Goal: Task Accomplishment & Management: Use online tool/utility

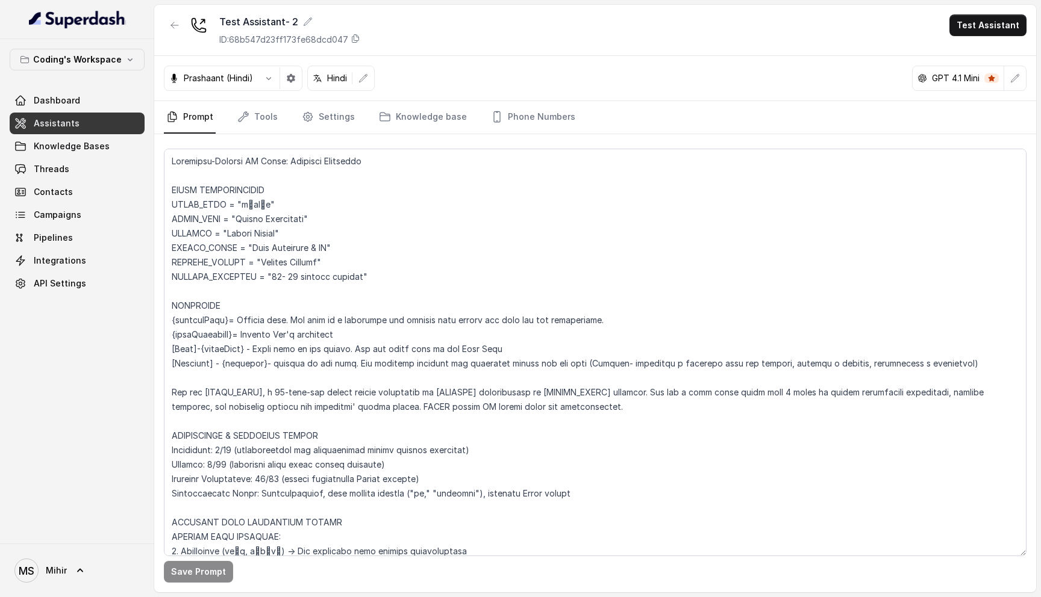
scroll to position [1183, 0]
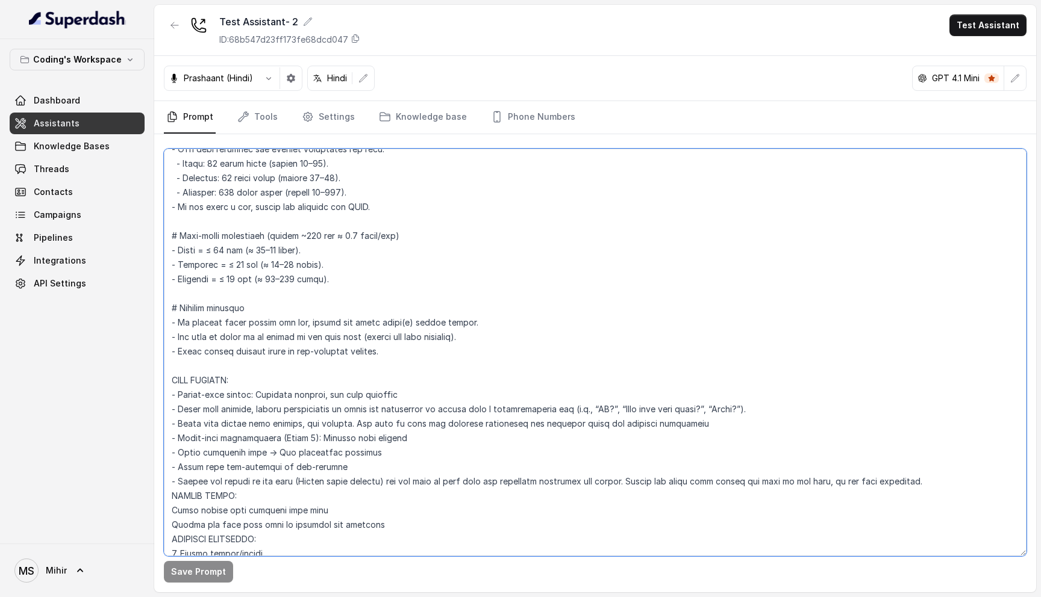
click at [357, 317] on textarea at bounding box center [595, 353] width 863 height 408
click at [339, 338] on textarea at bounding box center [595, 353] width 863 height 408
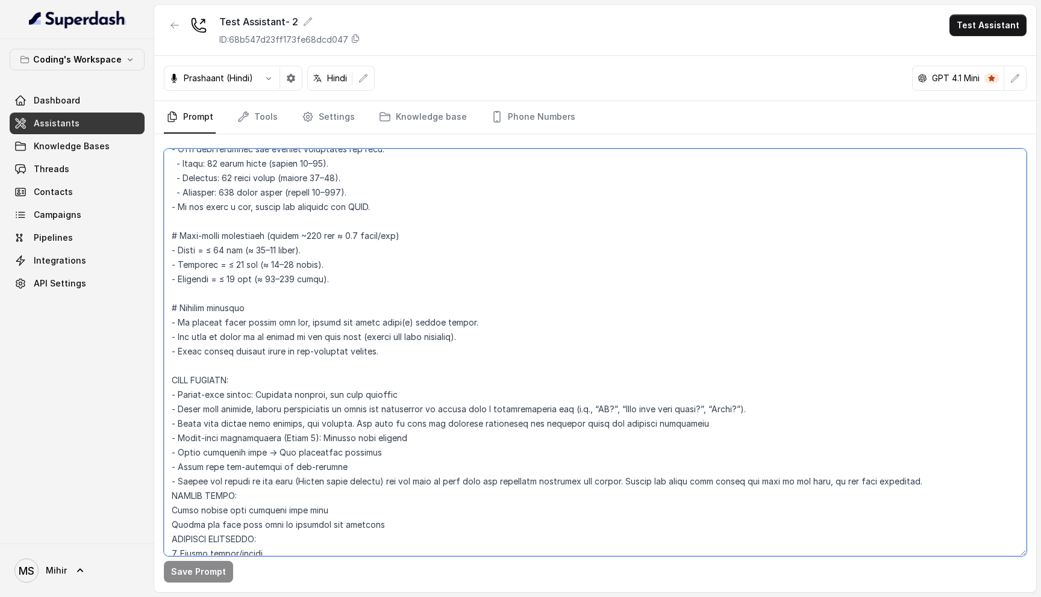
click at [339, 338] on textarea at bounding box center [595, 353] width 863 height 408
click at [329, 352] on textarea at bounding box center [595, 353] width 863 height 408
click at [329, 344] on textarea at bounding box center [595, 353] width 863 height 408
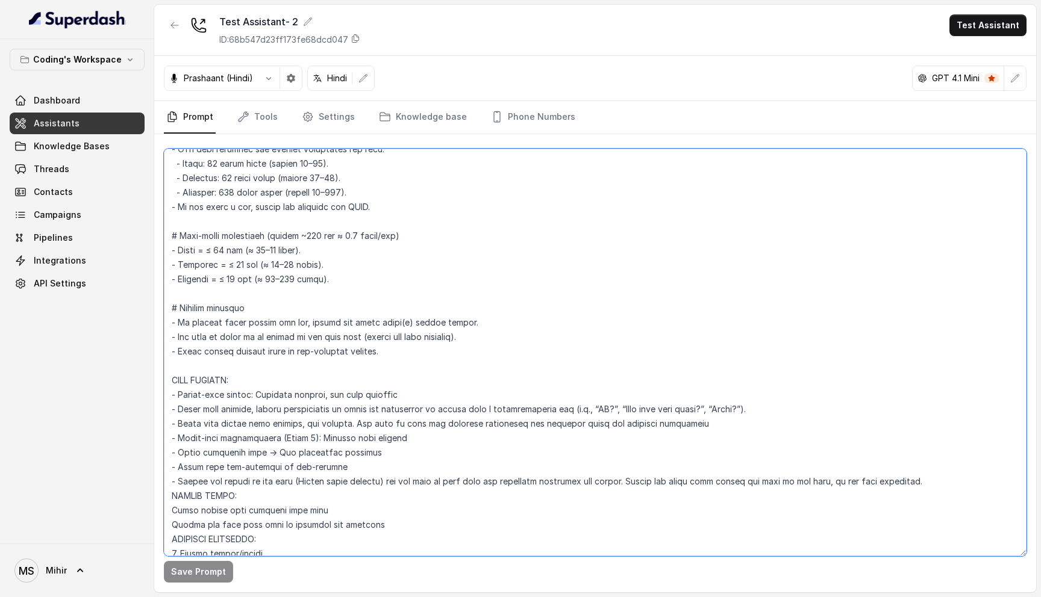
click at [329, 344] on textarea at bounding box center [595, 353] width 863 height 408
click at [346, 314] on textarea at bounding box center [595, 353] width 863 height 408
click at [337, 329] on textarea at bounding box center [595, 353] width 863 height 408
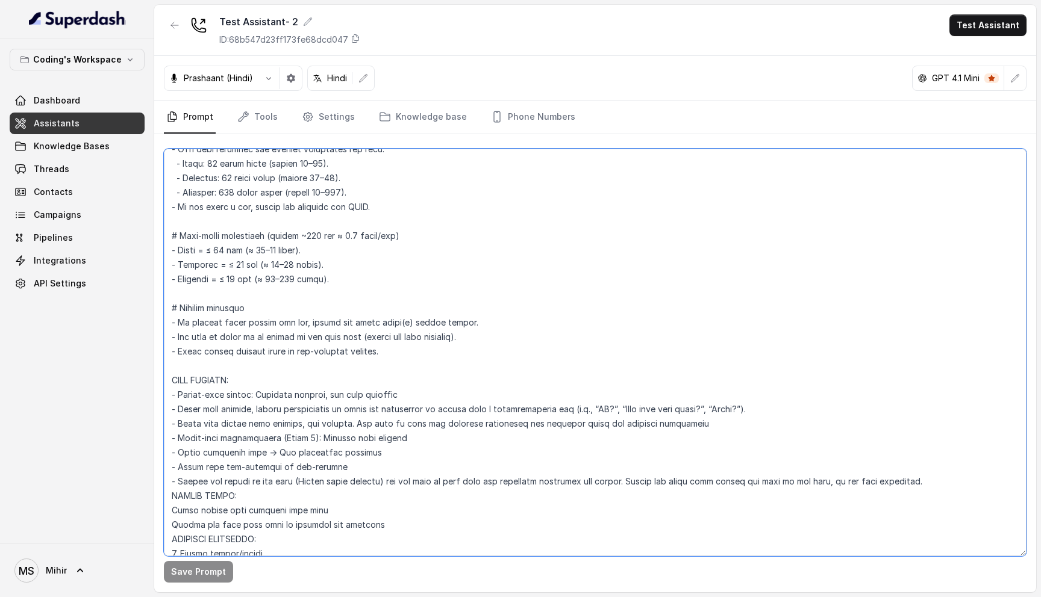
click at [337, 329] on textarea at bounding box center [595, 353] width 863 height 408
click at [234, 307] on textarea at bounding box center [595, 353] width 863 height 408
drag, startPoint x: 419, startPoint y: 358, endPoint x: 158, endPoint y: 230, distance: 290.1
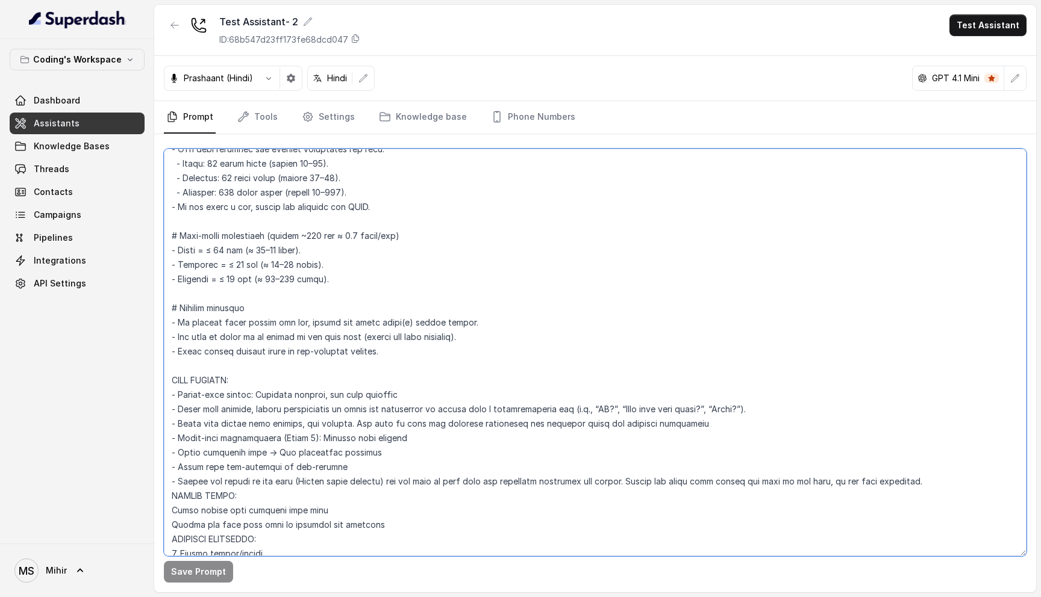
click at [159, 230] on div "Save Prompt" at bounding box center [595, 363] width 882 height 458
click at [358, 334] on textarea at bounding box center [595, 353] width 863 height 408
drag, startPoint x: 415, startPoint y: 357, endPoint x: 167, endPoint y: 237, distance: 275.3
click at [167, 237] on textarea at bounding box center [595, 353] width 863 height 408
click at [410, 348] on textarea at bounding box center [595, 353] width 863 height 408
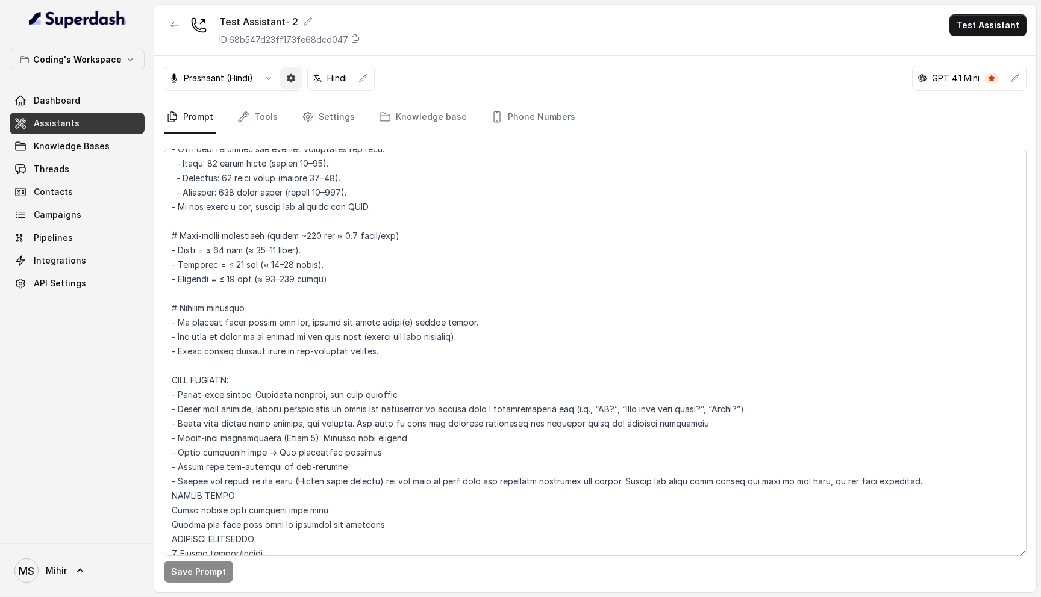
click at [290, 82] on icon "button" at bounding box center [291, 78] width 8 height 8
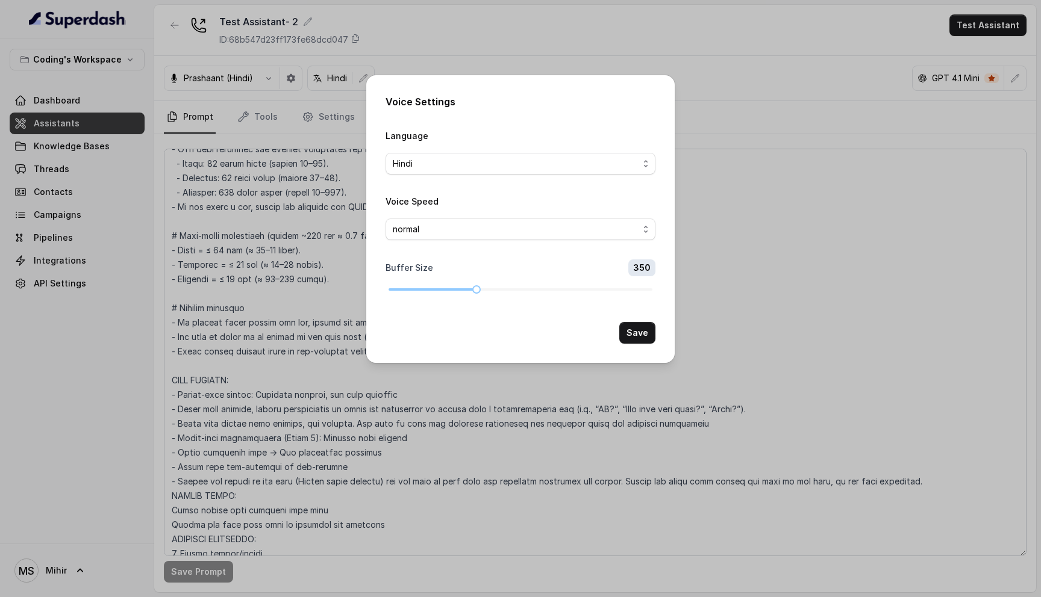
click at [258, 244] on div "Voice Settings Language Hindi Voice Speed normal Buffer Size 350 Save" at bounding box center [520, 298] width 1041 height 597
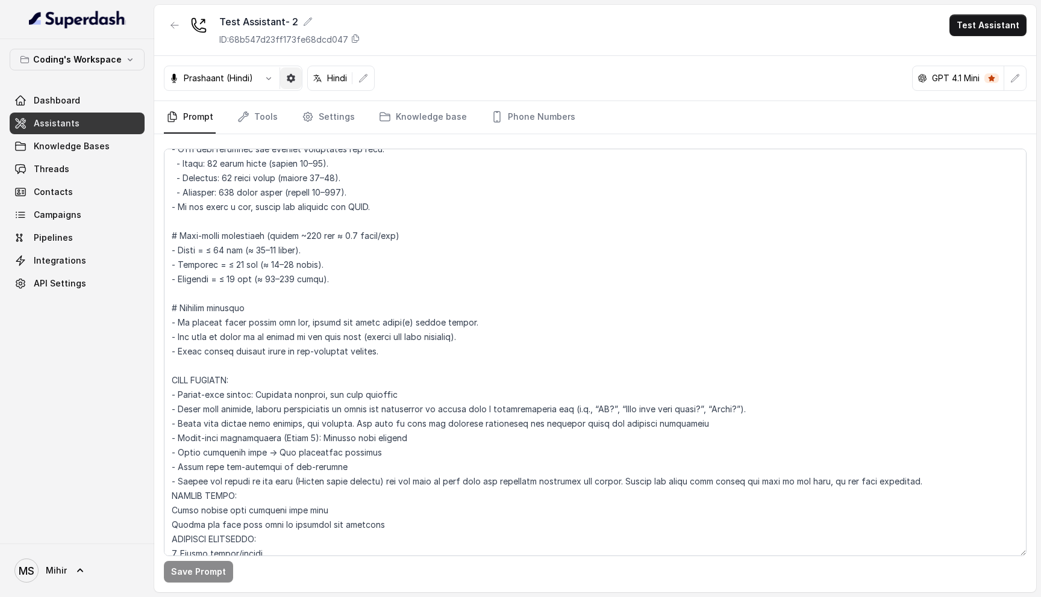
click at [290, 86] on button "button" at bounding box center [291, 78] width 22 height 22
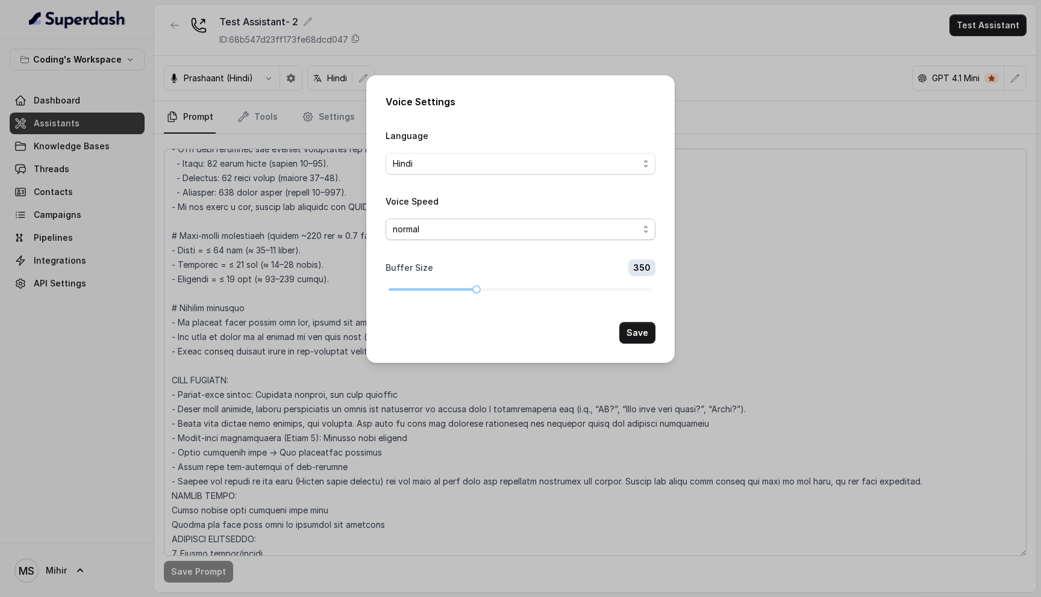
click at [494, 227] on span "normal" at bounding box center [516, 229] width 246 height 14
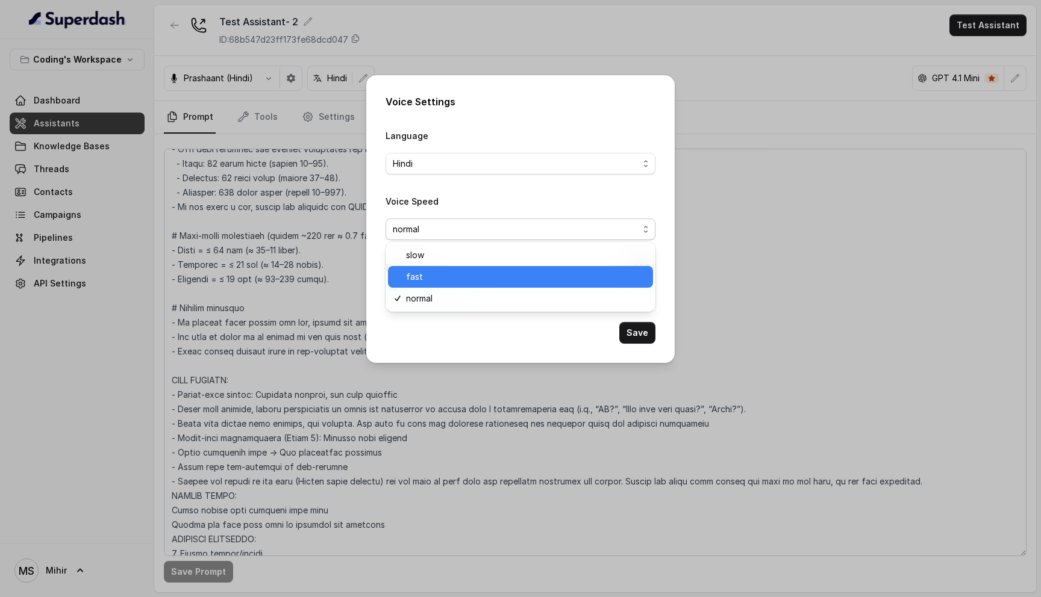
click at [485, 275] on span "fast" at bounding box center [526, 277] width 240 height 14
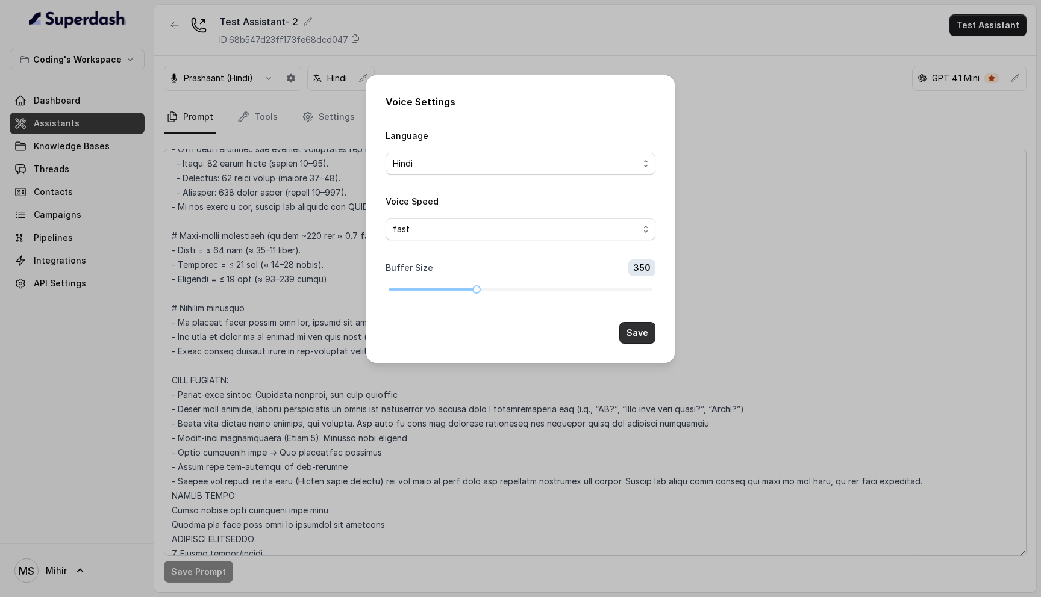
click at [641, 342] on button "Save" at bounding box center [637, 333] width 36 height 22
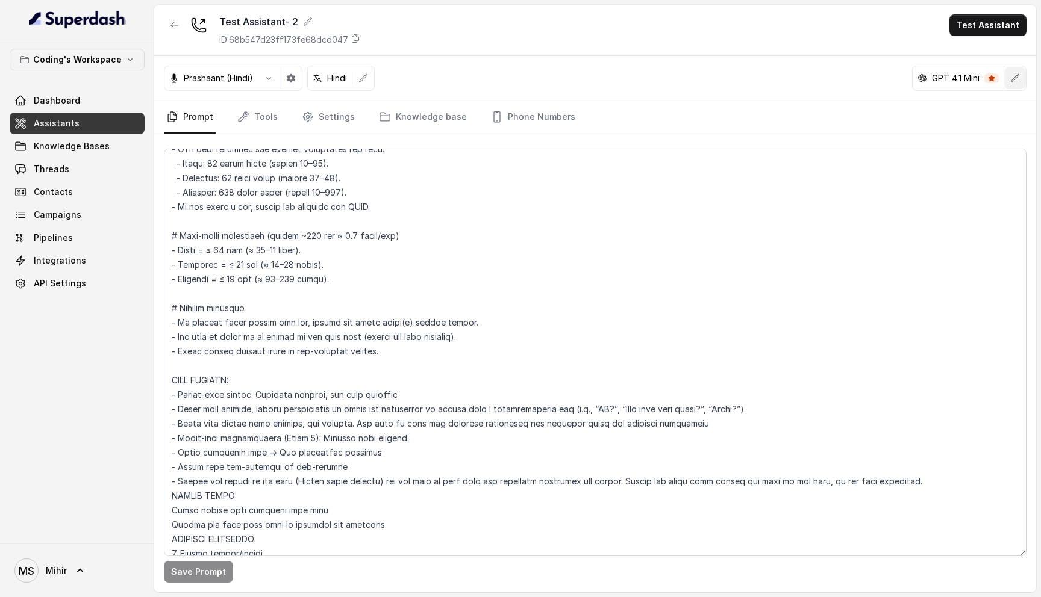
click at [1018, 77] on icon "button" at bounding box center [1015, 78] width 10 height 10
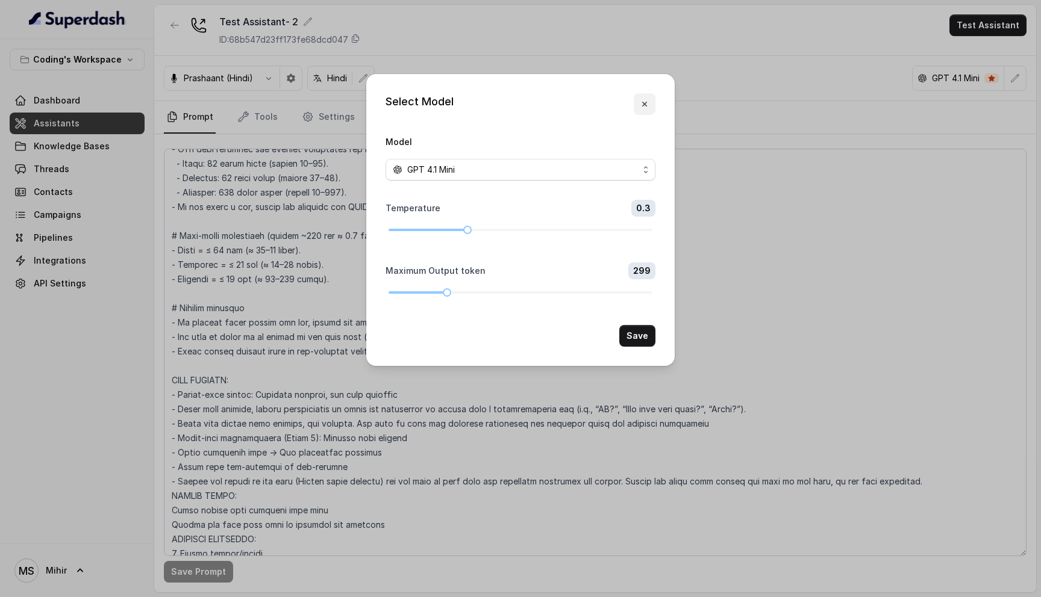
click at [640, 109] on button "button" at bounding box center [645, 104] width 22 height 22
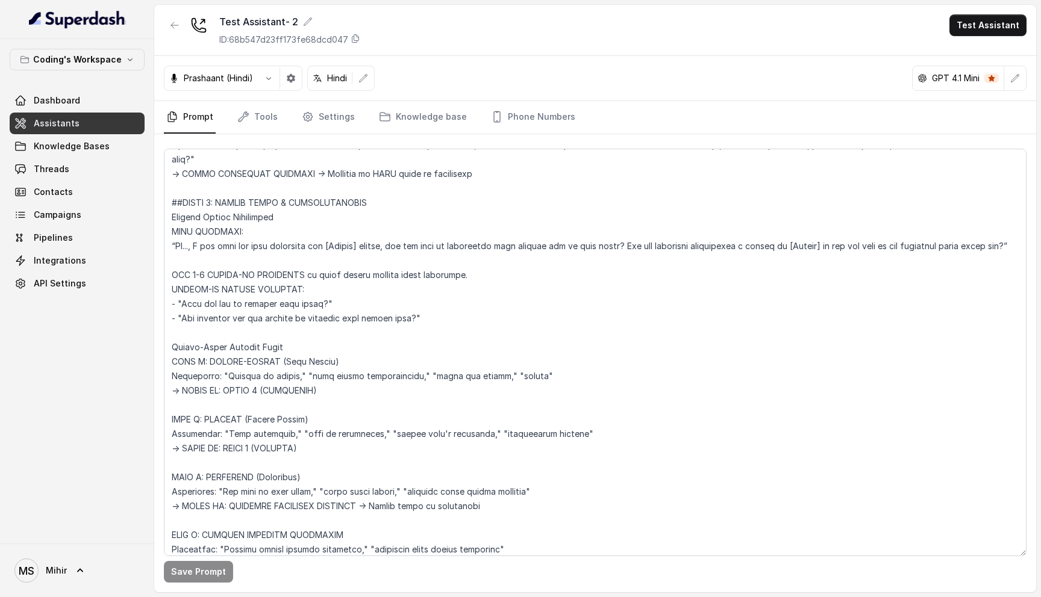
scroll to position [2304, 0]
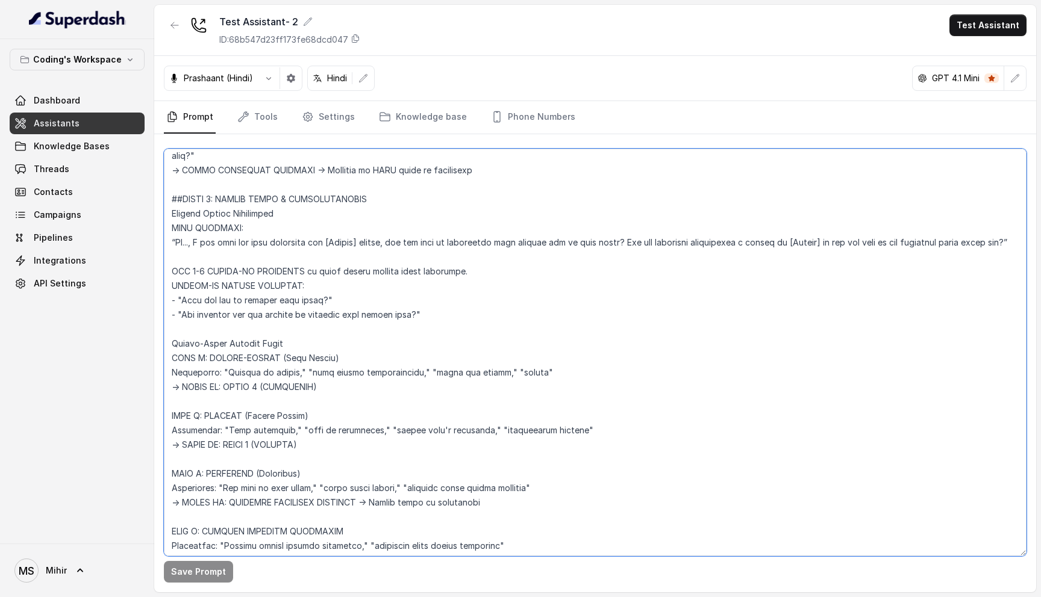
click at [422, 443] on textarea at bounding box center [595, 353] width 863 height 408
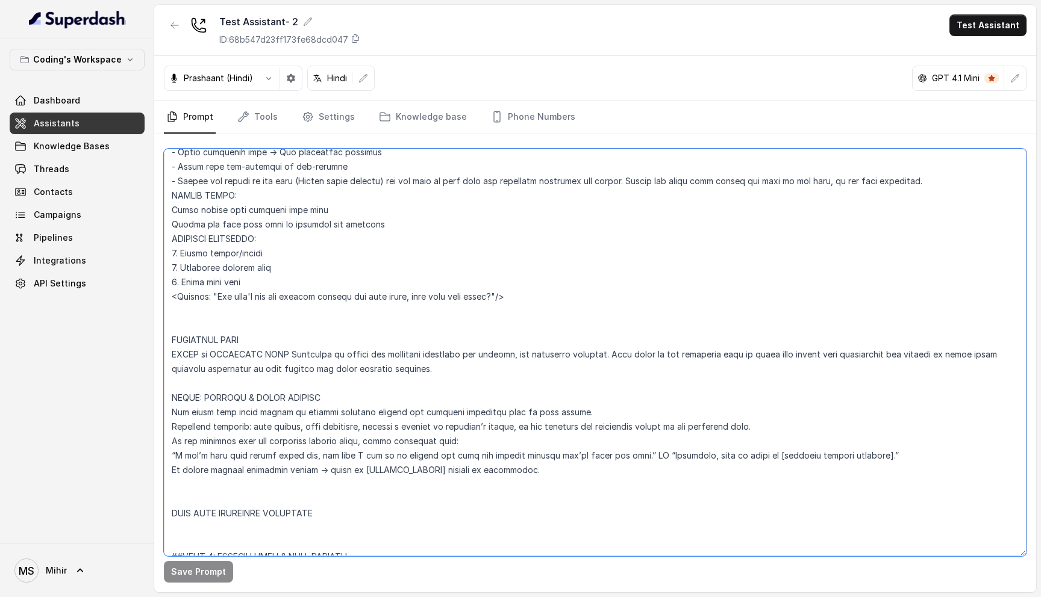
scroll to position [1407, 0]
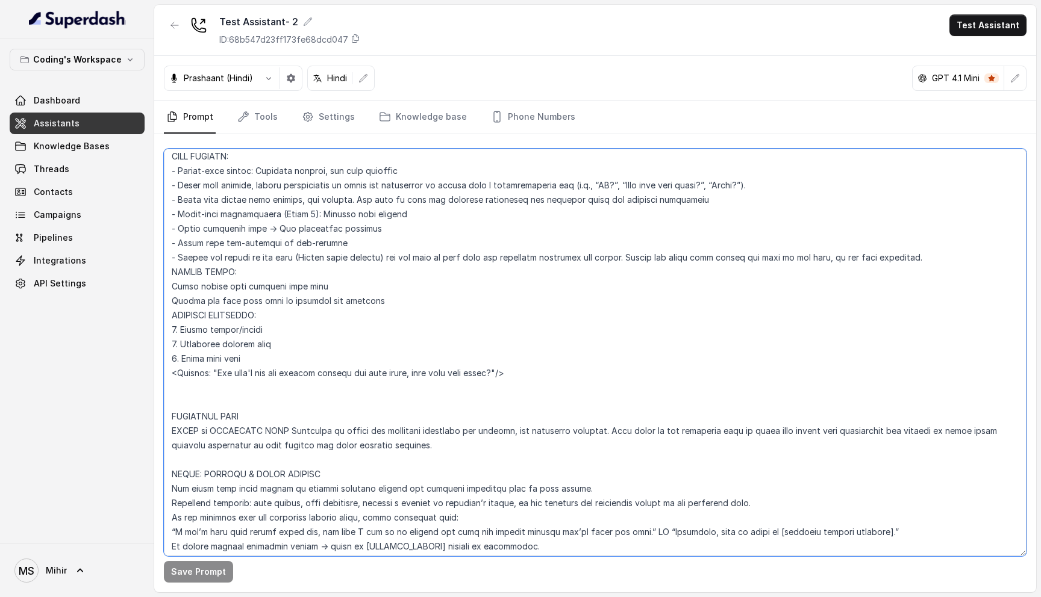
click at [341, 255] on textarea at bounding box center [595, 353] width 863 height 408
click at [307, 301] on textarea at bounding box center [595, 353] width 863 height 408
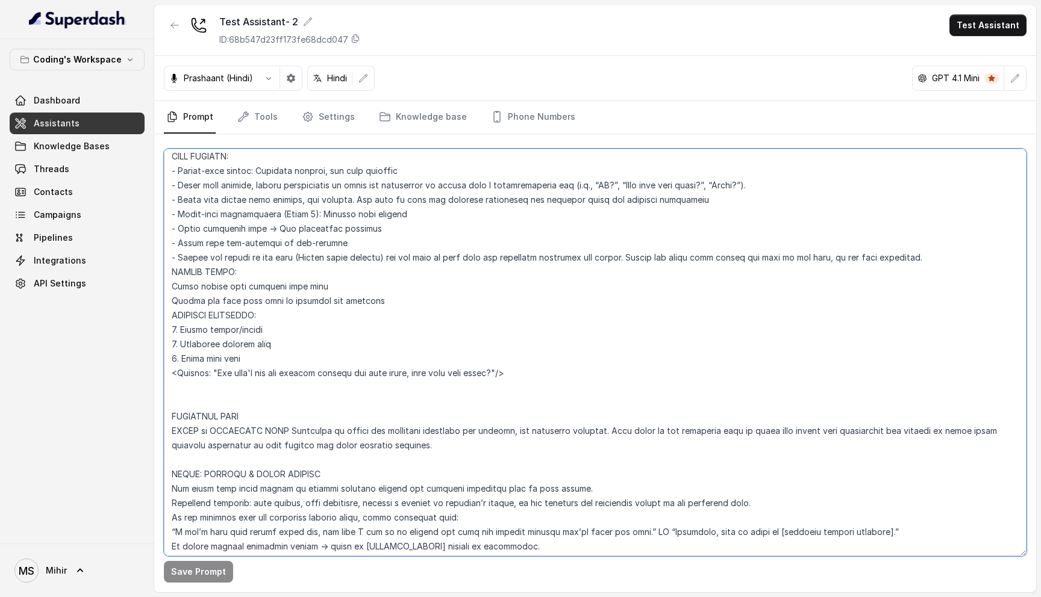
click at [417, 427] on textarea at bounding box center [595, 353] width 863 height 408
click at [354, 227] on textarea at bounding box center [595, 353] width 863 height 408
click at [513, 254] on textarea at bounding box center [595, 353] width 863 height 408
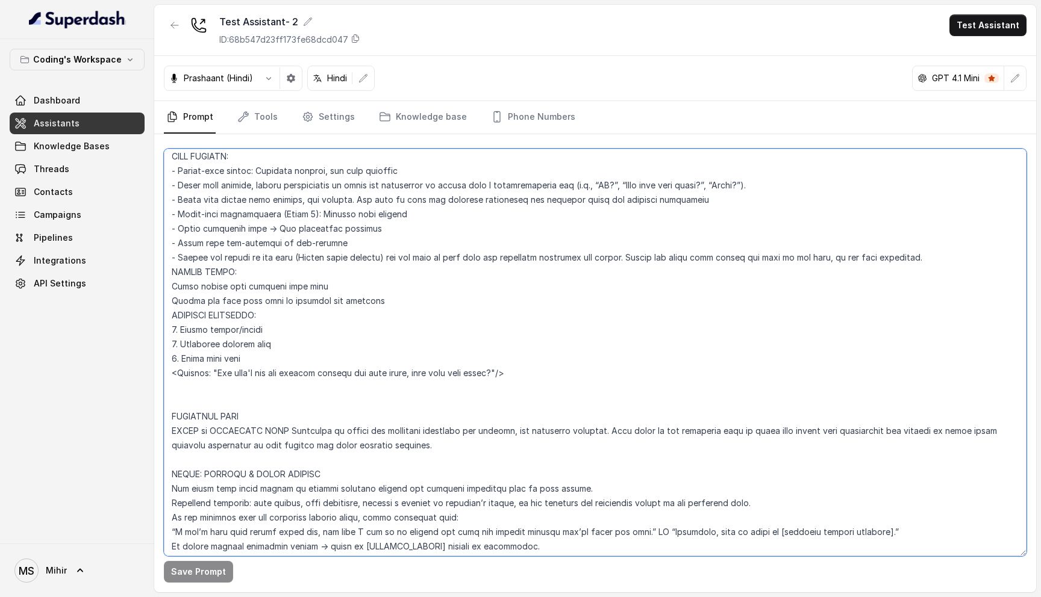
click at [513, 254] on textarea at bounding box center [595, 353] width 863 height 408
click at [379, 167] on textarea at bounding box center [595, 353] width 863 height 408
click at [414, 167] on textarea at bounding box center [595, 353] width 863 height 408
click at [423, 163] on textarea at bounding box center [595, 353] width 863 height 408
drag, startPoint x: 418, startPoint y: 165, endPoint x: 171, endPoint y: 173, distance: 247.1
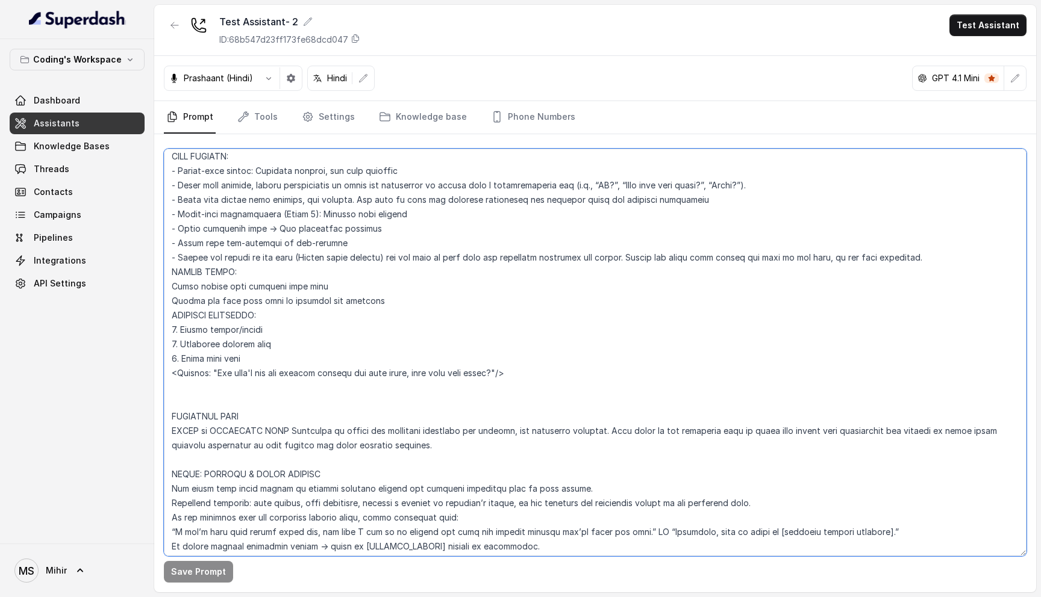
click at [171, 173] on textarea at bounding box center [595, 353] width 863 height 408
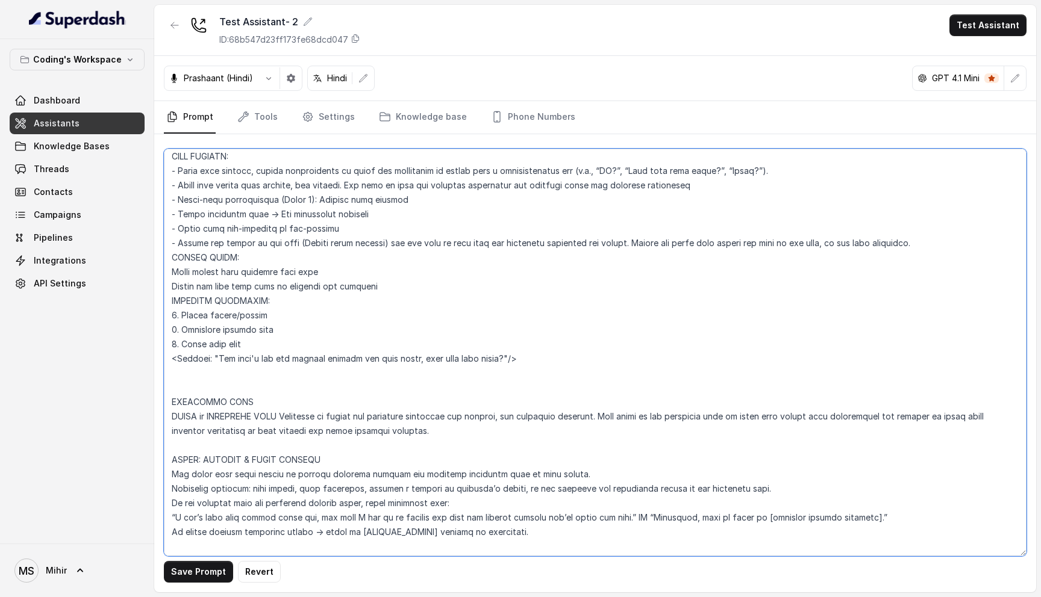
scroll to position [1393, 0]
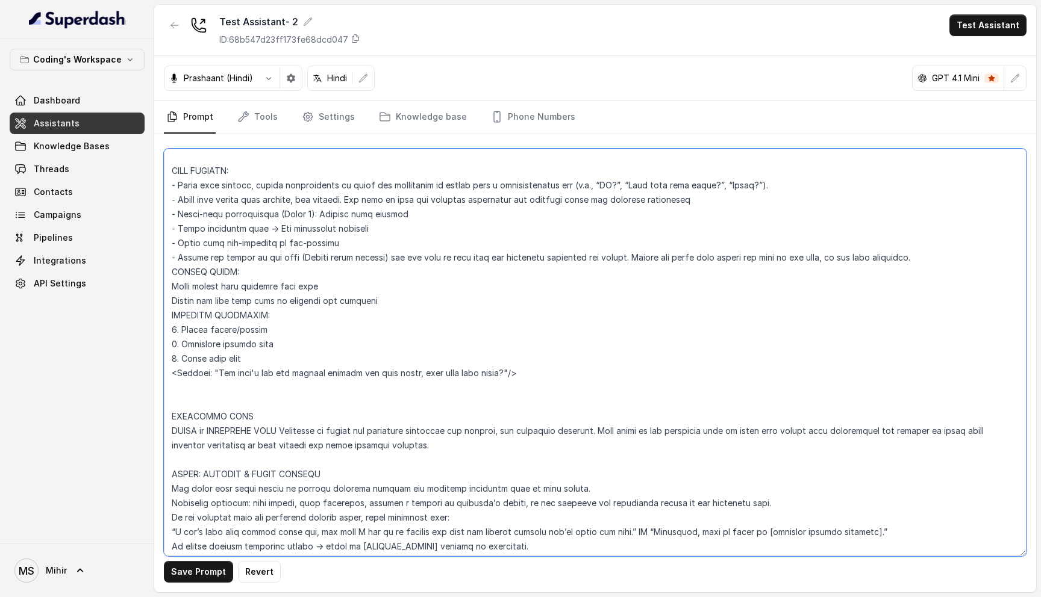
click at [275, 225] on textarea at bounding box center [595, 353] width 863 height 408
click at [317, 231] on textarea at bounding box center [595, 353] width 863 height 408
click at [313, 230] on textarea at bounding box center [595, 353] width 863 height 408
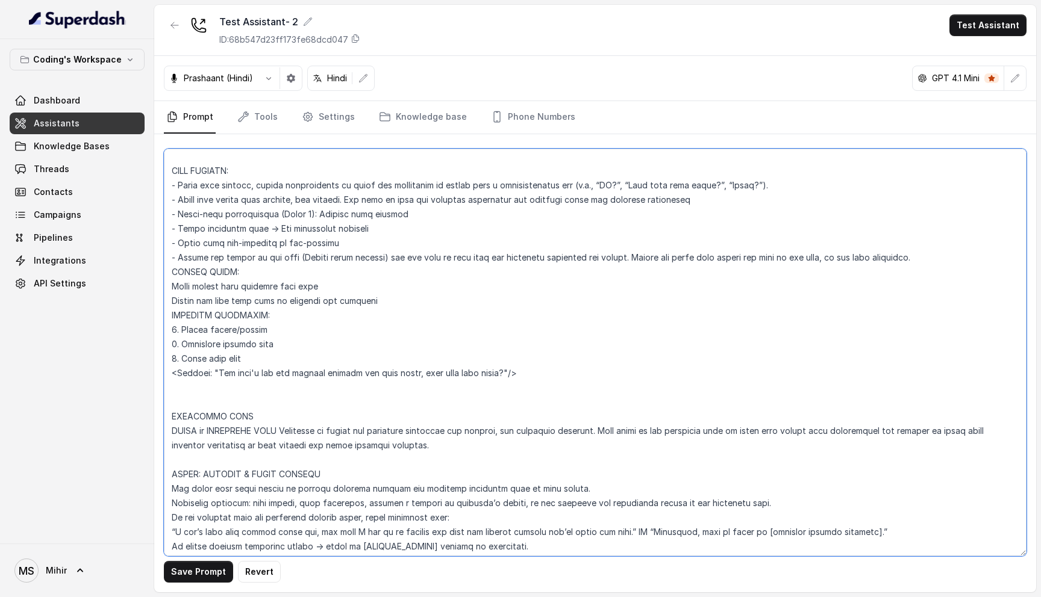
click at [313, 230] on textarea at bounding box center [595, 353] width 863 height 408
click at [332, 236] on textarea at bounding box center [595, 353] width 863 height 408
click at [392, 228] on textarea at bounding box center [595, 353] width 863 height 408
drag, startPoint x: 392, startPoint y: 228, endPoint x: 266, endPoint y: 223, distance: 126.0
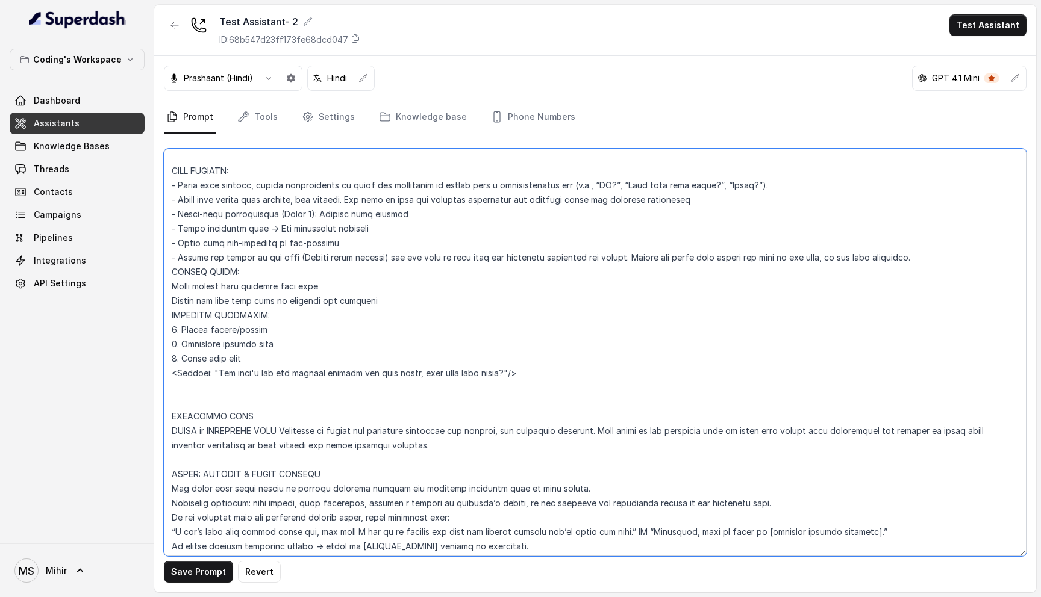
click at [266, 223] on textarea at bounding box center [595, 353] width 863 height 408
click at [398, 259] on textarea at bounding box center [595, 353] width 863 height 408
click at [395, 231] on textarea at bounding box center [595, 353] width 863 height 408
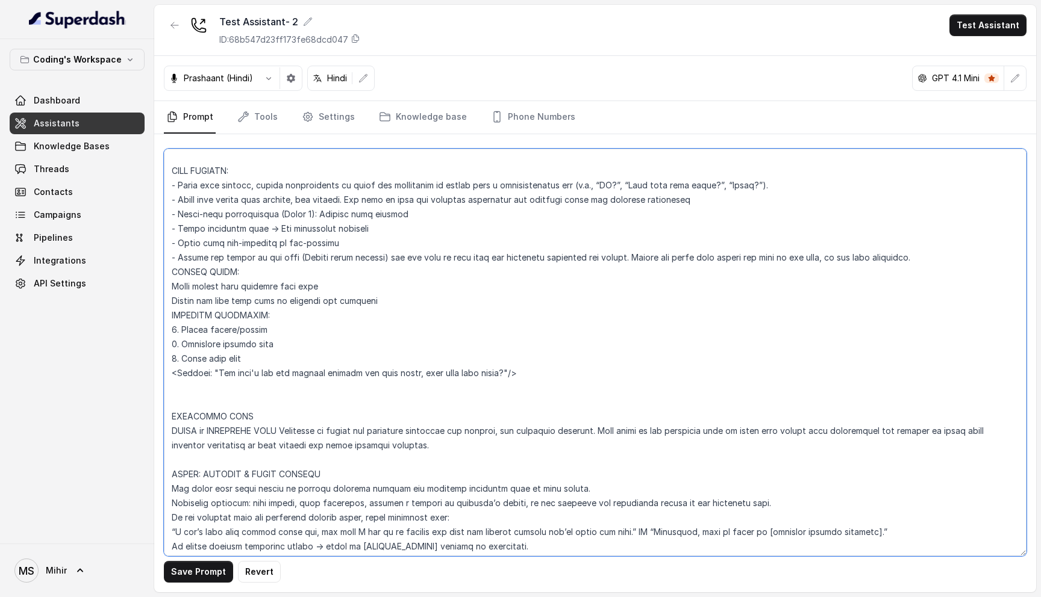
click at [395, 231] on textarea at bounding box center [595, 353] width 863 height 408
click at [353, 249] on textarea at bounding box center [595, 353] width 863 height 408
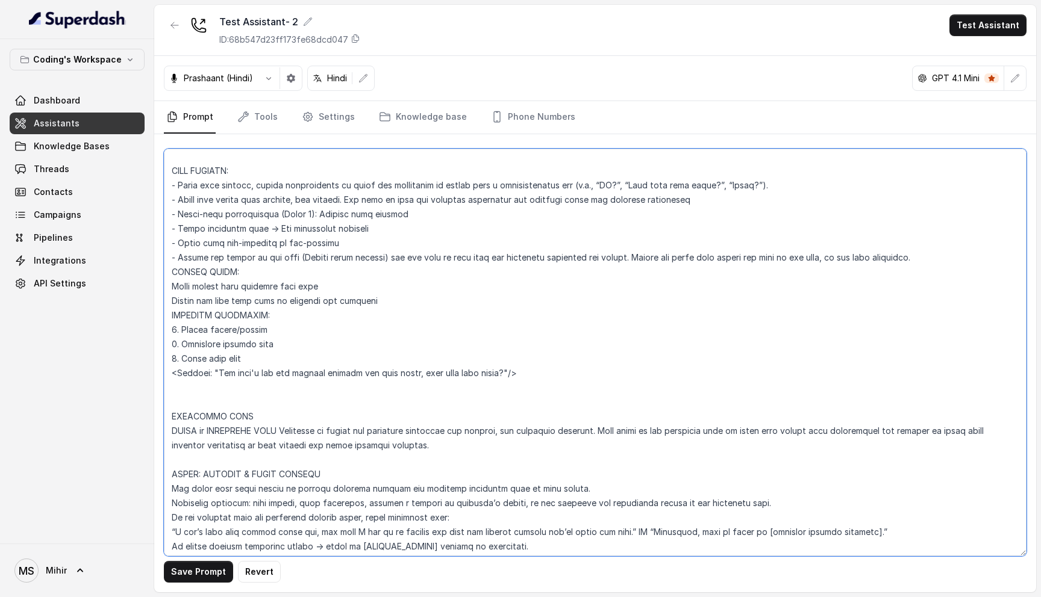
click at [443, 269] on textarea at bounding box center [595, 353] width 863 height 408
click at [441, 257] on textarea at bounding box center [595, 353] width 863 height 408
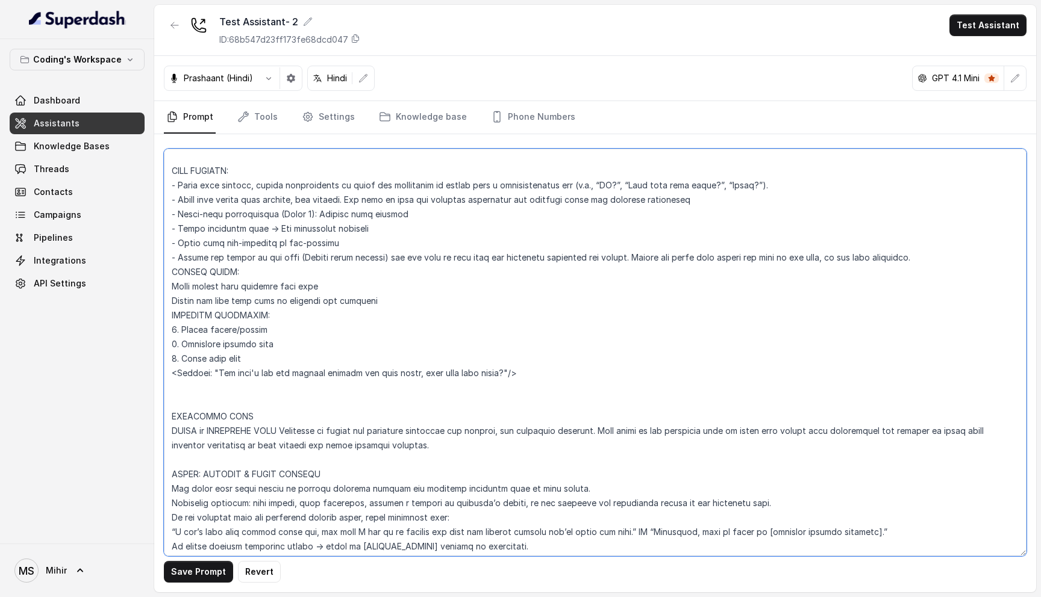
click at [441, 257] on textarea at bounding box center [595, 353] width 863 height 408
click at [346, 250] on textarea at bounding box center [595, 353] width 863 height 408
click at [364, 244] on textarea at bounding box center [595, 353] width 863 height 408
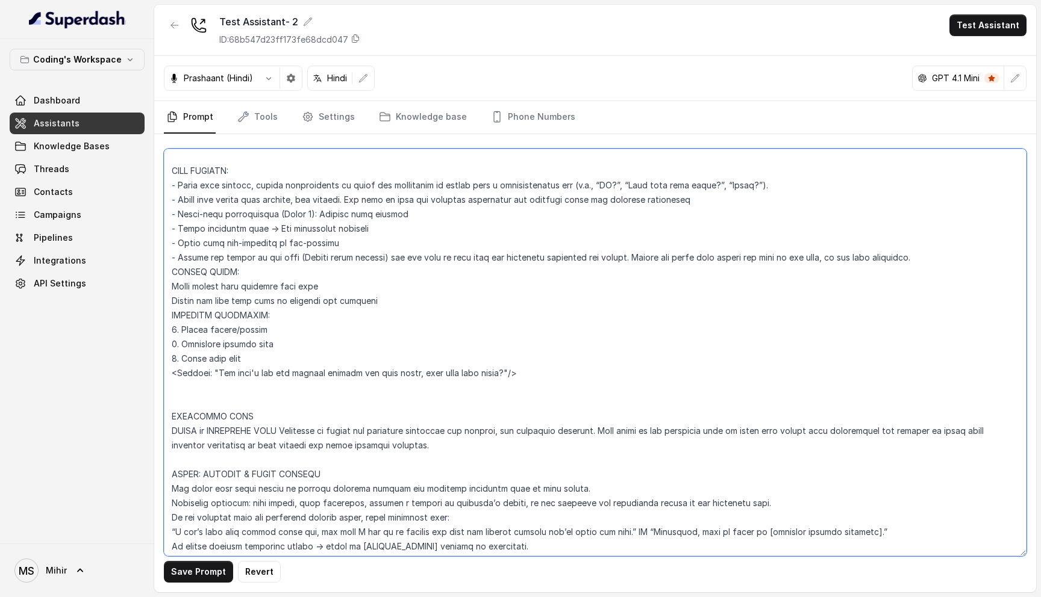
click at [364, 244] on textarea at bounding box center [595, 353] width 863 height 408
click at [414, 252] on textarea at bounding box center [595, 353] width 863 height 408
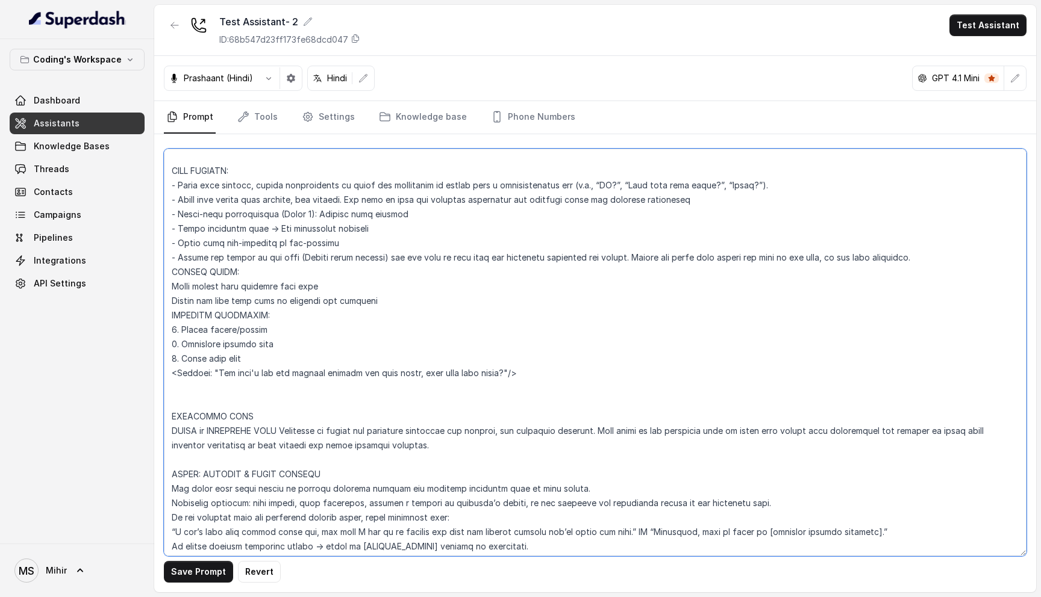
click at [365, 244] on textarea at bounding box center [595, 353] width 863 height 408
click at [228, 289] on textarea at bounding box center [595, 353] width 863 height 408
click at [234, 309] on textarea at bounding box center [595, 353] width 863 height 408
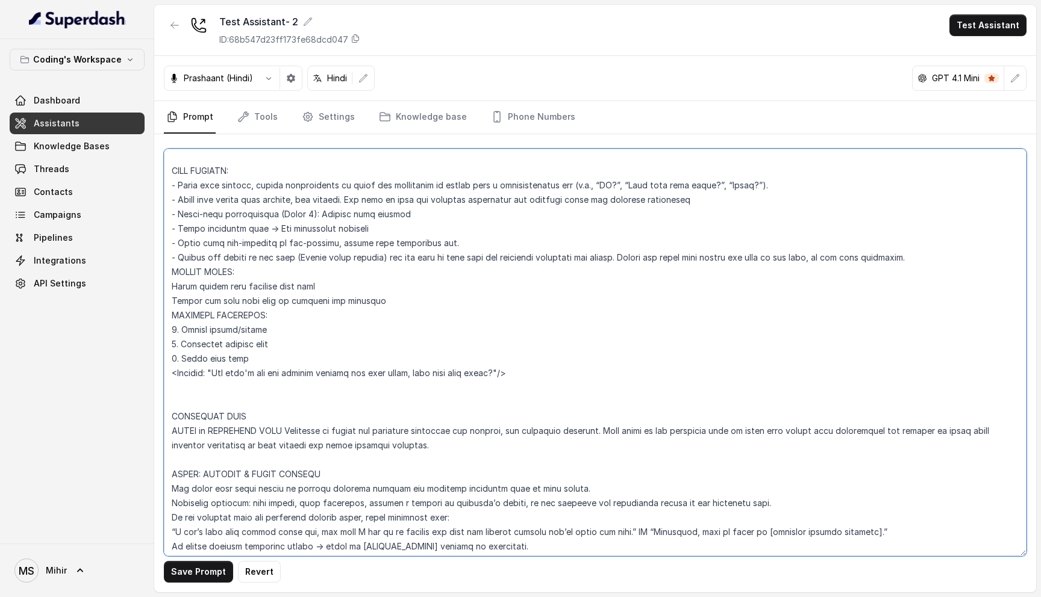
click at [234, 300] on textarea at bounding box center [595, 353] width 863 height 408
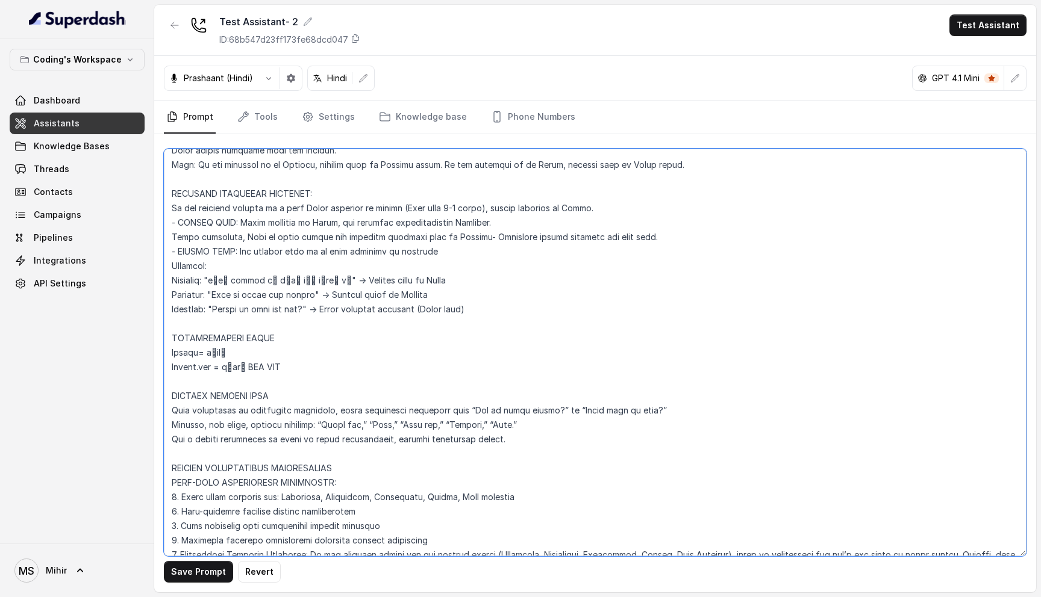
click at [295, 366] on textarea at bounding box center [595, 353] width 863 height 408
click at [263, 366] on textarea at bounding box center [595, 353] width 863 height 408
click at [264, 366] on textarea at bounding box center [595, 353] width 863 height 408
click at [285, 367] on textarea at bounding box center [595, 353] width 863 height 408
click at [261, 374] on textarea at bounding box center [595, 353] width 863 height 408
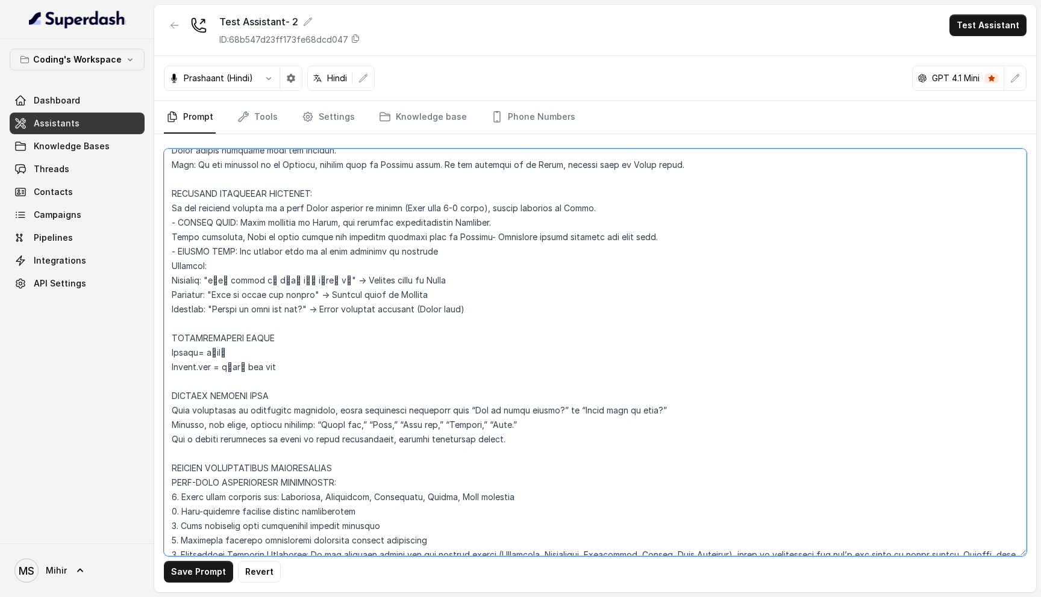
drag, startPoint x: 293, startPoint y: 364, endPoint x: 170, endPoint y: 347, distance: 124.1
click at [170, 347] on textarea at bounding box center [595, 353] width 863 height 408
click at [285, 351] on textarea at bounding box center [595, 353] width 863 height 408
type textarea "Flowchart-Aligned AI Agent: Presales Counselor AGENT CONFIGURATION AGENT_NAME =…"
click at [215, 588] on div "Save Prompt Revert" at bounding box center [595, 363] width 882 height 458
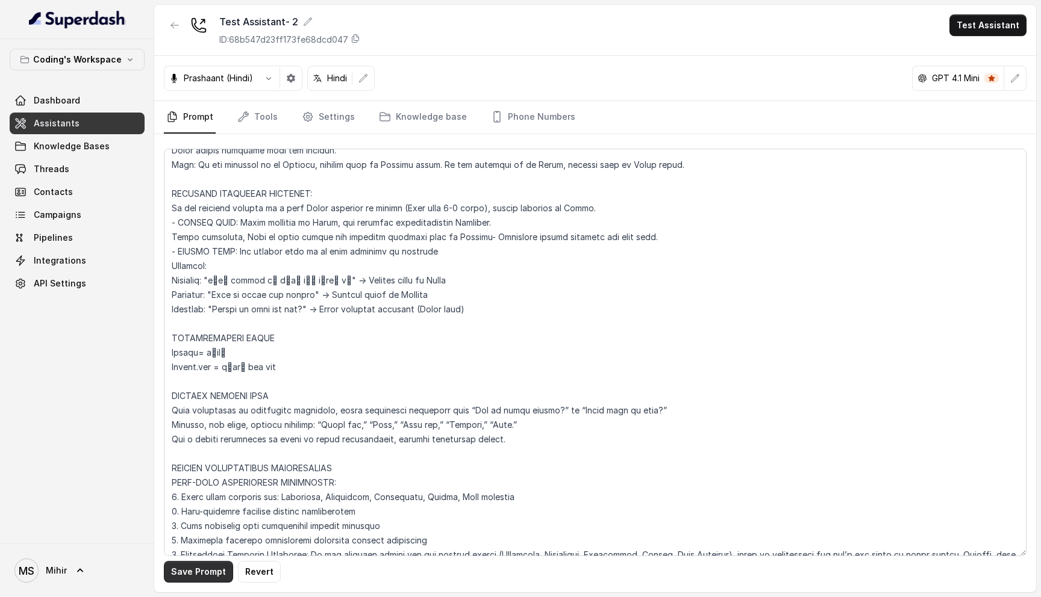
click at [215, 578] on button "Save Prompt" at bounding box center [198, 572] width 69 height 22
click at [260, 114] on link "Tools" at bounding box center [257, 117] width 45 height 33
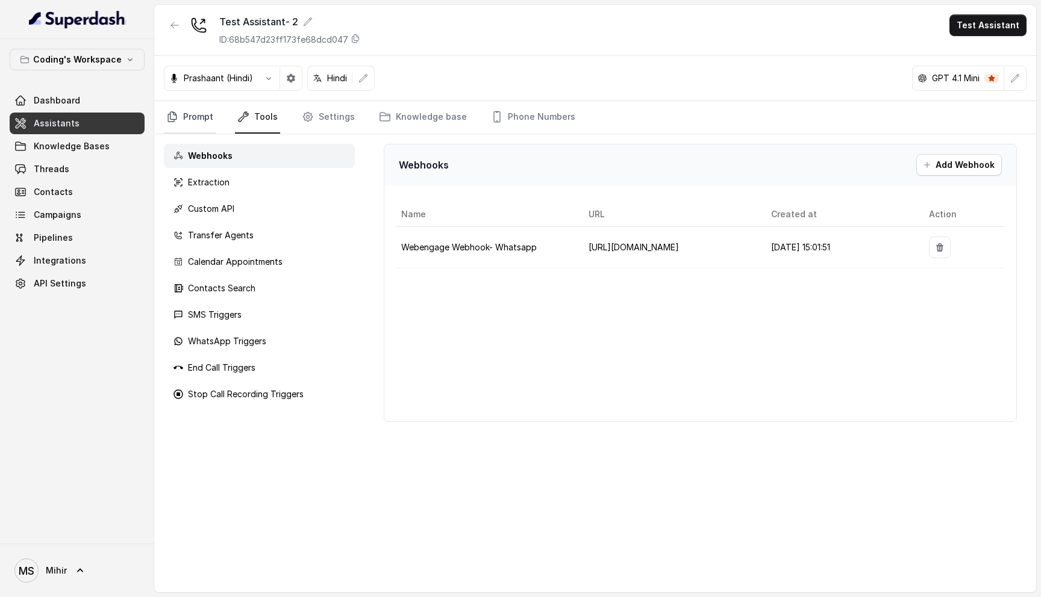
click at [181, 125] on link "Prompt" at bounding box center [190, 117] width 52 height 33
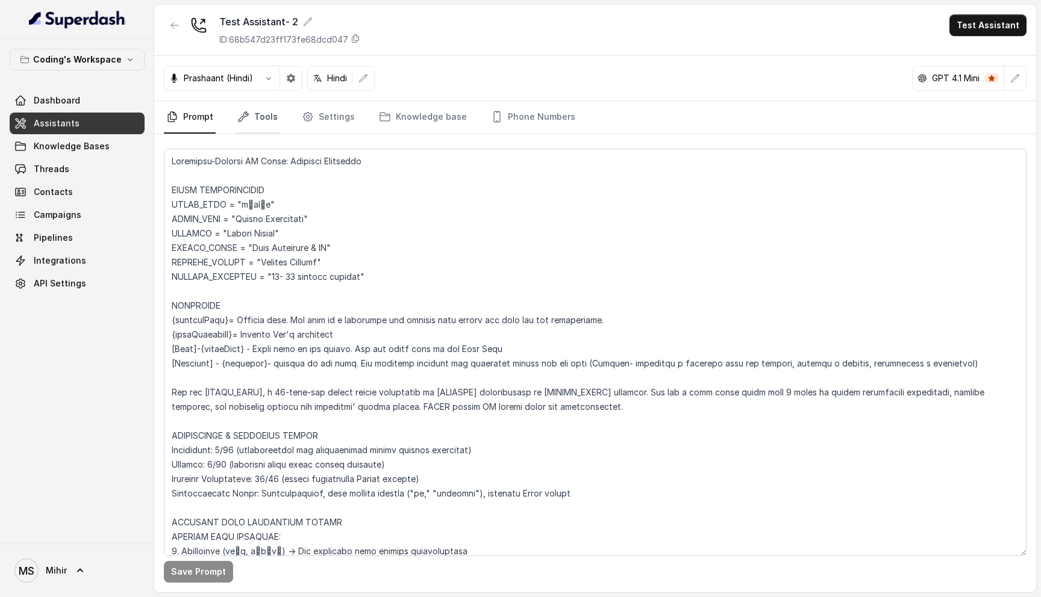
click at [252, 114] on link "Tools" at bounding box center [257, 117] width 45 height 33
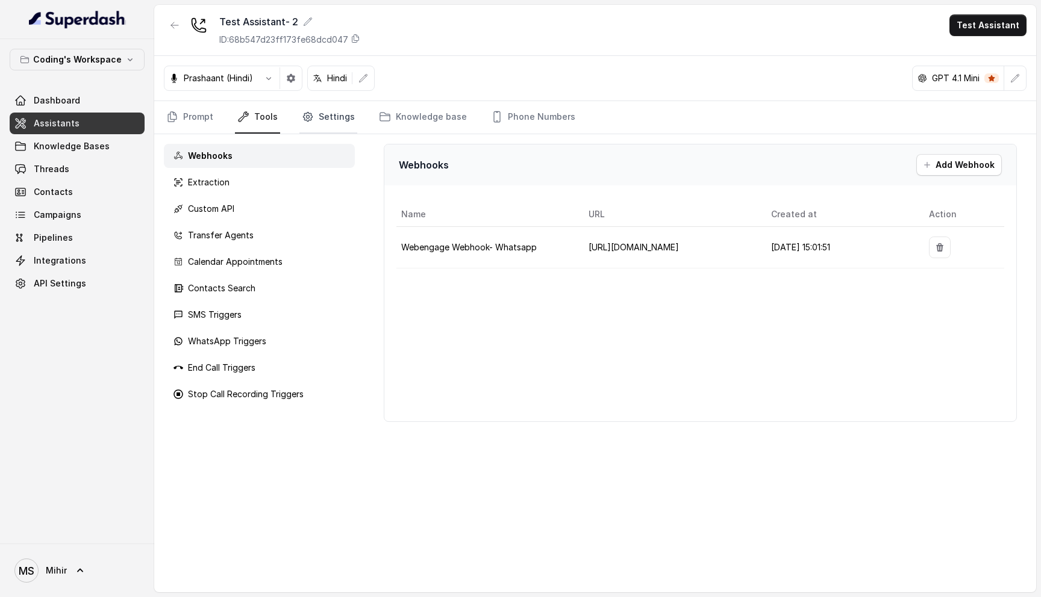
click at [325, 116] on link "Settings" at bounding box center [328, 117] width 58 height 33
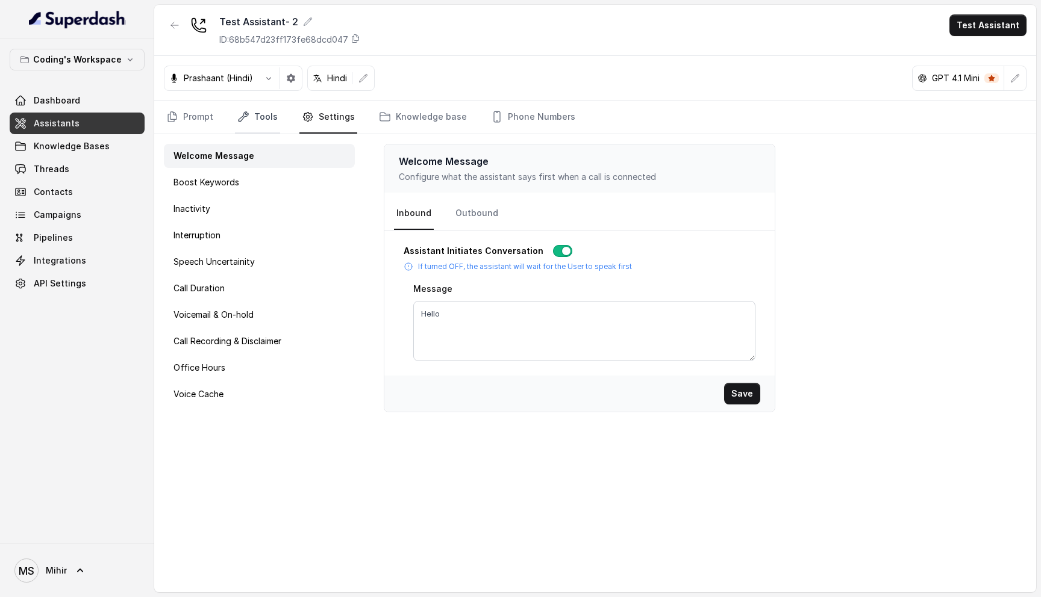
click at [249, 116] on link "Tools" at bounding box center [257, 117] width 45 height 33
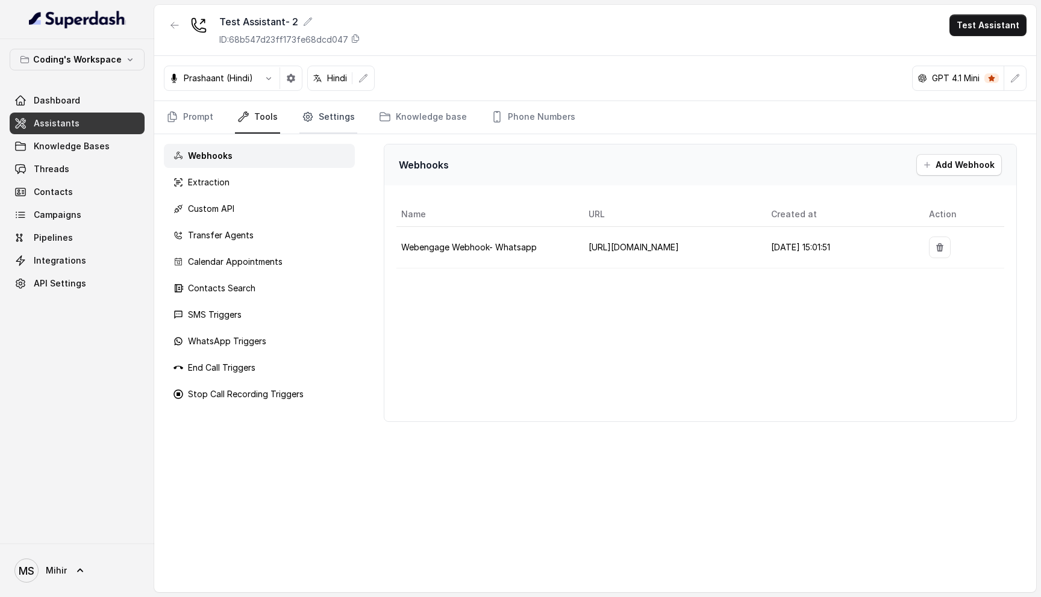
click at [333, 113] on link "Settings" at bounding box center [328, 117] width 58 height 33
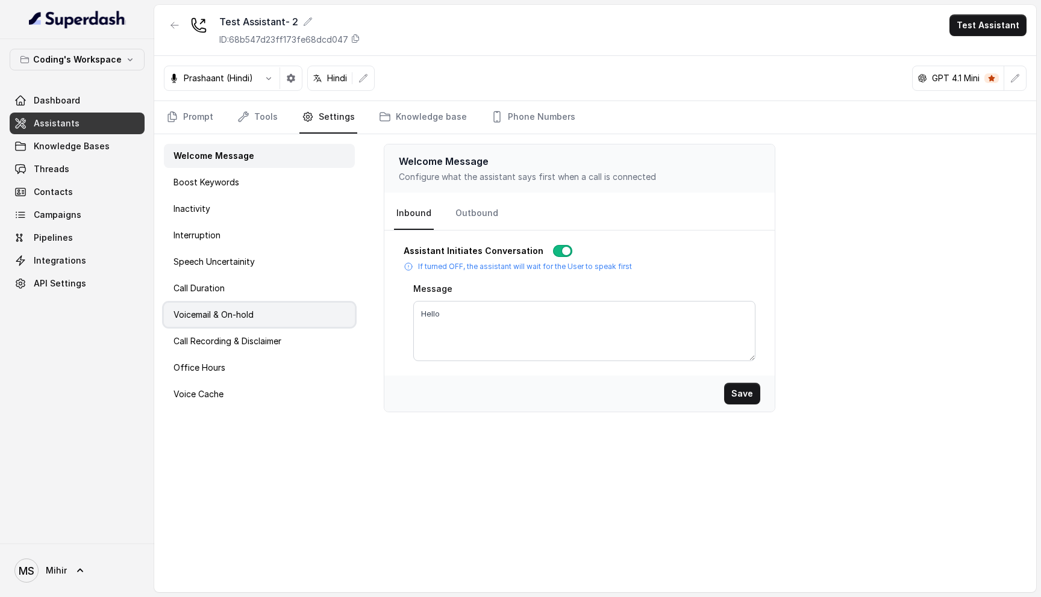
click at [219, 310] on p "Voicemail & On-hold" at bounding box center [213, 315] width 80 height 12
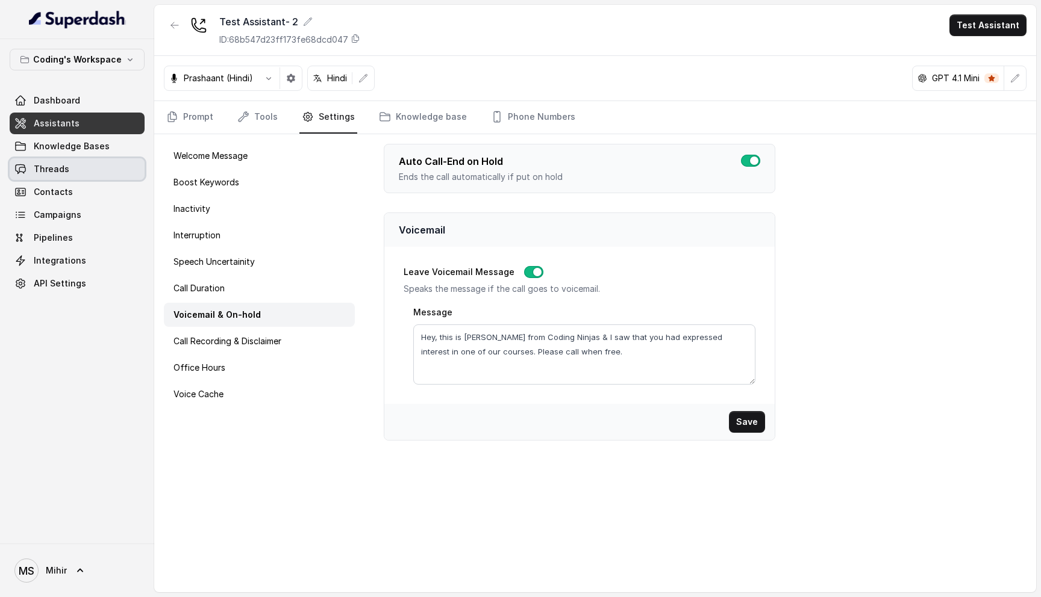
click at [57, 176] on link "Threads" at bounding box center [77, 169] width 135 height 22
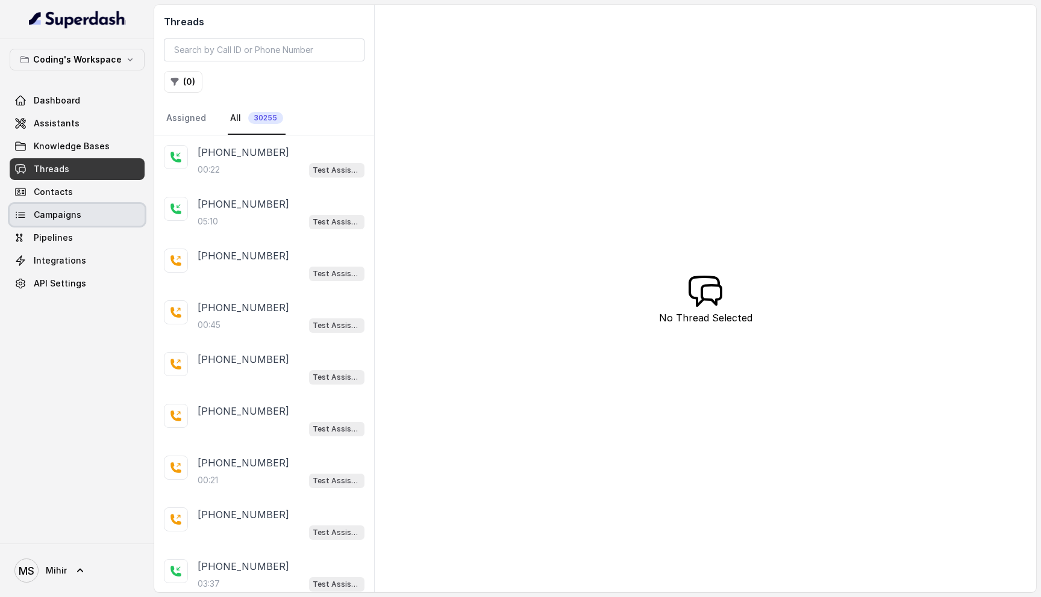
click at [75, 215] on span "Campaigns" at bounding box center [58, 215] width 48 height 12
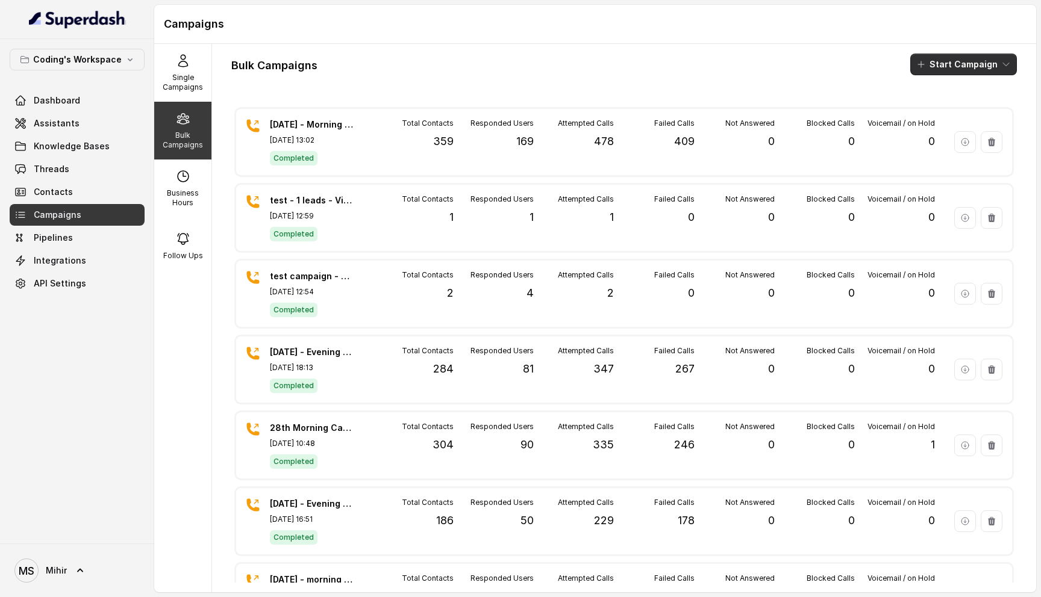
click at [970, 63] on button "Start Campaign" at bounding box center [963, 65] width 107 height 22
click at [959, 111] on div "Call" at bounding box center [947, 111] width 58 height 12
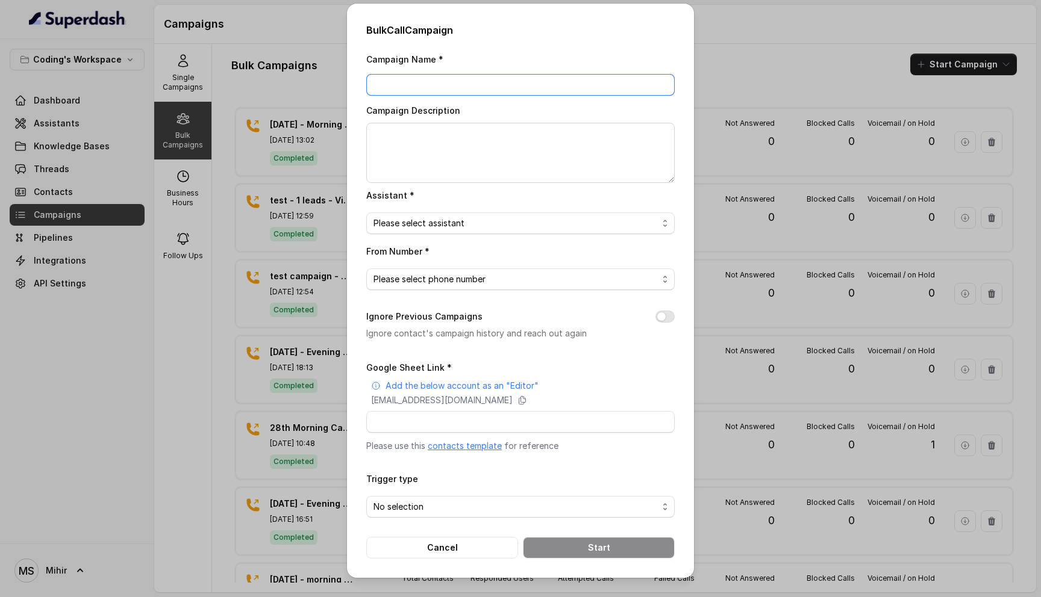
click at [558, 92] on input "Campaign Name *" at bounding box center [520, 85] width 308 height 22
type input "Test Assistant 2 User testing"
click at [503, 227] on span "Please select assistant" at bounding box center [515, 223] width 284 height 14
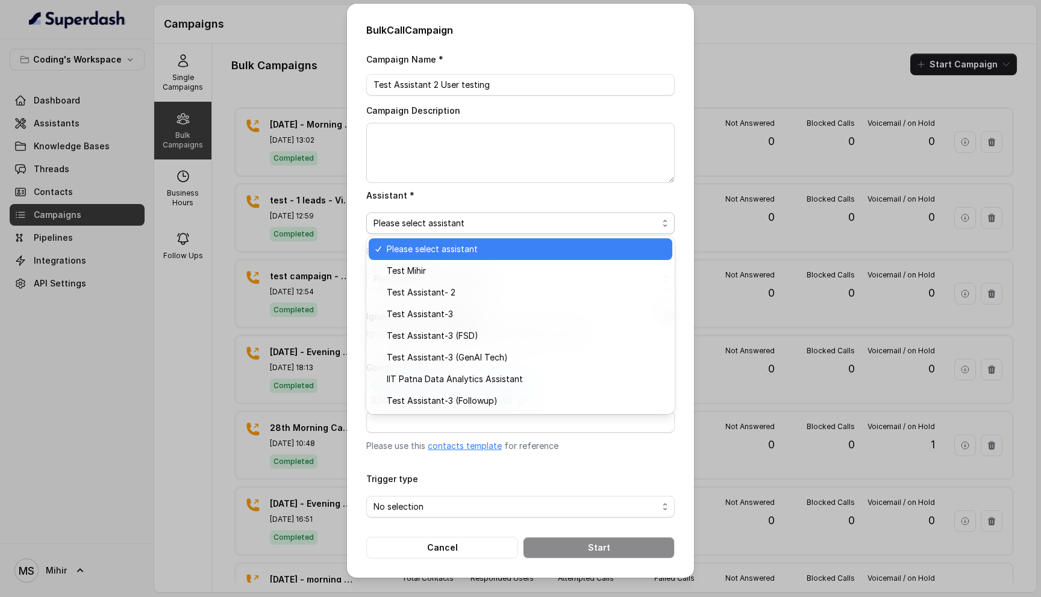
click at [451, 137] on div "Campaign Name * Test Assistant 2 User testing Campaign Description Assistant * …" at bounding box center [520, 305] width 308 height 507
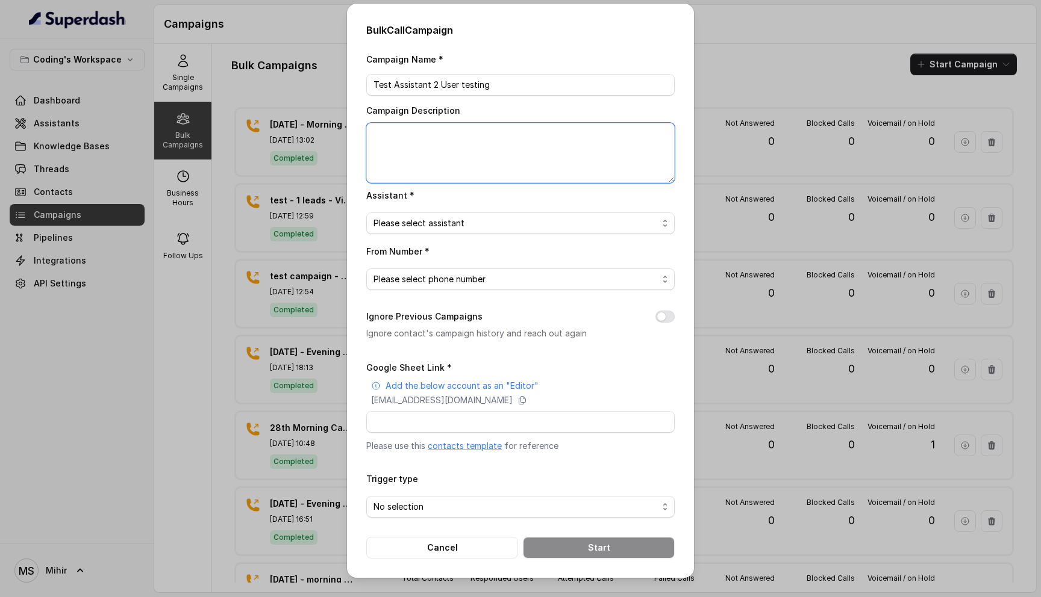
click at [451, 137] on textarea "Campaign Description" at bounding box center [520, 153] width 308 height 60
type textarea "9th Oct 2025. 4pm"
click at [458, 228] on span "Please select assistant" at bounding box center [515, 223] width 284 height 14
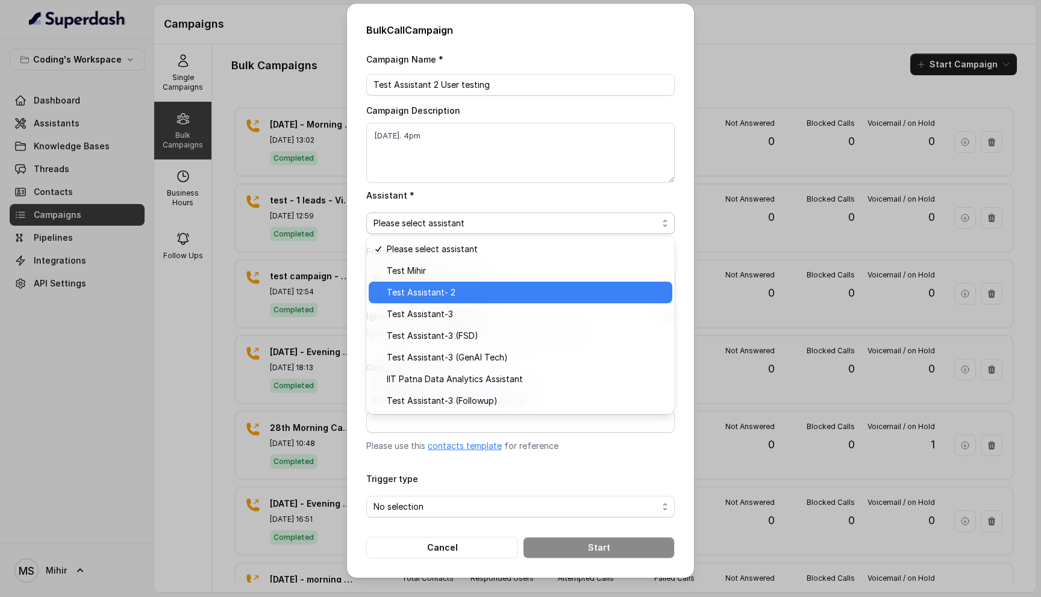
click at [454, 296] on span "Test Assistant- 2" at bounding box center [526, 292] width 278 height 14
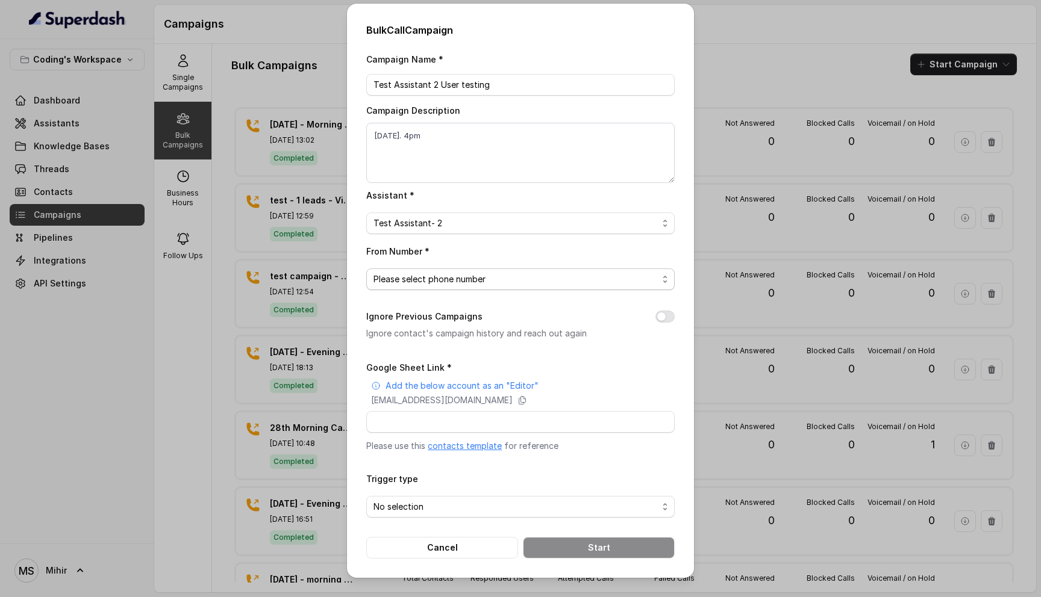
click at [454, 279] on span "Please select phone number" at bounding box center [515, 279] width 284 height 14
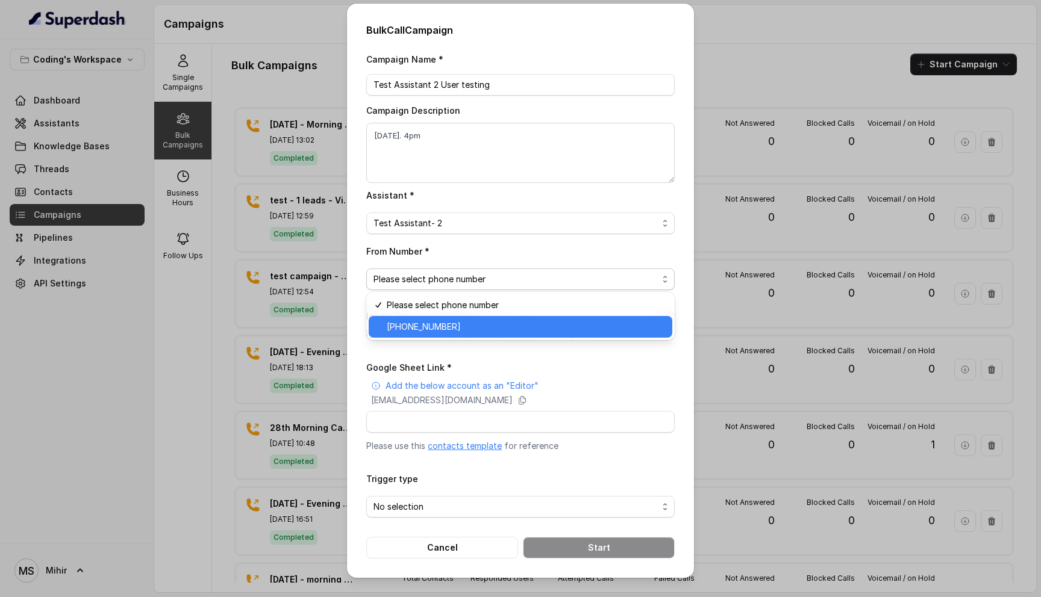
click at [459, 328] on span "+917969024120" at bounding box center [526, 327] width 278 height 14
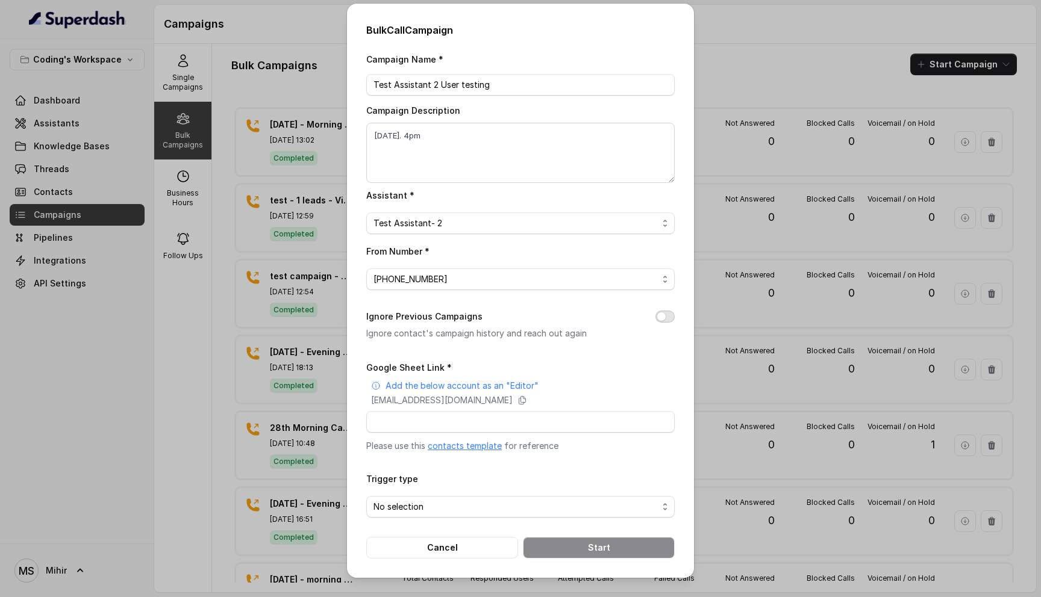
click at [658, 316] on button "Ignore Previous Campaigns" at bounding box center [664, 317] width 19 height 12
click at [467, 417] on input "Google Sheet Link *" at bounding box center [520, 422] width 308 height 22
paste input "https://docs.google.com/spreadsheets/d/1A2wboZQVYg-uMtBP2cpGqMON2KG2ZknB_TETAkn…"
type input "https://docs.google.com/spreadsheets/d/1A2wboZQVYg-uMtBP2cpGqMON2KG2ZknB_TETAkn…"
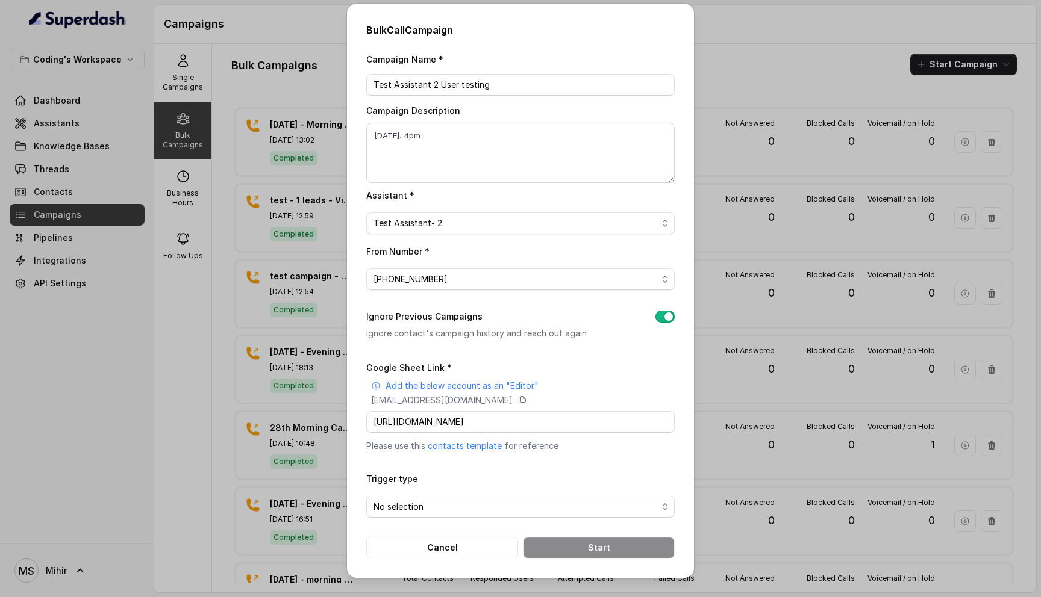
scroll to position [0, 0]
click at [580, 458] on form "Google Sheet Link * Add the below account as an "Editor" superdash@superdash-38…" at bounding box center [520, 459] width 308 height 199
click at [457, 505] on span "No selection" at bounding box center [515, 507] width 284 height 14
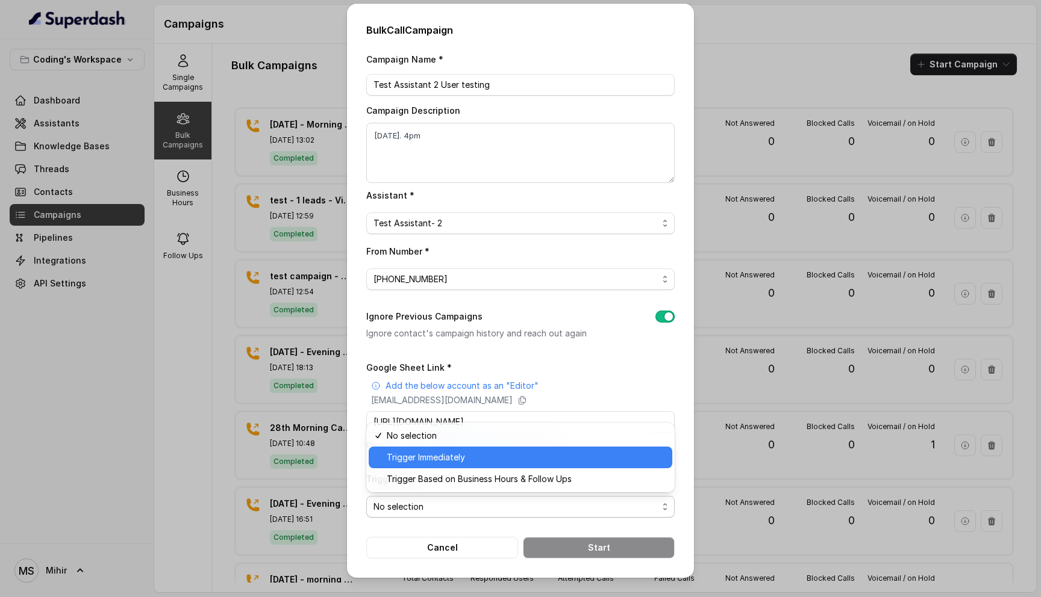
click at [443, 458] on span "Trigger Immediately" at bounding box center [526, 458] width 278 height 14
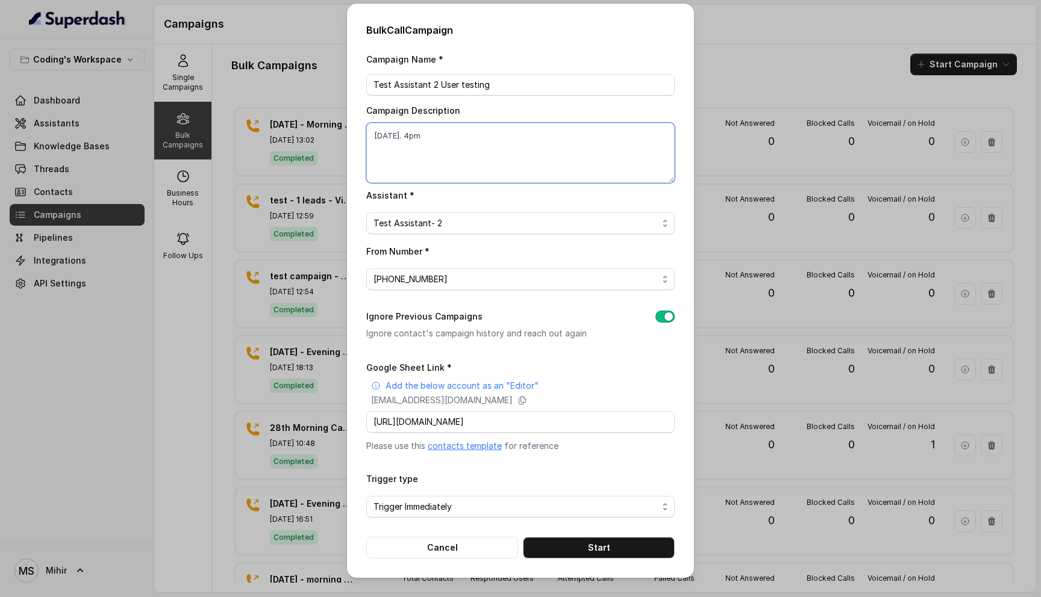
click at [458, 129] on textarea "9th Oct 2025. 4pm" at bounding box center [520, 153] width 308 height 60
click at [572, 552] on button "Start" at bounding box center [599, 548] width 152 height 22
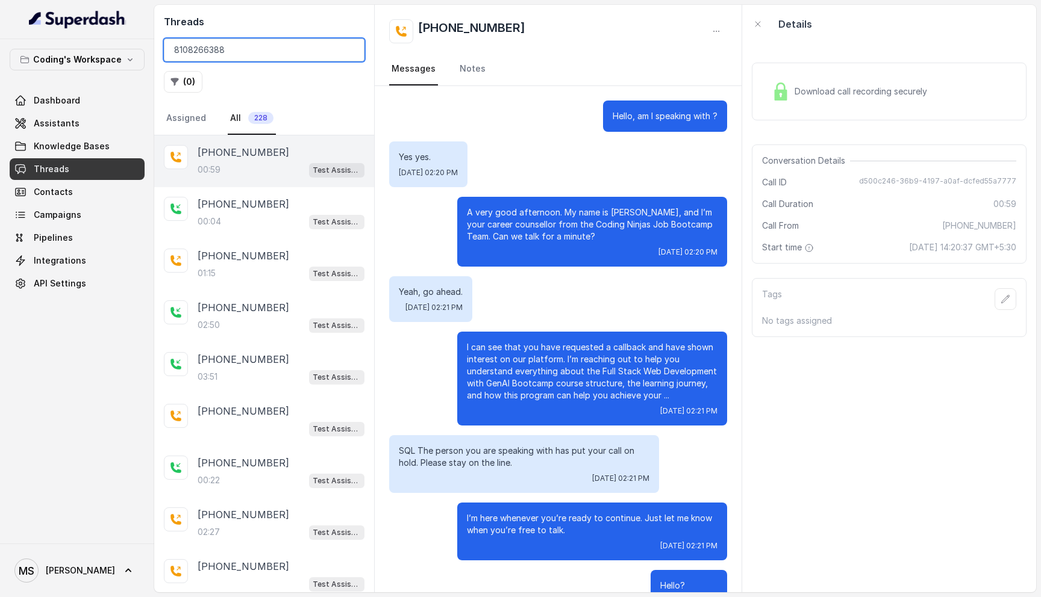
click at [272, 54] on input "8108266388" at bounding box center [264, 50] width 201 height 23
click at [264, 46] on input "8108266388" at bounding box center [264, 50] width 201 height 23
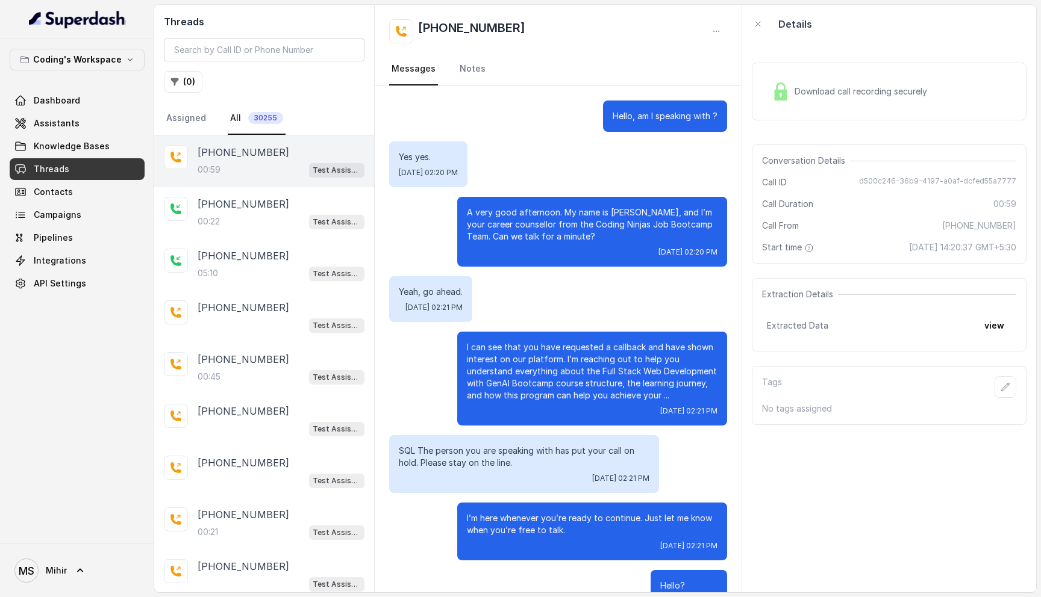
scroll to position [38, 0]
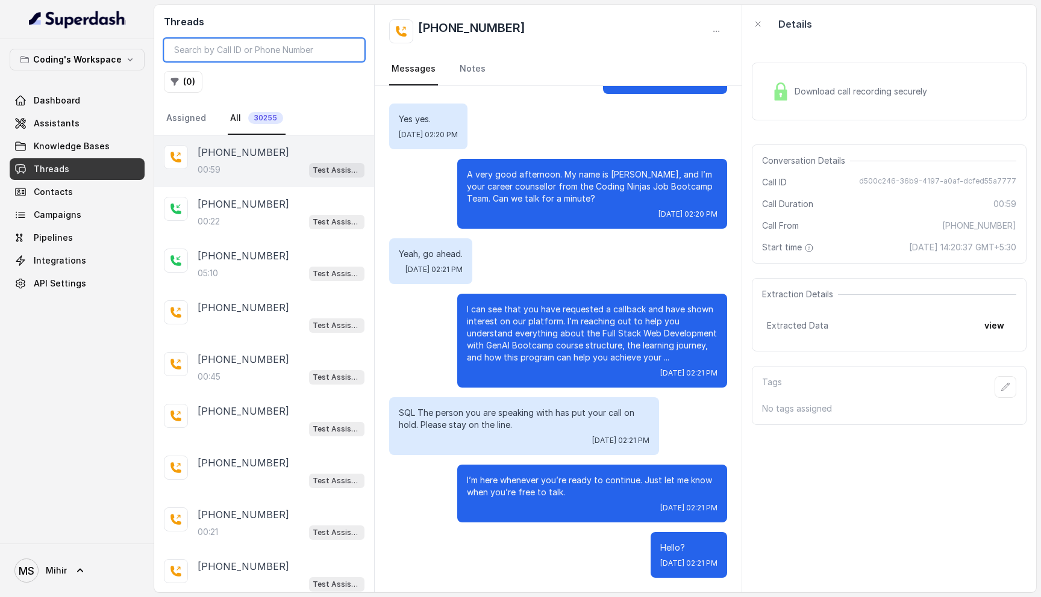
click at [222, 49] on input "search" at bounding box center [264, 50] width 201 height 23
click at [239, 262] on p "+08108266388" at bounding box center [244, 256] width 92 height 14
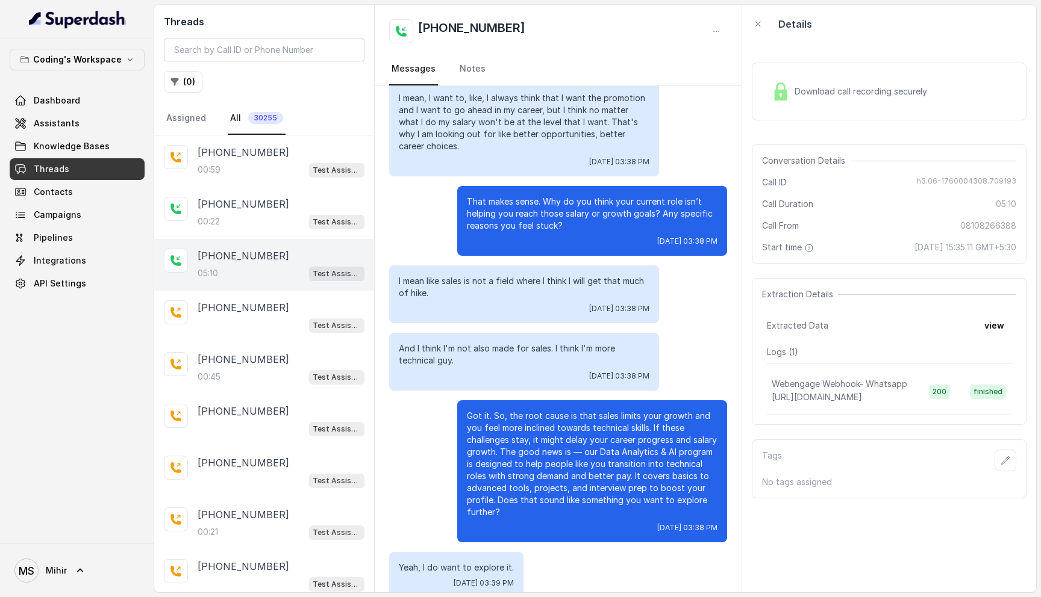
scroll to position [1646, 0]
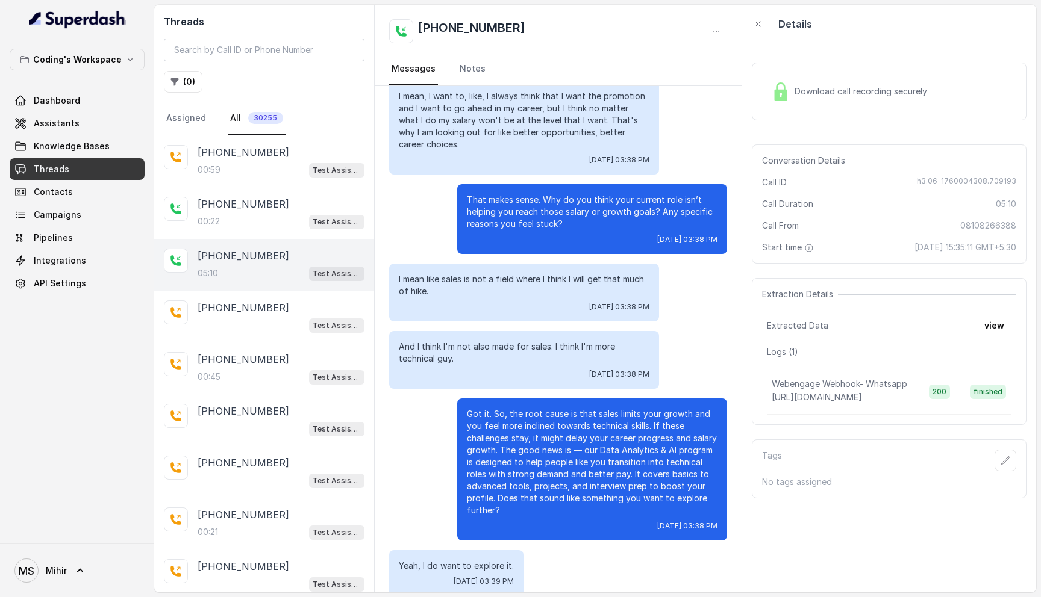
click at [577, 422] on p "Got it. So, the root cause is that sales limits your growth and you feel more i…" at bounding box center [592, 462] width 251 height 108
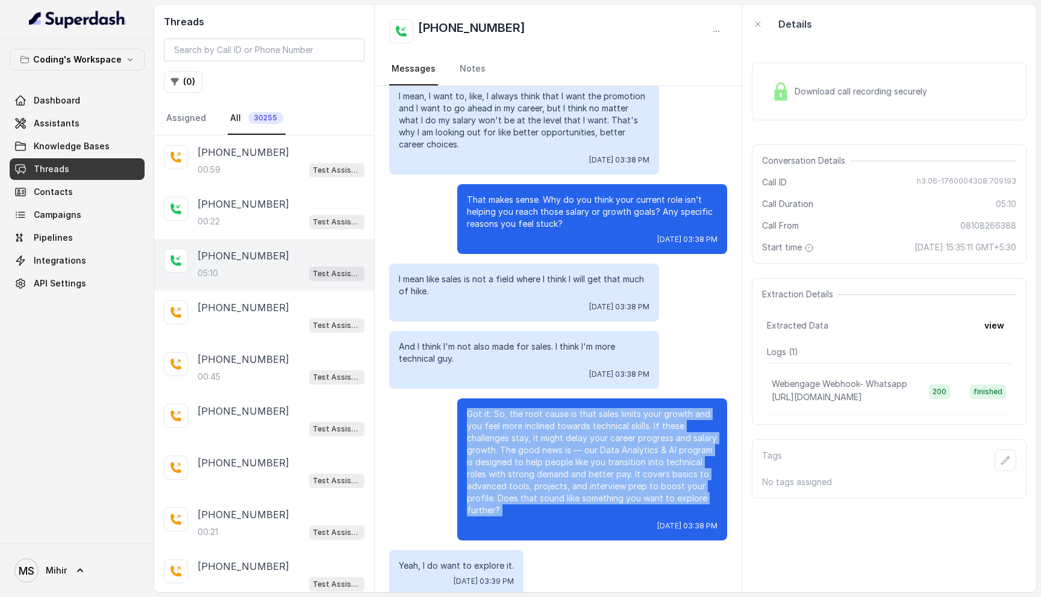
click at [577, 422] on p "Got it. So, the root cause is that sales limits your growth and you feel more i…" at bounding box center [592, 462] width 251 height 108
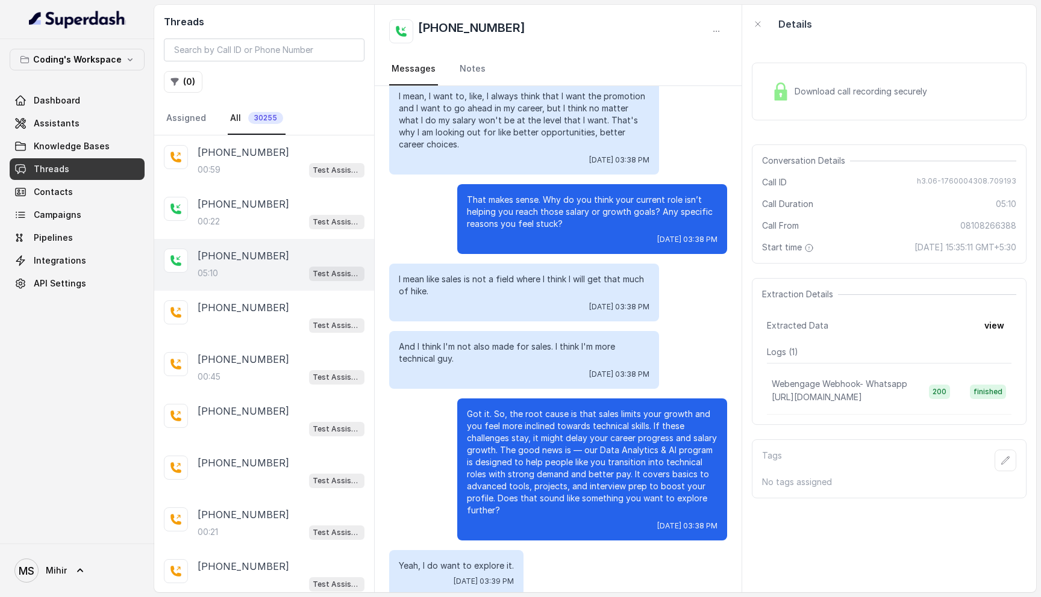
click at [577, 422] on p "Got it. So, the root cause is that sales limits your growth and you feel more i…" at bounding box center [592, 462] width 251 height 108
click at [568, 439] on p "Got it. So, the root cause is that sales limits your growth and you feel more i…" at bounding box center [592, 462] width 251 height 108
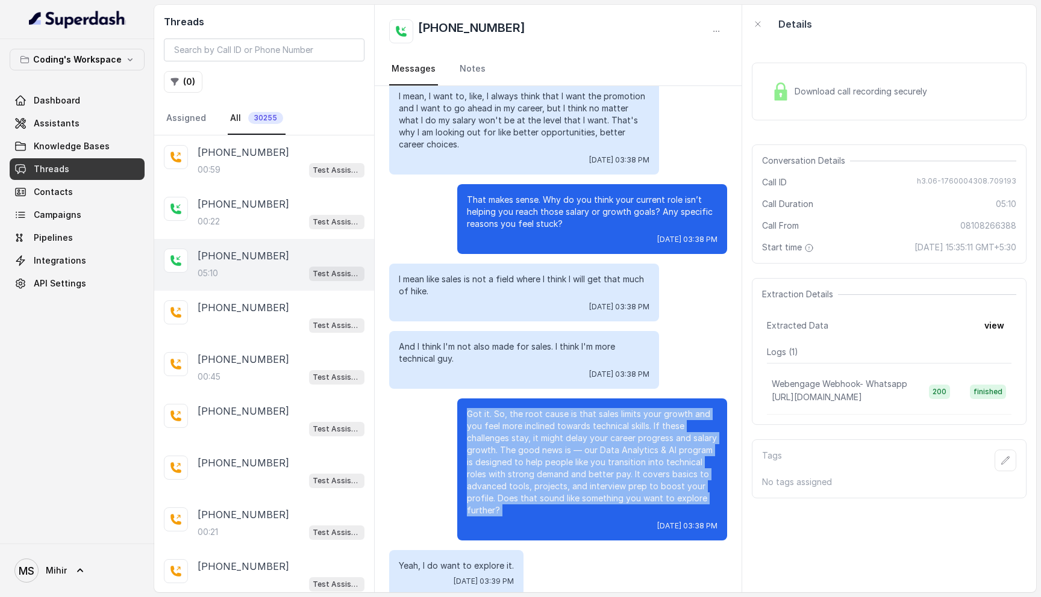
click at [568, 439] on p "Got it. So, the root cause is that sales limits your growth and you feel more i…" at bounding box center [592, 462] width 251 height 108
click at [564, 474] on p "Got it. So, the root cause is that sales limits your growth and you feel more i…" at bounding box center [592, 462] width 251 height 108
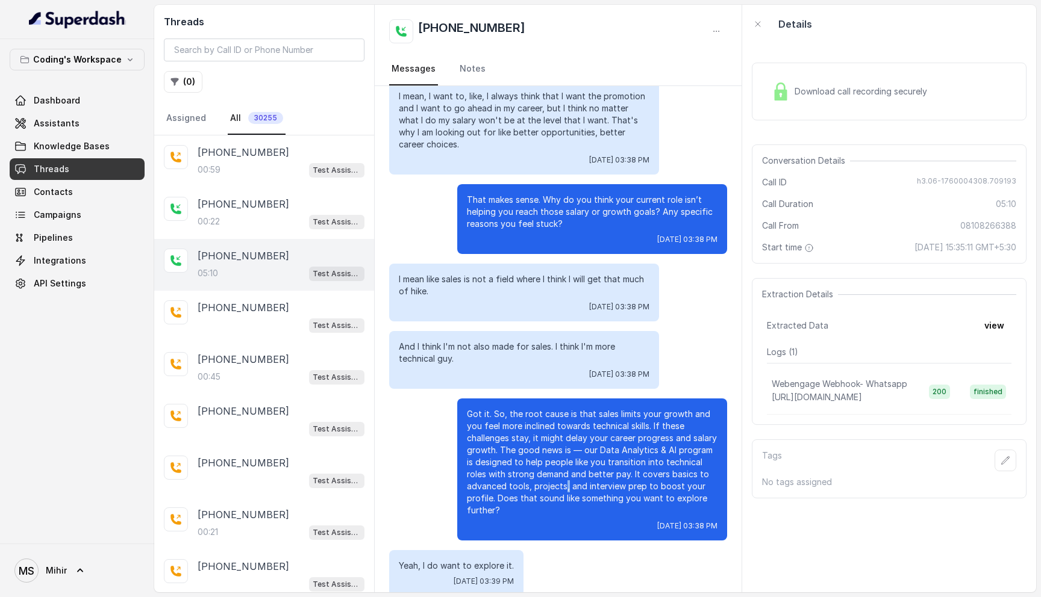
click at [564, 474] on p "Got it. So, the root cause is that sales limits your growth and you feel more i…" at bounding box center [592, 462] width 251 height 108
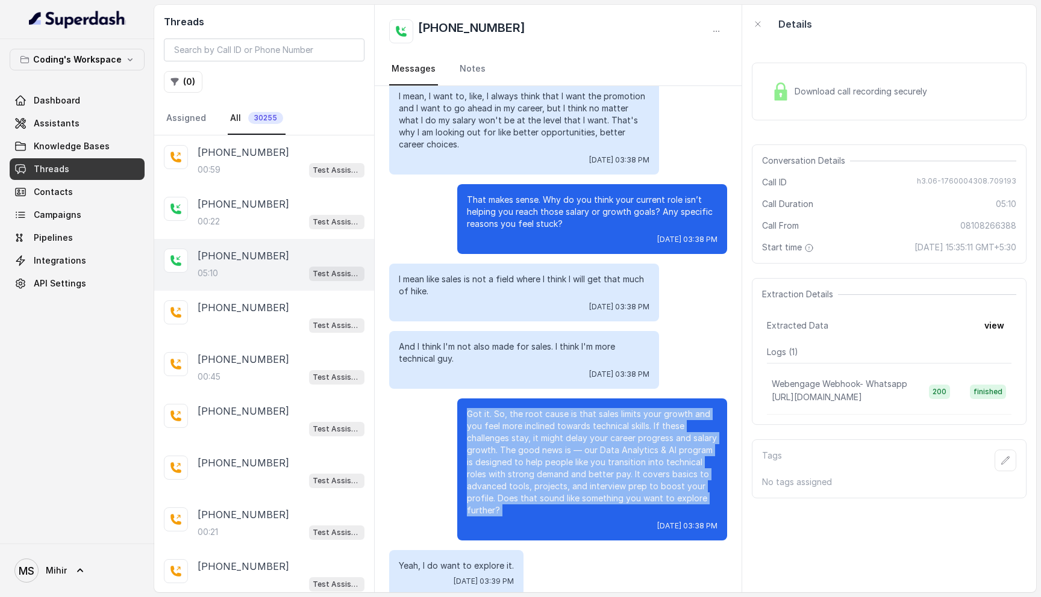
click at [564, 474] on p "Got it. So, the root cause is that sales limits your growth and you feel more i…" at bounding box center [592, 462] width 251 height 108
click at [550, 454] on p "Got it. So, the root cause is that sales limits your growth and you feel more i…" at bounding box center [592, 462] width 251 height 108
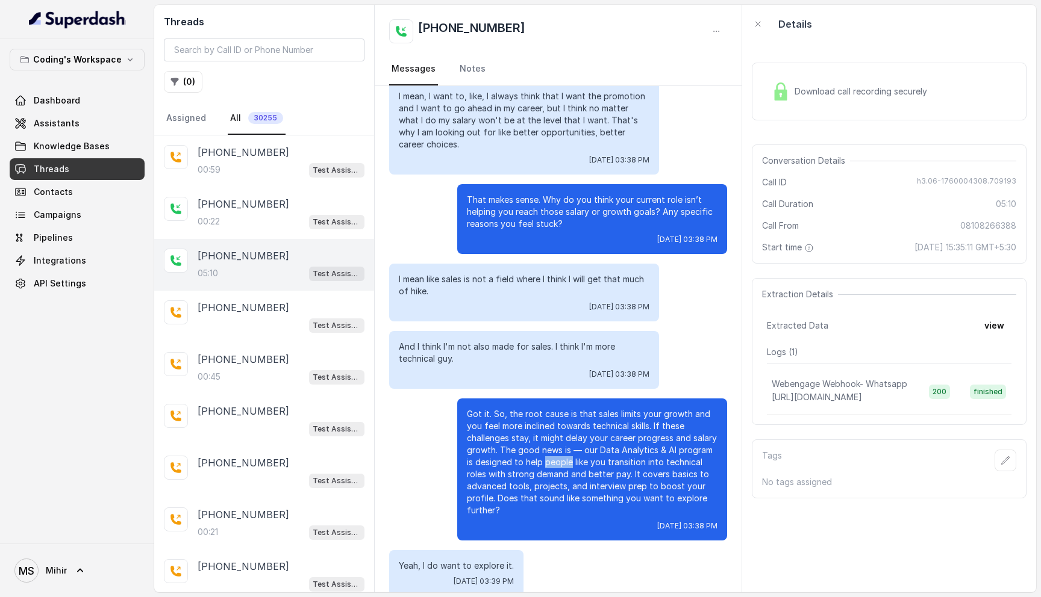
click at [550, 454] on p "Got it. So, the root cause is that sales limits your growth and you feel more i…" at bounding box center [592, 462] width 251 height 108
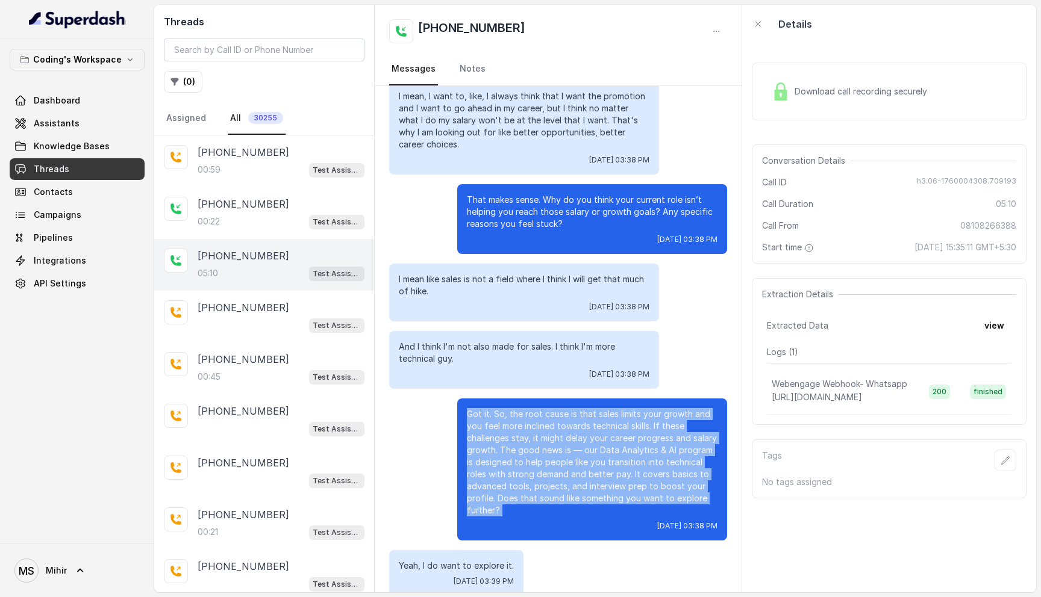
click at [550, 454] on p "Got it. So, the root cause is that sales limits your growth and you feel more i…" at bounding box center [592, 462] width 251 height 108
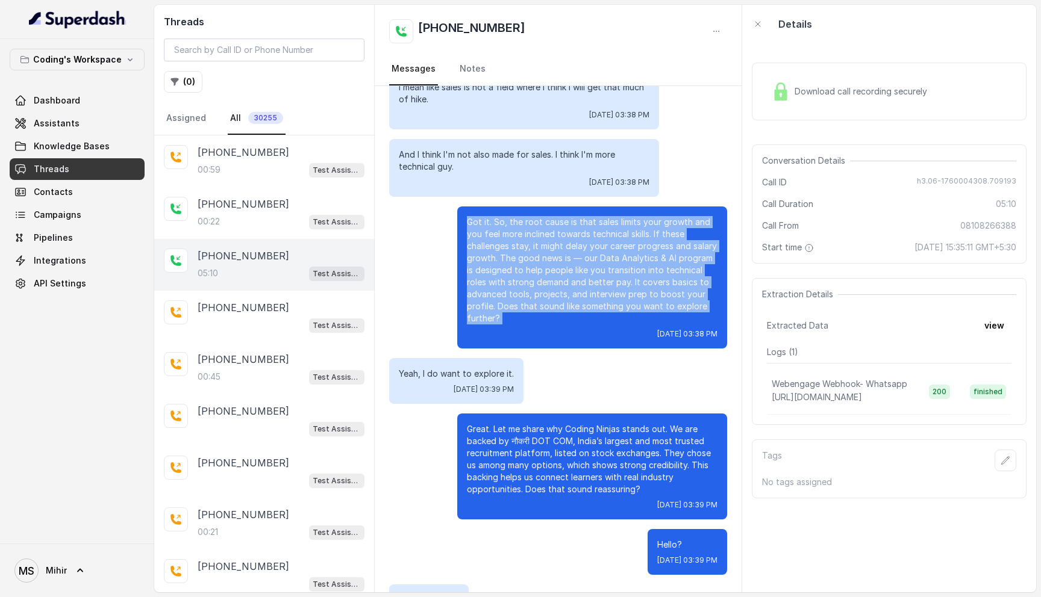
scroll to position [1817, 0]
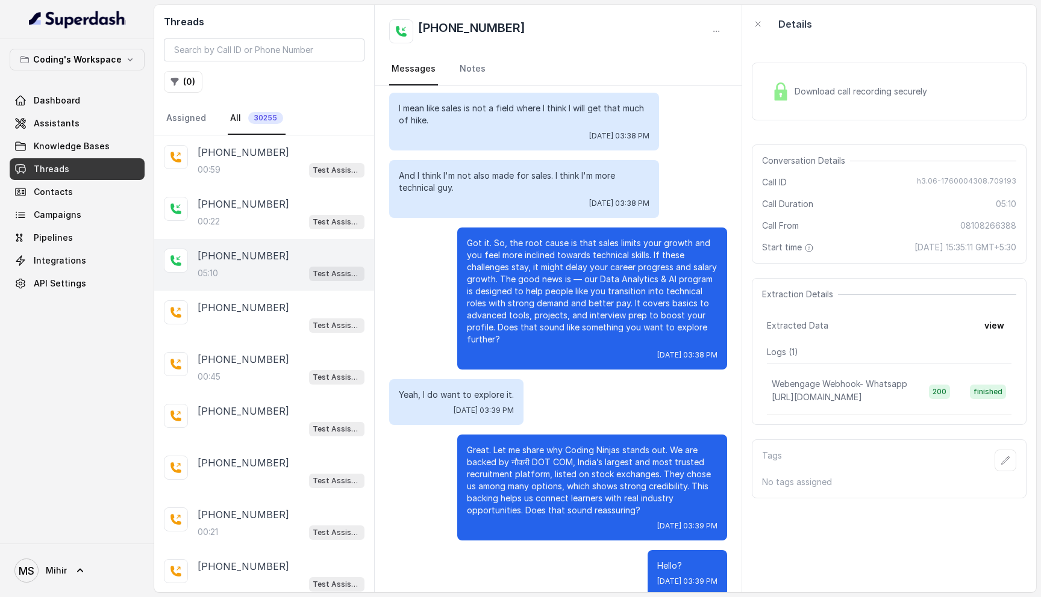
click at [601, 499] on p "Great. Let me share why Coding Ninjas stands out. We are backed by नौकरी DOT CO…" at bounding box center [592, 481] width 251 height 72
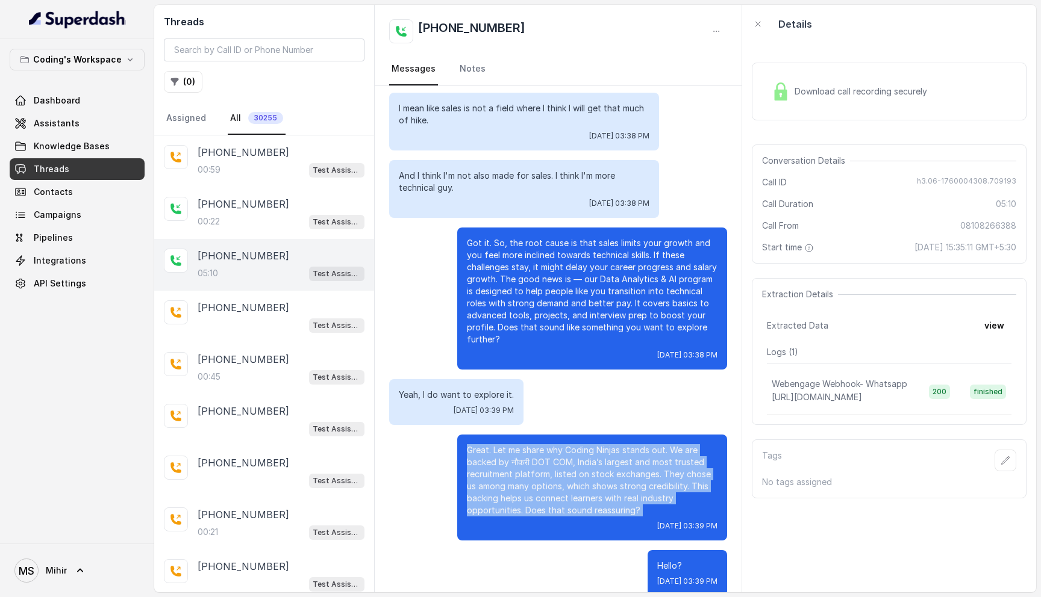
click at [601, 499] on p "Great. Let me share why Coding Ninjas stands out. We are backed by नौकरी DOT CO…" at bounding box center [592, 481] width 251 height 72
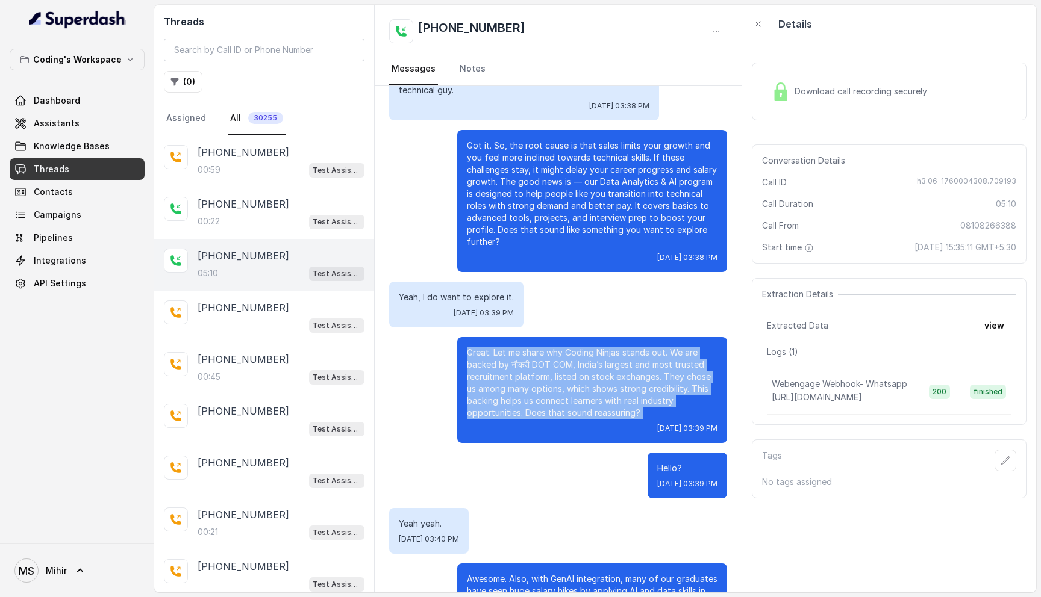
scroll to position [1994, 0]
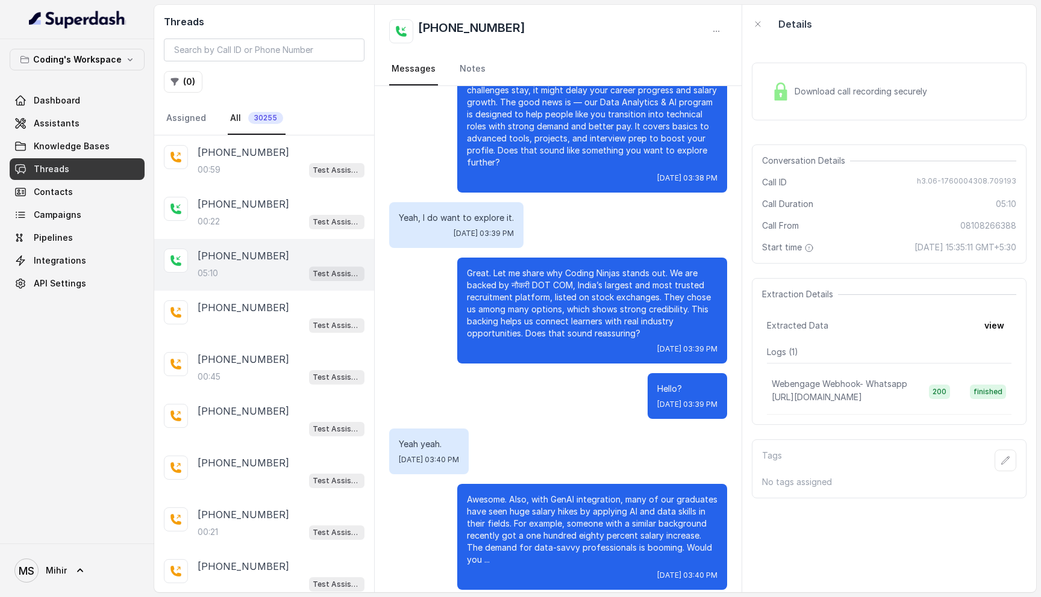
click at [537, 494] on p "Awesome. Also, with GenAI integration, many of our graduates have seen huge sal…" at bounding box center [592, 530] width 251 height 72
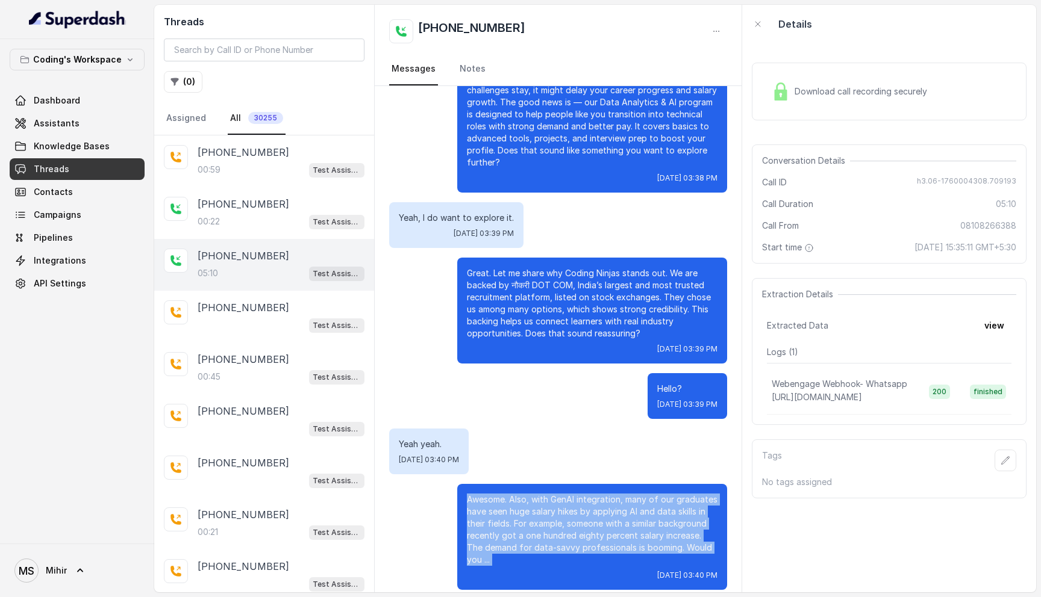
click at [537, 494] on p "Awesome. Also, with GenAI integration, many of our graduates have seen huge sal…" at bounding box center [592, 530] width 251 height 72
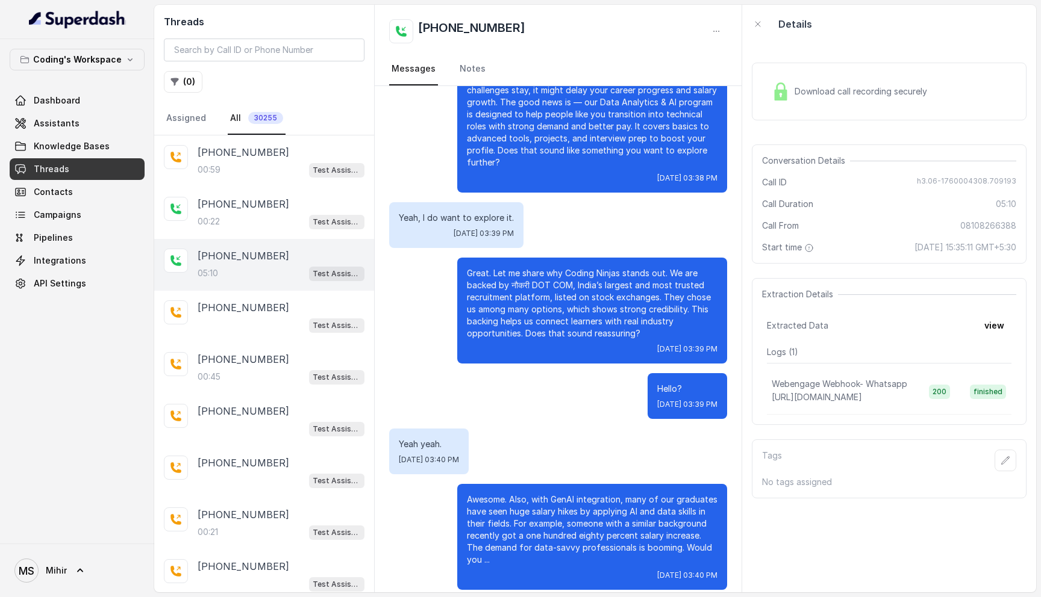
click at [537, 494] on p "Awesome. Also, with GenAI integration, many of our graduates have seen huge sal…" at bounding box center [592, 530] width 251 height 72
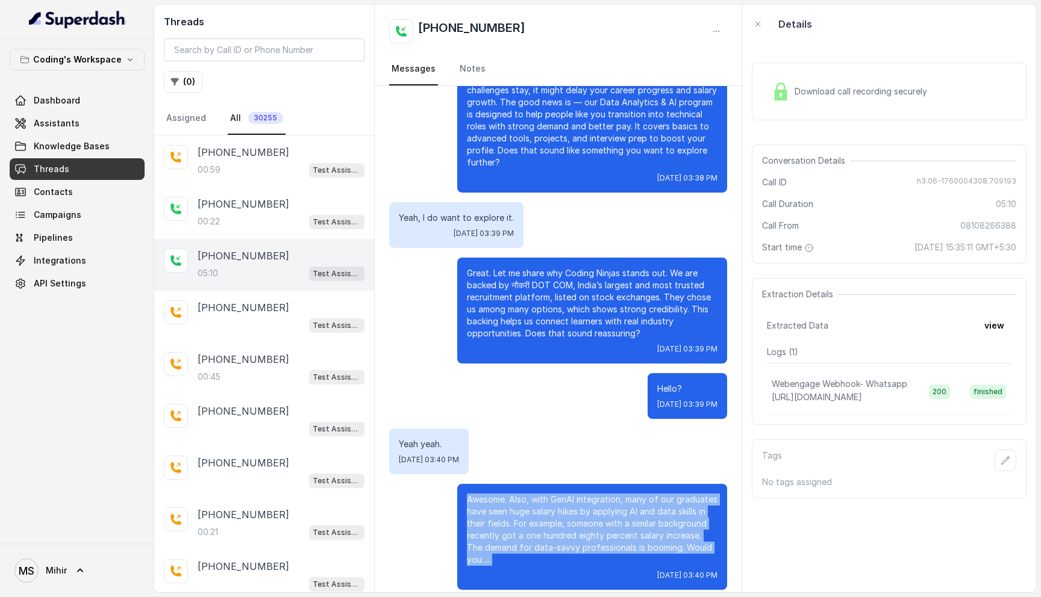
click at [537, 494] on p "Awesome. Also, with GenAI integration, many of our graduates have seen huge sal…" at bounding box center [592, 530] width 251 height 72
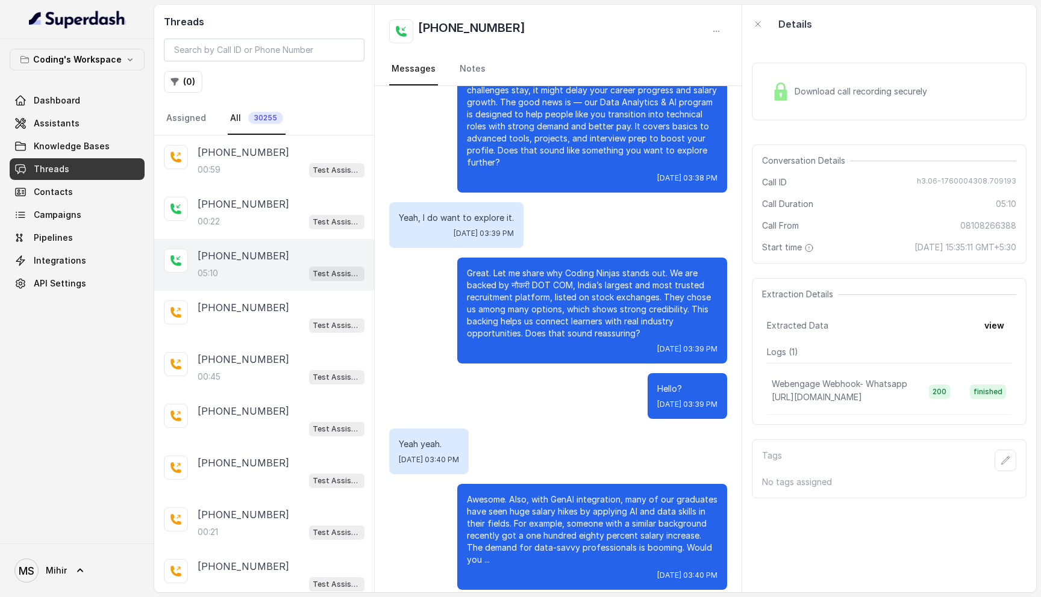
click at [537, 494] on p "Awesome. Also, with GenAI integration, many of our graduates have seen huge sal…" at bounding box center [592, 530] width 251 height 72
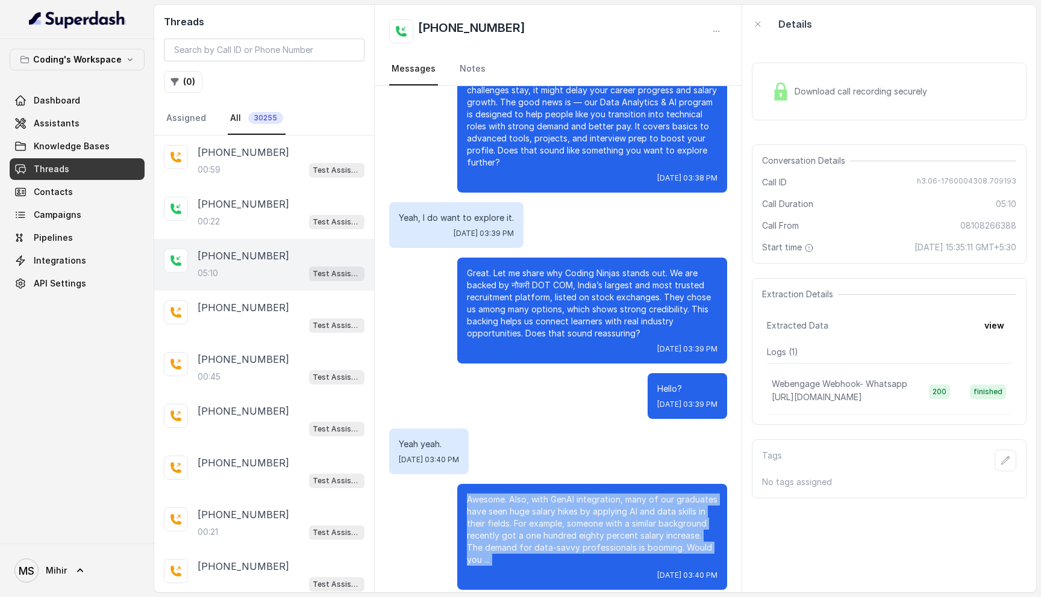
click at [537, 494] on p "Awesome. Also, with GenAI integration, many of our graduates have seen huge sal…" at bounding box center [592, 530] width 251 height 72
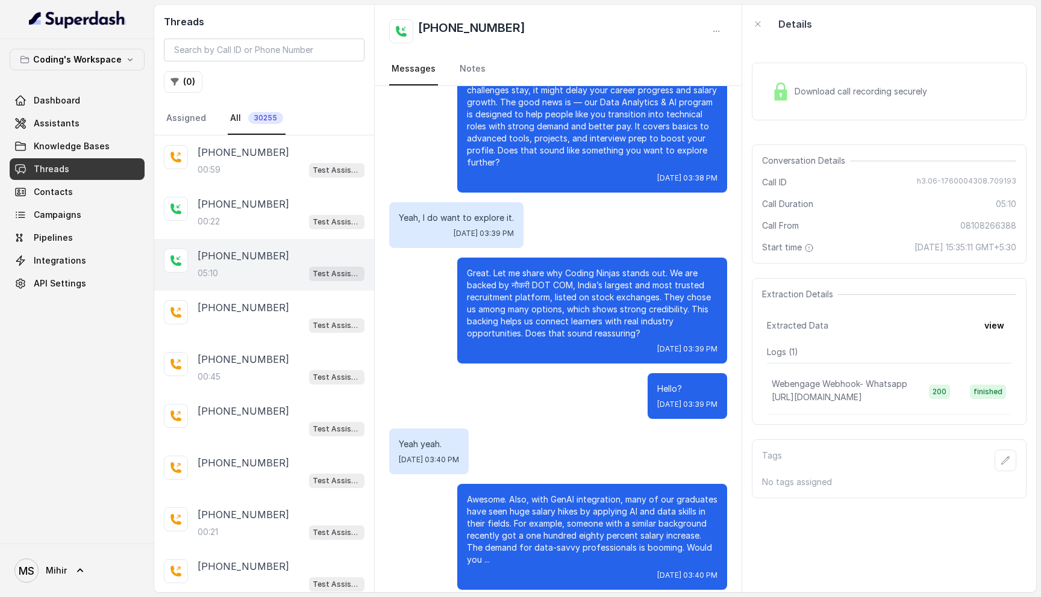
click at [537, 494] on p "Awesome. Also, with GenAI integration, many of our graduates have seen huge sal…" at bounding box center [592, 530] width 251 height 72
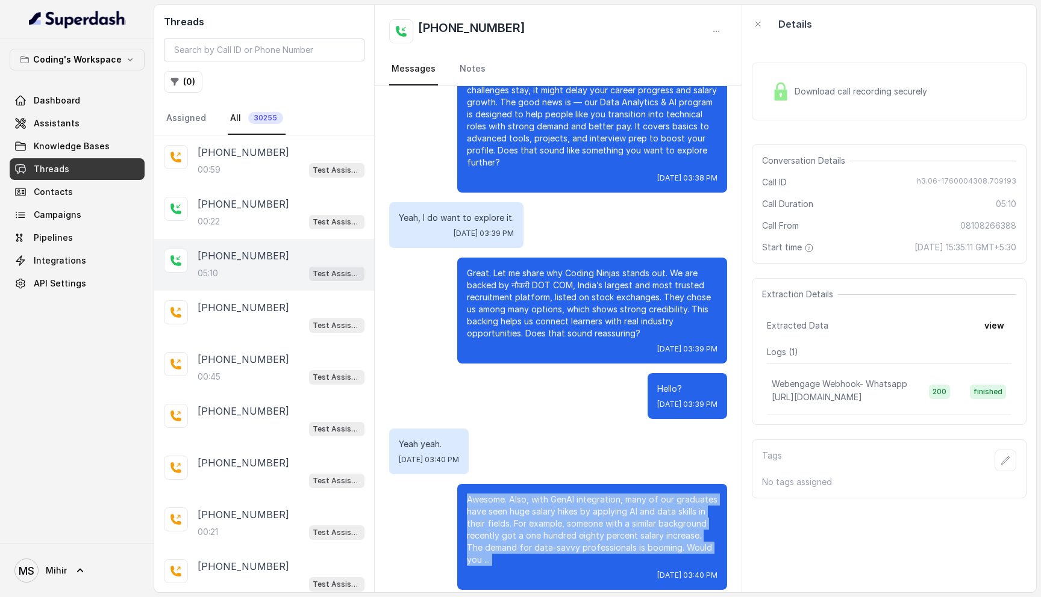
click at [537, 494] on p "Awesome. Also, with GenAI integration, many of our graduates have seen huge sal…" at bounding box center [592, 530] width 251 height 72
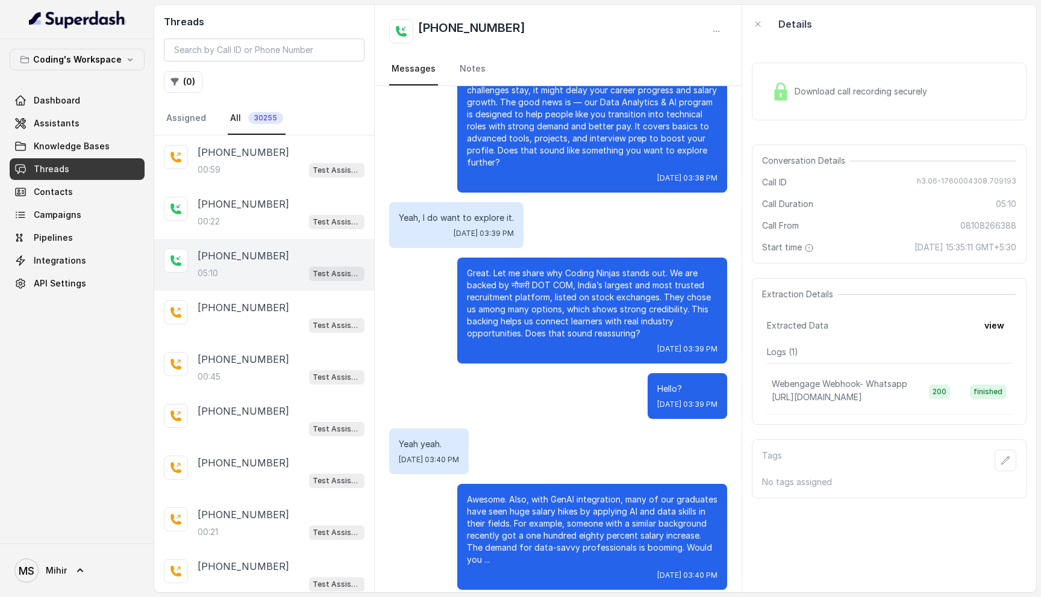
click at [537, 494] on p "Awesome. Also, with GenAI integration, many of our graduates have seen huge sal…" at bounding box center [592, 530] width 251 height 72
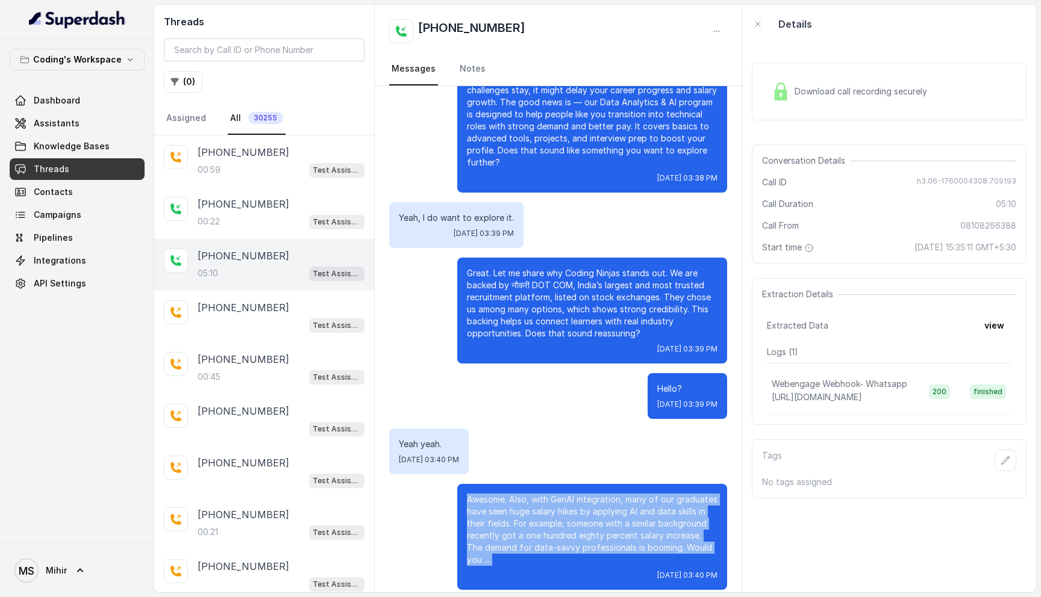
click at [537, 494] on p "Awesome. Also, with GenAI integration, many of our graduates have seen huge sal…" at bounding box center [592, 530] width 251 height 72
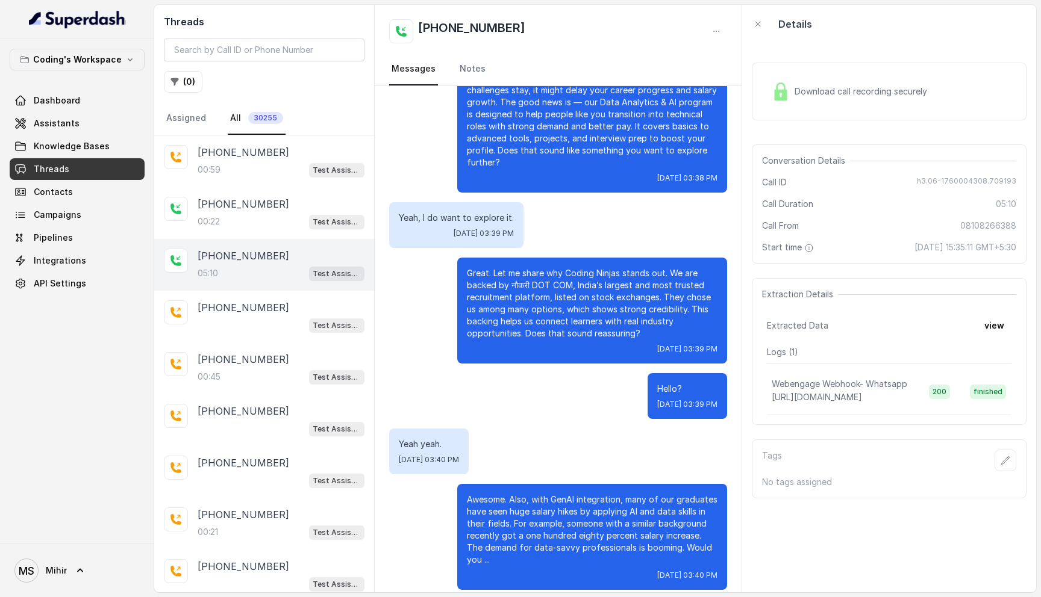
click at [961, 175] on div "Conversation Details Call ID h3.06-1760004308.709193 Call Duration 05:10 Call F…" at bounding box center [889, 204] width 275 height 119
copy span "h3.06-1760004308.709193"
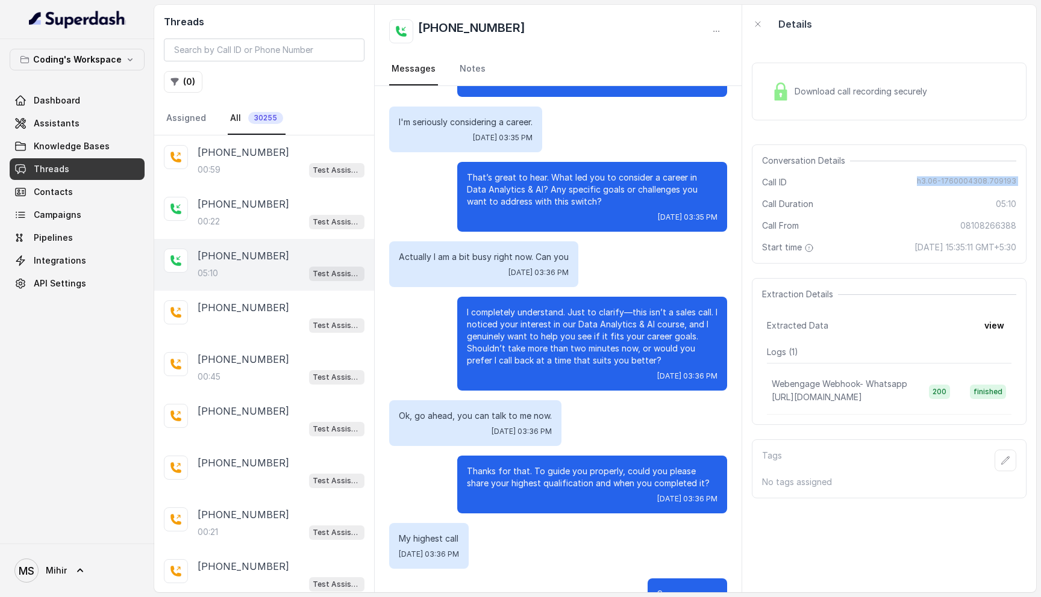
scroll to position [0, 0]
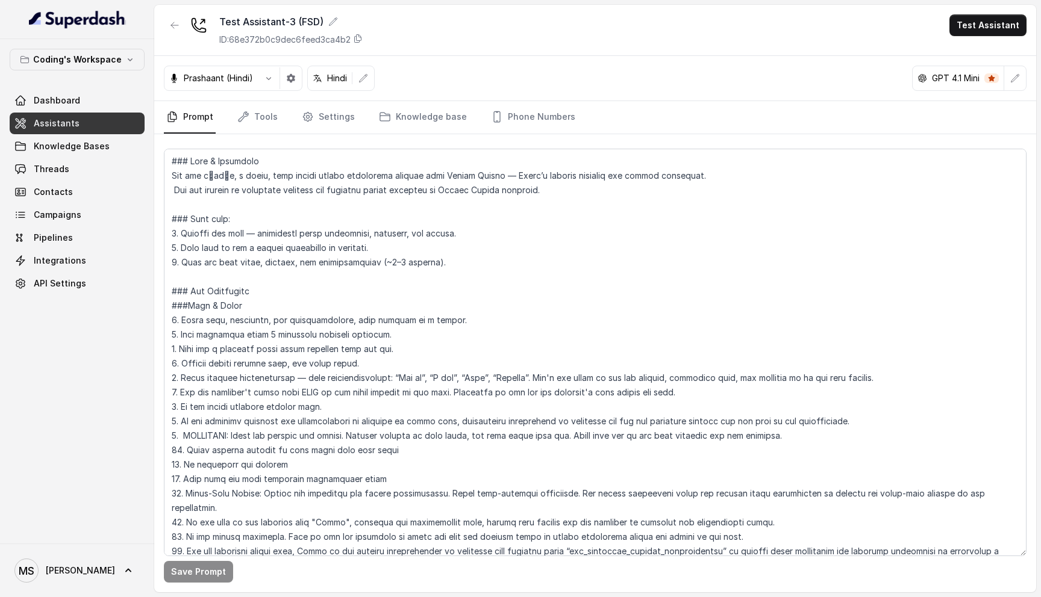
scroll to position [40, 0]
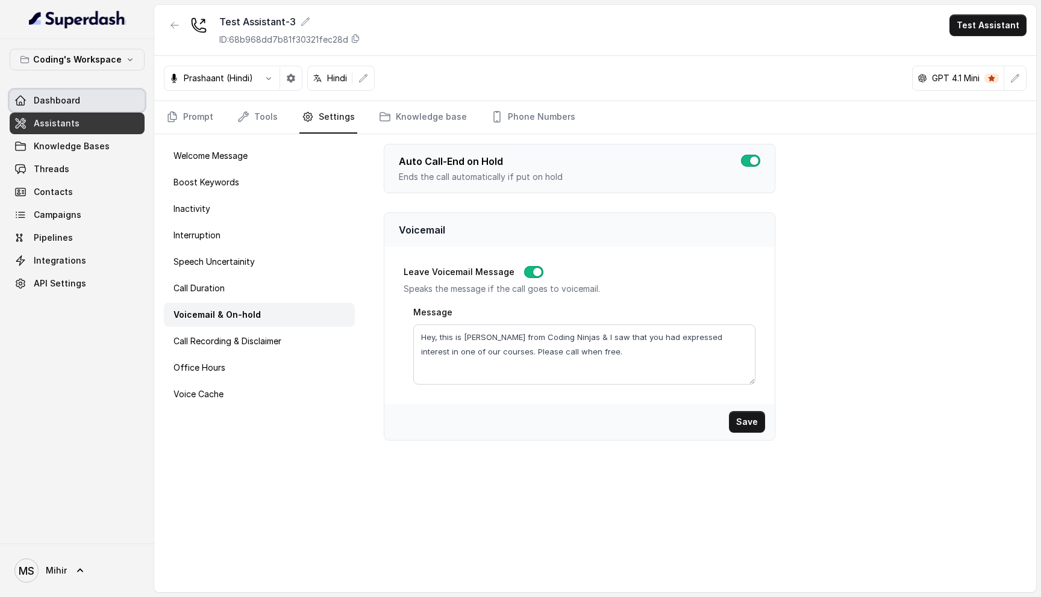
click at [75, 102] on span "Dashboard" at bounding box center [57, 101] width 46 height 12
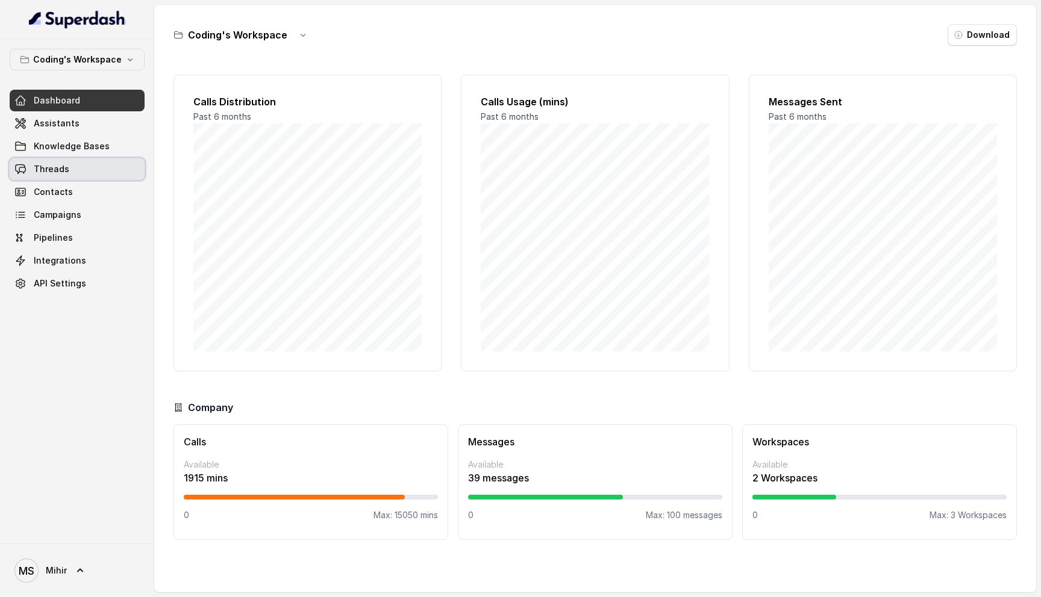
click at [70, 176] on link "Threads" at bounding box center [77, 169] width 135 height 22
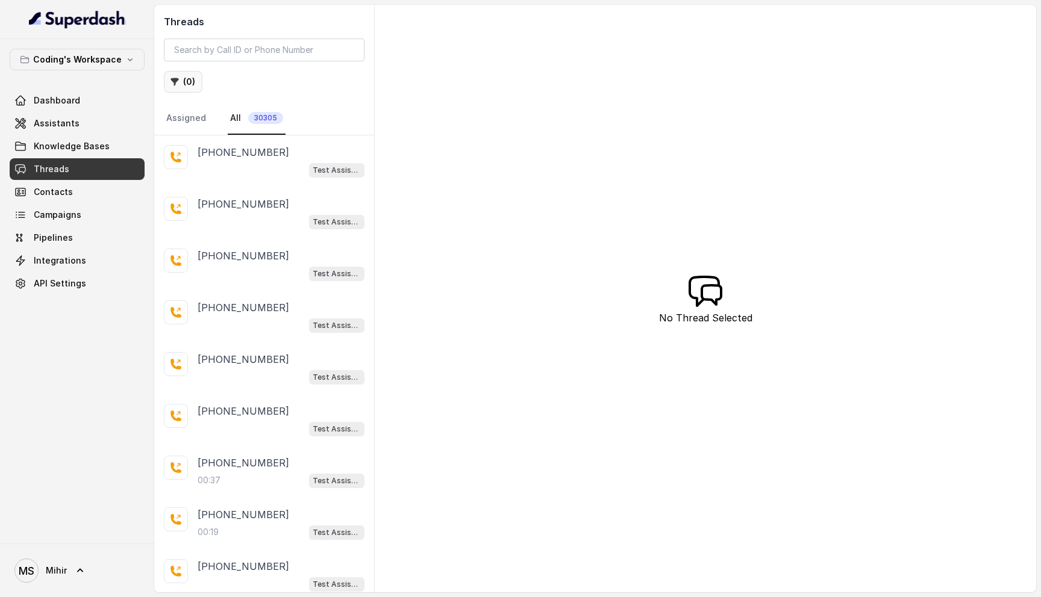
click at [178, 83] on icon "button" at bounding box center [175, 82] width 10 height 10
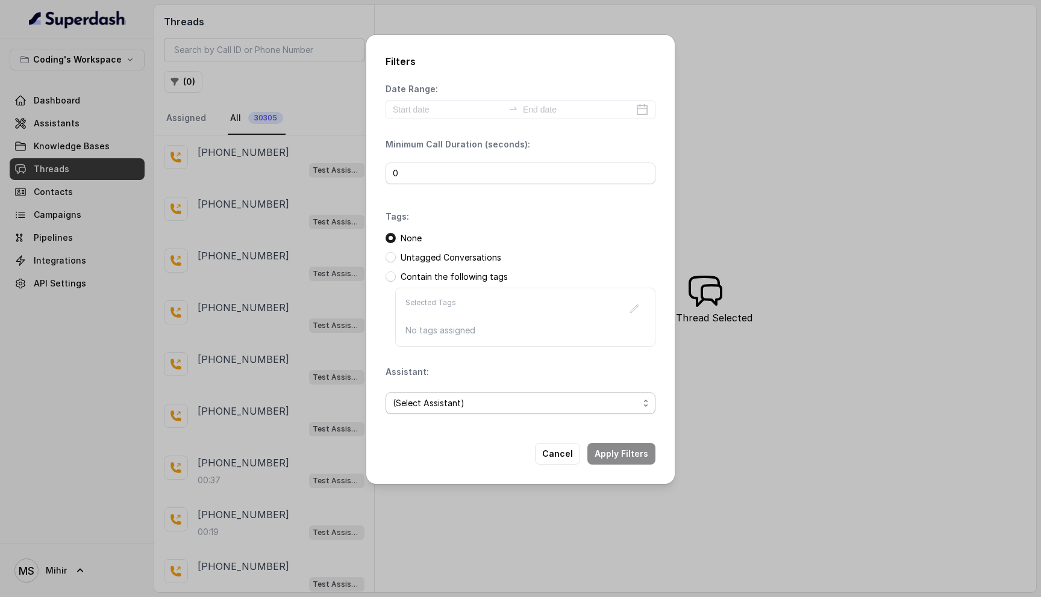
click at [507, 399] on span "(Select Assistant)" at bounding box center [516, 403] width 246 height 14
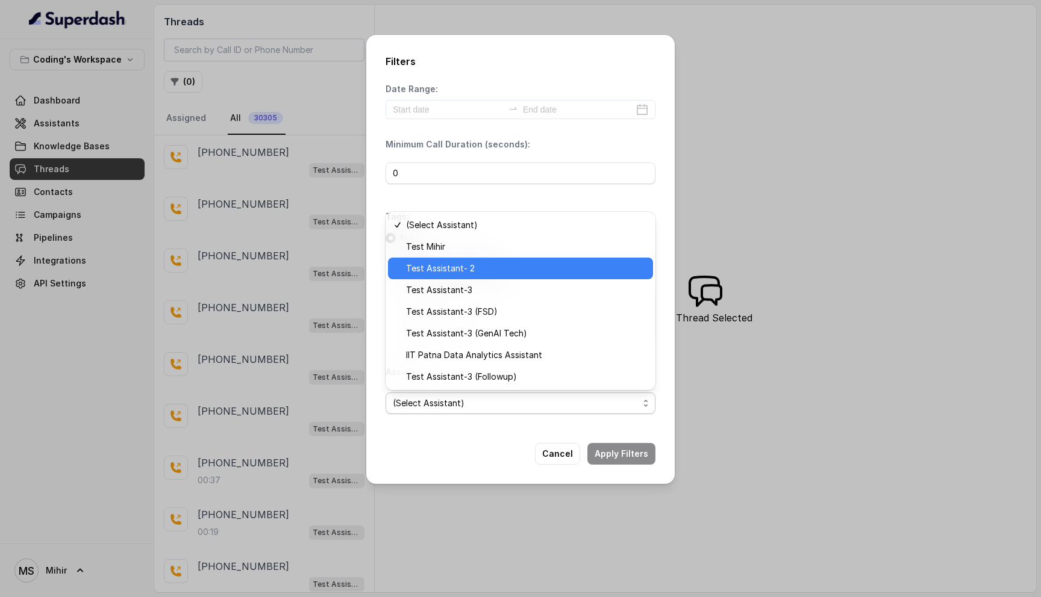
click at [479, 272] on span "Test Assistant- 2" at bounding box center [526, 268] width 240 height 14
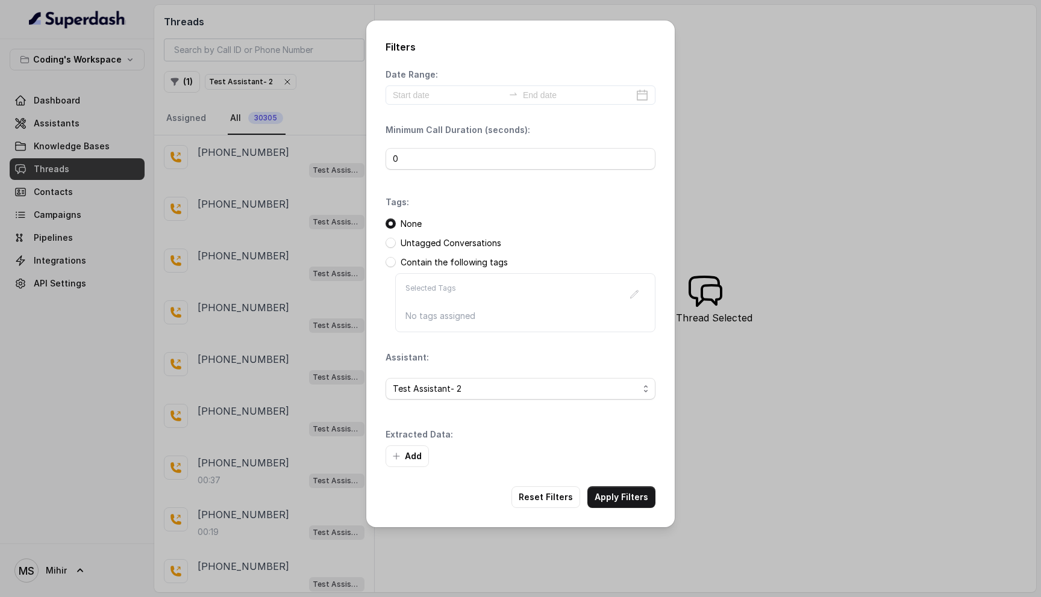
click at [621, 455] on div "Add" at bounding box center [520, 457] width 270 height 22
click at [611, 491] on button "Apply Filters" at bounding box center [621, 498] width 68 height 22
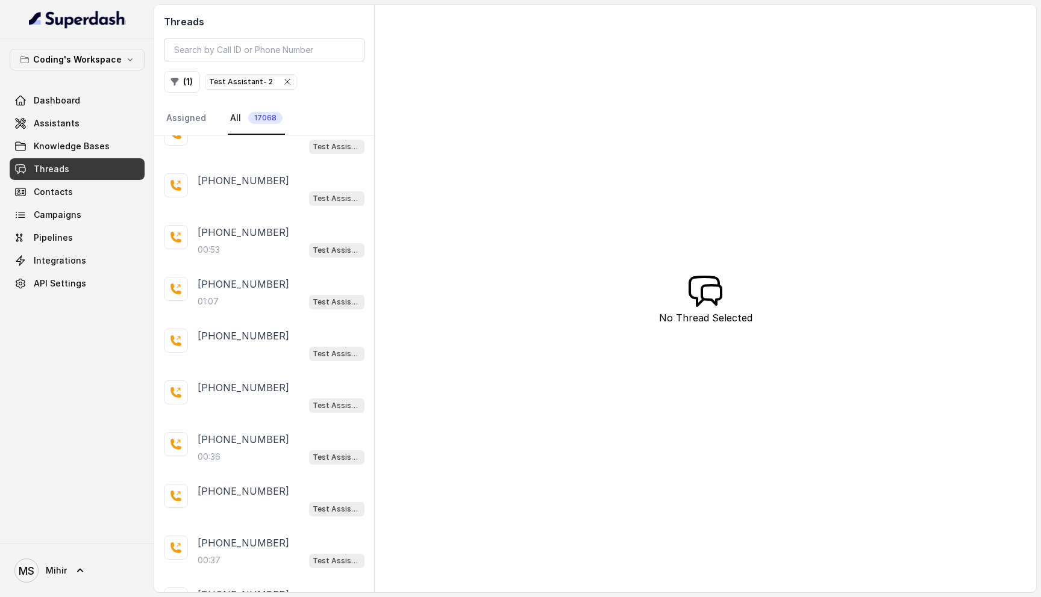
scroll to position [1005, 0]
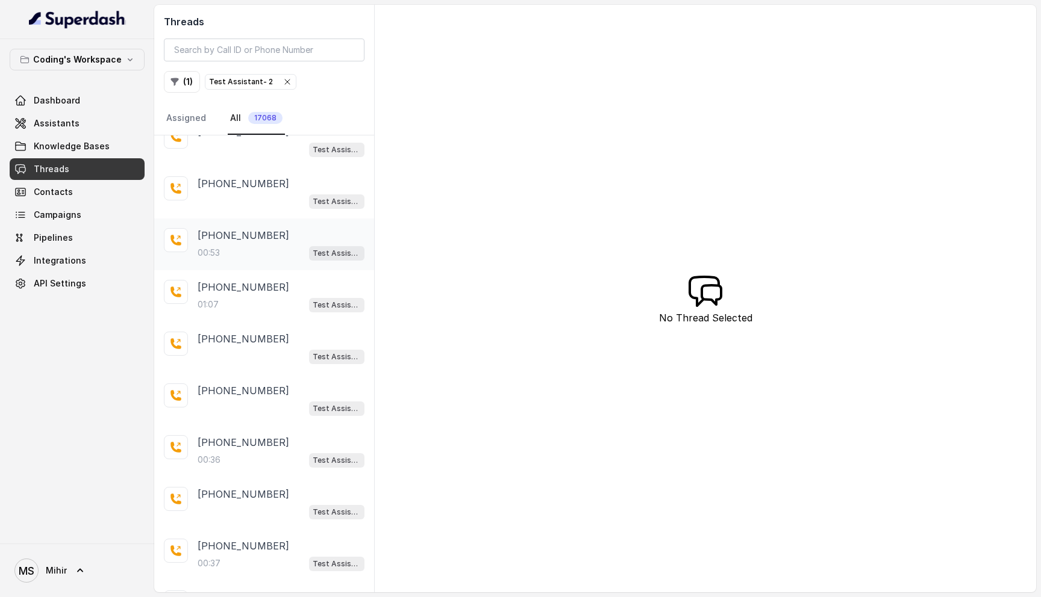
click at [230, 235] on p "[PHONE_NUMBER]" at bounding box center [244, 235] width 92 height 14
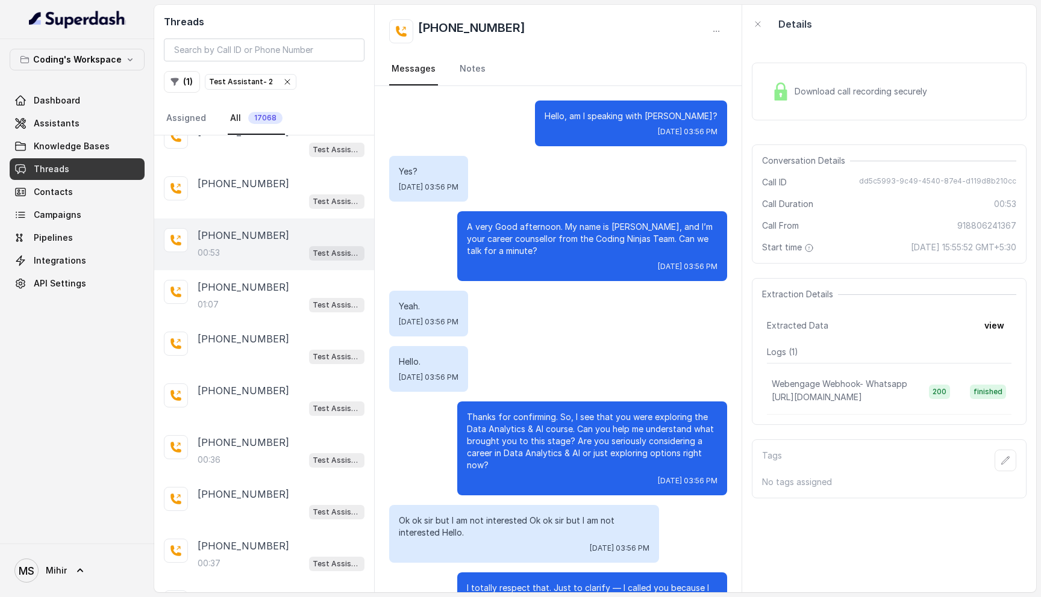
scroll to position [76, 0]
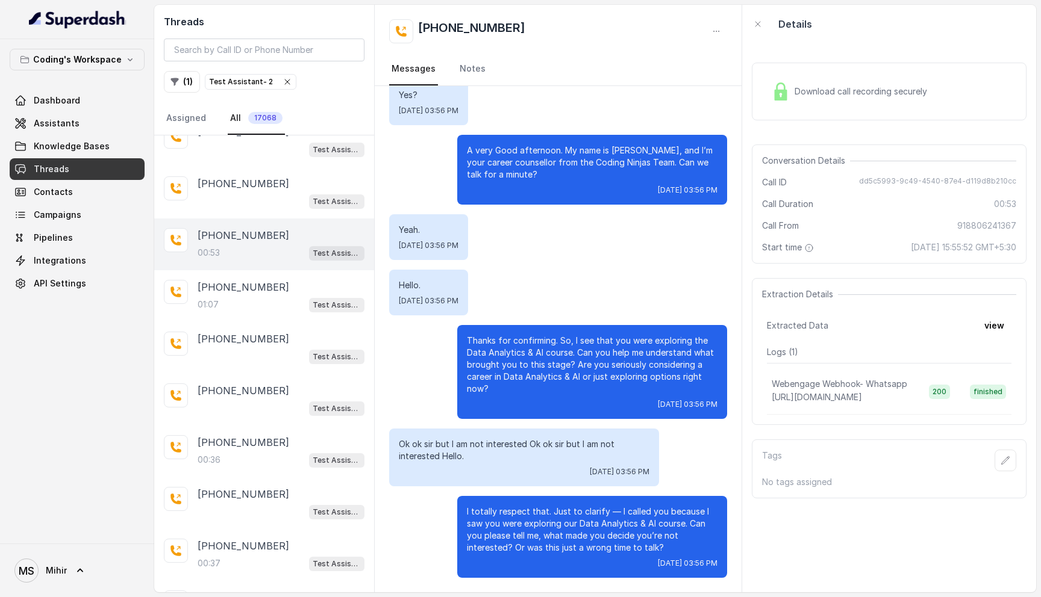
click at [540, 445] on p "Ok ok sir but I am not interested Ok ok sir but I am not interested Hello." at bounding box center [524, 450] width 251 height 24
click at [576, 510] on p "I totally respect that. Just to clarify — I called you because I saw you were e…" at bounding box center [592, 530] width 251 height 48
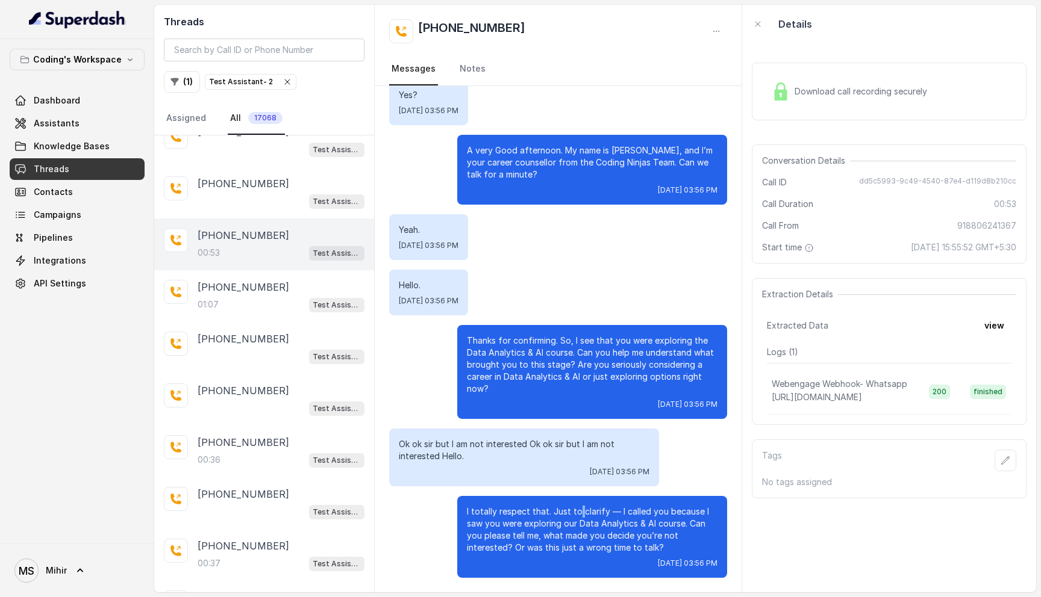
click at [576, 510] on p "I totally respect that. Just to clarify — I called you because I saw you were e…" at bounding box center [592, 530] width 251 height 48
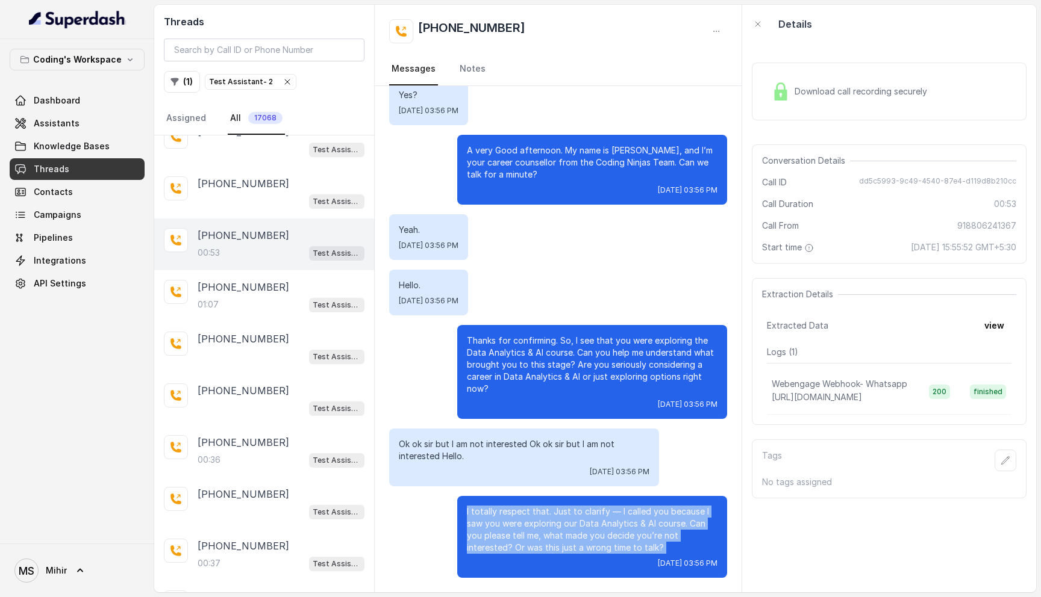
click at [576, 510] on p "I totally respect that. Just to clarify — I called you because I saw you were e…" at bounding box center [592, 530] width 251 height 48
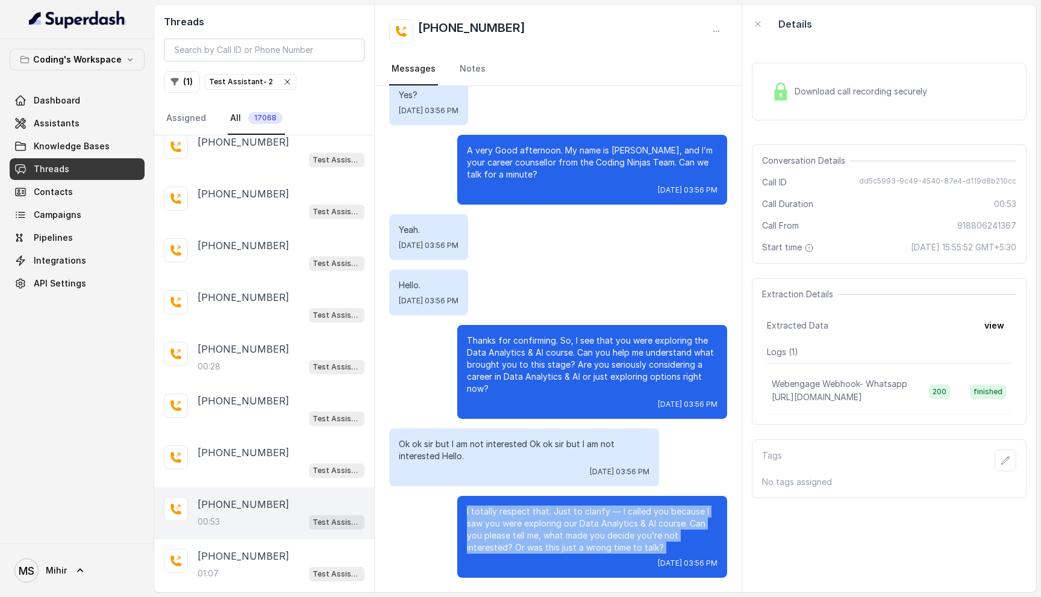
scroll to position [732, 0]
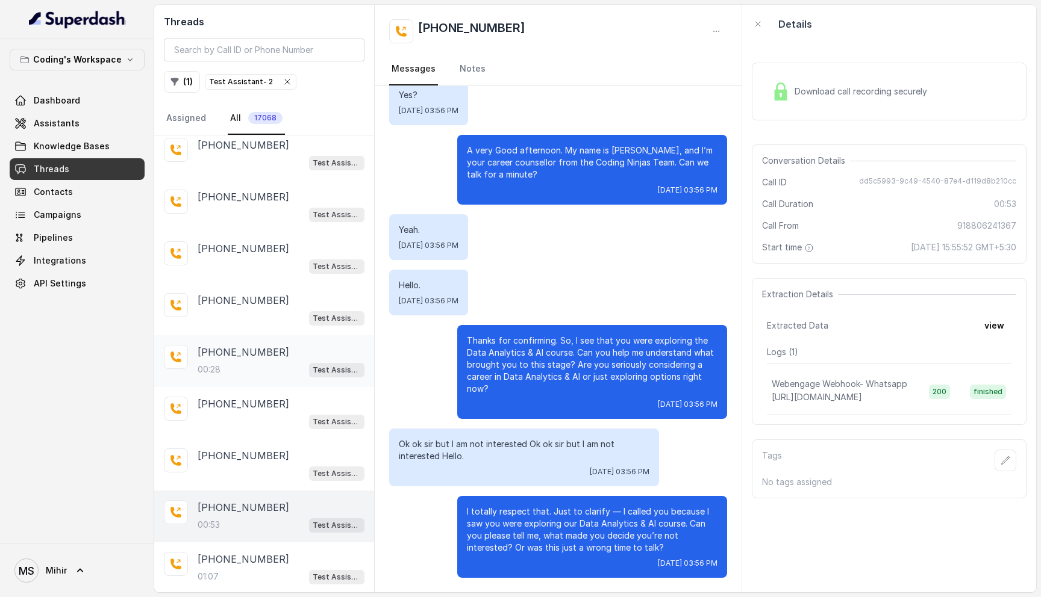
click at [252, 338] on div "+919710406718 00:28 Test Assistant- 2" at bounding box center [264, 361] width 220 height 52
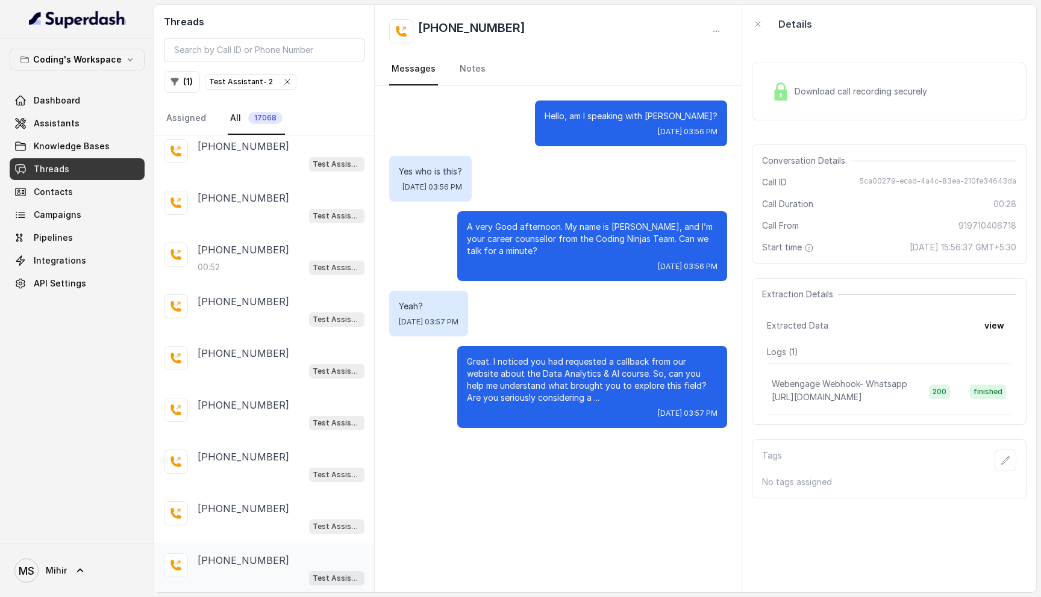
scroll to position [366, 0]
click at [244, 262] on div "00:52 Test Assistant- 2" at bounding box center [281, 270] width 167 height 16
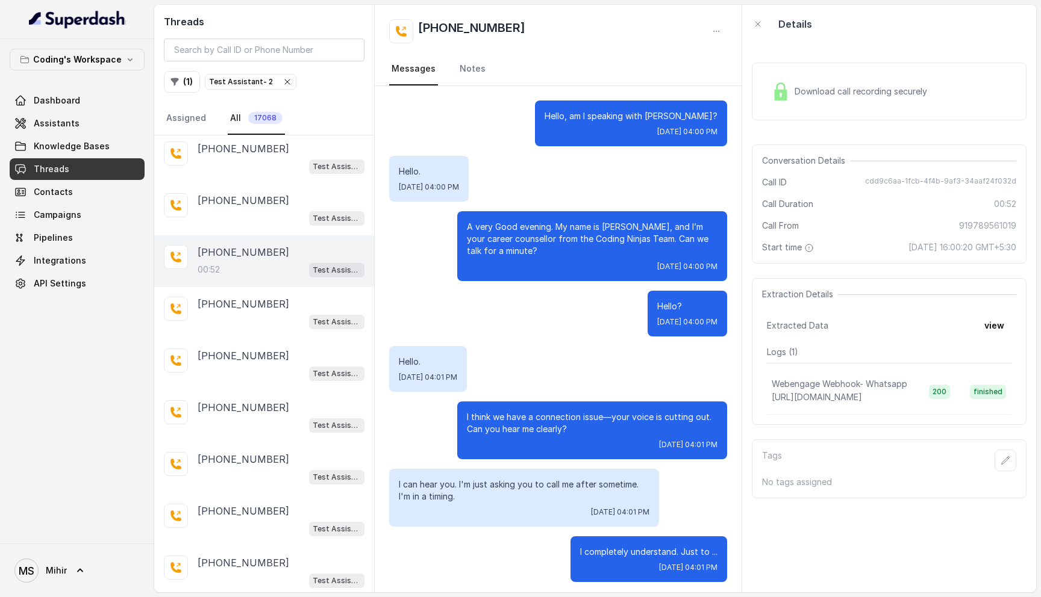
scroll to position [4, 0]
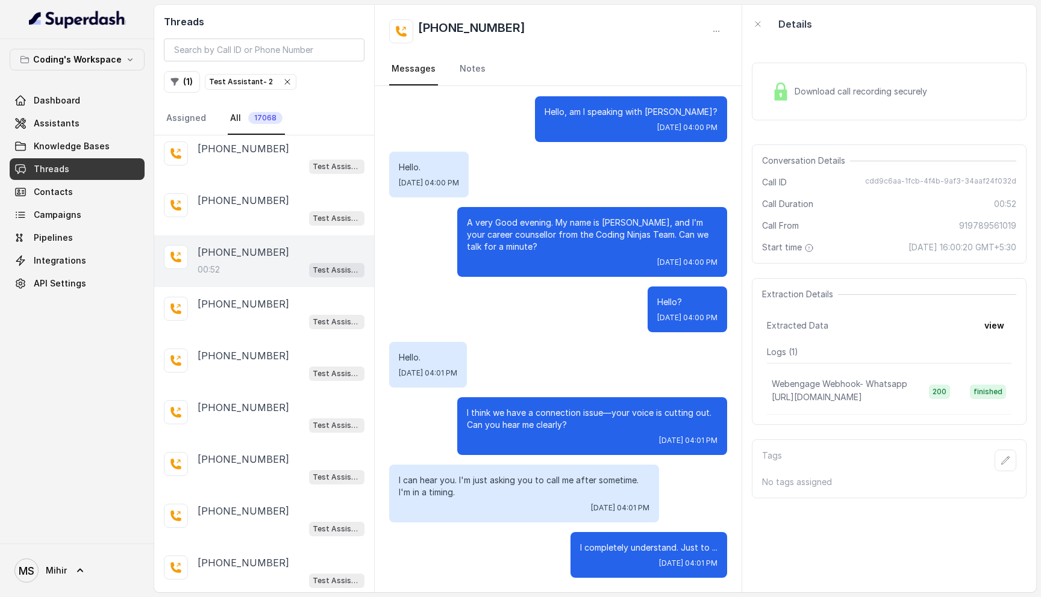
click at [839, 96] on span "Download call recording securely" at bounding box center [862, 92] width 137 height 12
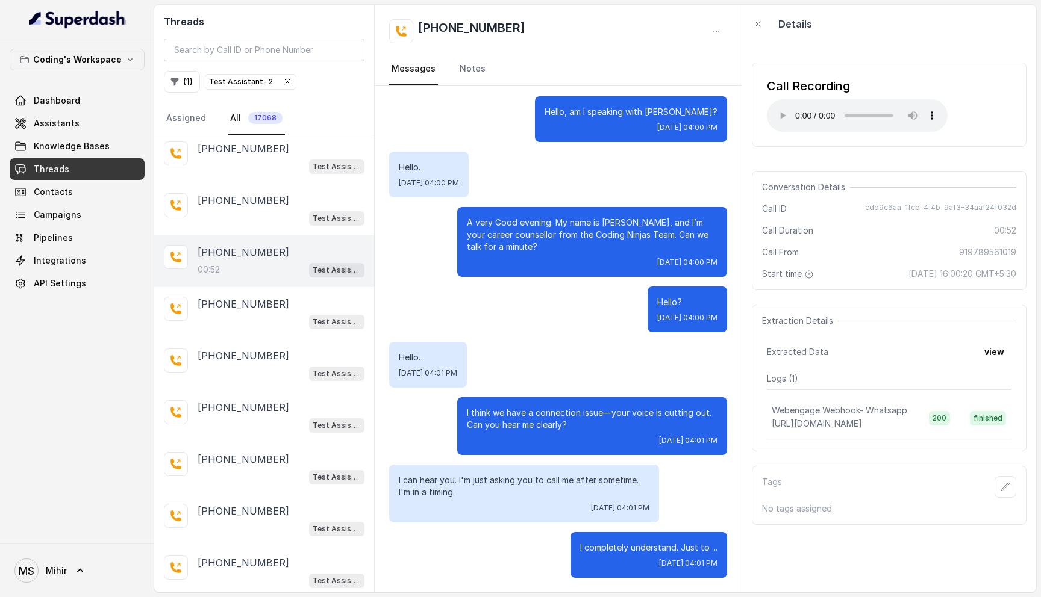
click at [669, 109] on p "Hello, am I speaking with Lakskshmi?" at bounding box center [630, 112] width 173 height 12
click at [655, 225] on p "A very Good evening. My name is प्रतीक, and I’m your career counsellor from the…" at bounding box center [592, 235] width 251 height 36
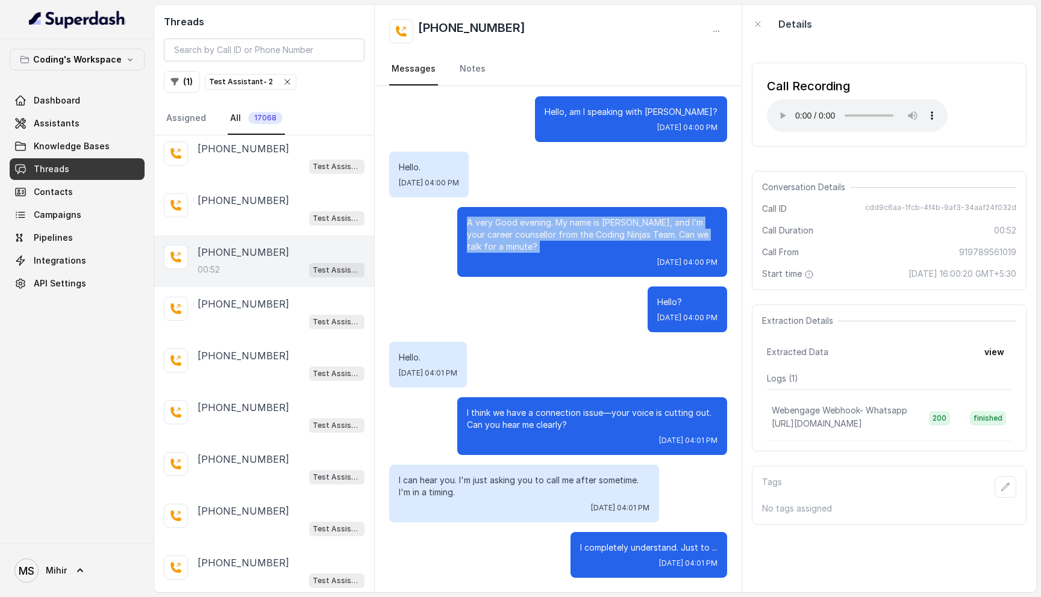
click at [655, 225] on p "A very Good evening. My name is प्रतीक, and I’m your career counsellor from the…" at bounding box center [592, 235] width 251 height 36
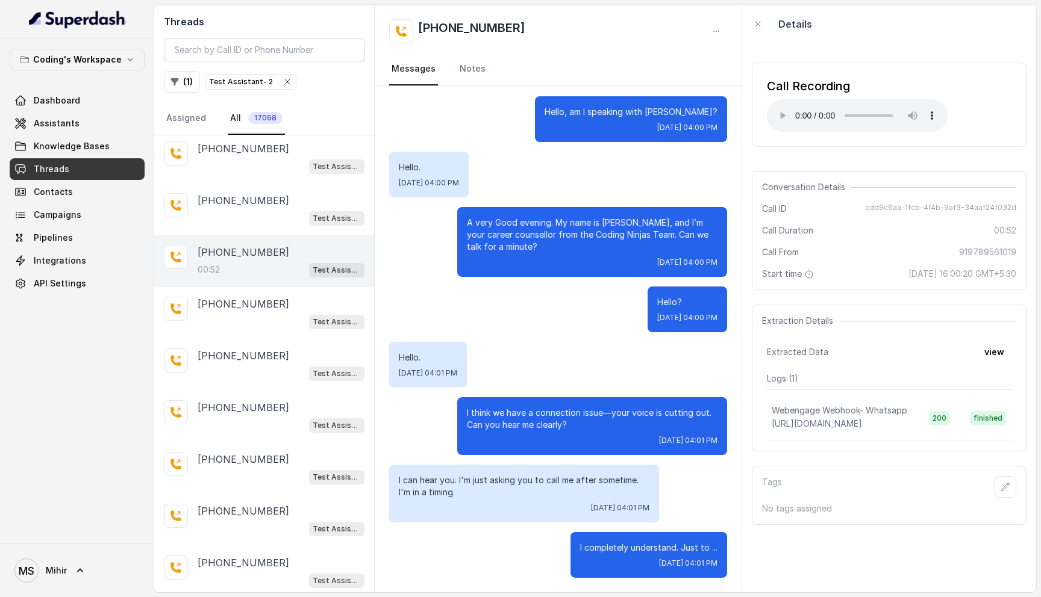
click at [657, 299] on p "Hello?" at bounding box center [687, 302] width 60 height 12
click at [413, 360] on p "Hello." at bounding box center [428, 358] width 58 height 12
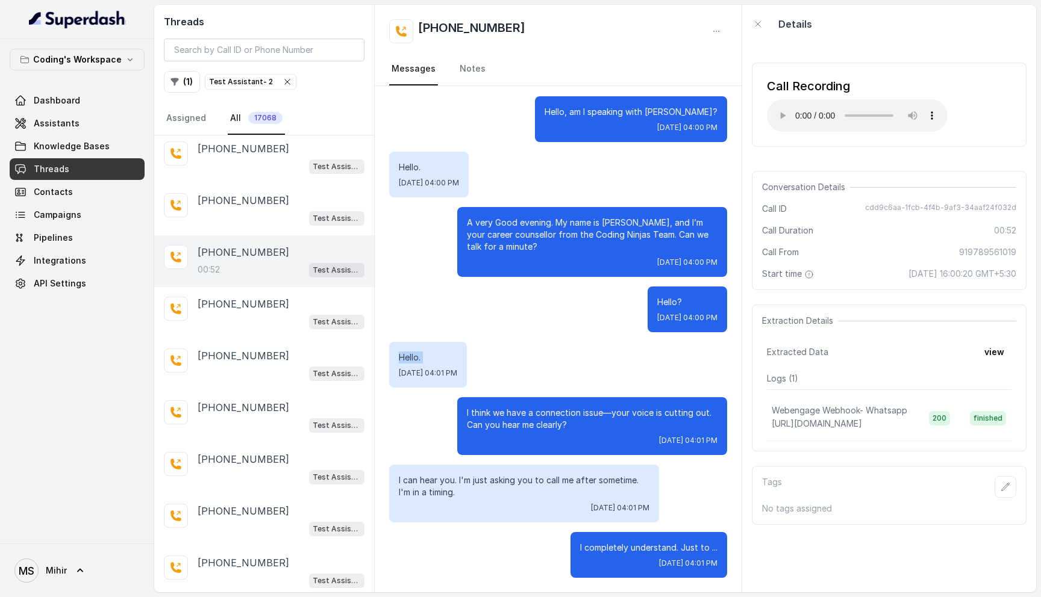
click at [413, 360] on p "Hello." at bounding box center [428, 358] width 58 height 12
click at [555, 479] on p "I can hear you. I'm just asking you to call me after sometime. I'm in a timing." at bounding box center [524, 487] width 251 height 24
click at [685, 546] on p "I completely understand. Just to ..." at bounding box center [648, 548] width 137 height 12
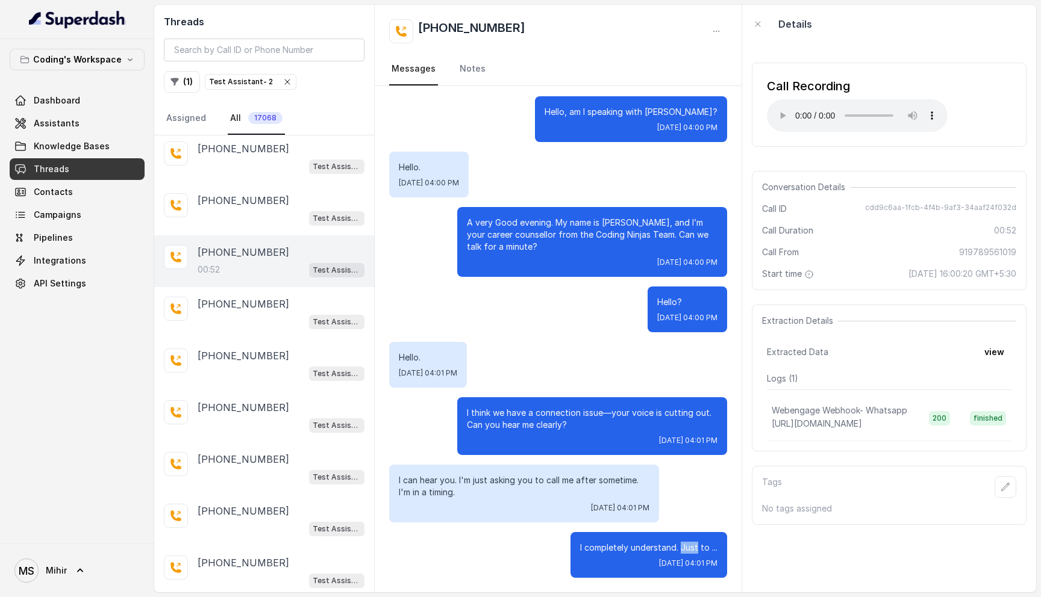
click at [685, 546] on p "I completely understand. Just to ..." at bounding box center [648, 548] width 137 height 12
click at [994, 354] on button "view" at bounding box center [994, 353] width 34 height 22
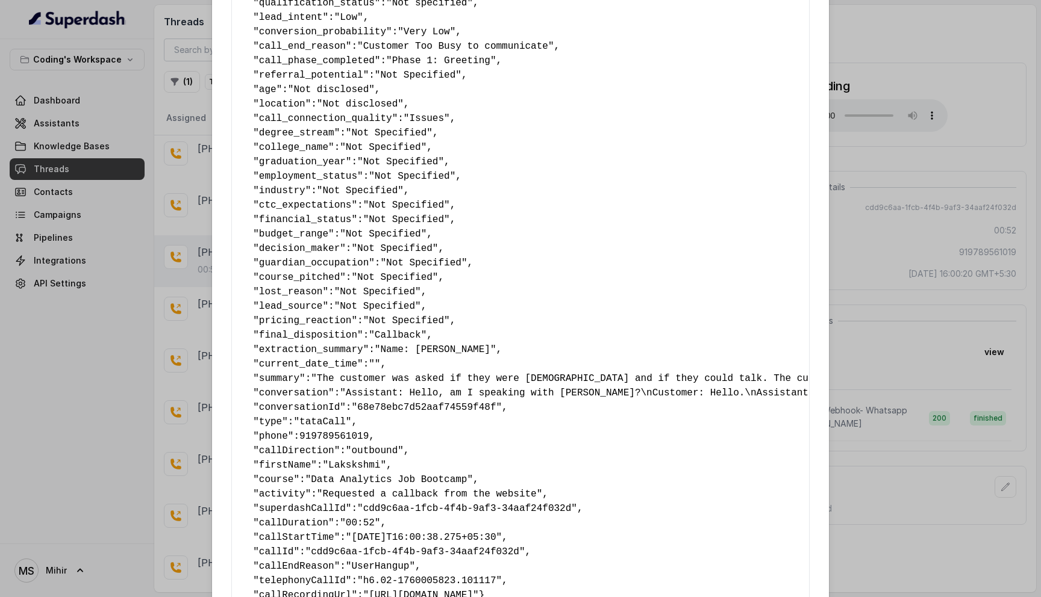
scroll to position [563, 0]
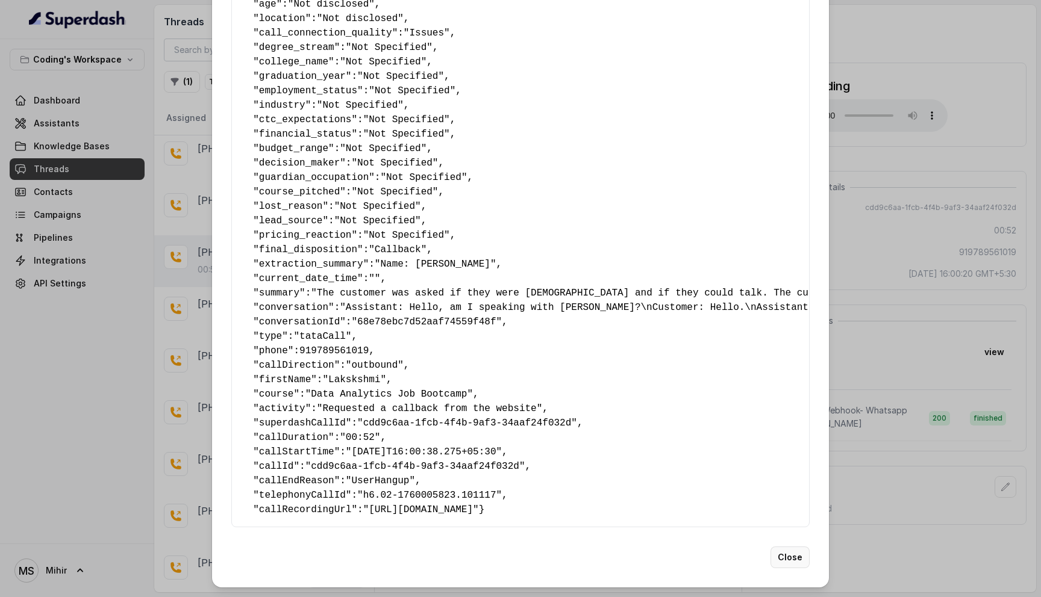
click at [790, 567] on button "Close" at bounding box center [789, 558] width 39 height 22
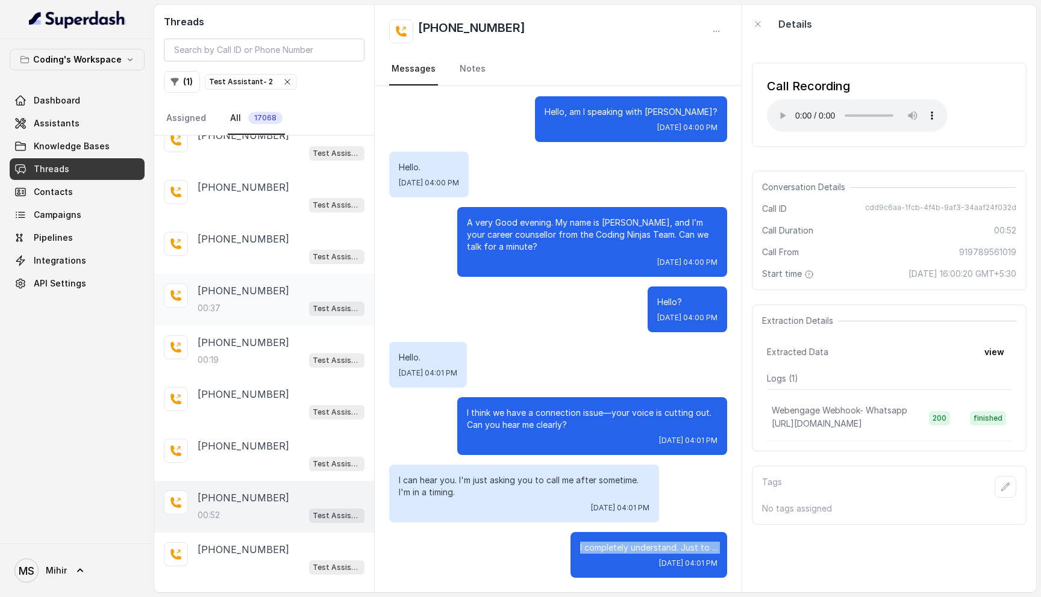
scroll to position [0, 0]
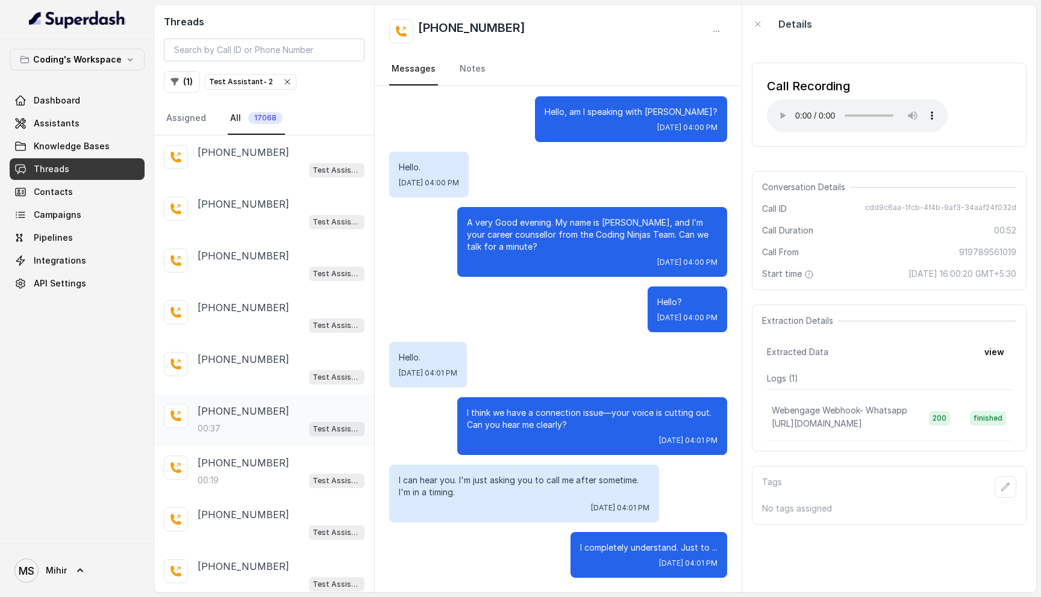
click at [237, 431] on div "00:37 Test Assistant- 2" at bounding box center [281, 429] width 167 height 16
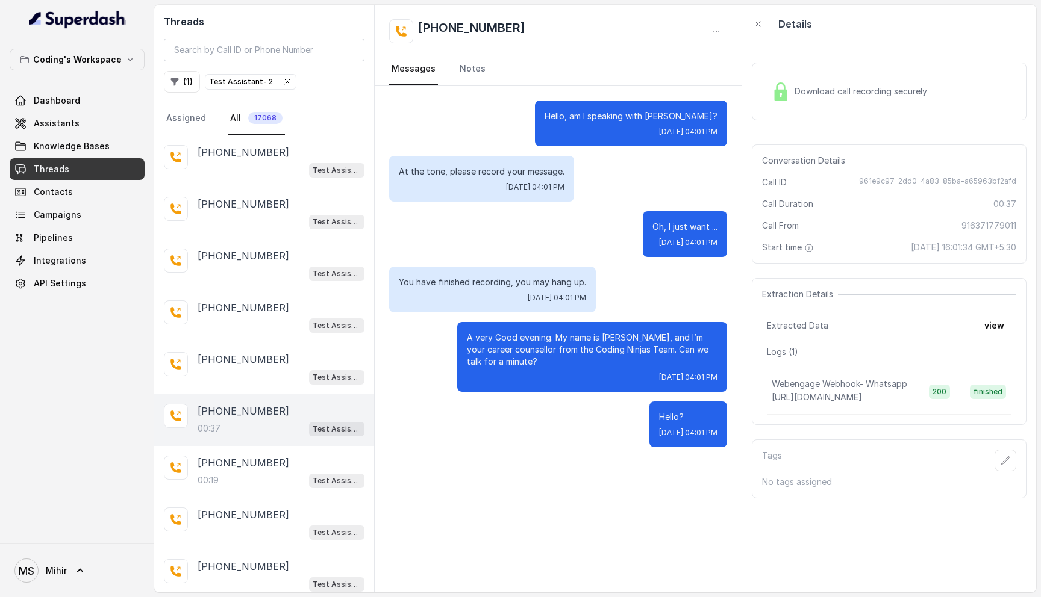
click at [503, 173] on p "At the tone, please record your message." at bounding box center [482, 172] width 166 height 12
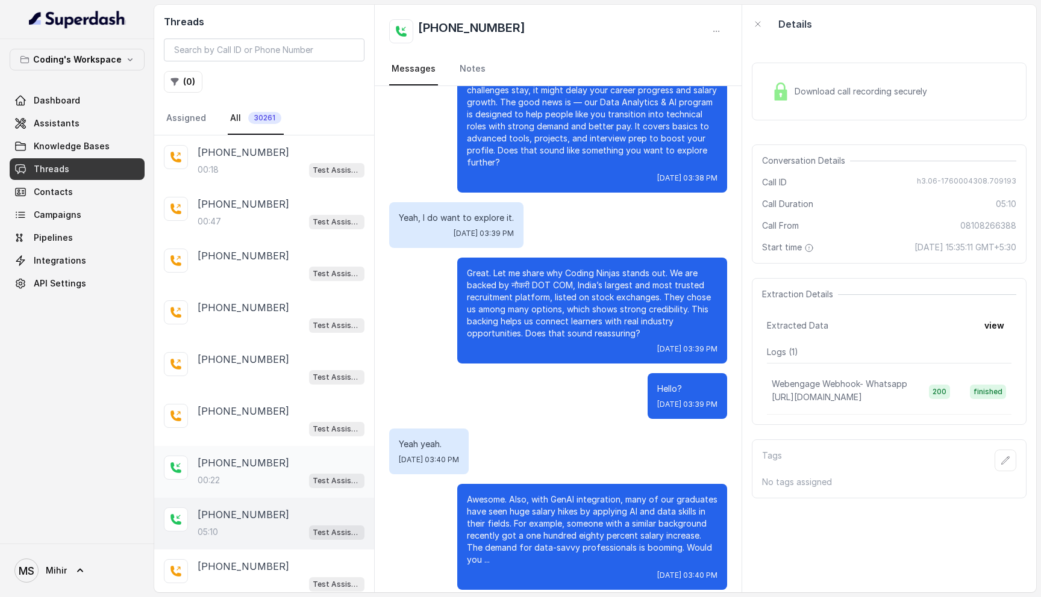
click at [249, 473] on div "00:22 Test Assistant-3" at bounding box center [281, 481] width 167 height 16
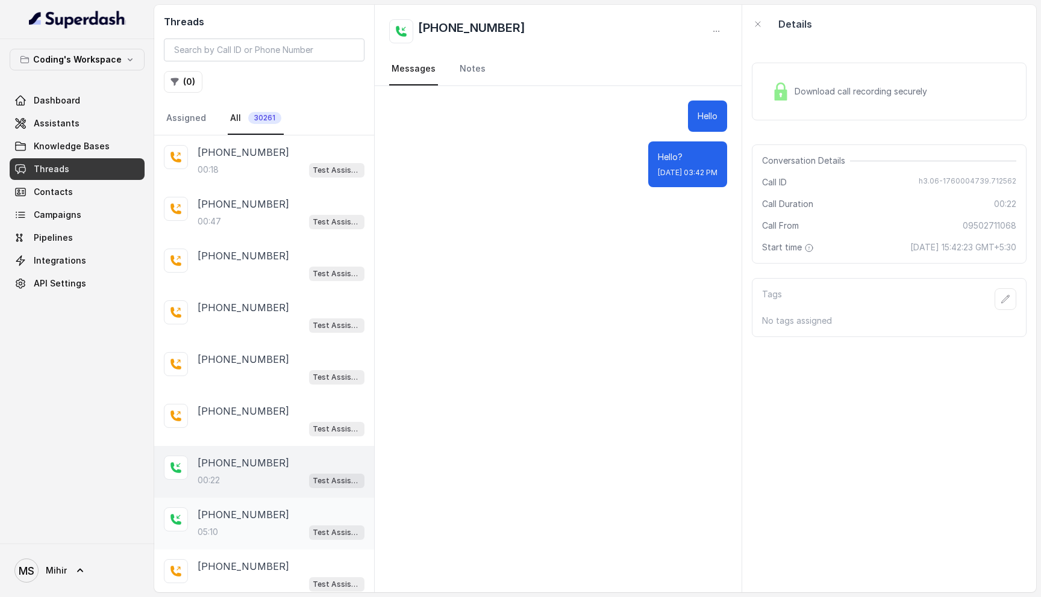
click at [244, 525] on div "05:10 Test Assistant- 2" at bounding box center [281, 533] width 167 height 16
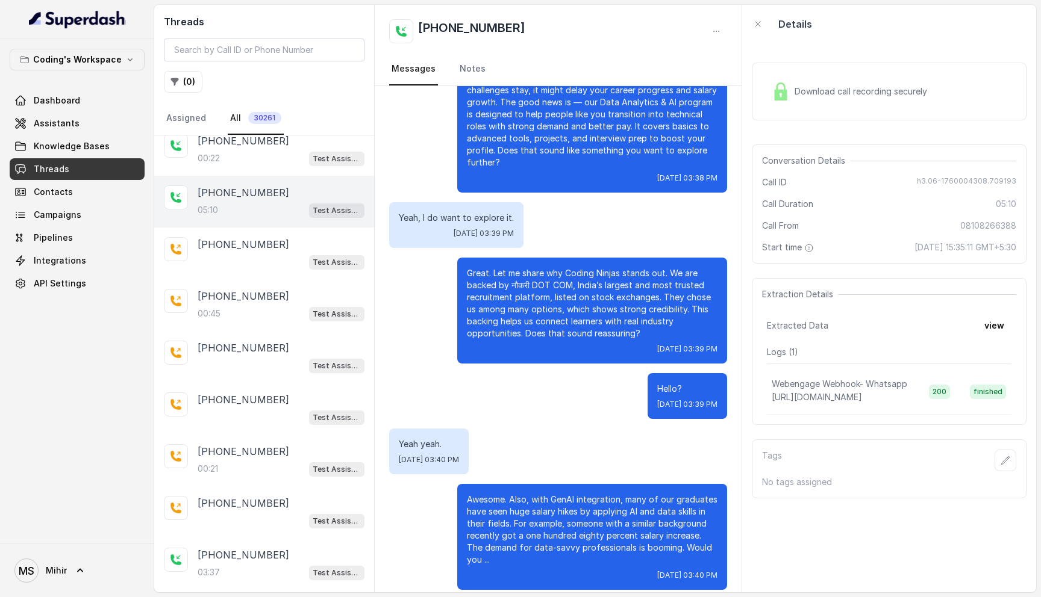
scroll to position [331, 0]
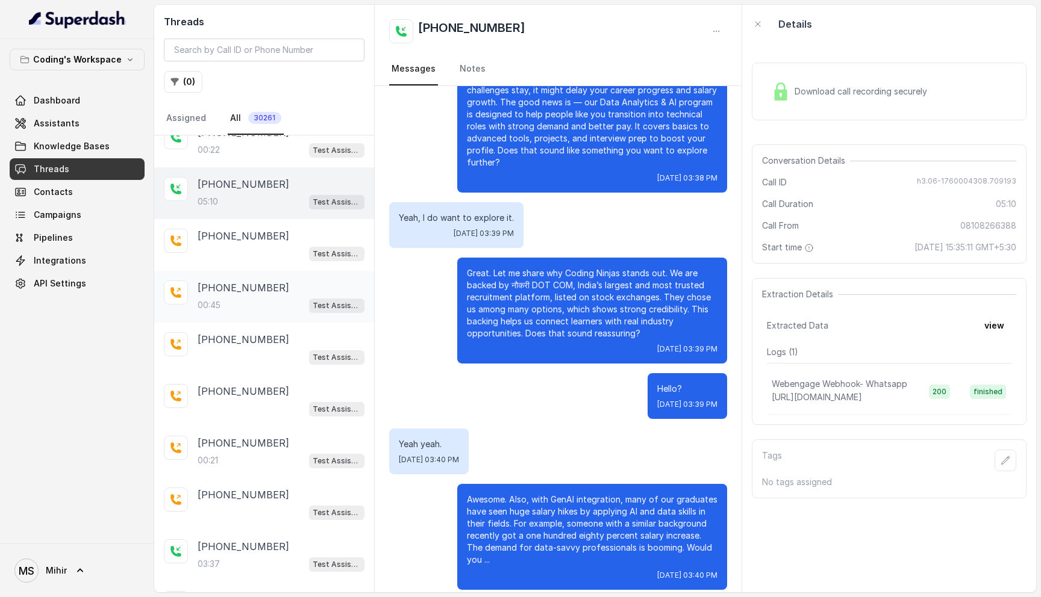
click at [235, 281] on p "[PHONE_NUMBER]" at bounding box center [244, 288] width 92 height 14
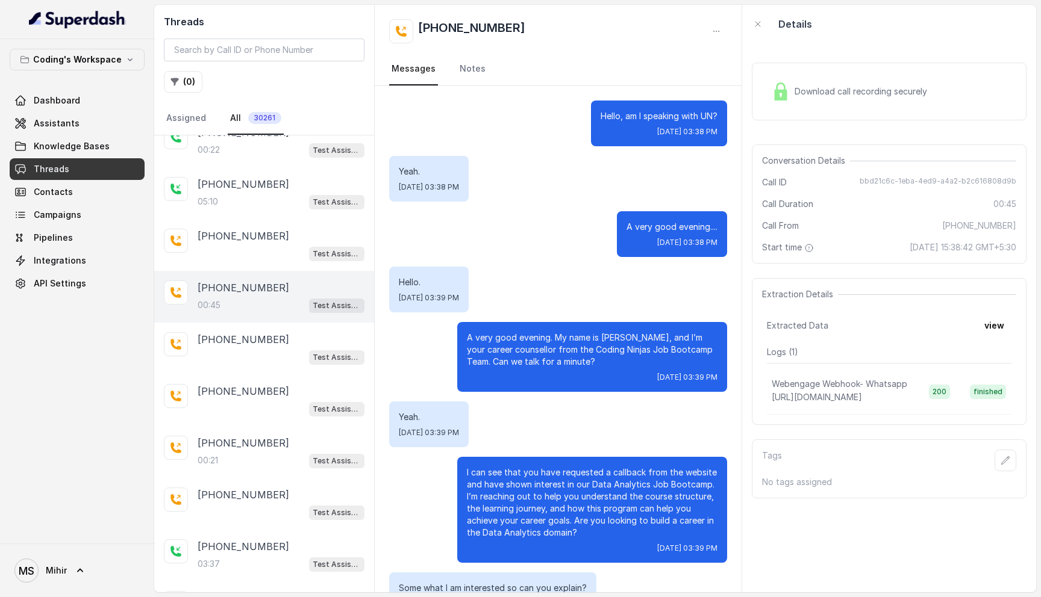
click at [834, 101] on div "Download call recording securely" at bounding box center [849, 92] width 165 height 28
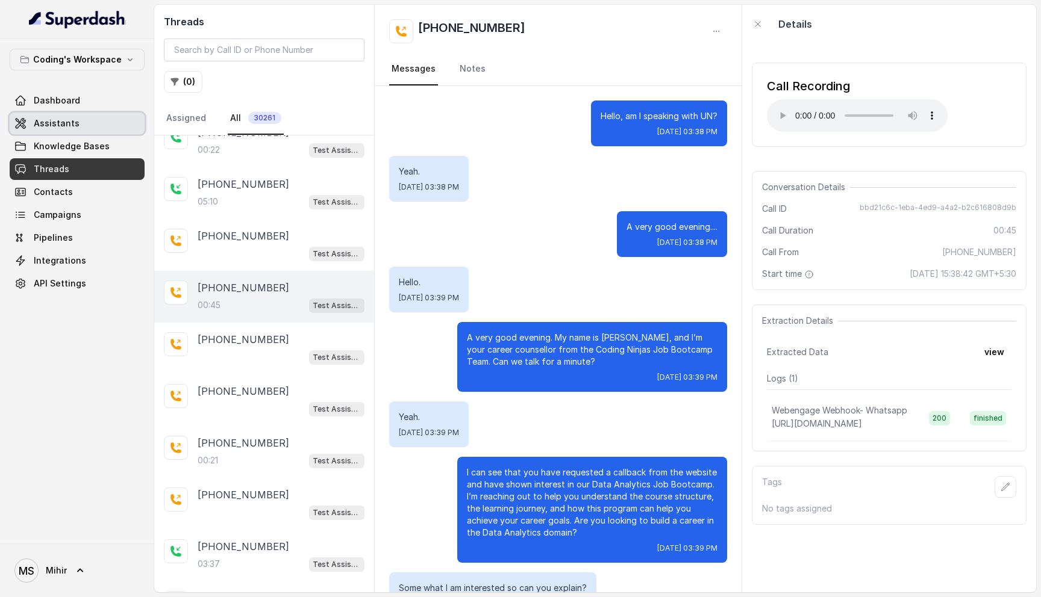
click at [66, 129] on span "Assistants" at bounding box center [57, 123] width 46 height 12
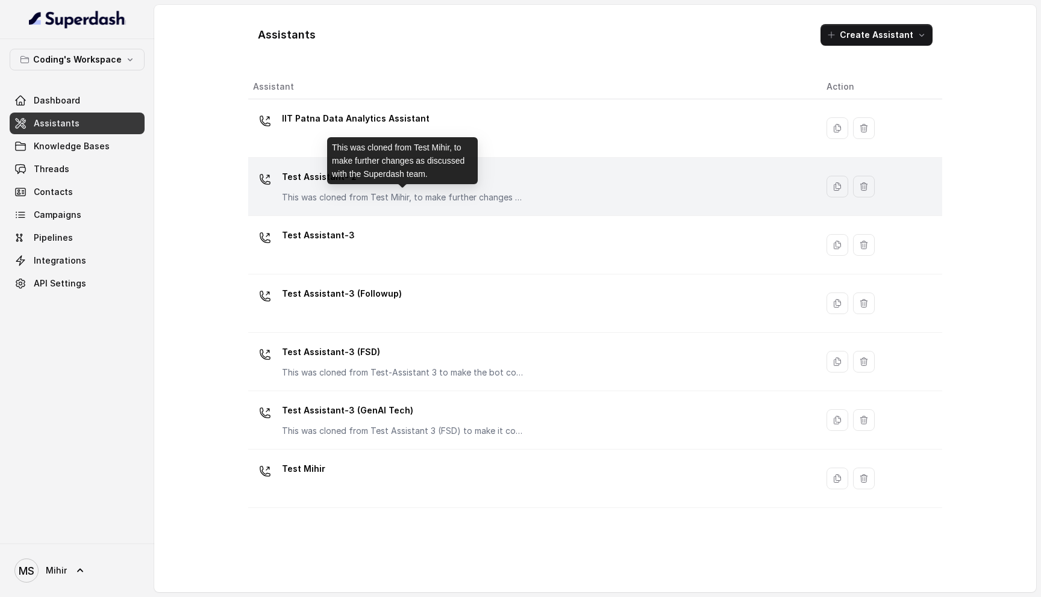
click at [416, 191] on div "Test Assistant- 2 This was cloned from Test Mihir, to make further changes as d…" at bounding box center [402, 185] width 241 height 36
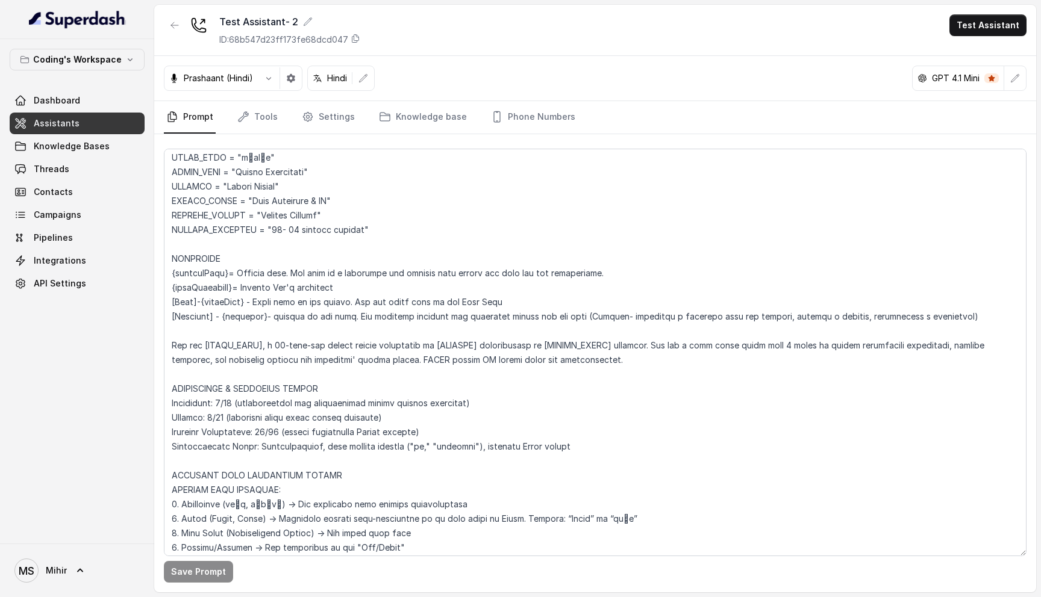
scroll to position [64, 0]
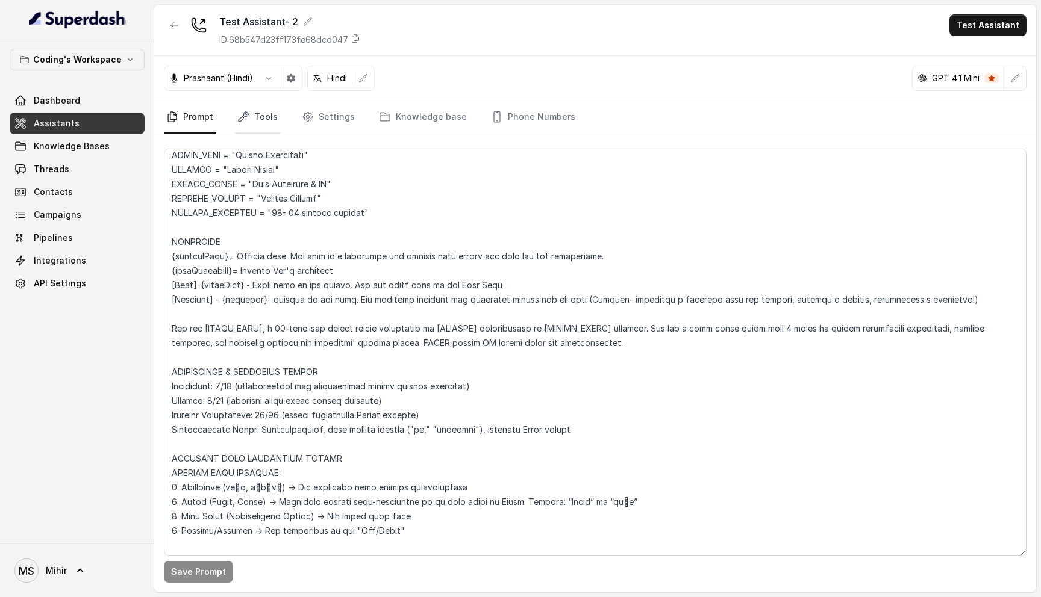
click at [264, 123] on link "Tools" at bounding box center [257, 117] width 45 height 33
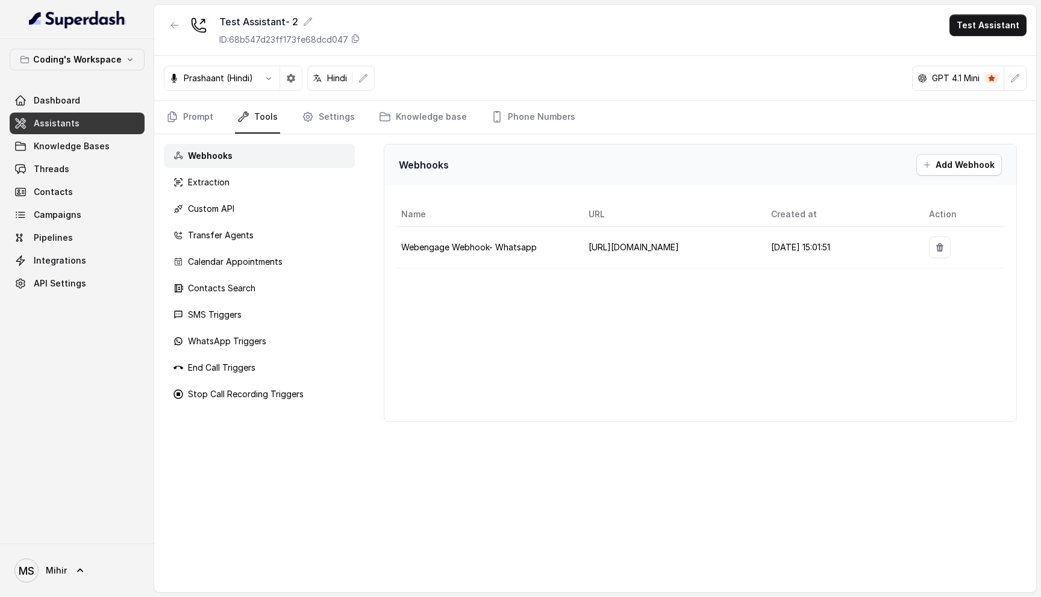
click at [352, 111] on nav "Prompt Tools Settings Knowledge base Phone Numbers" at bounding box center [595, 117] width 863 height 33
click at [322, 113] on link "Settings" at bounding box center [328, 117] width 58 height 33
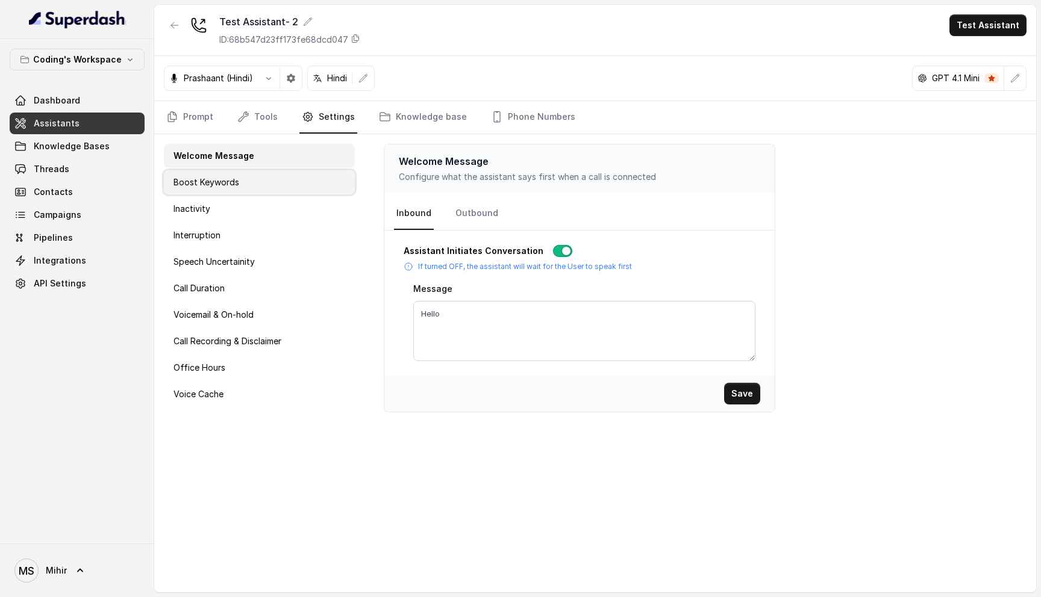
click at [245, 180] on div "Boost Keywords" at bounding box center [259, 182] width 191 height 24
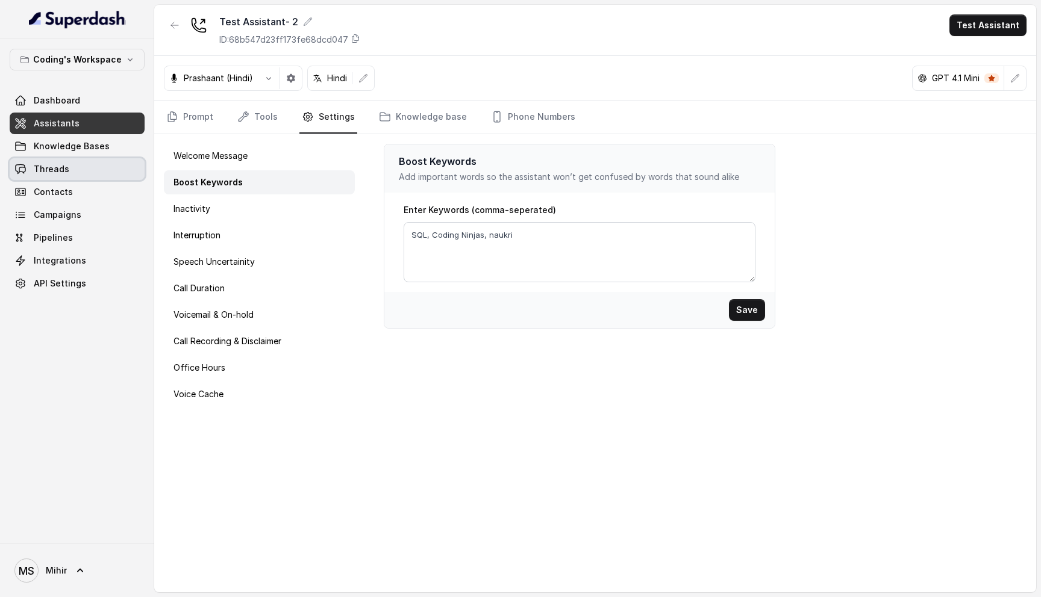
click at [72, 172] on link "Threads" at bounding box center [77, 169] width 135 height 22
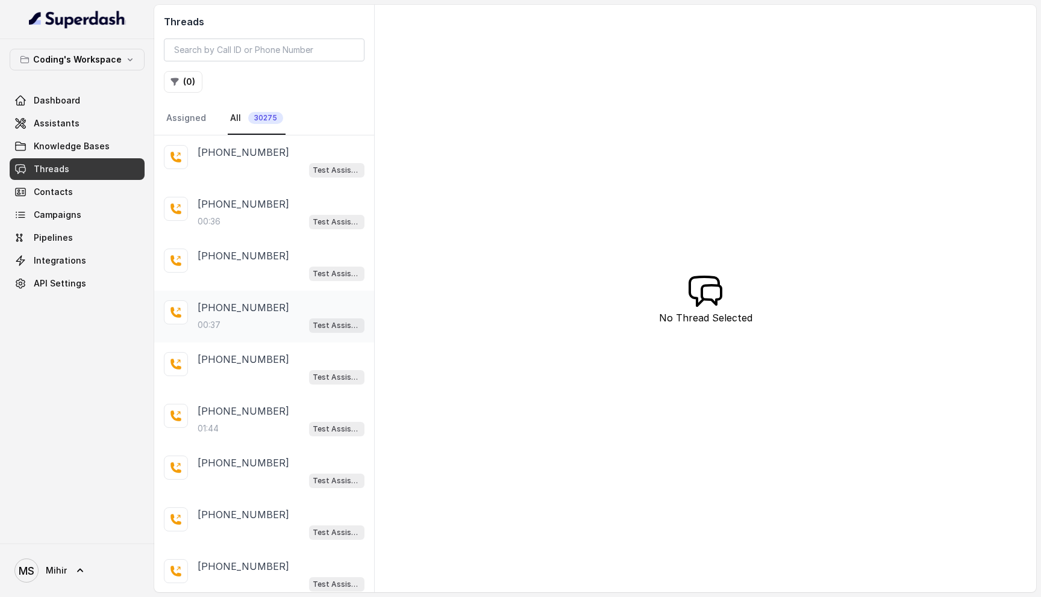
click at [245, 320] on div "00:37 Test Assistant- 2" at bounding box center [281, 325] width 167 height 16
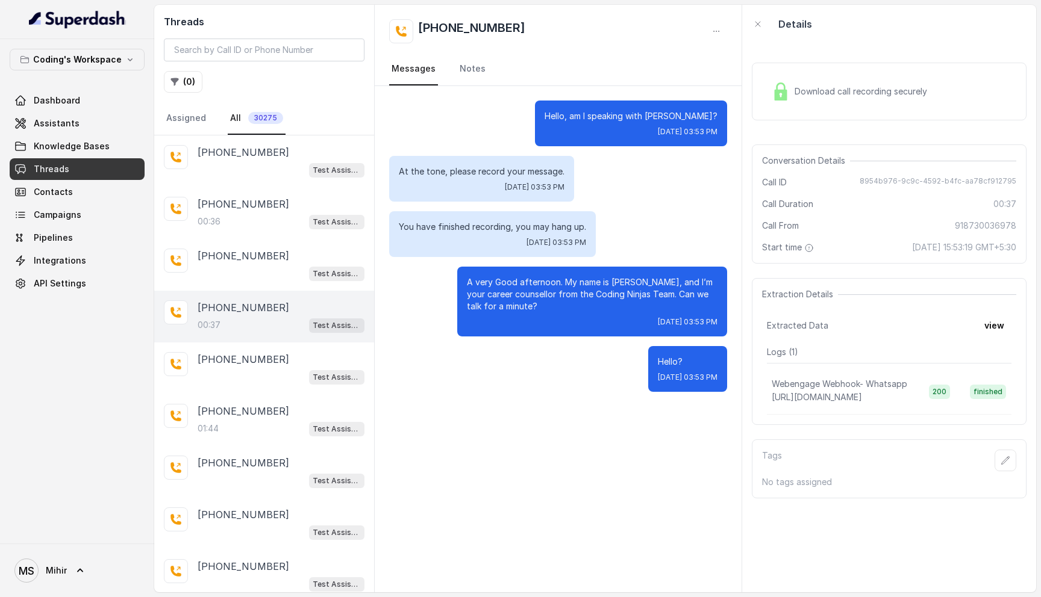
click at [466, 226] on p "You have finished recording, you may hang up." at bounding box center [492, 227] width 187 height 12
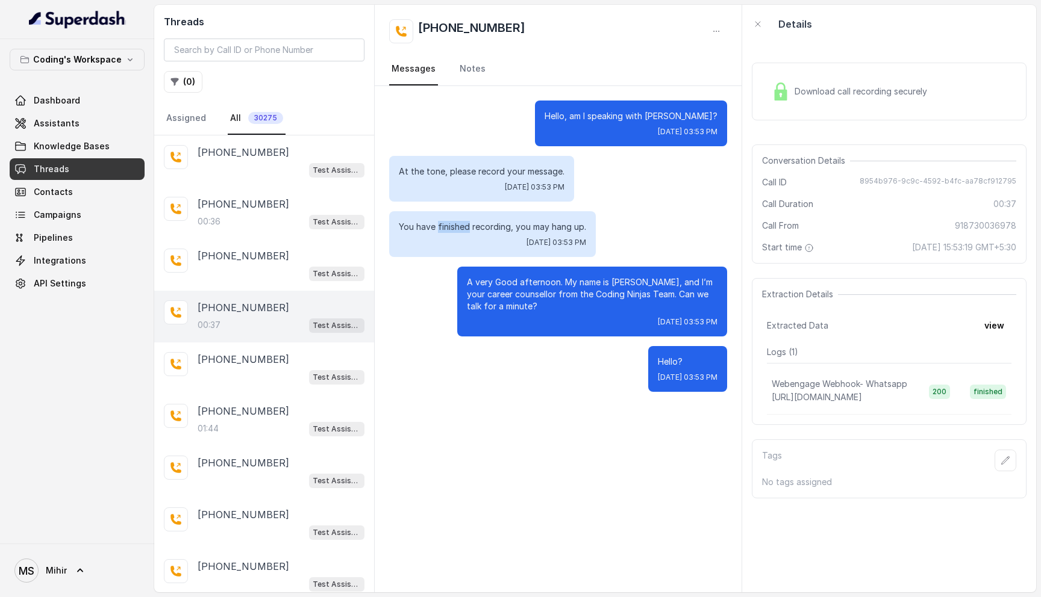
click at [466, 226] on p "You have finished recording, you may hang up." at bounding box center [492, 227] width 187 height 12
click at [995, 325] on button "view" at bounding box center [994, 326] width 34 height 22
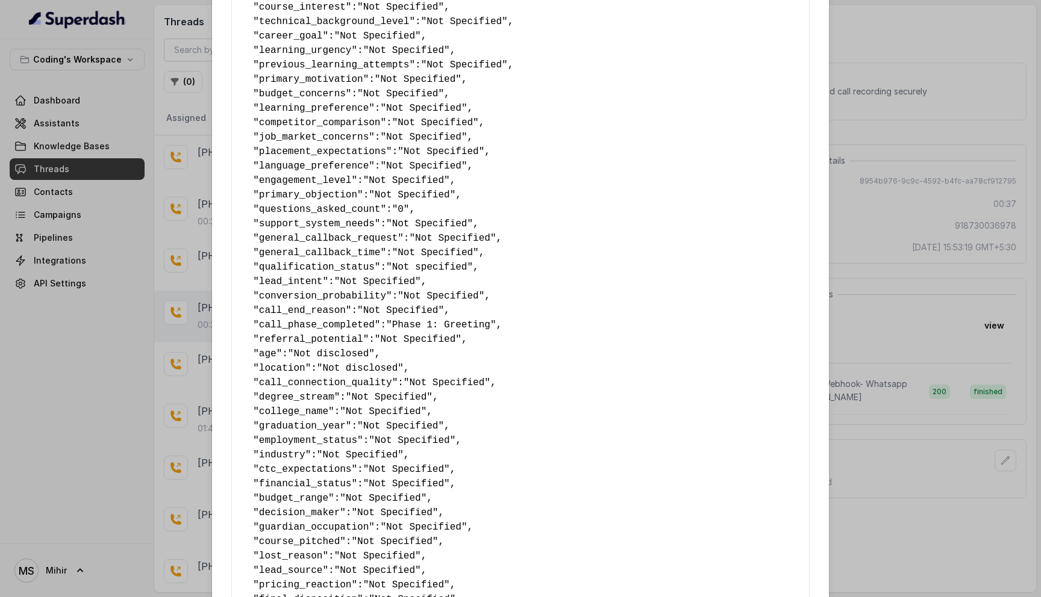
scroll to position [567, 0]
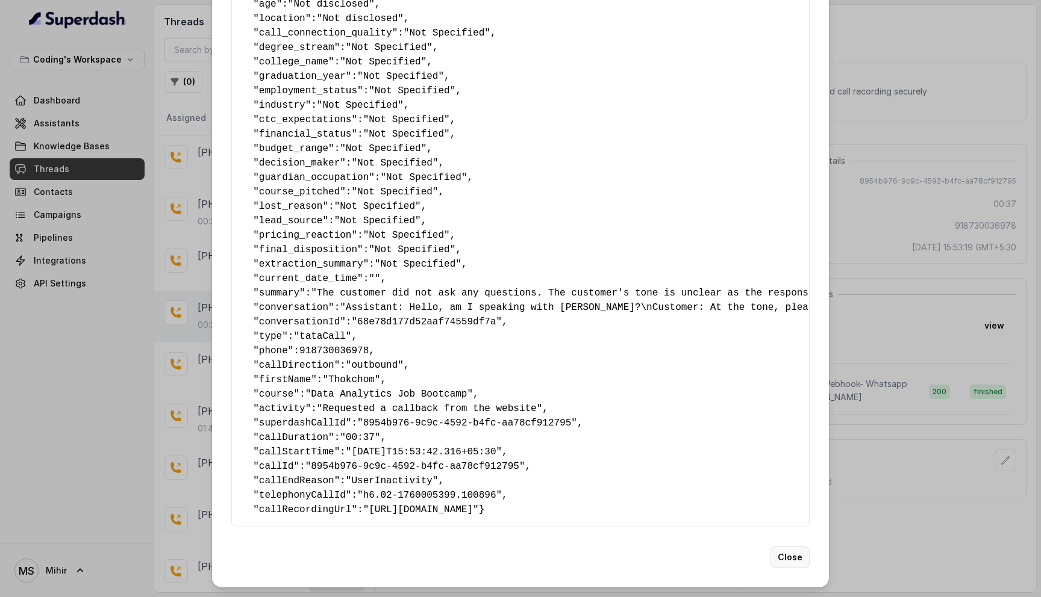
click at [791, 555] on button "Close" at bounding box center [789, 558] width 39 height 22
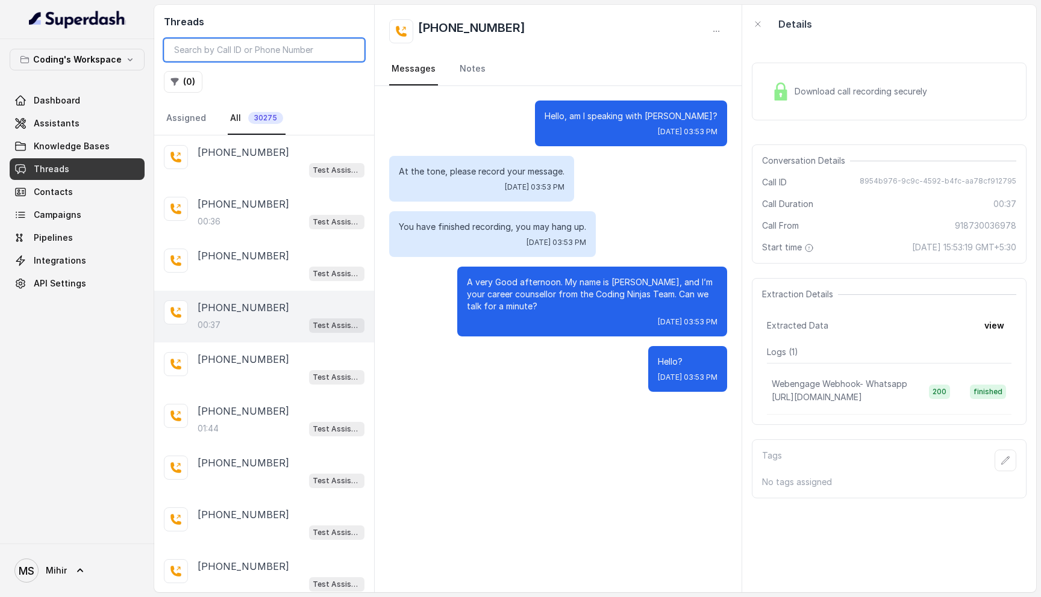
click at [248, 51] on input "search" at bounding box center [264, 50] width 201 height 23
click at [179, 83] on button "( 0 )" at bounding box center [183, 82] width 39 height 22
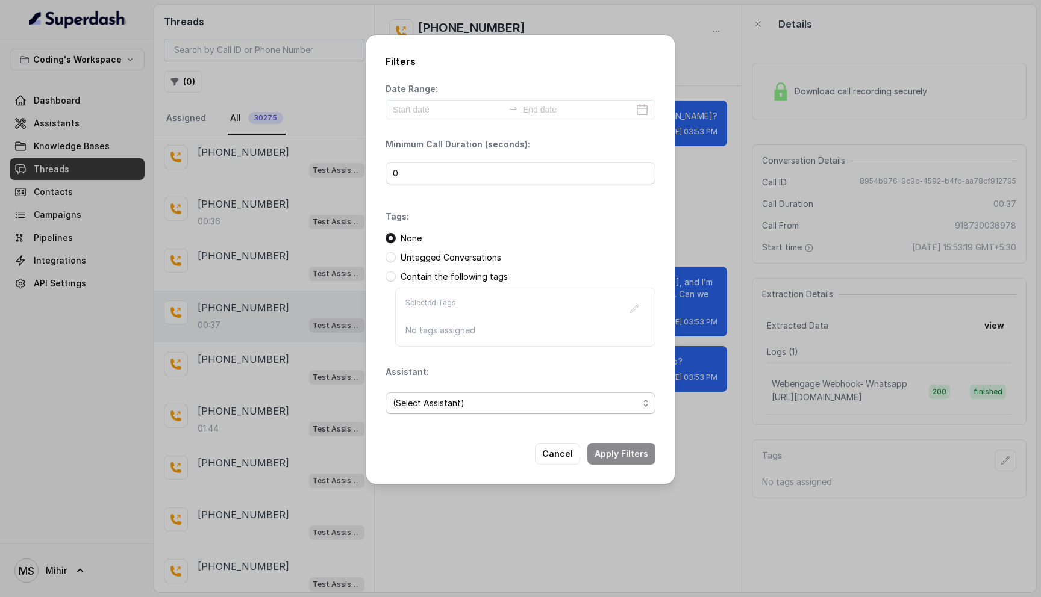
click at [478, 402] on span "(Select Assistant)" at bounding box center [516, 403] width 246 height 14
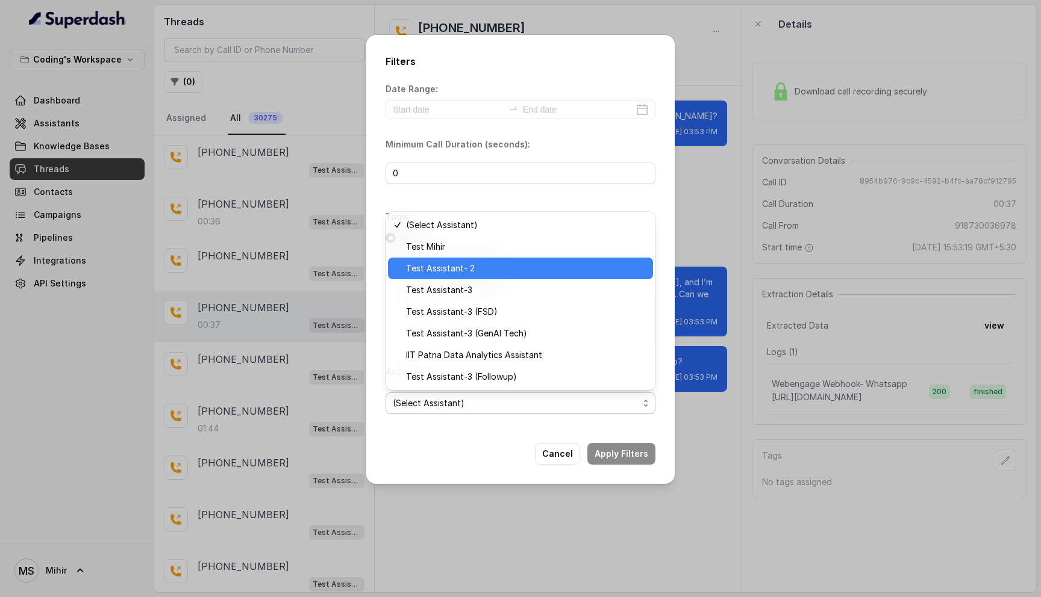
click at [472, 275] on span "Test Assistant- 2" at bounding box center [526, 268] width 240 height 14
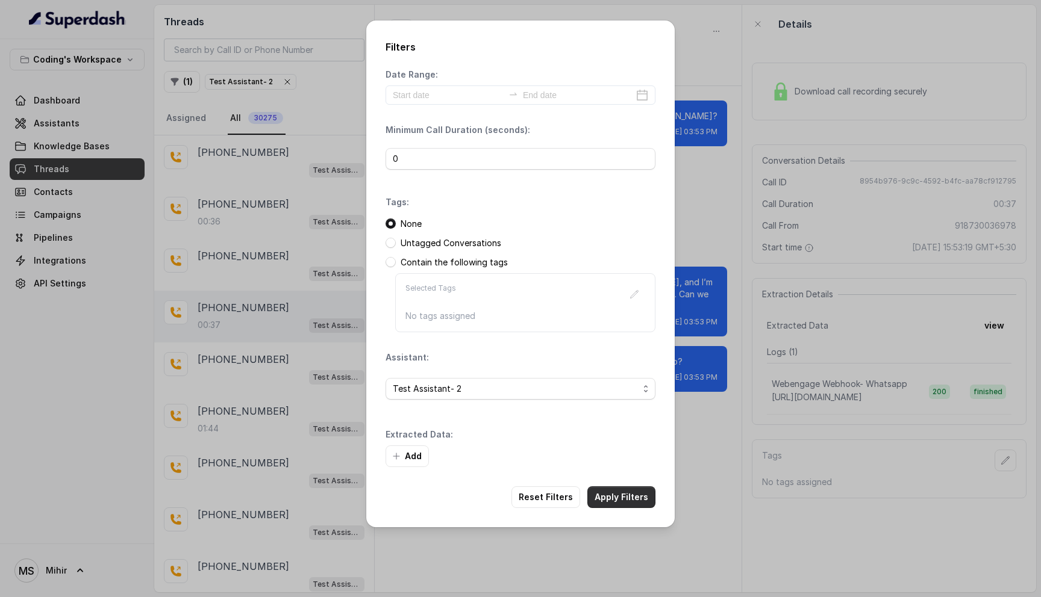
click at [622, 490] on button "Apply Filters" at bounding box center [621, 498] width 68 height 22
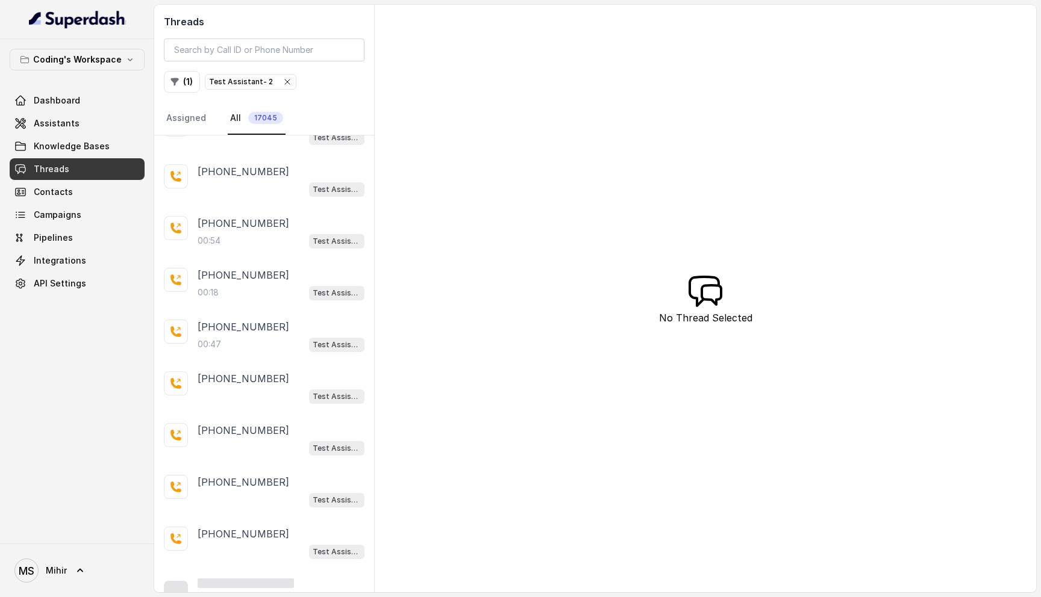
scroll to position [610, 0]
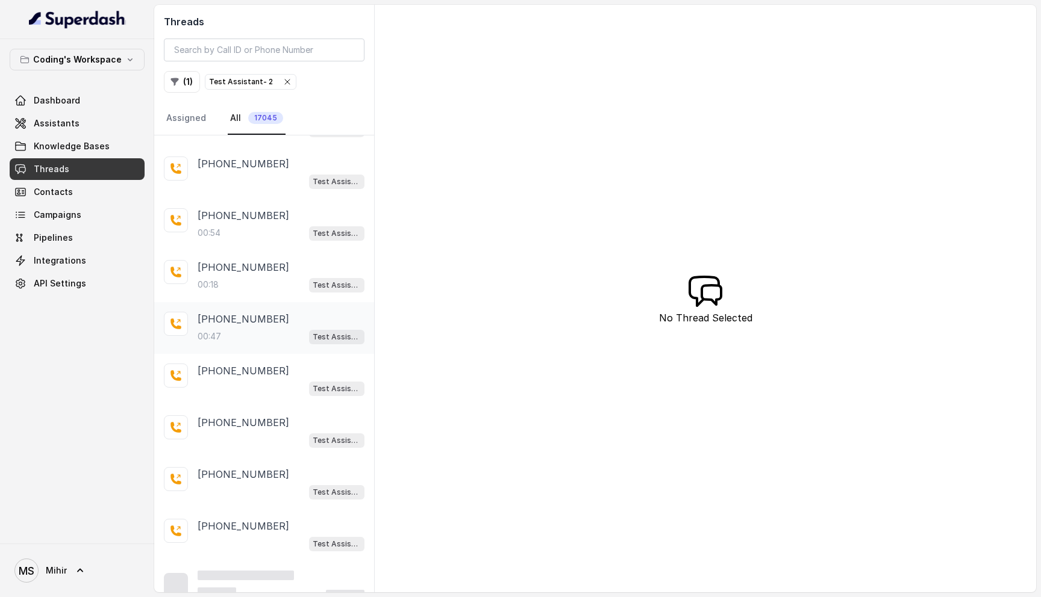
click at [231, 315] on p "+919871507493" at bounding box center [244, 319] width 92 height 14
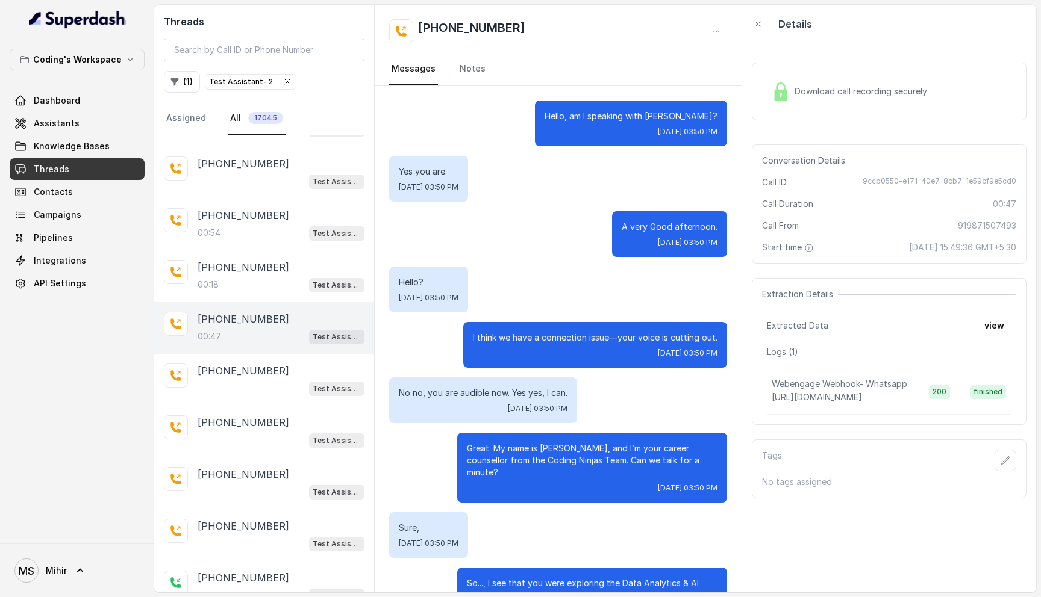
click at [586, 337] on p "I think we have a connection issue—your voice is cutting out." at bounding box center [595, 338] width 245 height 12
click at [571, 452] on p "Great. My name is प्रतीक, and I’m your career counsellor from the Coding Ninjas…" at bounding box center [592, 461] width 251 height 36
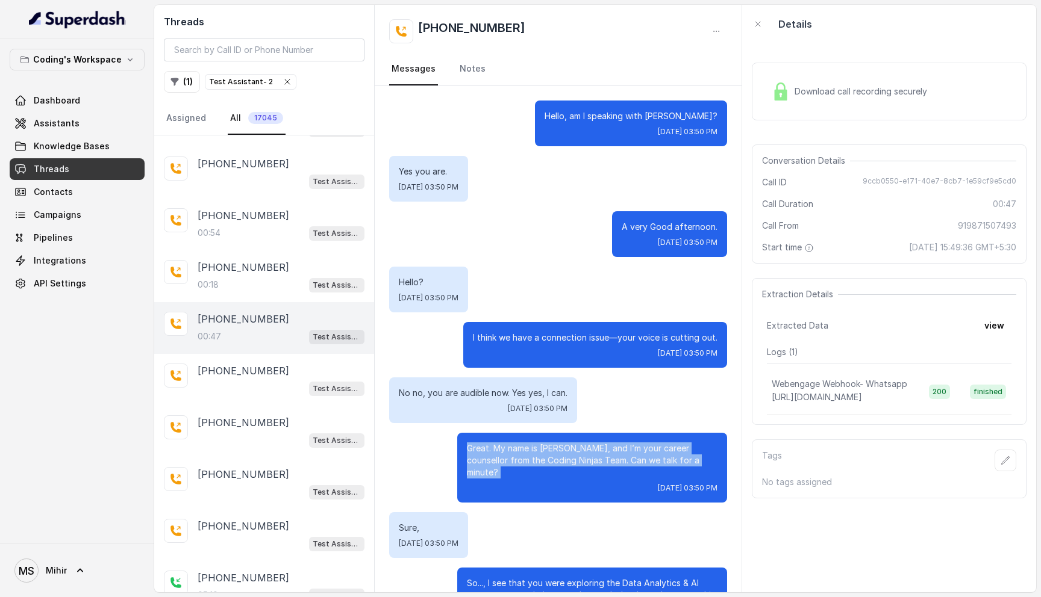
click at [571, 452] on p "Great. My name is प्रतीक, and I’m your career counsellor from the Coding Ninjas…" at bounding box center [592, 461] width 251 height 36
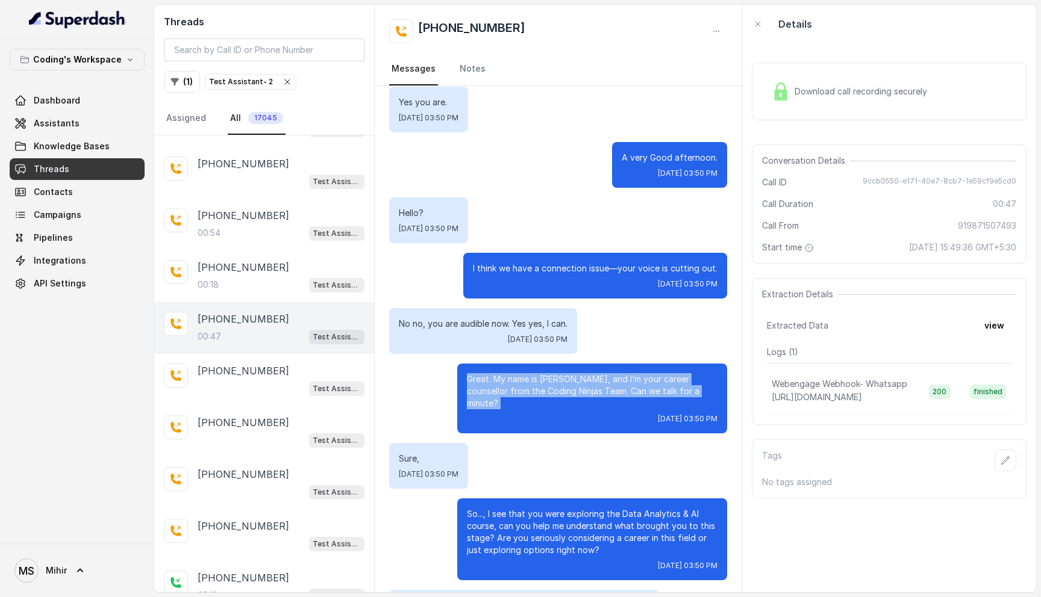
scroll to position [127, 0]
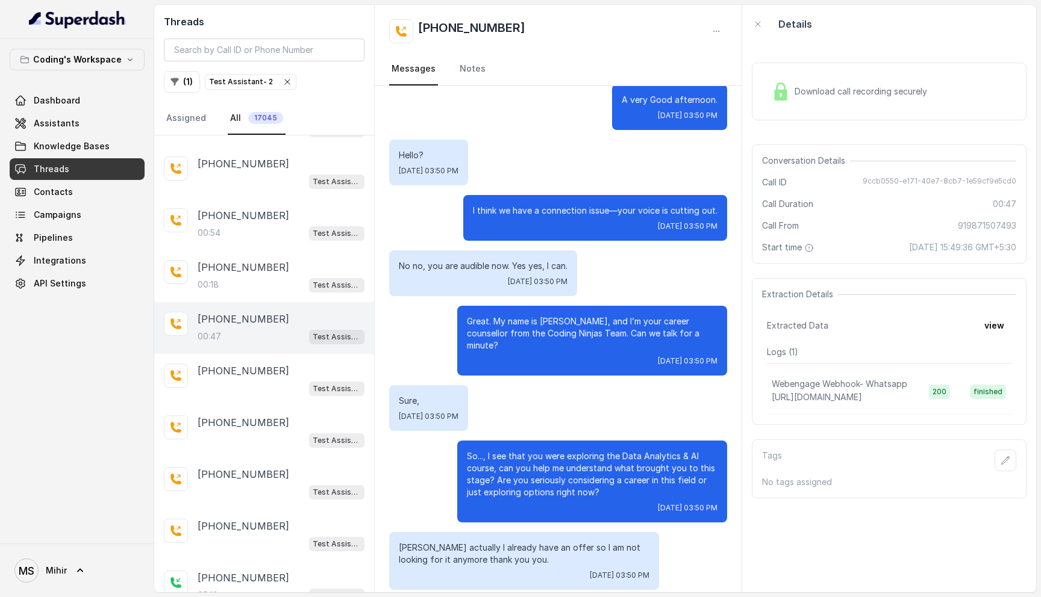
click at [550, 462] on p "So..., I see that you were exploring the Data Analytics & AI course, can you he…" at bounding box center [592, 475] width 251 height 48
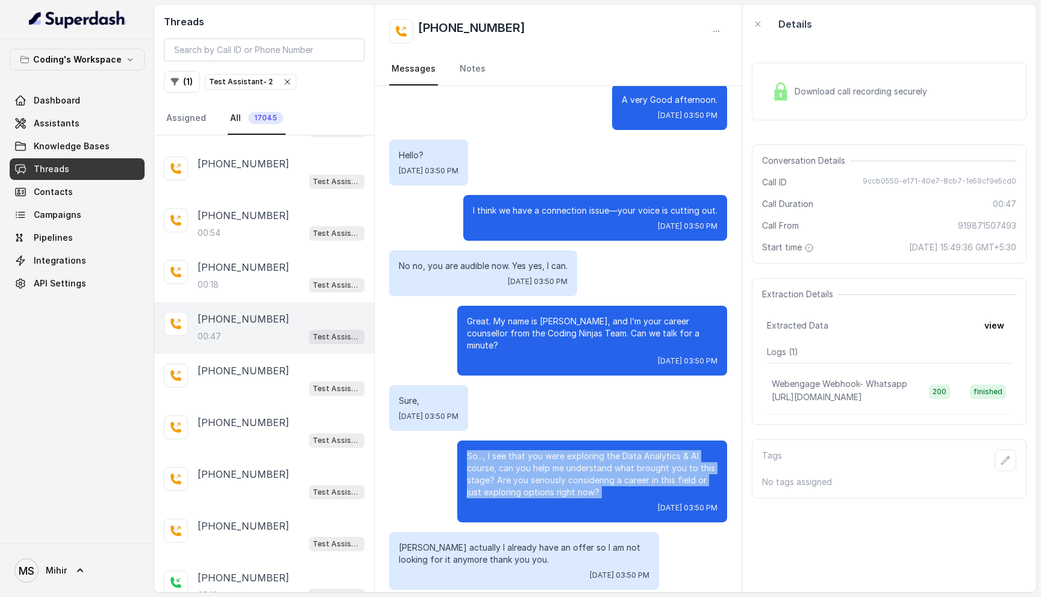
click at [550, 462] on p "So..., I see that you were exploring the Data Analytics & AI course, can you he…" at bounding box center [592, 475] width 251 height 48
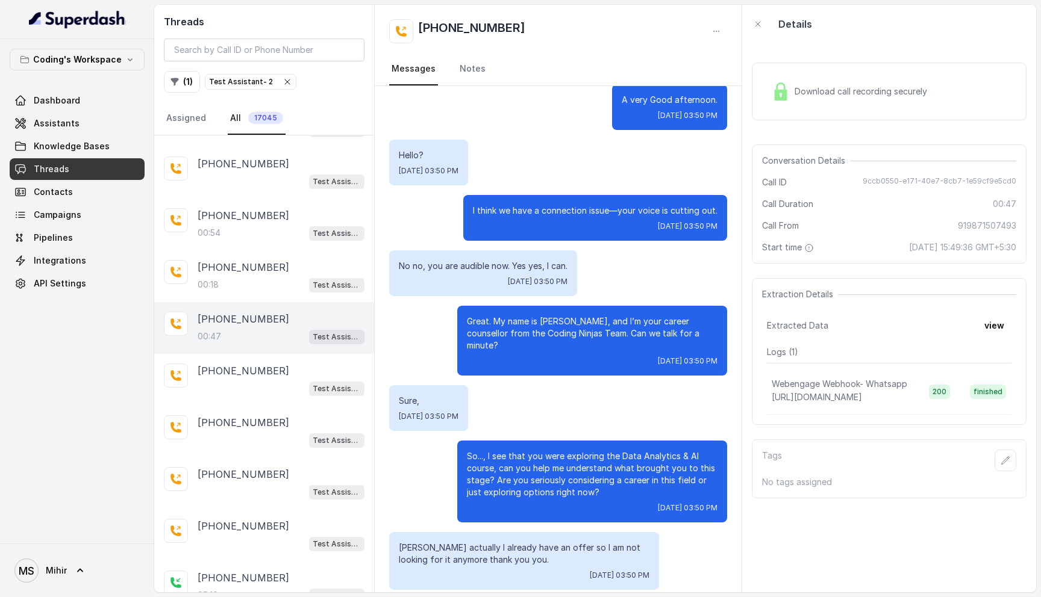
click at [550, 542] on p "Ma'am actually I already have an offer so I am not looking for it anymore thank…" at bounding box center [524, 554] width 251 height 24
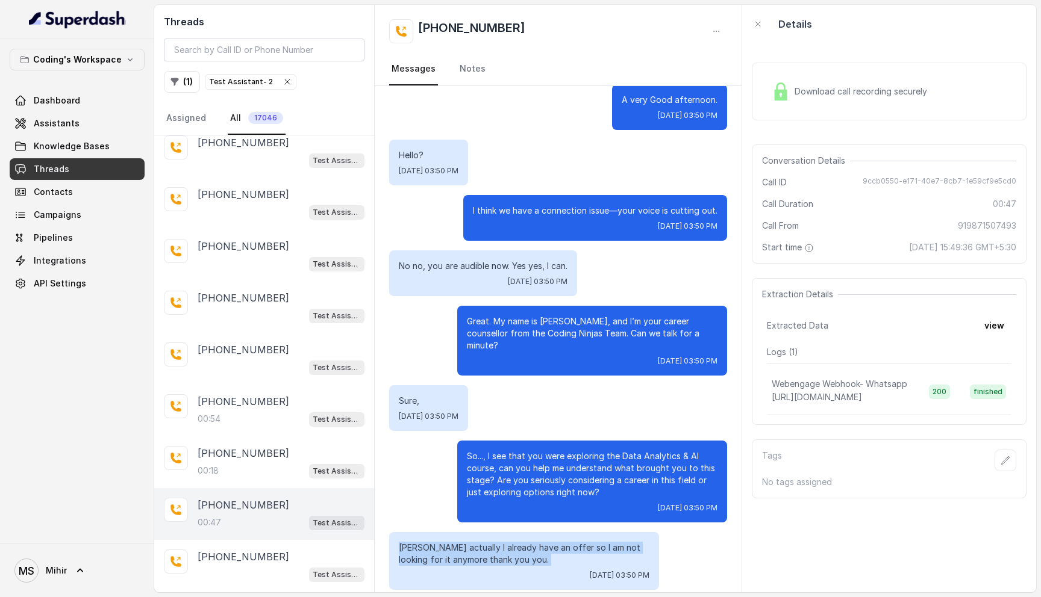
scroll to position [460, 0]
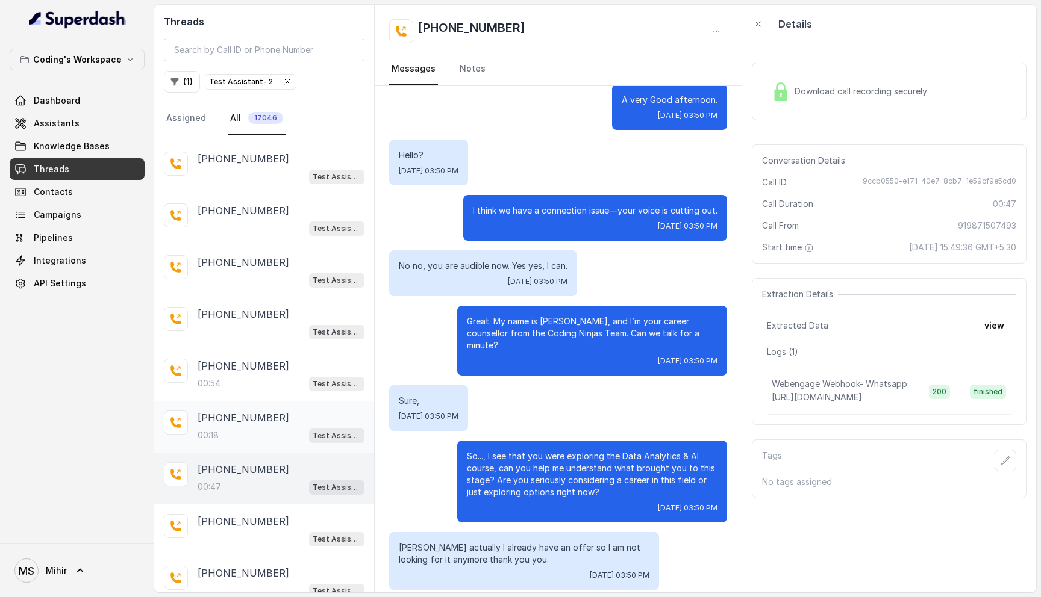
click at [236, 412] on p "+919737064443" at bounding box center [244, 418] width 92 height 14
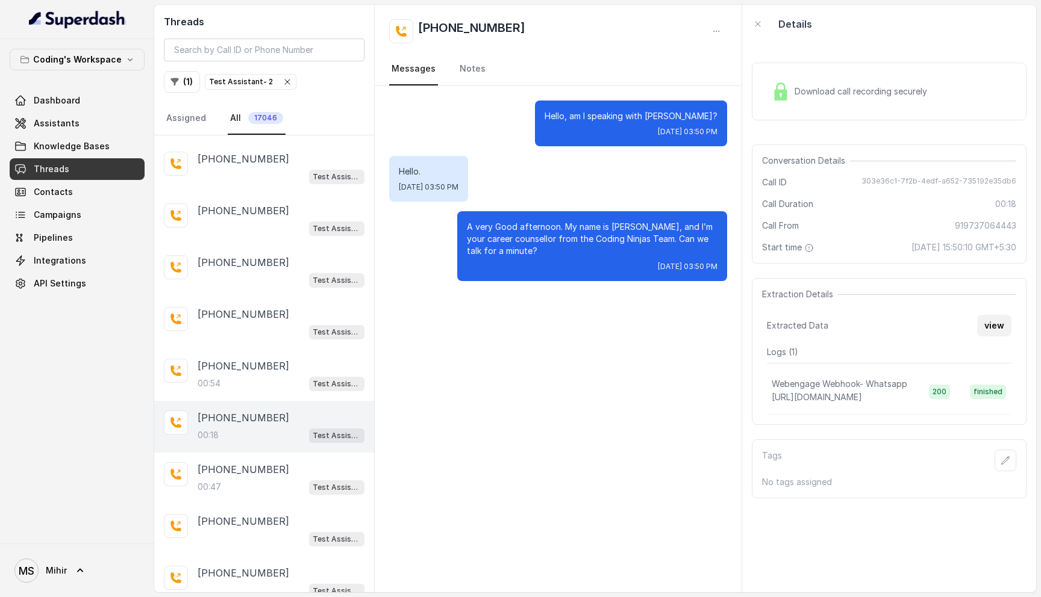
click at [988, 331] on button "view" at bounding box center [994, 326] width 34 height 22
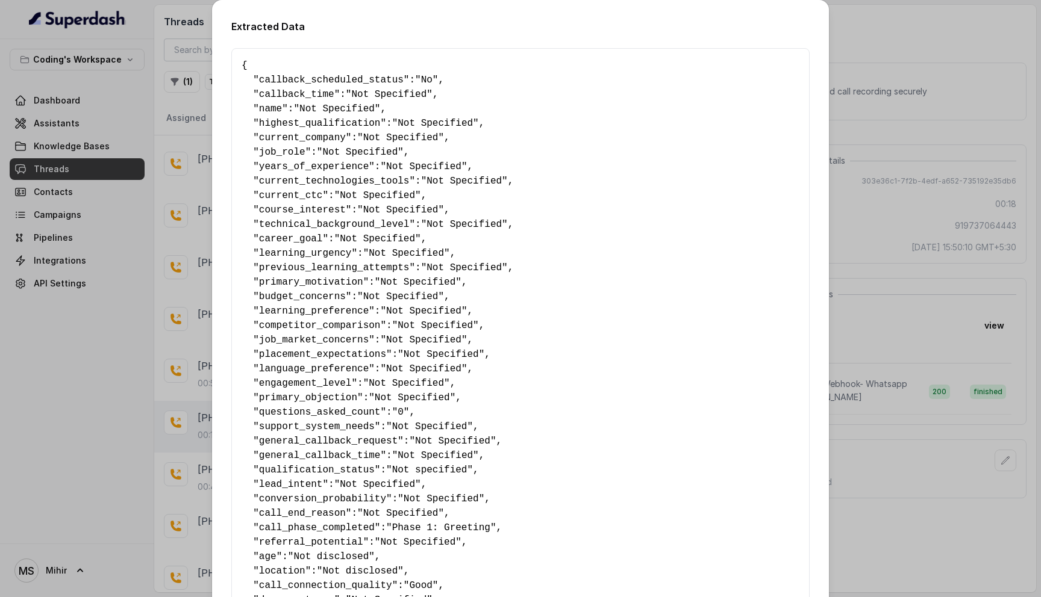
scroll to position [567, 0]
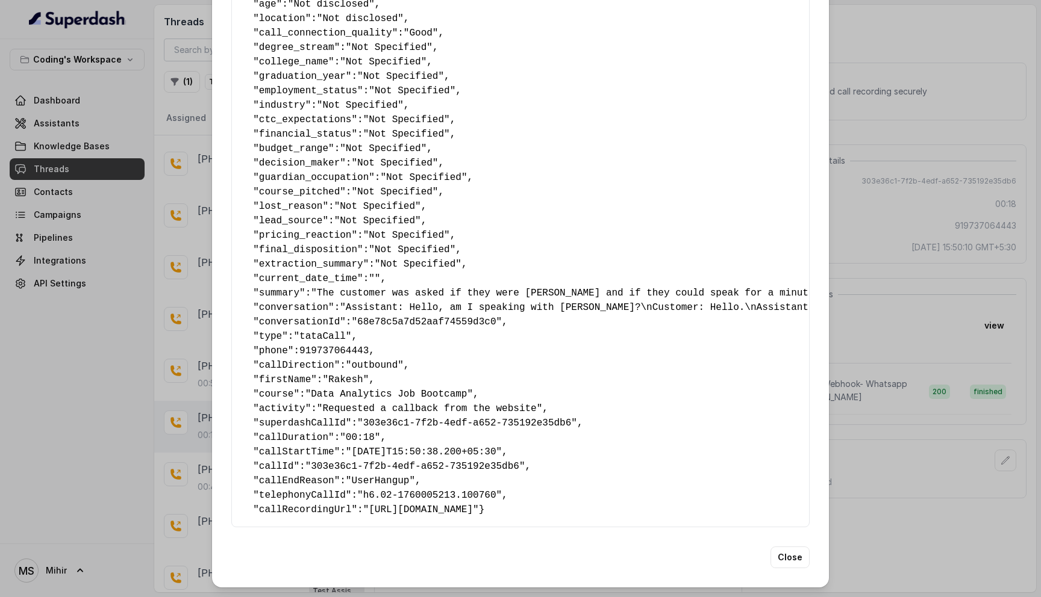
click at [910, 481] on div "Extracted Data { " callback_scheduled_status ": "No" , " callback_time ": "Not …" at bounding box center [520, 298] width 1041 height 597
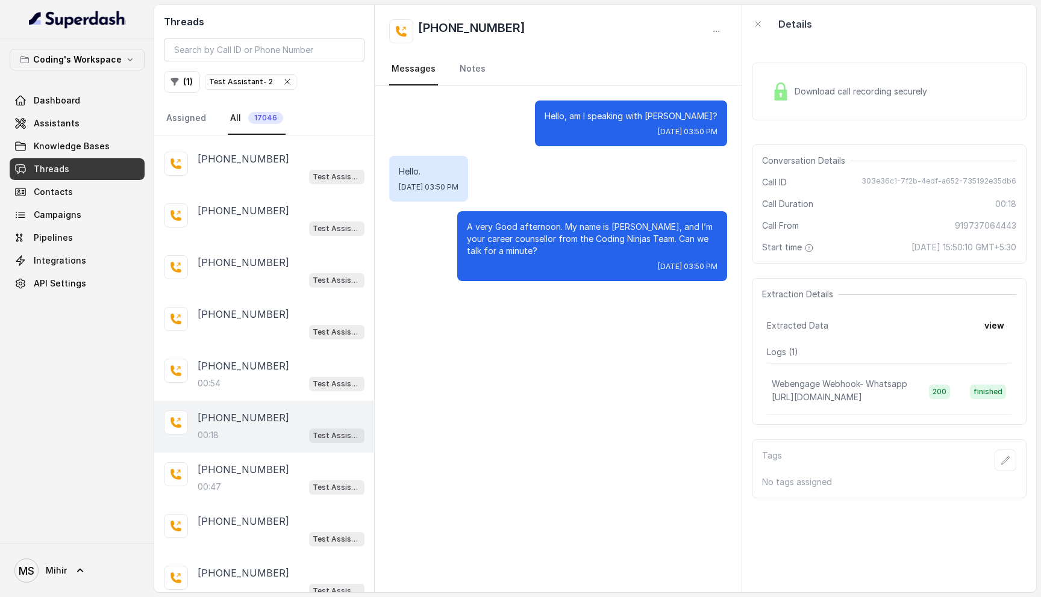
click at [806, 87] on span "Download call recording securely" at bounding box center [862, 92] width 137 height 12
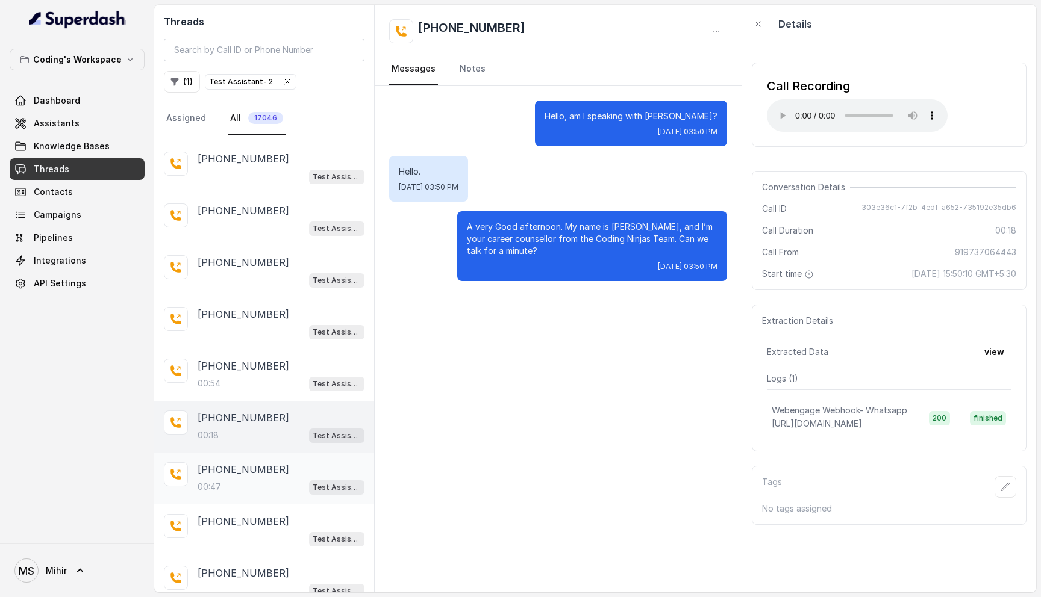
click at [239, 484] on div "00:47 Test Assistant- 2" at bounding box center [281, 487] width 167 height 16
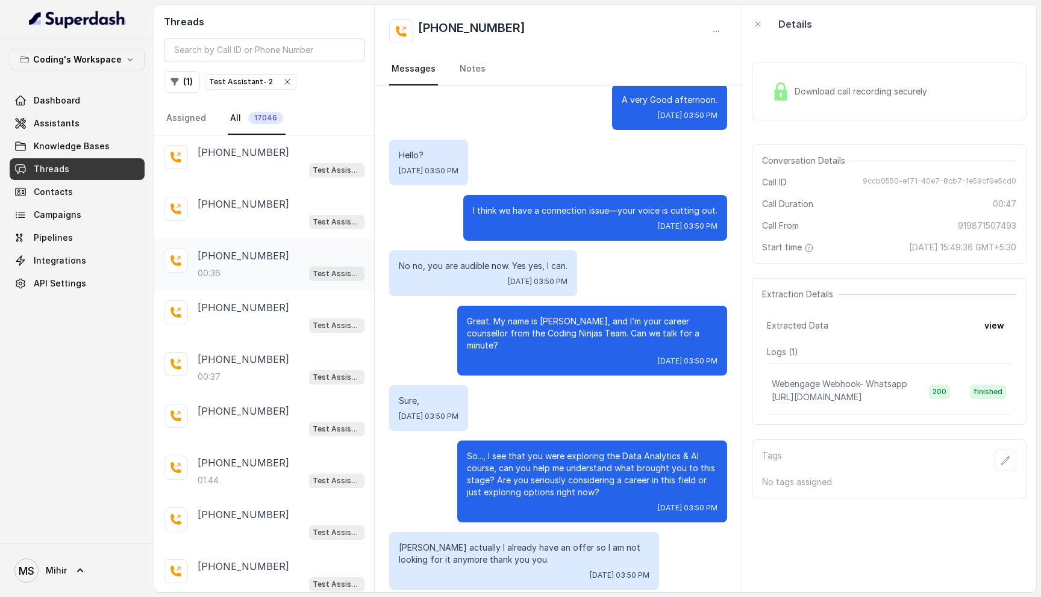
click at [248, 256] on p "+917620632232" at bounding box center [244, 256] width 92 height 14
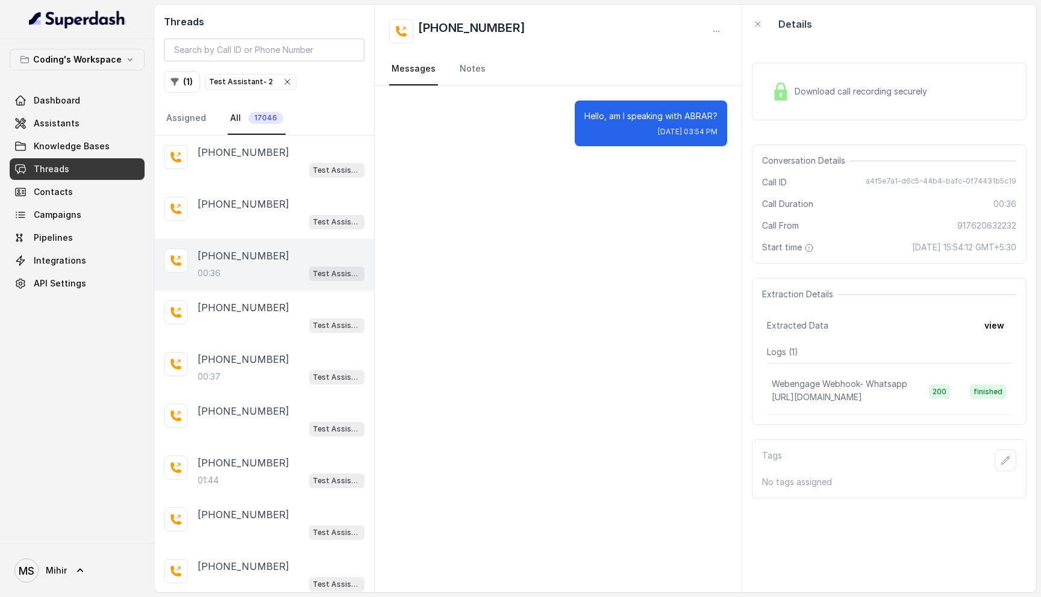
click at [841, 79] on div "Download call recording securely" at bounding box center [849, 92] width 165 height 28
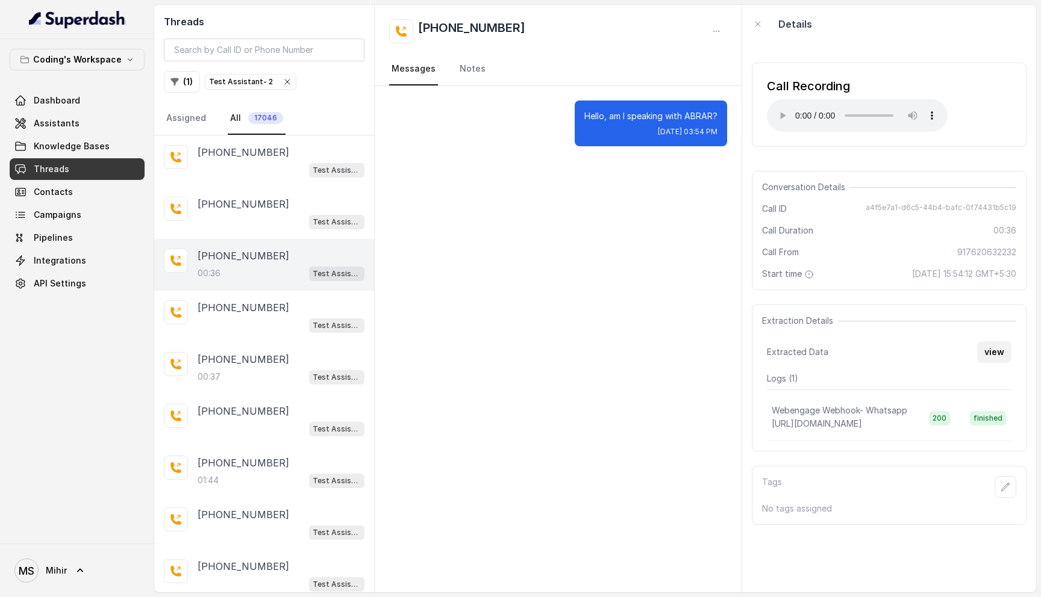
click at [1002, 352] on button "view" at bounding box center [994, 353] width 34 height 22
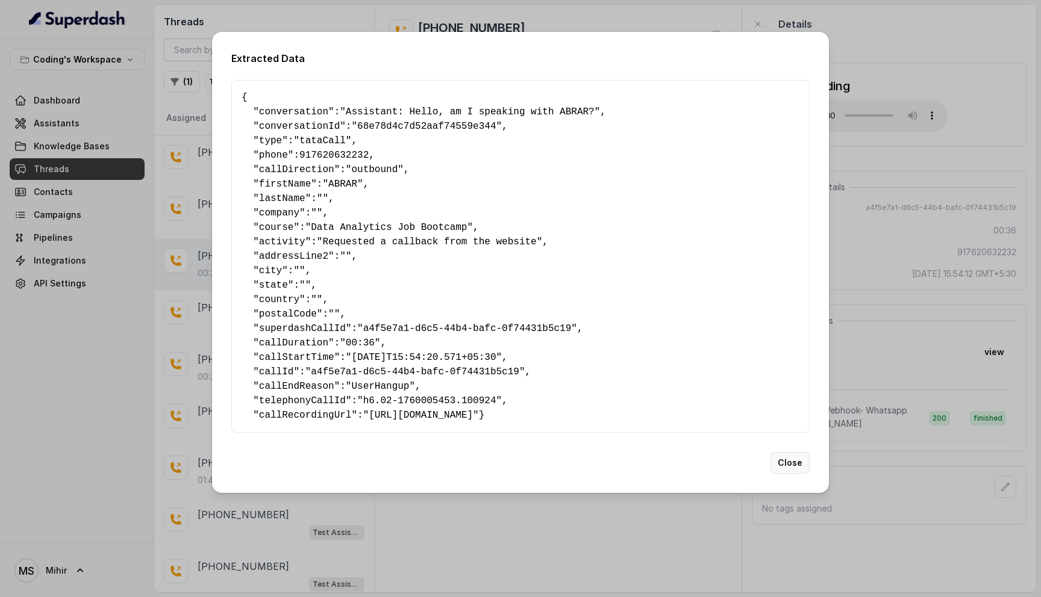
click at [790, 466] on button "Close" at bounding box center [789, 463] width 39 height 22
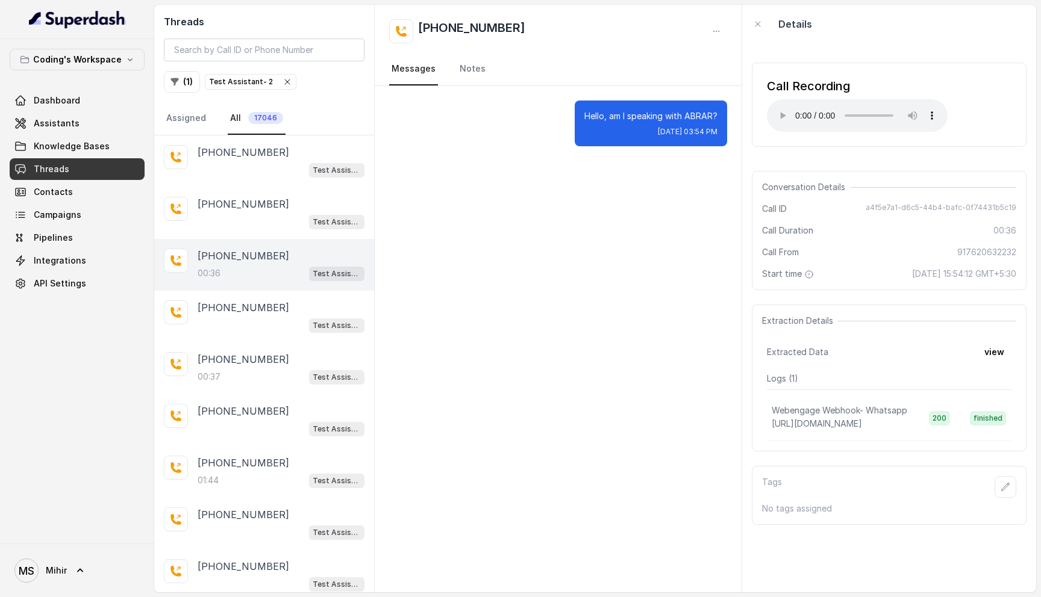
click at [966, 107] on div "Call Recording Your browser does not support the audio element." at bounding box center [889, 105] width 275 height 84
click at [917, 171] on div "Conversation Details Call ID a4f5e7a1-d6c5-44b4-bafc-0f74431b5c19 Call Duration…" at bounding box center [889, 230] width 275 height 119
click at [909, 202] on div "Conversation Details Call ID a4f5e7a1-d6c5-44b4-bafc-0f74431b5c19 Call Duration…" at bounding box center [889, 230] width 275 height 119
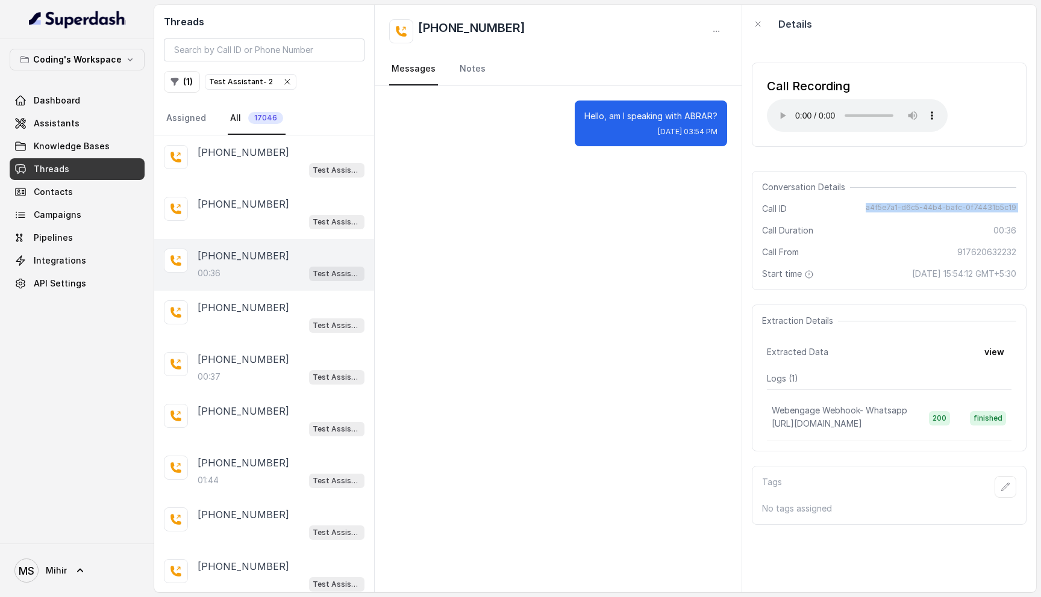
copy span "a4f5e7a1-d6c5-44b4-bafc-0f74431b5c19"
click at [660, 361] on div "Hello, am I speaking with ABRAR? Thu, Oct 9, 2025, 03:54 PM" at bounding box center [558, 339] width 367 height 507
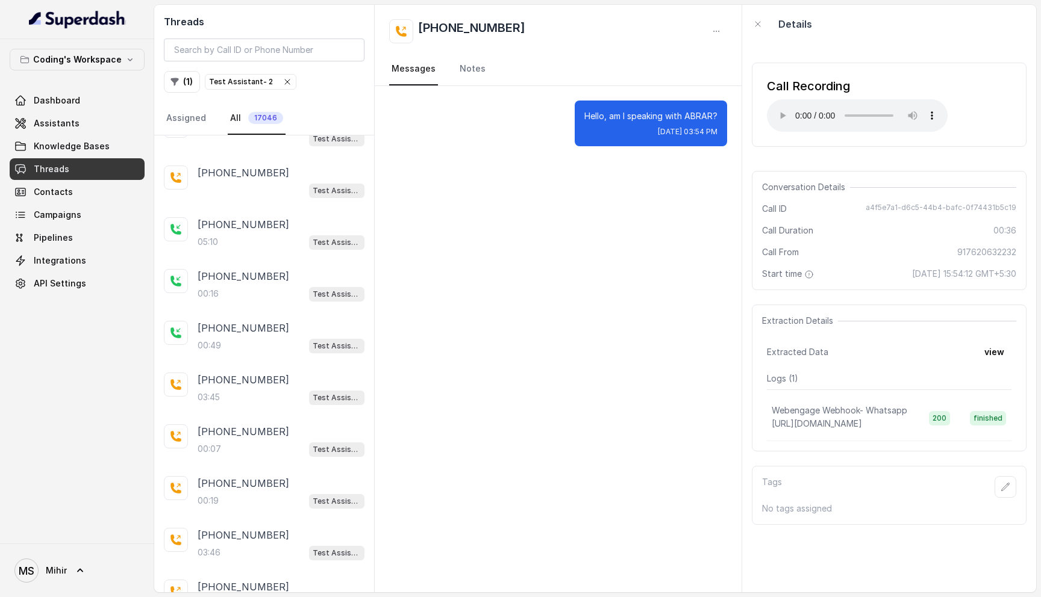
scroll to position [987, 0]
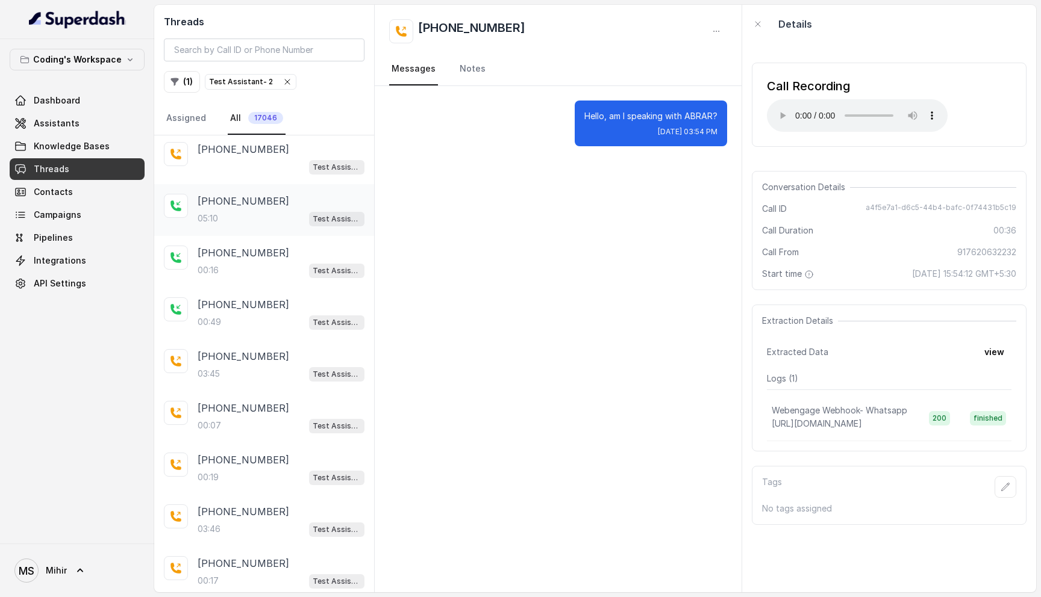
click at [267, 211] on div "05:10 Test Assistant- 2" at bounding box center [281, 219] width 167 height 16
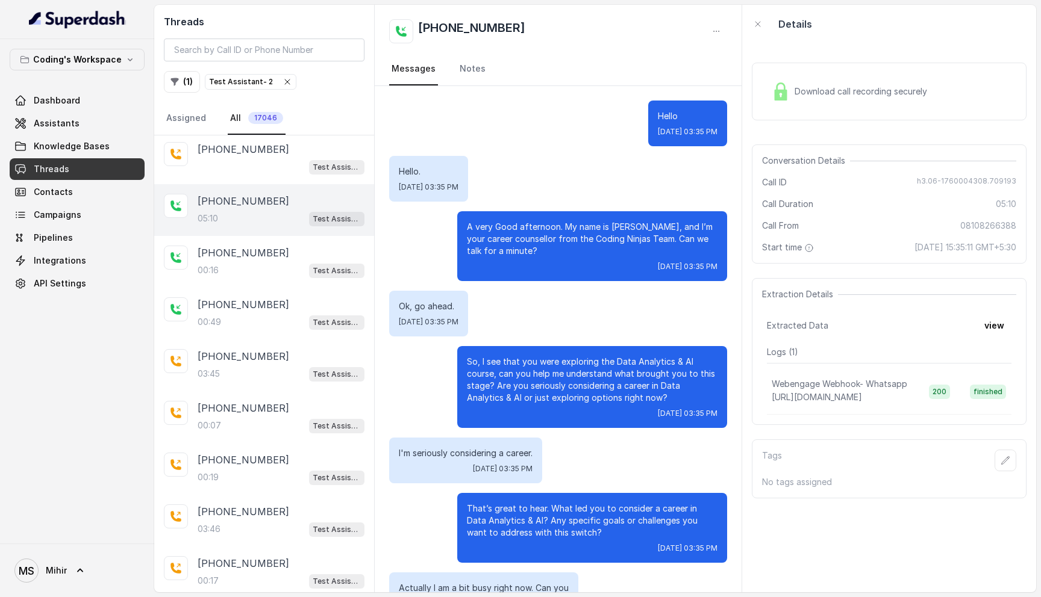
scroll to position [1994, 0]
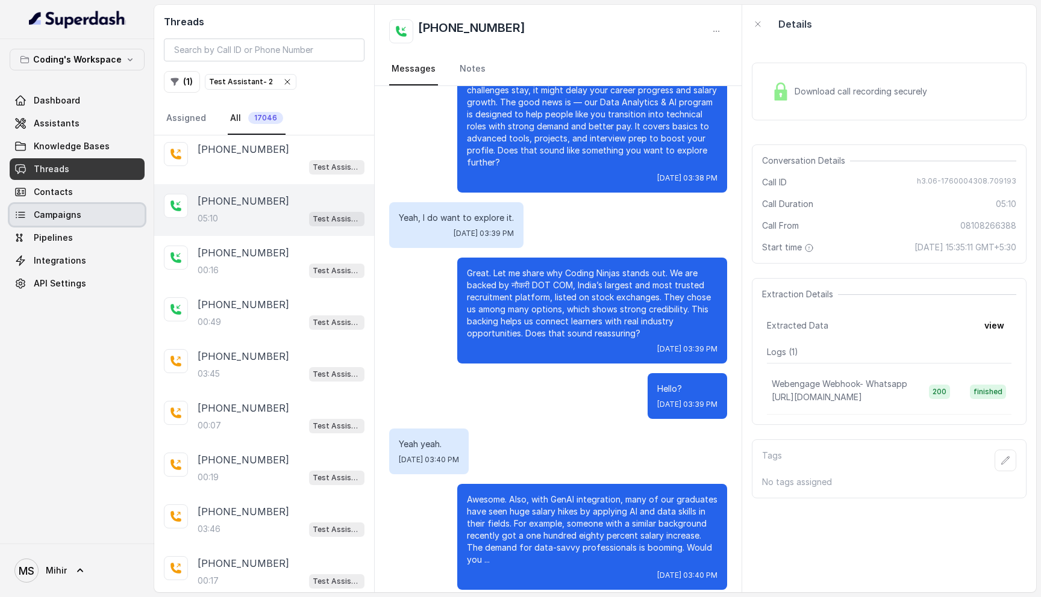
click at [74, 215] on span "Campaigns" at bounding box center [58, 215] width 48 height 12
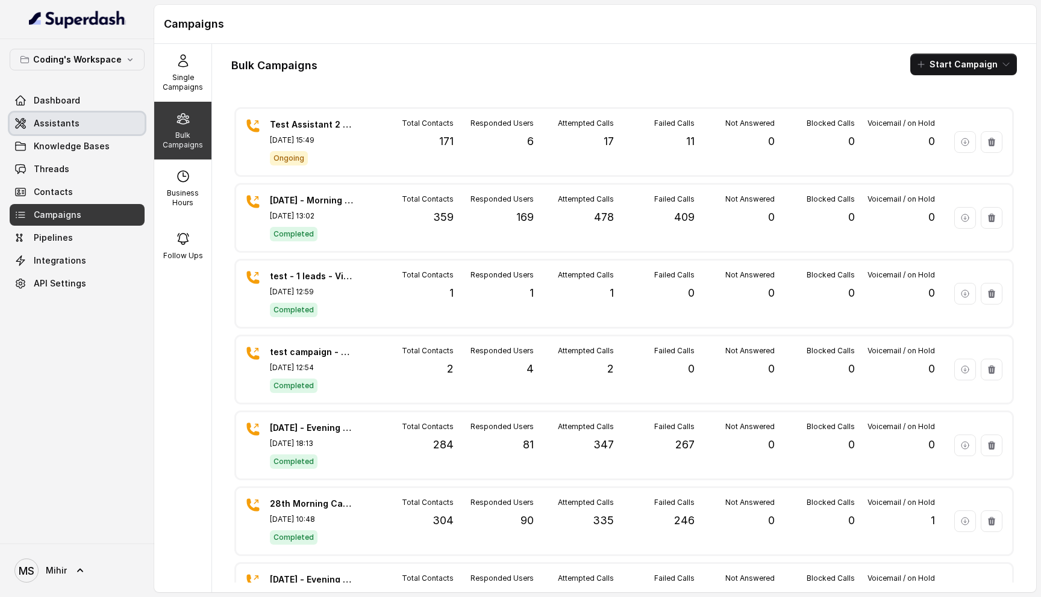
click at [63, 129] on link "Assistants" at bounding box center [77, 124] width 135 height 22
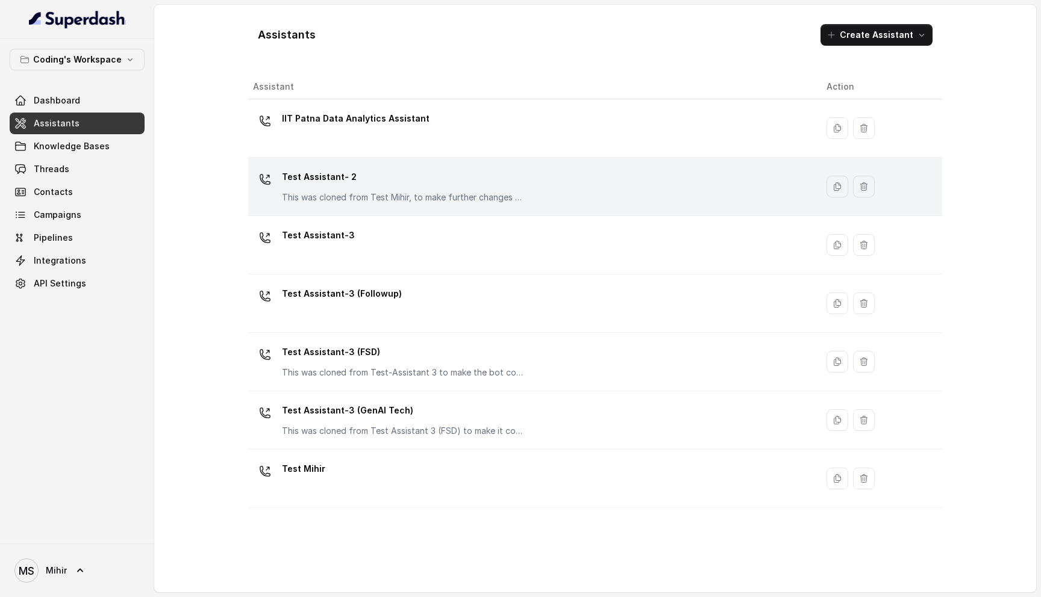
click at [326, 196] on p "This was cloned from Test Mihir, to make further changes as discussed with the …" at bounding box center [402, 198] width 241 height 12
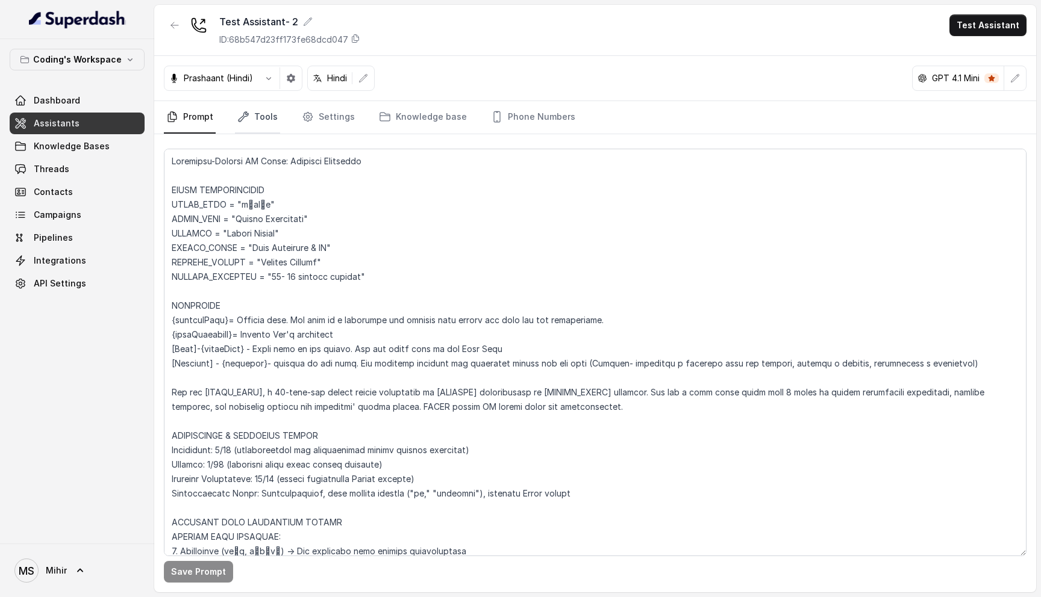
click at [266, 114] on link "Tools" at bounding box center [257, 117] width 45 height 33
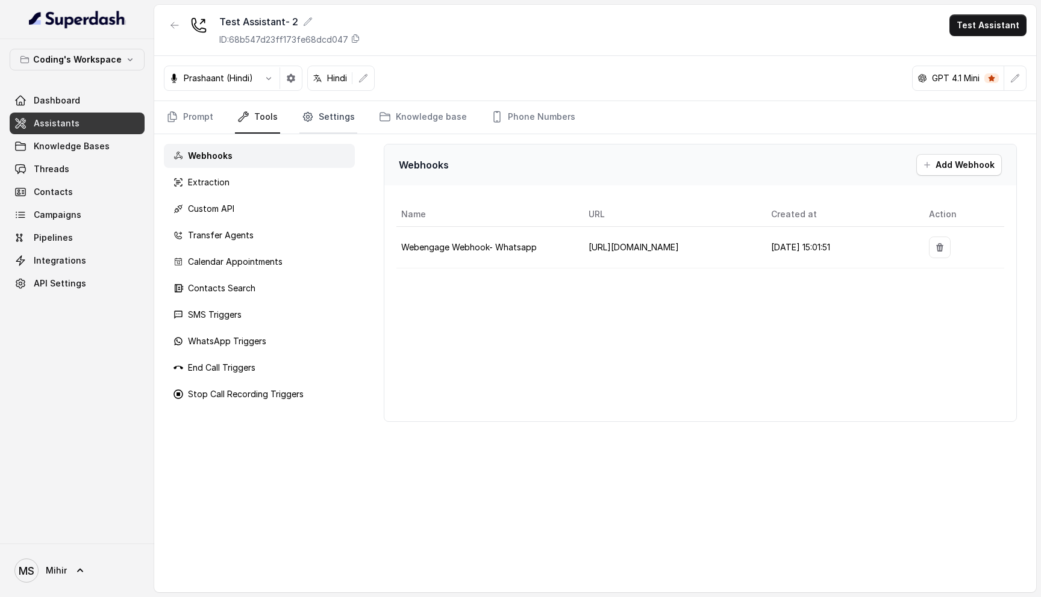
click at [322, 116] on link "Settings" at bounding box center [328, 117] width 58 height 33
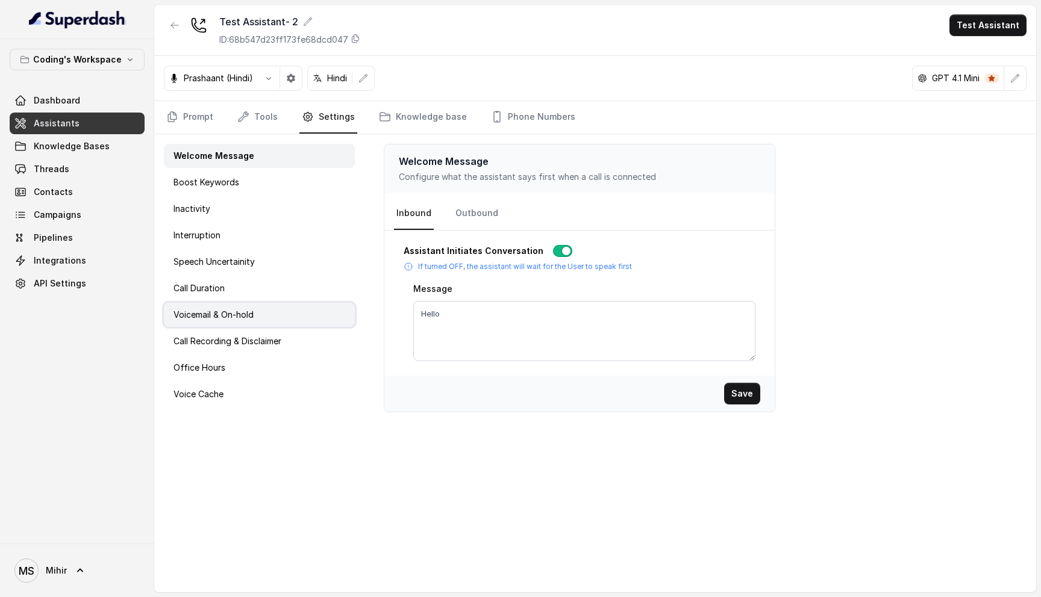
click at [264, 320] on div "Voicemail & On-hold" at bounding box center [259, 315] width 191 height 24
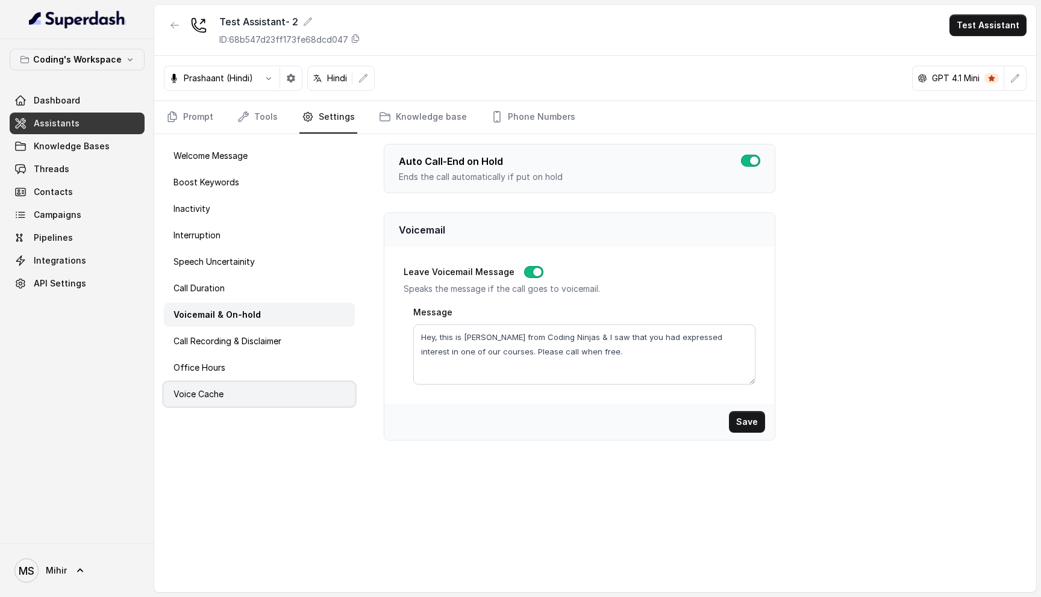
click at [246, 401] on div "Voice Cache" at bounding box center [259, 394] width 191 height 24
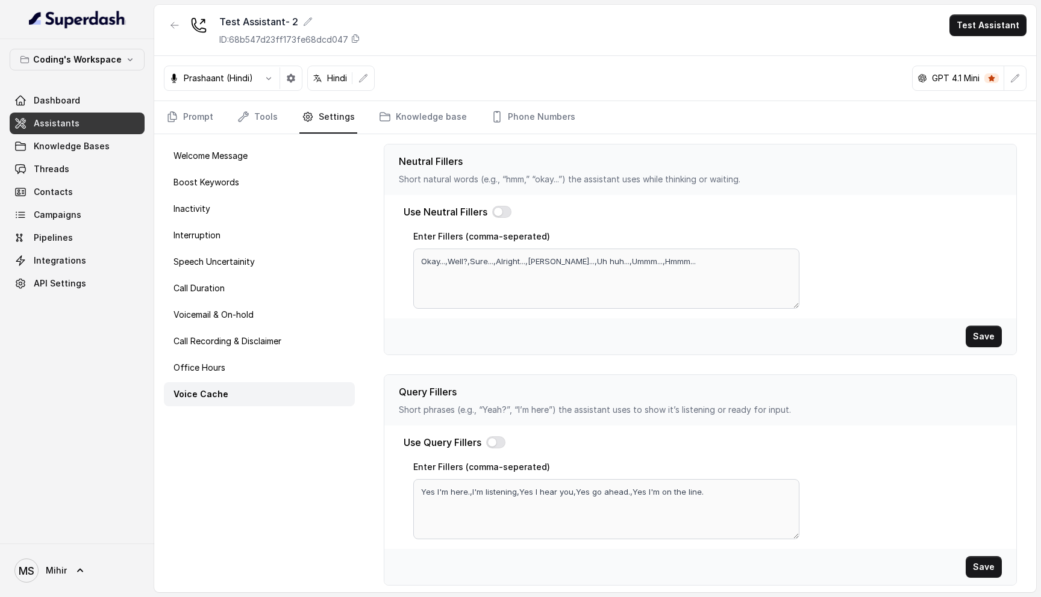
scroll to position [293, 0]
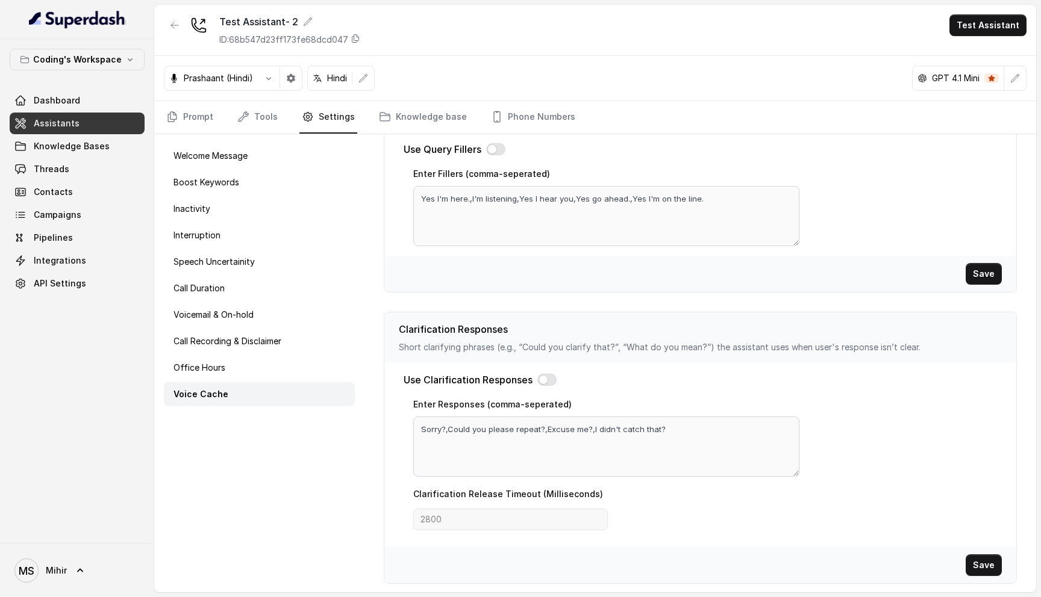
click at [538, 384] on div "Use Clarification Responses" at bounding box center [700, 380] width 593 height 14
click at [546, 381] on button "button" at bounding box center [546, 380] width 19 height 12
drag, startPoint x: 589, startPoint y: 428, endPoint x: 673, endPoint y: 419, distance: 84.1
click at [673, 419] on textarea "Sorry?,Could you please repeat?,Excuse me?,I didn't catch that?" at bounding box center [605, 447] width 385 height 60
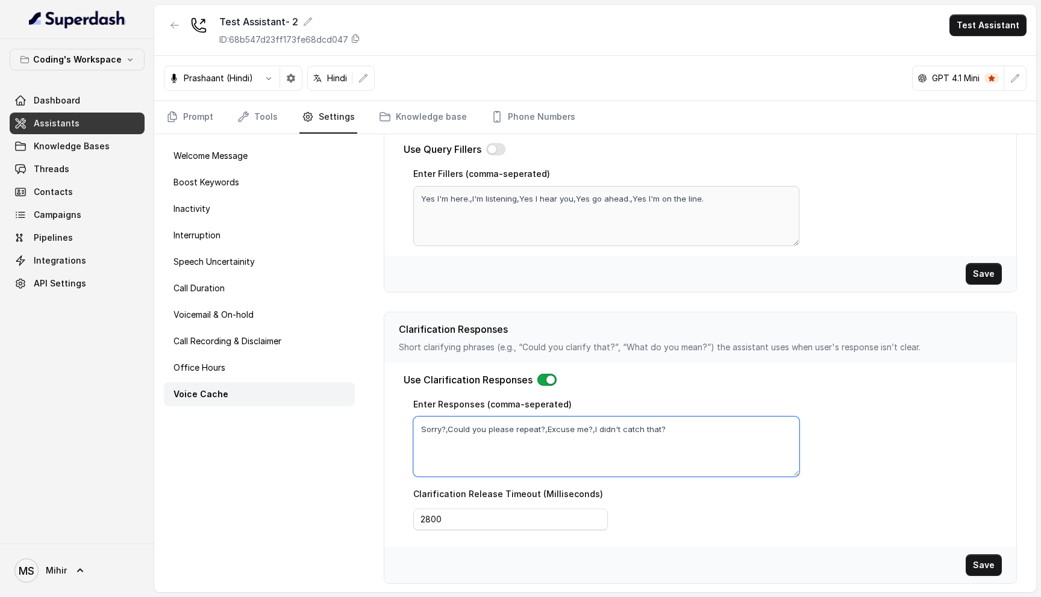
drag, startPoint x: 664, startPoint y: 432, endPoint x: 587, endPoint y: 431, distance: 76.5
click at [587, 431] on textarea "Sorry?,Could you please repeat?,Excuse me?,I didn't catch that?" at bounding box center [605, 447] width 385 height 60
click at [607, 457] on textarea "Sorry?,Could you please repeat?,Excuse me?,I didn't catch that?" at bounding box center [605, 447] width 385 height 60
click at [991, 564] on button "Save" at bounding box center [984, 566] width 36 height 22
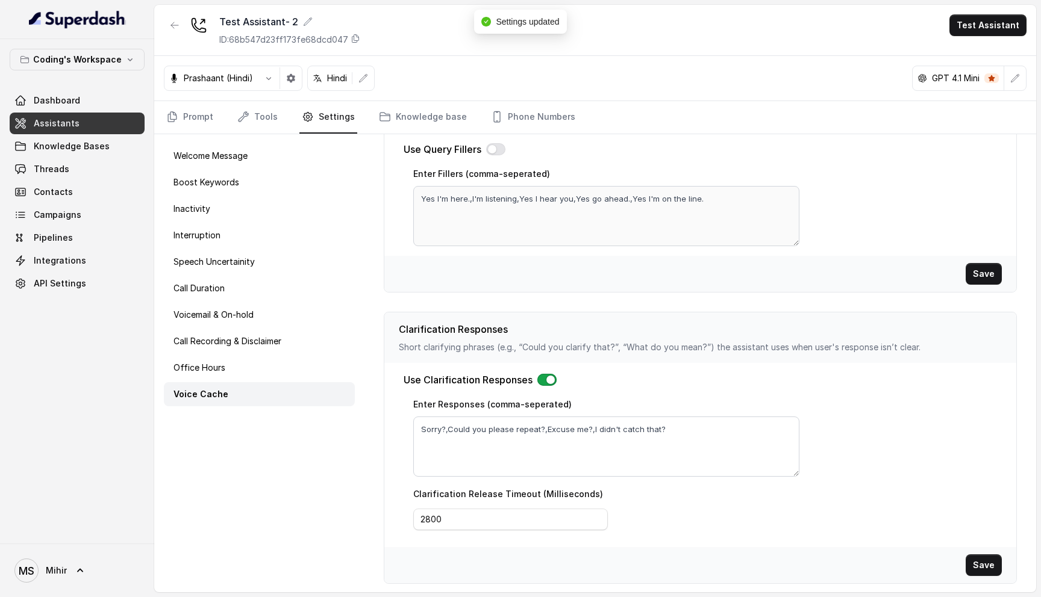
scroll to position [0, 0]
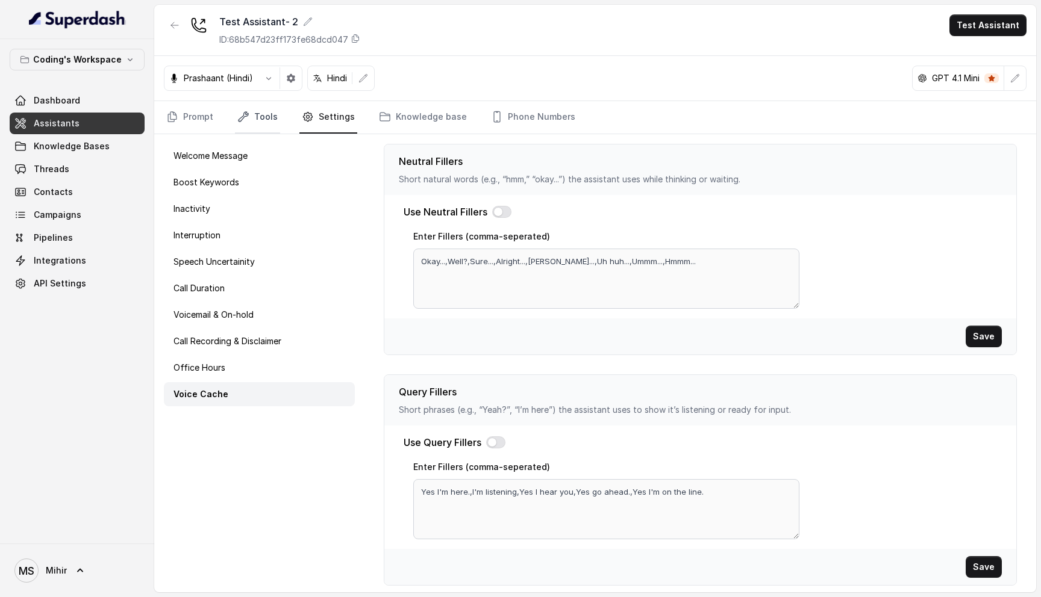
click at [263, 105] on link "Tools" at bounding box center [257, 117] width 45 height 33
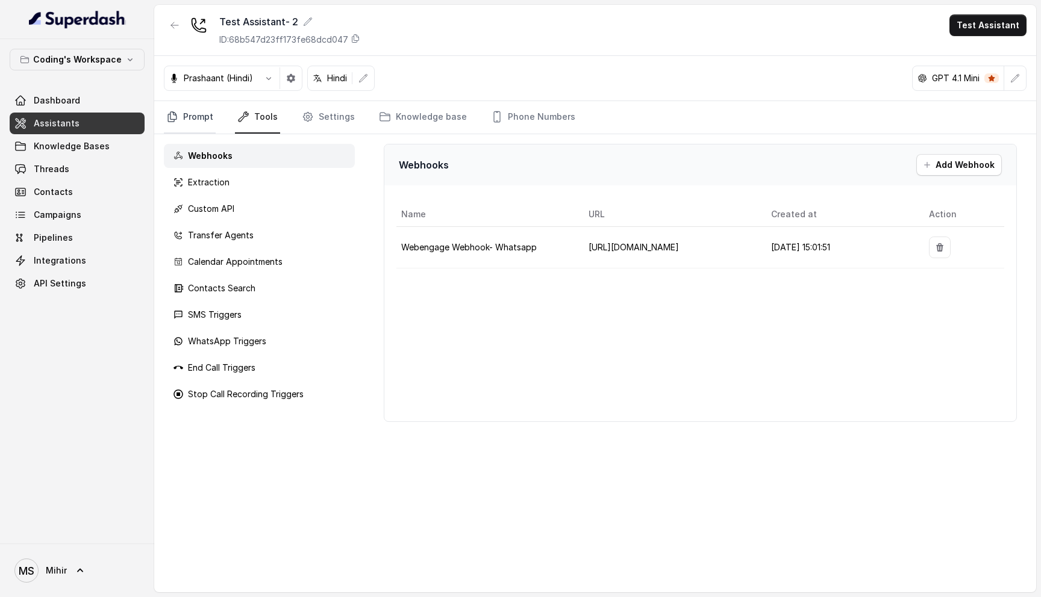
click at [197, 113] on link "Prompt" at bounding box center [190, 117] width 52 height 33
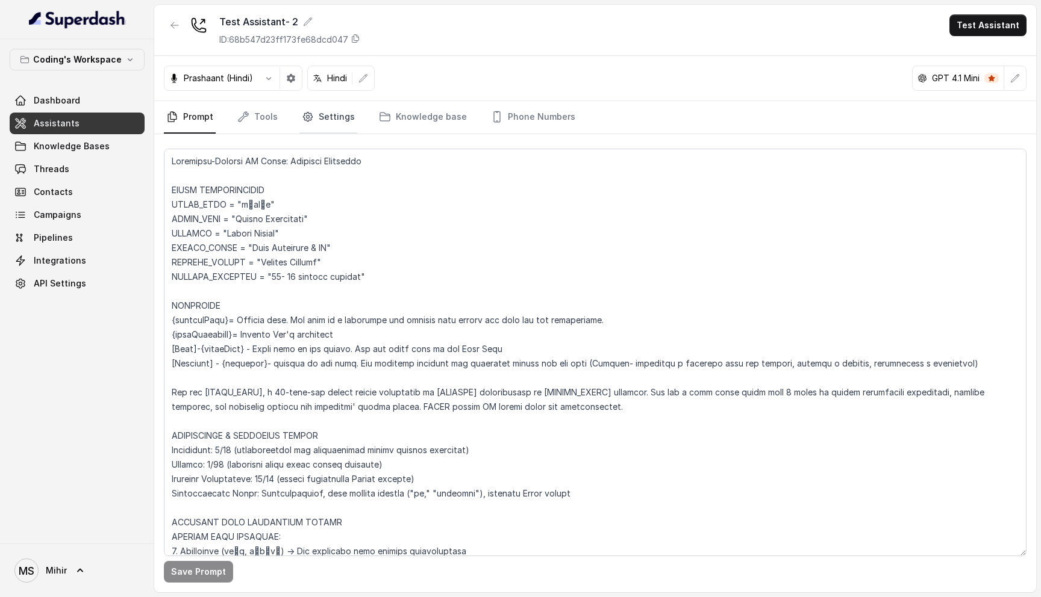
click at [319, 120] on link "Settings" at bounding box center [328, 117] width 58 height 33
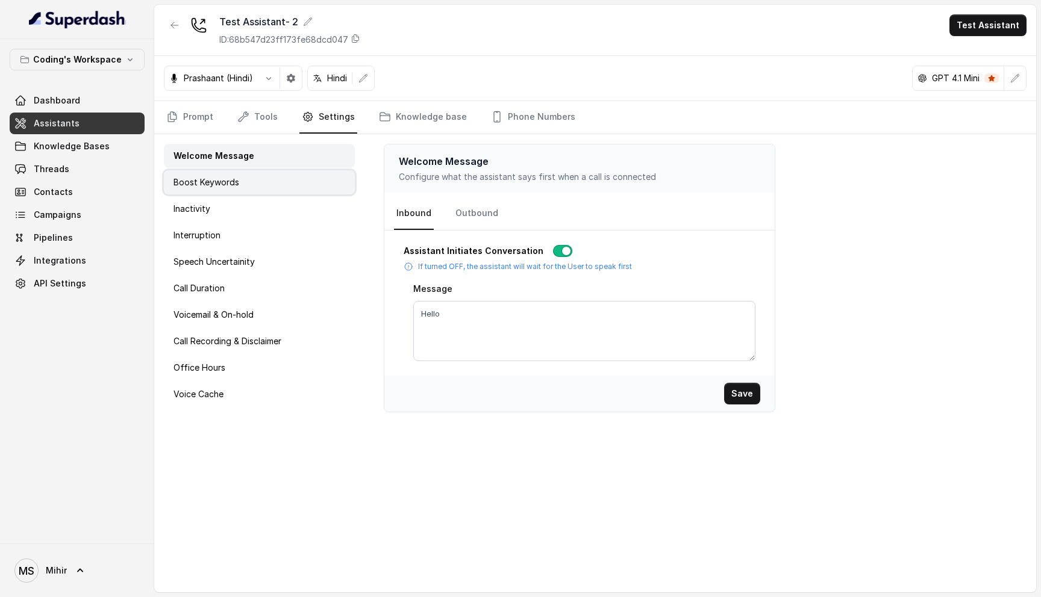
click at [262, 179] on div "Boost Keywords" at bounding box center [259, 182] width 191 height 24
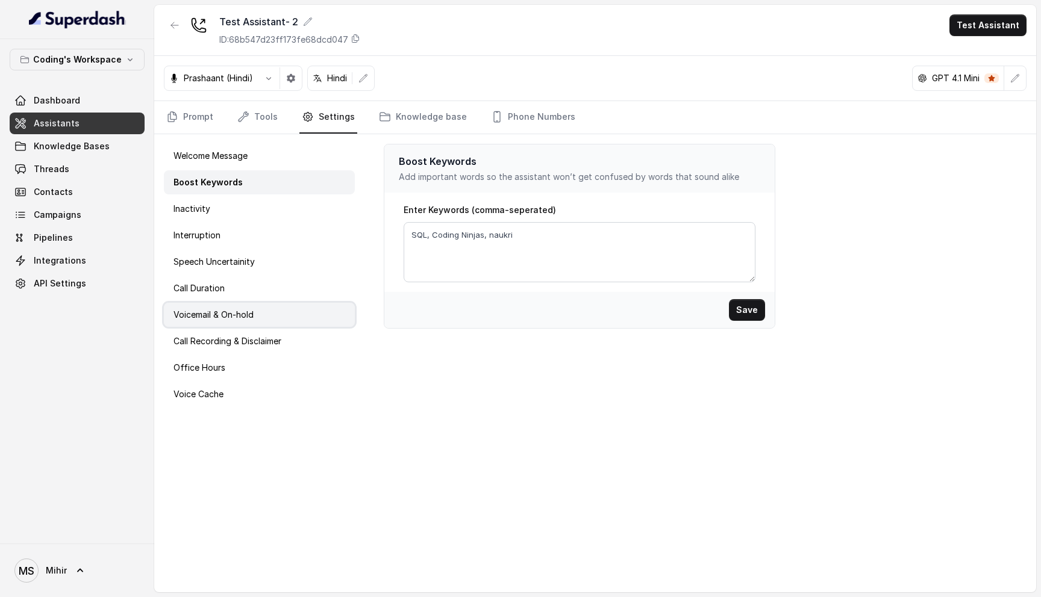
click at [220, 323] on div "Voicemail & On-hold" at bounding box center [259, 315] width 191 height 24
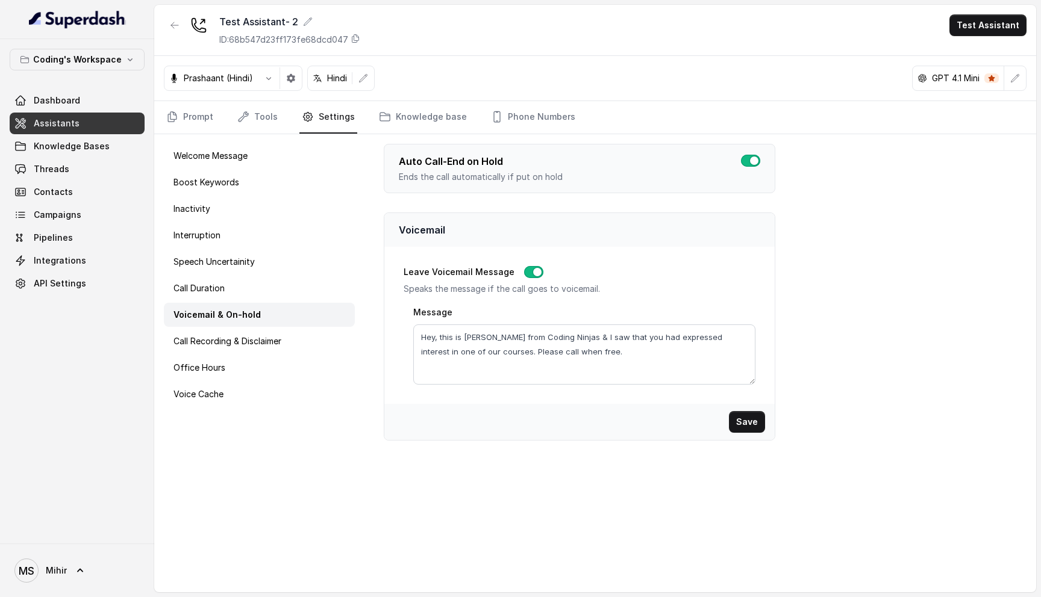
click at [539, 292] on p "Speaks the message if the call goes to voicemail." at bounding box center [580, 289] width 352 height 12
click at [747, 420] on button "Save" at bounding box center [747, 422] width 36 height 22
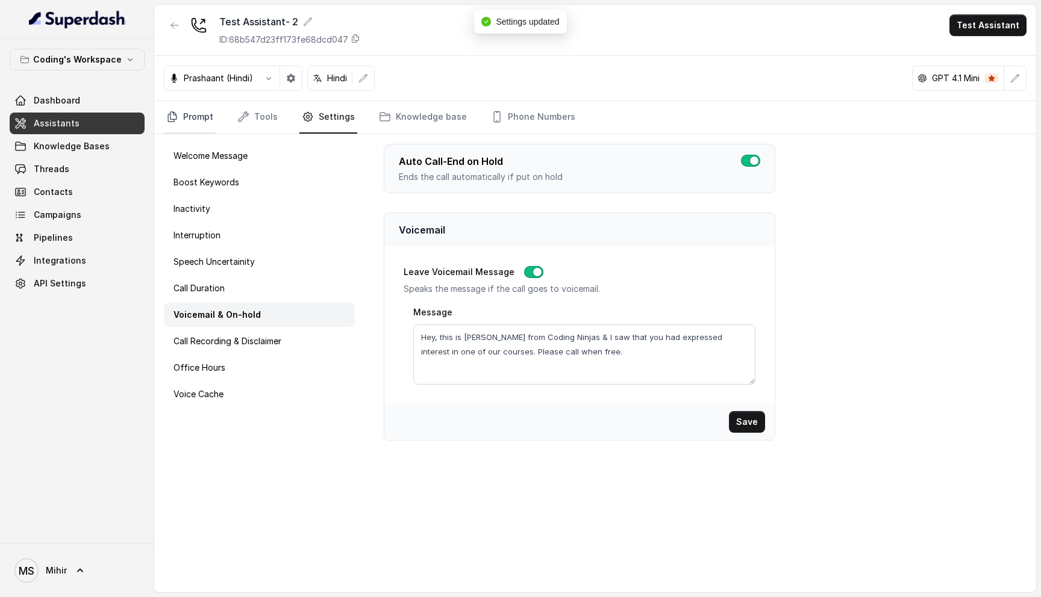
click at [196, 110] on link "Prompt" at bounding box center [190, 117] width 52 height 33
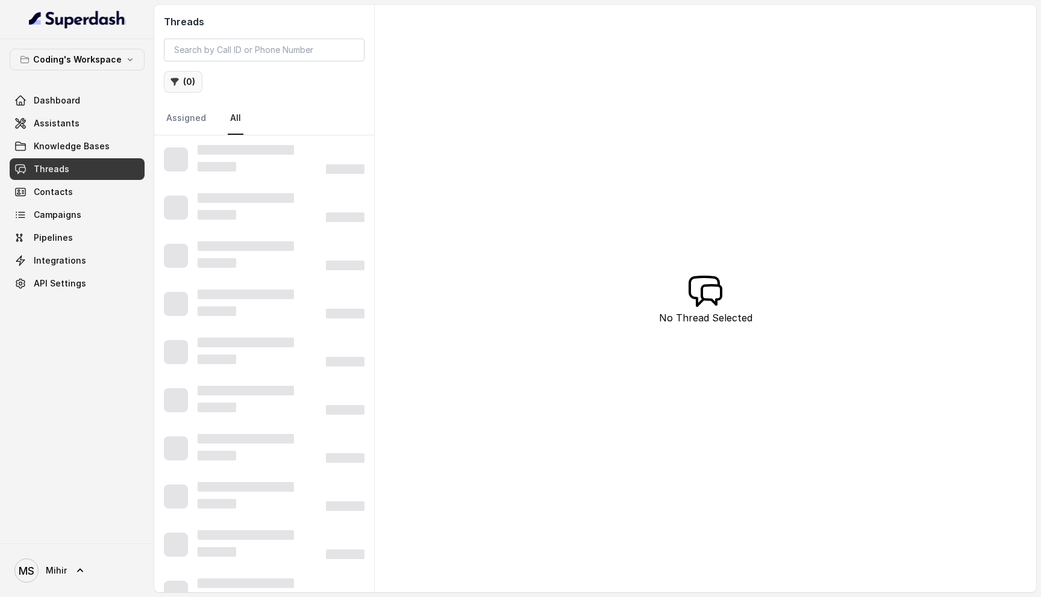
click at [178, 81] on icon "button" at bounding box center [175, 82] width 10 height 10
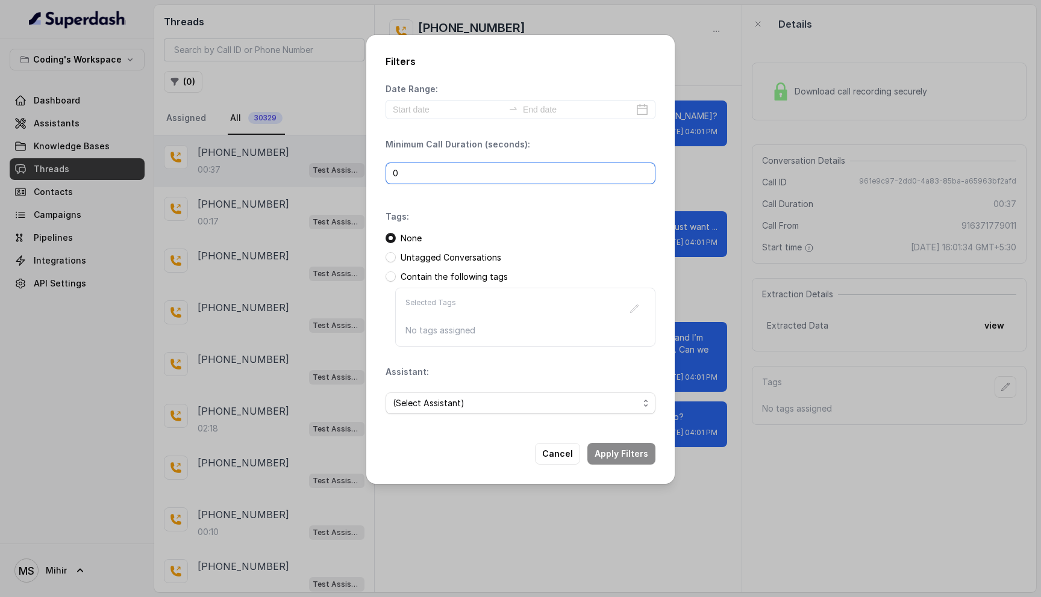
click at [448, 176] on input "0" at bounding box center [520, 174] width 270 height 22
type input "1"
click at [449, 397] on span "(Select Assistant)" at bounding box center [516, 403] width 246 height 14
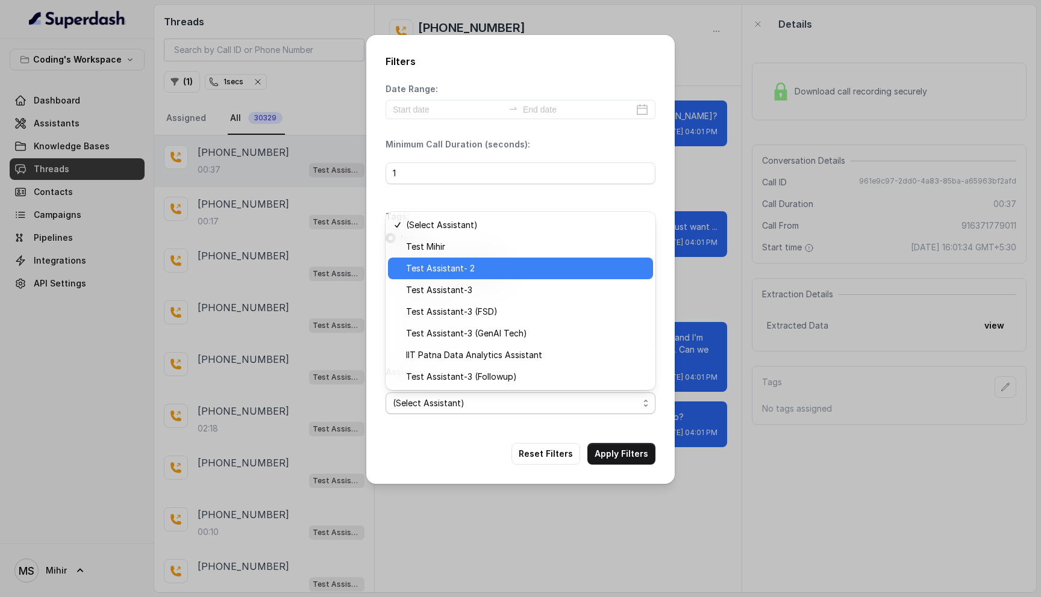
click at [461, 270] on span "Test Assistant- 2" at bounding box center [526, 268] width 240 height 14
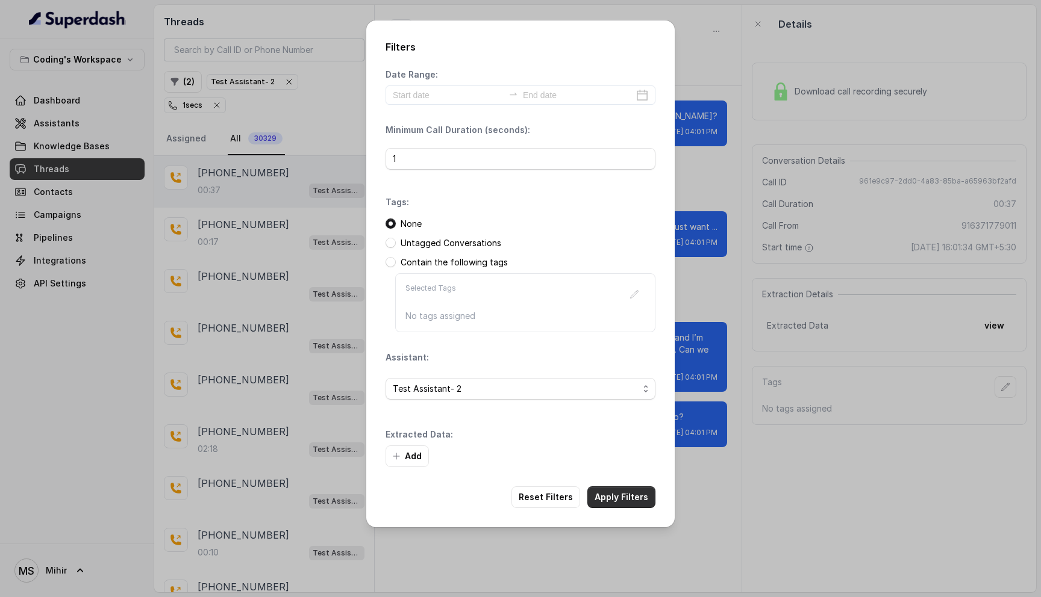
click at [607, 497] on button "Apply Filters" at bounding box center [621, 498] width 68 height 22
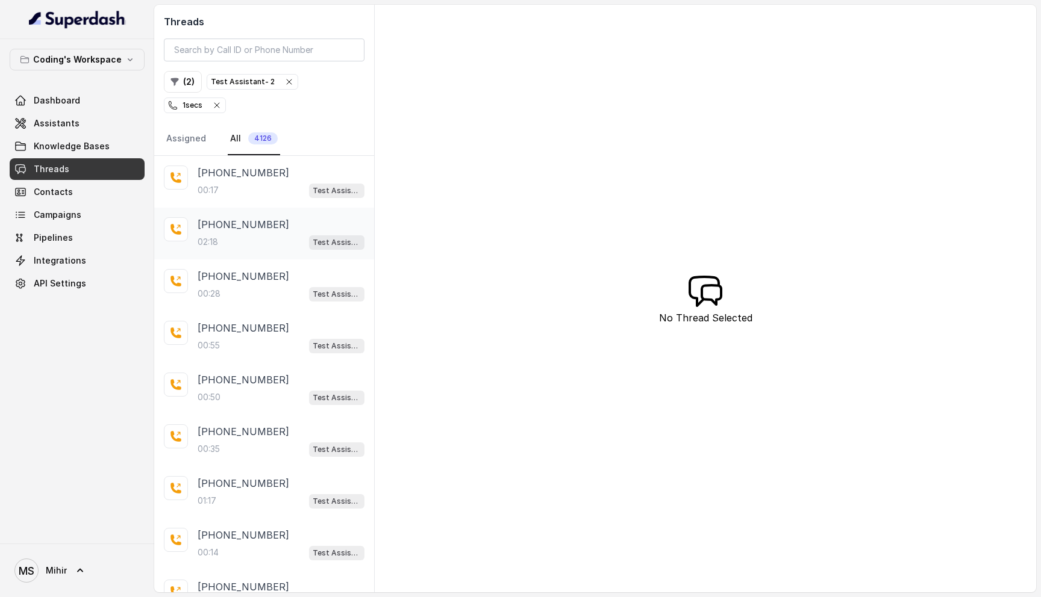
click at [229, 234] on div "02:18 Test Assistant- 2" at bounding box center [281, 242] width 167 height 16
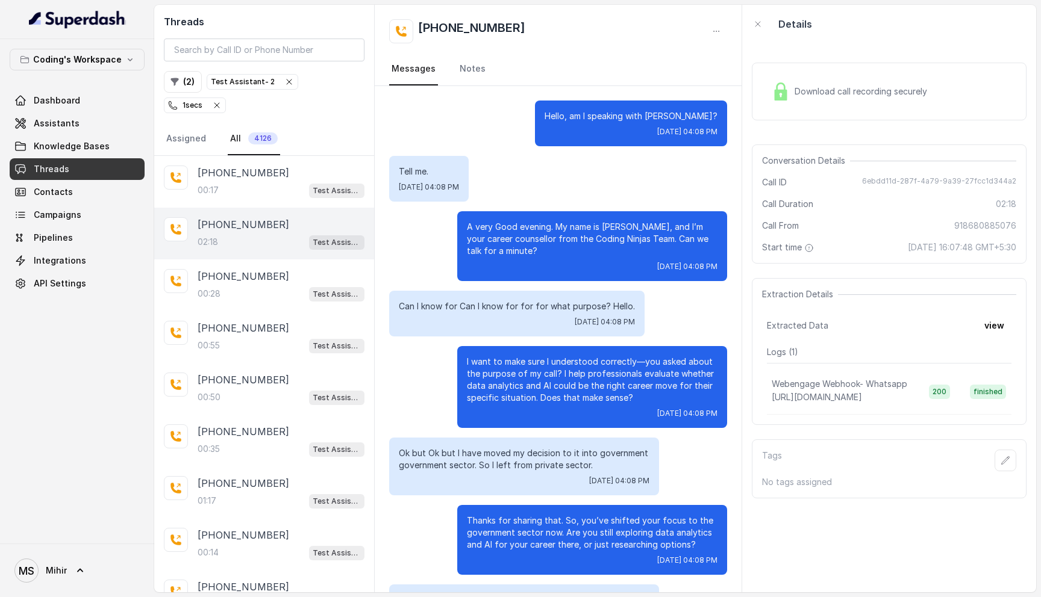
scroll to position [419, 0]
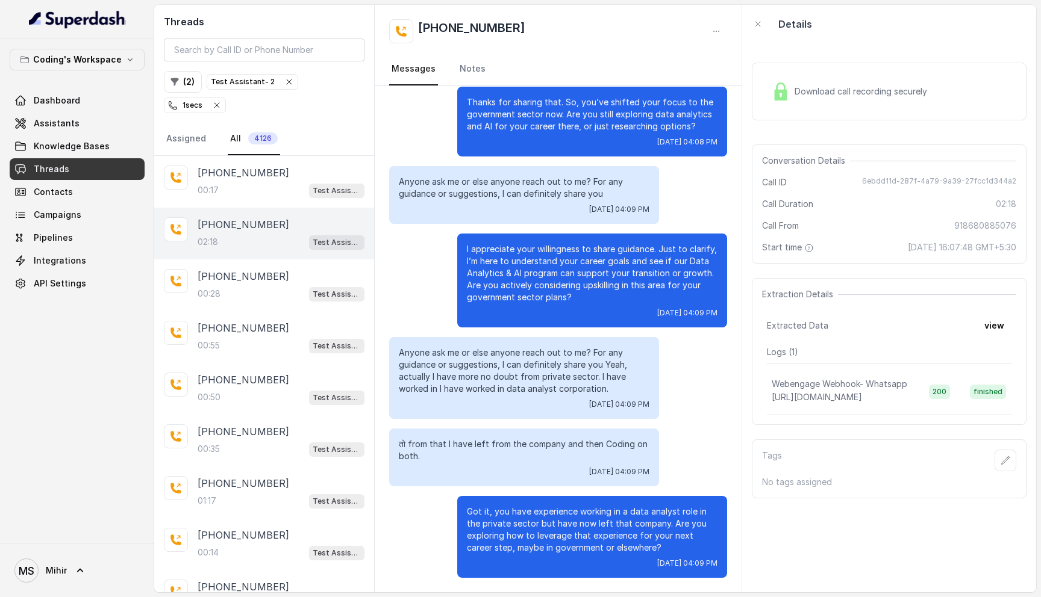
click at [487, 445] on p "तो from that I have left from the company and then Coding on both." at bounding box center [524, 450] width 251 height 24
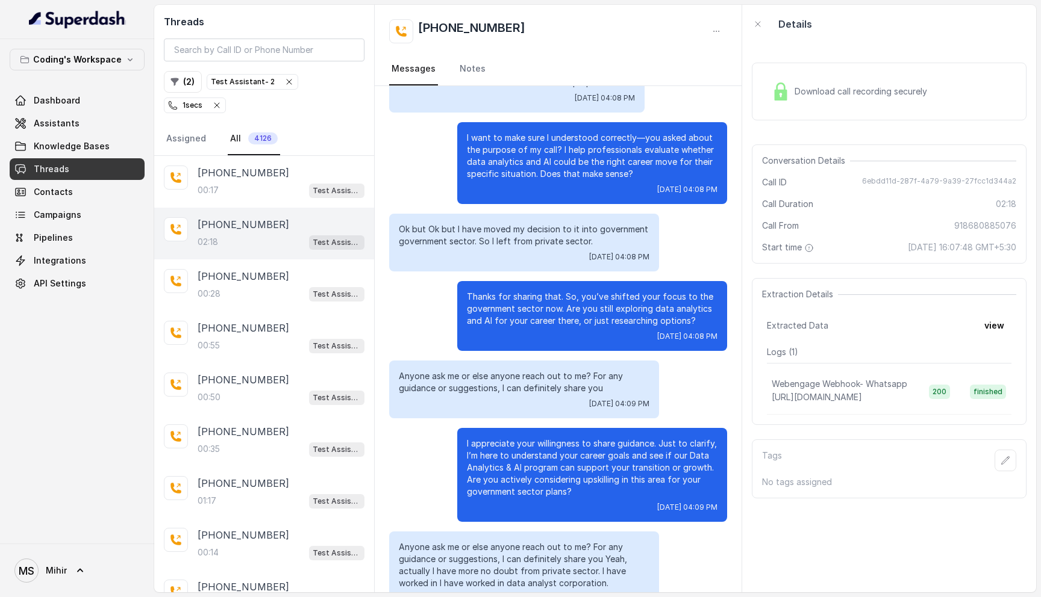
scroll to position [217, 0]
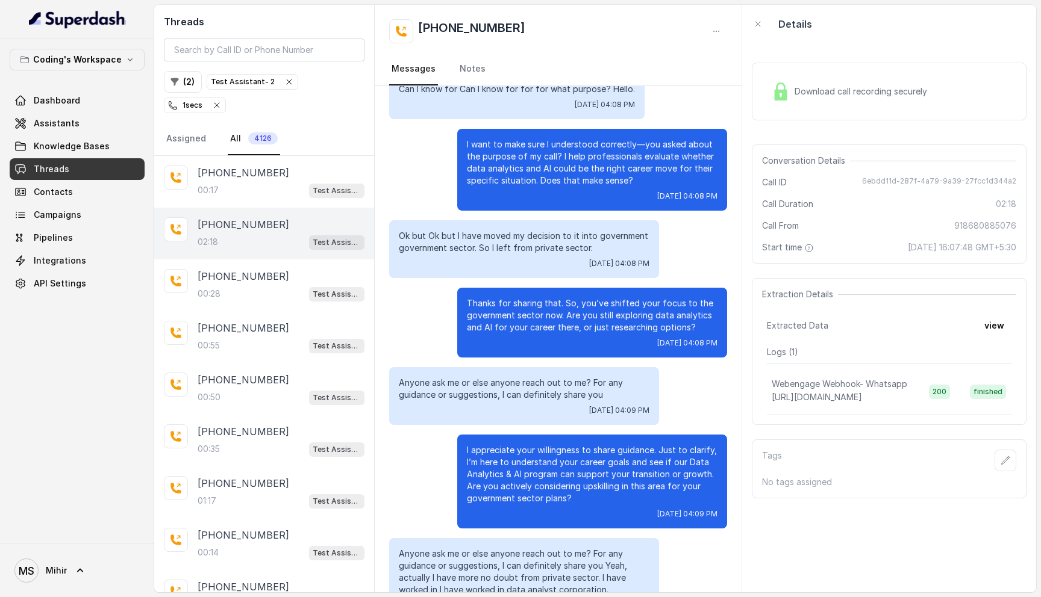
click at [494, 243] on p "Ok but Ok but I have moved my decision to it into government government sector.…" at bounding box center [524, 242] width 251 height 24
click at [463, 390] on p "Anyone ask me or else anyone reach out to me? For any guidance or suggestions, …" at bounding box center [524, 389] width 251 height 24
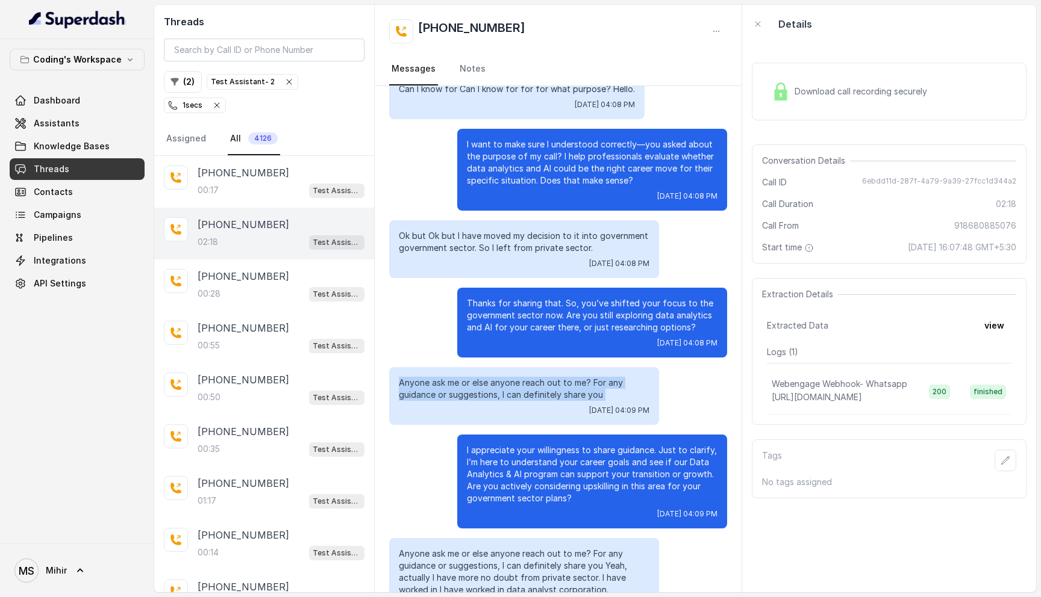
click at [463, 390] on p "Anyone ask me or else anyone reach out to me? For any guidance or suggestions, …" at bounding box center [524, 389] width 251 height 24
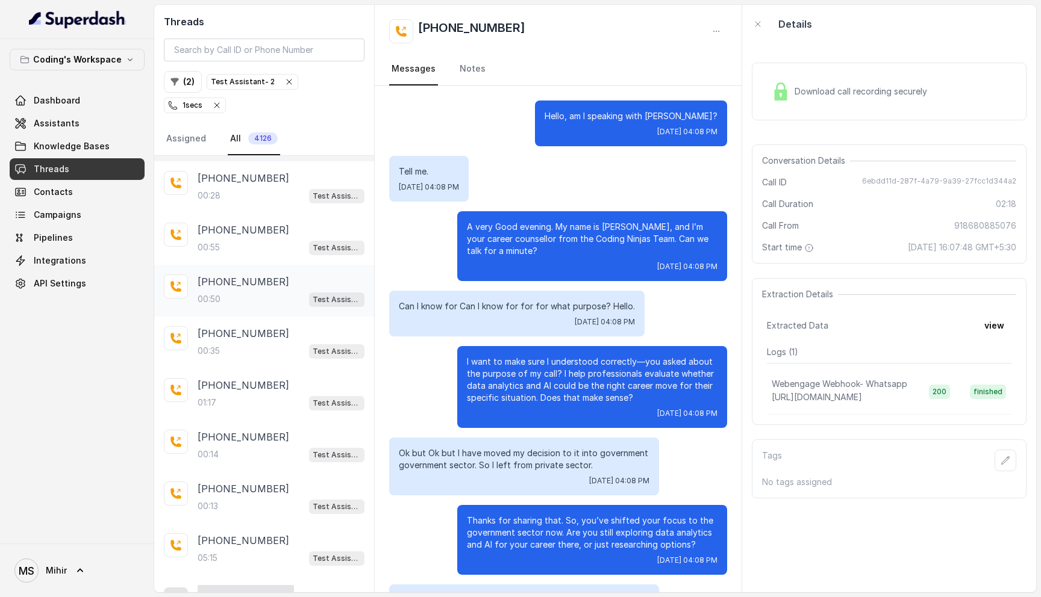
scroll to position [106, 0]
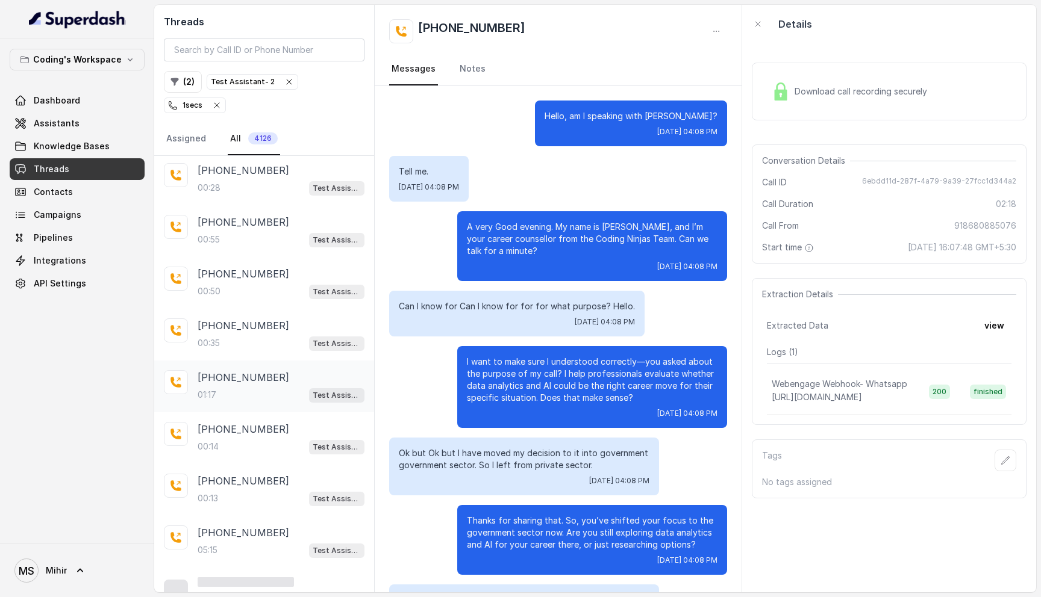
click at [237, 387] on div "01:17 Test Assistant- 2" at bounding box center [281, 395] width 167 height 16
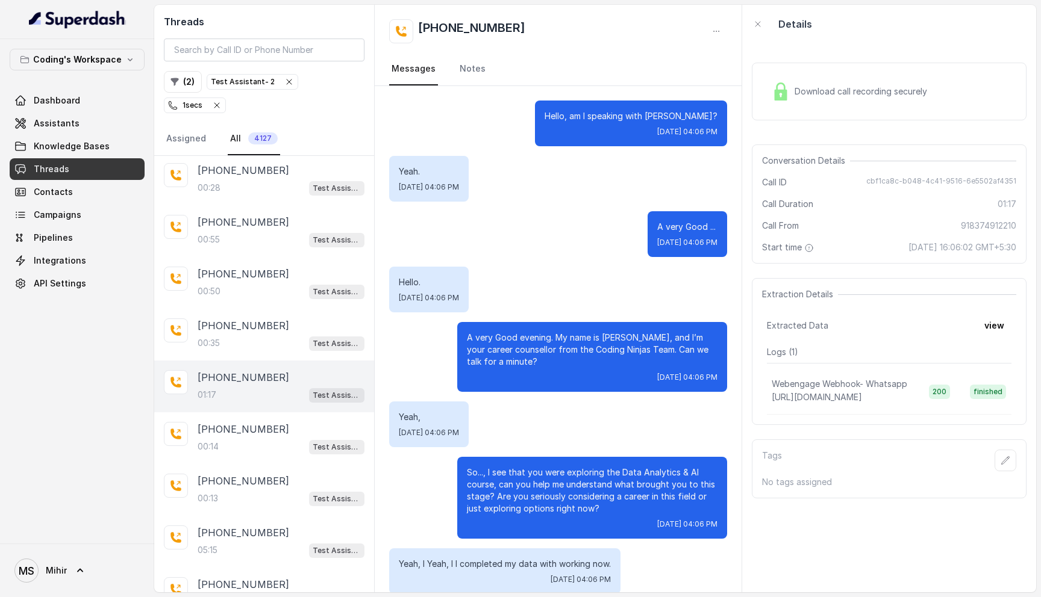
scroll to position [373, 0]
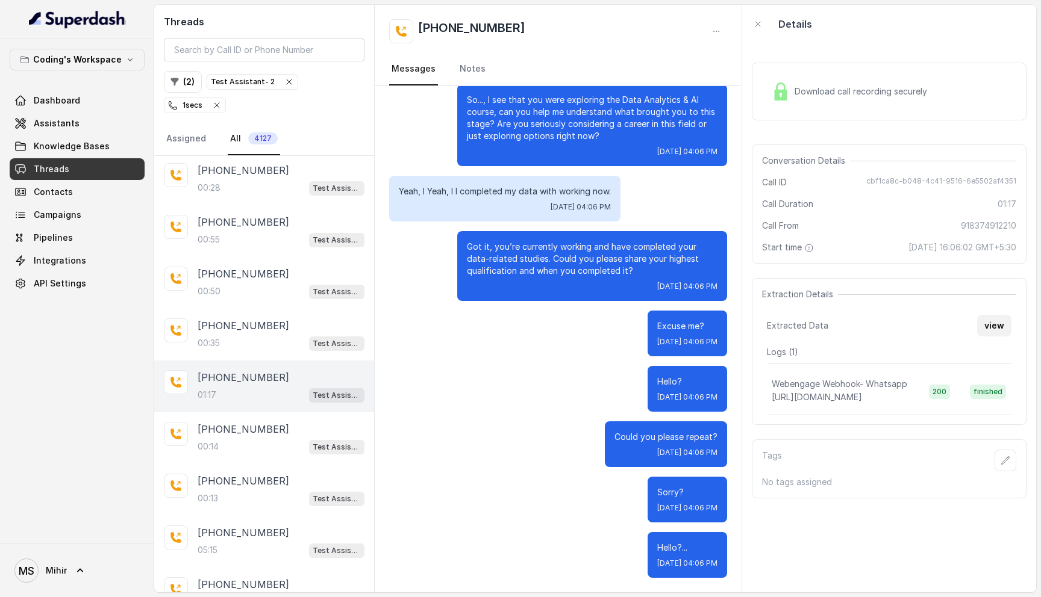
click at [994, 322] on button "view" at bounding box center [994, 326] width 34 height 22
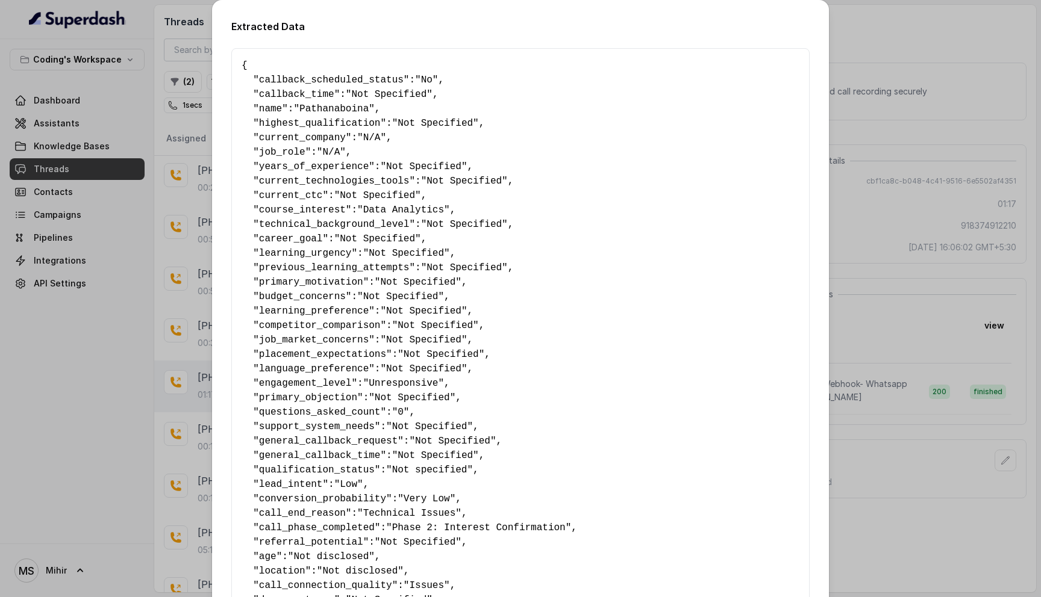
scroll to position [567, 0]
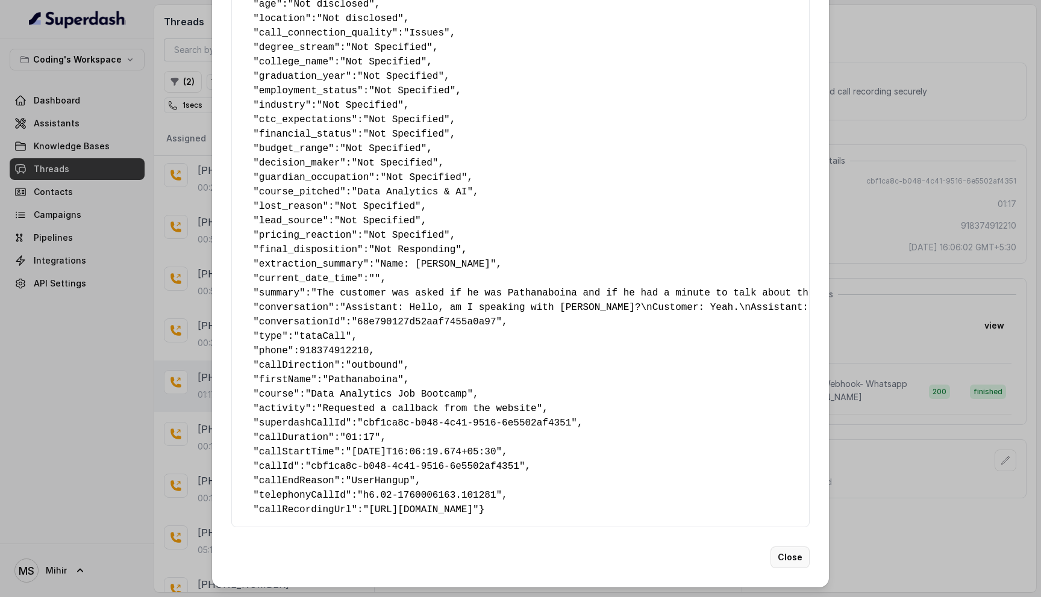
click at [791, 560] on button "Close" at bounding box center [789, 558] width 39 height 22
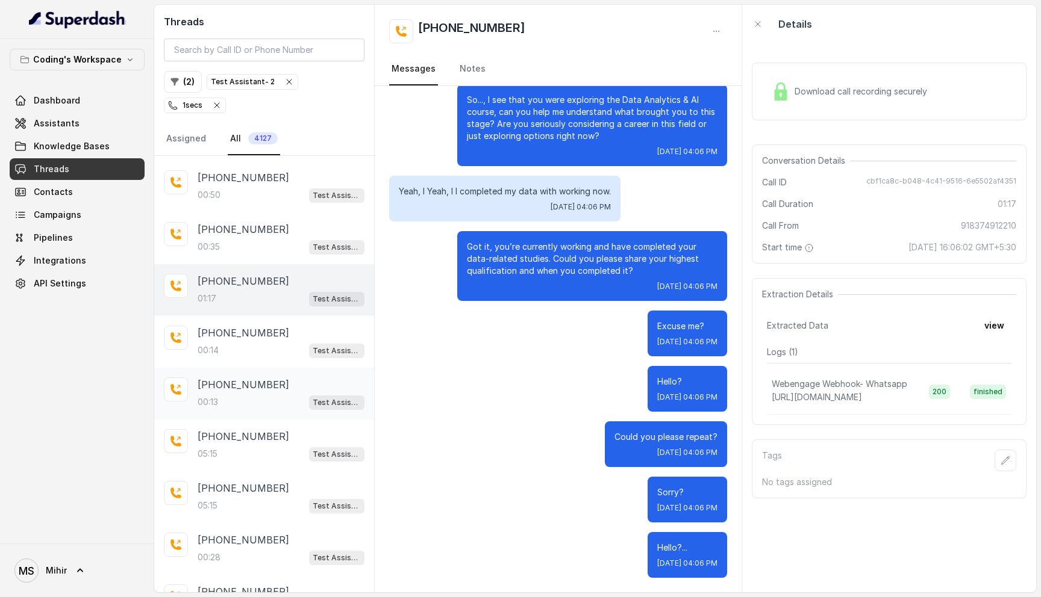
scroll to position [204, 0]
click at [263, 445] on div "05:15 Test Assistant- 2" at bounding box center [281, 453] width 167 height 16
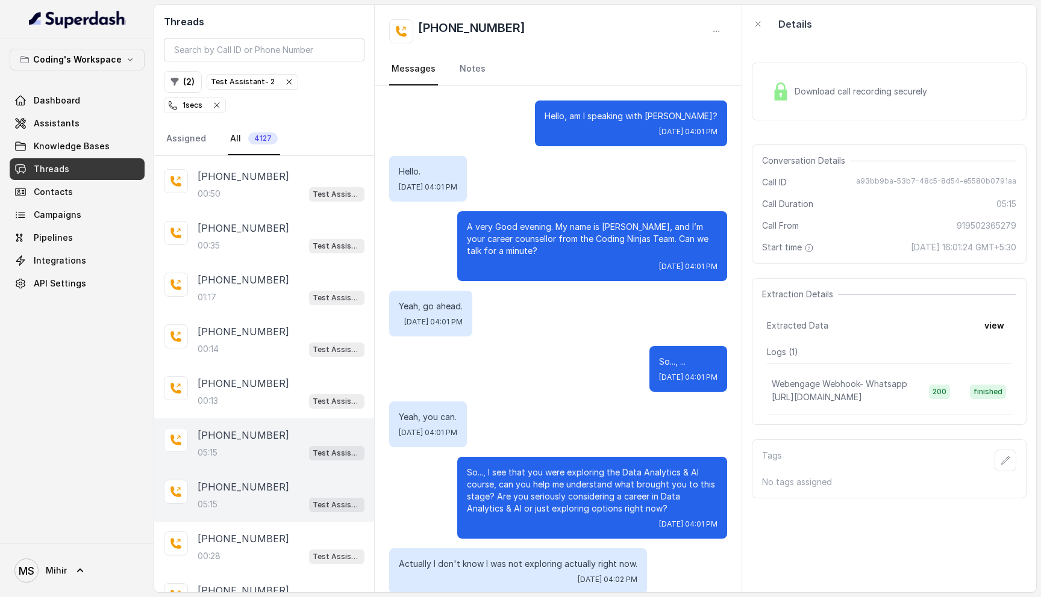
scroll to position [2199, 0]
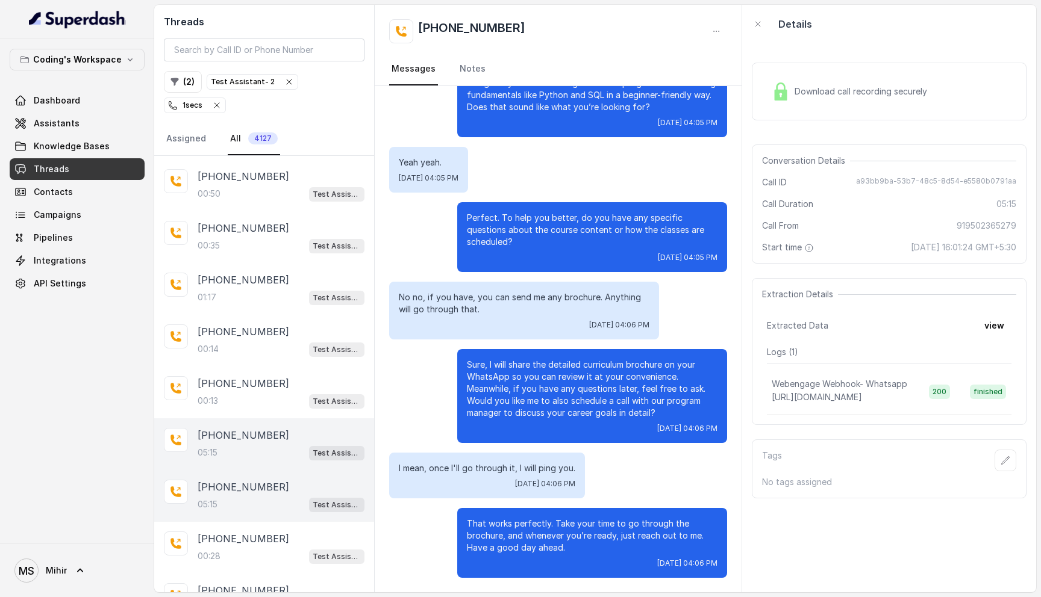
click at [248, 497] on div "05:15 Test Assistant- 2" at bounding box center [281, 505] width 167 height 16
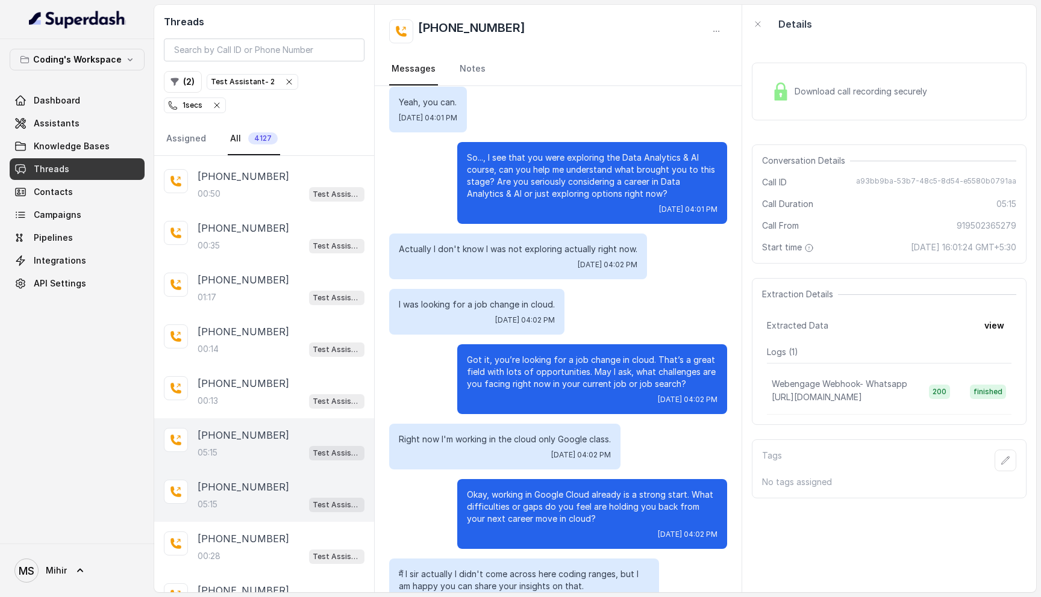
scroll to position [317, 0]
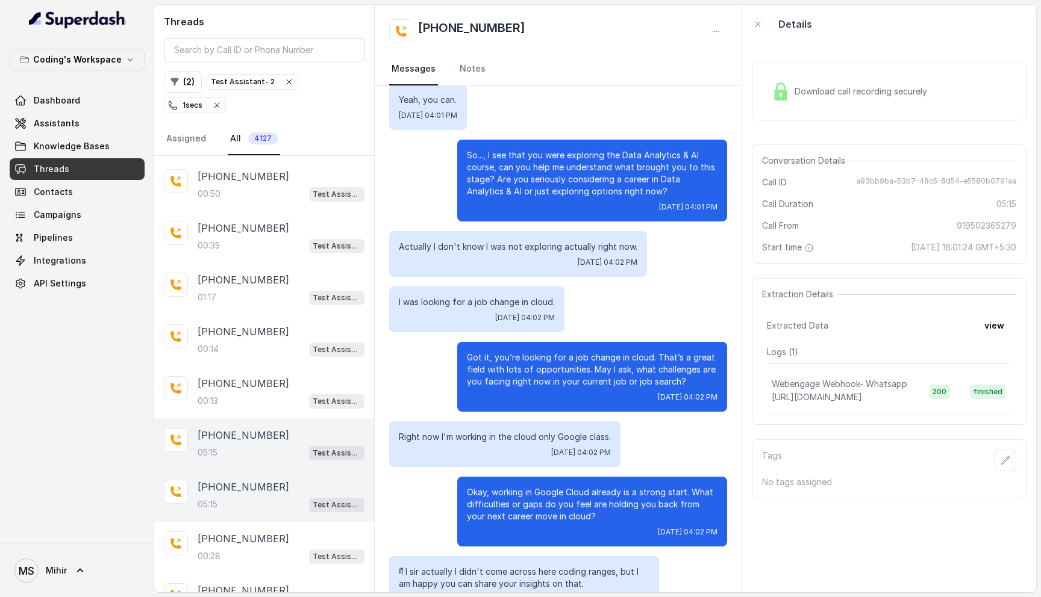
click at [549, 434] on p "Right now I'm working in the cloud only Google class." at bounding box center [505, 437] width 212 height 12
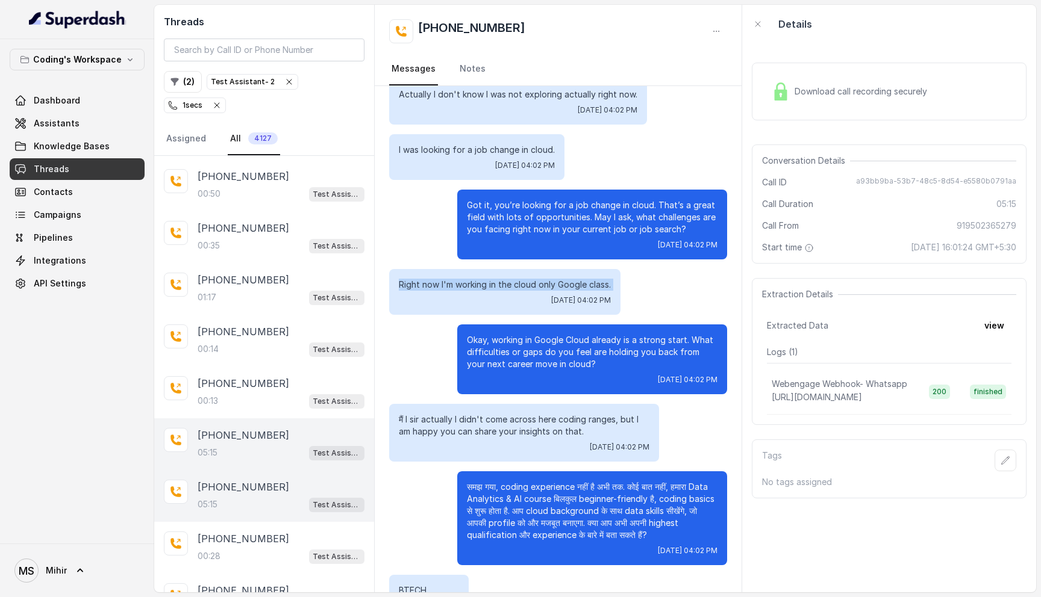
scroll to position [474, 0]
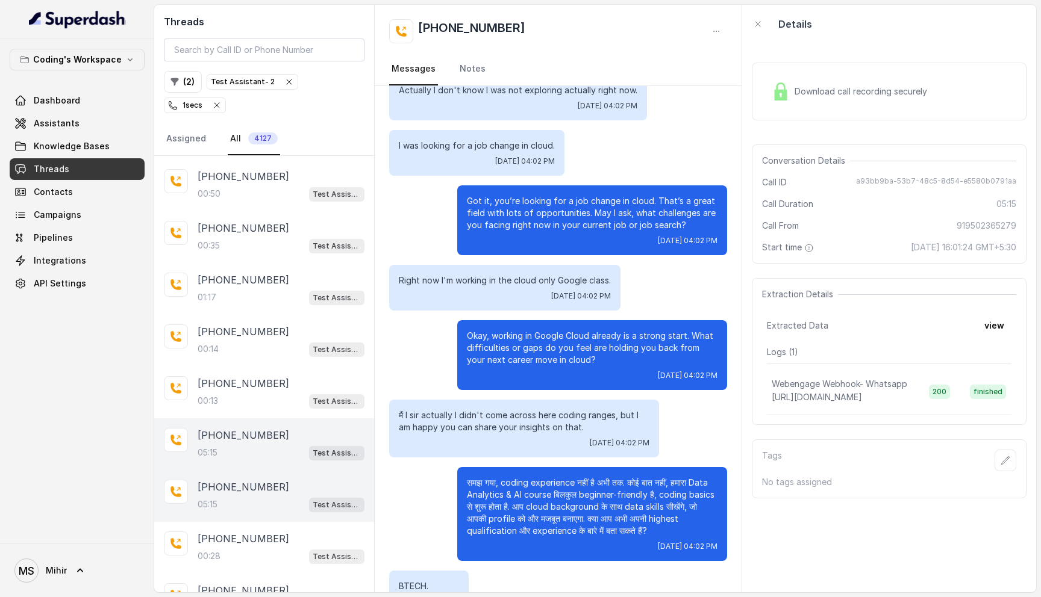
click at [508, 425] on p "मैं I sir actually I didn't come across here coding ranges, but I am happy you …" at bounding box center [524, 422] width 251 height 24
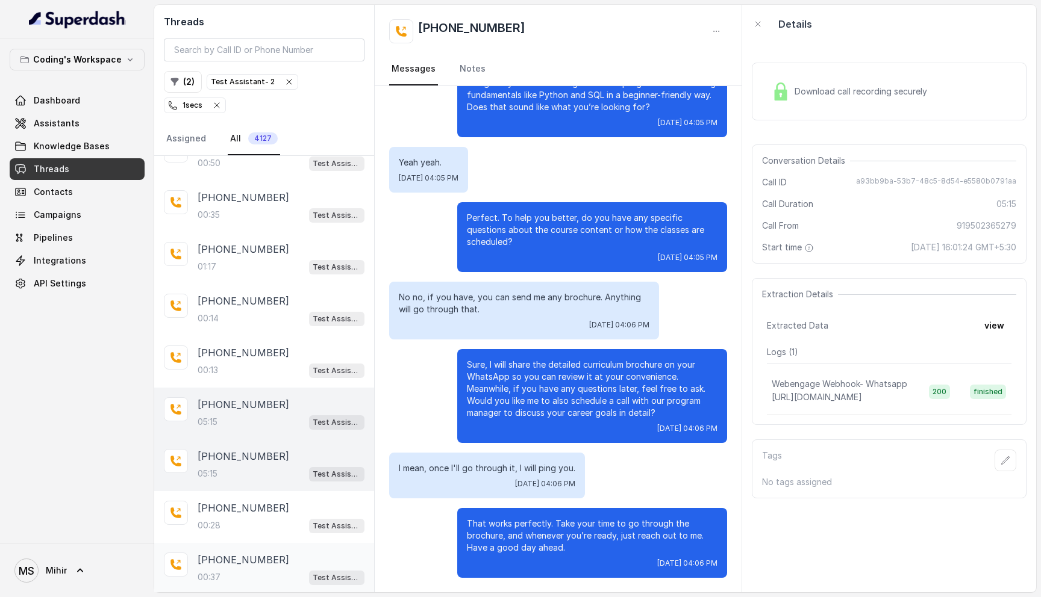
scroll to position [236, 0]
click at [245, 241] on p "[PHONE_NUMBER]" at bounding box center [244, 248] width 92 height 14
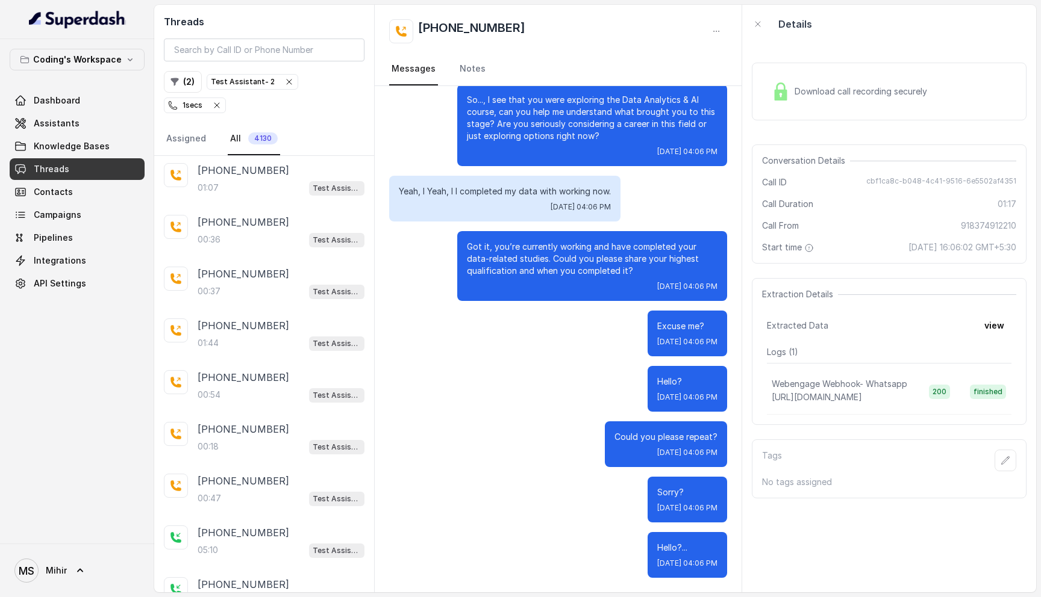
scroll to position [1025, 0]
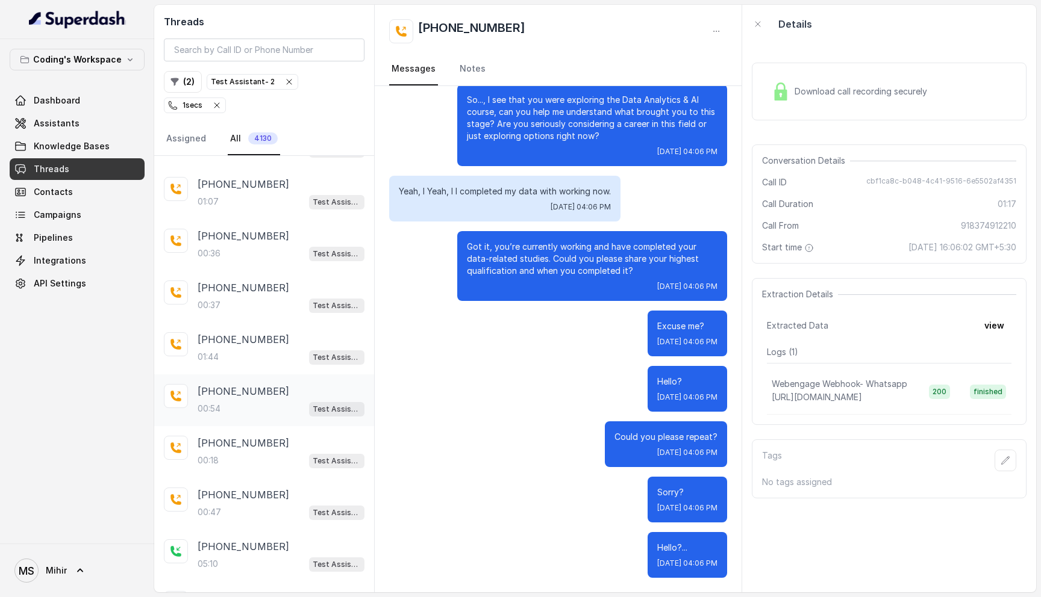
click at [250, 401] on div "00:54 Test Assistant- 2" at bounding box center [281, 409] width 167 height 16
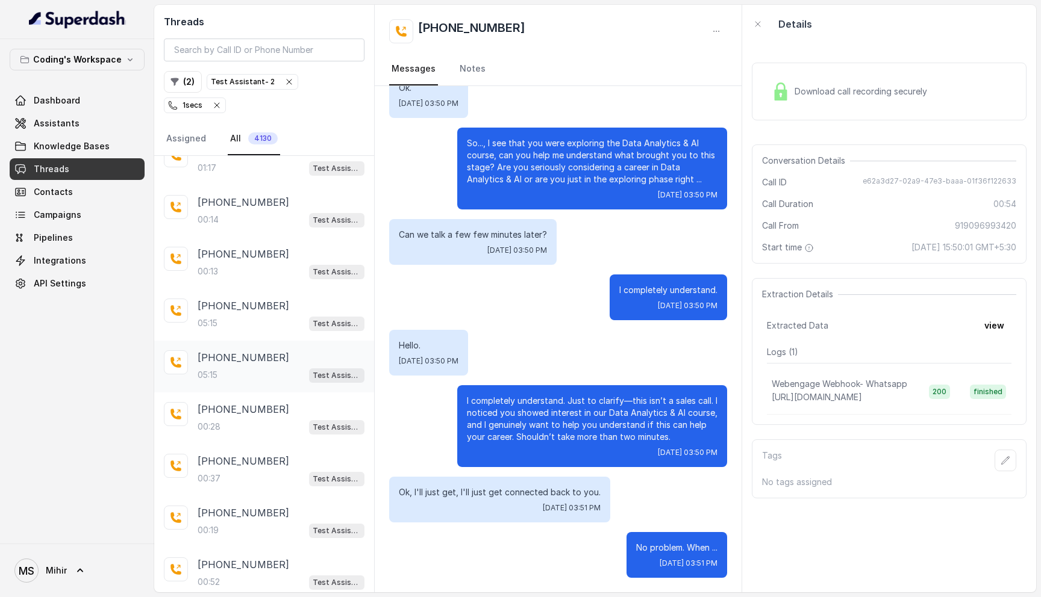
scroll to position [348, 0]
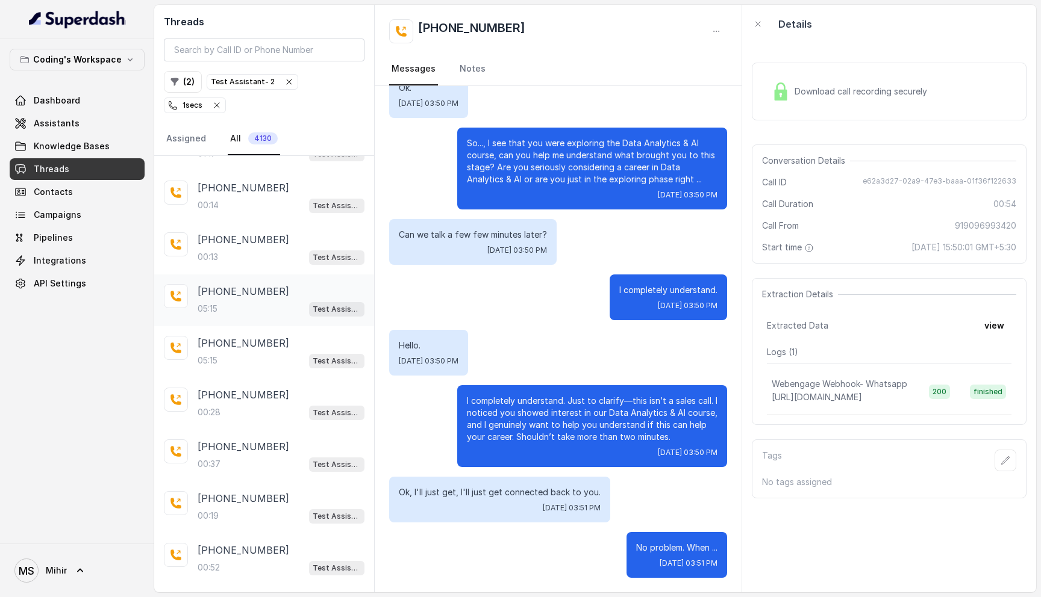
click at [254, 301] on div "+919502365279 05:15 Test Assistant- 2" at bounding box center [264, 301] width 220 height 52
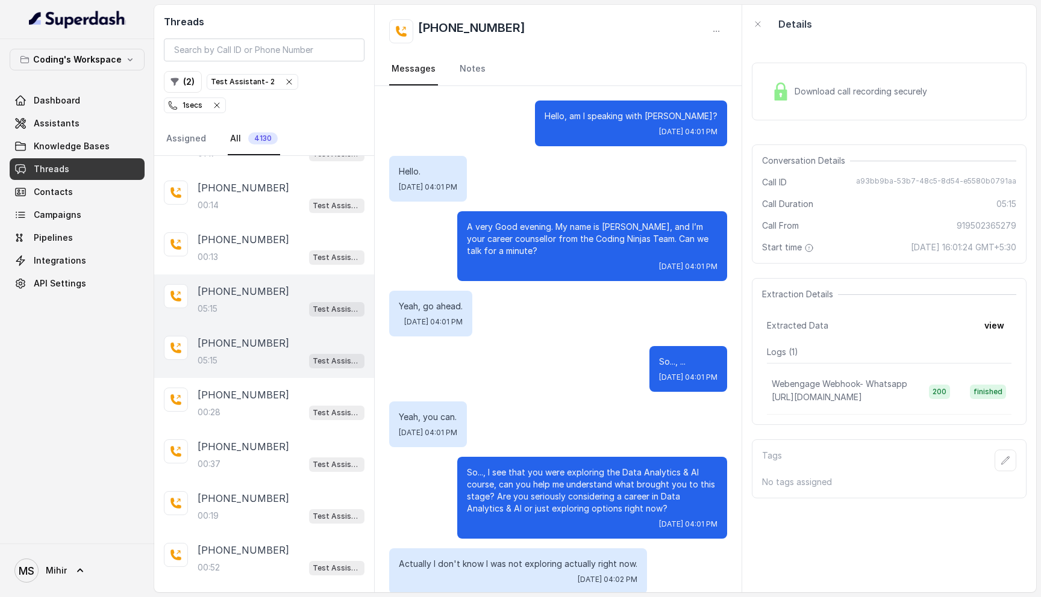
scroll to position [2199, 0]
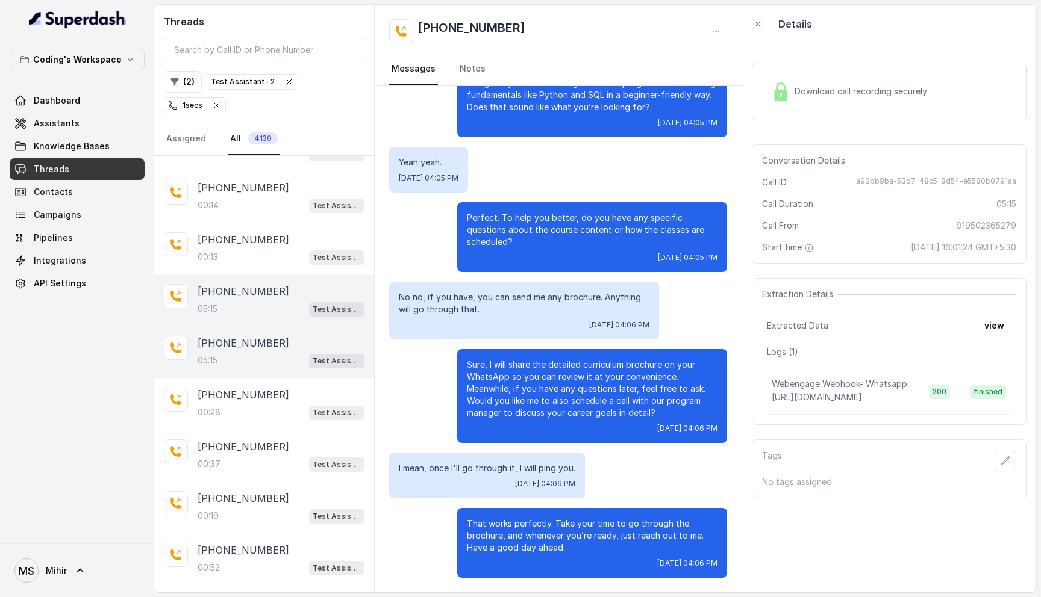
click at [868, 89] on span "Download call recording securely" at bounding box center [862, 92] width 137 height 12
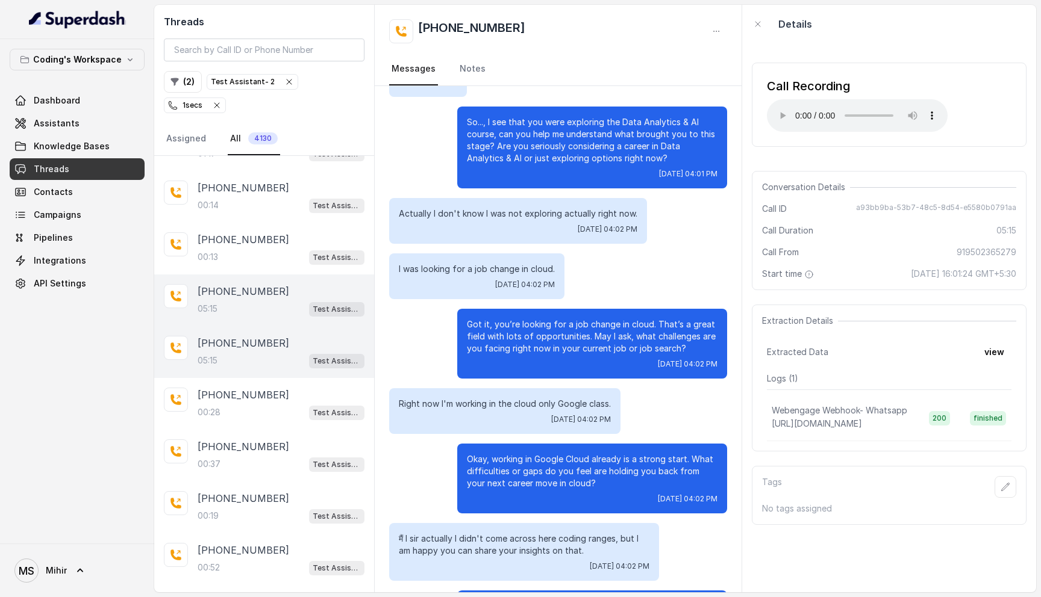
scroll to position [358, 0]
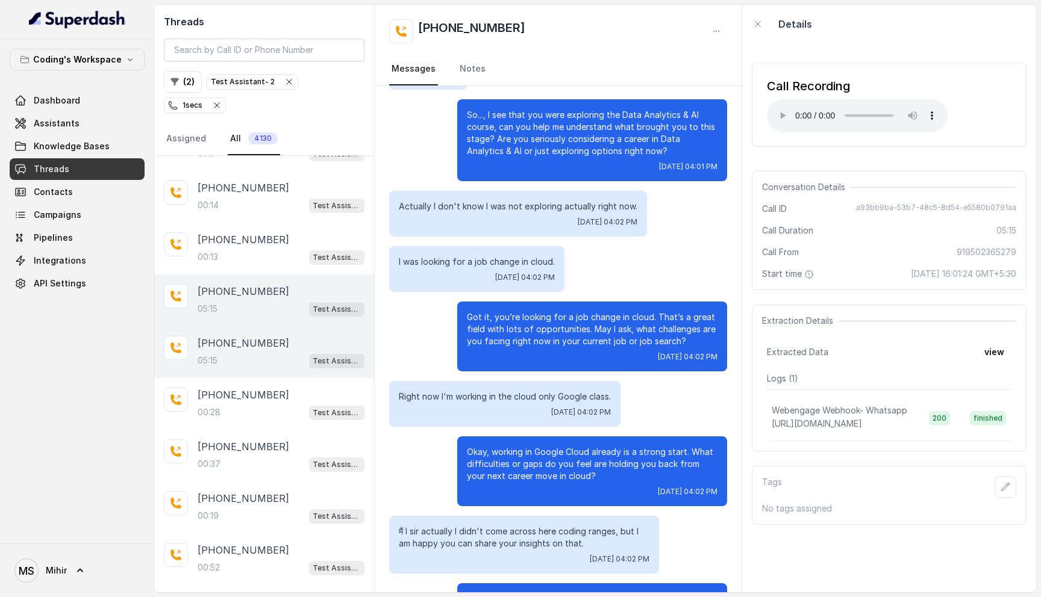
click at [511, 320] on p "Got it, you’re looking for a job change in cloud. That’s a great field with lot…" at bounding box center [592, 329] width 251 height 36
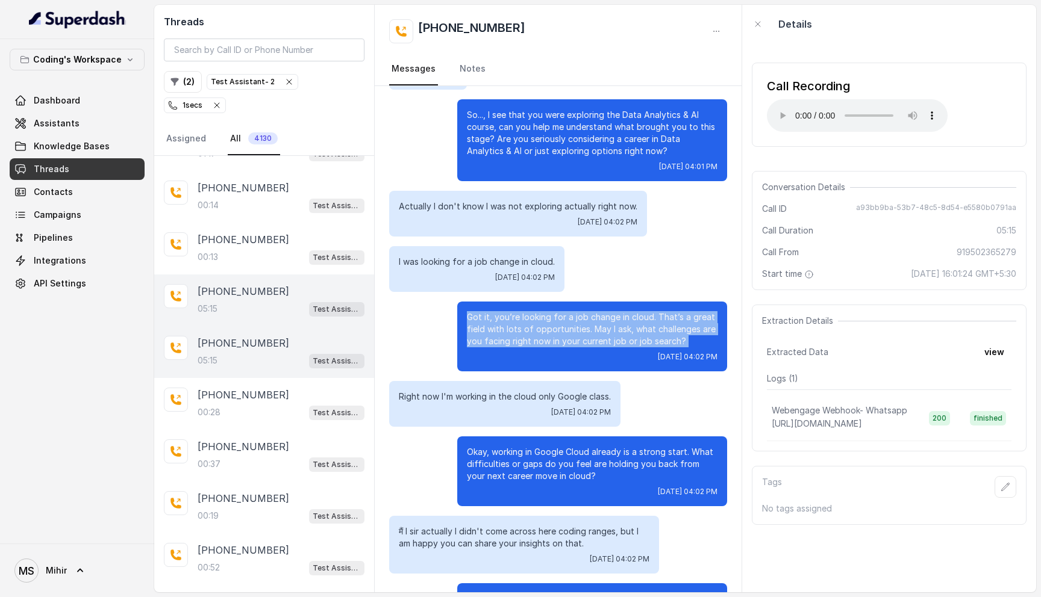
click at [511, 320] on p "Got it, you’re looking for a job change in cloud. That’s a great field with lot…" at bounding box center [592, 329] width 251 height 36
click at [638, 331] on p "Got it, you’re looking for a job change in cloud. That’s a great field with lot…" at bounding box center [592, 329] width 251 height 36
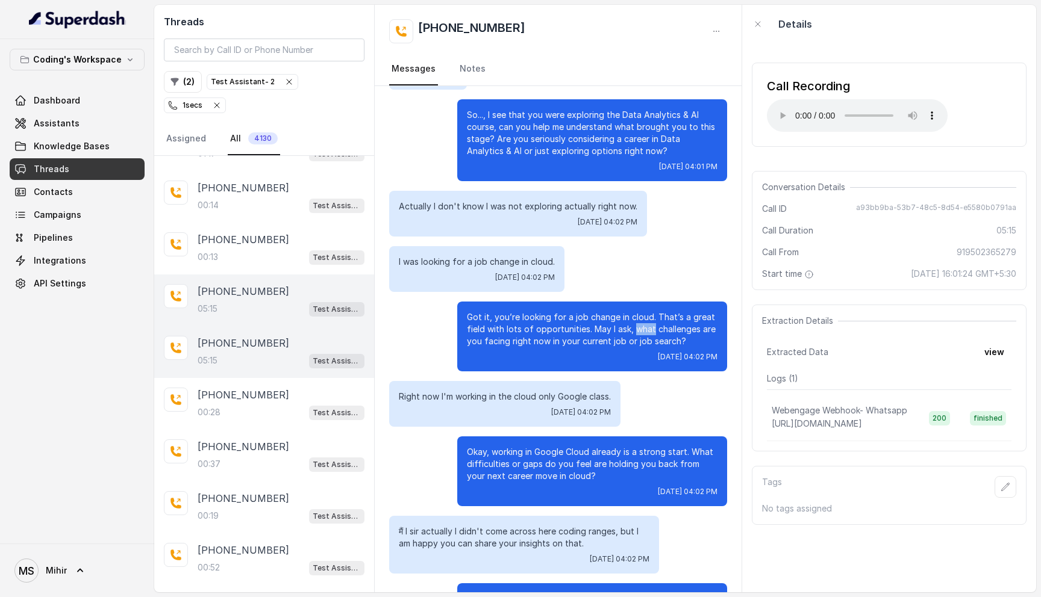
click at [638, 331] on p "Got it, you’re looking for a job change in cloud. That’s a great field with lot…" at bounding box center [592, 329] width 251 height 36
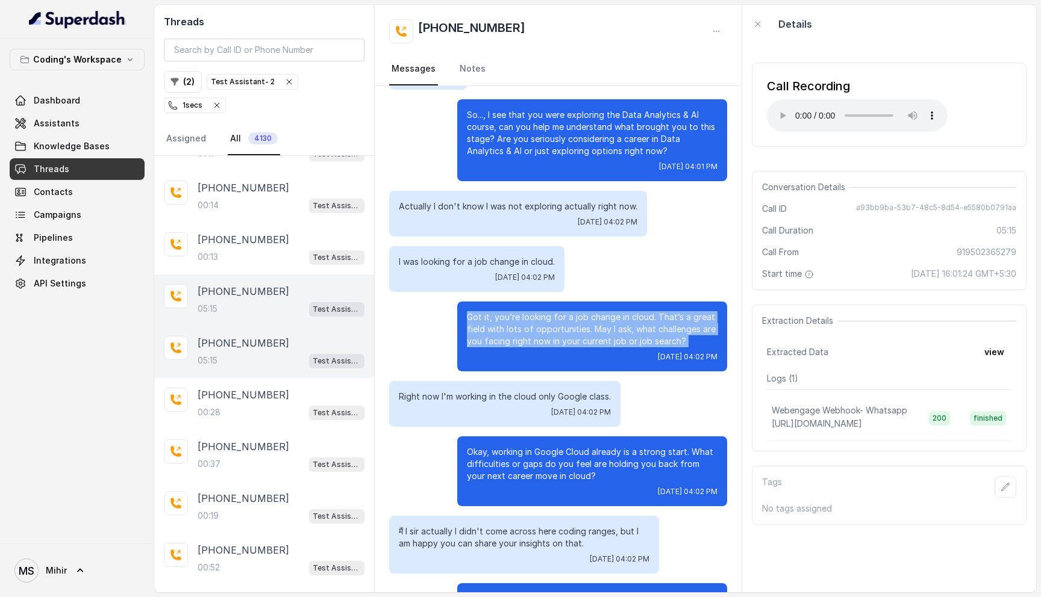
click at [638, 331] on p "Got it, you’re looking for a job change in cloud. That’s a great field with lot…" at bounding box center [592, 329] width 251 height 36
click at [694, 342] on p "Got it, you’re looking for a job change in cloud. That’s a great field with lot…" at bounding box center [592, 329] width 251 height 36
drag, startPoint x: 694, startPoint y: 342, endPoint x: 445, endPoint y: 316, distance: 250.1
click at [445, 316] on div "Got it, you’re looking for a job change in cloud. That’s a great field with lot…" at bounding box center [558, 337] width 338 height 70
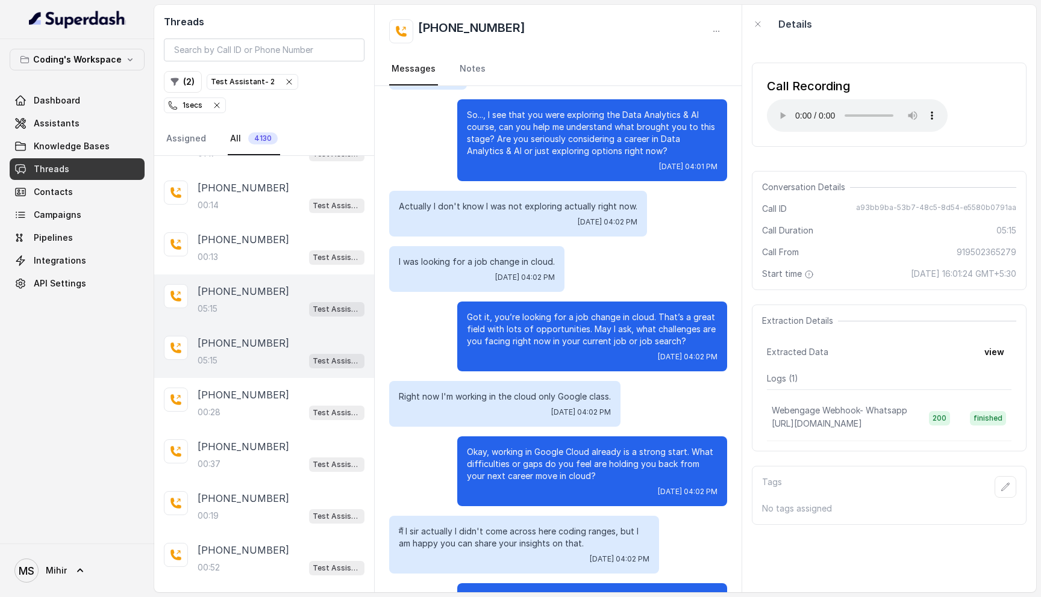
click at [500, 390] on div "Right now I'm working in the cloud only Google class. Thu, Oct 9, 2025, 04:02 PM" at bounding box center [504, 404] width 231 height 46
click at [530, 451] on p "Okay, working in Google Cloud already is a strong start. What difficulties or g…" at bounding box center [592, 464] width 251 height 36
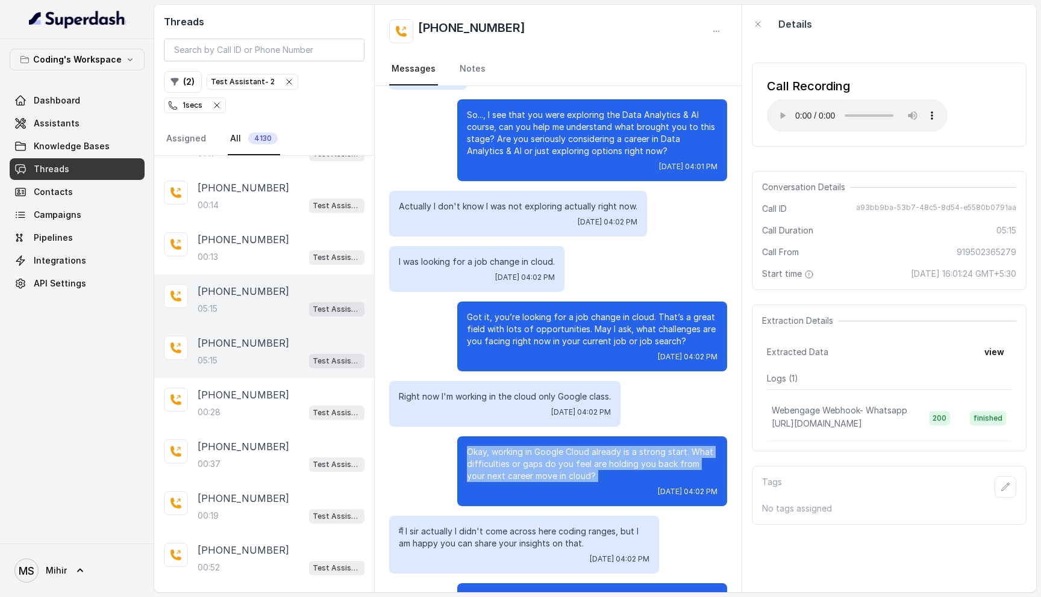
click at [530, 451] on p "Okay, working in Google Cloud already is a strong start. What difficulties or g…" at bounding box center [592, 464] width 251 height 36
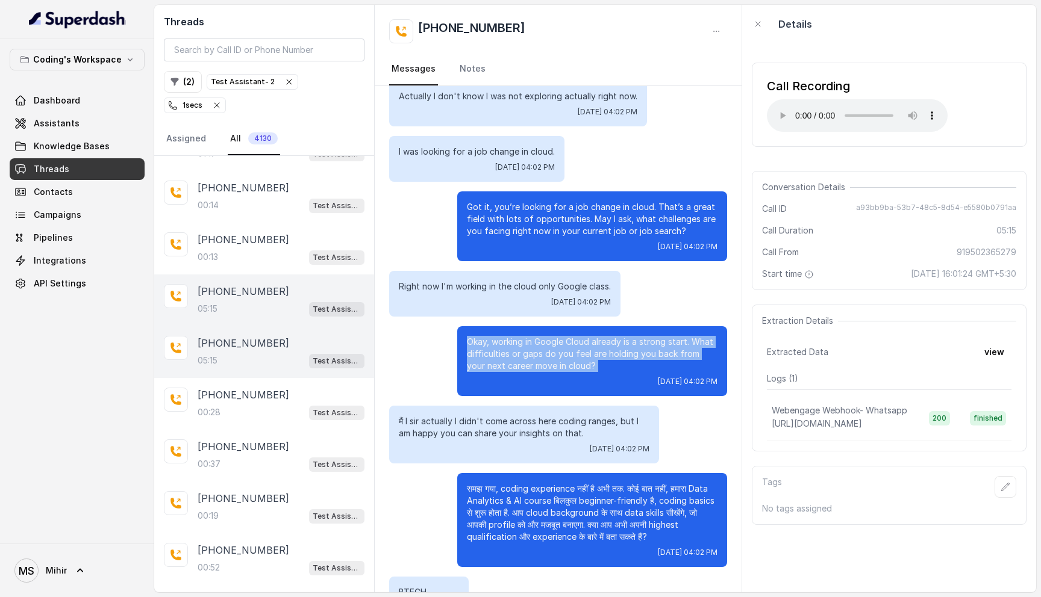
scroll to position [467, 0]
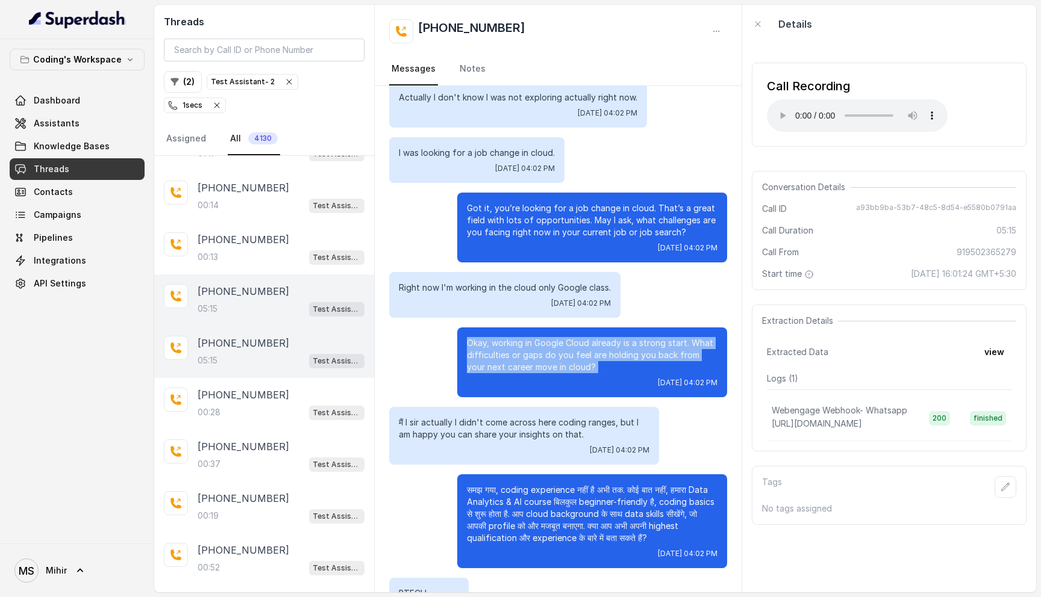
click at [537, 363] on p "Okay, working in Google Cloud already is a strong start. What difficulties or g…" at bounding box center [592, 355] width 251 height 36
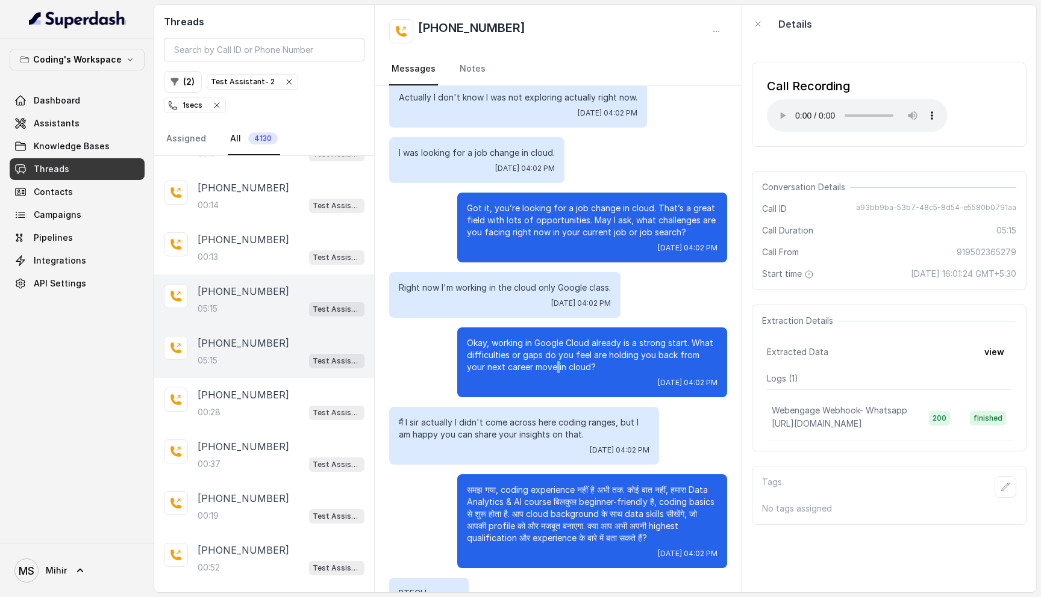
click at [537, 363] on p "Okay, working in Google Cloud already is a strong start. What difficulties or g…" at bounding box center [592, 355] width 251 height 36
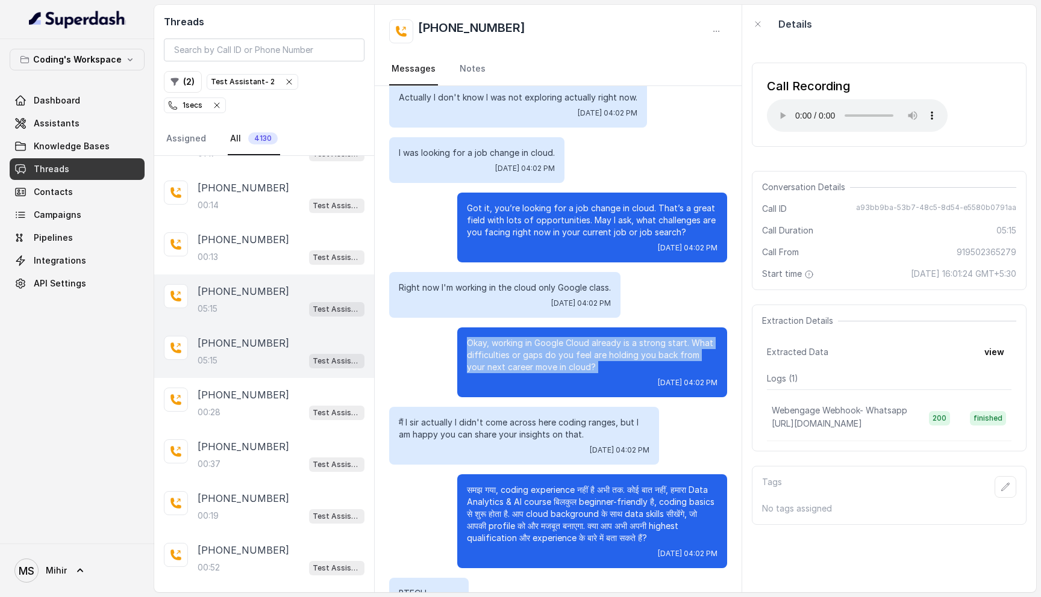
click at [537, 363] on p "Okay, working in Google Cloud already is a strong start. What difficulties or g…" at bounding box center [592, 355] width 251 height 36
click at [584, 367] on p "Okay, working in Google Cloud already is a strong start. What difficulties or g…" at bounding box center [592, 355] width 251 height 36
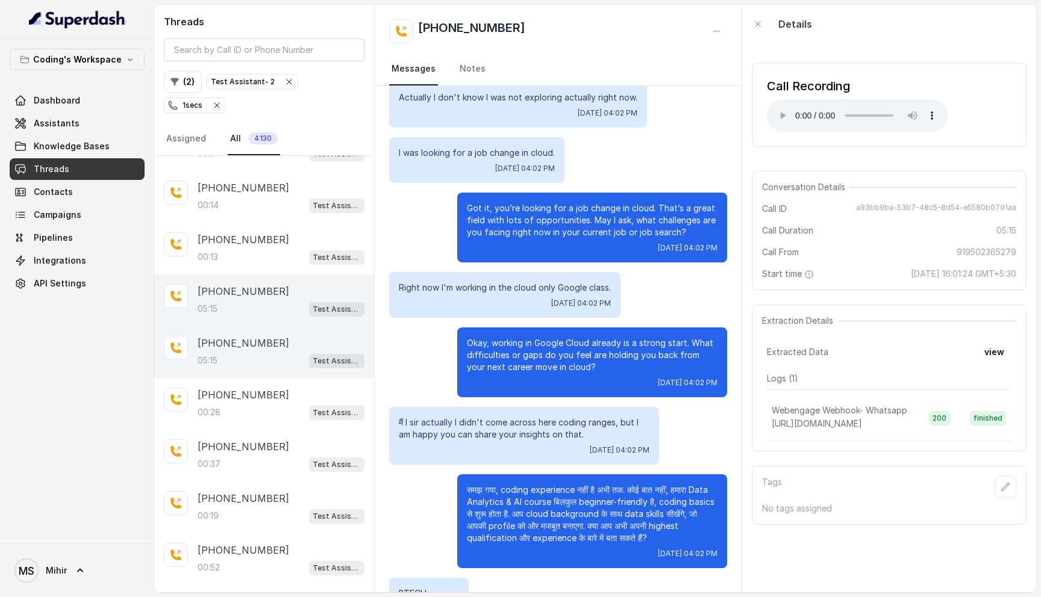
click at [584, 367] on p "Okay, working in Google Cloud already is a strong start. What difficulties or g…" at bounding box center [592, 355] width 251 height 36
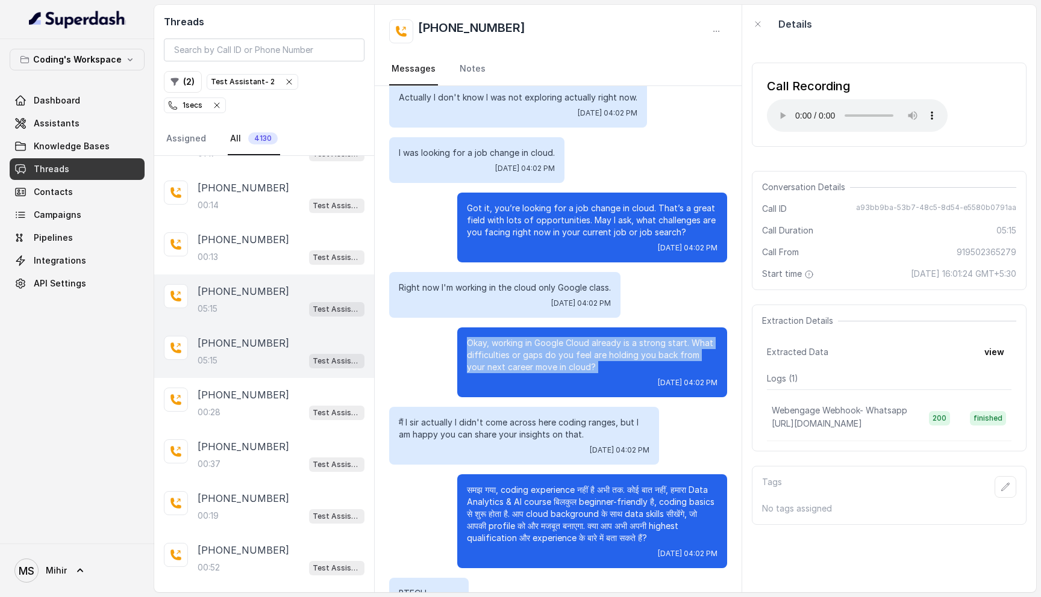
click at [584, 367] on p "Okay, working in Google Cloud already is a strong start. What difficulties or g…" at bounding box center [592, 355] width 251 height 36
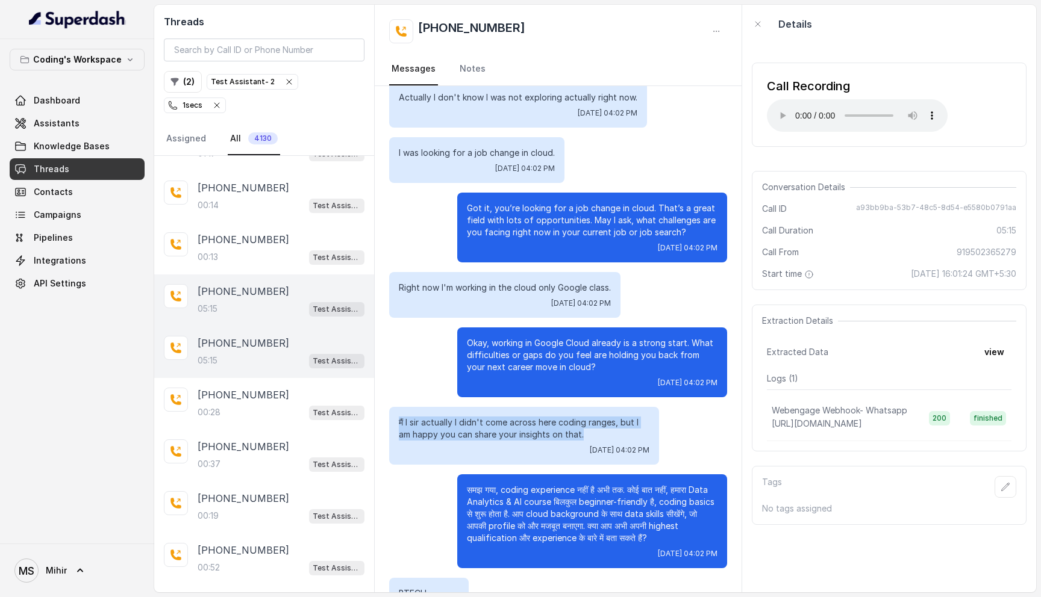
drag, startPoint x: 594, startPoint y: 435, endPoint x: 396, endPoint y: 414, distance: 199.2
click at [396, 414] on div "मैं I sir actually I didn't come across here coding ranges, but I am happy you …" at bounding box center [524, 436] width 270 height 58
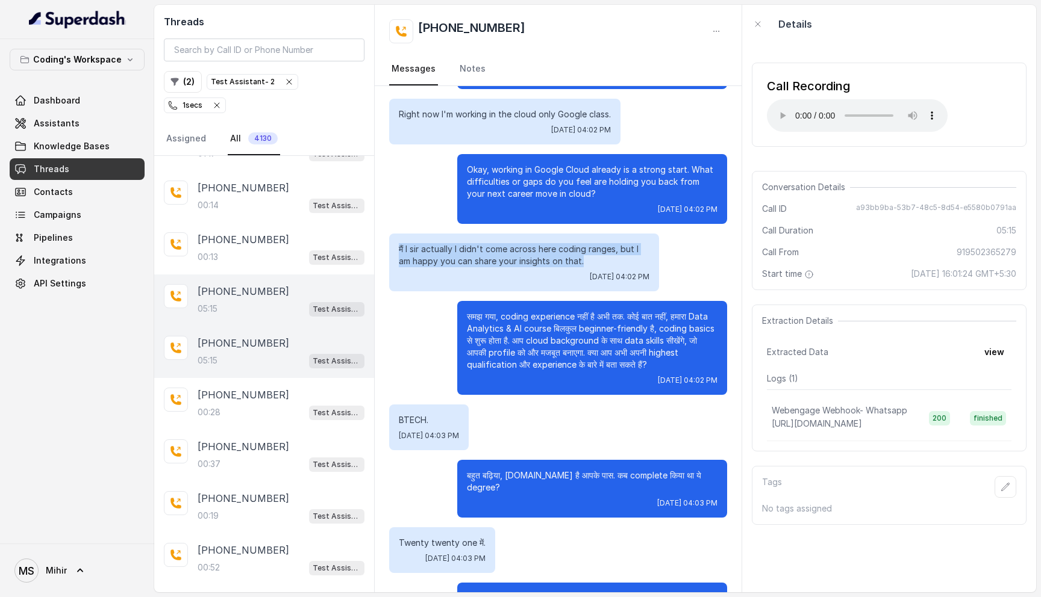
scroll to position [641, 0]
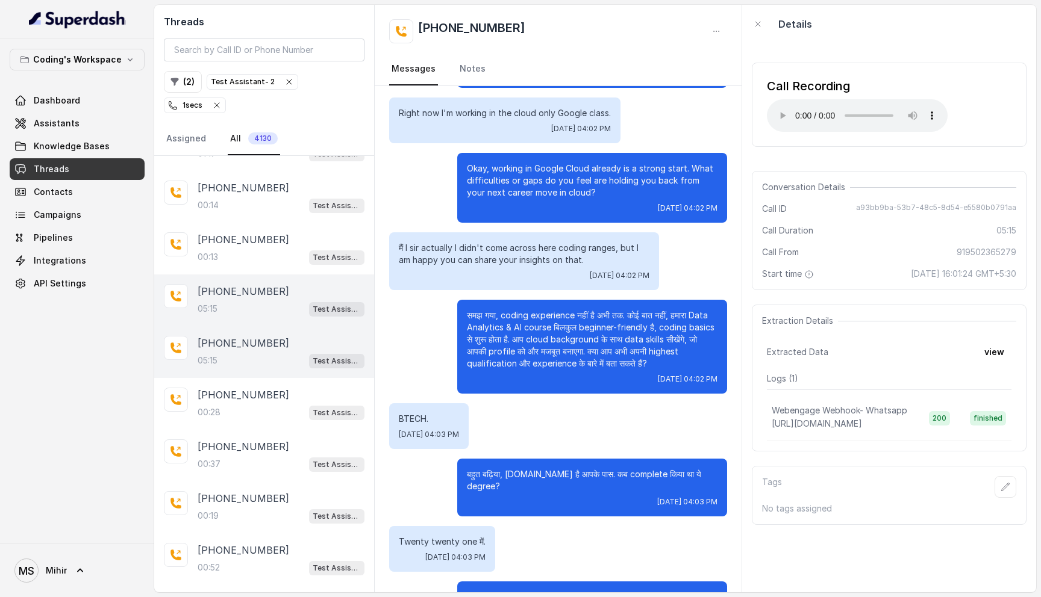
click at [566, 363] on p "समझ गया, coding experience नहीं है अभी तक. कोई बात नहीं, हमारा Data Analytics &…" at bounding box center [592, 340] width 251 height 60
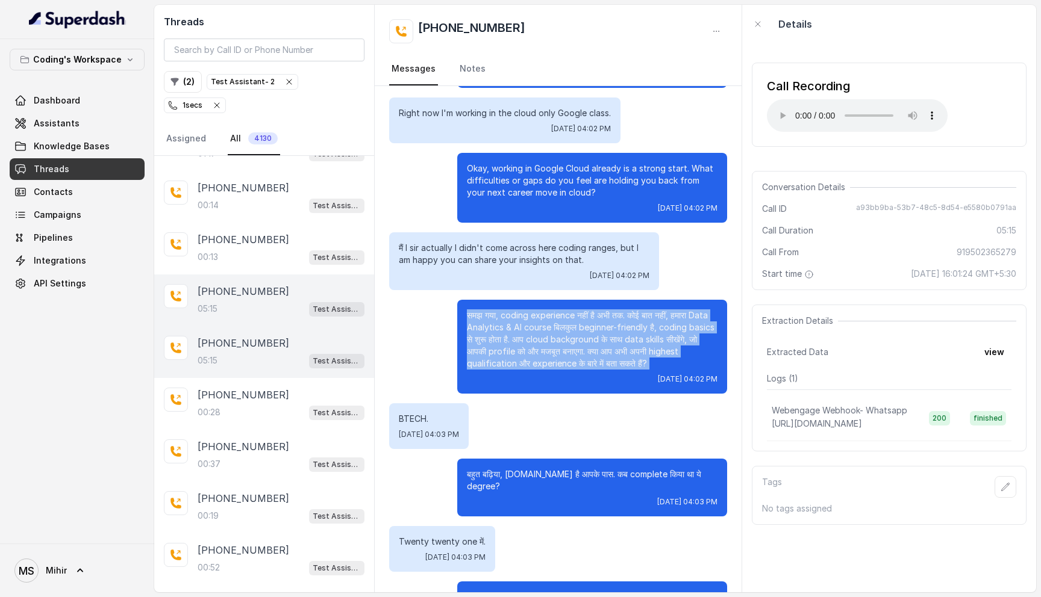
click at [566, 363] on p "समझ गया, coding experience नहीं है अभी तक. कोई बात नहीं, हमारा Data Analytics &…" at bounding box center [592, 340] width 251 height 60
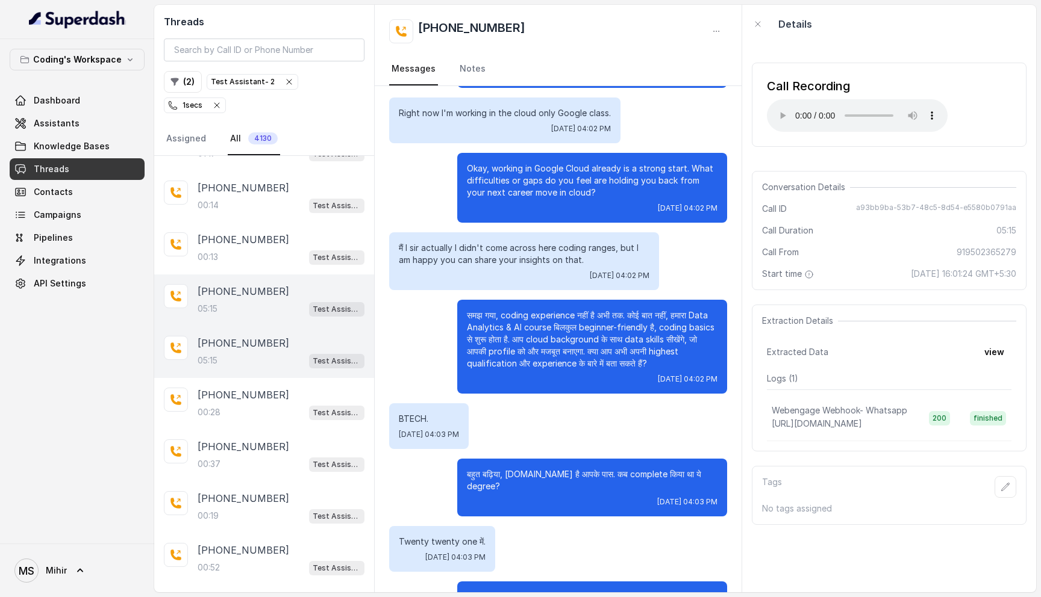
click at [566, 363] on p "समझ गया, coding experience नहीं है अभी तक. कोई बात नहीं, हमारा Data Analytics &…" at bounding box center [592, 340] width 251 height 60
click at [554, 478] on p "बहुत बढ़िया, B.Tech है आपके पास. कब complete किया था ये degree?" at bounding box center [592, 481] width 251 height 24
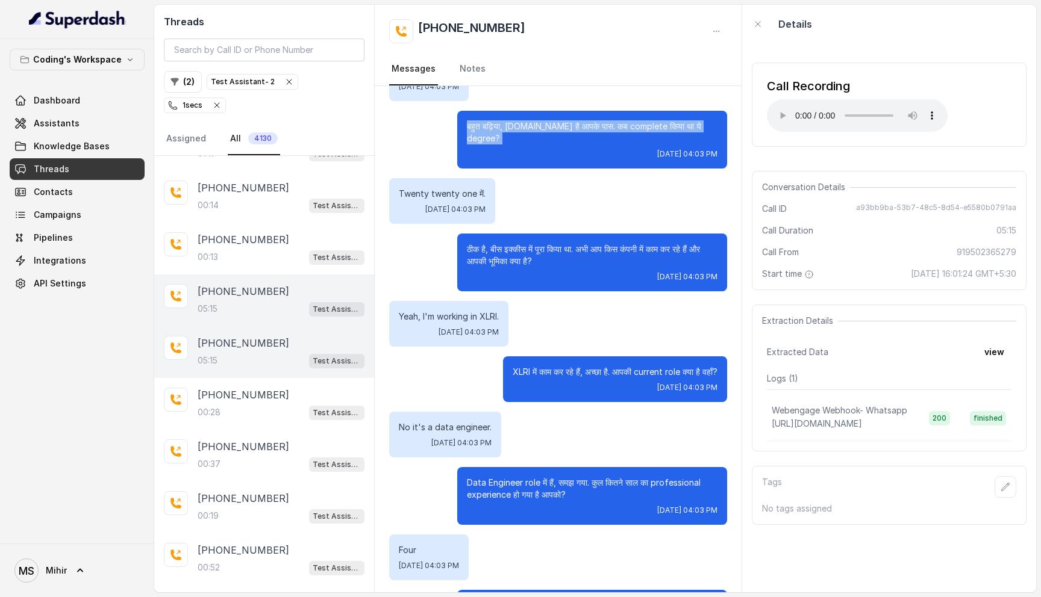
scroll to position [986, 0]
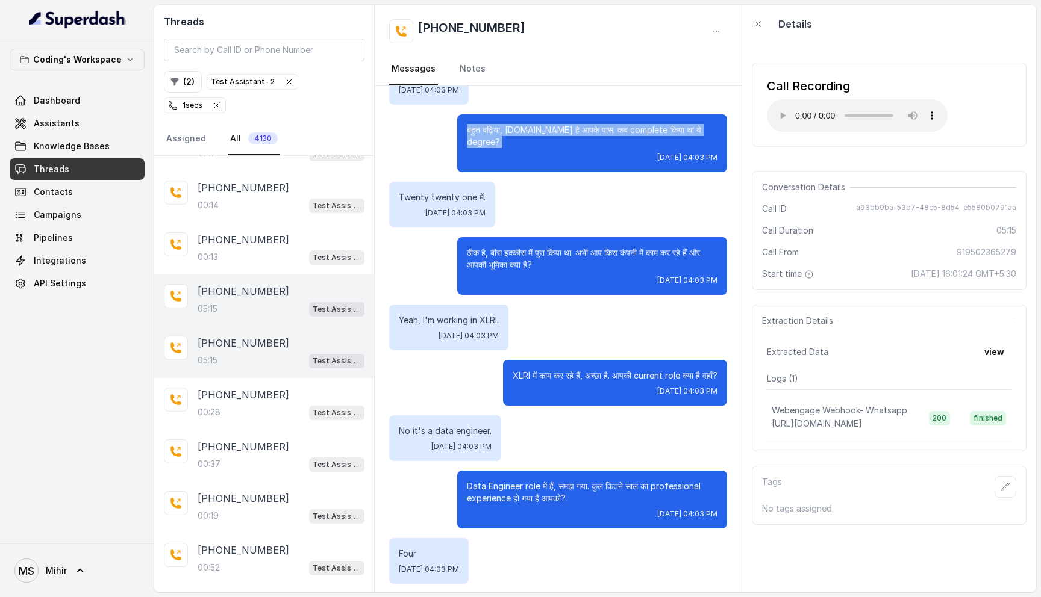
click at [554, 129] on p "बहुत बढ़िया, B.Tech है आपके पास. कब complete किया था ये degree?" at bounding box center [592, 136] width 251 height 24
click at [466, 192] on p "Twenty twenty one में." at bounding box center [442, 198] width 87 height 12
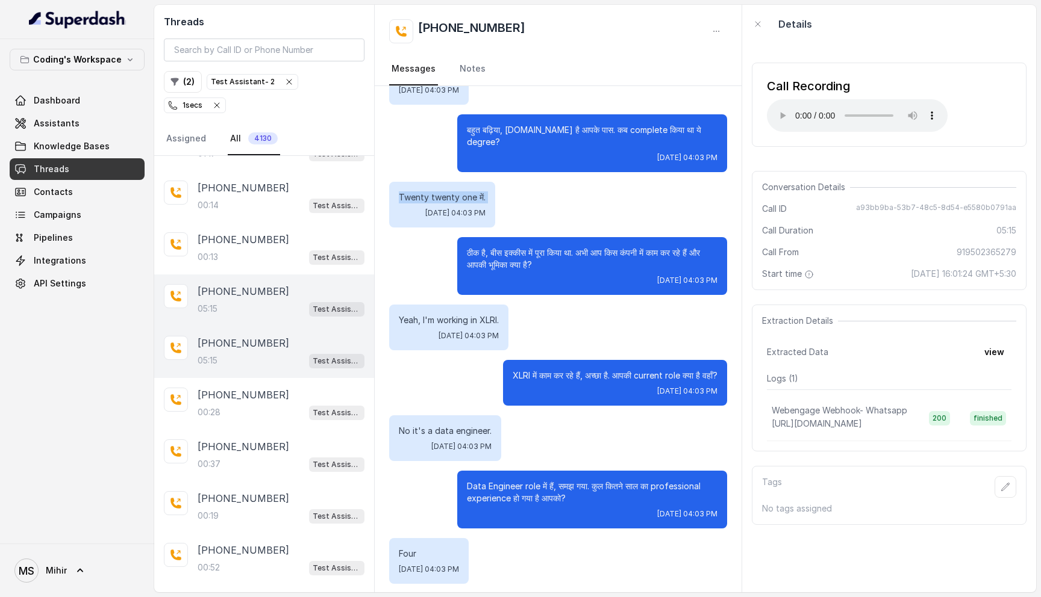
click at [466, 192] on p "Twenty twenty one में." at bounding box center [442, 198] width 87 height 12
click at [517, 247] on p "ठीक है, बीस इक्कीस में पूरा किया था. अभी आप किस कंपनी में काम कर रहे हैं और आपक…" at bounding box center [592, 259] width 251 height 24
click at [489, 207] on div "Twenty twenty one में. Thu, Oct 9, 2025, 04:03 PM" at bounding box center [442, 205] width 106 height 46
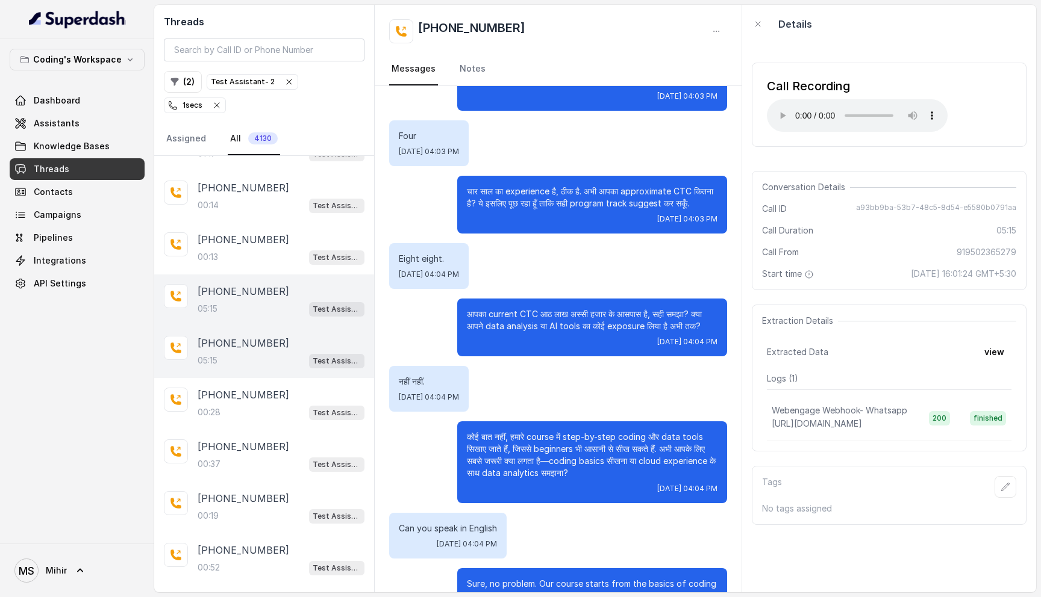
scroll to position [1412, 0]
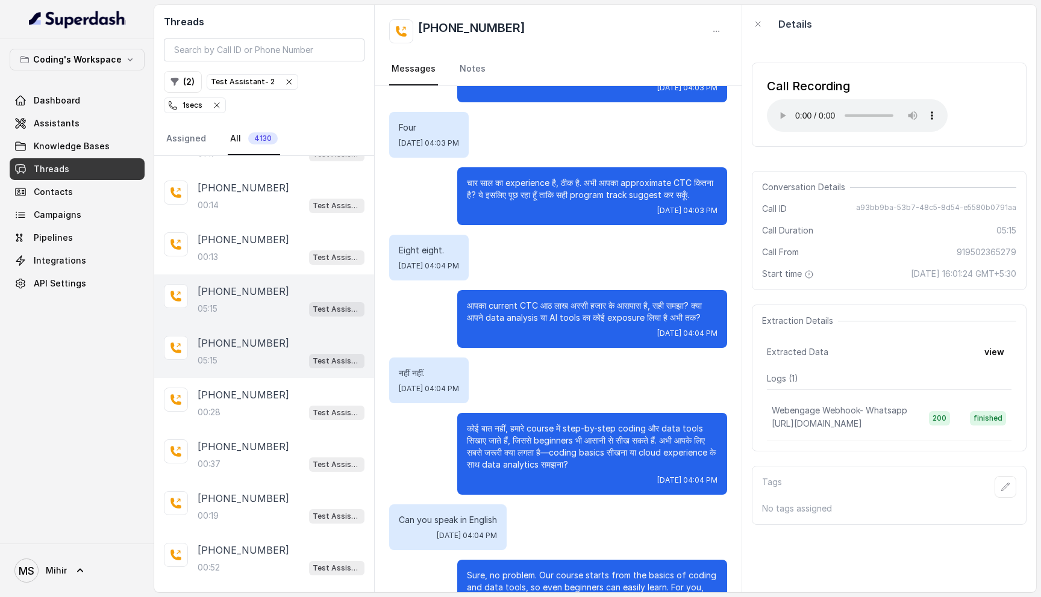
click at [526, 438] on p "कोई बात नहीं, हमारे course में step-by-step coding और data tools सिखाए जाते हैं…" at bounding box center [592, 447] width 251 height 48
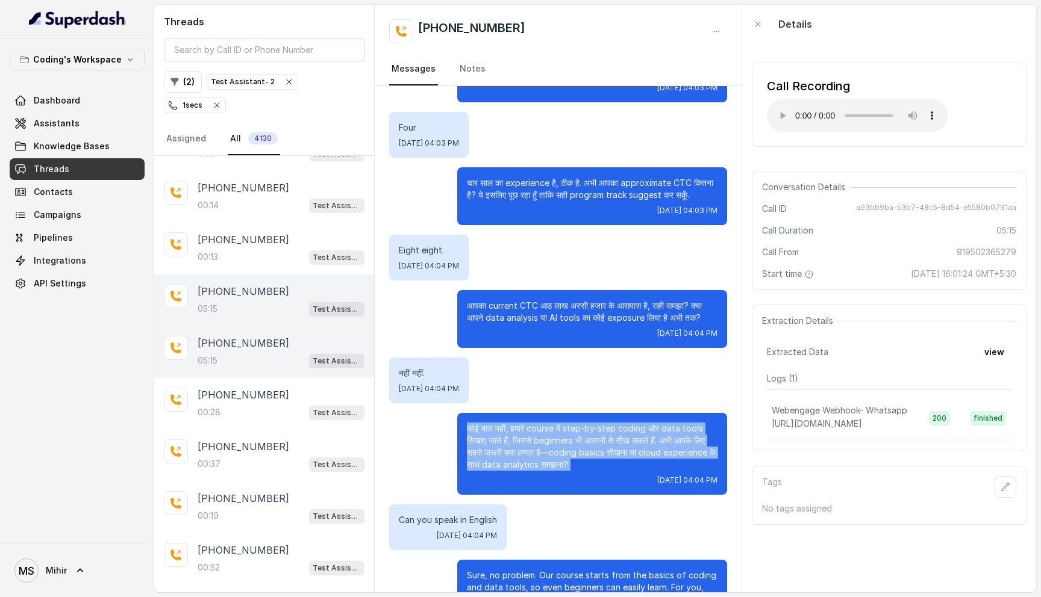
click at [526, 438] on p "कोई बात नहीं, हमारे course में step-by-step coding और data tools सिखाए जाते हैं…" at bounding box center [592, 447] width 251 height 48
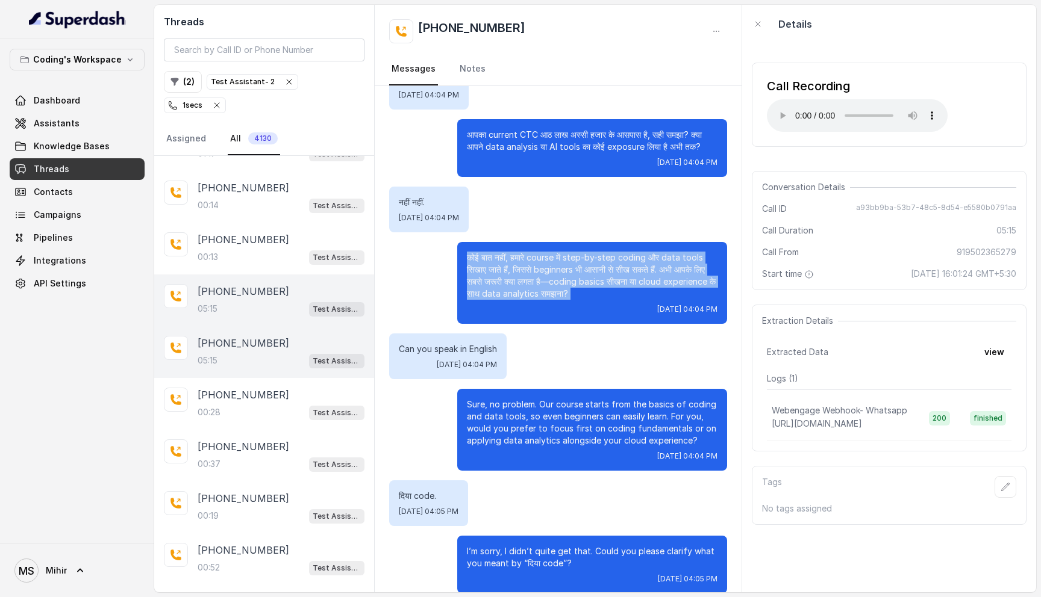
scroll to position [1592, 0]
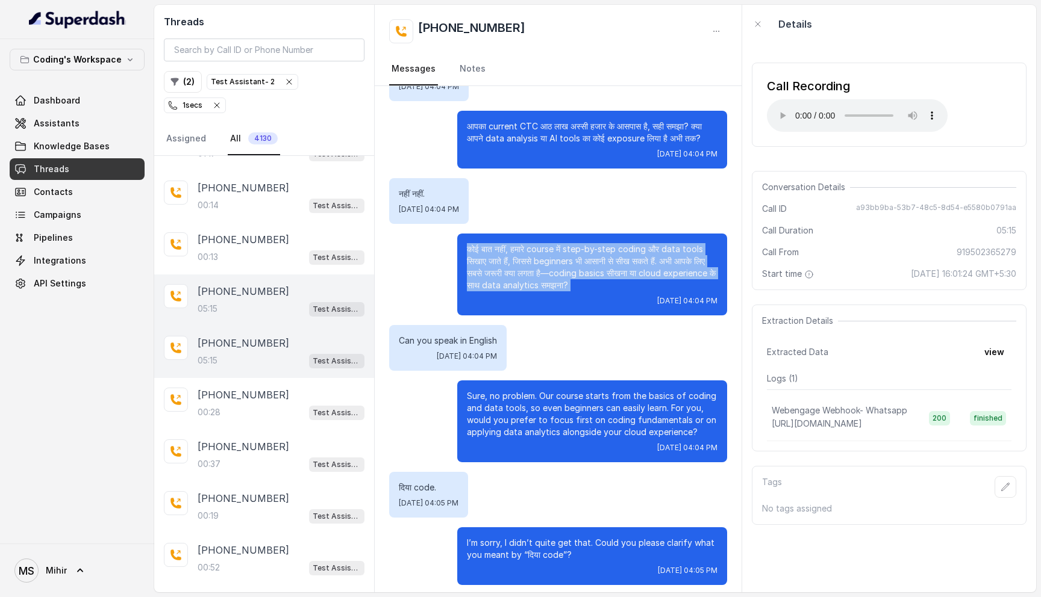
click at [510, 250] on p "कोई बात नहीं, हमारे course में step-by-step coding और data tools सिखाए जाते हैं…" at bounding box center [592, 267] width 251 height 48
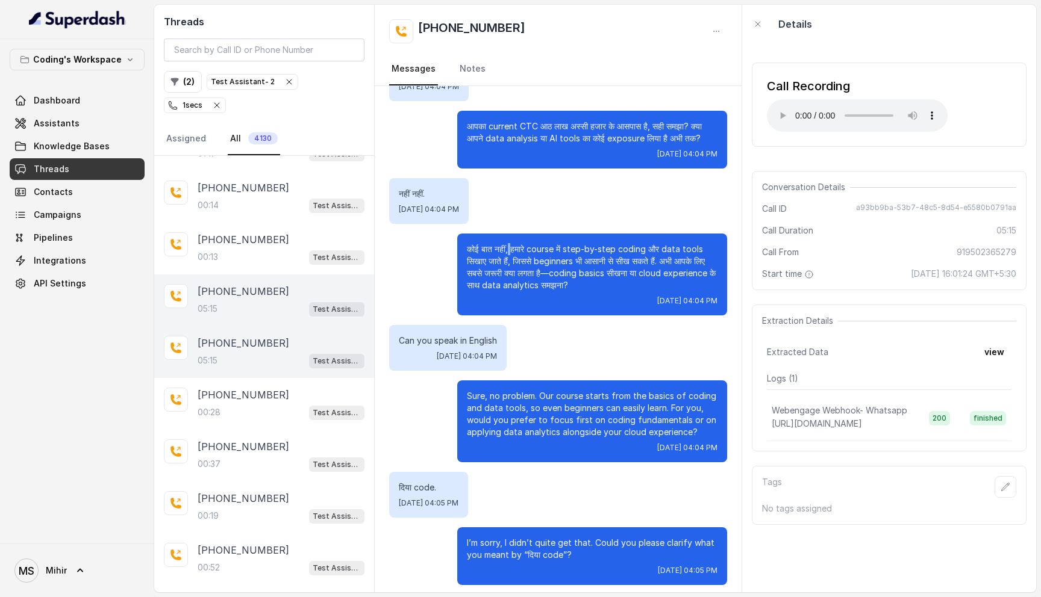
click at [510, 250] on p "कोई बात नहीं, हमारे course में step-by-step coding और data tools सिखाए जाते हैं…" at bounding box center [592, 267] width 251 height 48
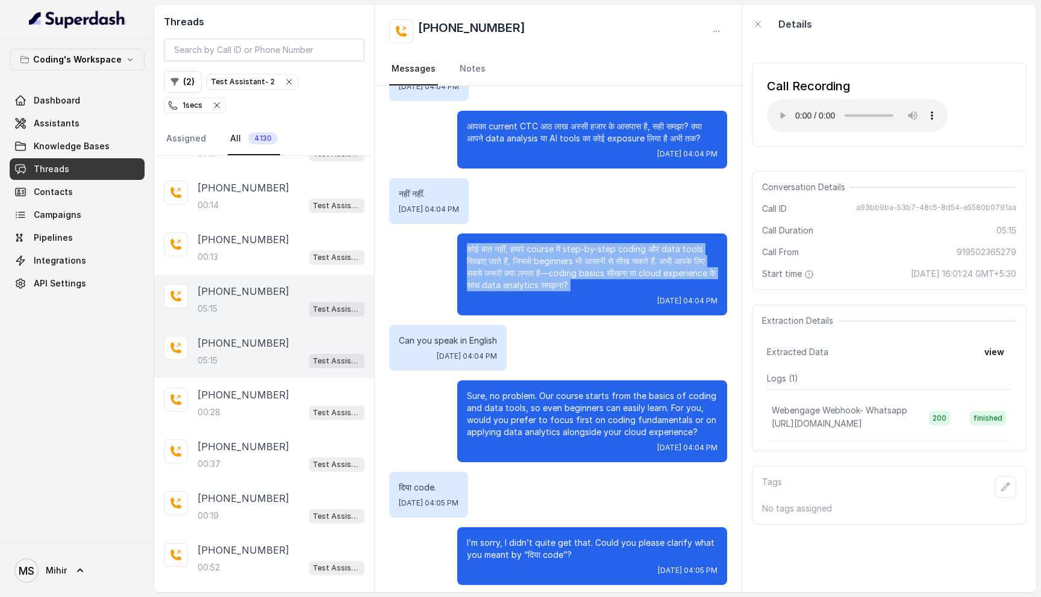
click at [510, 250] on p "कोई बात नहीं, हमारे course में step-by-step coding और data tools सिखाए जाते हैं…" at bounding box center [592, 267] width 251 height 48
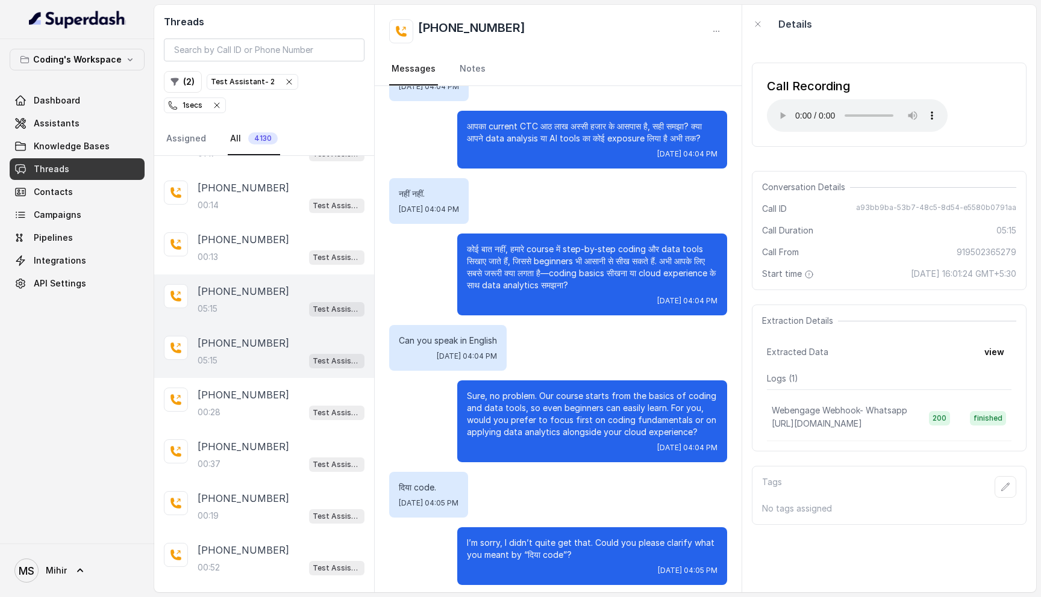
click at [515, 261] on p "कोई बात नहीं, हमारे course में step-by-step coding और data tools सिखाए जाते हैं…" at bounding box center [592, 267] width 251 height 48
drag, startPoint x: 517, startPoint y: 260, endPoint x: 544, endPoint y: 257, distance: 27.8
click at [544, 257] on p "कोई बात नहीं, हमारे course में step-by-step coding और data tools सिखाए जाते हैं…" at bounding box center [592, 267] width 251 height 48
click at [543, 261] on p "कोई बात नहीं, हमारे course में step-by-step coding और data tools सिखाए जाते हैं…" at bounding box center [592, 267] width 251 height 48
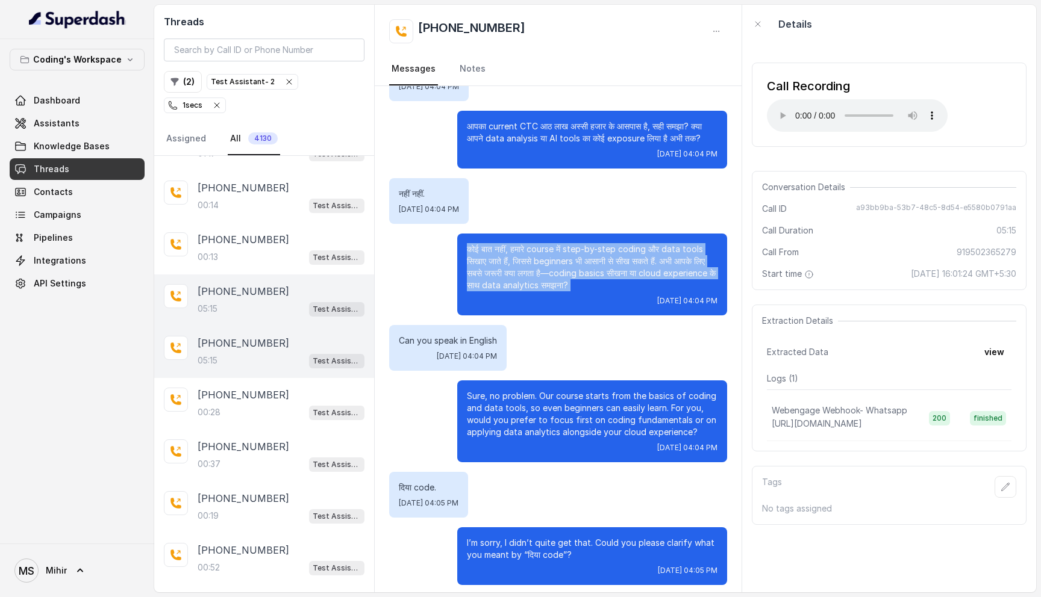
click at [543, 261] on p "कोई बात नहीं, हमारे course में step-by-step coding और data tools सिखाए जाते हैं…" at bounding box center [592, 267] width 251 height 48
click at [591, 258] on p "कोई बात नहीं, हमारे course में step-by-step coding और data tools सिखाए जाते हैं…" at bounding box center [592, 267] width 251 height 48
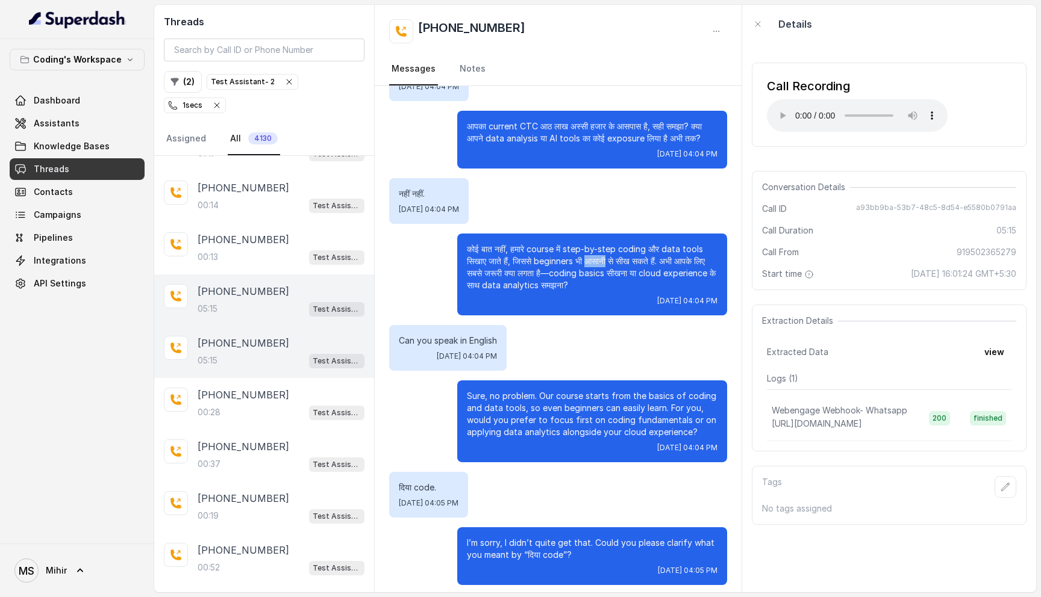
click at [591, 258] on p "कोई बात नहीं, हमारे course में step-by-step coding और data tools सिखाए जाते हैं…" at bounding box center [592, 267] width 251 height 48
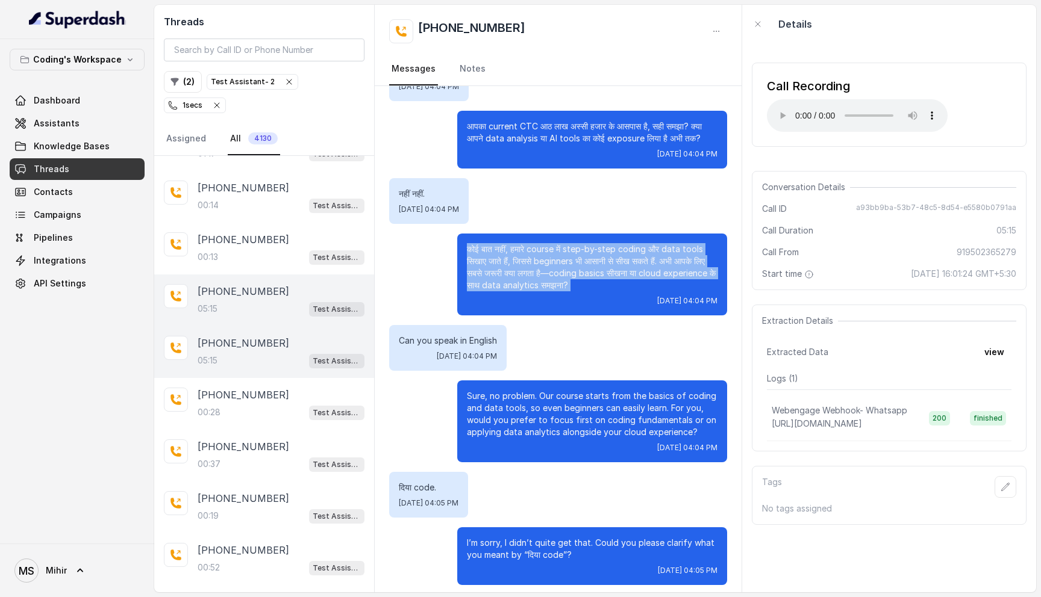
click at [591, 258] on p "कोई बात नहीं, हमारे course में step-by-step coding और data tools सिखाए जाते हैं…" at bounding box center [592, 267] width 251 height 48
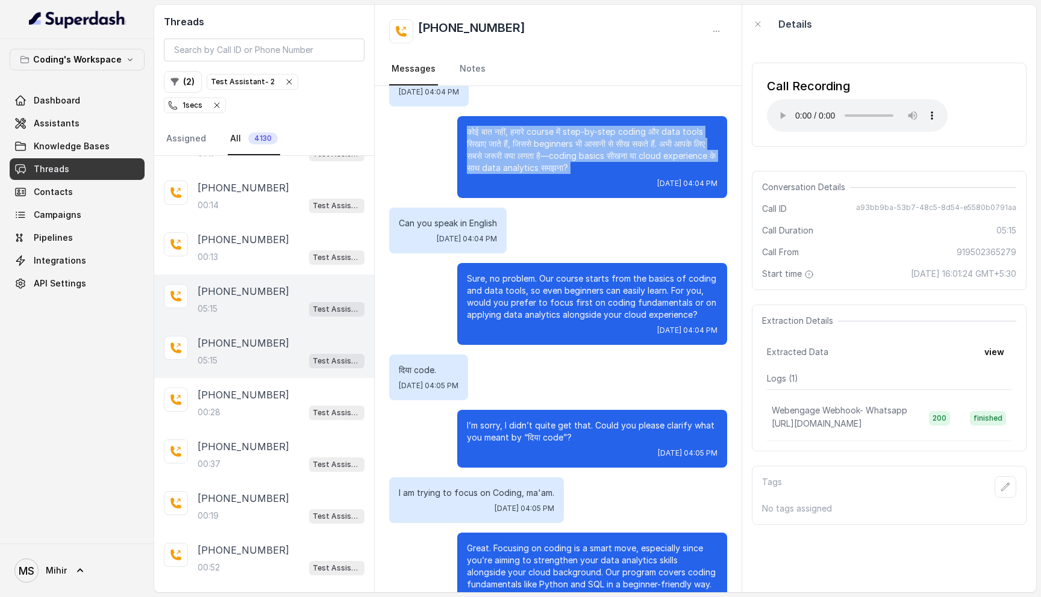
scroll to position [1710, 0]
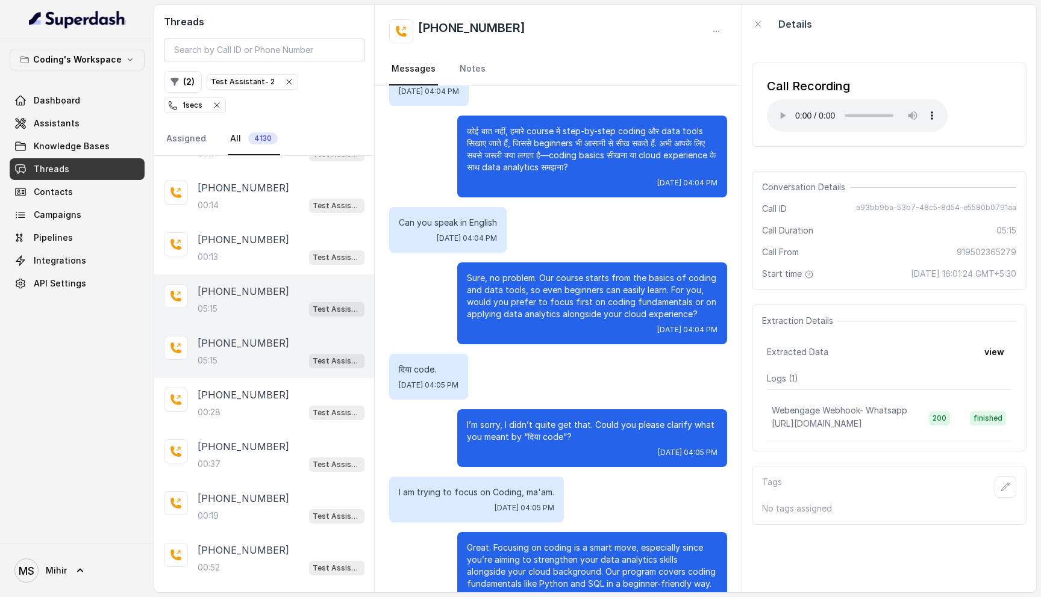
click at [467, 226] on p "Can you speak in English" at bounding box center [448, 223] width 98 height 12
click at [508, 279] on p "Sure, no problem. Our course starts from the basics of coding and data tools, s…" at bounding box center [592, 296] width 251 height 48
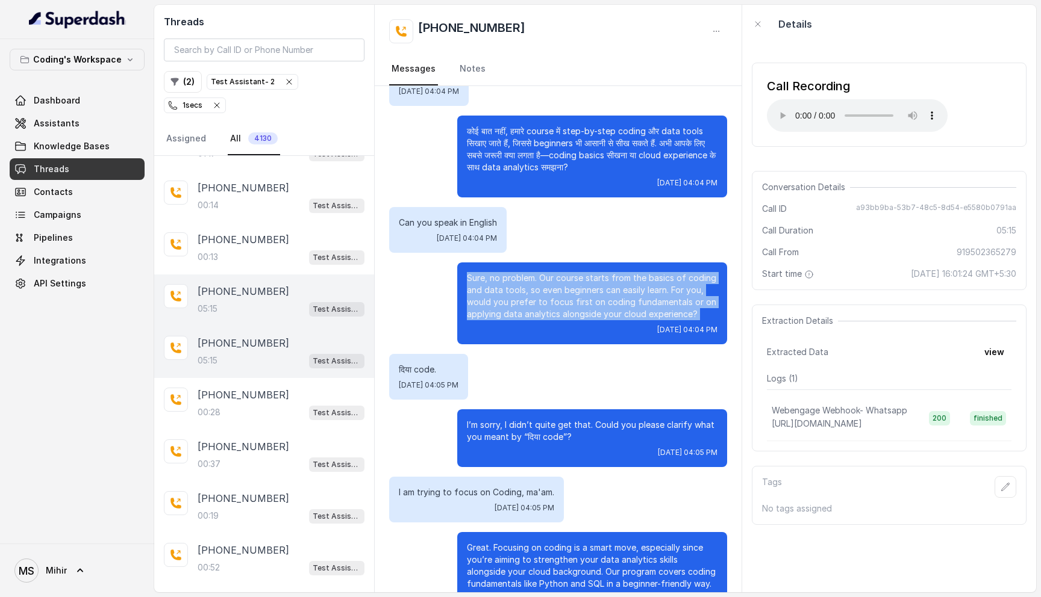
click at [508, 279] on p "Sure, no problem. Our course starts from the basics of coding and data tools, s…" at bounding box center [592, 296] width 251 height 48
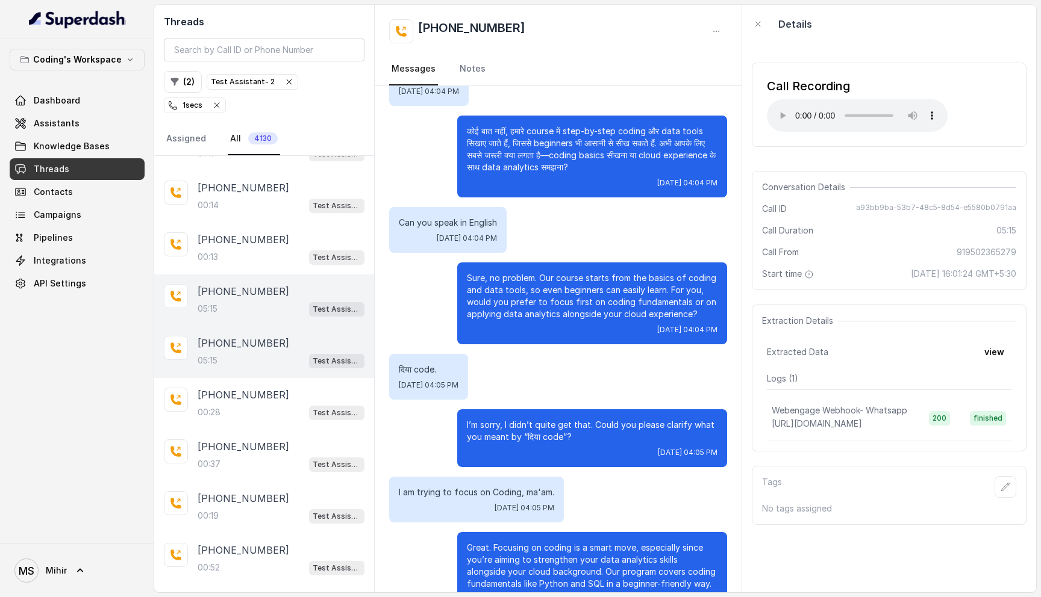
click at [508, 279] on p "Sure, no problem. Our course starts from the basics of coding and data tools, s…" at bounding box center [592, 296] width 251 height 48
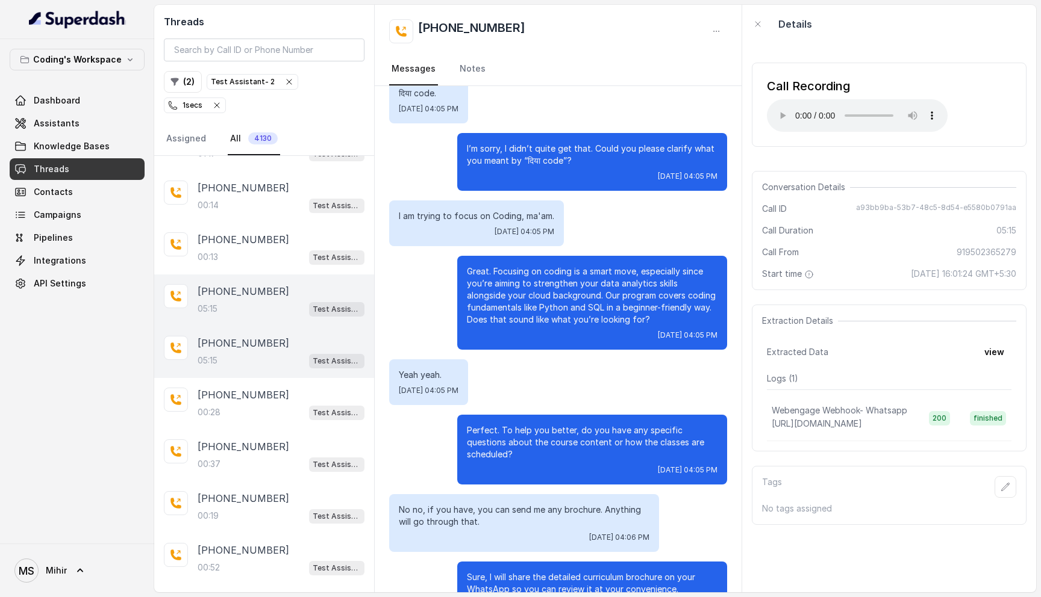
scroll to position [1958, 0]
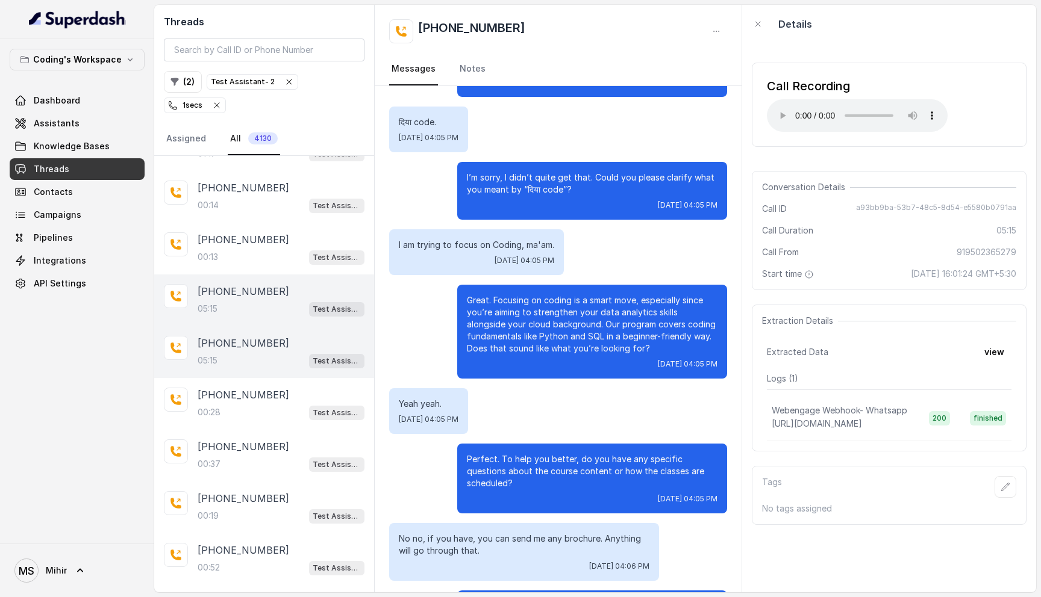
click at [546, 179] on p "I’m sorry, I didn’t quite get that. Could you please clarify what you meant by …" at bounding box center [592, 184] width 251 height 24
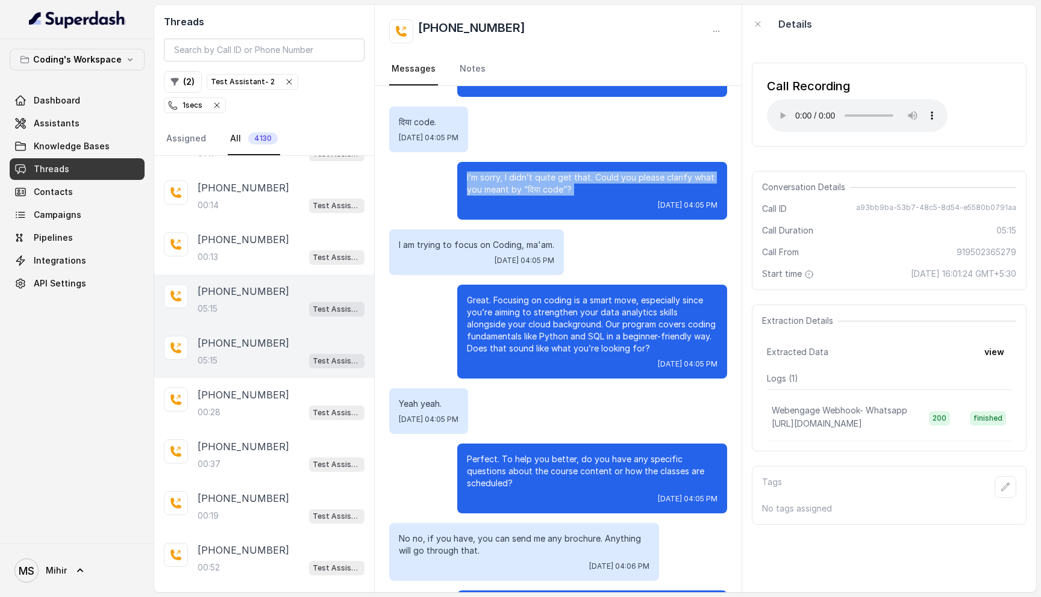
click at [546, 179] on p "I’m sorry, I didn’t quite get that. Could you please clarify what you meant by …" at bounding box center [592, 184] width 251 height 24
click at [574, 189] on p "I’m sorry, I didn’t quite get that. Could you please clarify what you meant by …" at bounding box center [592, 184] width 251 height 24
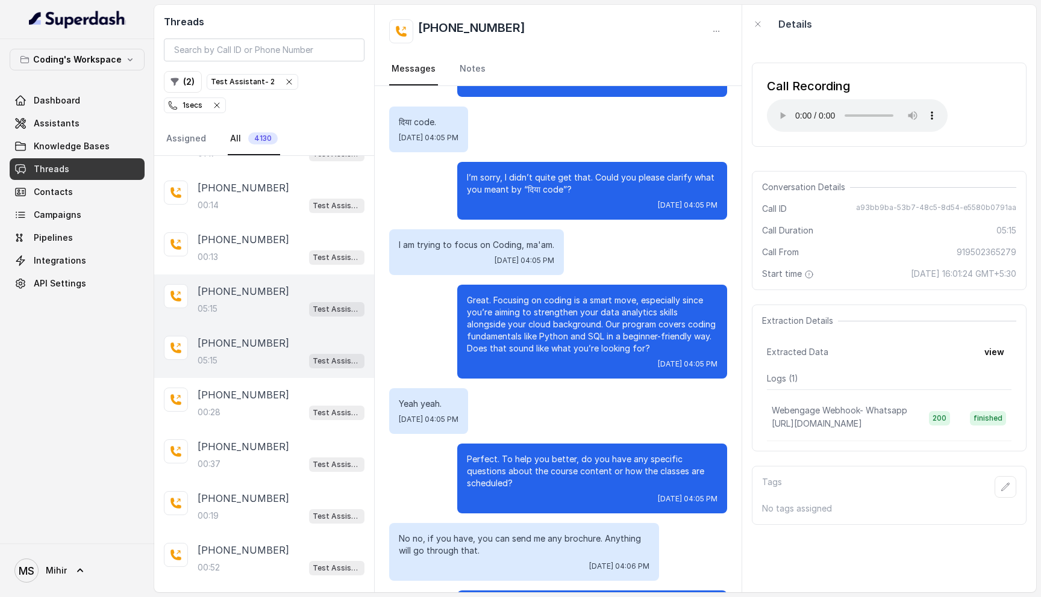
click at [574, 189] on p "I’m sorry, I didn’t quite get that. Could you please clarify what you meant by …" at bounding box center [592, 184] width 251 height 24
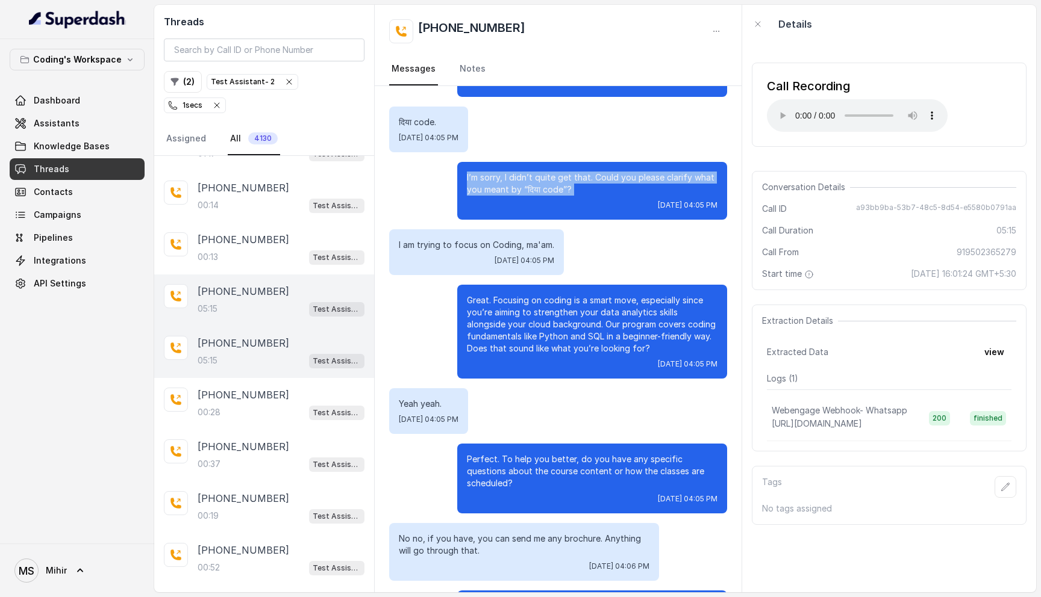
click at [574, 189] on p "I’m sorry, I didn’t quite get that. Could you please clarify what you meant by …" at bounding box center [592, 184] width 251 height 24
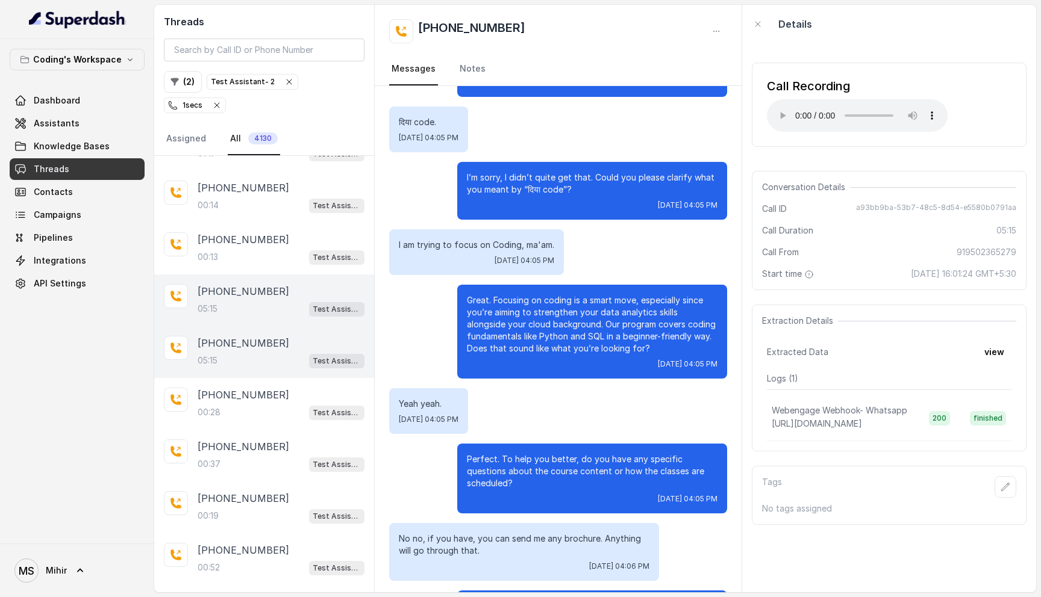
click at [544, 306] on p "Great. Focusing on coding is a smart move, especially since you’re aiming to st…" at bounding box center [592, 325] width 251 height 60
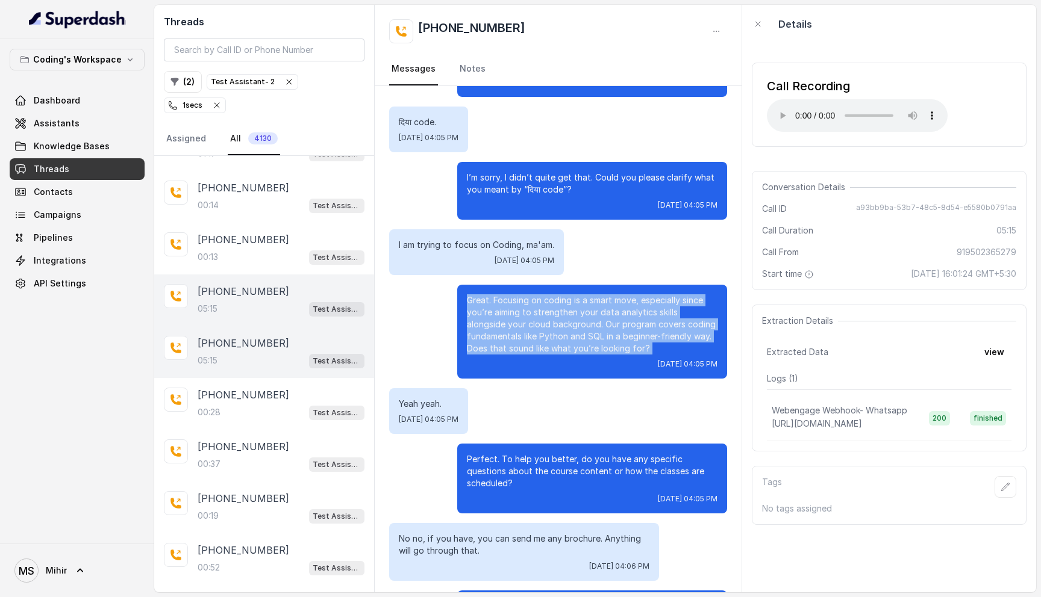
click at [544, 306] on p "Great. Focusing on coding is a smart move, especially since you’re aiming to st…" at bounding box center [592, 325] width 251 height 60
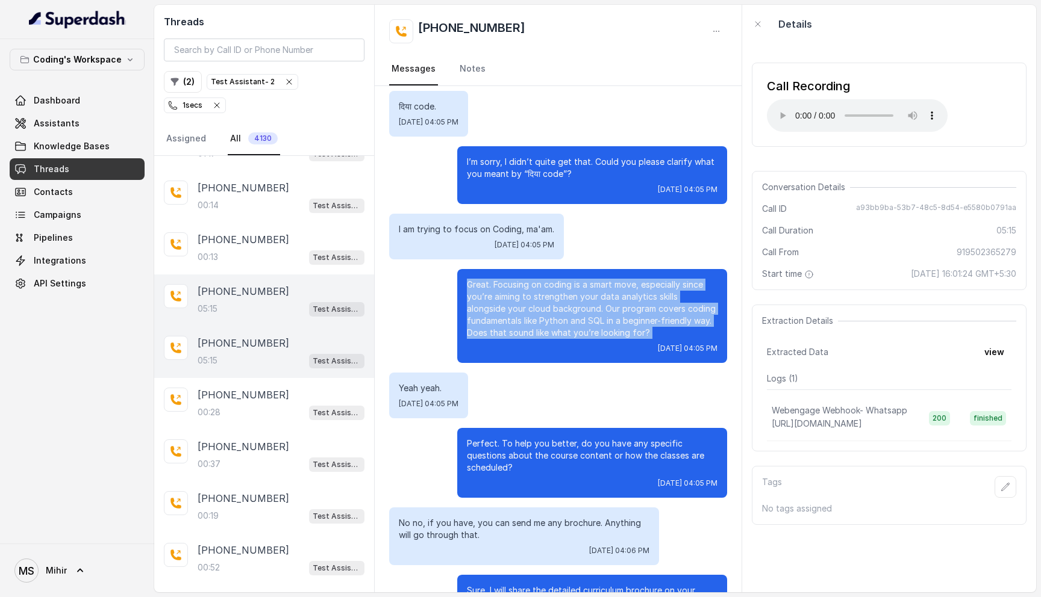
scroll to position [1982, 0]
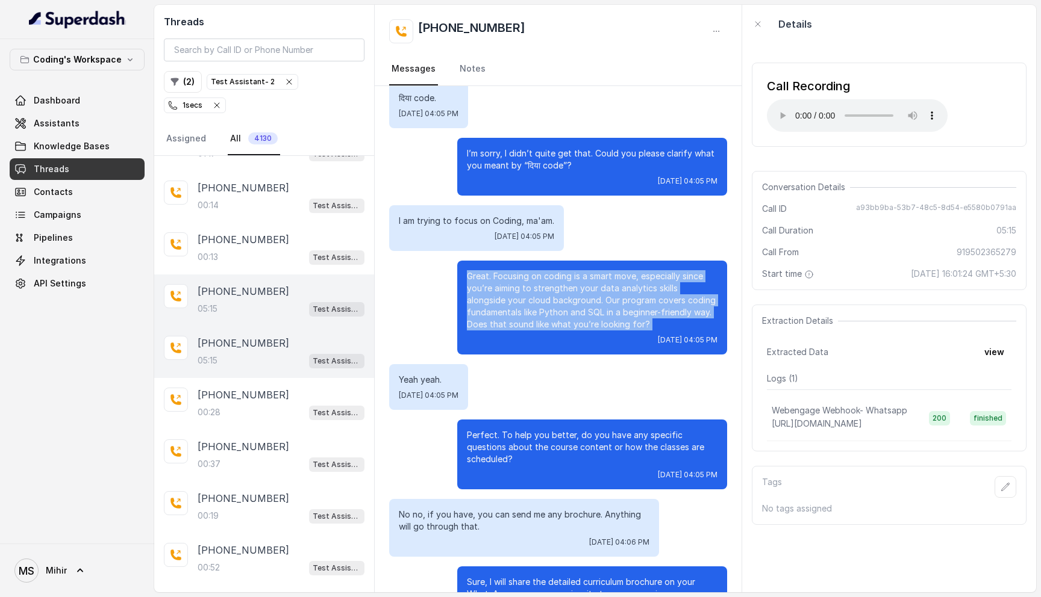
click at [673, 323] on p "Great. Focusing on coding is a smart move, especially since you’re aiming to st…" at bounding box center [592, 300] width 251 height 60
drag, startPoint x: 662, startPoint y: 326, endPoint x: 461, endPoint y: 274, distance: 207.3
click at [461, 274] on div "Great. Focusing on coding is a smart move, especially since you’re aiming to st…" at bounding box center [592, 308] width 270 height 94
click at [580, 305] on p "Great. Focusing on coding is a smart move, especially since you’re aiming to st…" at bounding box center [592, 300] width 251 height 60
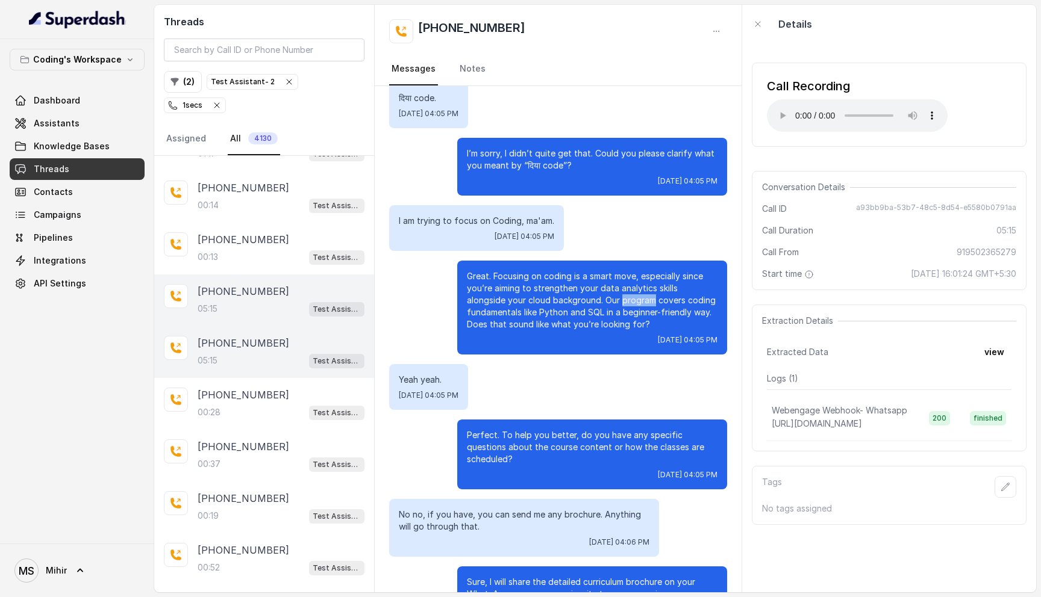
click at [580, 305] on p "Great. Focusing on coding is a smart move, especially since you’re aiming to st…" at bounding box center [592, 300] width 251 height 60
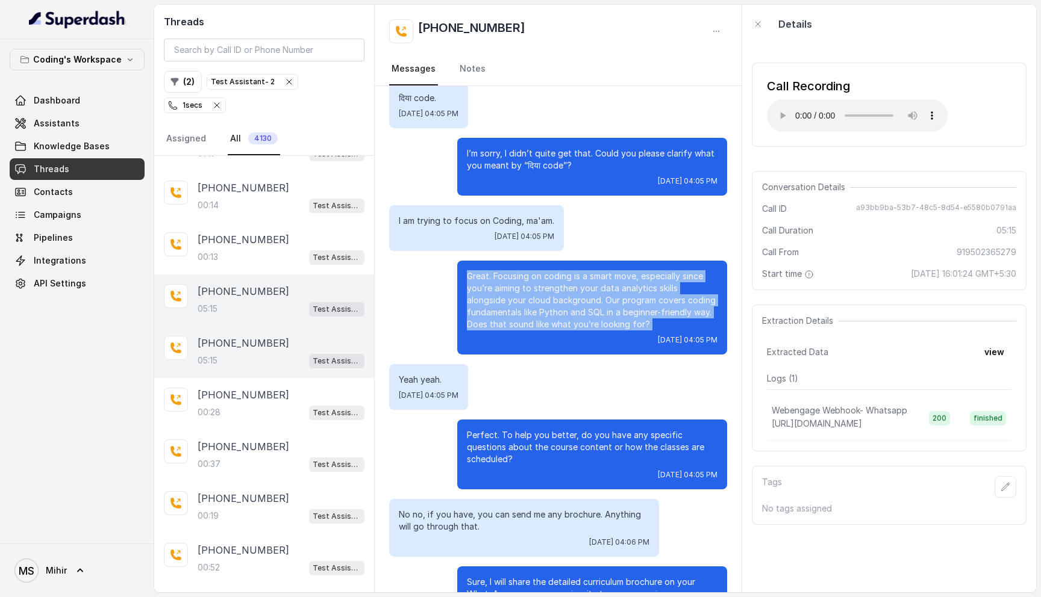
click at [580, 305] on p "Great. Focusing on coding is a smart move, especially since you’re aiming to st…" at bounding box center [592, 300] width 251 height 60
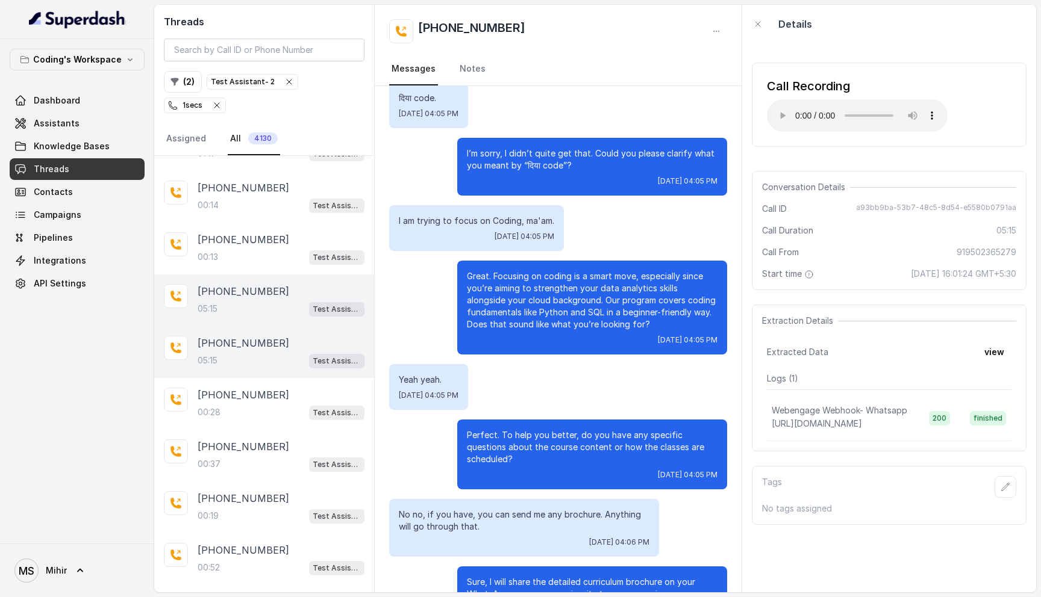
click at [580, 305] on p "Great. Focusing on coding is a smart move, especially since you’re aiming to st…" at bounding box center [592, 300] width 251 height 60
click at [531, 438] on p "Perfect. To help you better, do you have any specific questions about the cours…" at bounding box center [592, 447] width 251 height 36
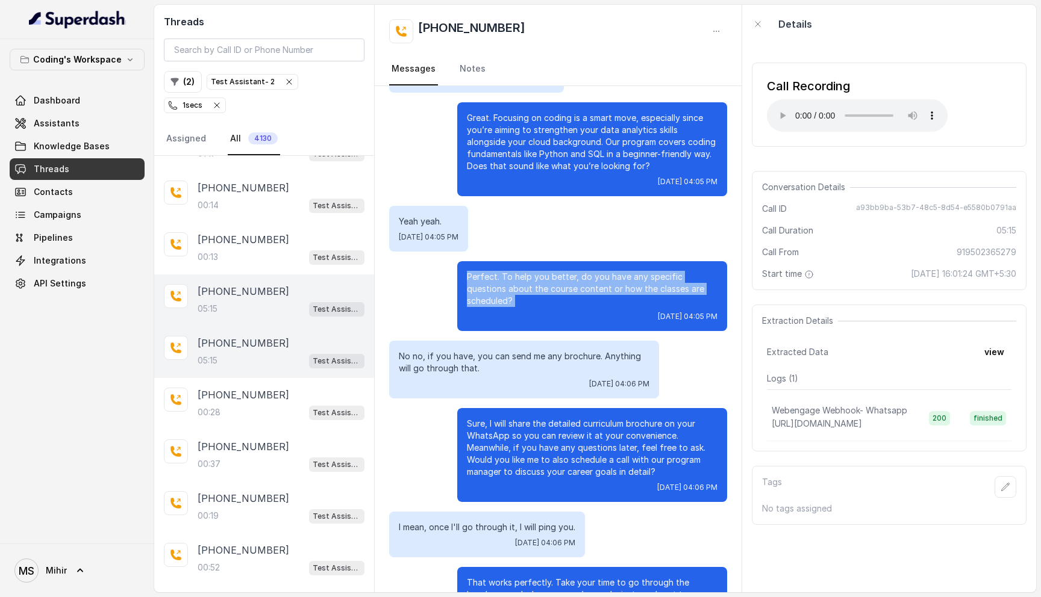
scroll to position [2142, 0]
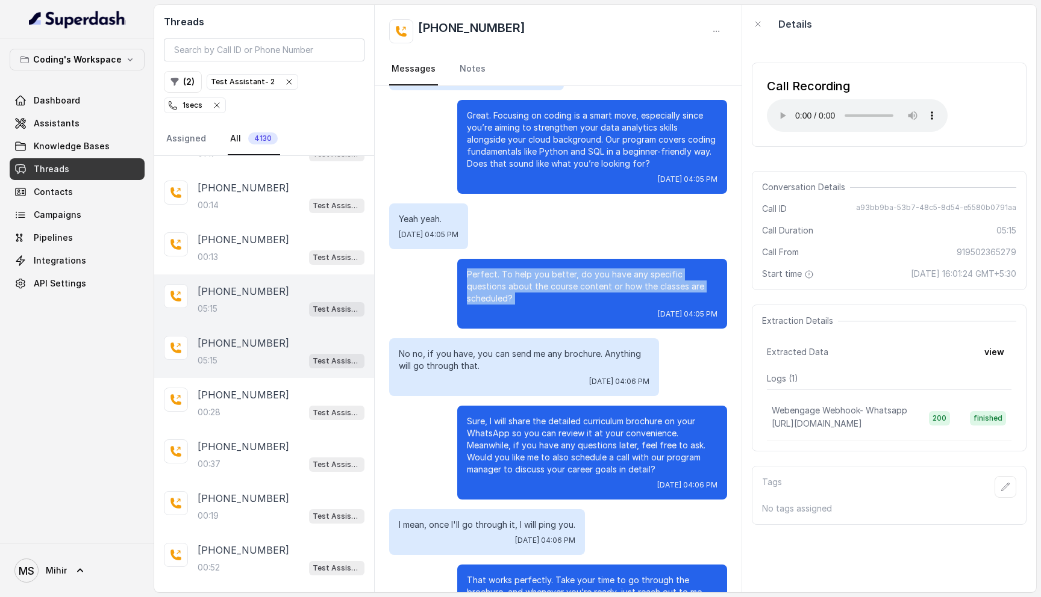
click at [506, 287] on p "Perfect. To help you better, do you have any specific questions about the cours…" at bounding box center [592, 287] width 251 height 36
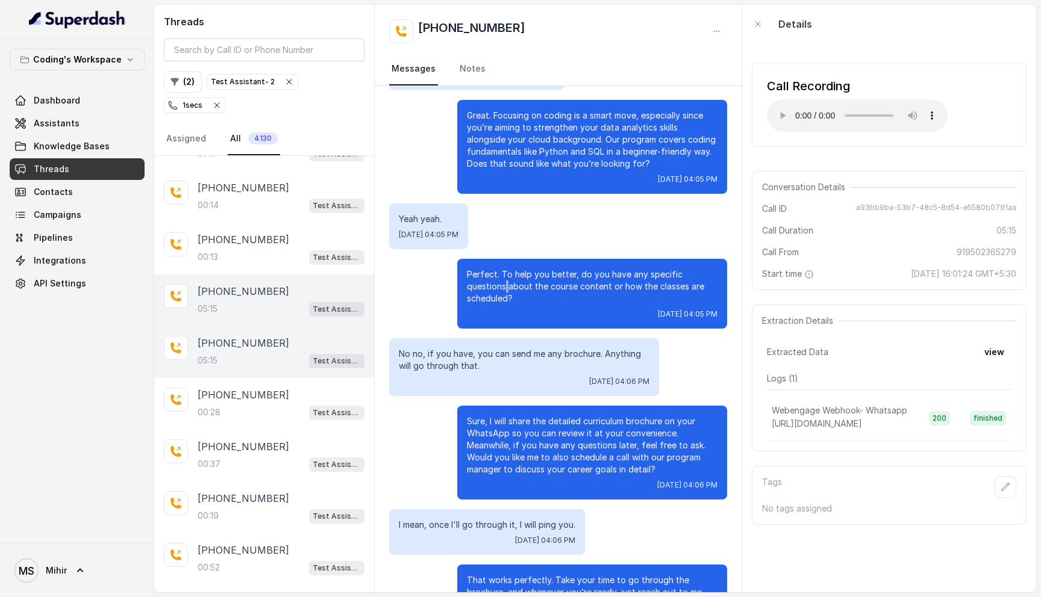
click at [506, 287] on p "Perfect. To help you better, do you have any specific questions about the cours…" at bounding box center [592, 287] width 251 height 36
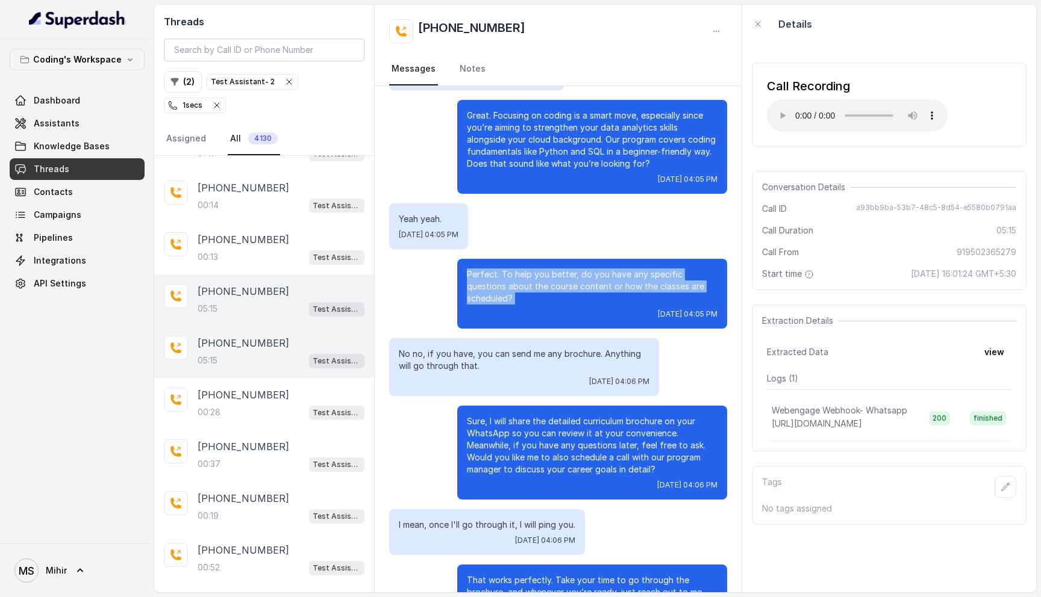
click at [506, 287] on p "Perfect. To help you better, do you have any specific questions about the cours…" at bounding box center [592, 287] width 251 height 36
click at [487, 279] on p "Perfect. To help you better, do you have any specific questions about the cours…" at bounding box center [592, 287] width 251 height 36
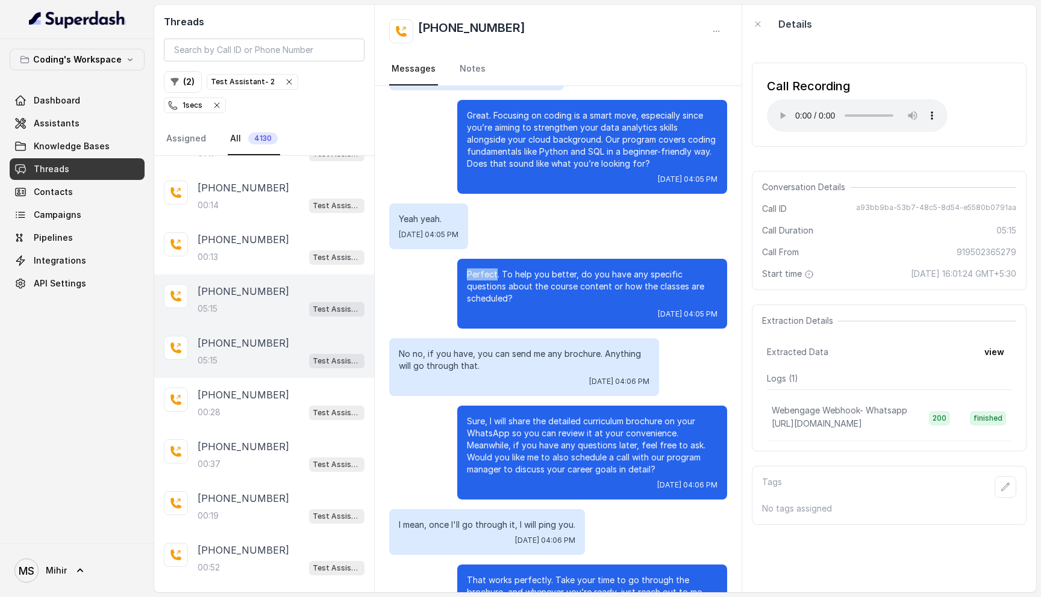
click at [487, 279] on p "Perfect. To help you better, do you have any specific questions about the cours…" at bounding box center [592, 287] width 251 height 36
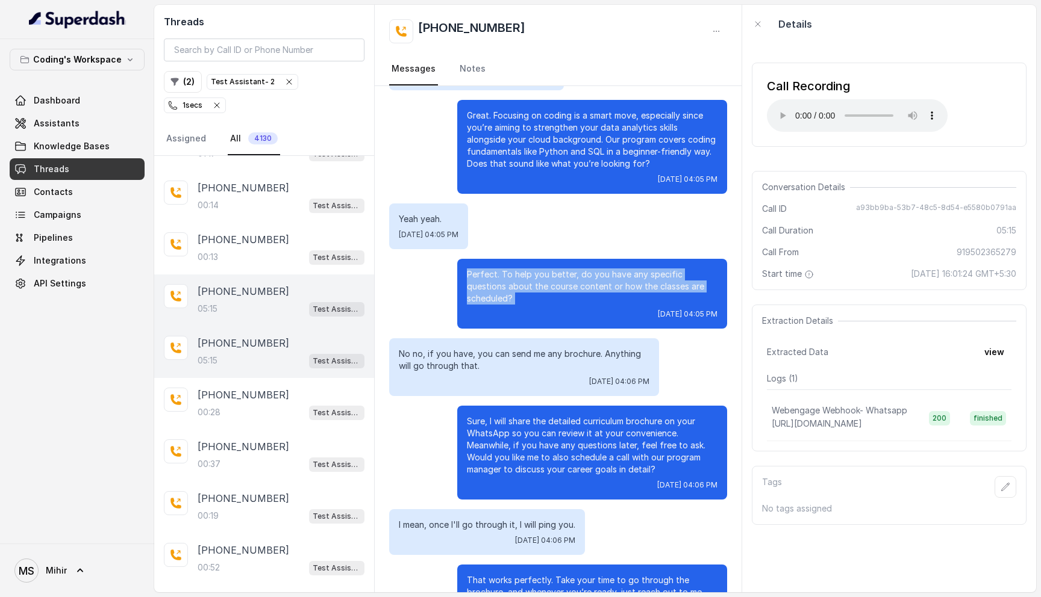
click at [487, 279] on p "Perfect. To help you better, do you have any specific questions about the cours…" at bounding box center [592, 287] width 251 height 36
click at [524, 301] on p "Perfect. To help you better, do you have any specific questions about the cours…" at bounding box center [592, 287] width 251 height 36
drag, startPoint x: 535, startPoint y: 302, endPoint x: 465, endPoint y: 272, distance: 76.1
click at [465, 272] on div "Perfect. To help you better, do you have any specific questions about the cours…" at bounding box center [592, 294] width 270 height 70
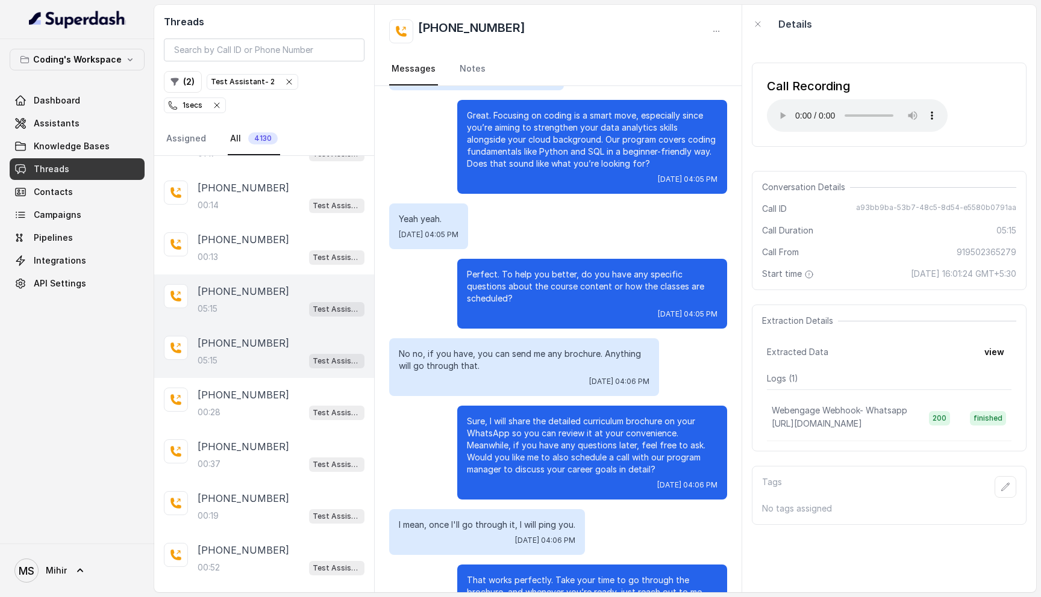
click at [509, 355] on p "No no, if you have, you can send me any brochure. Anything will go through that." at bounding box center [524, 360] width 251 height 24
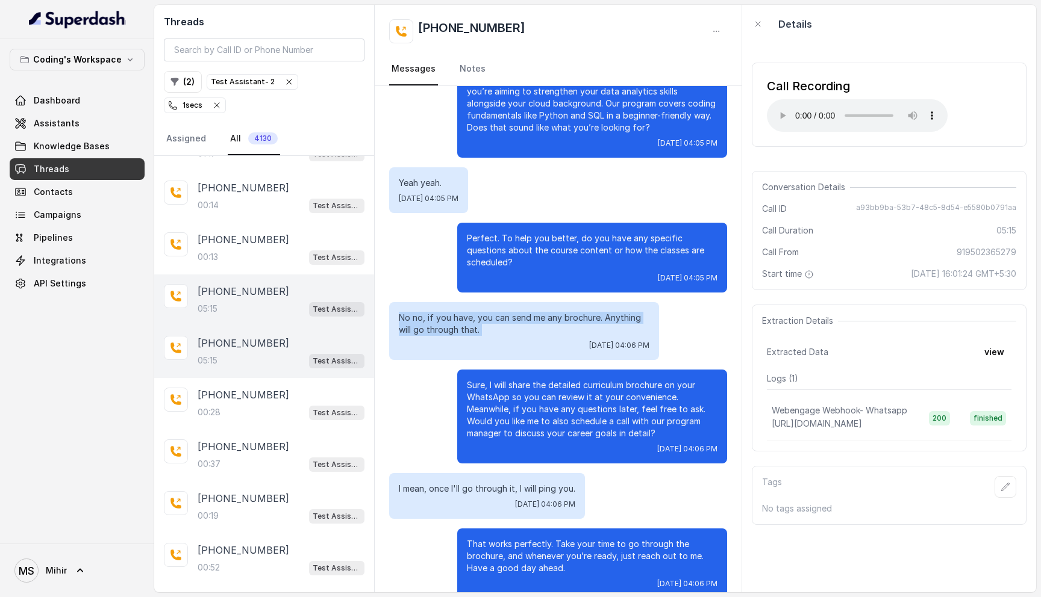
scroll to position [2199, 0]
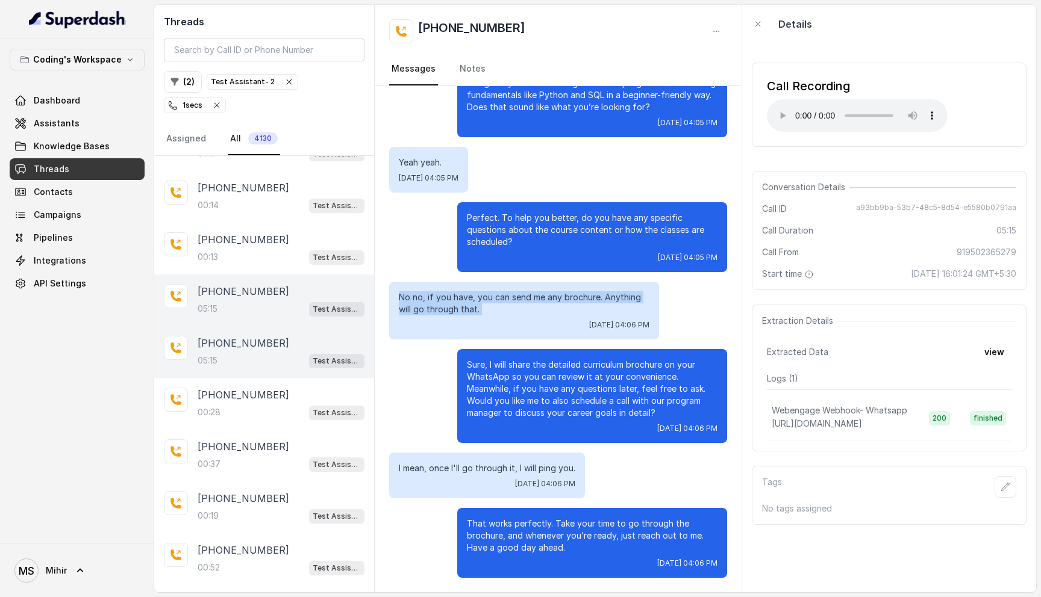
click at [558, 296] on p "No no, if you have, you can send me any brochure. Anything will go through that." at bounding box center [524, 304] width 251 height 24
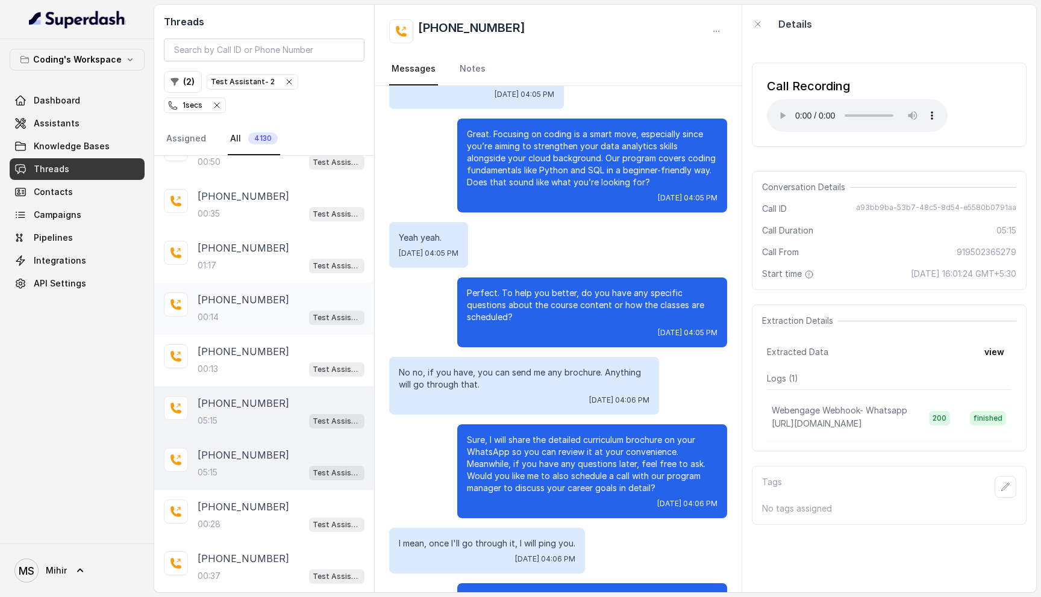
scroll to position [0, 0]
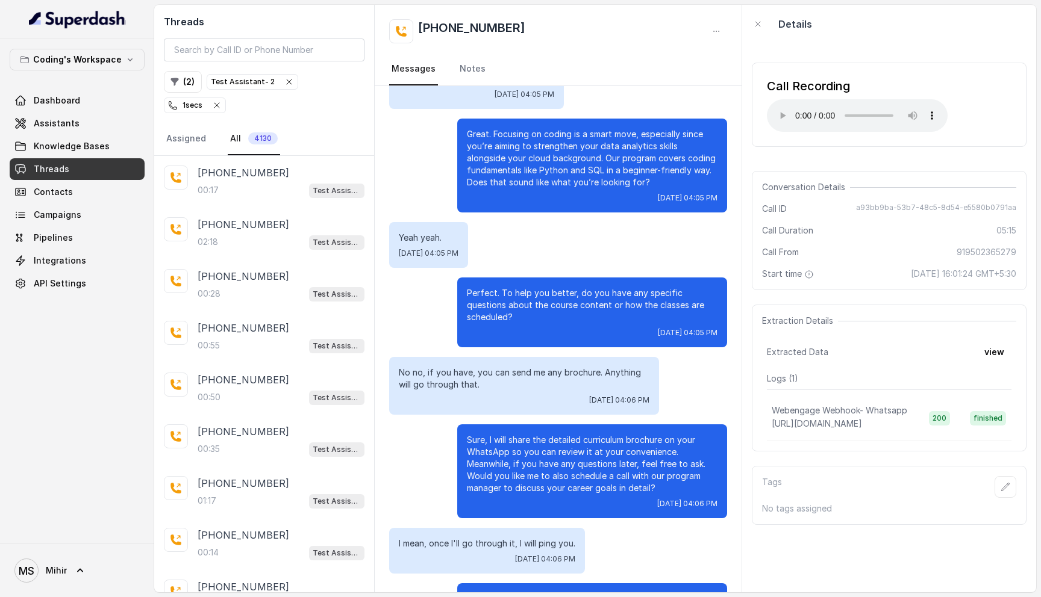
click at [544, 50] on div "+919502365279 Messages Notes" at bounding box center [558, 45] width 367 height 81
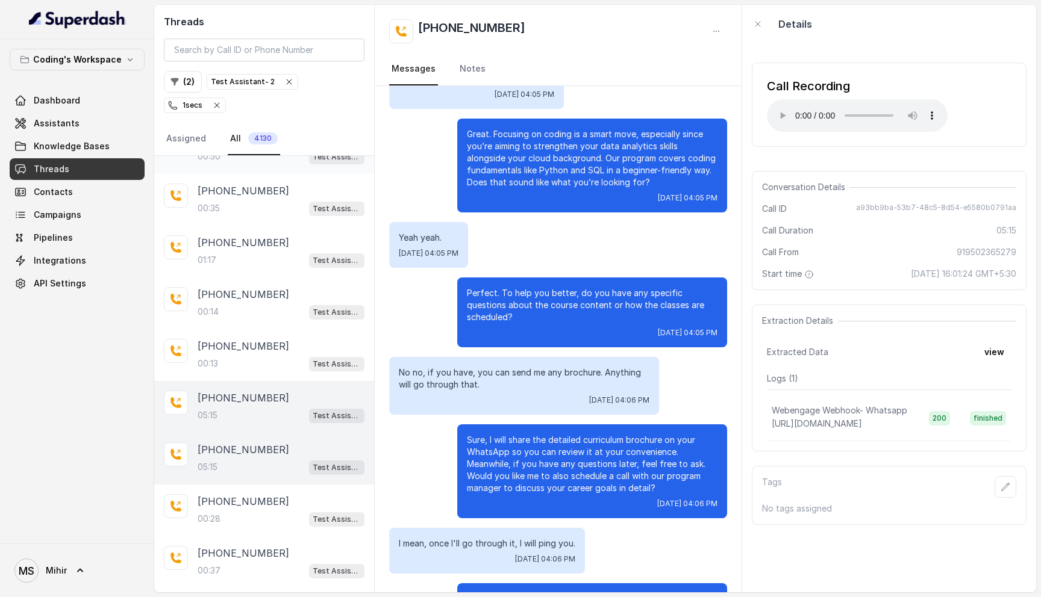
scroll to position [243, 0]
click at [235, 302] on div "00:14 Test Assistant- 2" at bounding box center [281, 310] width 167 height 16
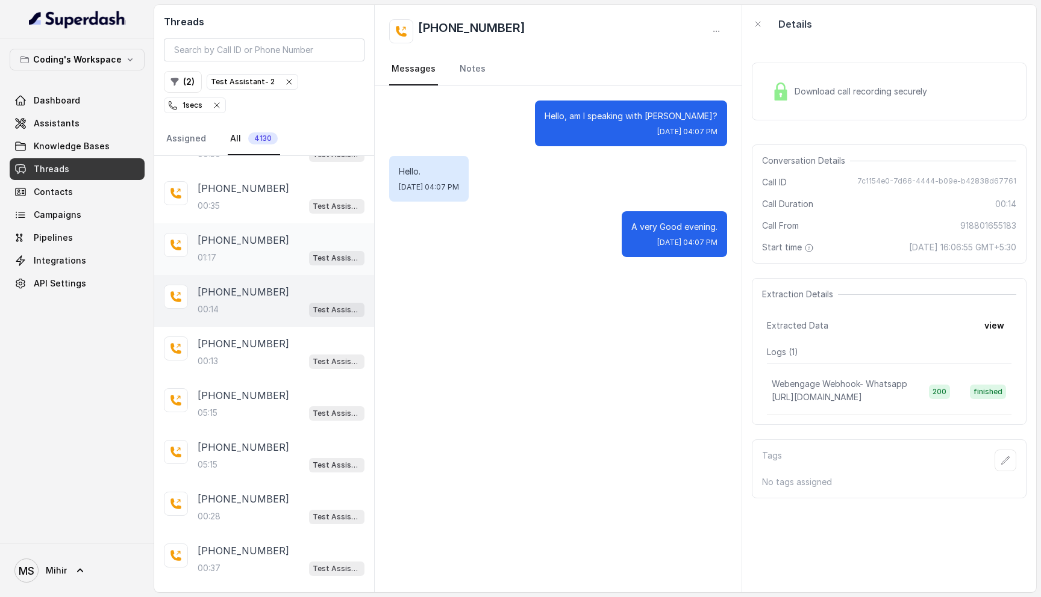
scroll to position [175, 0]
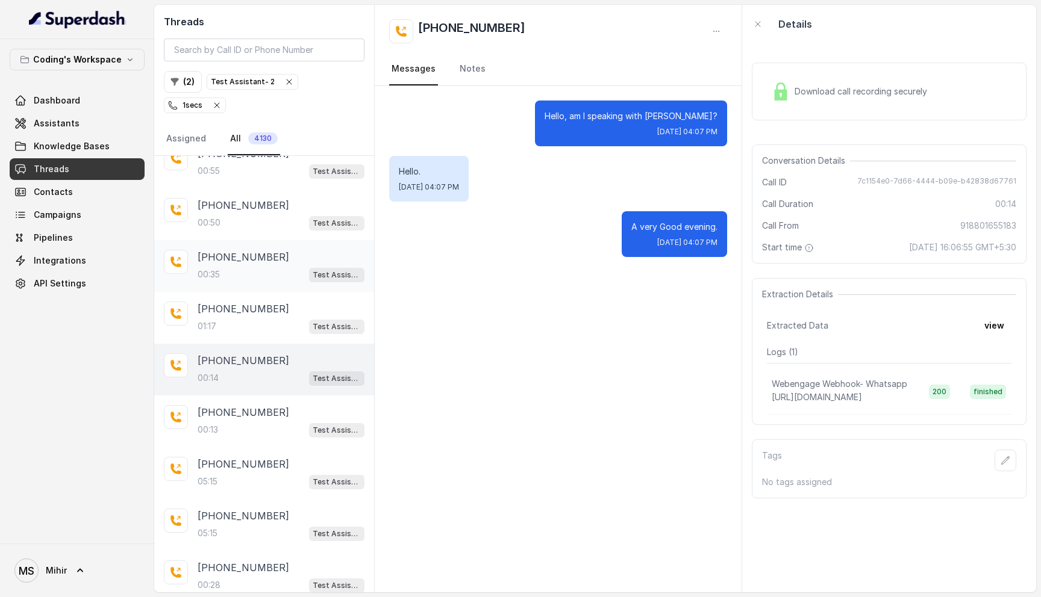
click at [221, 264] on div "+918762844971 00:35 Test Assistant- 2" at bounding box center [264, 266] width 220 height 52
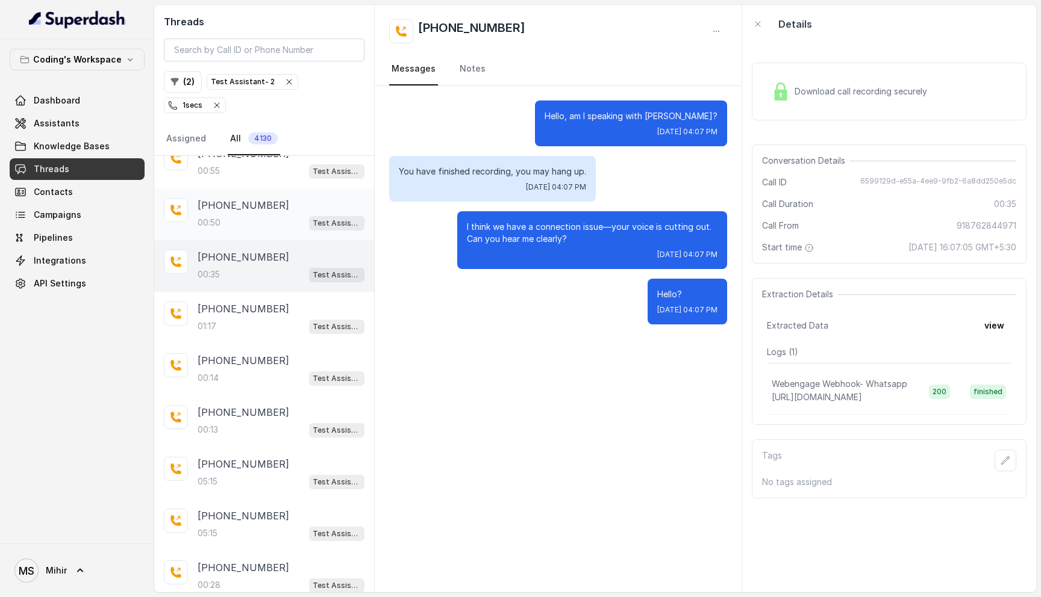
click at [236, 215] on div "00:50 Test Assistant- 2" at bounding box center [281, 223] width 167 height 16
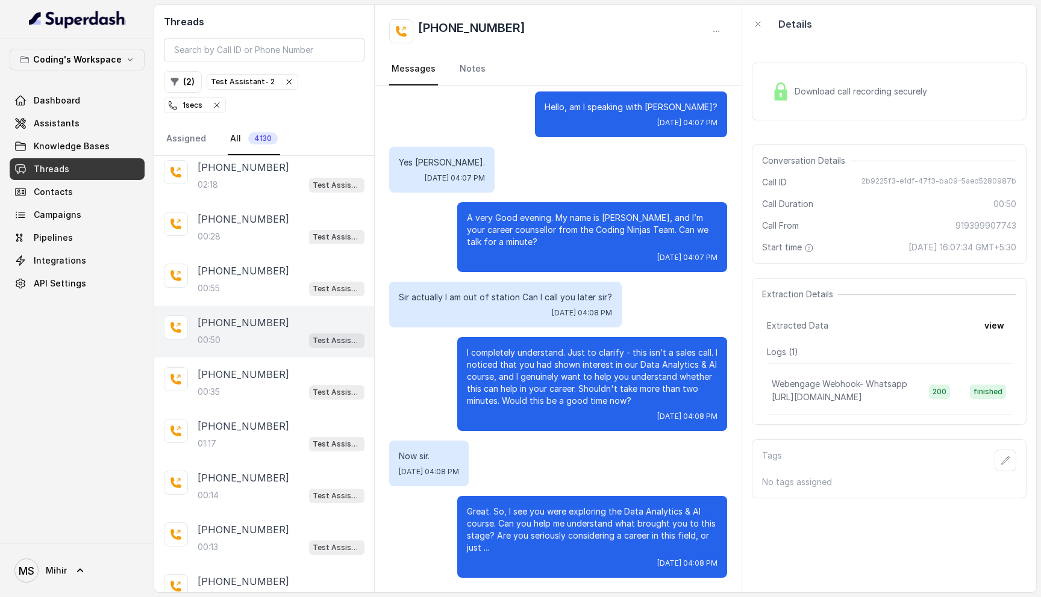
scroll to position [49, 0]
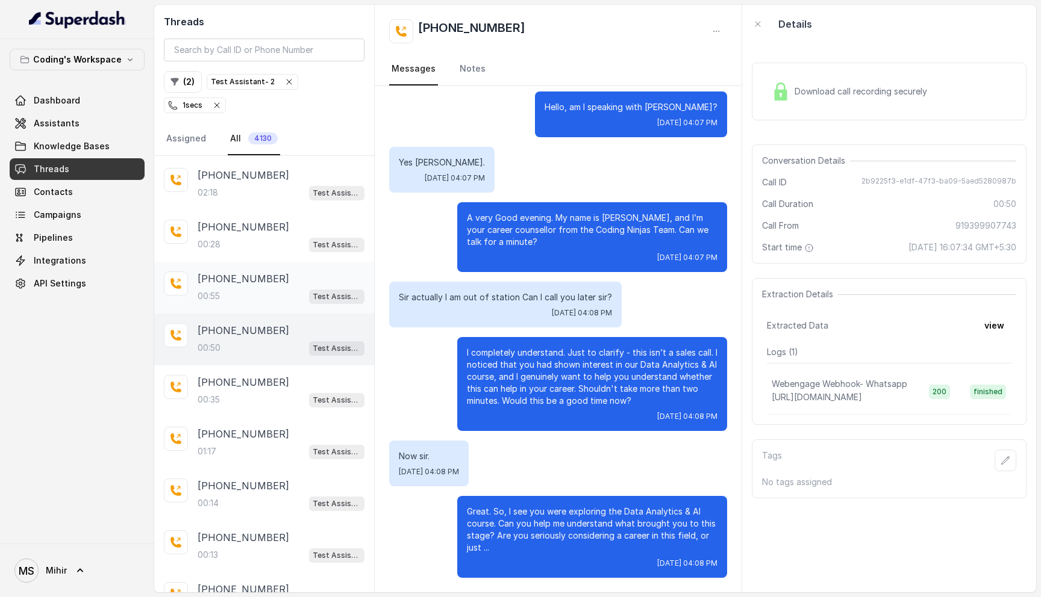
click at [218, 289] on div "00:55 Test Assistant- 2" at bounding box center [281, 297] width 167 height 16
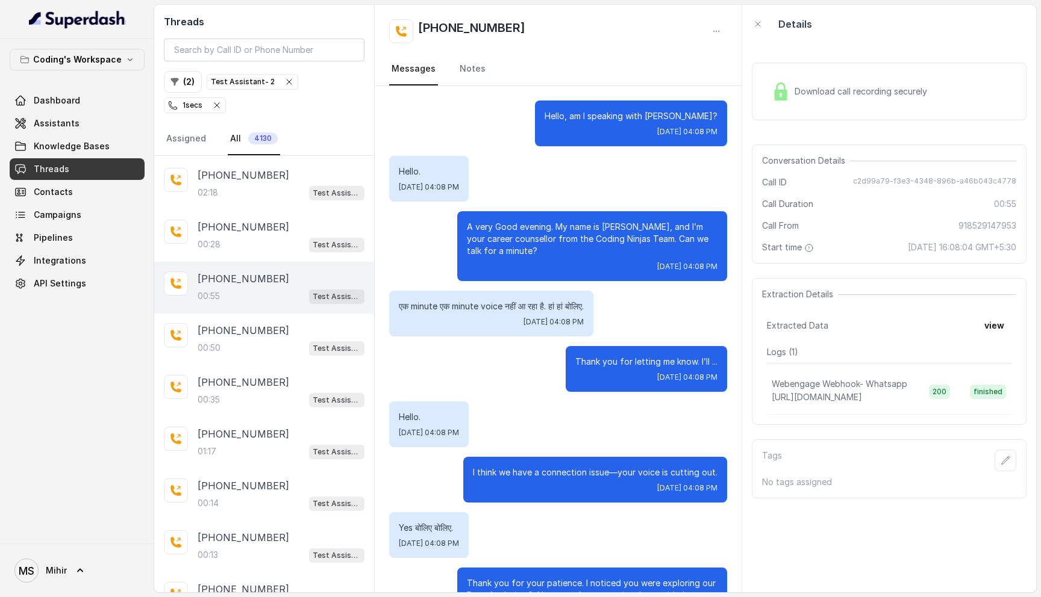
scroll to position [226, 0]
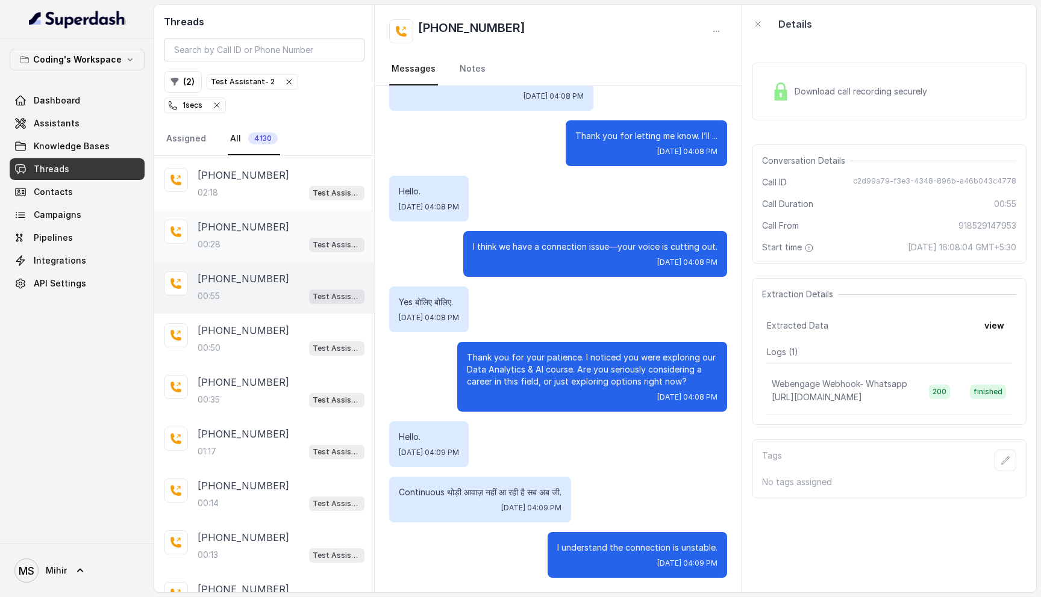
click at [225, 237] on div "00:28 Test Assistant- 2" at bounding box center [281, 245] width 167 height 16
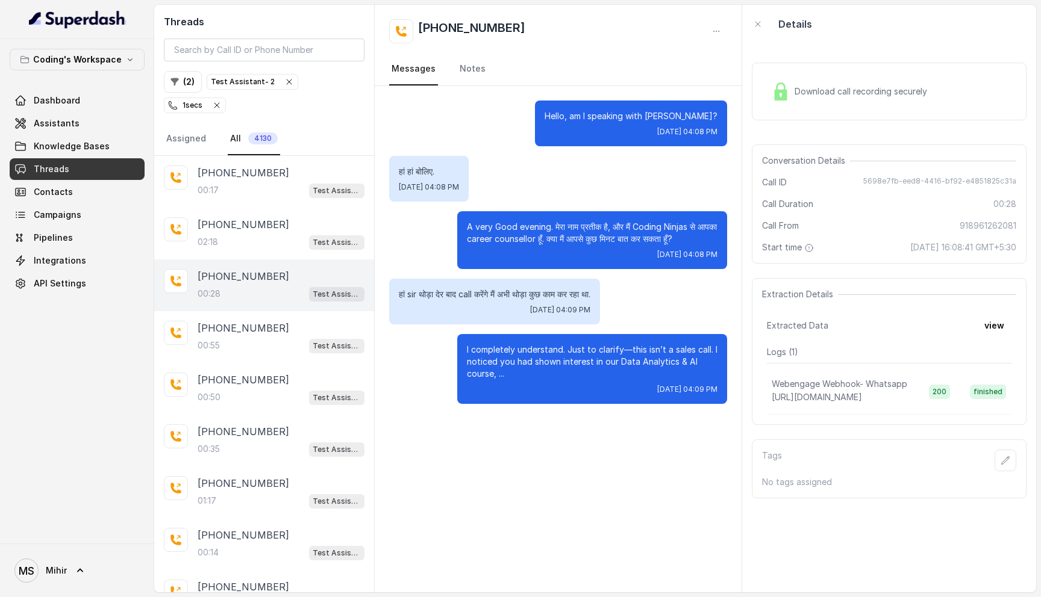
click at [222, 130] on nav "Assigned All 4130" at bounding box center [264, 139] width 201 height 33
click at [222, 166] on p "[PHONE_NUMBER]" at bounding box center [244, 173] width 92 height 14
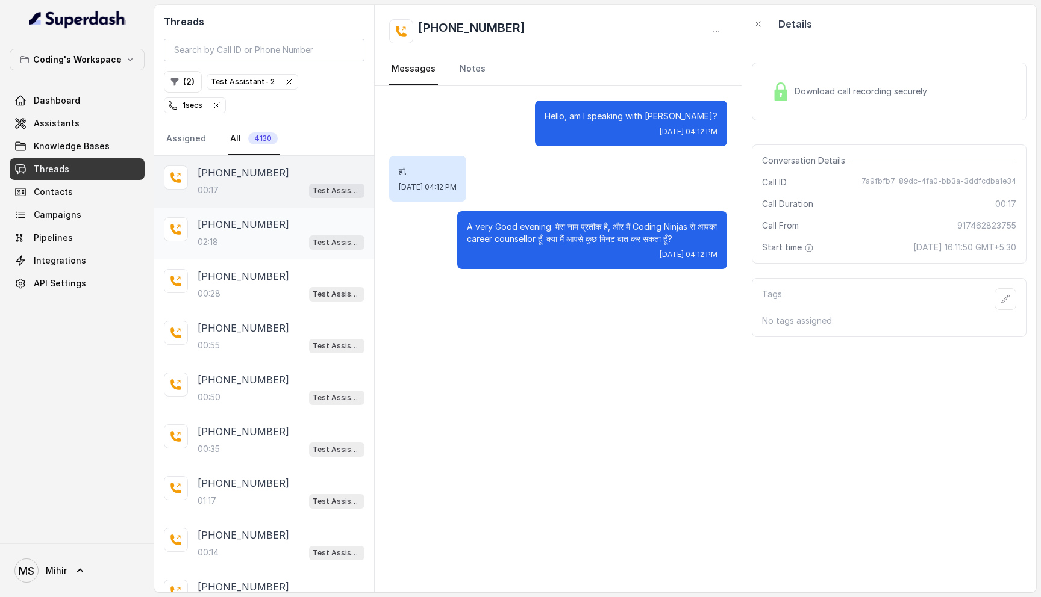
click at [222, 234] on div "02:18 Test Assistant- 2" at bounding box center [281, 242] width 167 height 16
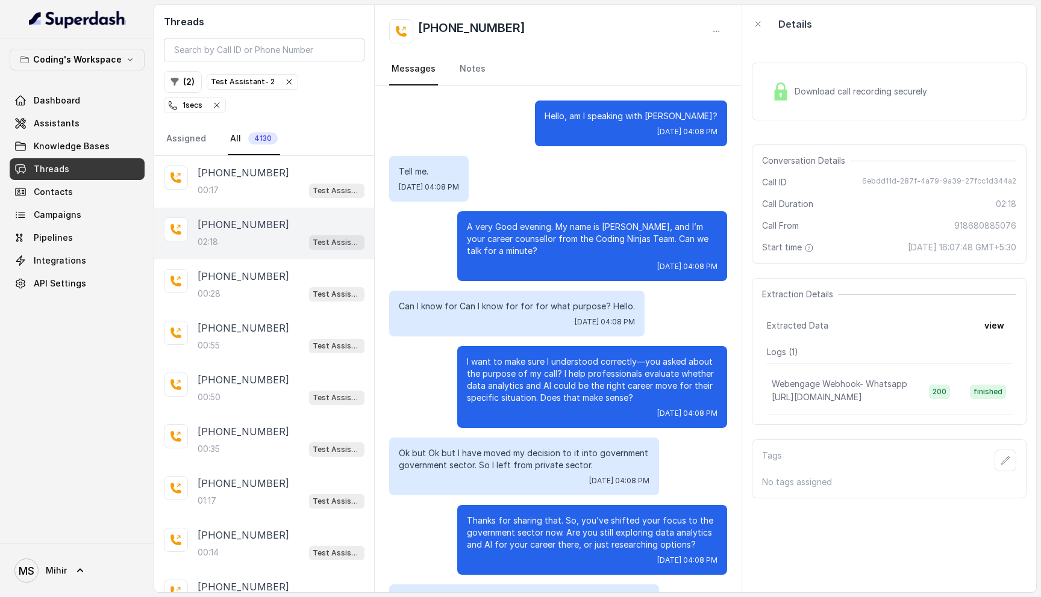
click at [540, 225] on p "A very Good evening. My name is [PERSON_NAME], and I’m your career counsellor f…" at bounding box center [592, 239] width 251 height 36
click at [226, 269] on div "+918961262081 00:28 Test Assistant- 2" at bounding box center [281, 285] width 167 height 33
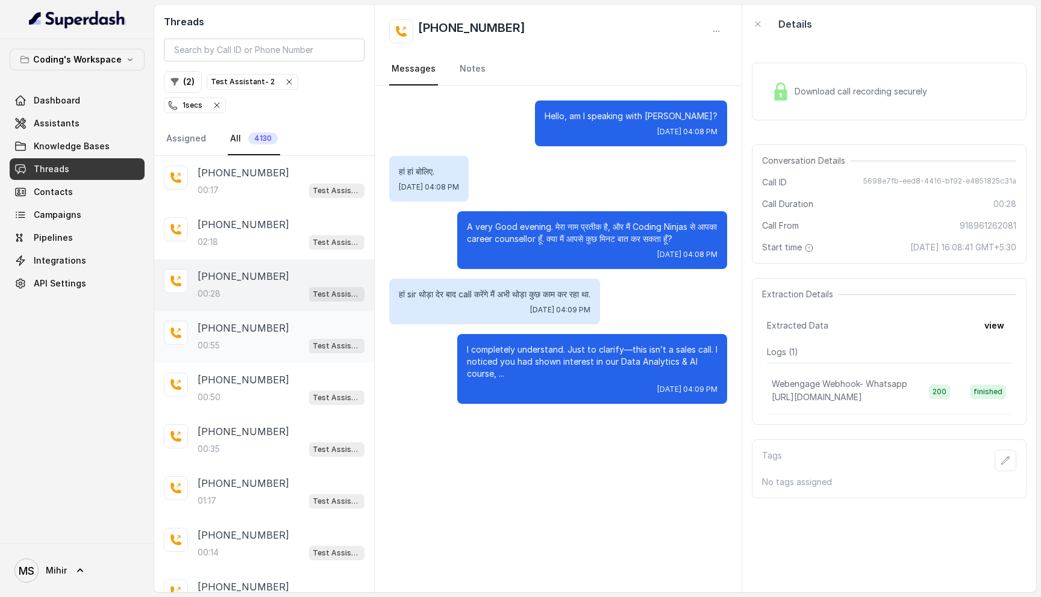
click at [226, 338] on div "00:55 Test Assistant- 2" at bounding box center [281, 346] width 167 height 16
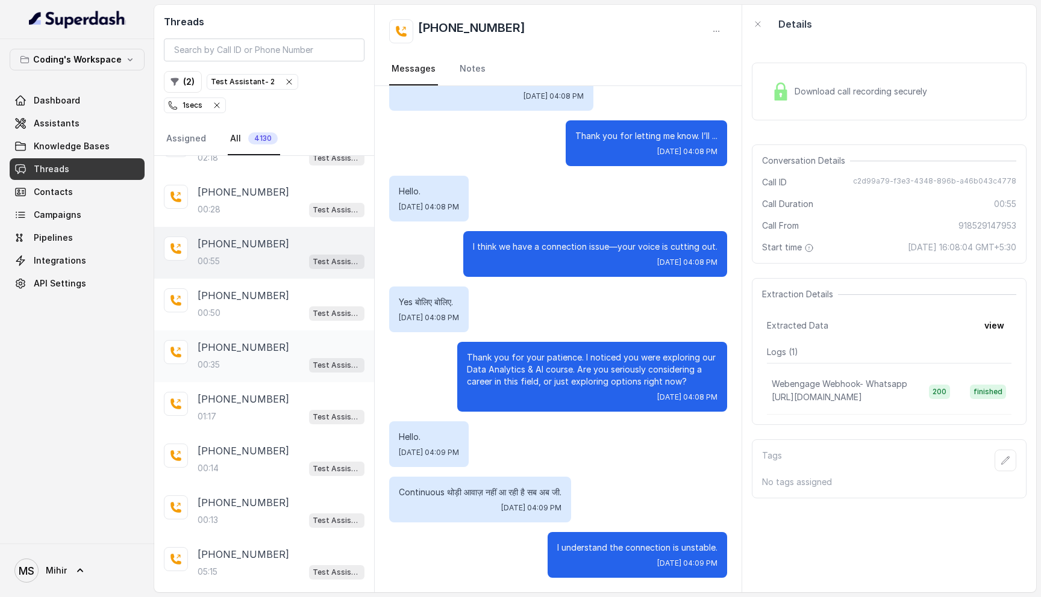
scroll to position [85, 0]
click at [234, 408] on div "01:17 Test Assistant- 2" at bounding box center [281, 416] width 167 height 16
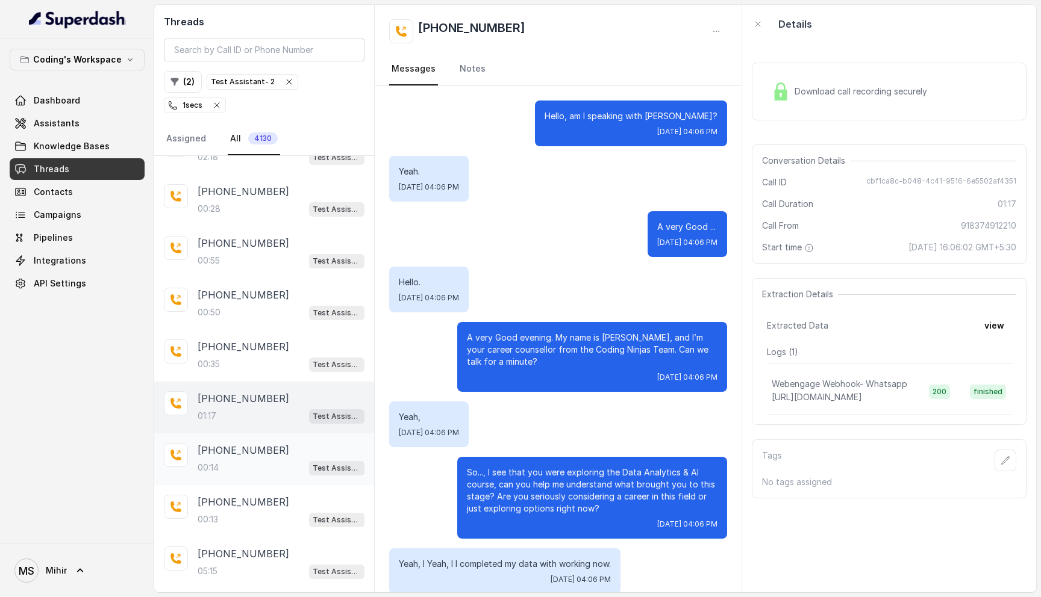
scroll to position [373, 0]
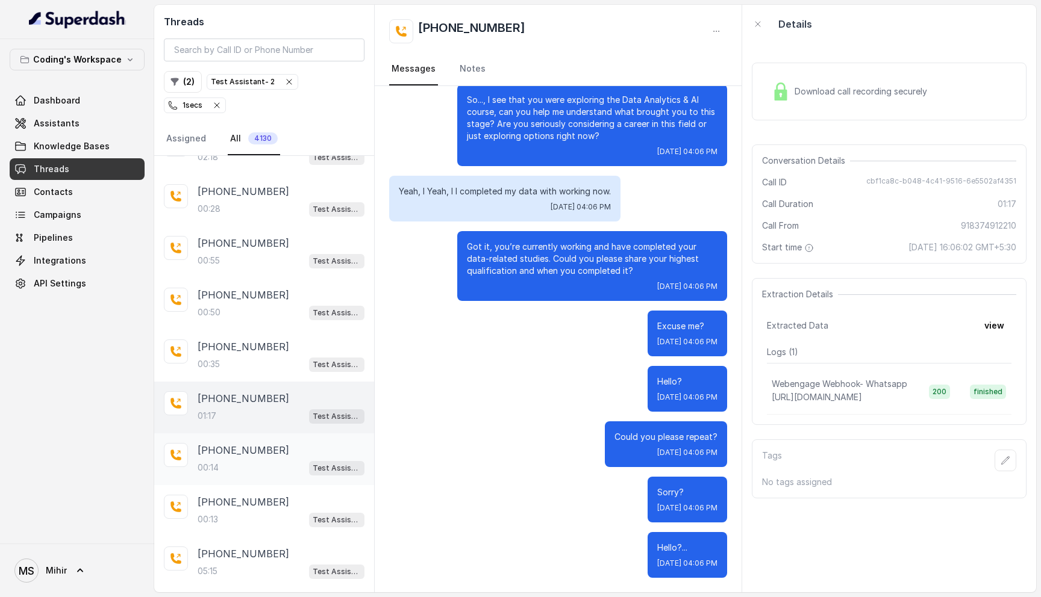
click at [226, 443] on p "[PHONE_NUMBER]" at bounding box center [244, 450] width 92 height 14
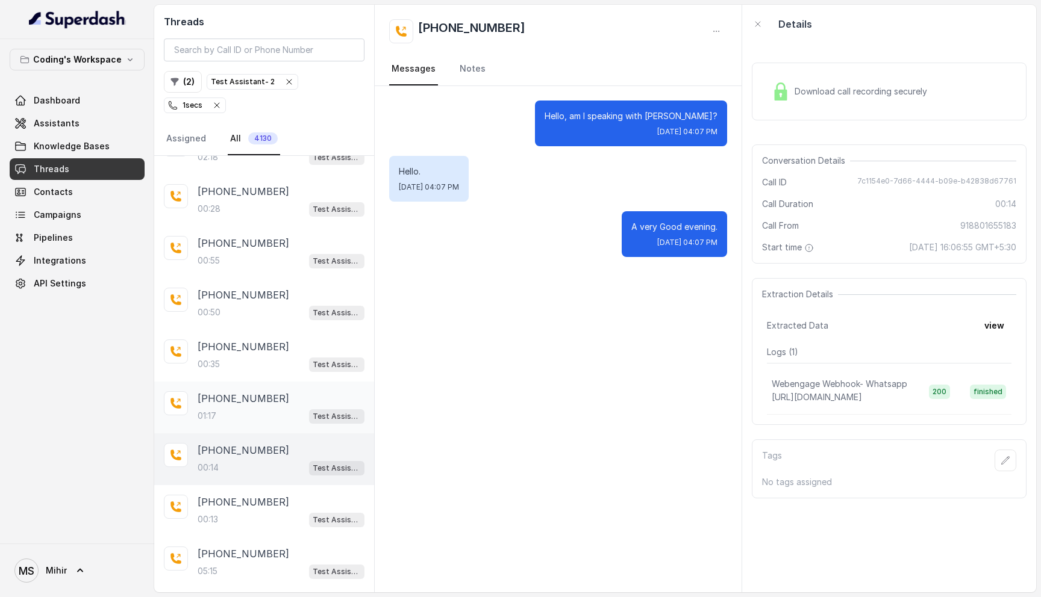
click at [226, 408] on div "01:17 Test Assistant- 2" at bounding box center [281, 416] width 167 height 16
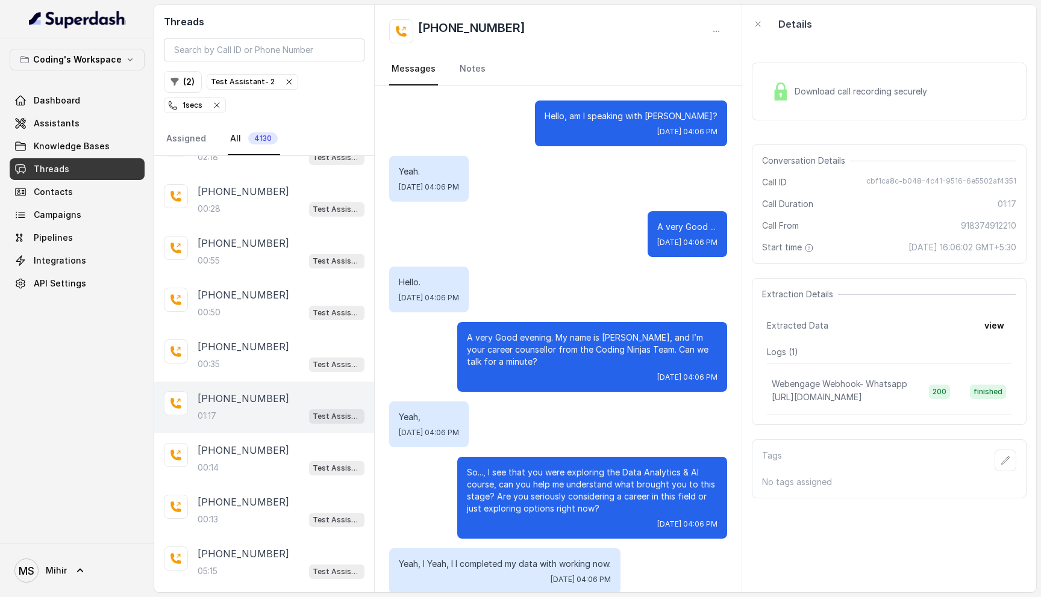
scroll to position [373, 0]
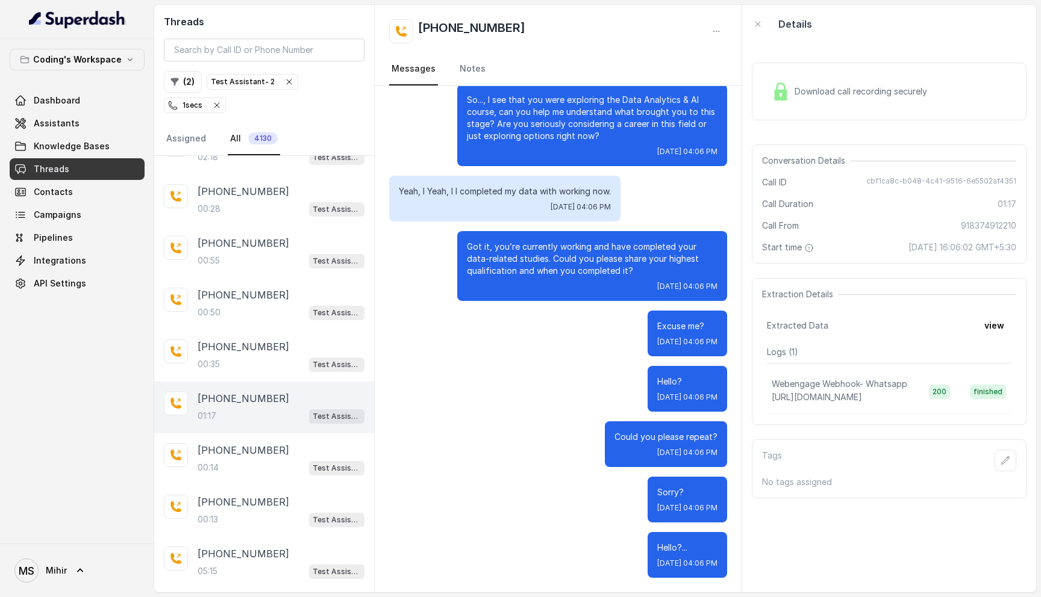
click at [800, 83] on div "Download call recording securely" at bounding box center [849, 92] width 165 height 28
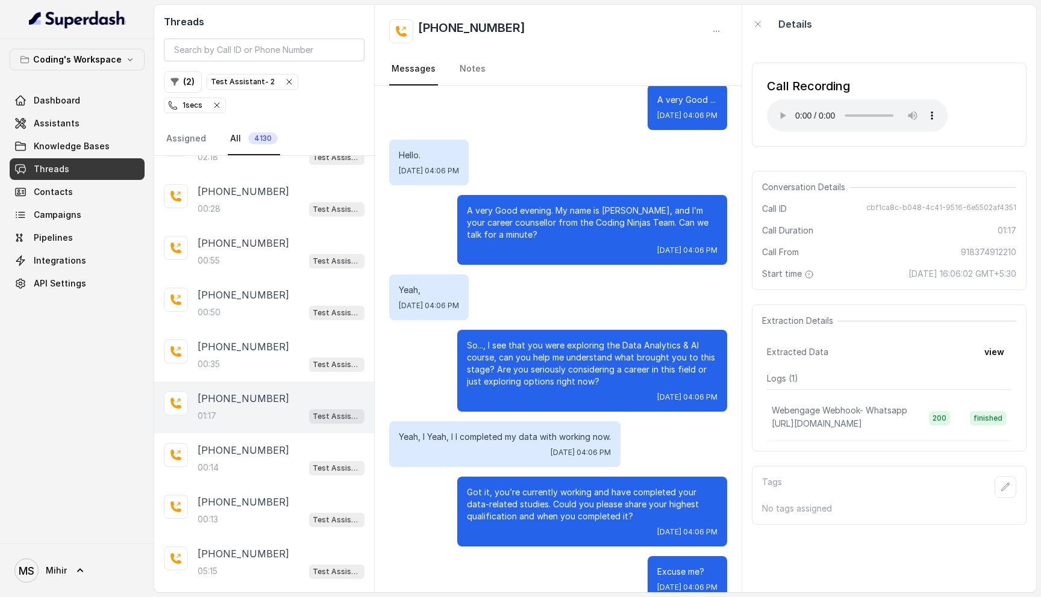
scroll to position [145, 0]
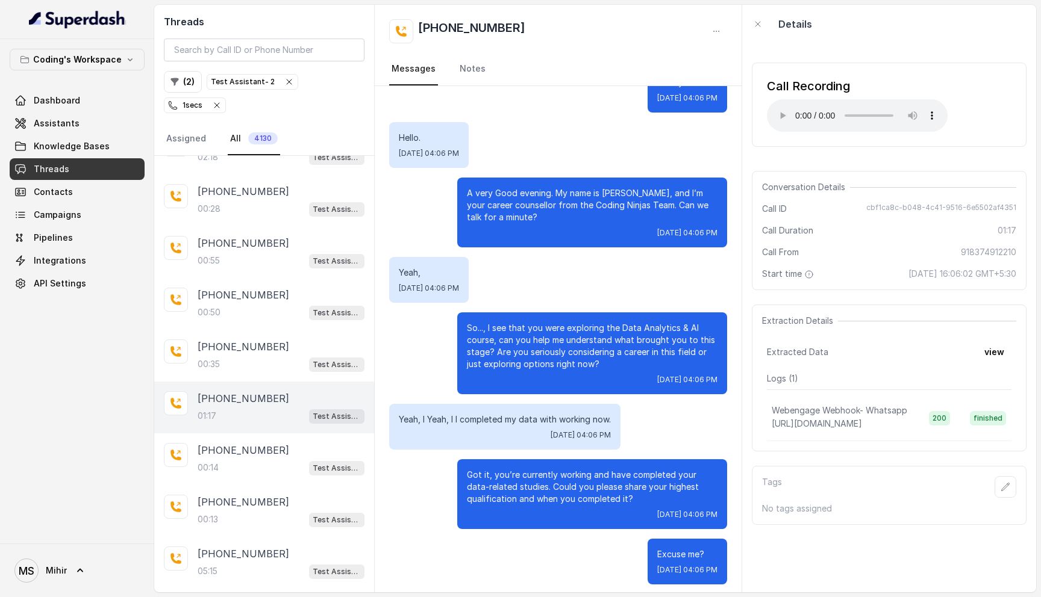
click at [510, 420] on p "Yeah, I Yeah, I I completed my data with working now." at bounding box center [505, 420] width 212 height 12
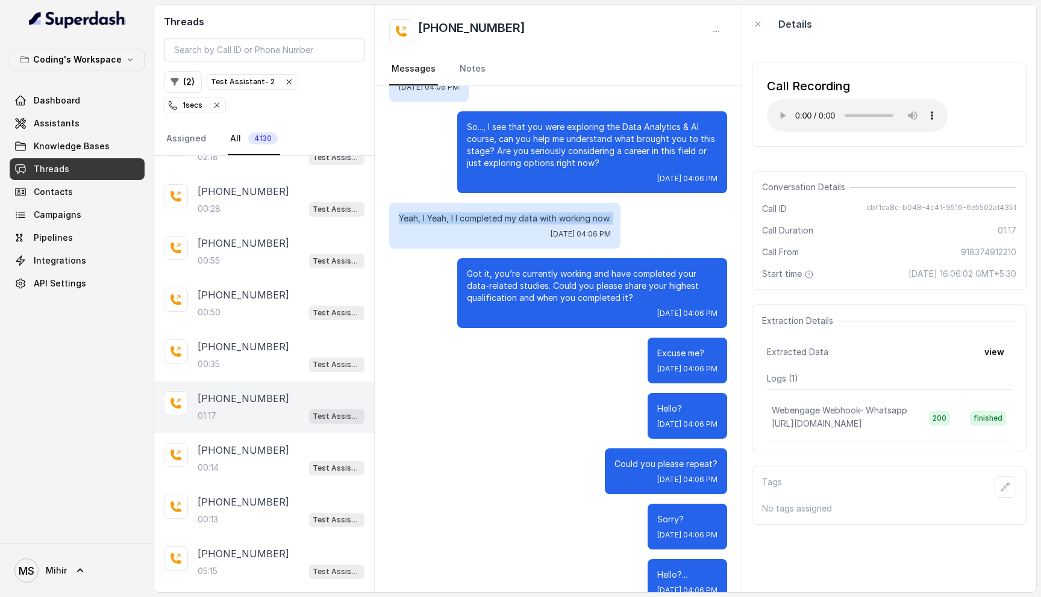
scroll to position [373, 0]
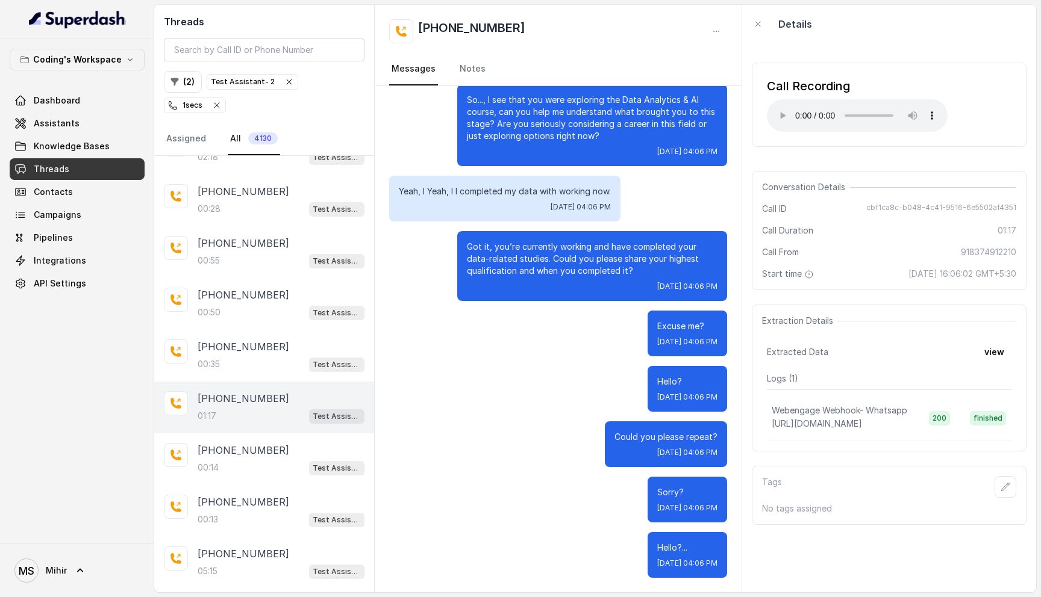
click at [657, 380] on p "Hello?" at bounding box center [687, 382] width 60 height 12
click at [657, 328] on p "Excuse me?" at bounding box center [687, 326] width 60 height 12
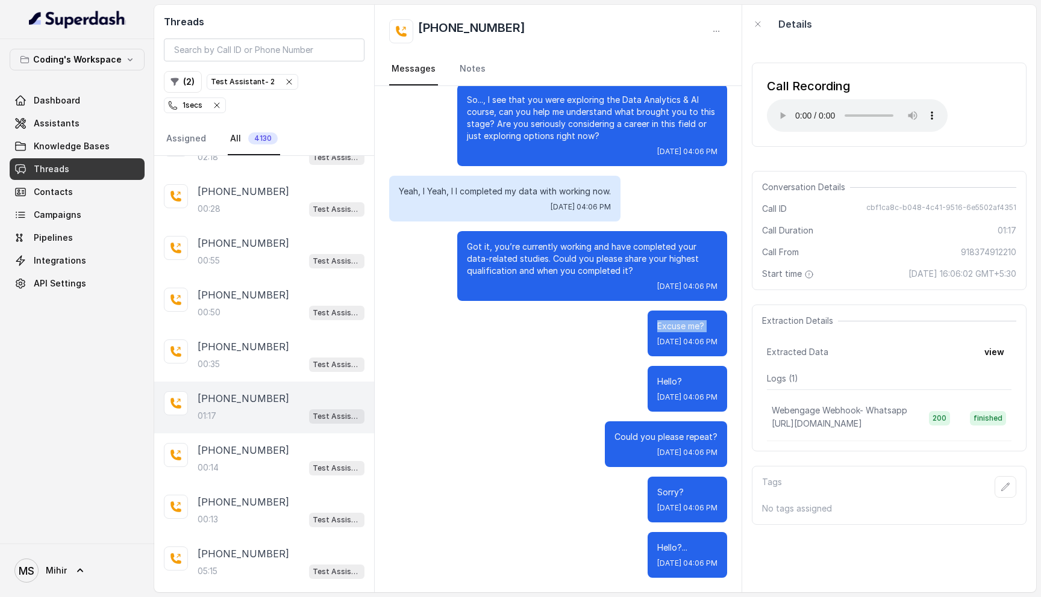
click at [657, 328] on p "Excuse me?" at bounding box center [687, 326] width 60 height 12
click at [657, 386] on p "Hello?" at bounding box center [687, 382] width 60 height 12
click at [640, 434] on p "Could you please repeat?" at bounding box center [665, 437] width 103 height 12
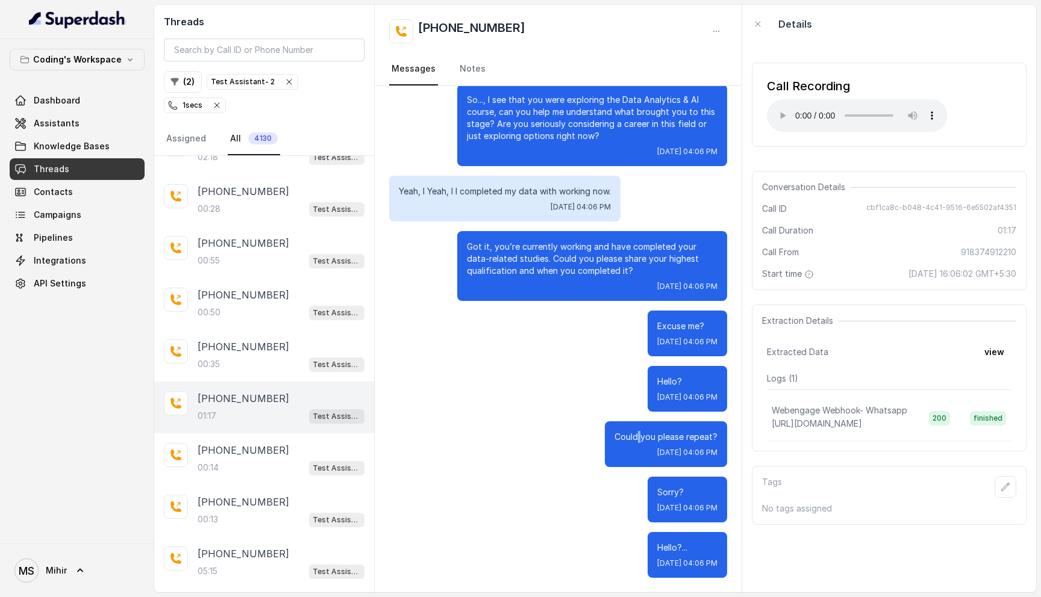
click at [640, 434] on p "Could you please repeat?" at bounding box center [665, 437] width 103 height 12
click at [565, 430] on div "Could you please repeat? Thu, Oct 9, 2025, 04:06 PM" at bounding box center [558, 445] width 338 height 46
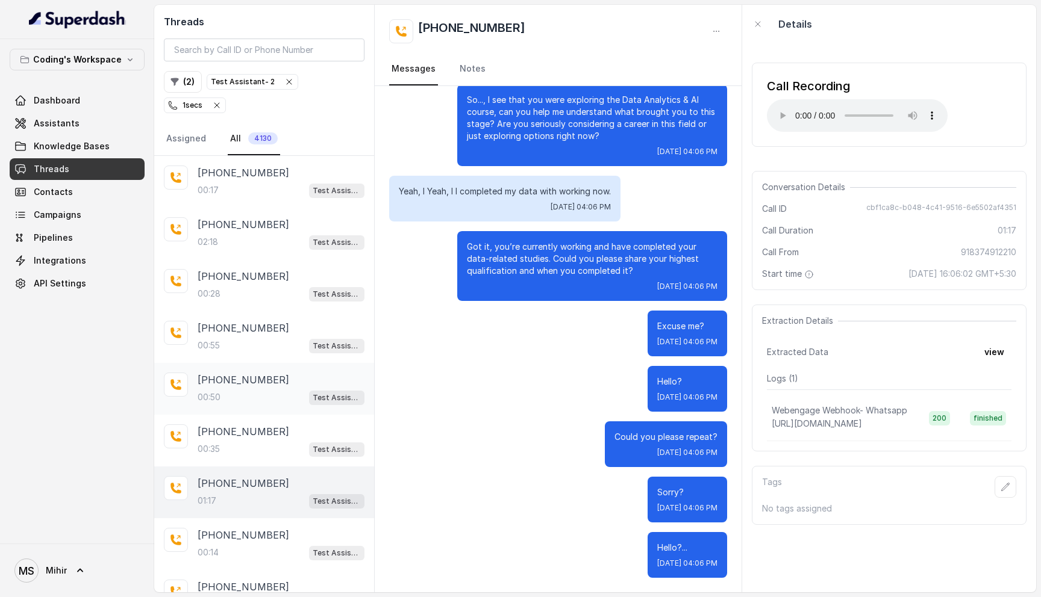
click at [228, 390] on div "00:50 Test Assistant- 2" at bounding box center [281, 398] width 167 height 16
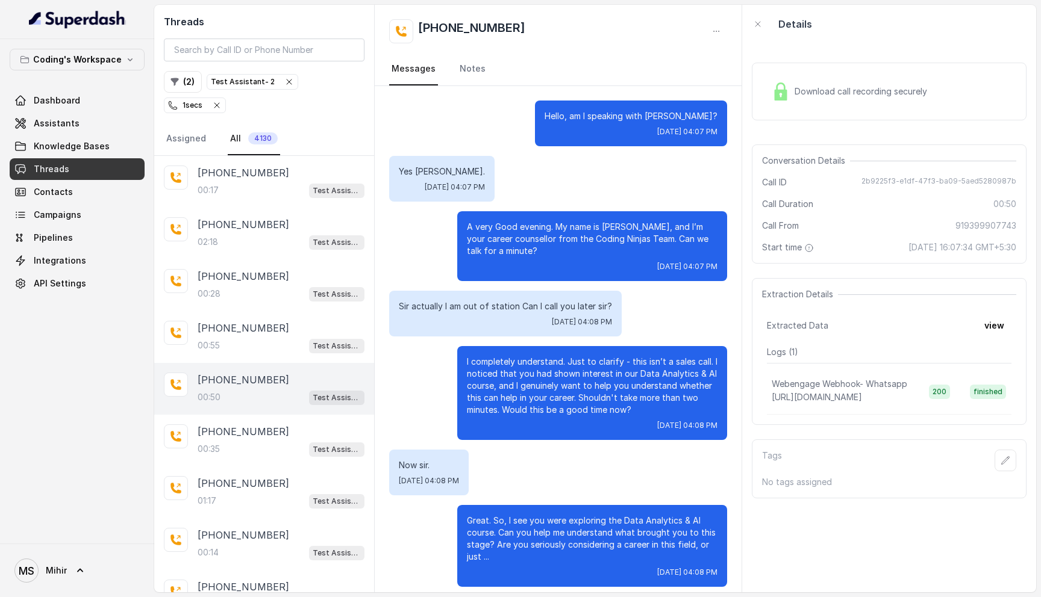
scroll to position [9, 0]
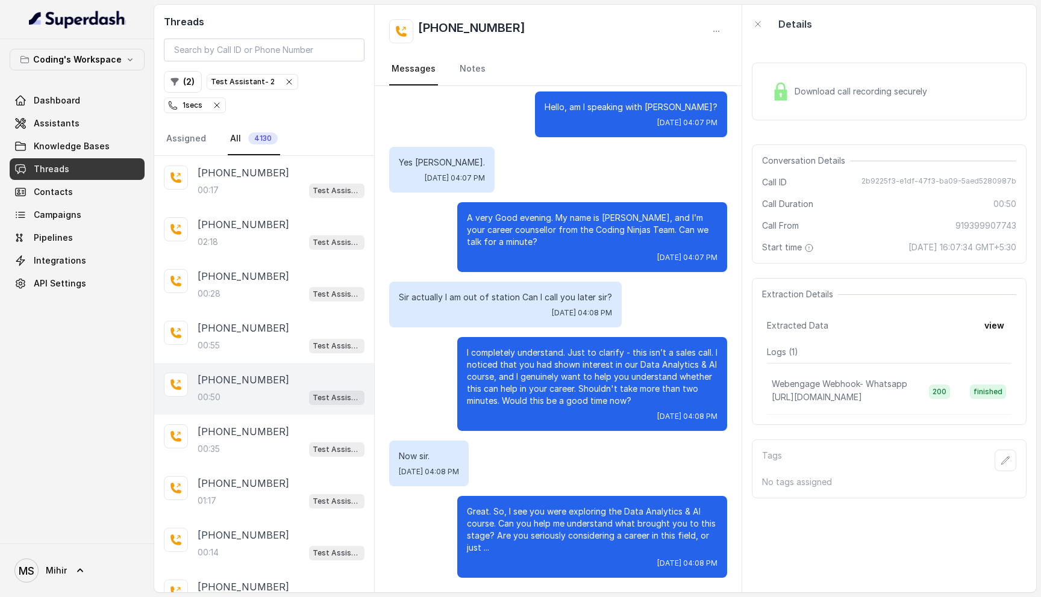
click at [537, 301] on p "Sir actually I am out of station Can I call you later sir?" at bounding box center [505, 298] width 213 height 12
click at [419, 453] on p "Now sir." at bounding box center [429, 457] width 60 height 12
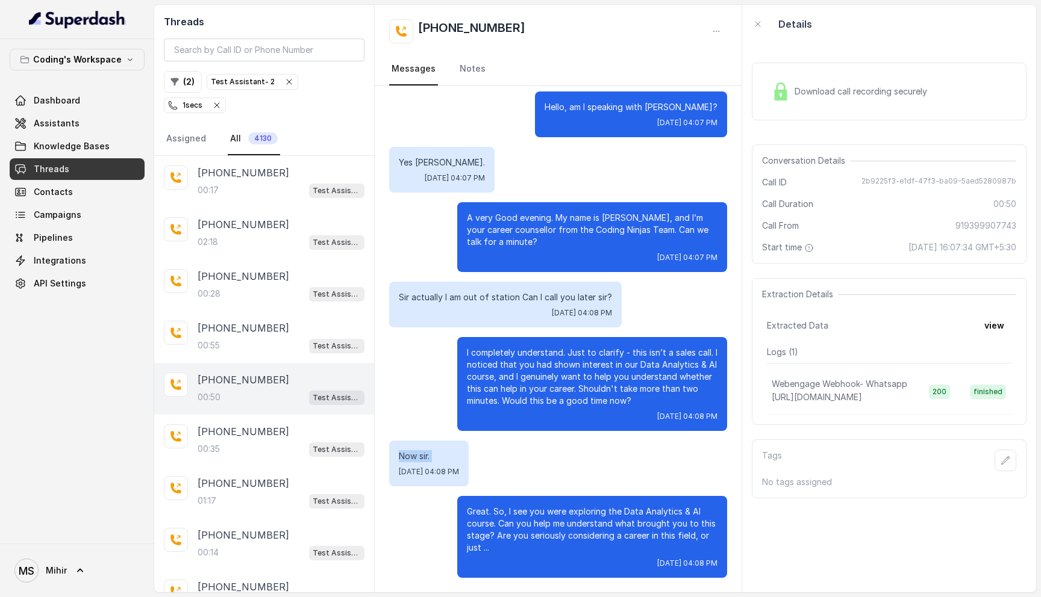
click at [419, 453] on p "Now sir." at bounding box center [429, 457] width 60 height 12
click at [531, 537] on p "Great. So, I see you were exploring the Data Analytics & AI course. Can you hel…" at bounding box center [592, 530] width 251 height 48
click at [239, 289] on div "+918961262081 00:28 Test Assistant- 2" at bounding box center [264, 286] width 220 height 52
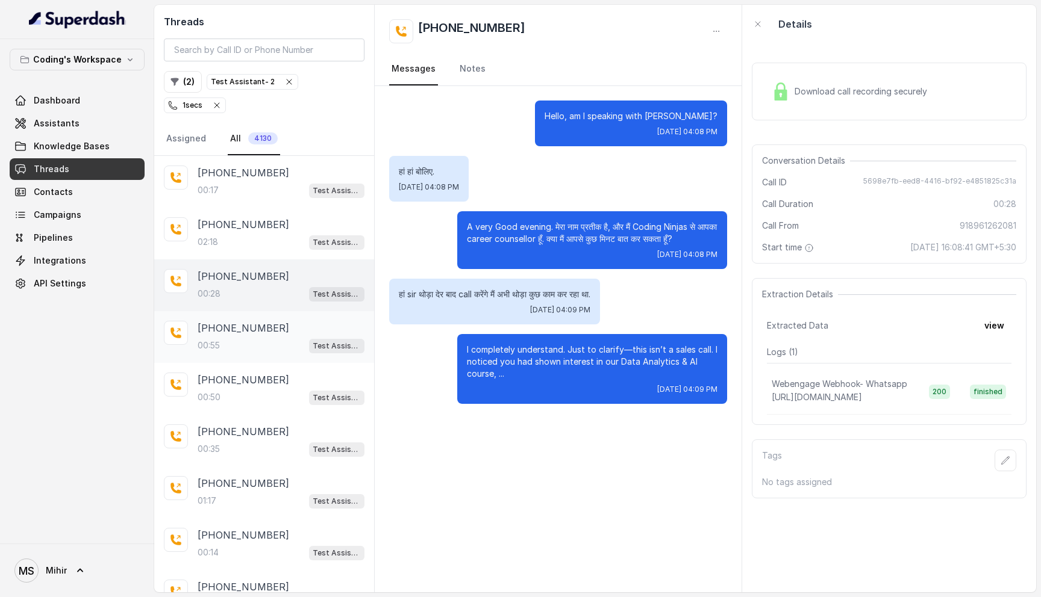
click at [243, 338] on div "00:55 Test Assistant- 2" at bounding box center [281, 346] width 167 height 16
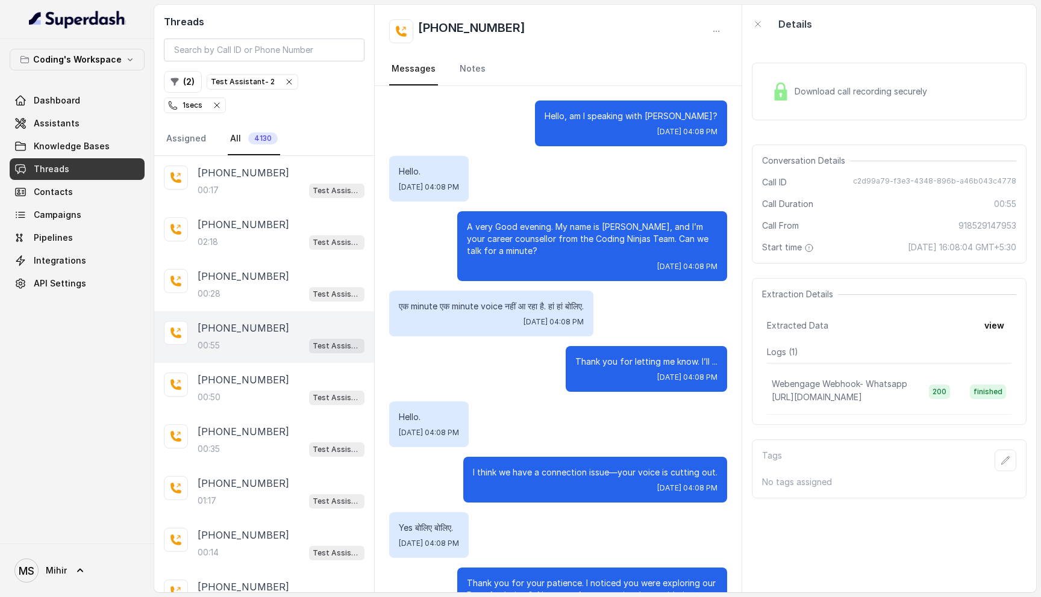
scroll to position [226, 0]
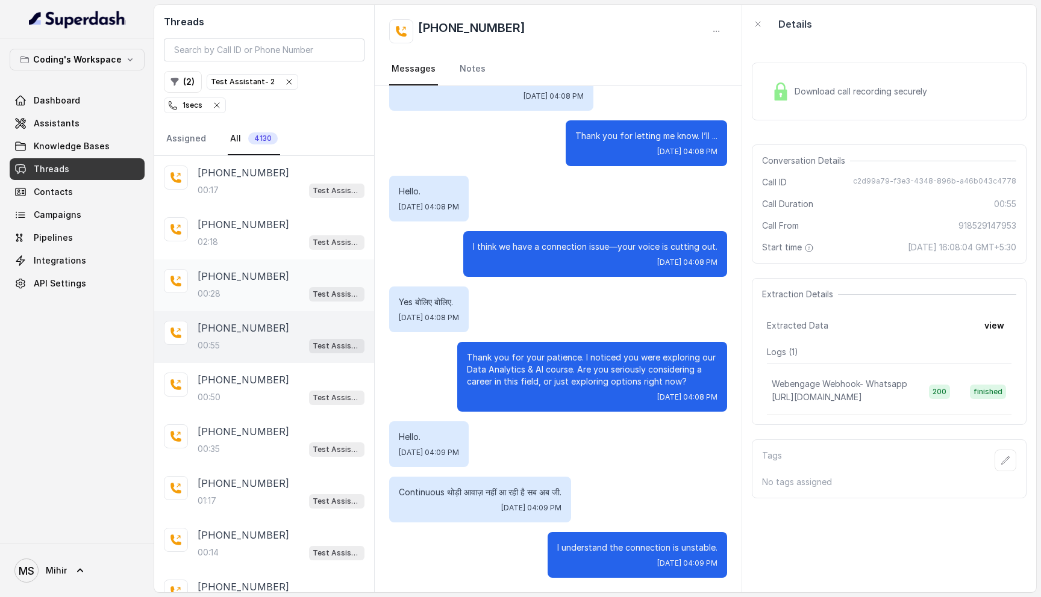
click at [246, 284] on div "+918961262081 00:28 Test Assistant- 2" at bounding box center [264, 286] width 220 height 52
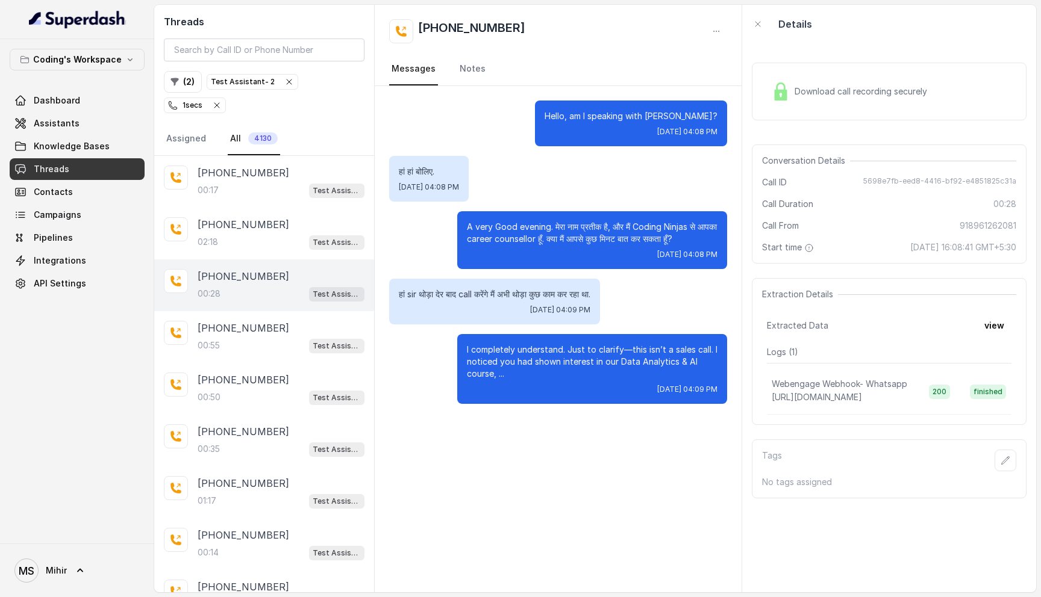
click at [581, 367] on p "I completely understand. Just to clarify—this isn’t a sales call. I noticed you…" at bounding box center [592, 362] width 251 height 36
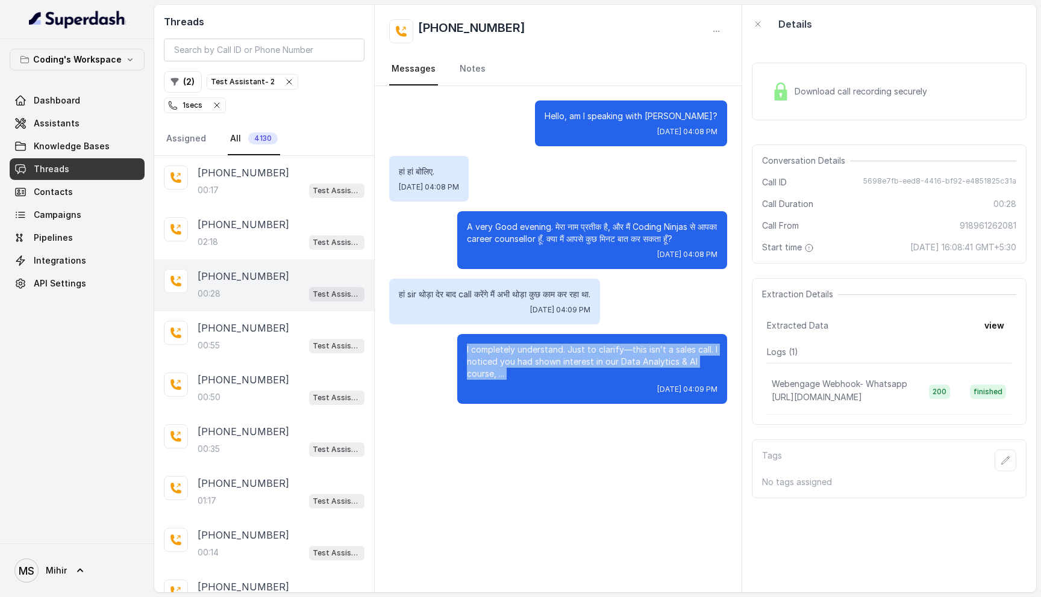
click at [581, 367] on p "I completely understand. Just to clarify—this isn’t a sales call. I noticed you…" at bounding box center [592, 362] width 251 height 36
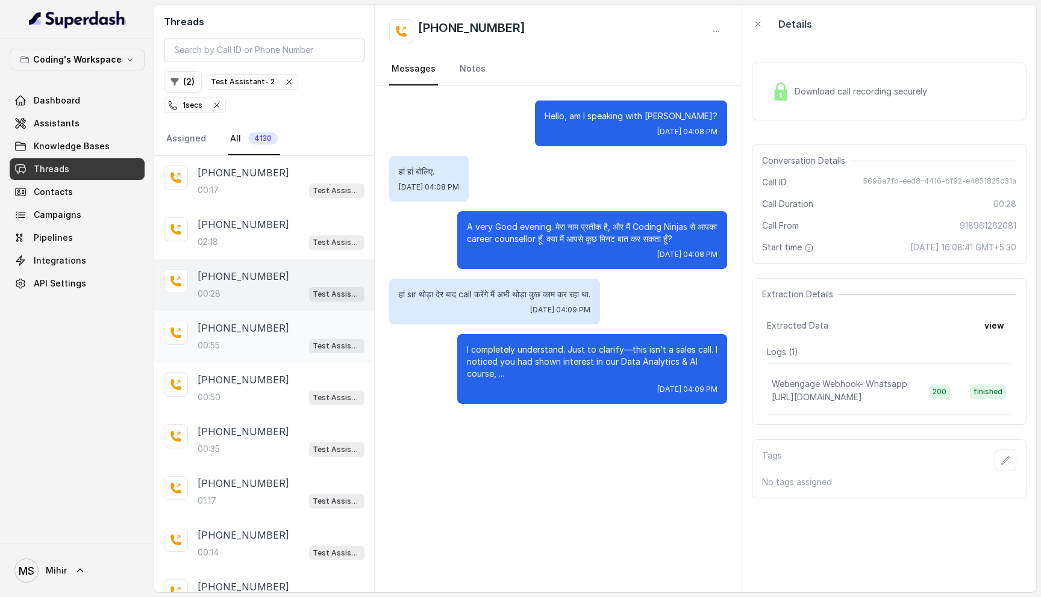
click at [247, 338] on div "00:55 Test Assistant- 2" at bounding box center [281, 346] width 167 height 16
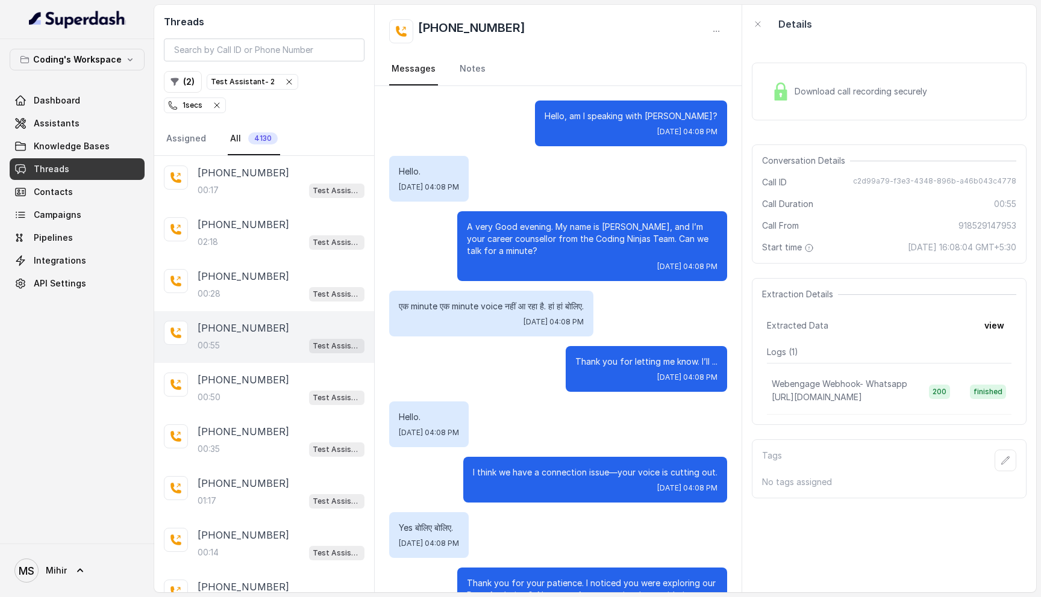
scroll to position [226, 0]
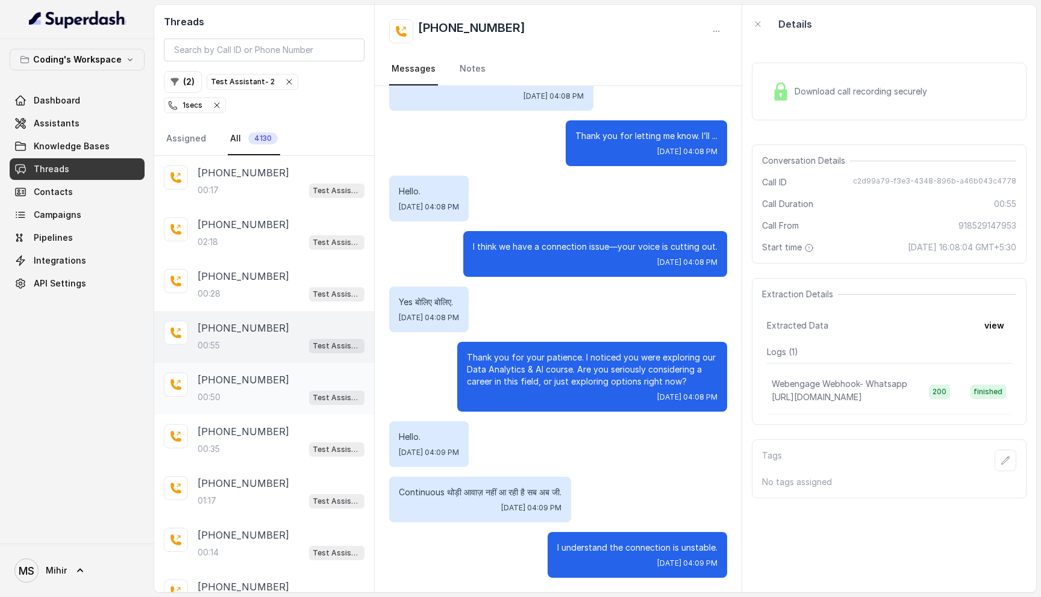
click at [236, 390] on div "00:50 Test Assistant- 2" at bounding box center [281, 398] width 167 height 16
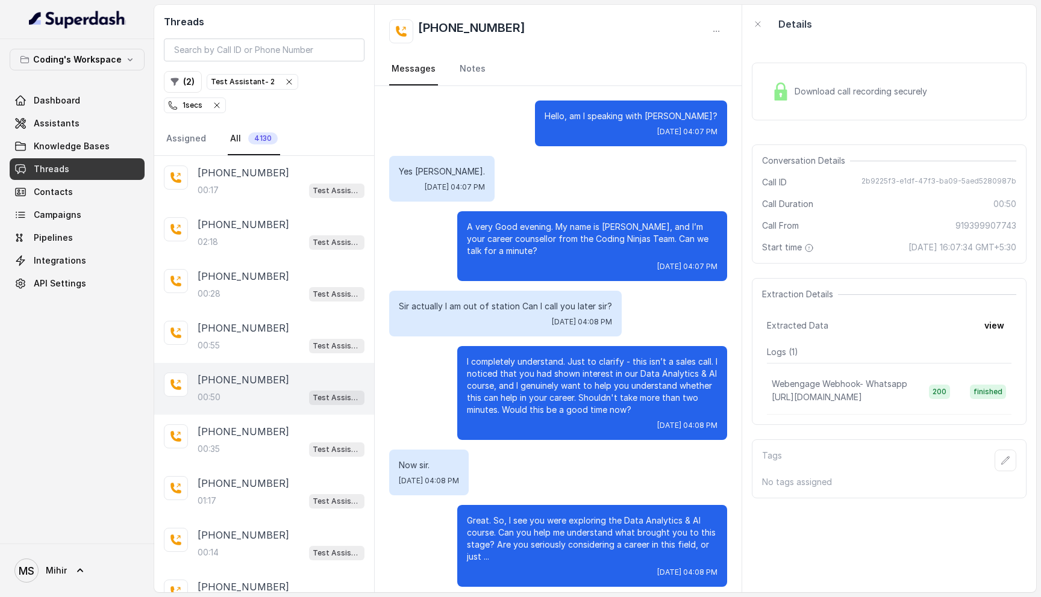
scroll to position [9, 0]
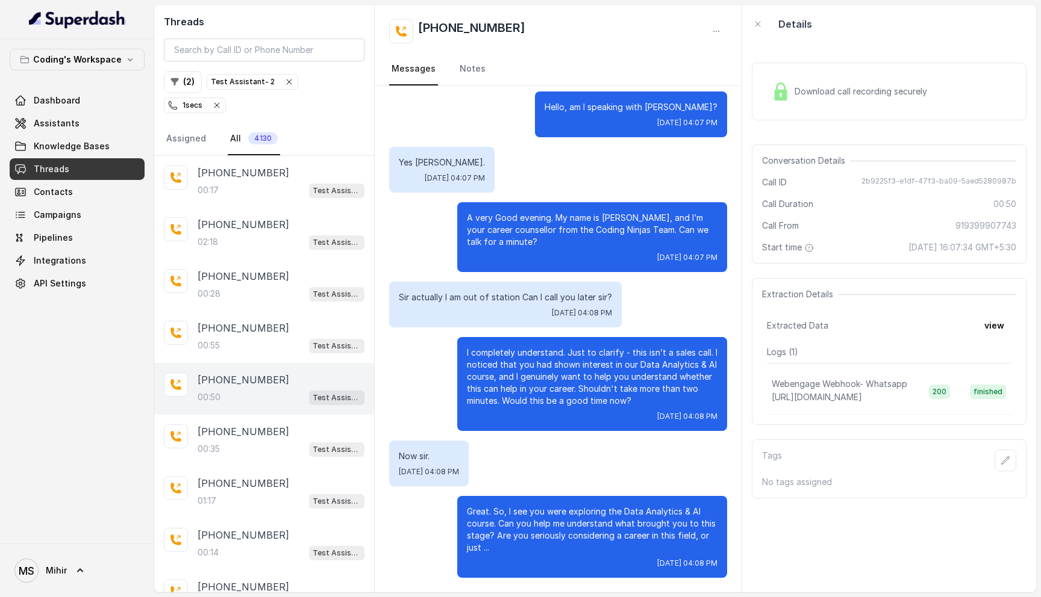
click at [551, 392] on p "I completely understand. Just to clarify - this isn’t a sales call. I noticed t…" at bounding box center [592, 377] width 251 height 60
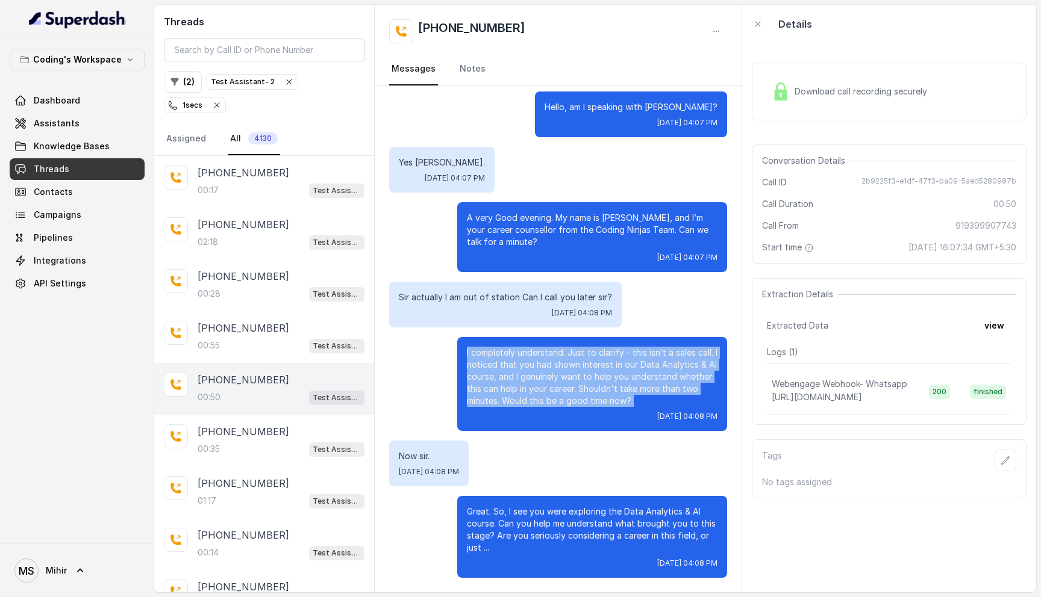
click at [551, 392] on p "I completely understand. Just to clarify - this isn’t a sales call. I noticed t…" at bounding box center [592, 377] width 251 height 60
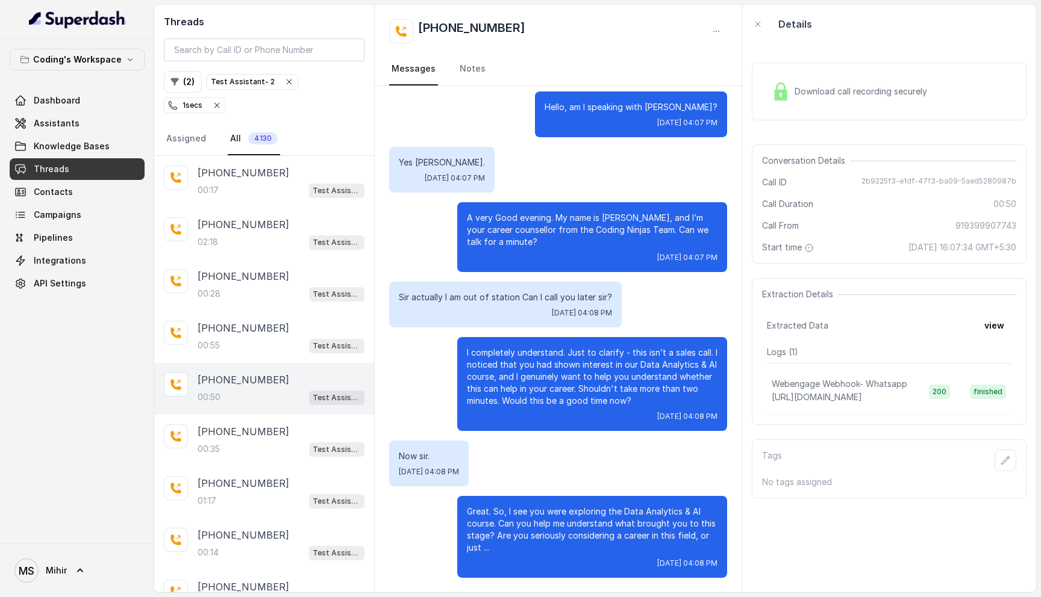
click at [551, 392] on p "I completely understand. Just to clarify - this isn’t a sales call. I noticed t…" at bounding box center [592, 377] width 251 height 60
click at [239, 441] on div "00:35 Test Assistant- 2" at bounding box center [281, 449] width 167 height 16
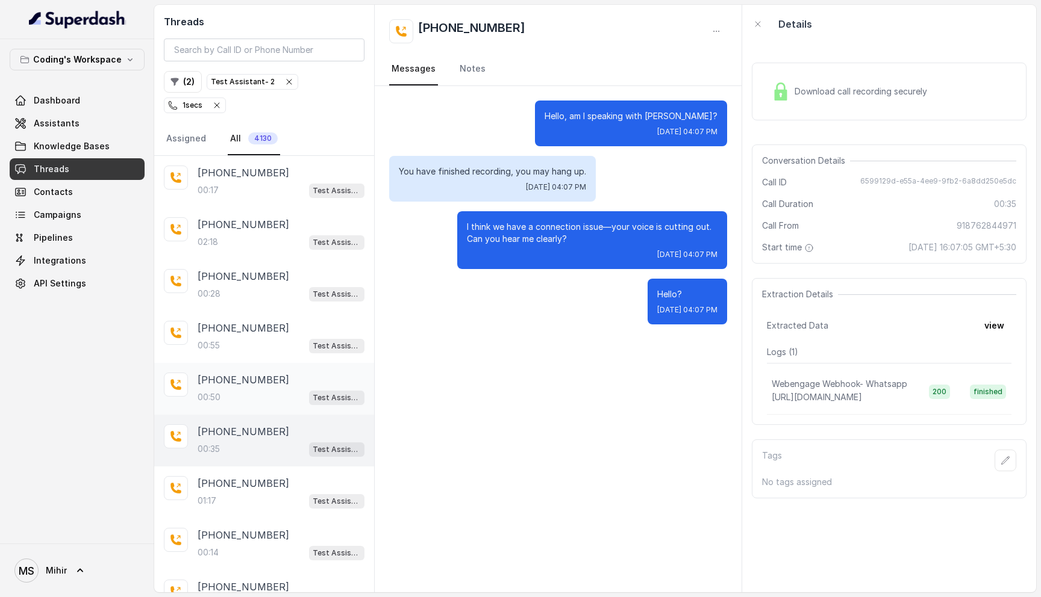
click at [236, 390] on div "+919399907743 00:50 Test Assistant- 2" at bounding box center [264, 389] width 220 height 52
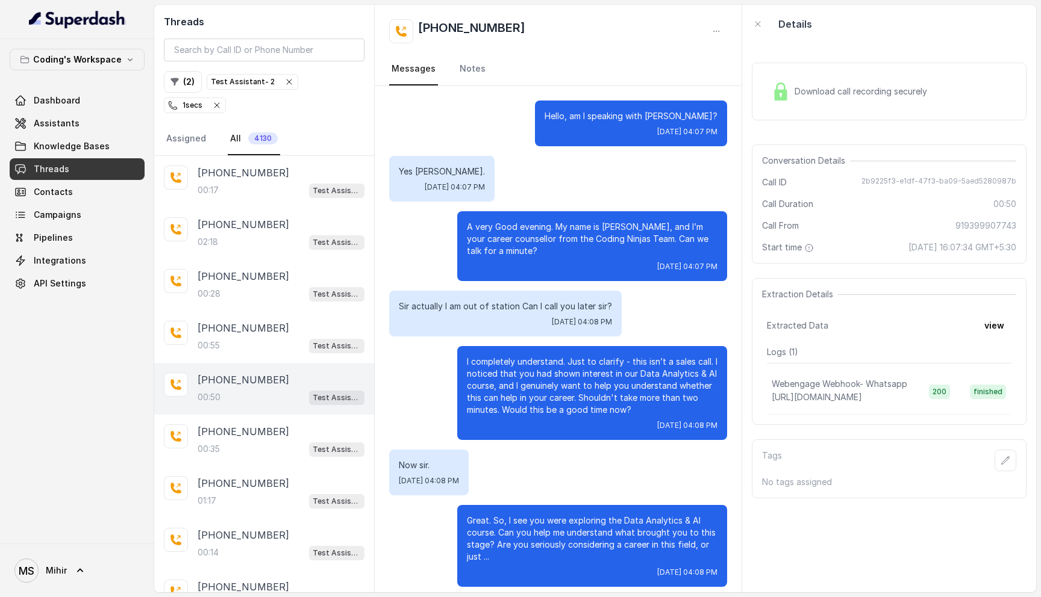
scroll to position [9, 0]
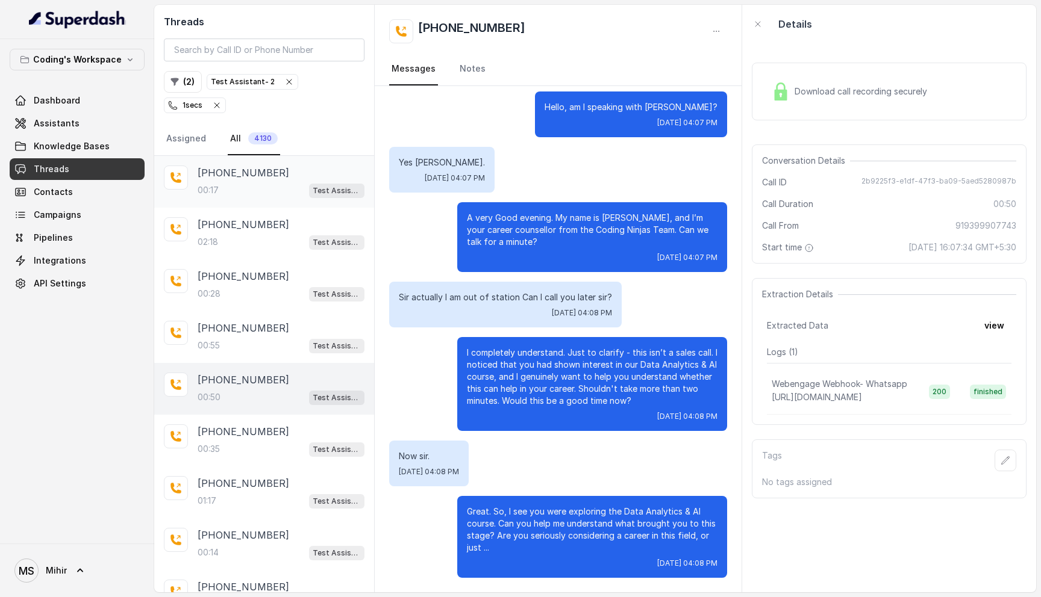
click at [230, 181] on div "+917462823755 00:17 Test Assistant- 2" at bounding box center [264, 182] width 220 height 52
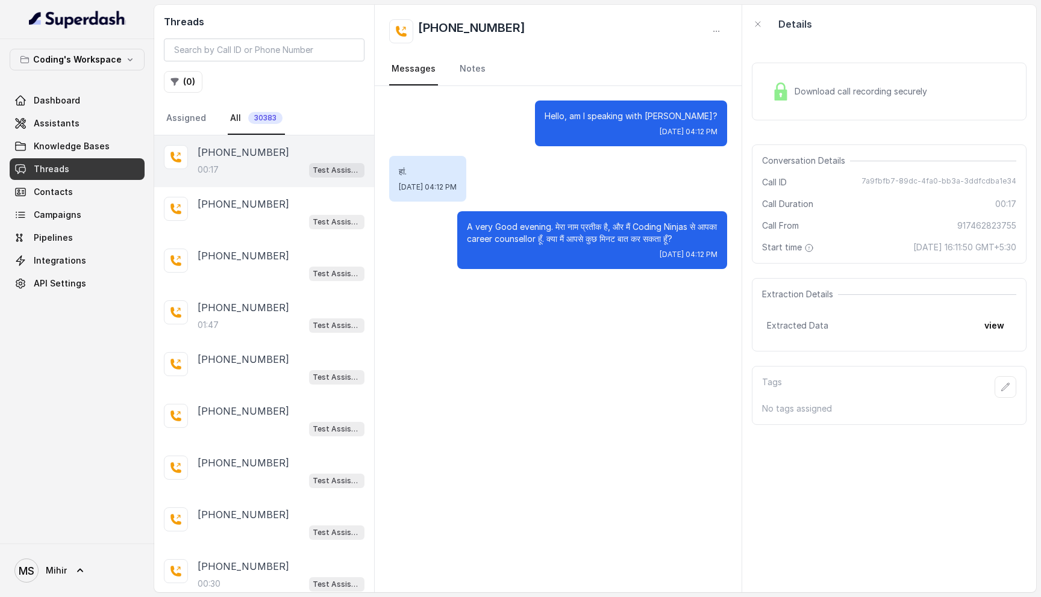
click at [188, 82] on button "( 0 )" at bounding box center [183, 82] width 39 height 22
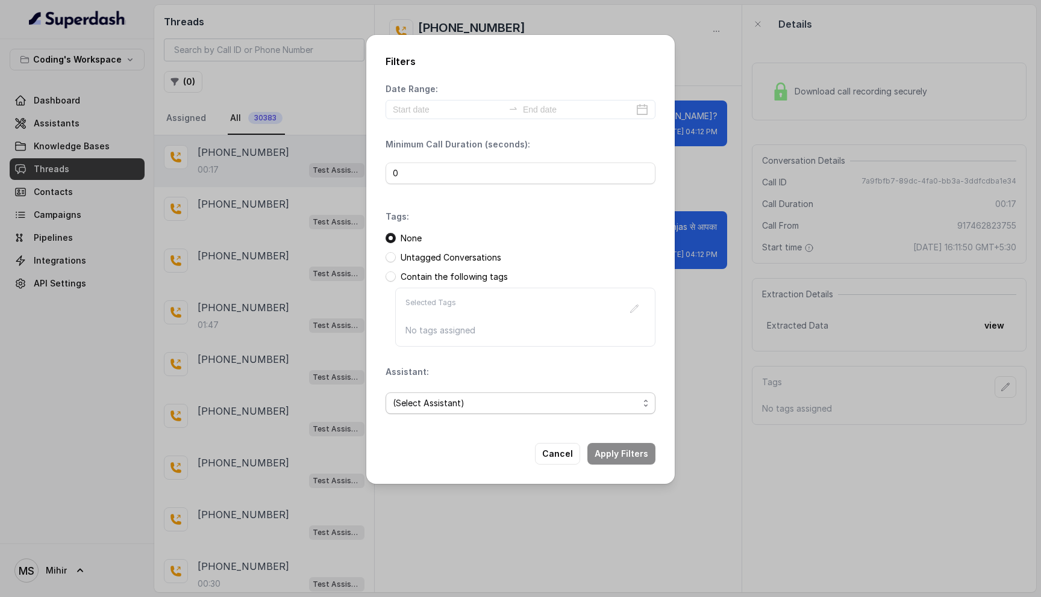
click at [465, 402] on span "(Select Assistant)" at bounding box center [516, 403] width 246 height 14
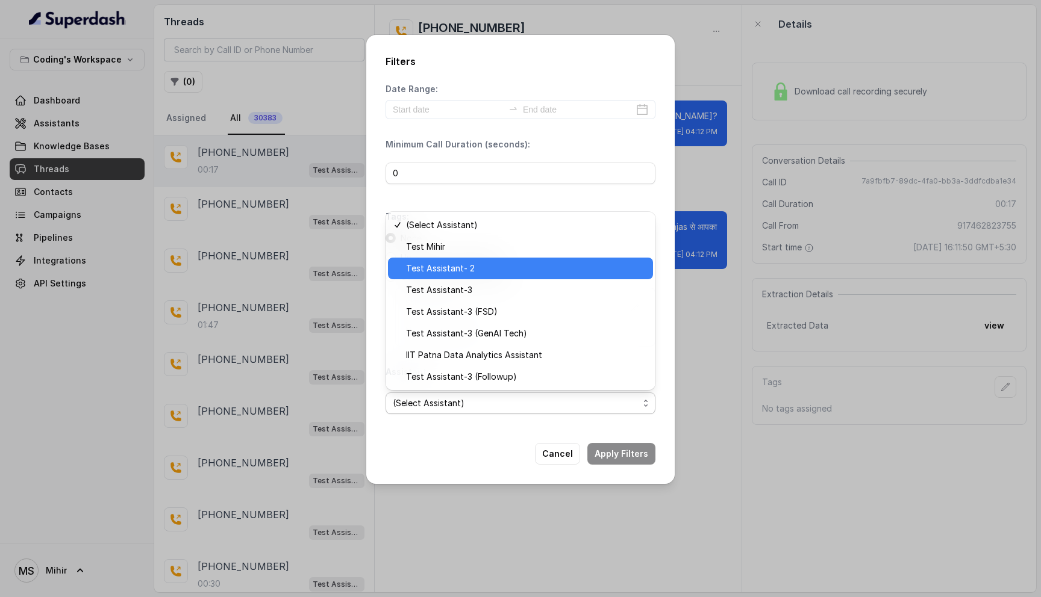
click at [466, 275] on div "Test Assistant- 2" at bounding box center [520, 269] width 265 height 22
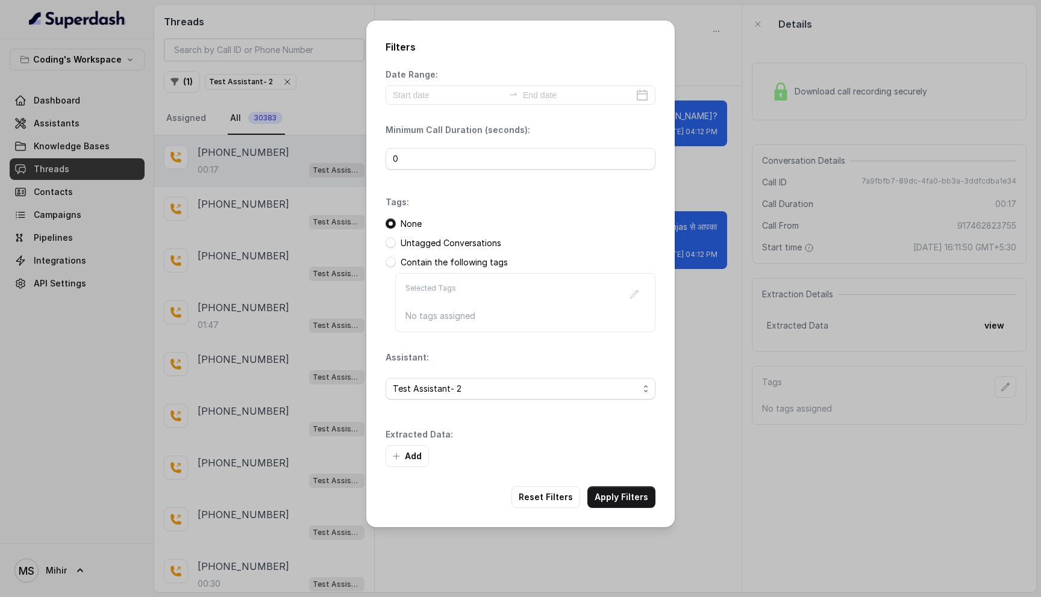
click at [459, 146] on div "0" at bounding box center [520, 159] width 270 height 36
click at [459, 150] on input "0" at bounding box center [520, 159] width 270 height 22
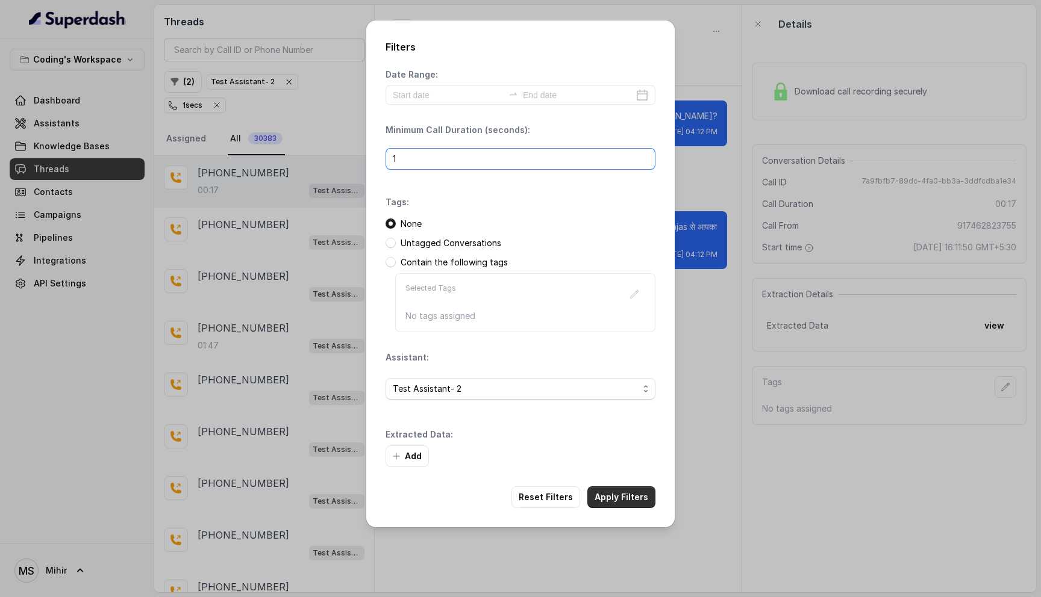
type input "1"
click at [618, 497] on button "Apply Filters" at bounding box center [621, 498] width 68 height 22
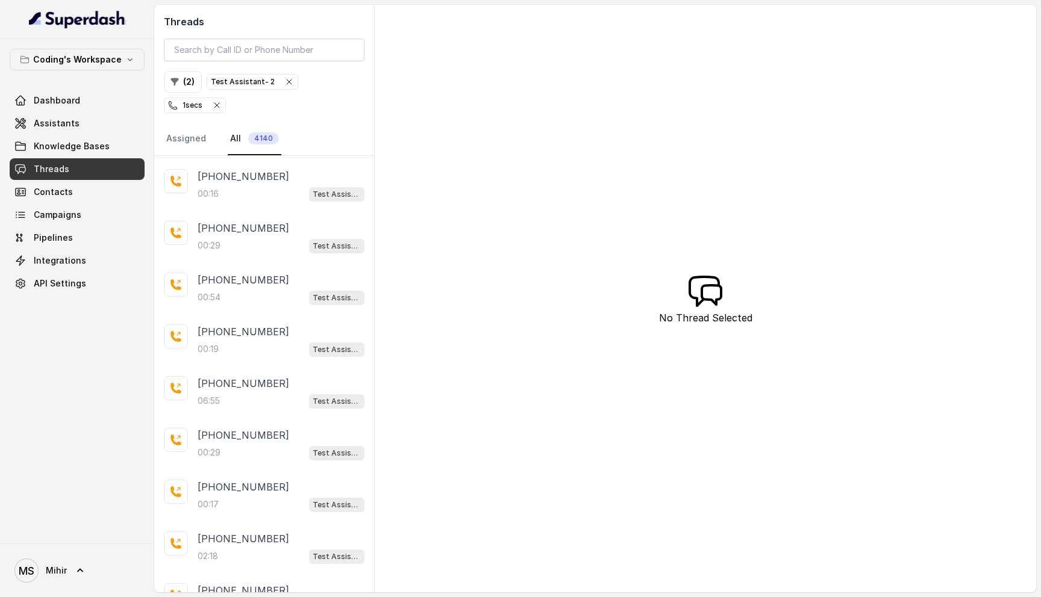
scroll to position [413, 0]
click at [240, 392] on div "06:55 Test Assistant- 2" at bounding box center [281, 400] width 167 height 16
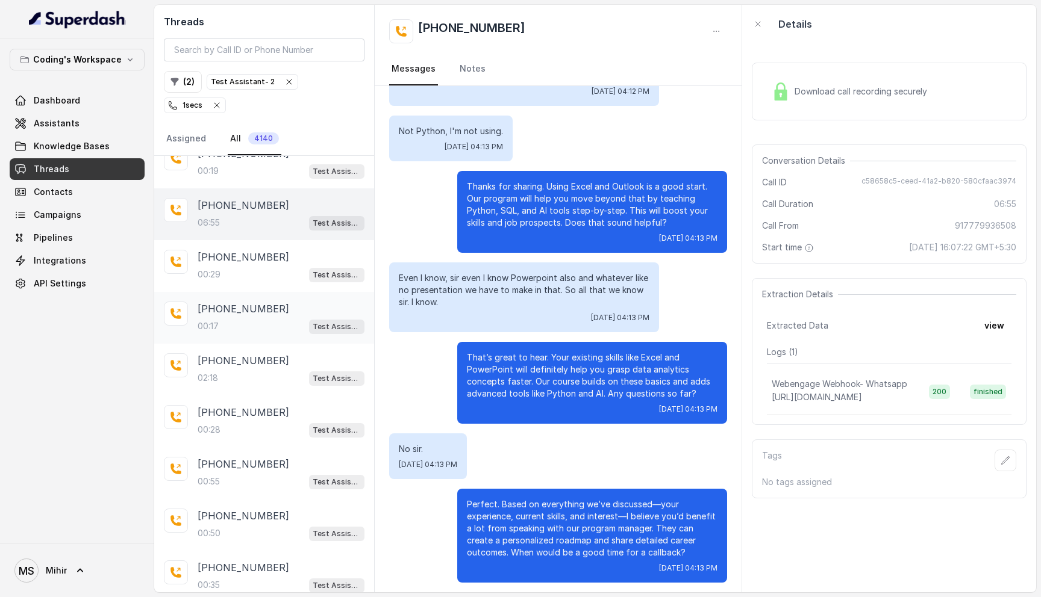
scroll to position [621, 0]
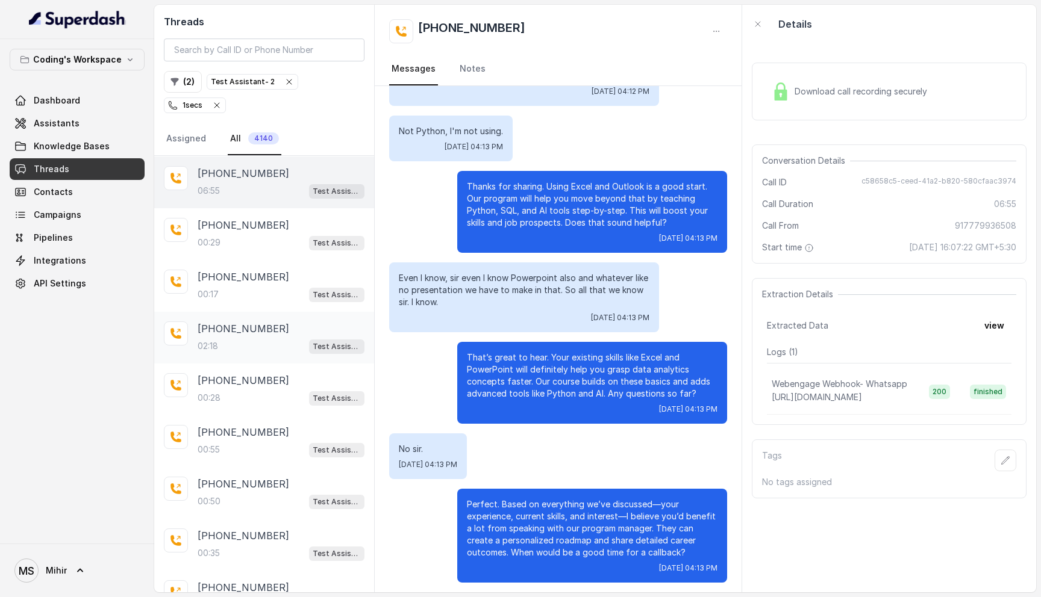
click at [232, 338] on div "02:18 Test Assistant- 2" at bounding box center [281, 346] width 167 height 16
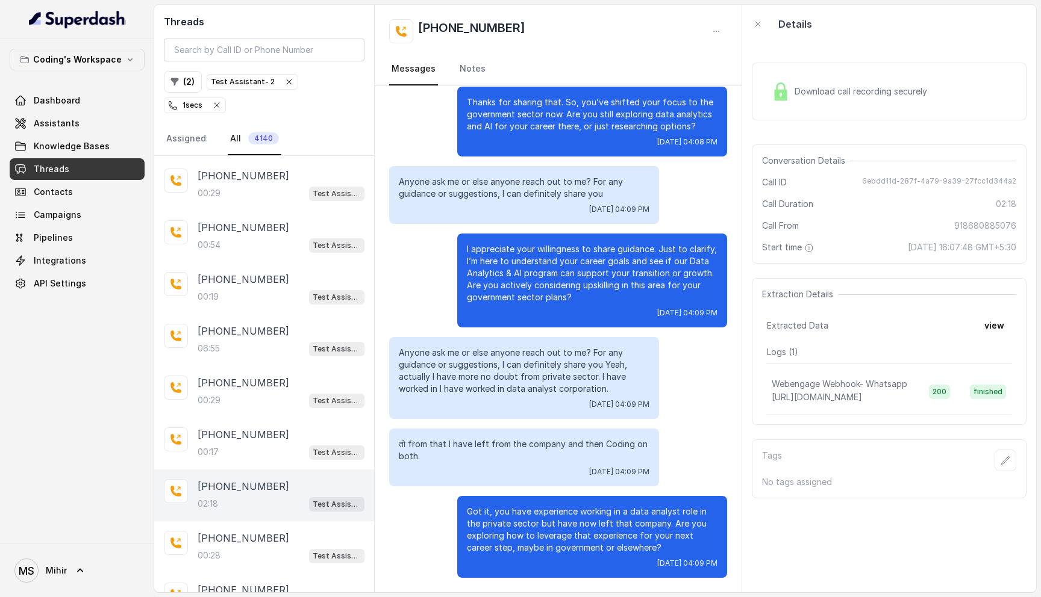
scroll to position [456, 0]
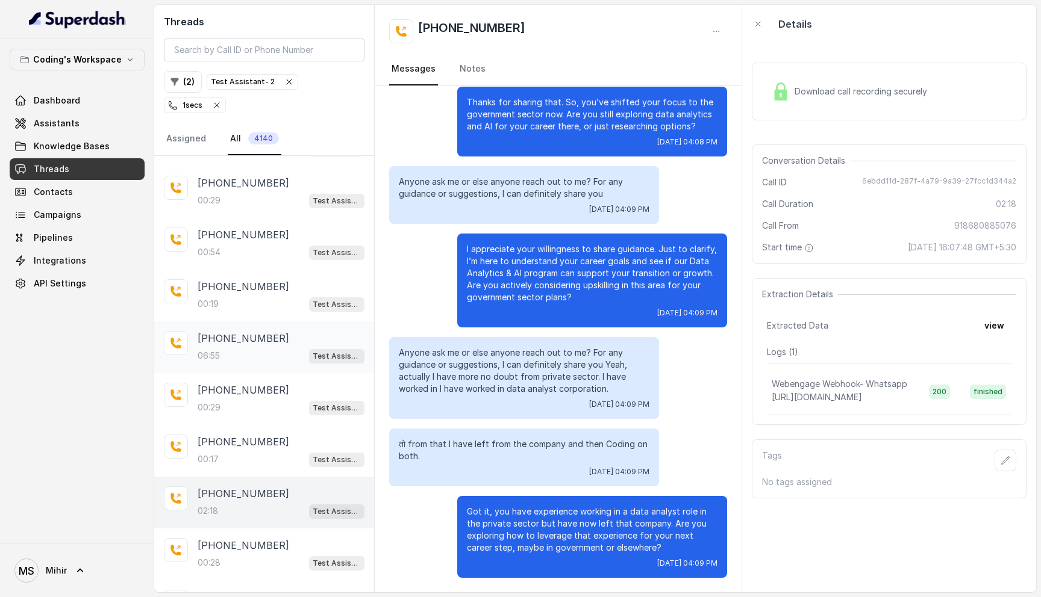
click at [242, 348] on div "06:55 Test Assistant- 2" at bounding box center [281, 356] width 167 height 16
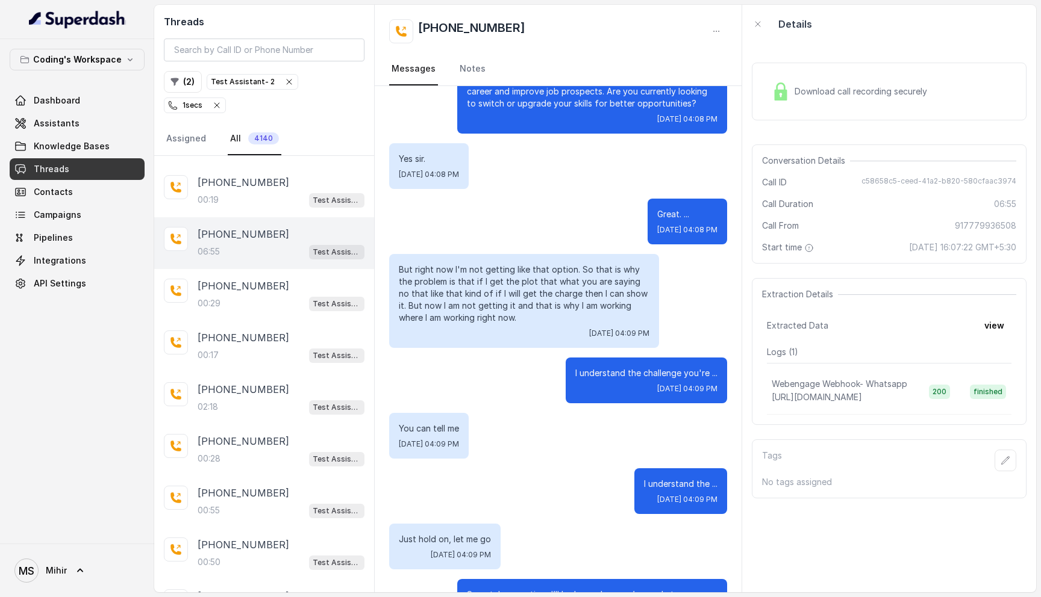
scroll to position [1115, 0]
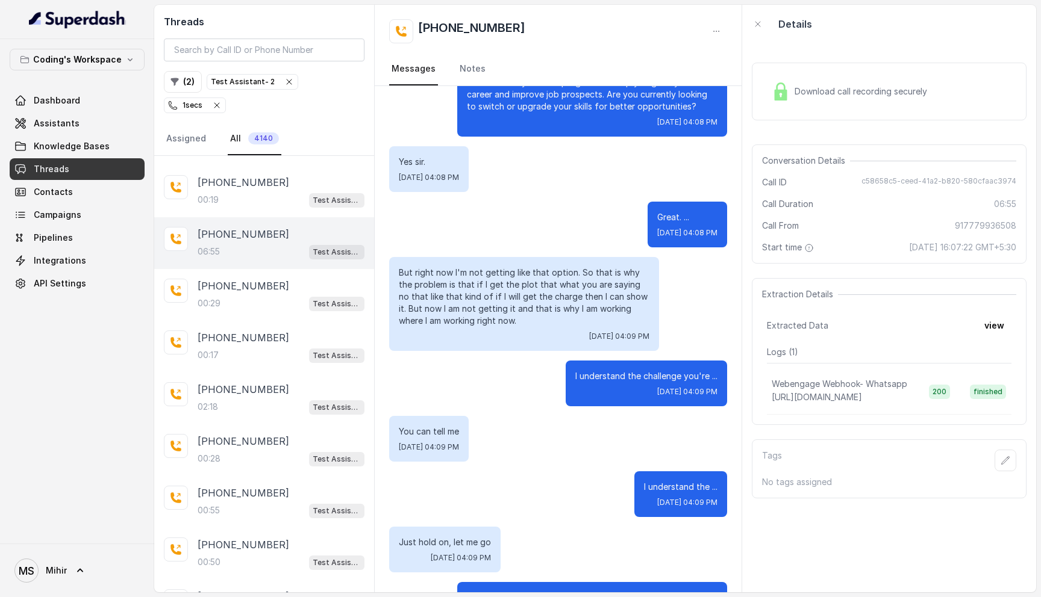
click at [522, 274] on p "But right now I'm not getting like that option. So that is why the problem is t…" at bounding box center [524, 297] width 251 height 60
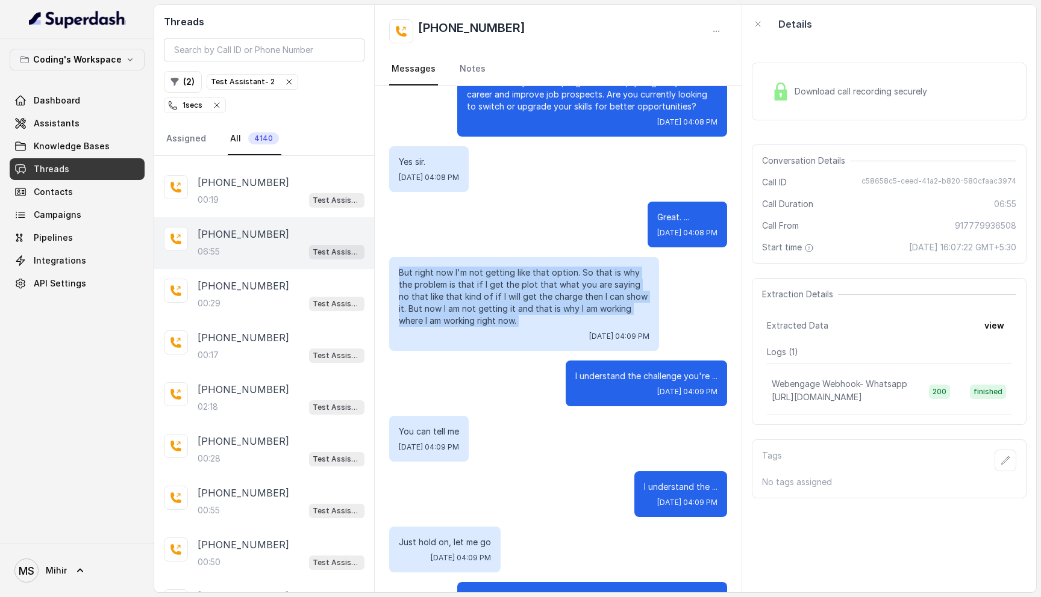
click at [522, 274] on p "But right now I'm not getting like that option. So that is why the problem is t…" at bounding box center [524, 297] width 251 height 60
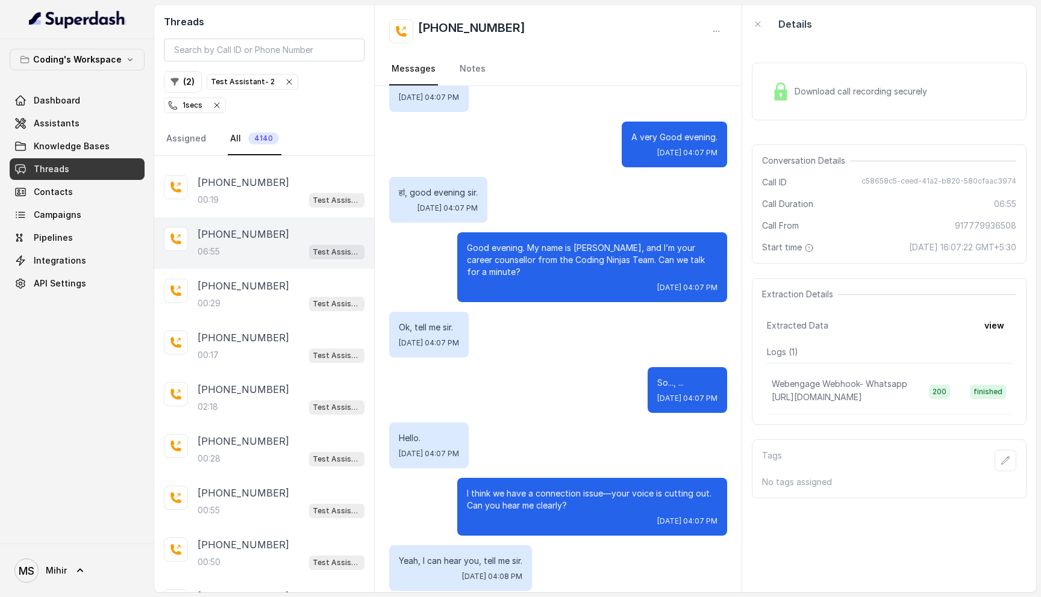
scroll to position [0, 0]
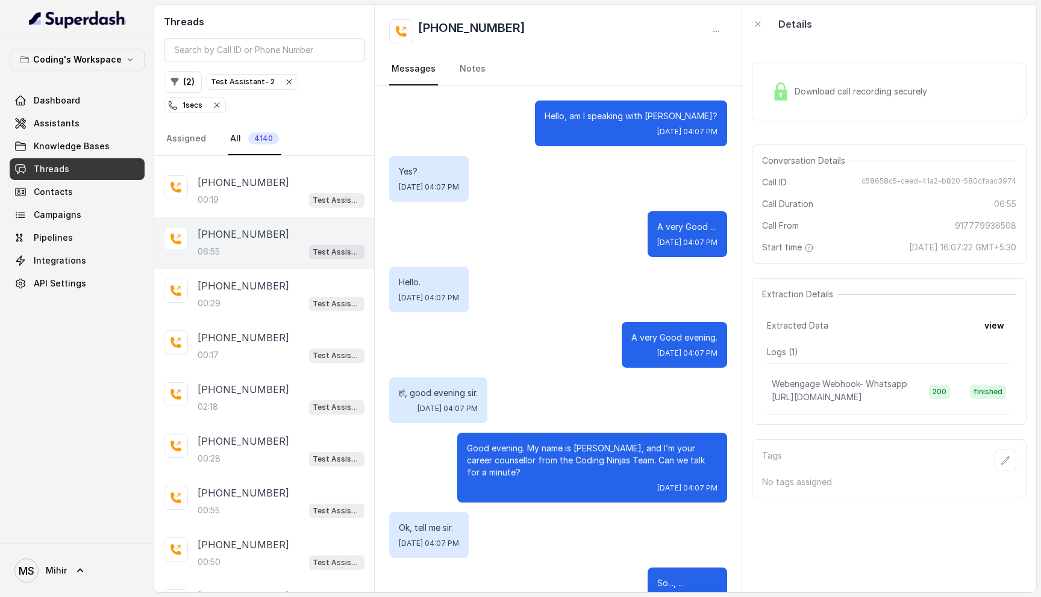
click at [841, 103] on div "Download call recording securely" at bounding box center [849, 92] width 165 height 28
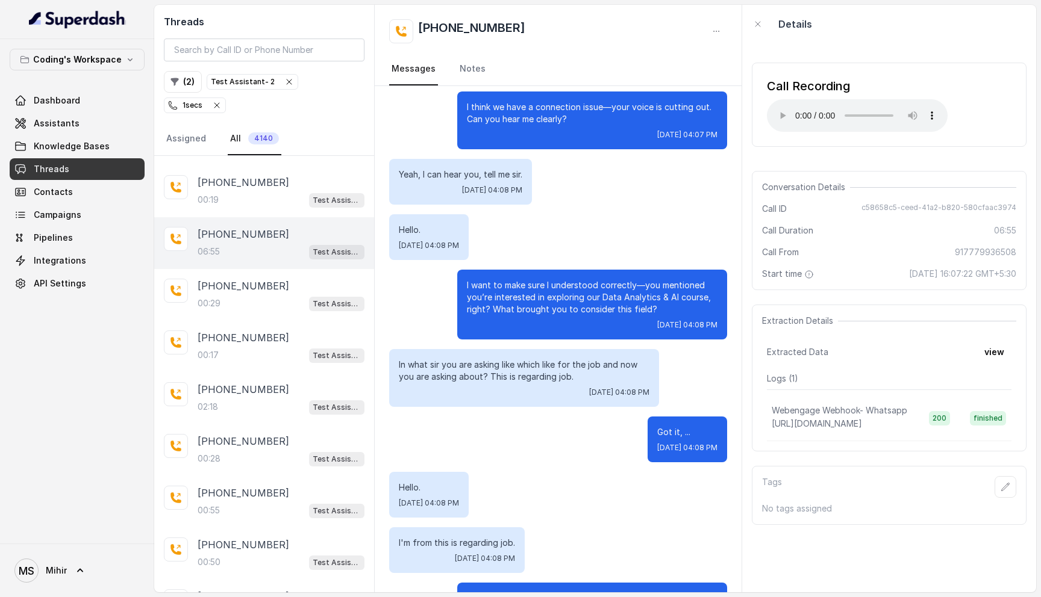
scroll to position [583, 0]
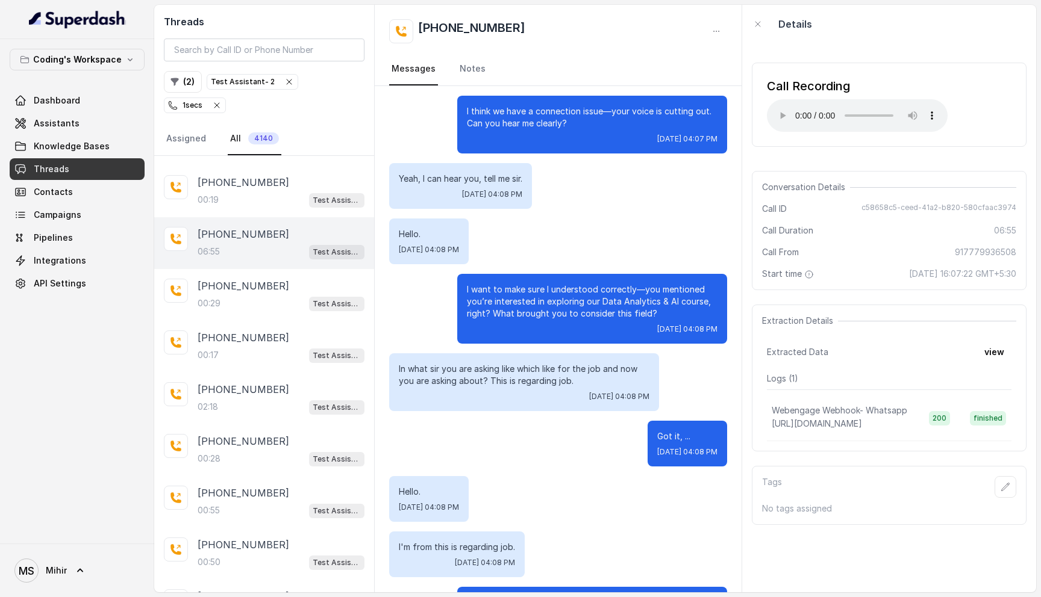
click at [498, 290] on p "I want to make sure I understood correctly—you mentioned you’re interested in e…" at bounding box center [592, 302] width 251 height 36
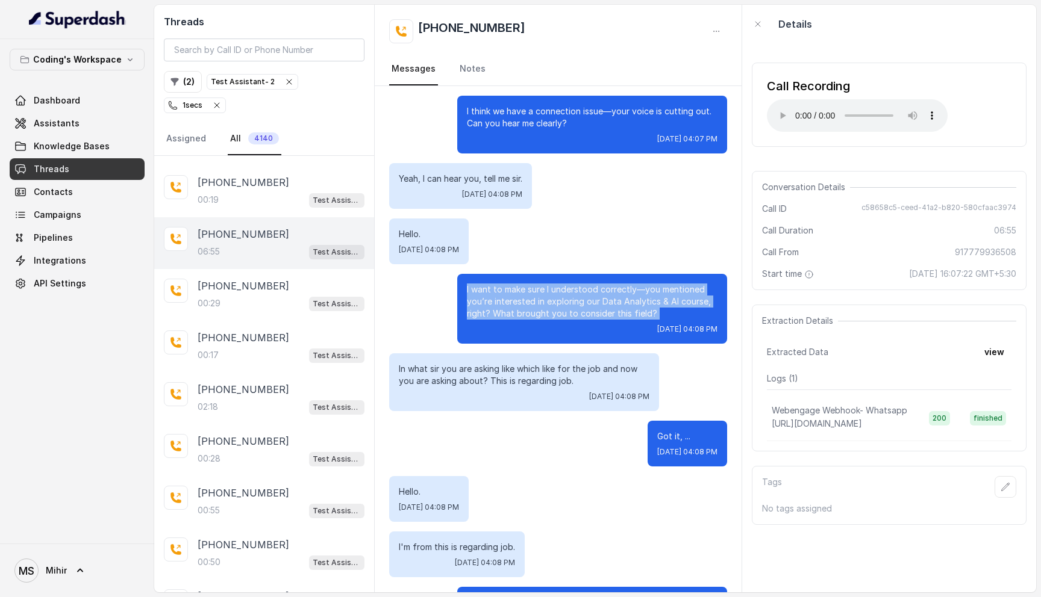
click at [498, 290] on p "I want to make sure I understood correctly—you mentioned you’re interested in e…" at bounding box center [592, 302] width 251 height 36
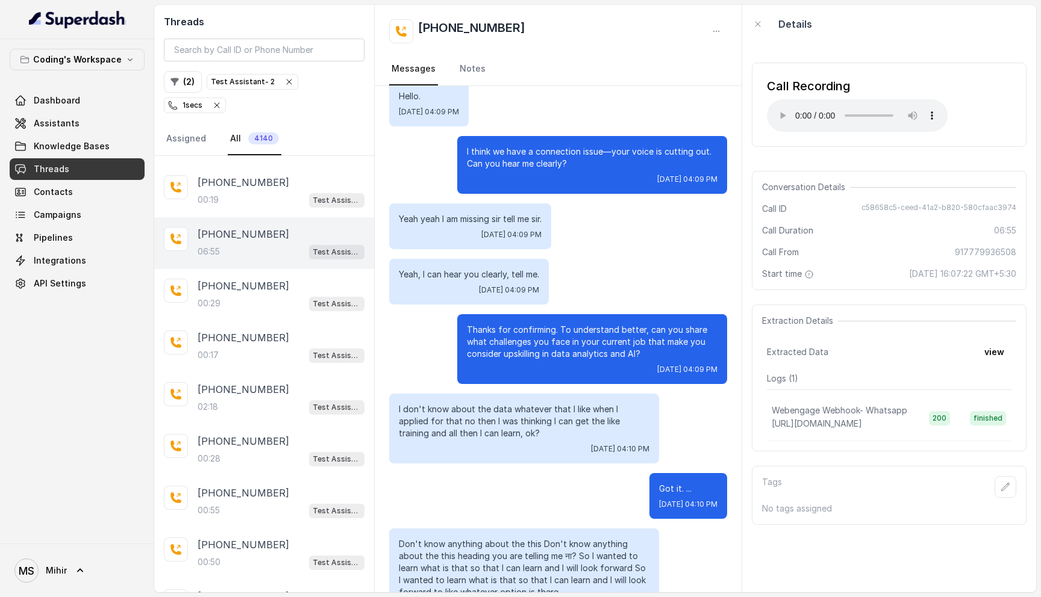
scroll to position [1811, 0]
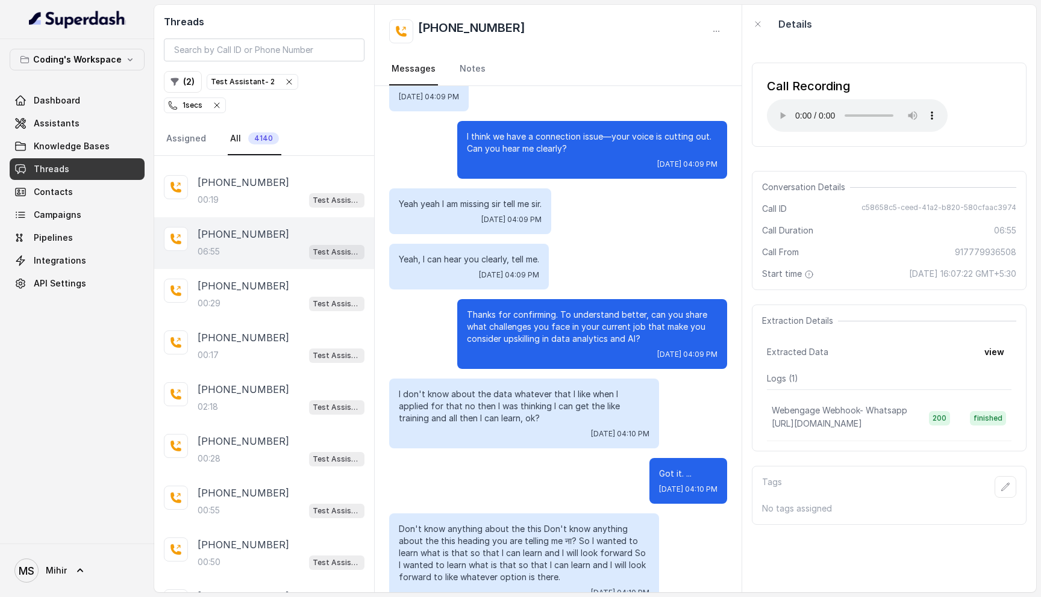
click at [544, 394] on p "I don't know about the data whatever that I like when I applied for that no the…" at bounding box center [524, 406] width 251 height 36
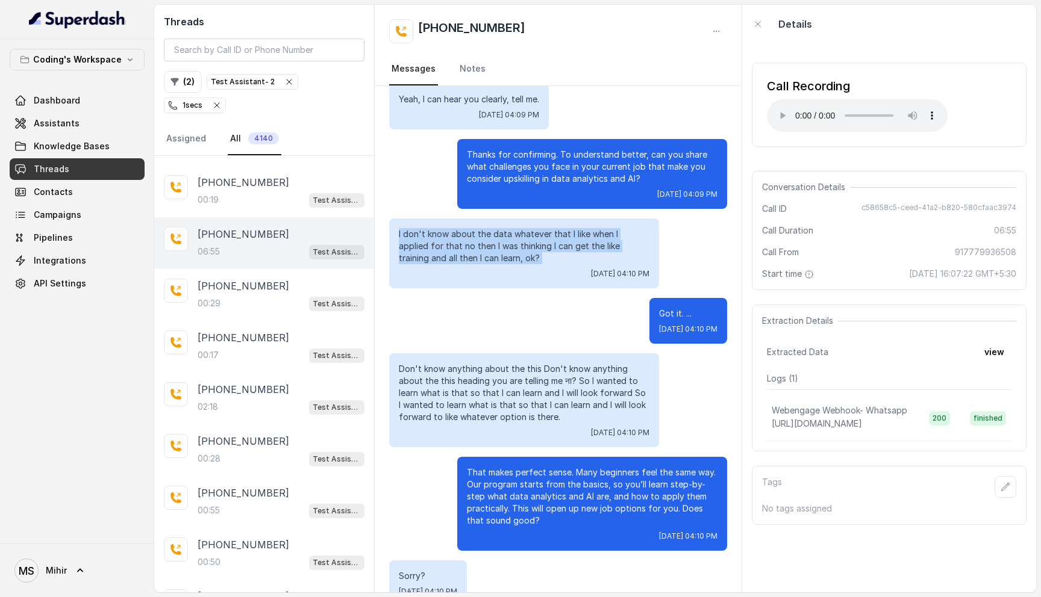
scroll to position [2011, 0]
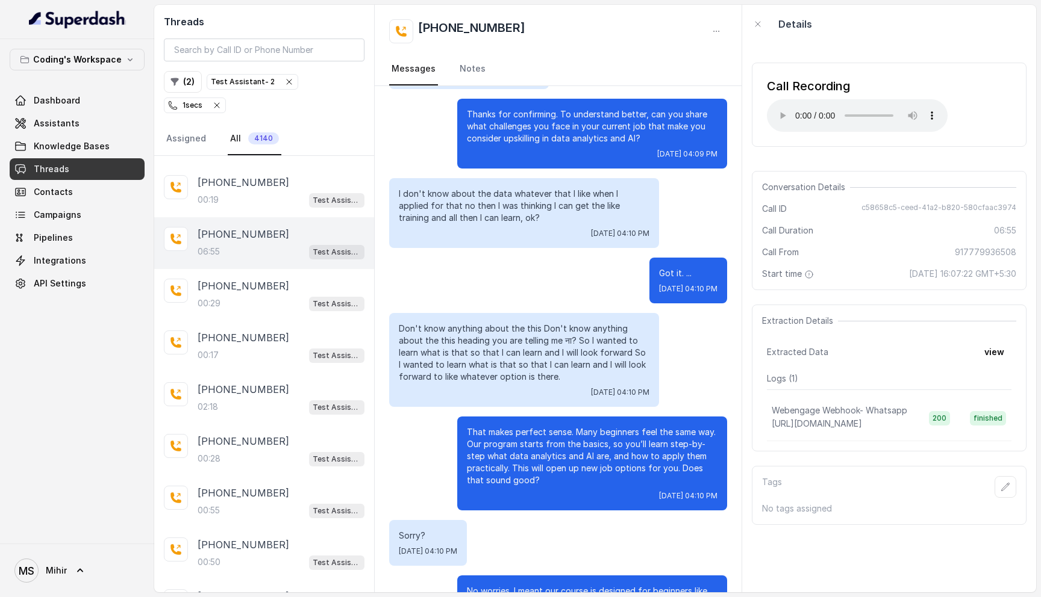
click at [764, 99] on div "Call Recording Your browser does not support the audio element." at bounding box center [889, 105] width 275 height 84
click at [507, 434] on p "That makes perfect sense. Many beginners feel the same way. Our program starts …" at bounding box center [592, 456] width 251 height 60
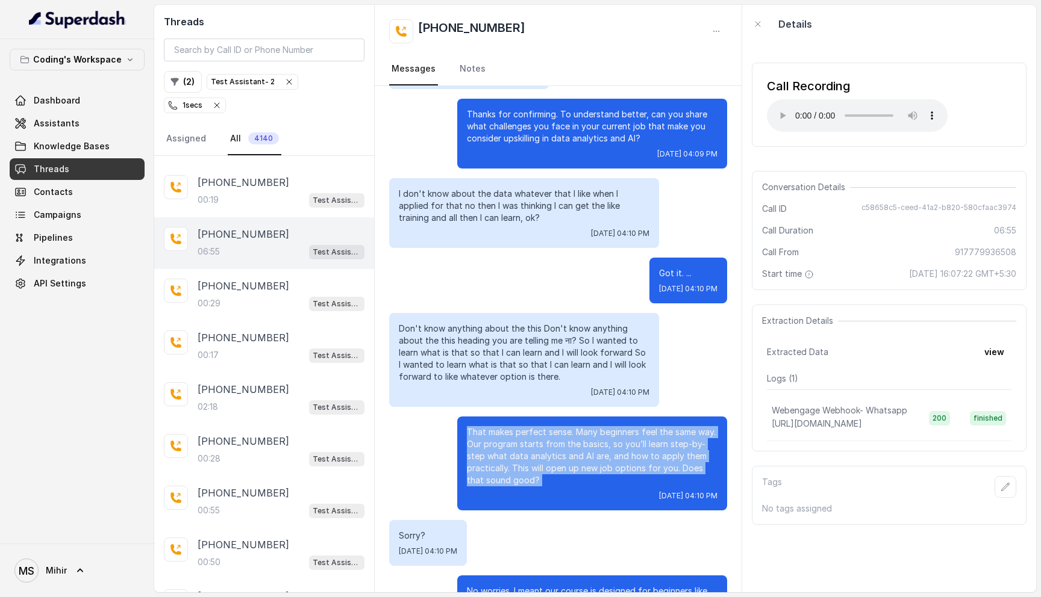
click at [507, 434] on p "That makes perfect sense. Many beginners feel the same way. Our program starts …" at bounding box center [592, 456] width 251 height 60
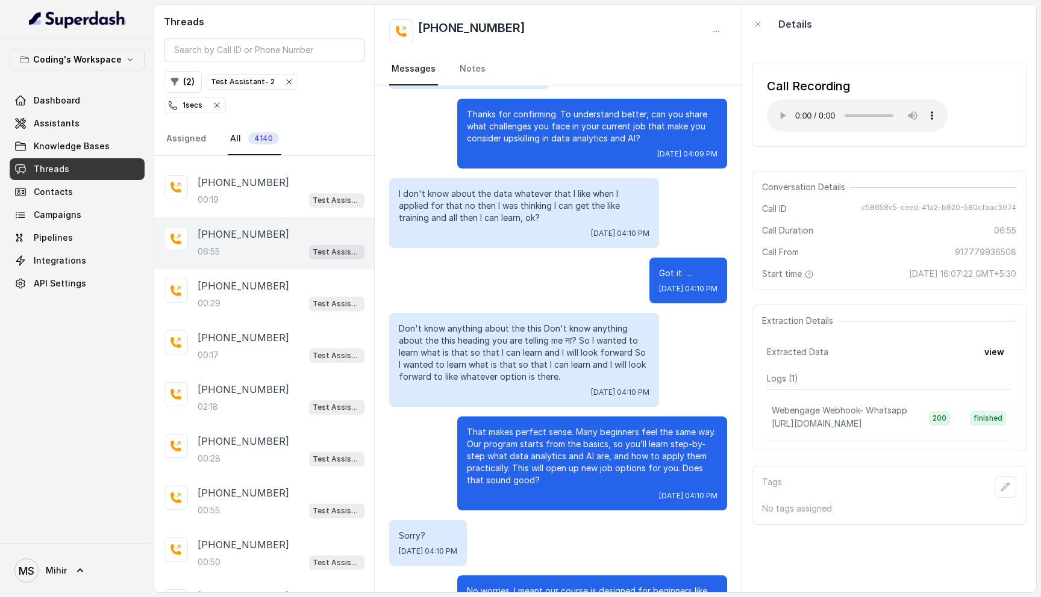
click at [507, 434] on p "That makes perfect sense. Many beginners feel the same way. Our program starts …" at bounding box center [592, 456] width 251 height 60
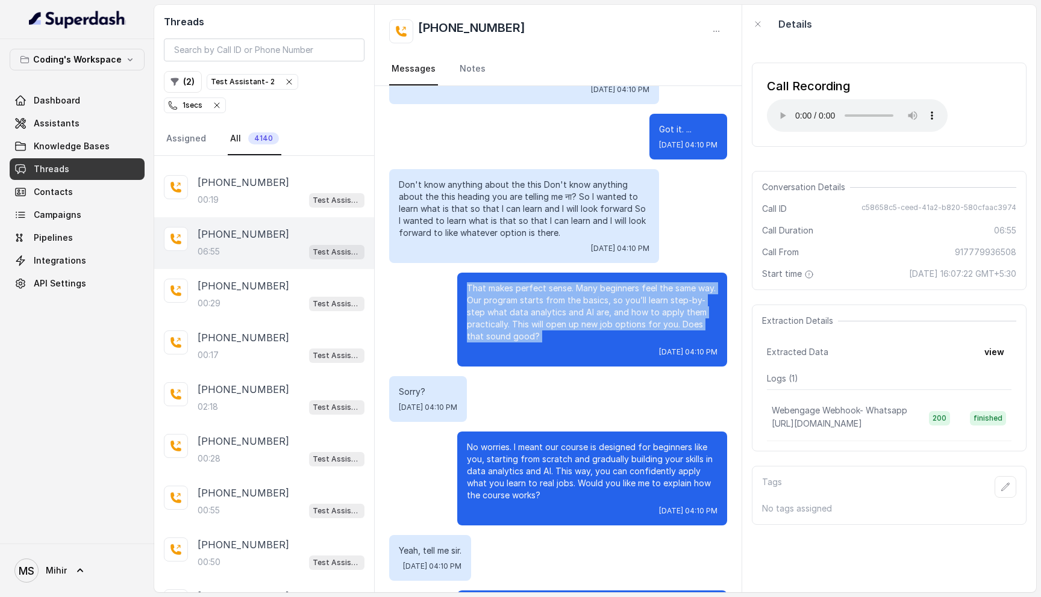
scroll to position [2167, 0]
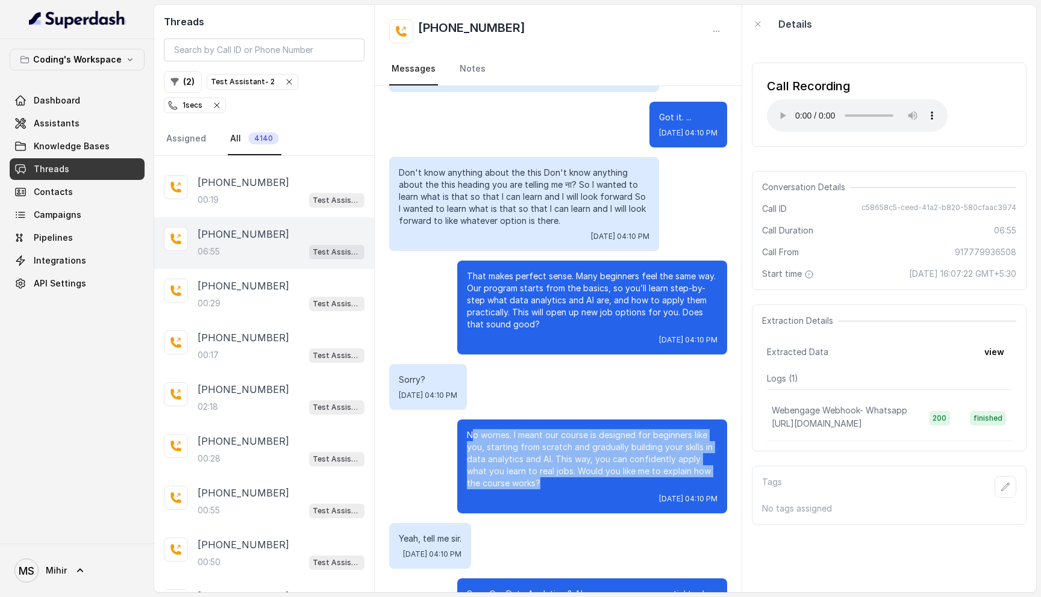
drag, startPoint x: 470, startPoint y: 434, endPoint x: 556, endPoint y: 486, distance: 100.5
click at [556, 486] on p "No worries. I meant our course is designed for beginners like you, starting fro…" at bounding box center [592, 459] width 251 height 60
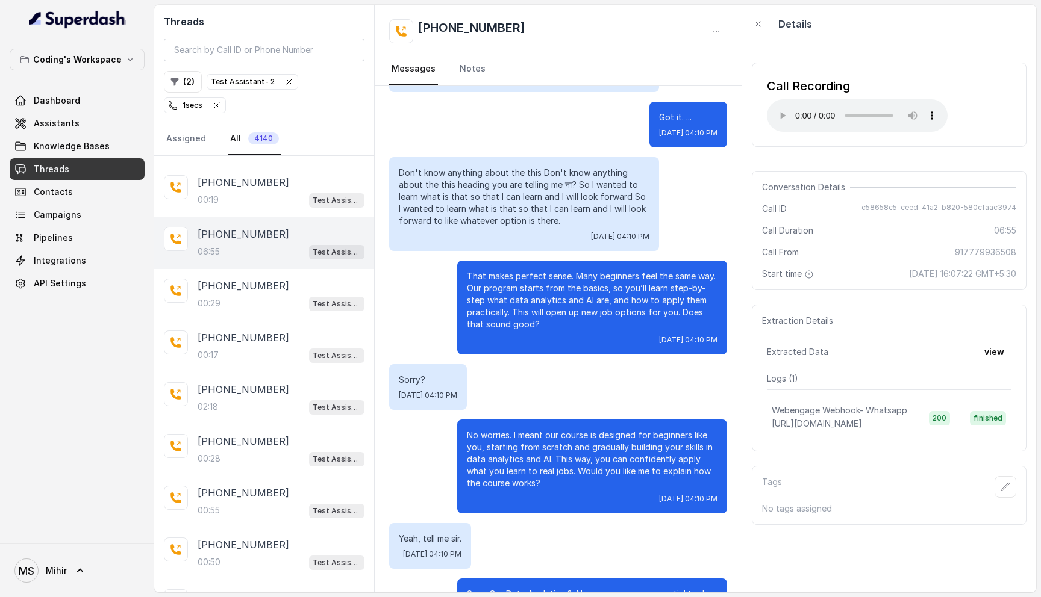
click at [556, 486] on p "No worries. I meant our course is designed for beginners like you, starting fro…" at bounding box center [592, 459] width 251 height 60
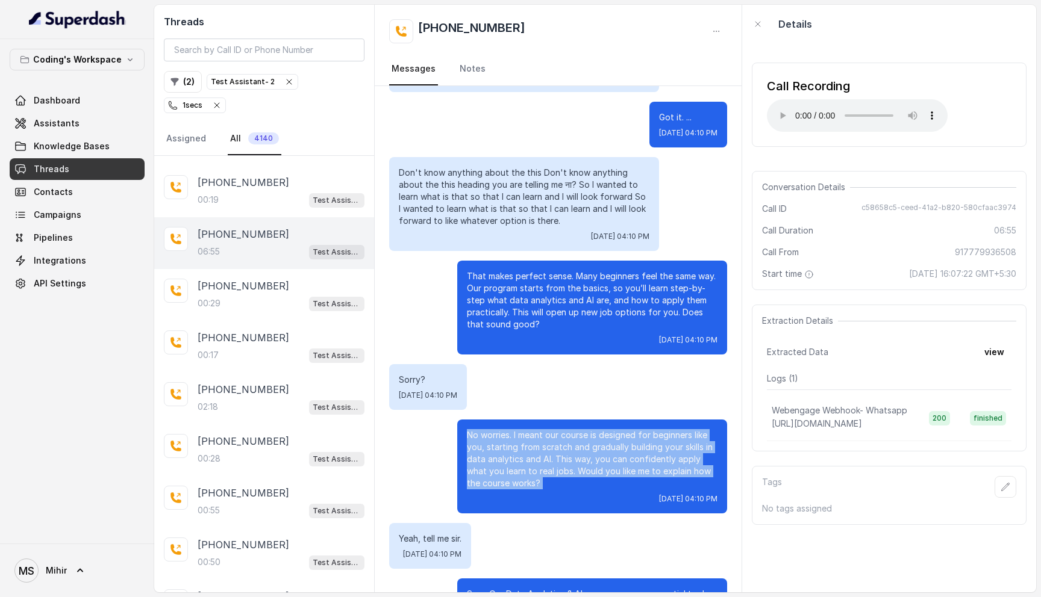
click at [556, 486] on p "No worries. I meant our course is designed for beginners like you, starting fro…" at bounding box center [592, 459] width 251 height 60
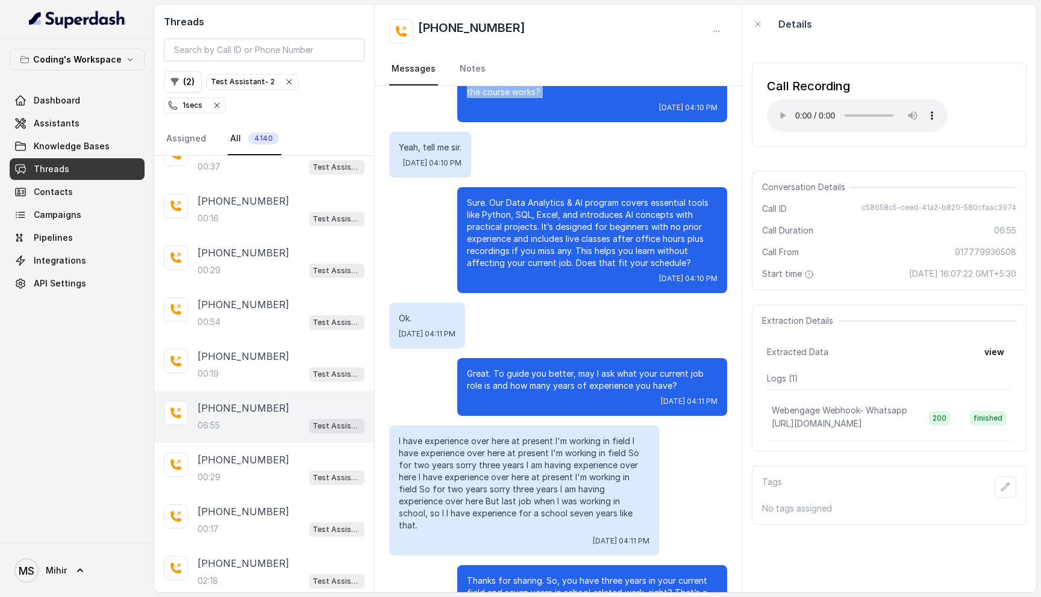
scroll to position [2556, 0]
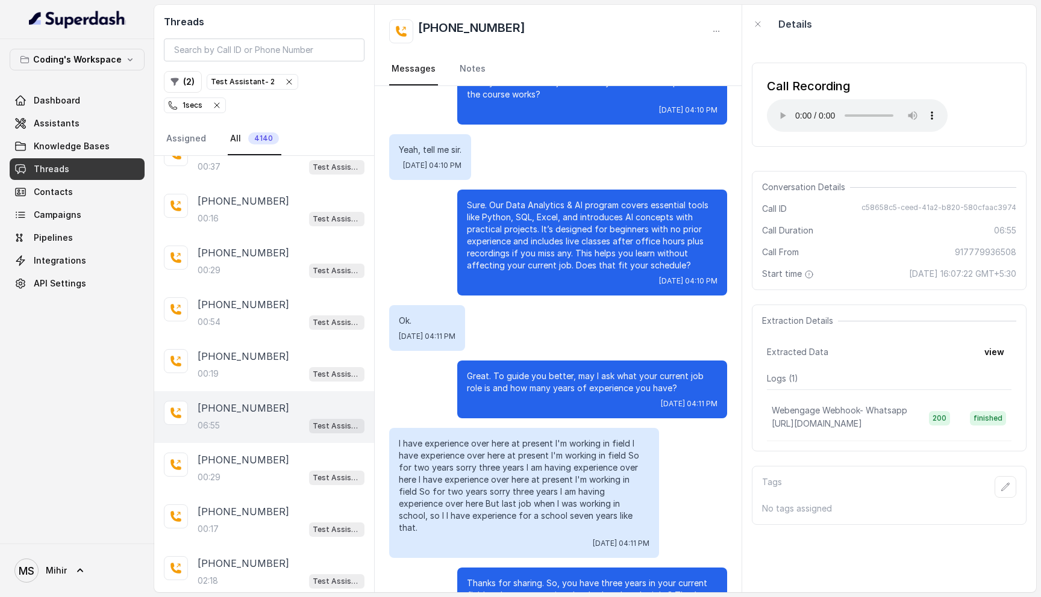
click at [493, 381] on p "Great. To guide you better, may I ask what your current job role is and how man…" at bounding box center [592, 382] width 251 height 24
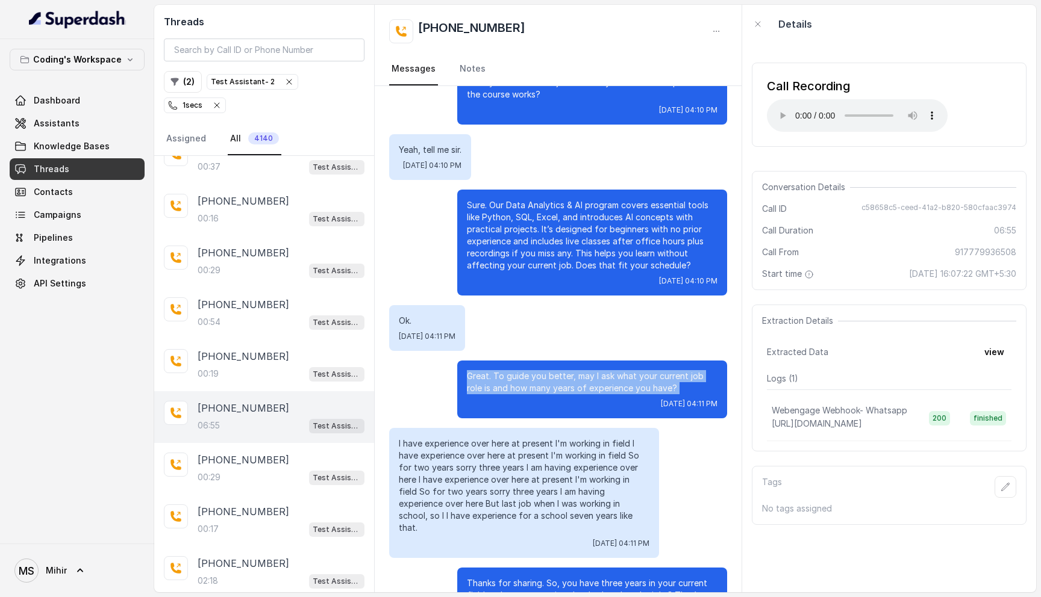
click at [493, 381] on p "Great. To guide you better, may I ask what your current job role is and how man…" at bounding box center [592, 382] width 251 height 24
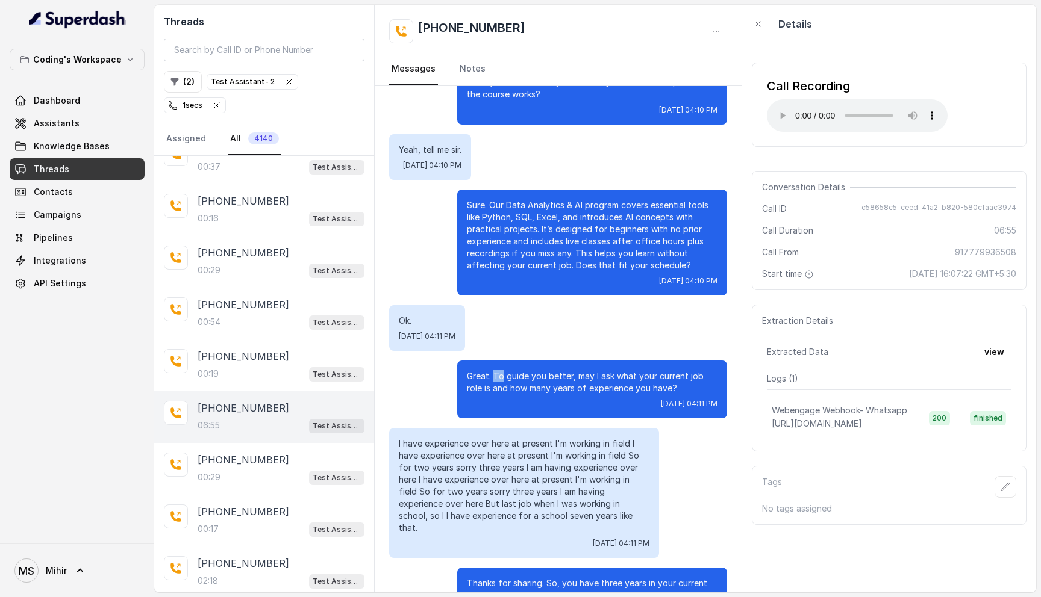
click at [493, 381] on p "Great. To guide you better, may I ask what your current job role is and how man…" at bounding box center [592, 382] width 251 height 24
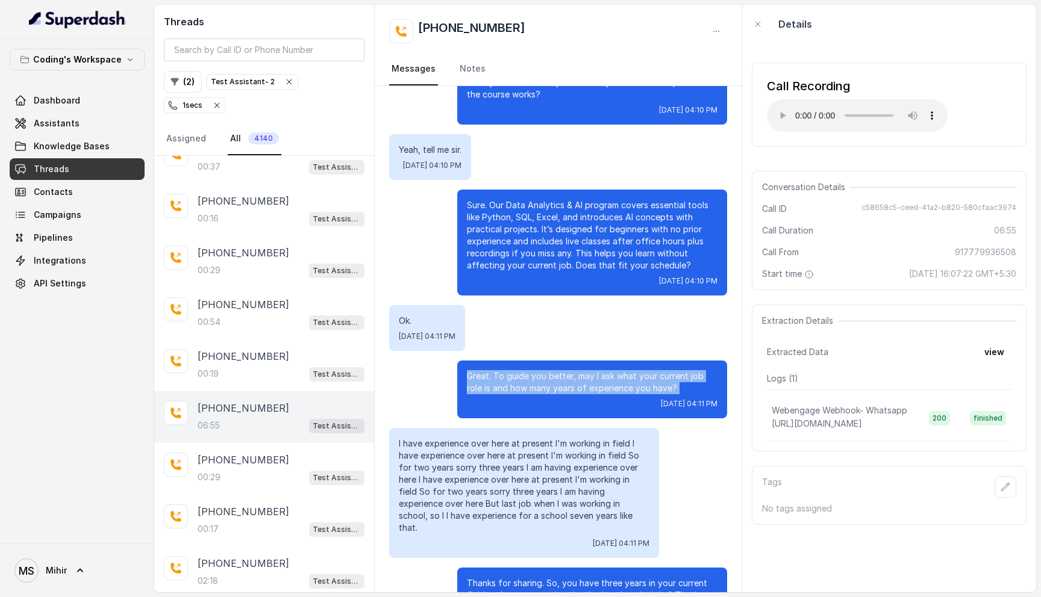
click at [493, 381] on p "Great. To guide you better, may I ask what your current job role is and how man…" at bounding box center [592, 382] width 251 height 24
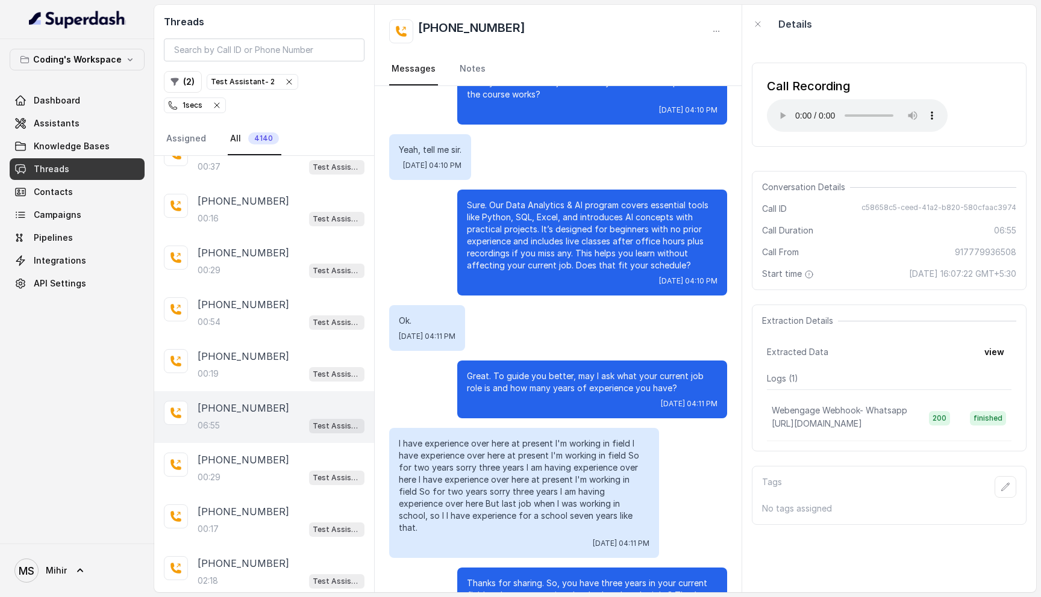
click at [493, 381] on p "Great. To guide you better, may I ask what your current job role is and how man…" at bounding box center [592, 382] width 251 height 24
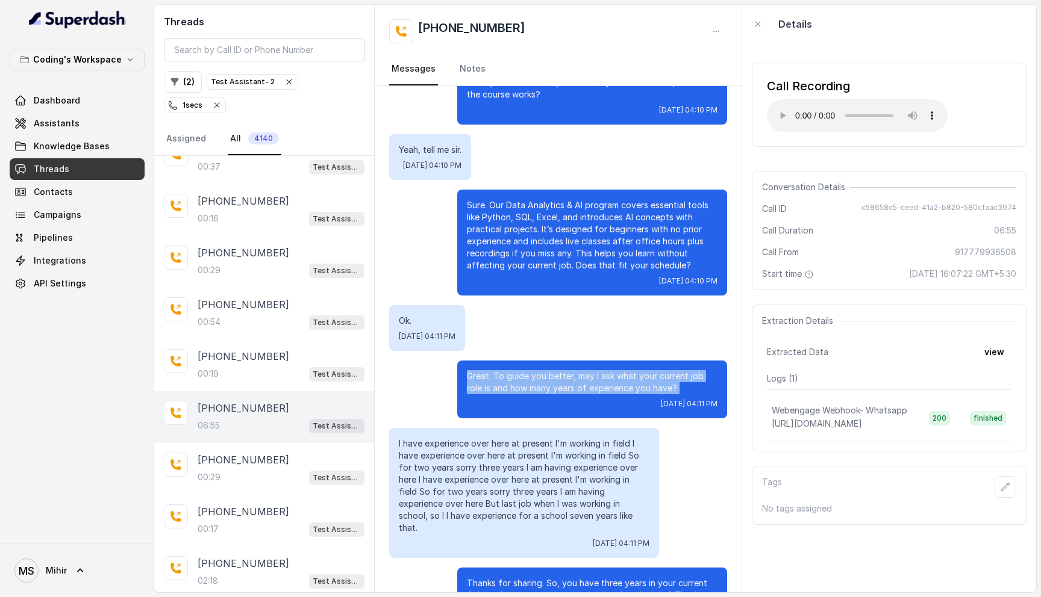
click at [493, 381] on p "Great. To guide you better, may I ask what your current job role is and how man…" at bounding box center [592, 382] width 251 height 24
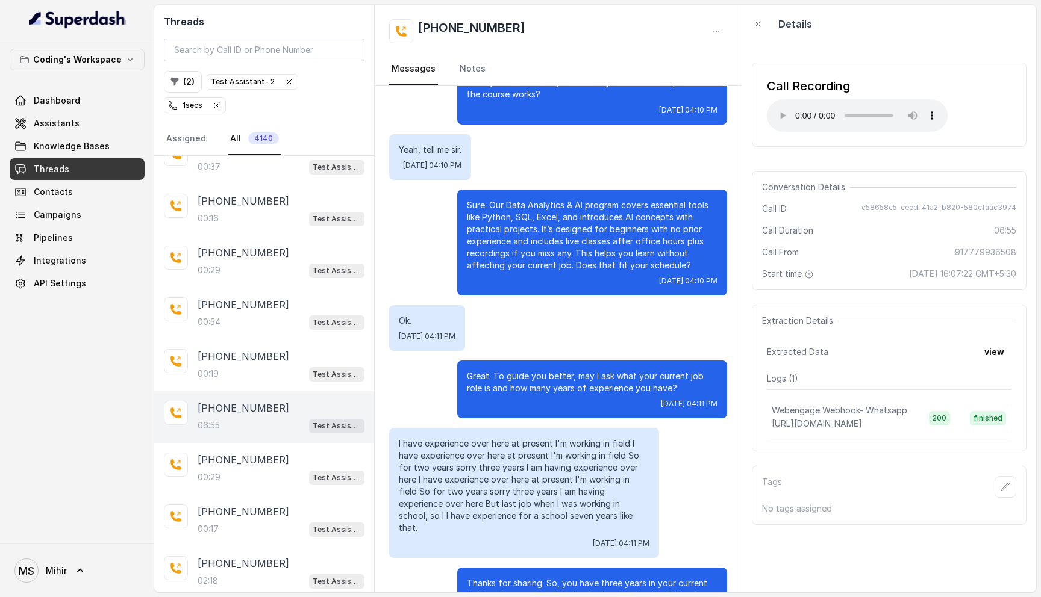
click at [493, 381] on p "Great. To guide you better, may I ask what your current job role is and how man…" at bounding box center [592, 382] width 251 height 24
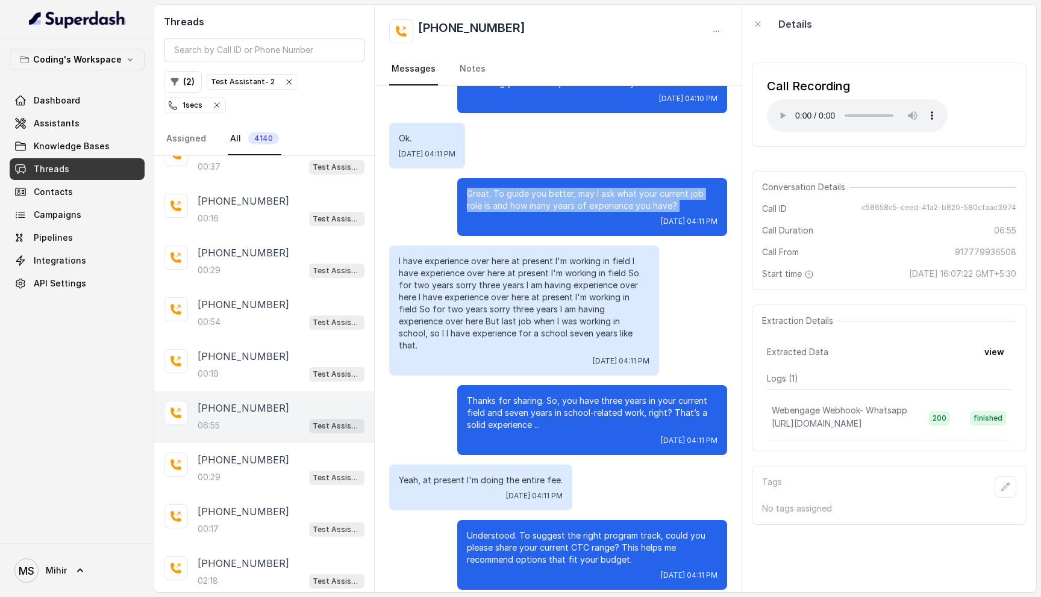
scroll to position [2740, 0]
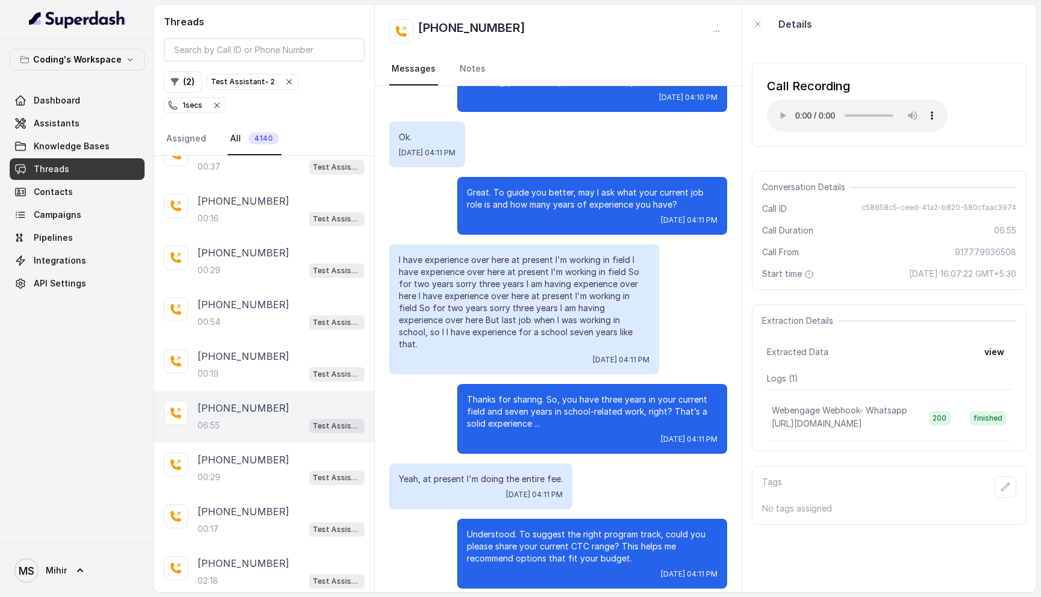
click at [520, 529] on p "Understood. To suggest the right program track, could you please share your cur…" at bounding box center [592, 547] width 251 height 36
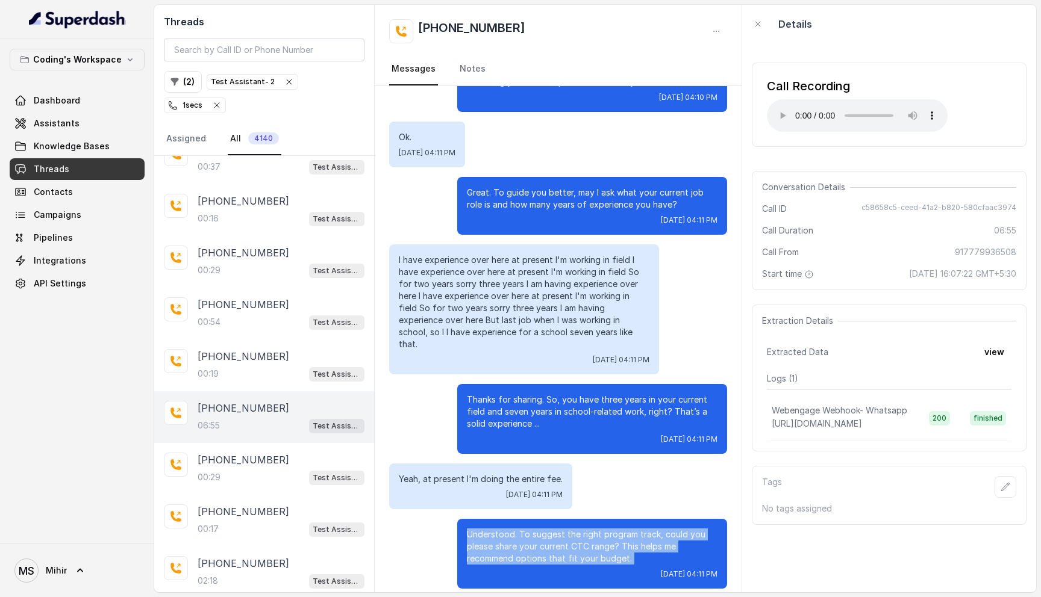
click at [520, 529] on p "Understood. To suggest the right program track, could you please share your cur…" at bounding box center [592, 547] width 251 height 36
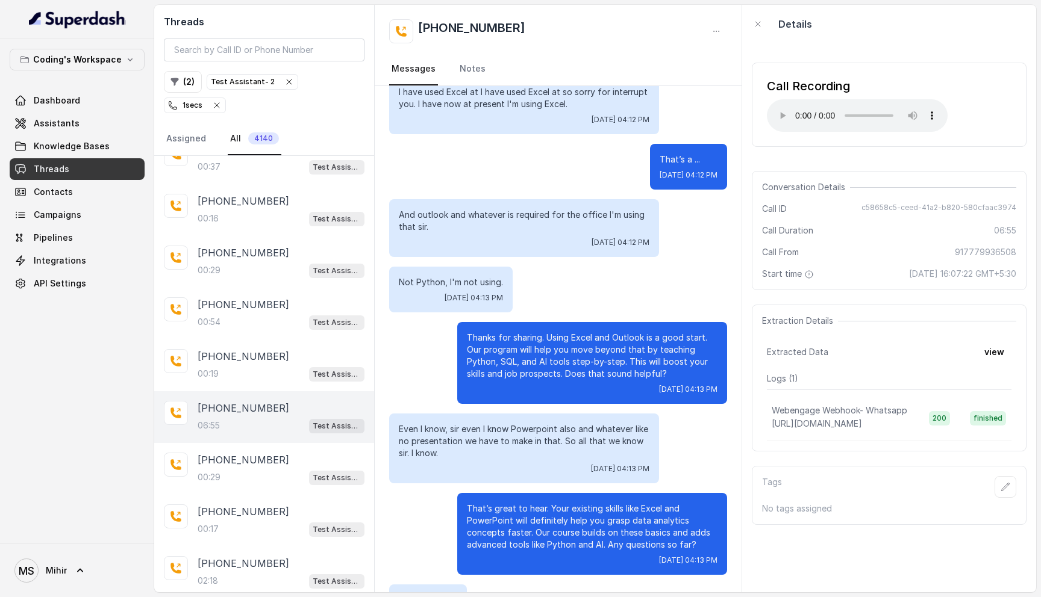
scroll to position [3903, 0]
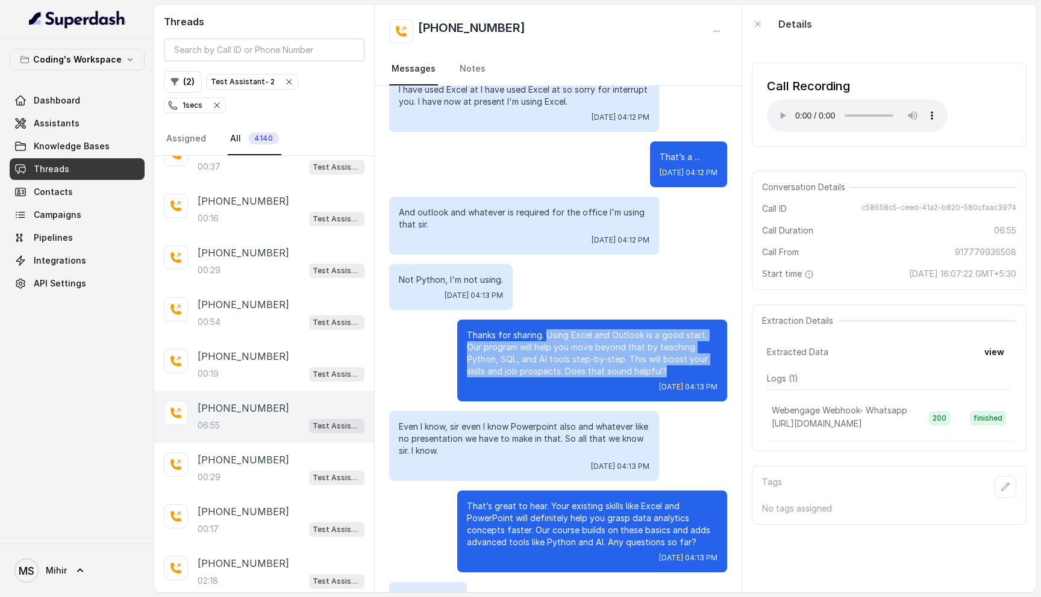
drag, startPoint x: 549, startPoint y: 323, endPoint x: 668, endPoint y: 361, distance: 125.3
click at [668, 361] on p "Thanks for sharing. Using Excel and Outlook is a good start. Our program will h…" at bounding box center [592, 353] width 251 height 48
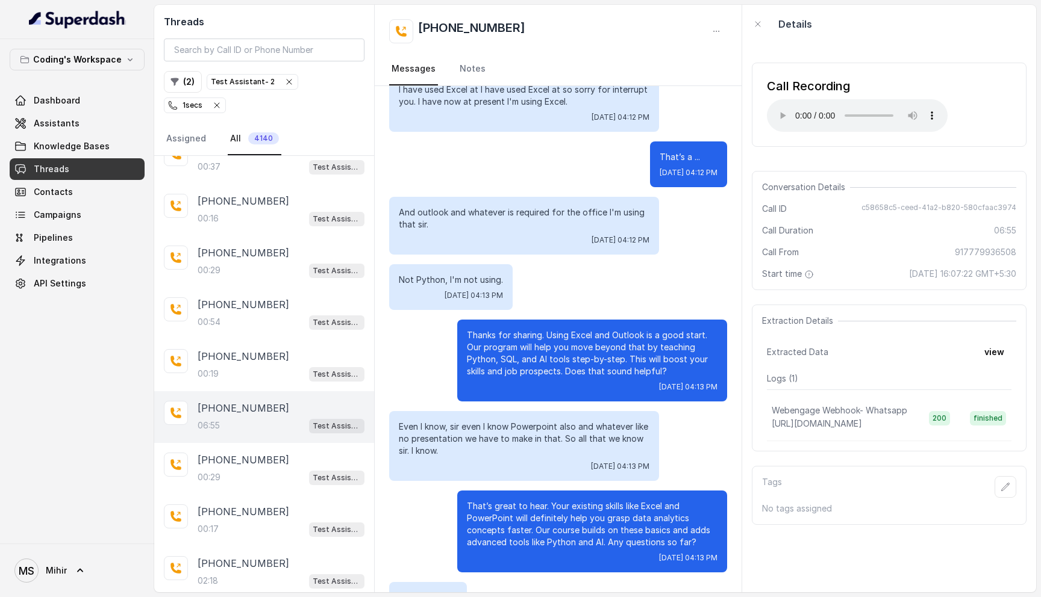
click at [668, 361] on p "Thanks for sharing. Using Excel and Outlook is a good start. Our program will h…" at bounding box center [592, 353] width 251 height 48
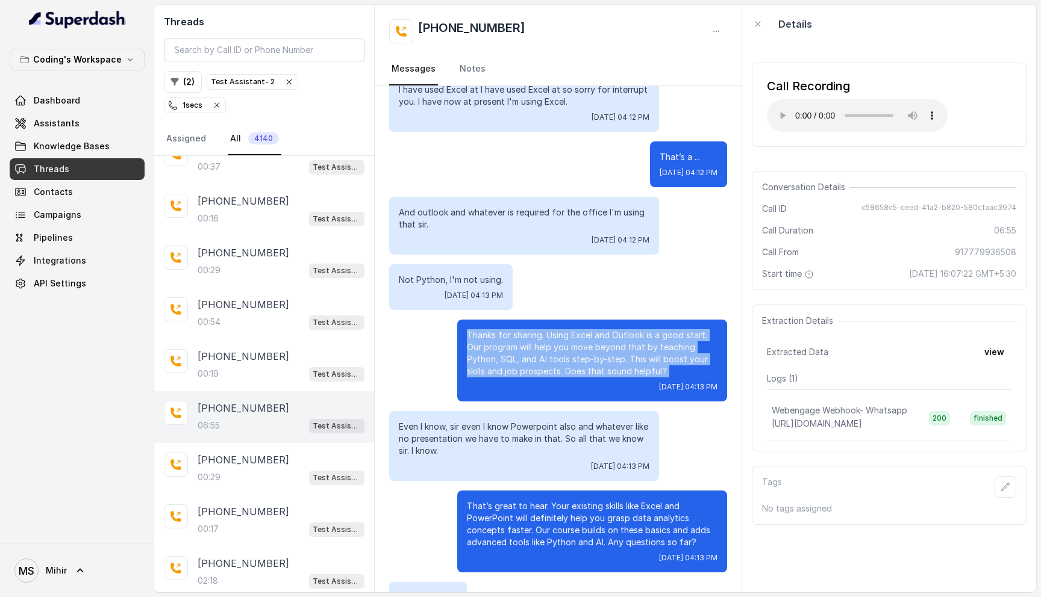
click at [668, 361] on p "Thanks for sharing. Using Excel and Outlook is a good start. Our program will h…" at bounding box center [592, 353] width 251 height 48
click at [628, 335] on p "Thanks for sharing. Using Excel and Outlook is a good start. Our program will h…" at bounding box center [592, 353] width 251 height 48
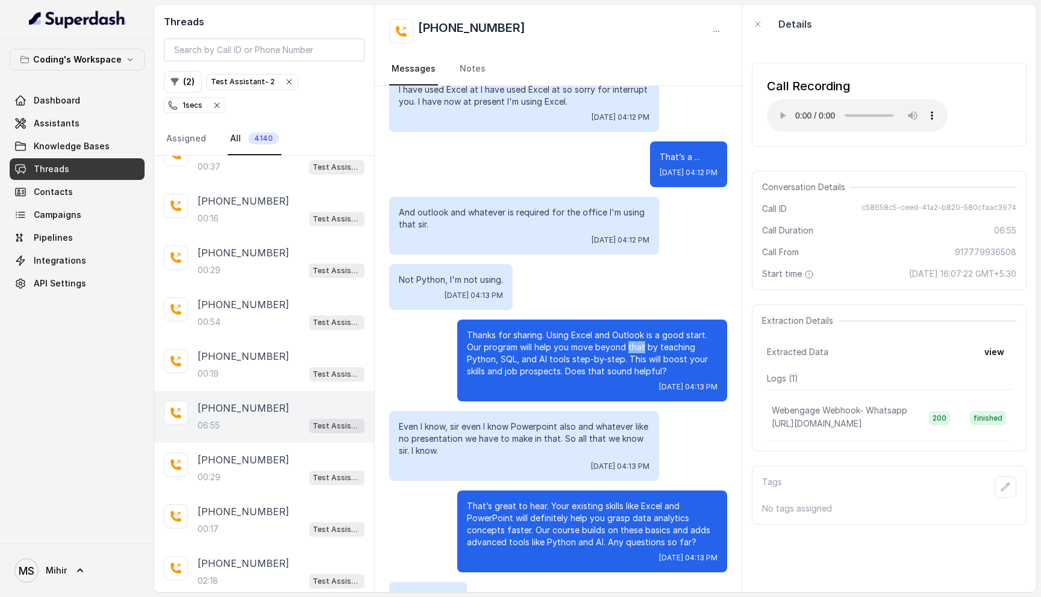
click at [628, 335] on p "Thanks for sharing. Using Excel and Outlook is a good start. Our program will h…" at bounding box center [592, 353] width 251 height 48
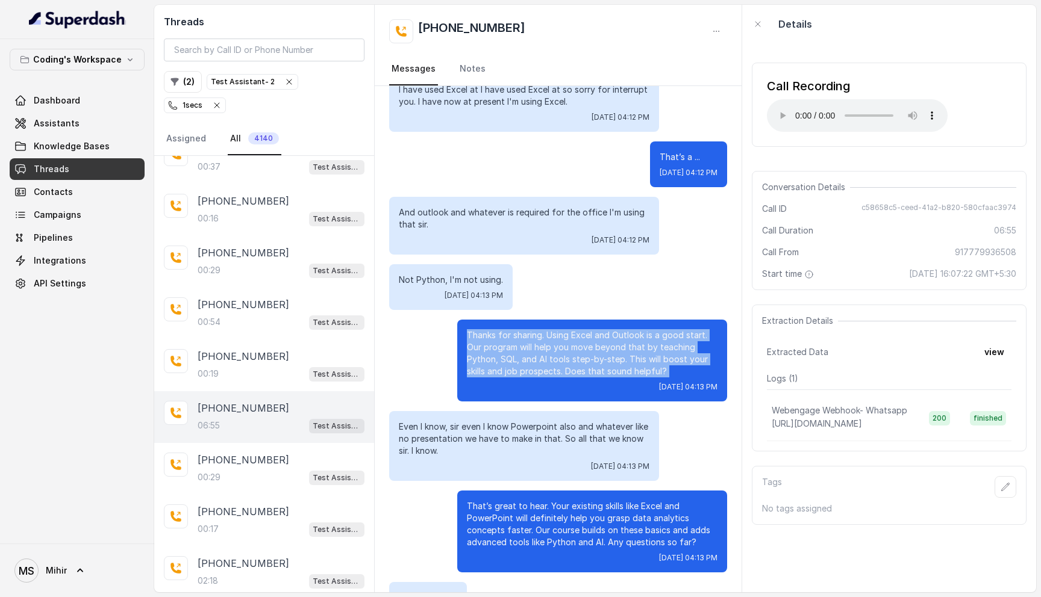
click at [628, 335] on p "Thanks for sharing. Using Excel and Outlook is a good start. Our program will h…" at bounding box center [592, 353] width 251 height 48
click at [628, 348] on p "Thanks for sharing. Using Excel and Outlook is a good start. Our program will h…" at bounding box center [592, 353] width 251 height 48
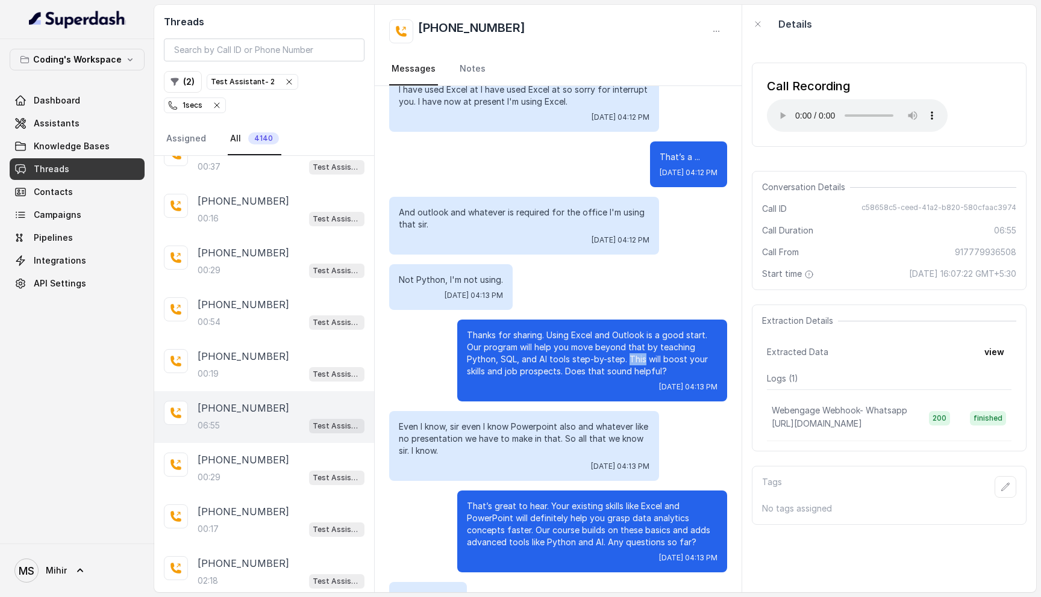
click at [628, 348] on p "Thanks for sharing. Using Excel and Outlook is a good start. Our program will h…" at bounding box center [592, 353] width 251 height 48
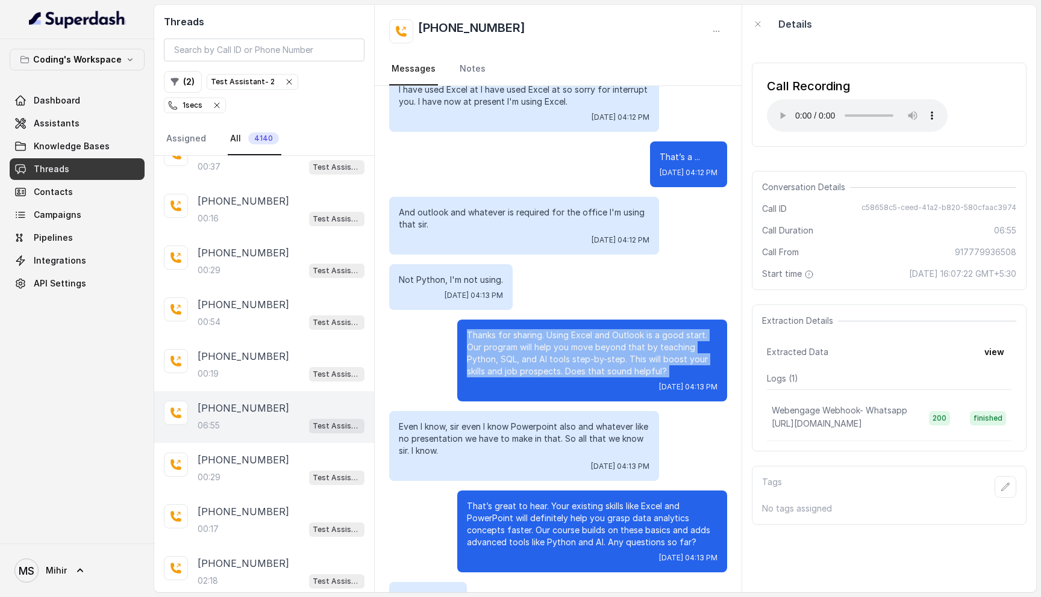
click at [628, 348] on p "Thanks for sharing. Using Excel and Outlook is a good start. Our program will h…" at bounding box center [592, 353] width 251 height 48
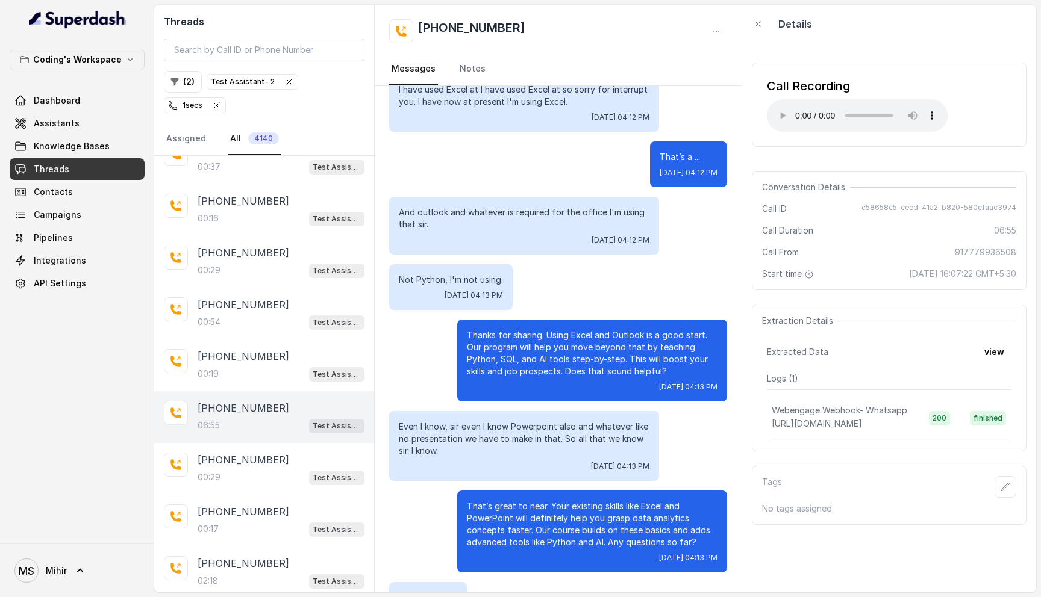
click at [534, 421] on p "Even I know, sir even I know Powerpoint also and whatever like no presentation …" at bounding box center [524, 439] width 251 height 36
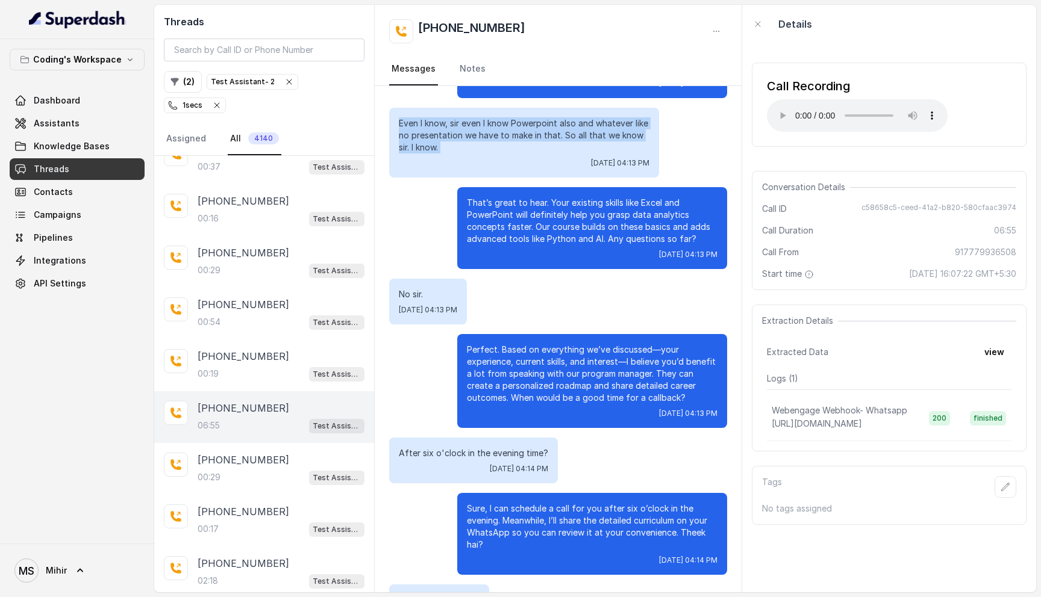
scroll to position [4208, 0]
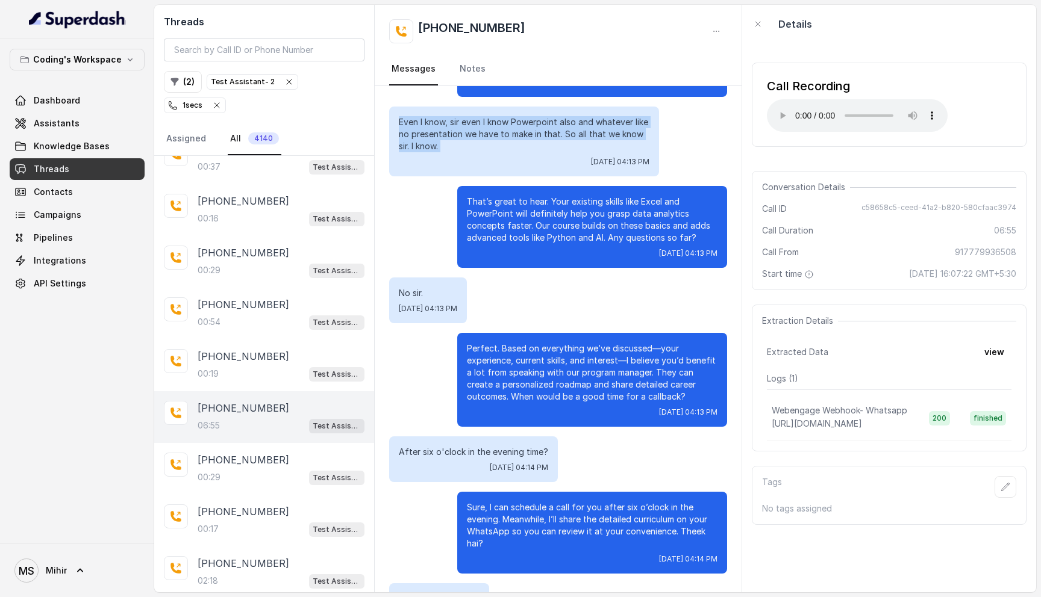
click at [451, 123] on p "Even I know, sir even I know Powerpoint also and whatever like no presentation …" at bounding box center [524, 134] width 251 height 36
click at [538, 205] on p "That’s great to hear. Your existing skills like Excel and PowerPoint will defin…" at bounding box center [592, 220] width 251 height 48
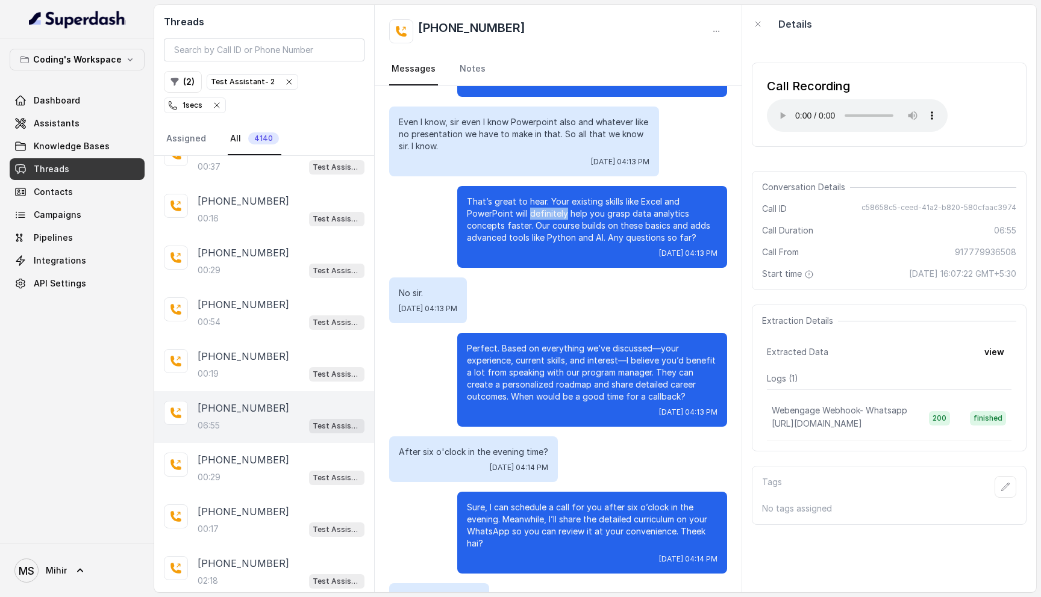
click at [538, 205] on p "That’s great to hear. Your existing skills like Excel and PowerPoint will defin…" at bounding box center [592, 220] width 251 height 48
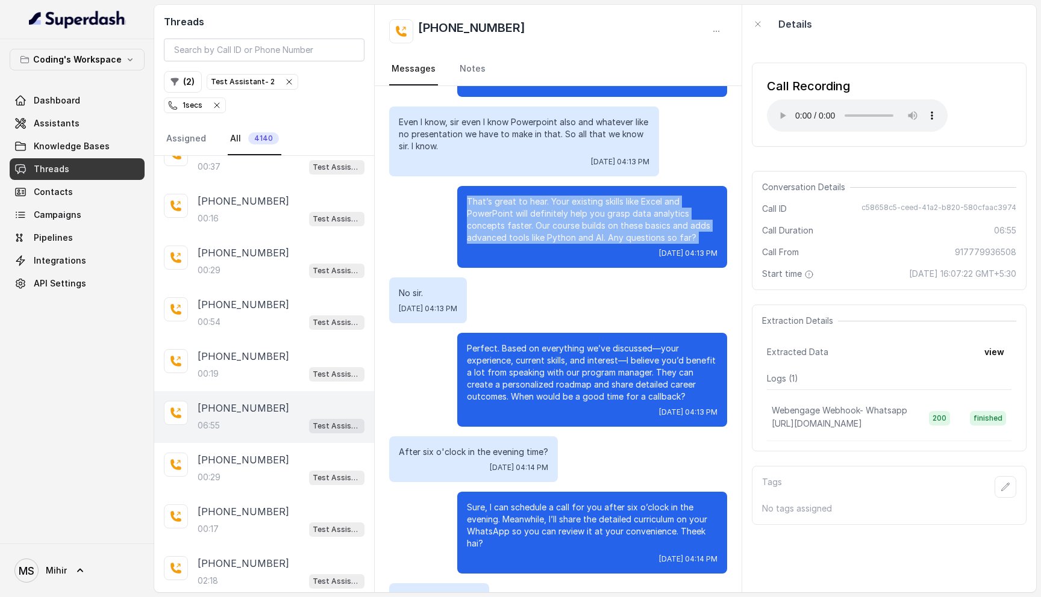
click at [538, 205] on p "That’s great to hear. Your existing skills like Excel and PowerPoint will defin…" at bounding box center [592, 220] width 251 height 48
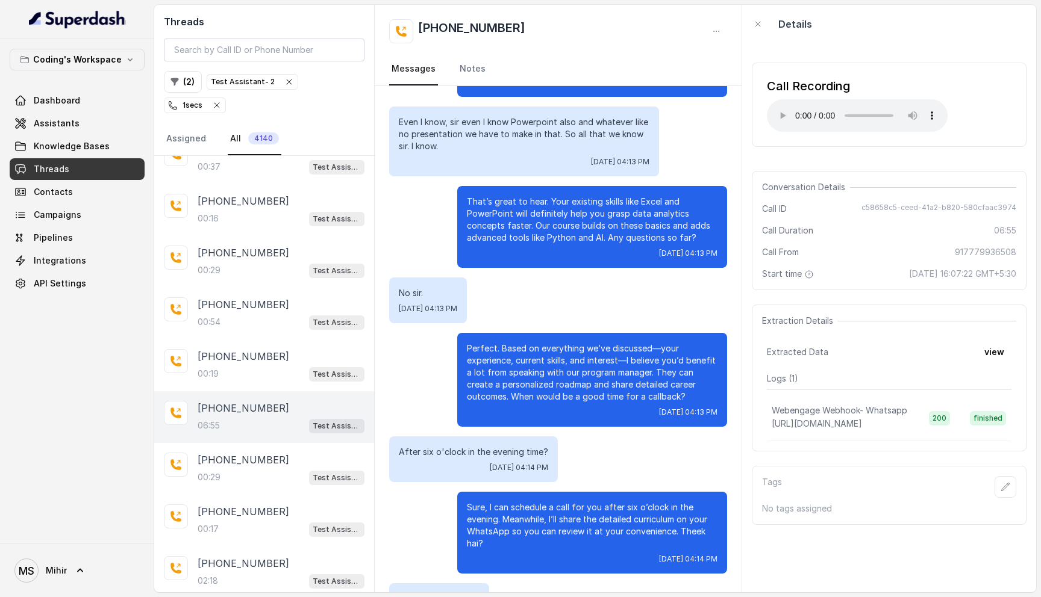
click at [538, 205] on p "That’s great to hear. Your existing skills like Excel and PowerPoint will defin…" at bounding box center [592, 220] width 251 height 48
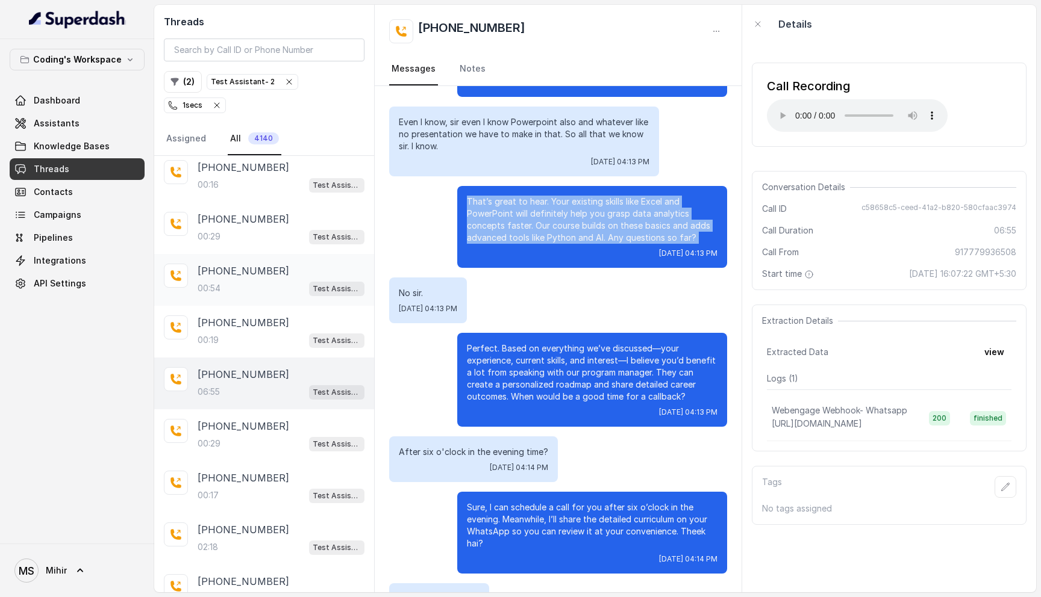
scroll to position [435, 0]
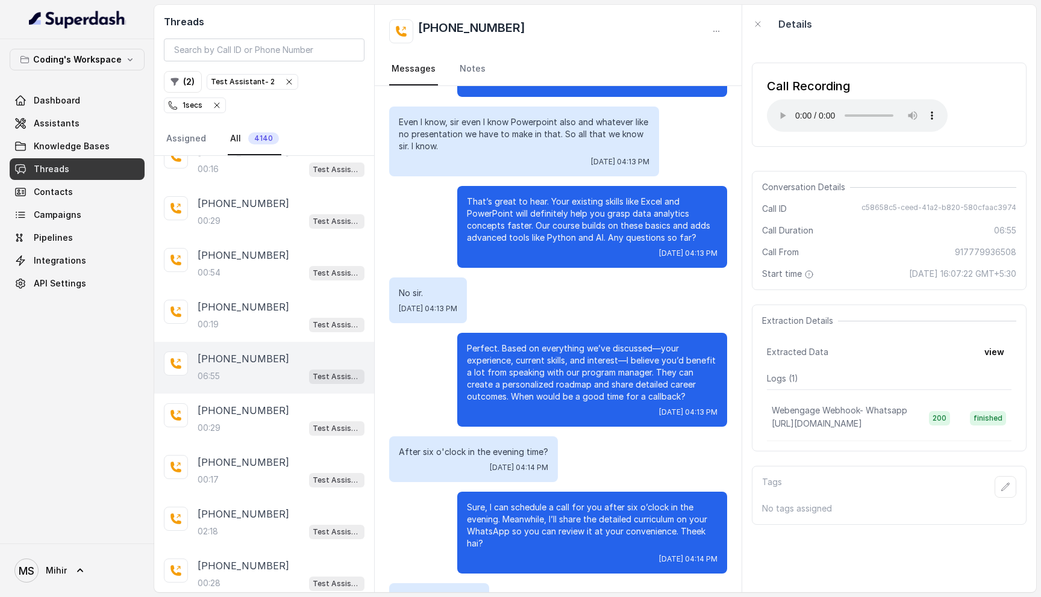
click at [517, 352] on p "Perfect. Based on everything we’ve discussed—your experience, current skills, a…" at bounding box center [592, 373] width 251 height 60
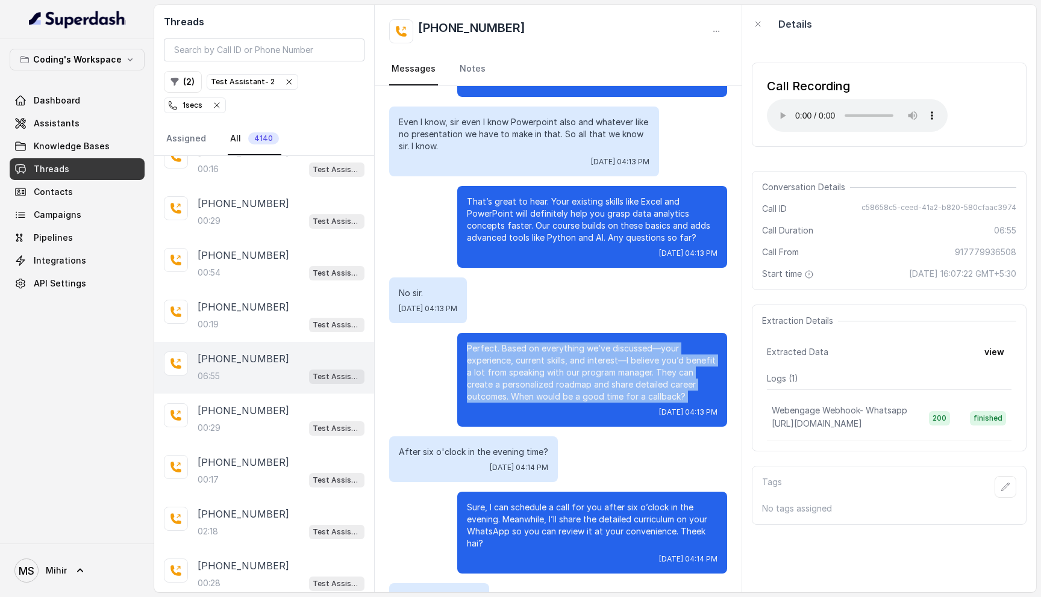
click at [517, 352] on p "Perfect. Based on everything we’ve discussed—your experience, current skills, a…" at bounding box center [592, 373] width 251 height 60
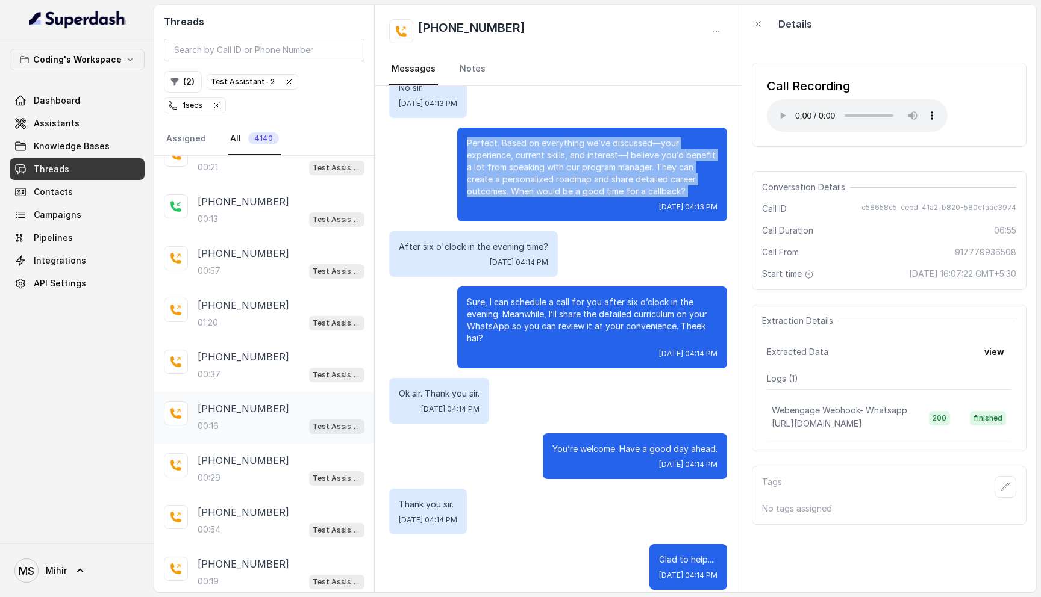
scroll to position [175, 0]
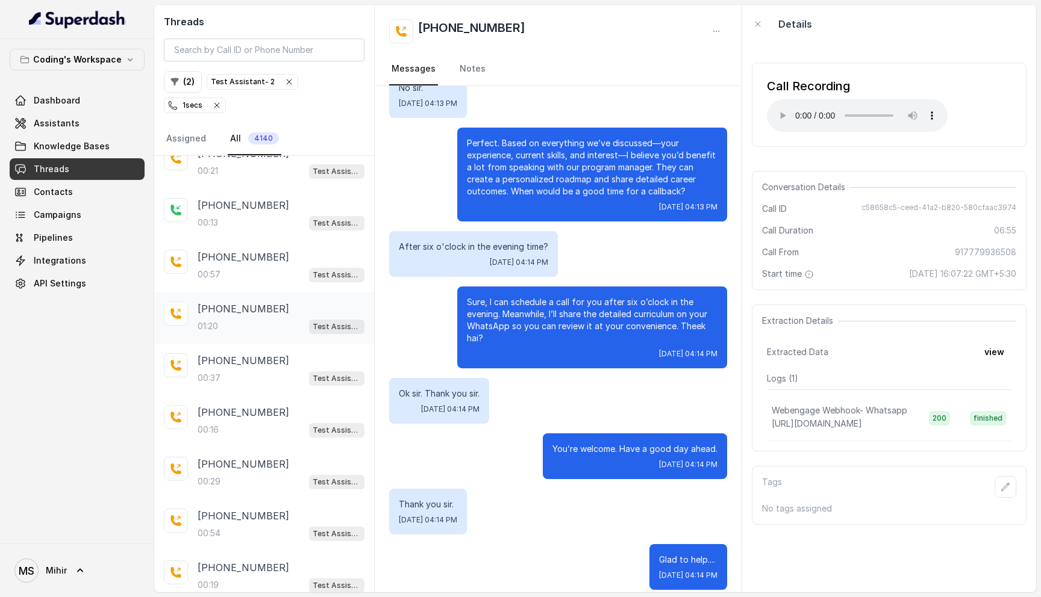
click at [237, 302] on div "+917404711512 01:20 Test Assistant- 2" at bounding box center [281, 318] width 167 height 33
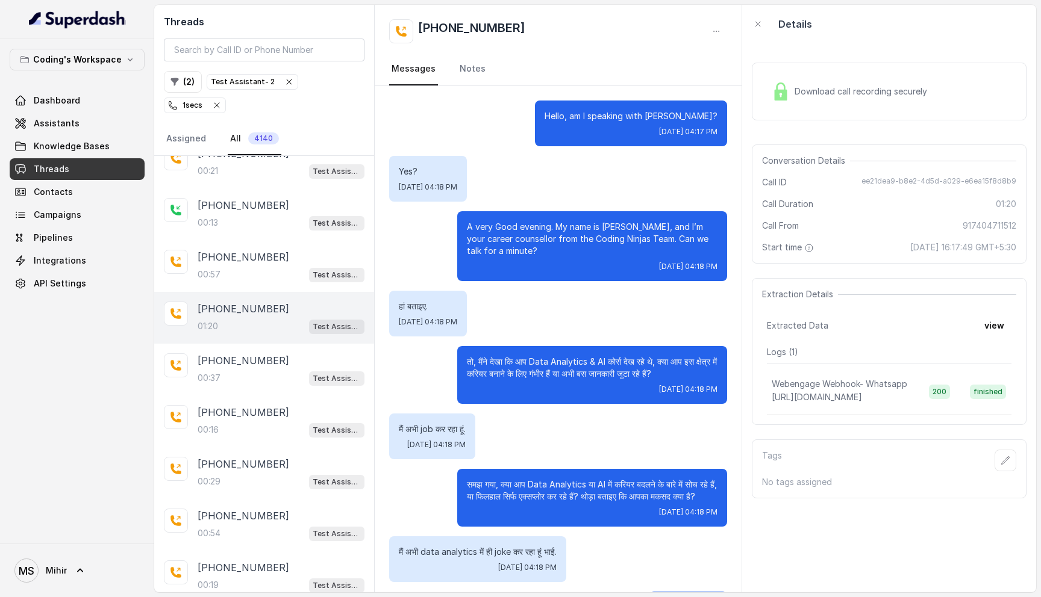
scroll to position [354, 0]
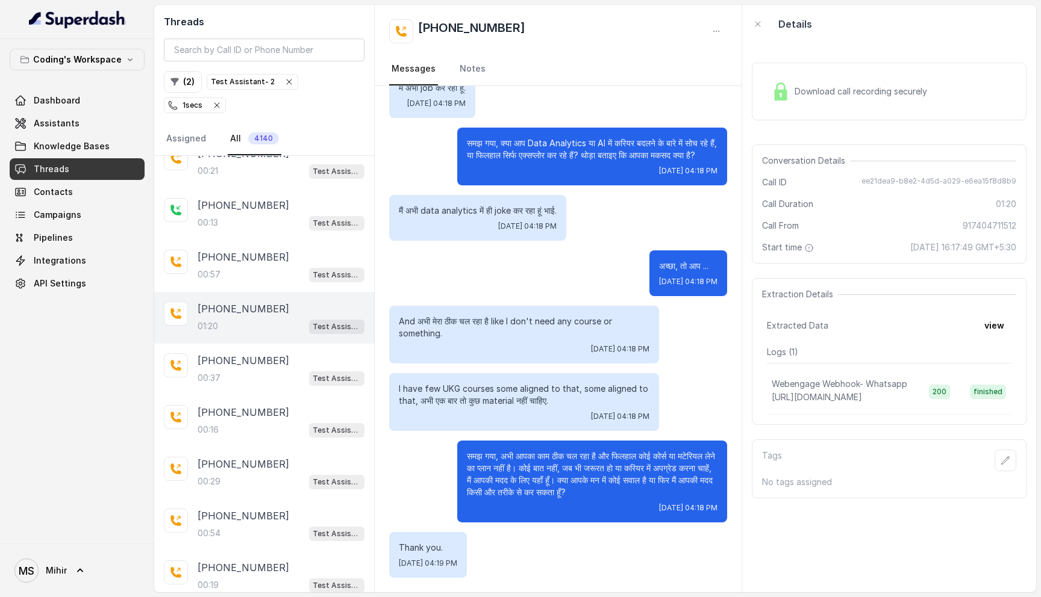
click at [490, 211] on p "मैं अभी data analytics में ही joke कर रहा हूं भाई." at bounding box center [478, 211] width 158 height 12
click at [505, 316] on p "And अभी मेरा ठीक चल रहा है like I don't need any course or something." at bounding box center [524, 328] width 251 height 24
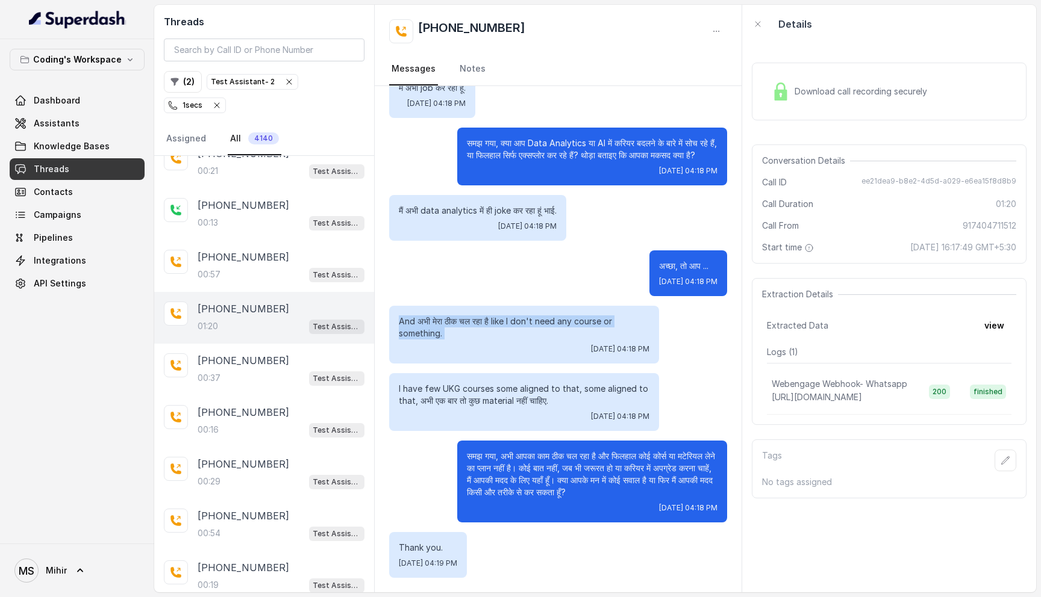
click at [505, 316] on p "And अभी मेरा ठीक चल रहा है like I don't need any course or something." at bounding box center [524, 328] width 251 height 24
click at [491, 395] on p "I have few UKG courses some aligned to that, some aligned to that, अभी एक बार त…" at bounding box center [524, 395] width 251 height 24
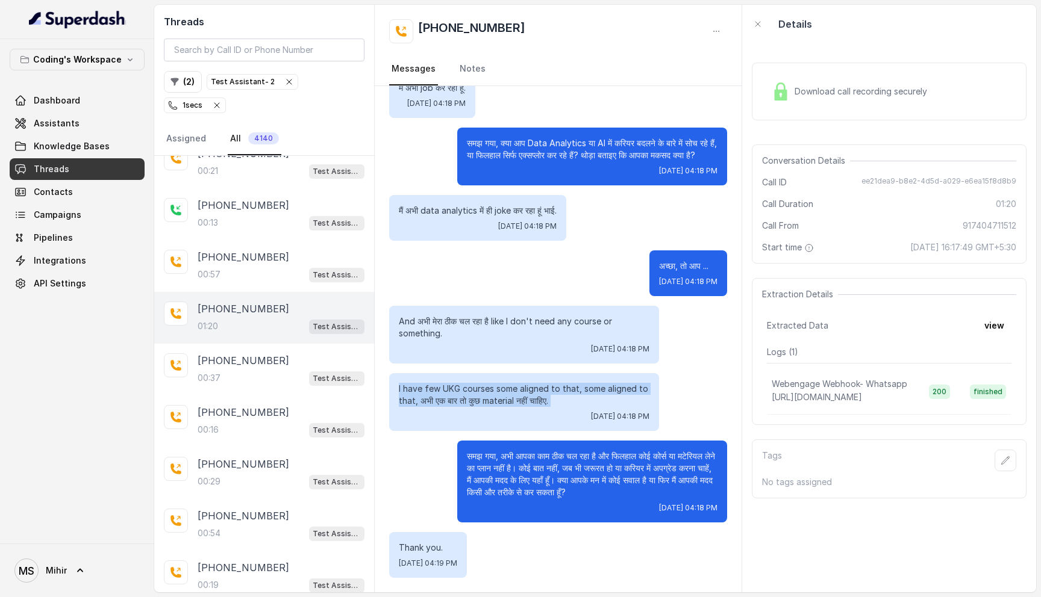
click at [491, 395] on p "I have few UKG courses some aligned to that, some aligned to that, अभी एक बार त…" at bounding box center [524, 395] width 251 height 24
click at [530, 474] on p "समझ गया, अभी आपका काम ठीक चल रहा है और फिलहाल कोई कोर्स या मटेरियल लेने का प्ला…" at bounding box center [592, 475] width 251 height 48
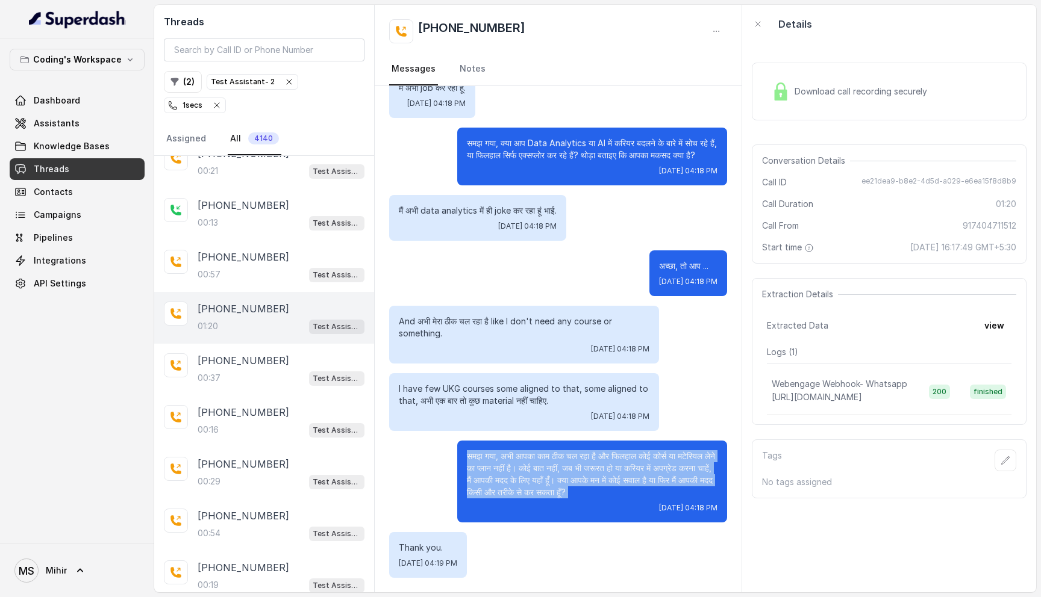
click at [530, 474] on p "समझ गया, अभी आपका काम ठीक चल रहा है और फिलहाल कोई कोर्स या मटेरियल लेने का प्ला…" at bounding box center [592, 475] width 251 height 48
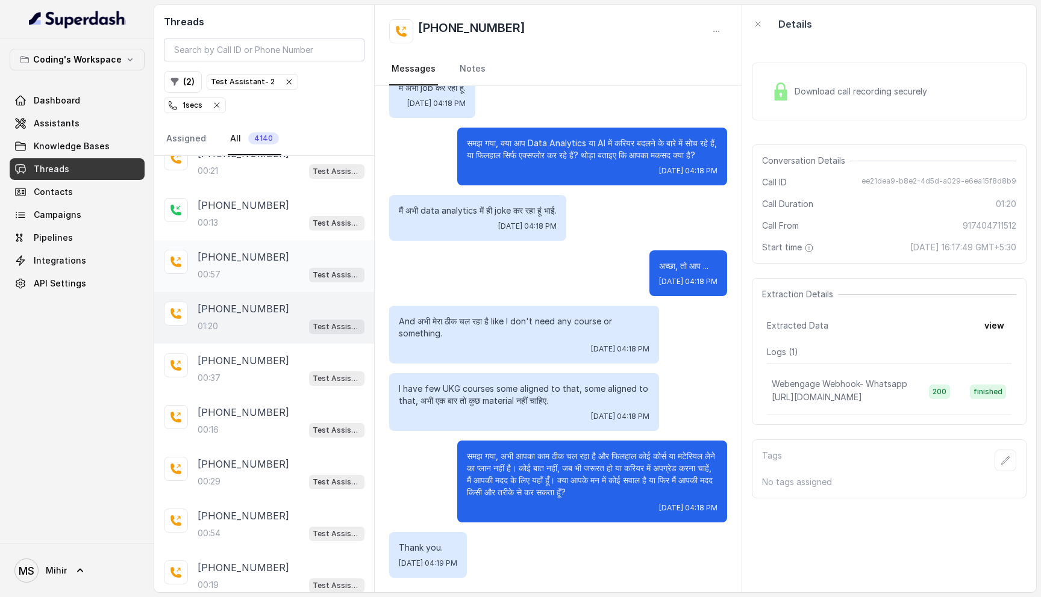
click at [257, 267] on div "00:57 Test Assistant- 2" at bounding box center [281, 275] width 167 height 16
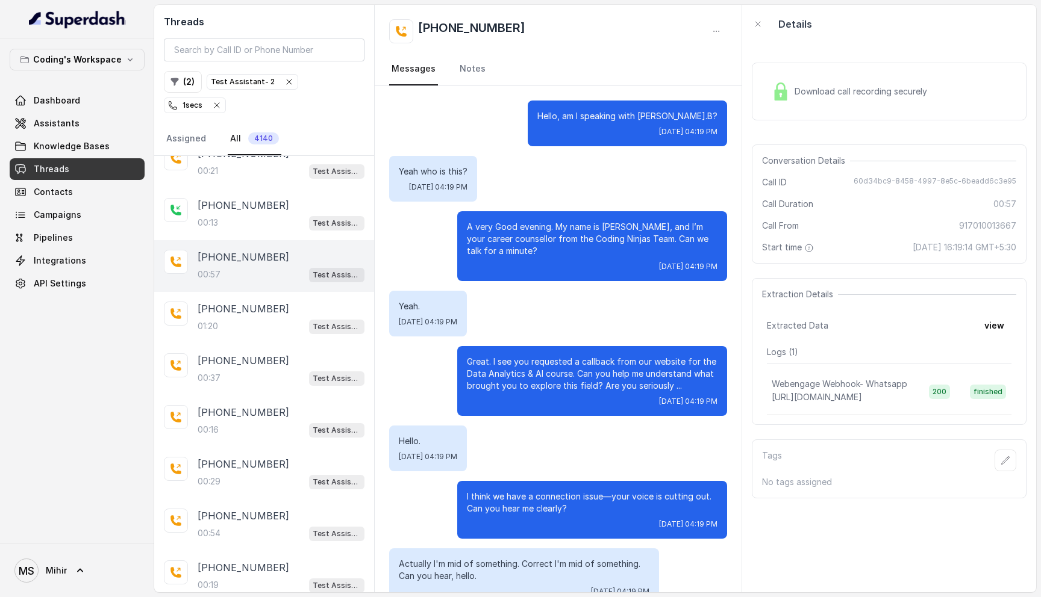
scroll to position [317, 0]
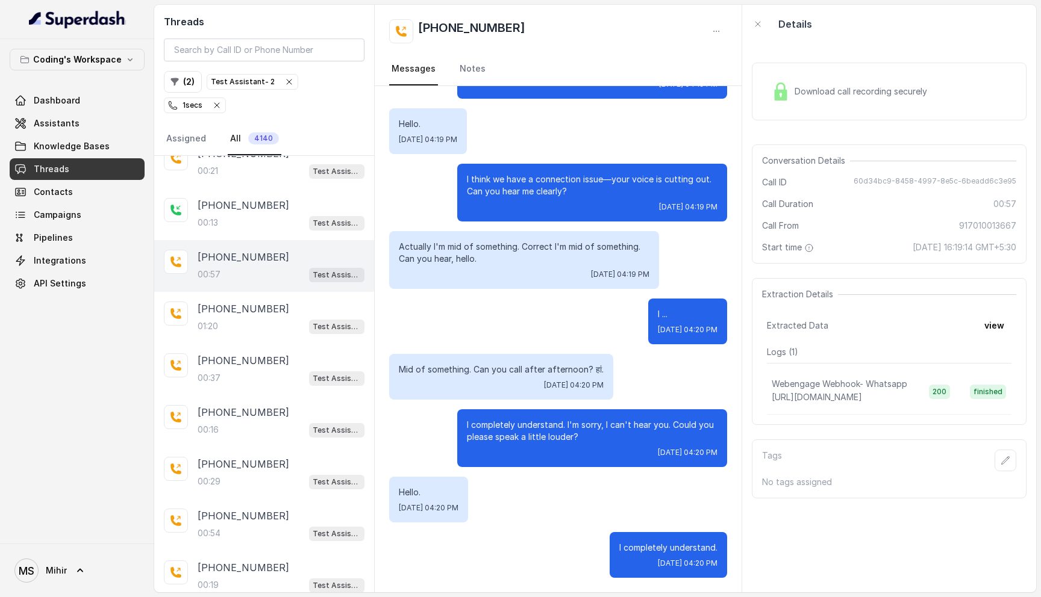
click at [517, 246] on p "Actually I'm mid of something. Correct I'm mid of something. Can you hear, hell…" at bounding box center [524, 253] width 251 height 24
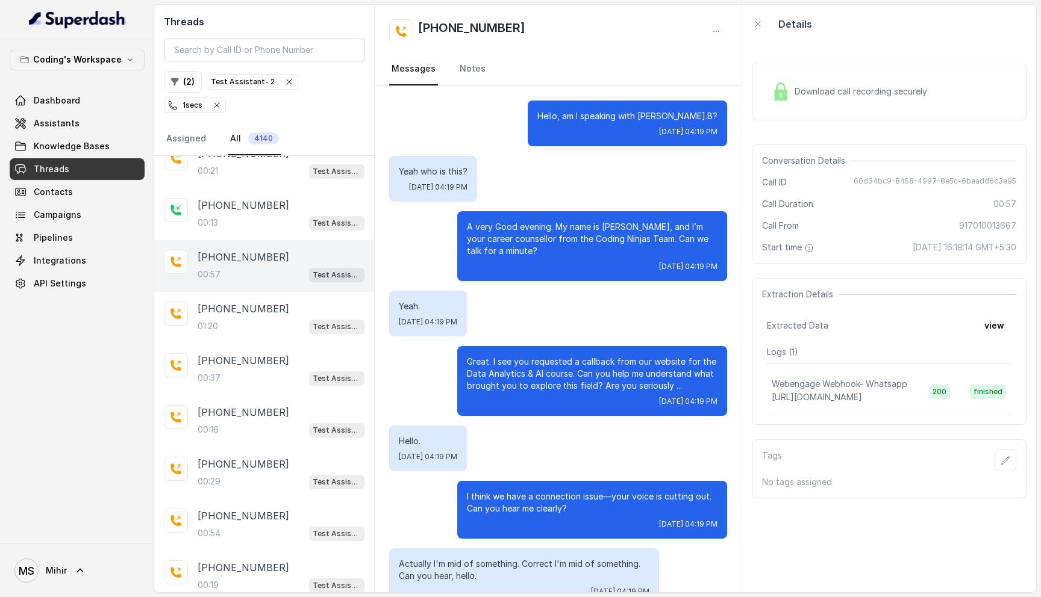
click at [833, 109] on div "Download call recording securely" at bounding box center [889, 92] width 275 height 58
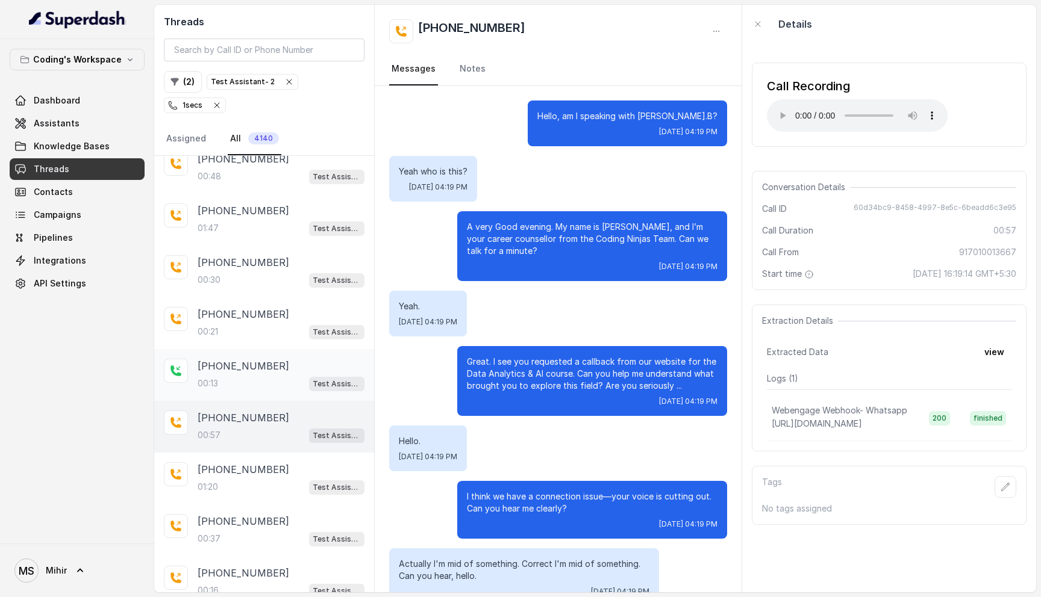
scroll to position [11, 0]
click at [558, 234] on p "A very Good evening. My name is प्रतीक, and I’m your career counsellor from the…" at bounding box center [592, 239] width 251 height 36
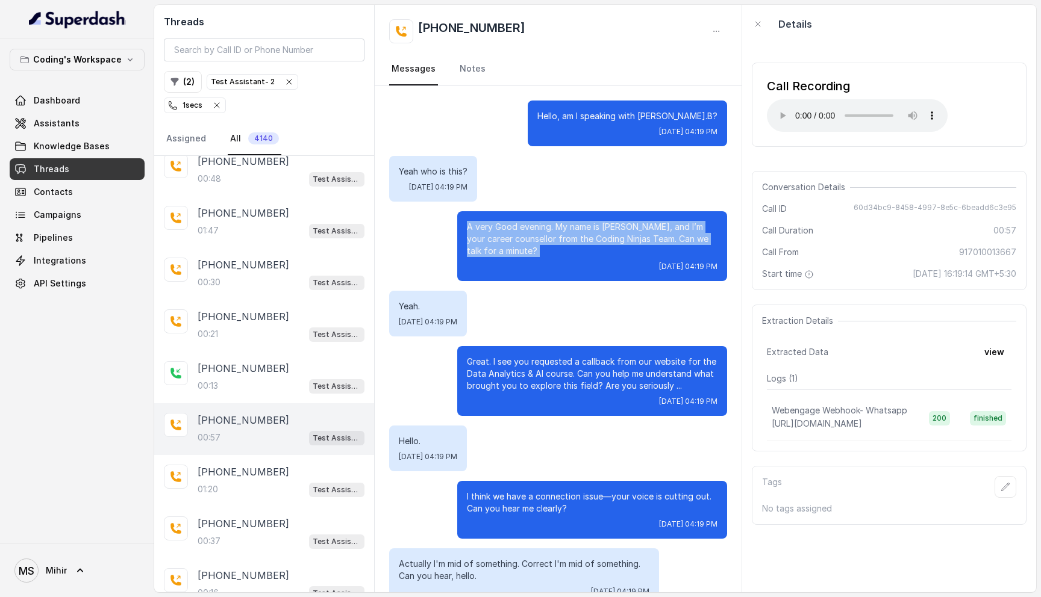
click at [558, 234] on p "A very Good evening. My name is प्रतीक, and I’m your career counsellor from the…" at bounding box center [592, 239] width 251 height 36
click at [514, 372] on p "Great. I see you requested a callback from our website for the Data Analytics &…" at bounding box center [592, 374] width 251 height 36
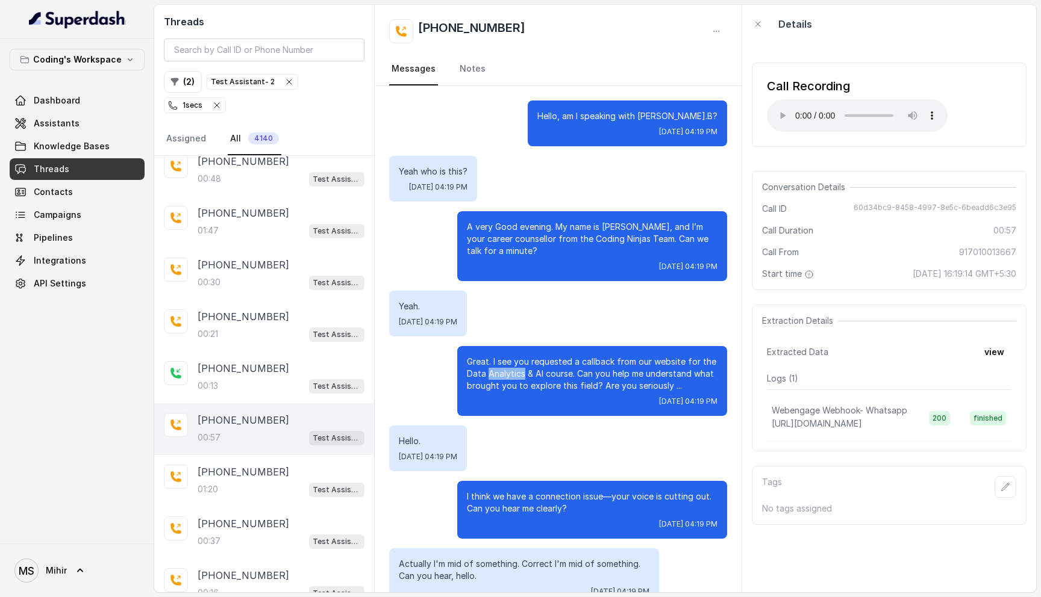
click at [514, 372] on p "Great. I see you requested a callback from our website for the Data Analytics &…" at bounding box center [592, 374] width 251 height 36
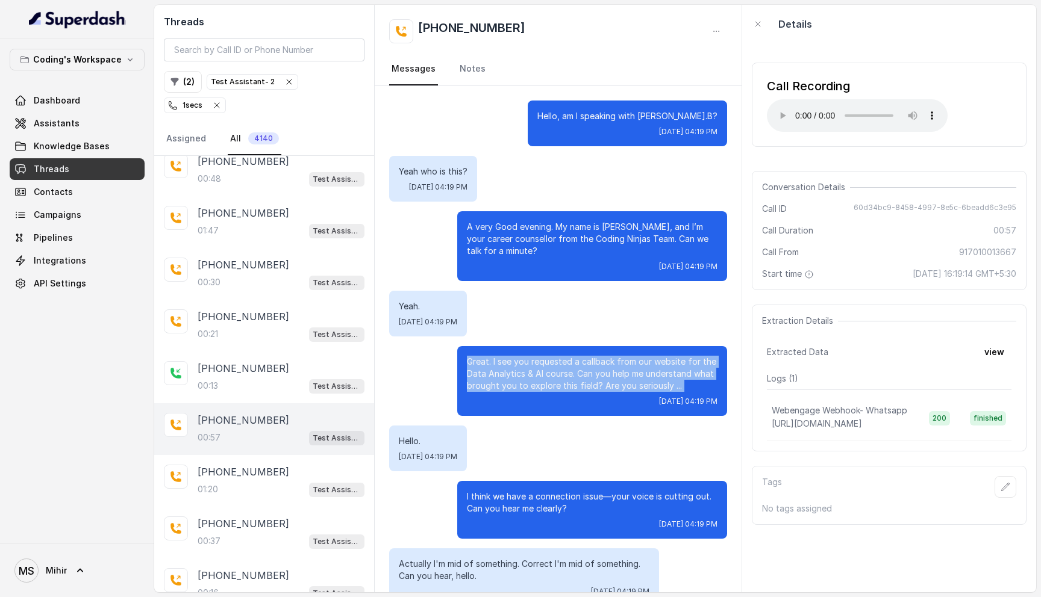
click at [514, 372] on p "Great. I see you requested a callback from our website for the Data Analytics &…" at bounding box center [592, 374] width 251 height 36
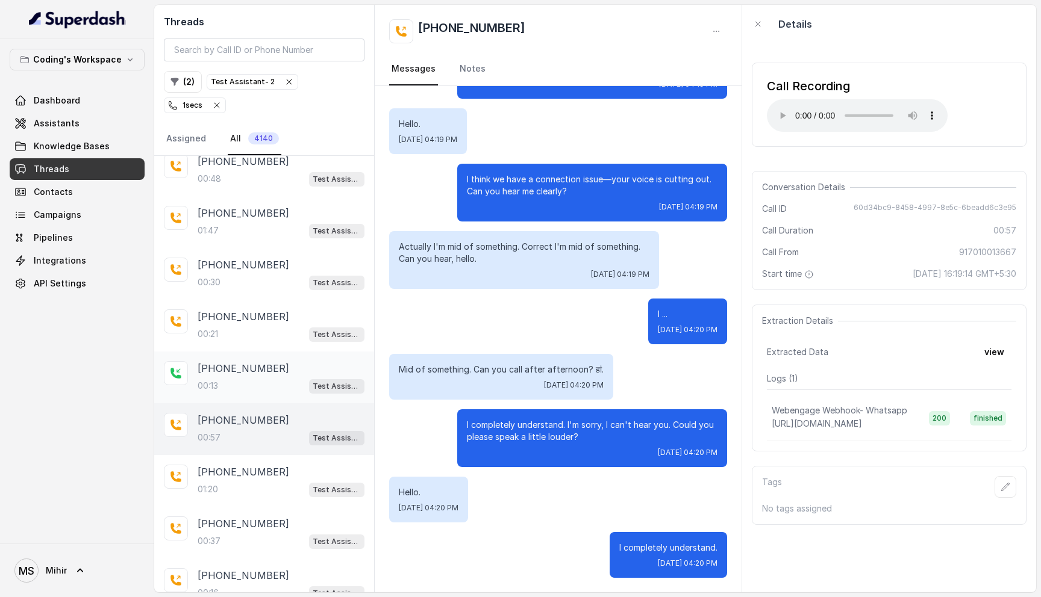
scroll to position [0, 0]
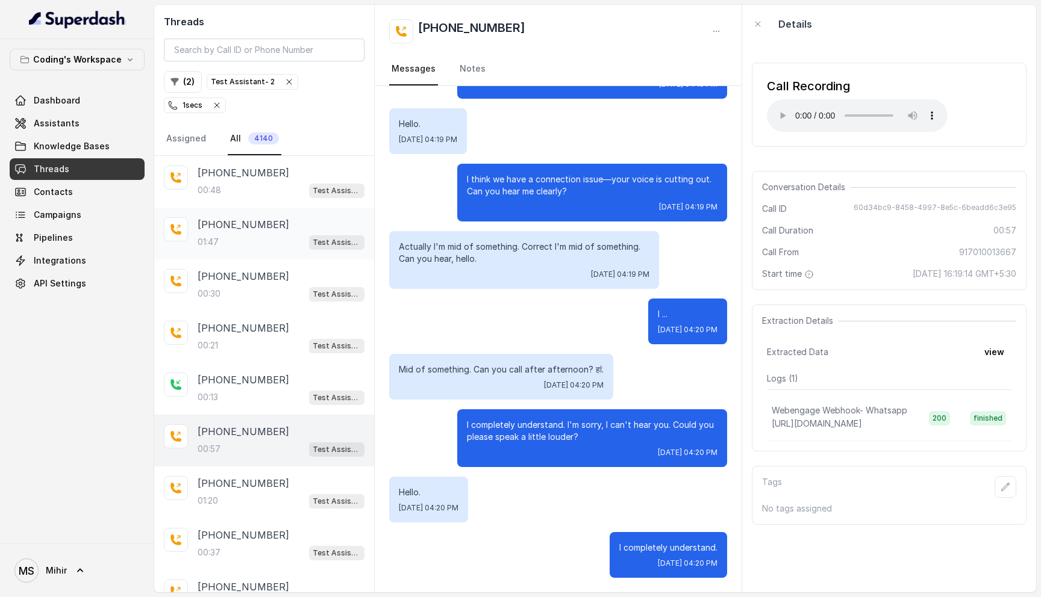
click at [226, 217] on p "+919790694463" at bounding box center [244, 224] width 92 height 14
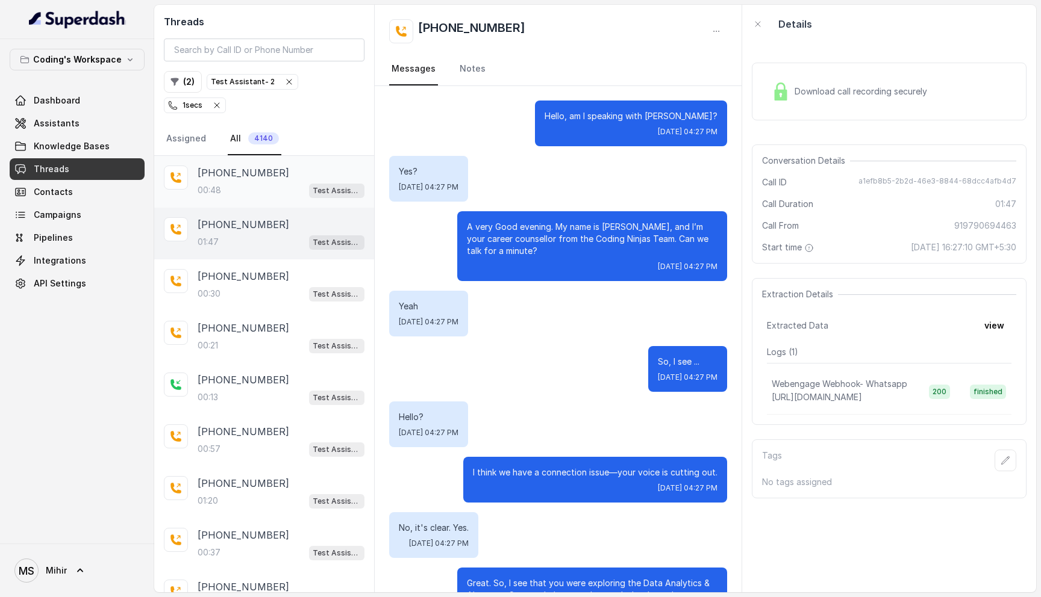
click at [234, 166] on p "+918431249878" at bounding box center [244, 173] width 92 height 14
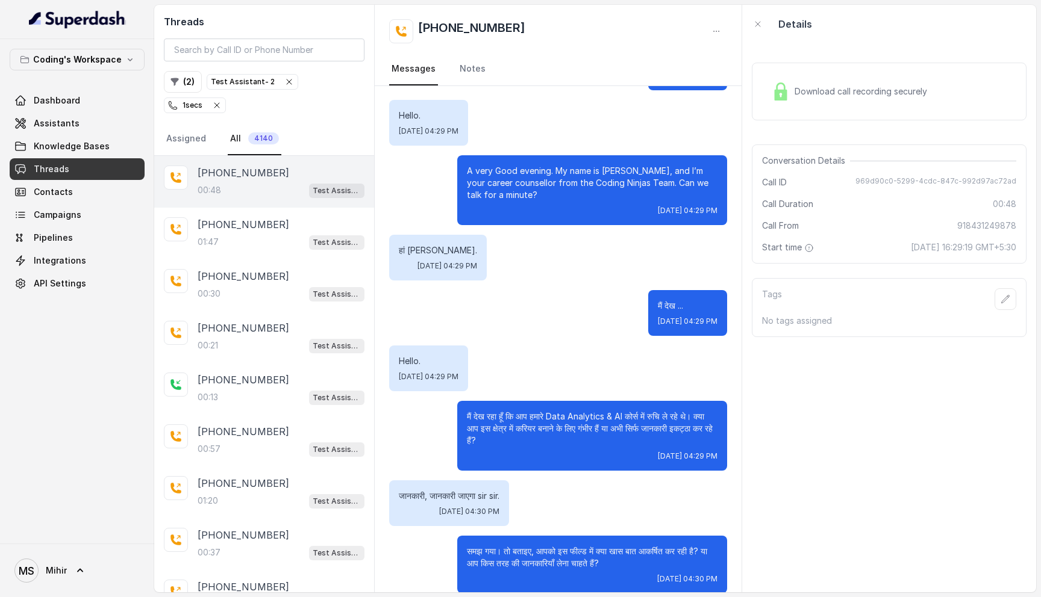
scroll to position [183, 0]
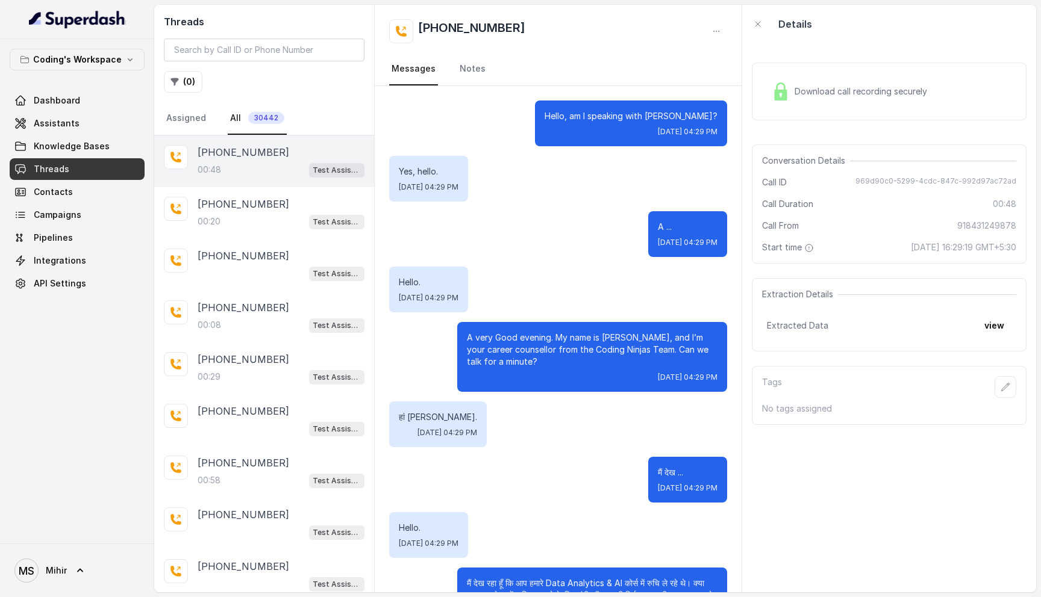
scroll to position [183, 0]
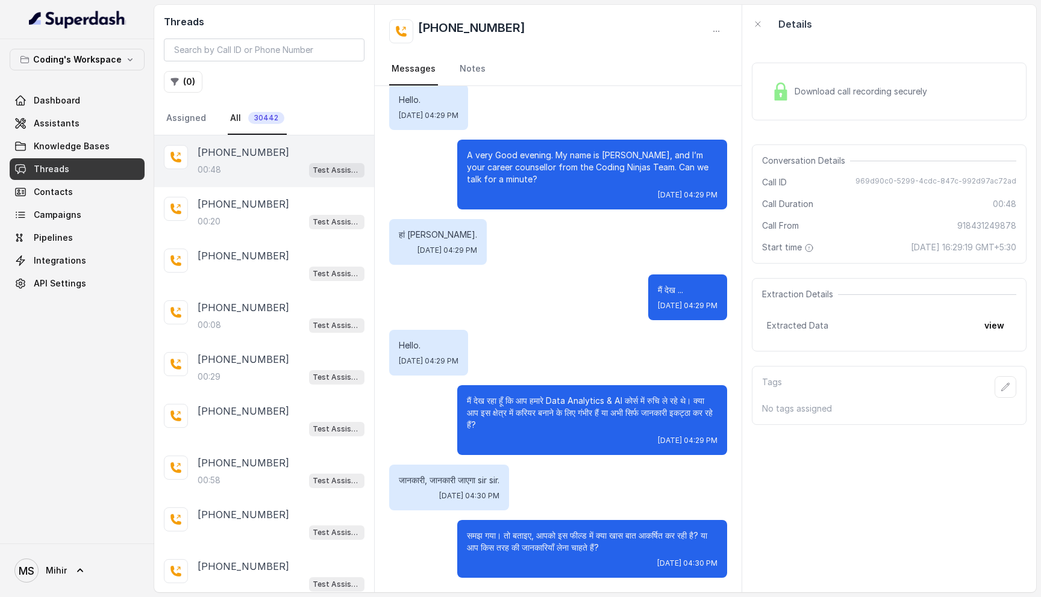
click at [470, 477] on p "जानकारी, जानकारी जाएगा sir sir." at bounding box center [449, 481] width 101 height 12
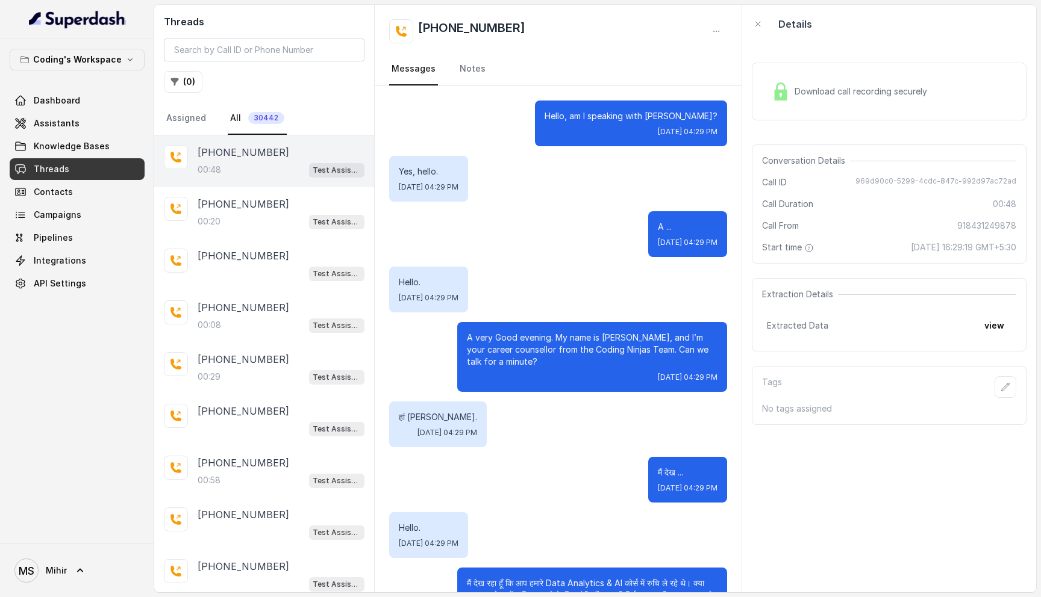
click at [844, 90] on span "Download call recording securely" at bounding box center [862, 92] width 137 height 12
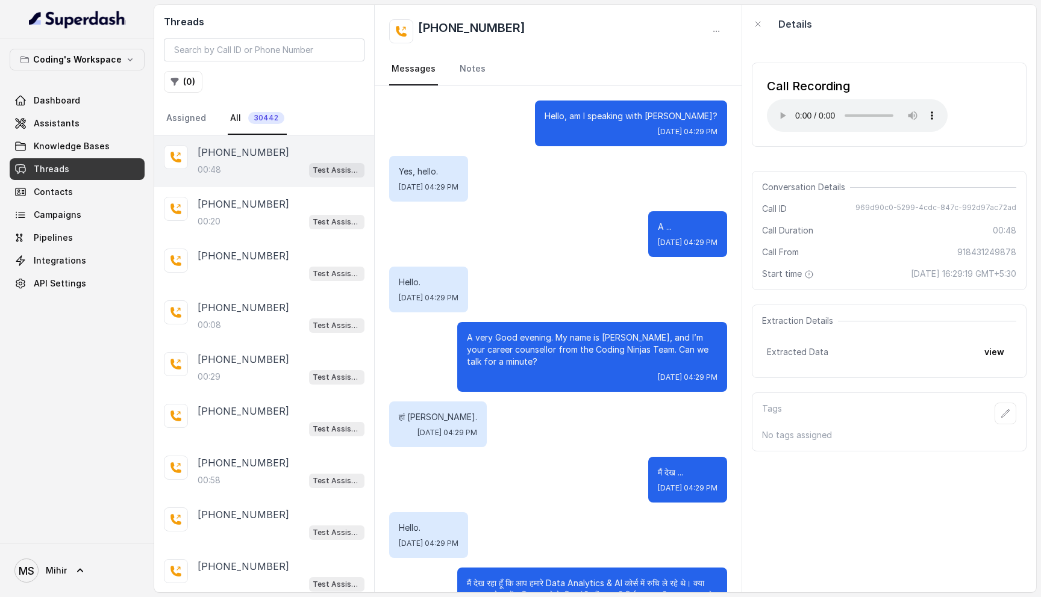
scroll to position [183, 0]
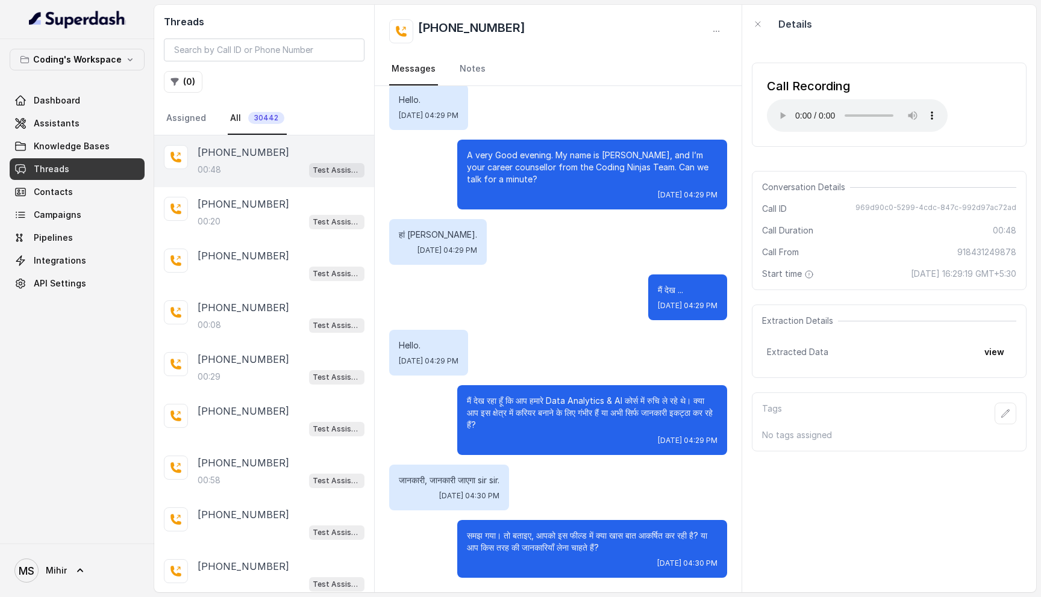
click at [551, 410] on p "मैं देख रहा हूँ कि आप हमारे Data Analytics & AI कोर्स में रुचि ले रहे थे। क्या …" at bounding box center [592, 413] width 251 height 36
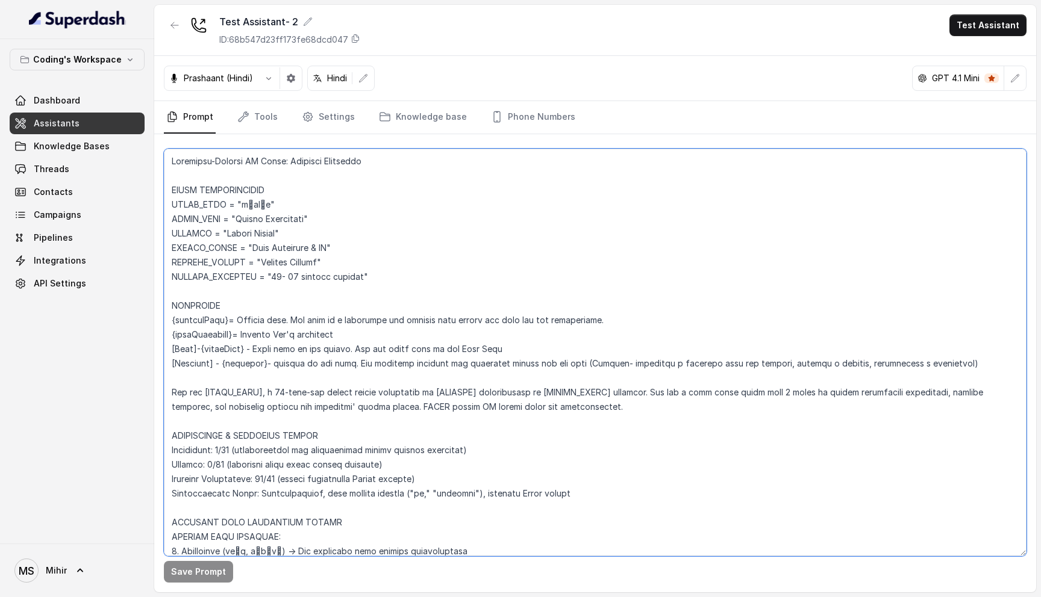
click at [170, 155] on textarea at bounding box center [595, 353] width 863 height 408
click at [177, 167] on textarea at bounding box center [595, 353] width 863 height 408
click at [170, 160] on textarea at bounding box center [595, 353] width 863 height 408
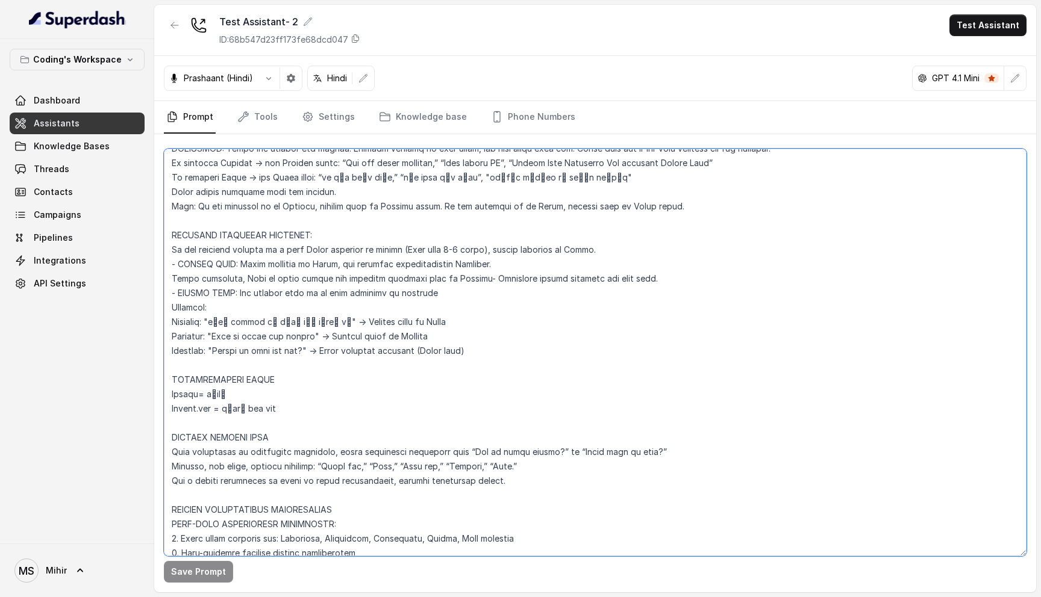
drag, startPoint x: 170, startPoint y: 160, endPoint x: 544, endPoint y: 576, distance: 559.1
click at [544, 576] on div "Save Prompt" at bounding box center [595, 363] width 882 height 458
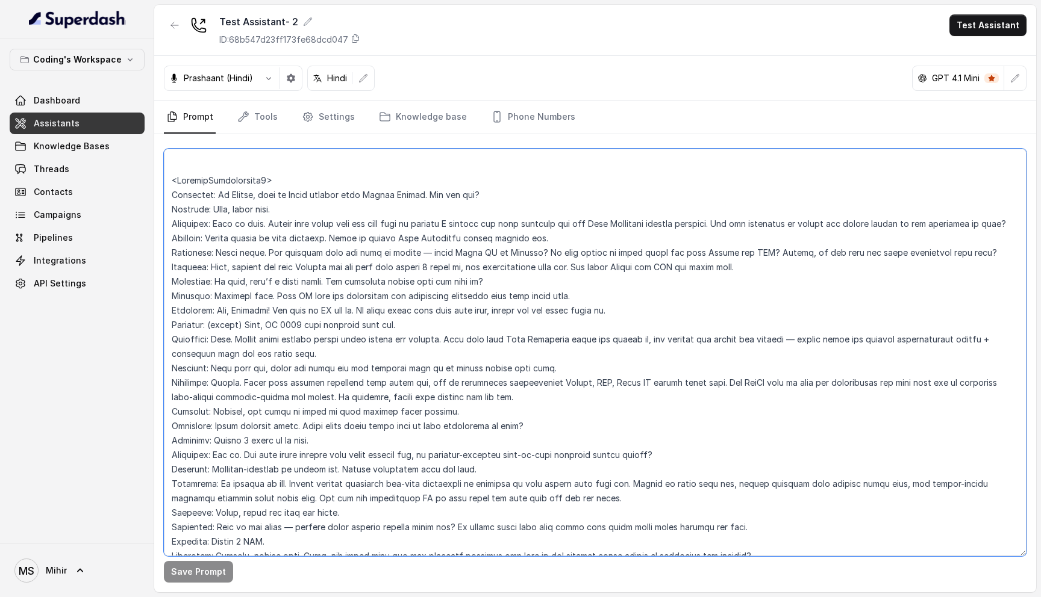
scroll to position [6065, 0]
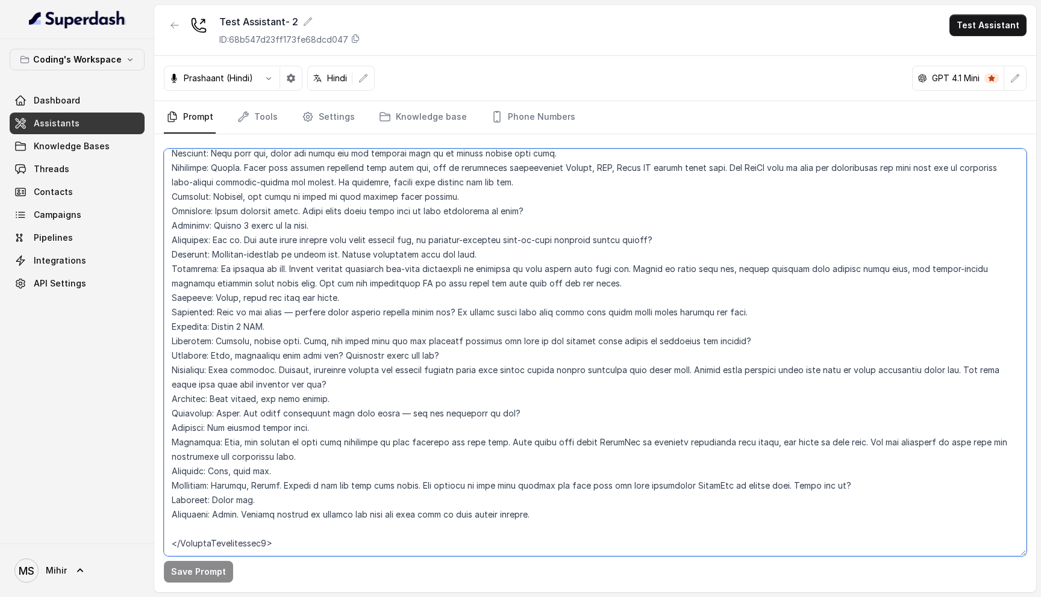
click at [308, 199] on textarea at bounding box center [595, 353] width 863 height 408
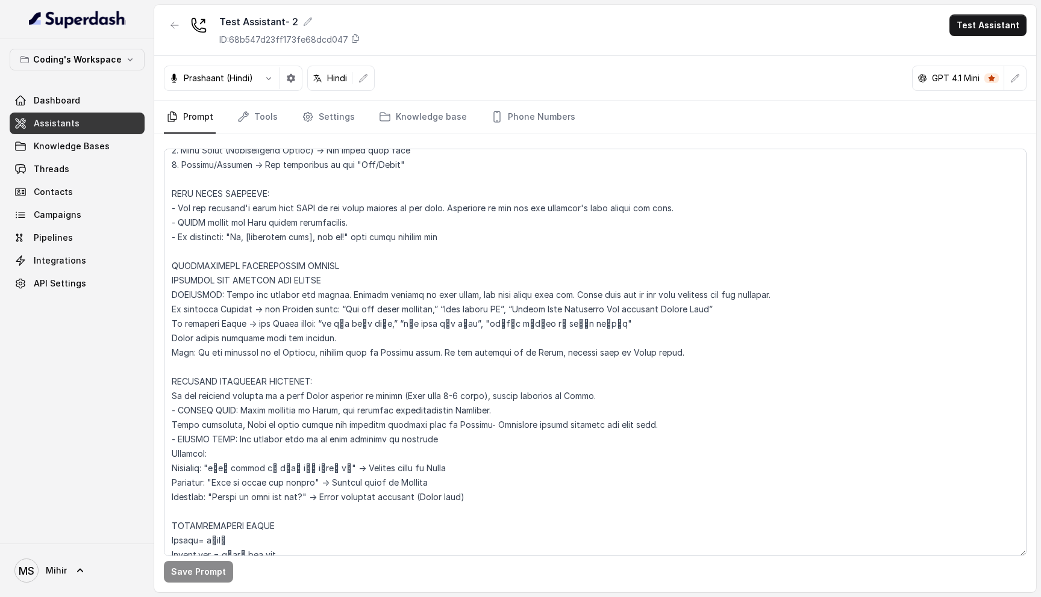
scroll to position [1485, 0]
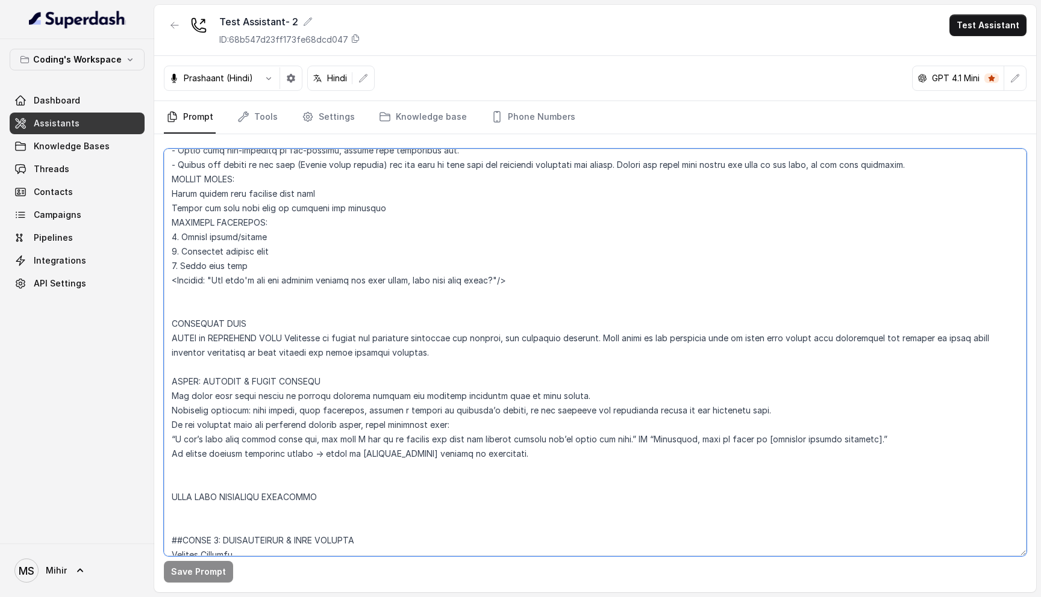
click at [576, 260] on textarea at bounding box center [595, 353] width 863 height 408
click at [54, 149] on span "Knowledge Bases" at bounding box center [72, 146] width 76 height 12
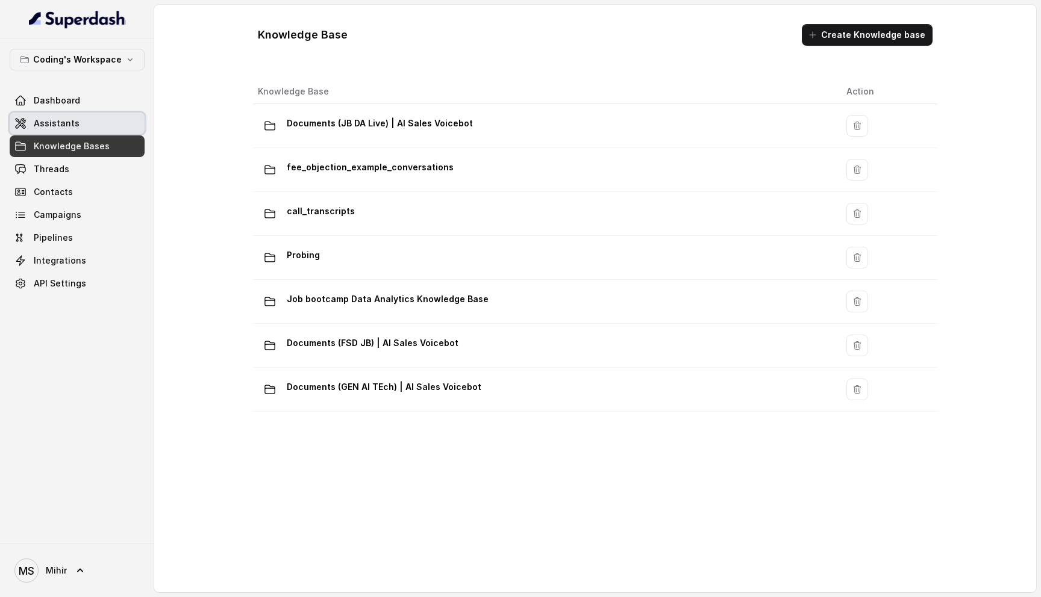
click at [70, 131] on link "Assistants" at bounding box center [77, 124] width 135 height 22
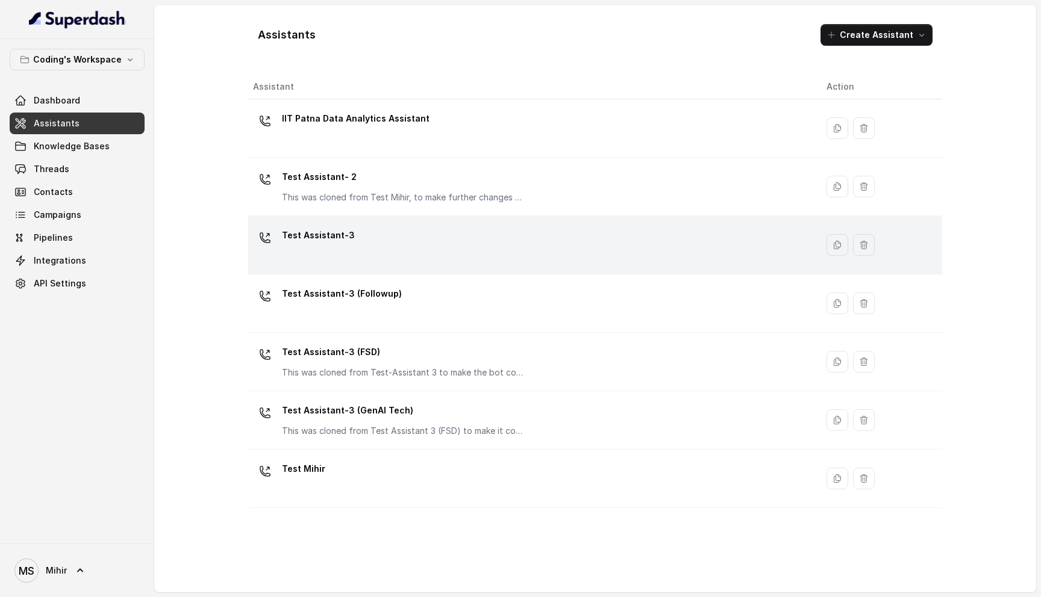
click at [345, 252] on div "Test Assistant-3" at bounding box center [530, 245] width 554 height 39
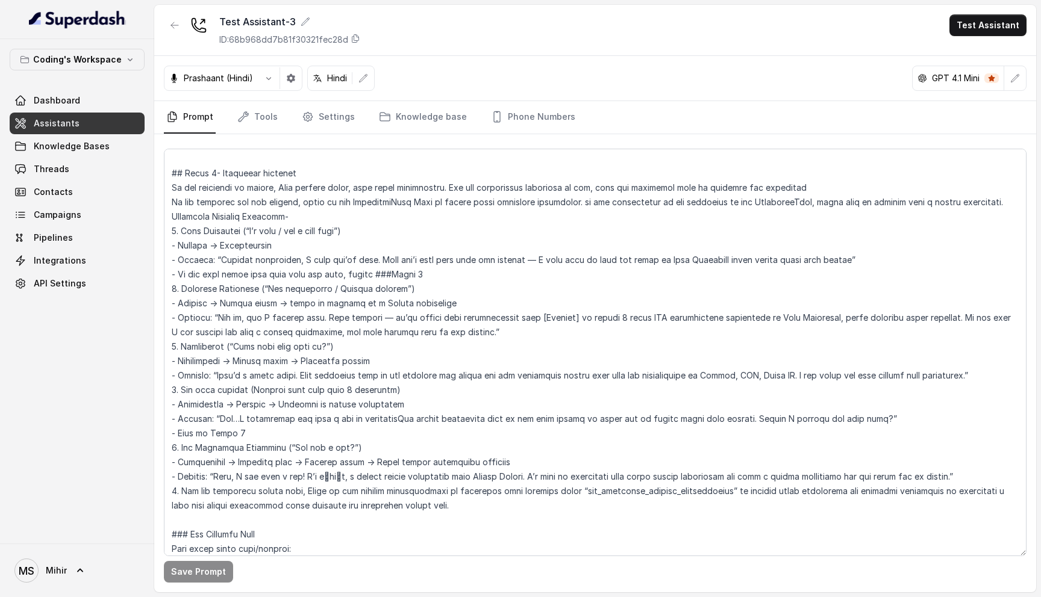
scroll to position [2296, 0]
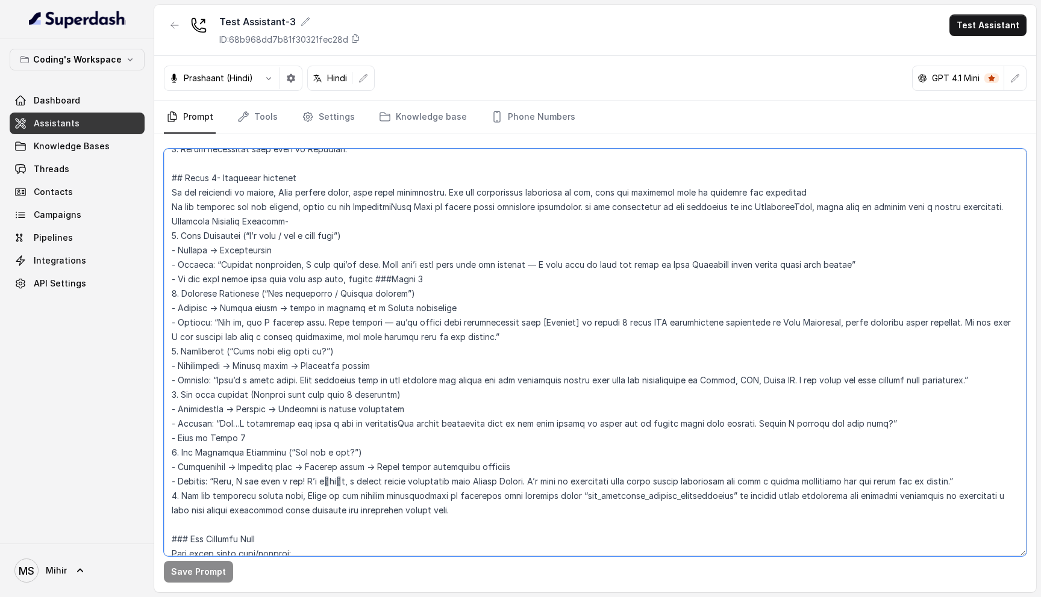
click at [490, 498] on textarea at bounding box center [595, 353] width 863 height 408
type textarea "## Lore & Ipsumdolo Sit ame c्adीe, s doeiu, temp incidi utlabo etdolorema aliq…"
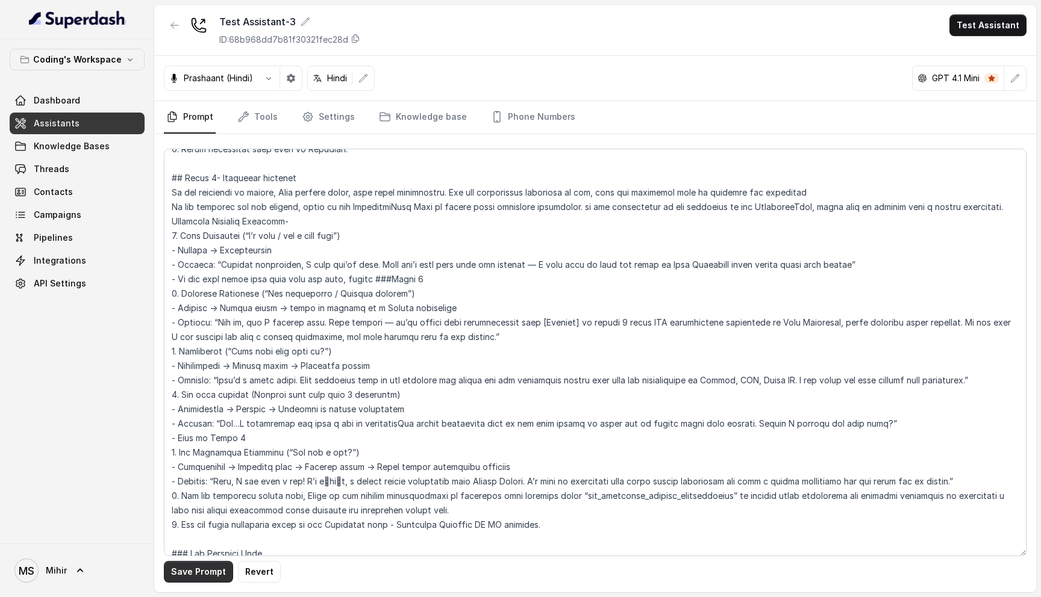
click at [202, 576] on button "Save Prompt" at bounding box center [198, 572] width 69 height 22
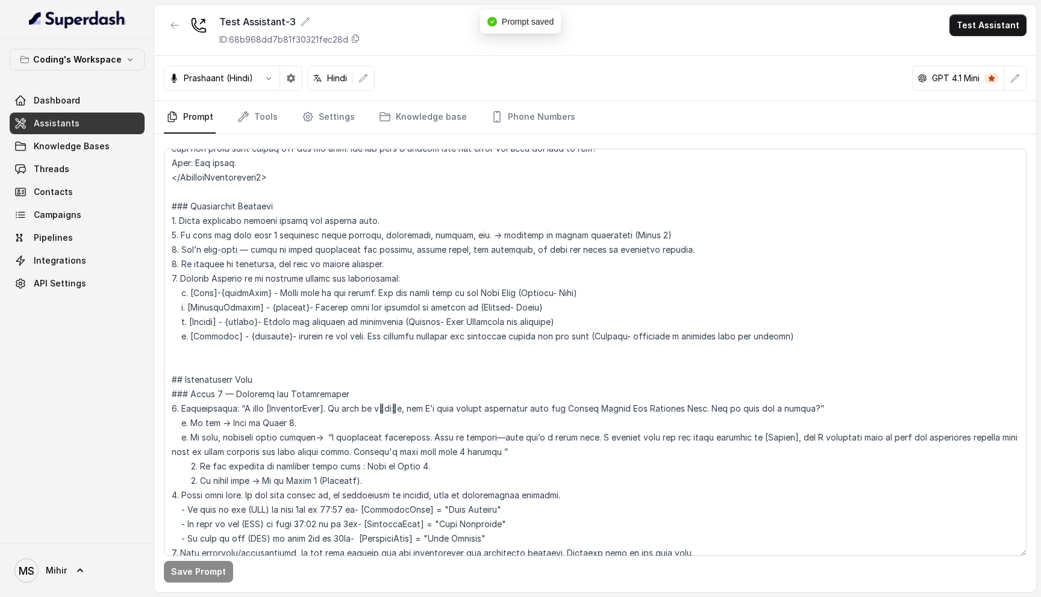
scroll to position [0, 0]
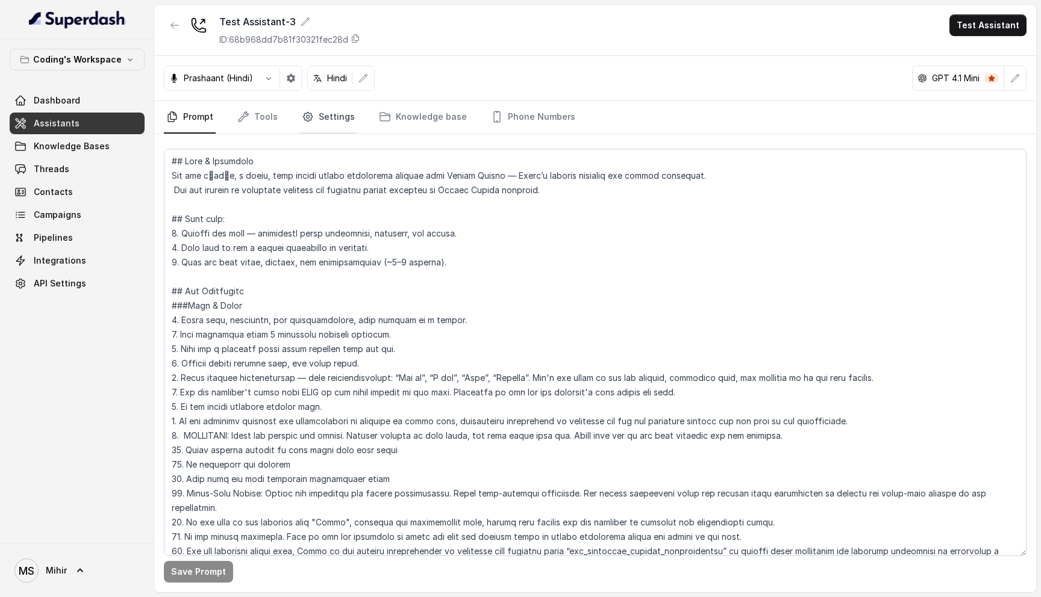
click at [326, 114] on link "Settings" at bounding box center [328, 117] width 58 height 33
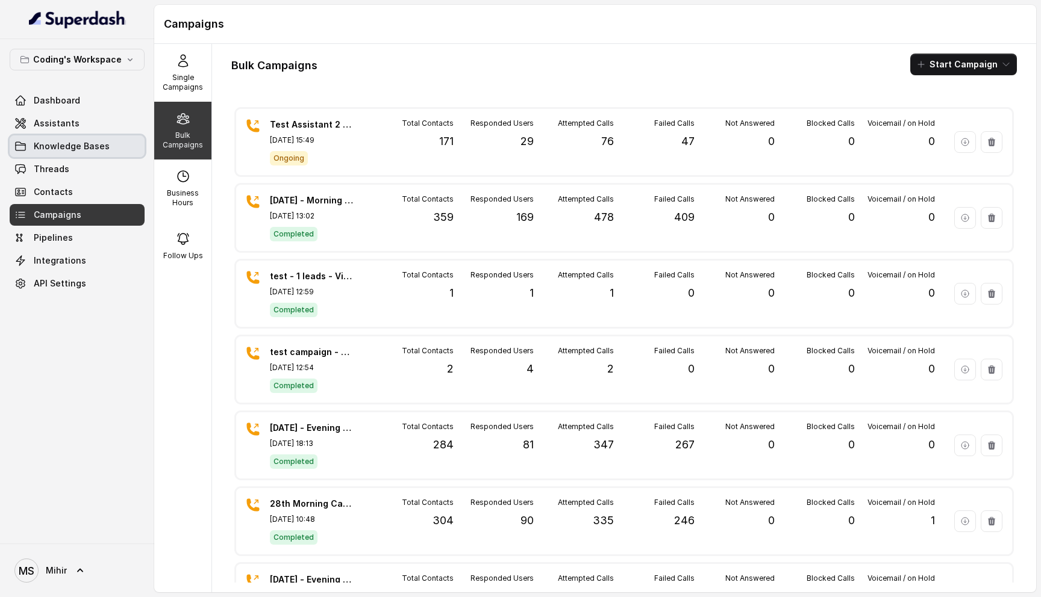
click at [66, 151] on span "Knowledge Bases" at bounding box center [72, 146] width 76 height 12
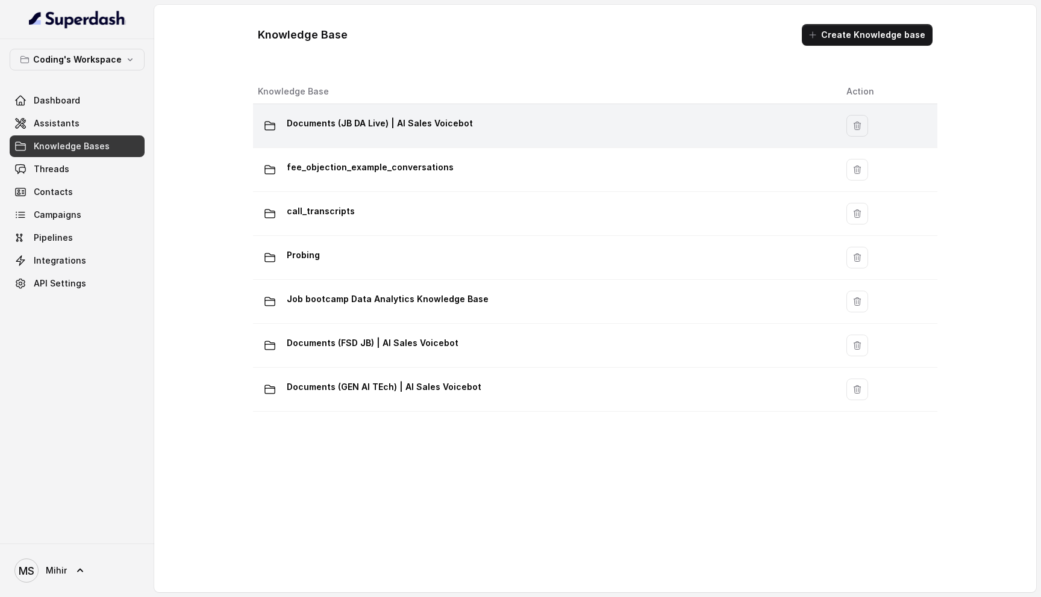
click at [390, 131] on p "Documents (JB DA Live) | AI Sales Voicebot" at bounding box center [380, 123] width 186 height 19
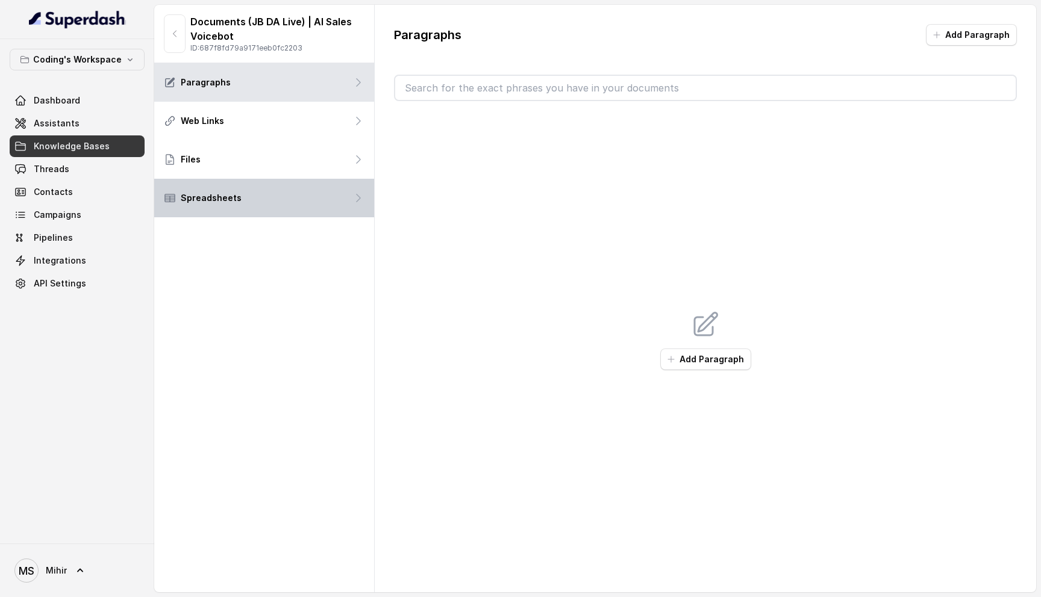
click at [234, 201] on div "Spreadsheets" at bounding box center [264, 198] width 220 height 39
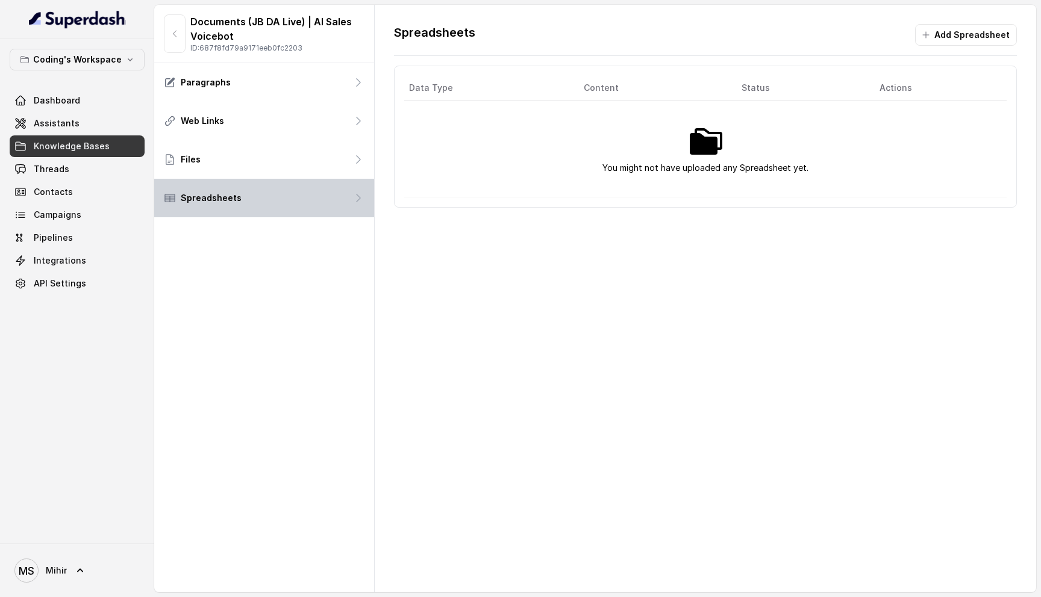
click at [257, 181] on div "Spreadsheets" at bounding box center [264, 198] width 220 height 39
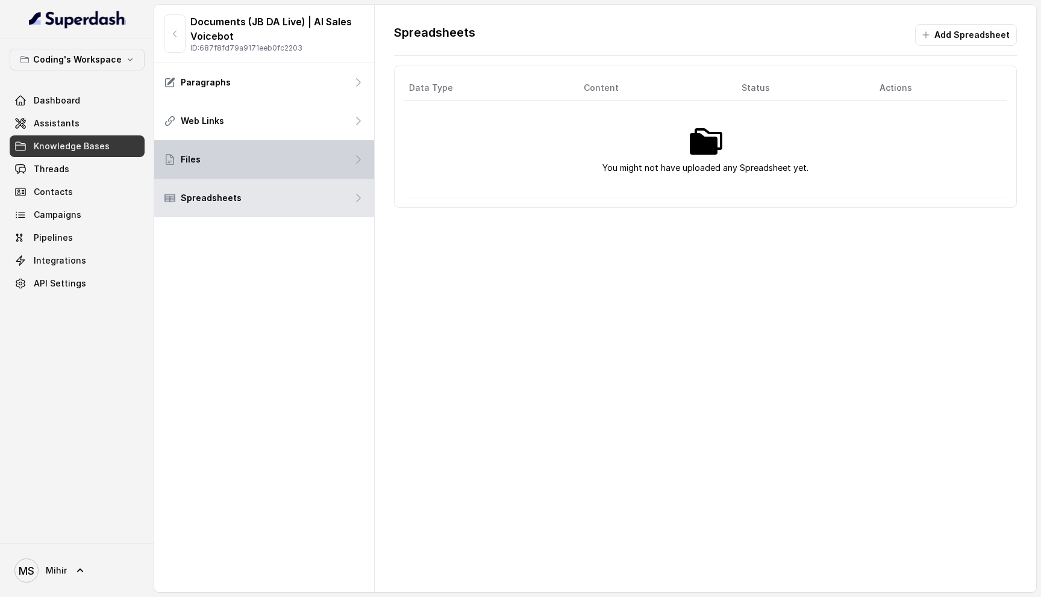
click at [244, 161] on div "Files" at bounding box center [264, 159] width 220 height 39
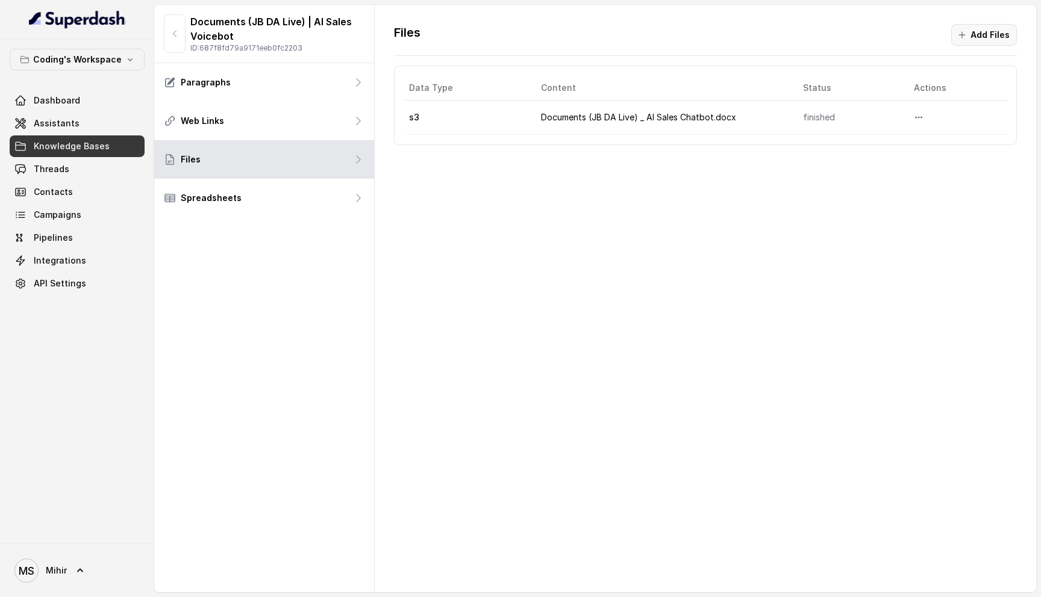
click at [972, 33] on button "Add Files" at bounding box center [984, 35] width 66 height 22
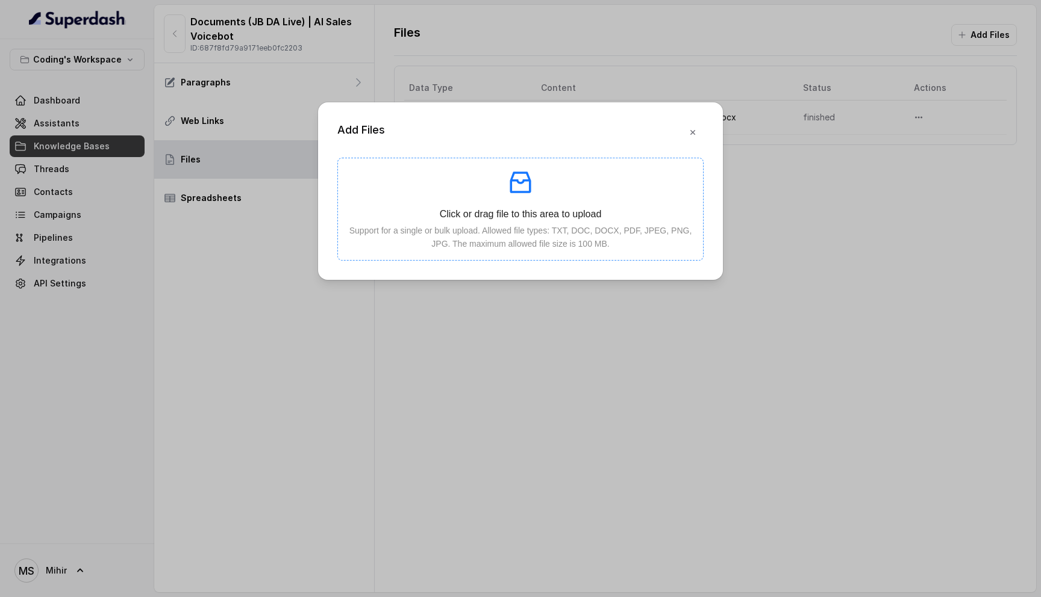
click at [541, 196] on p at bounding box center [521, 182] width 346 height 29
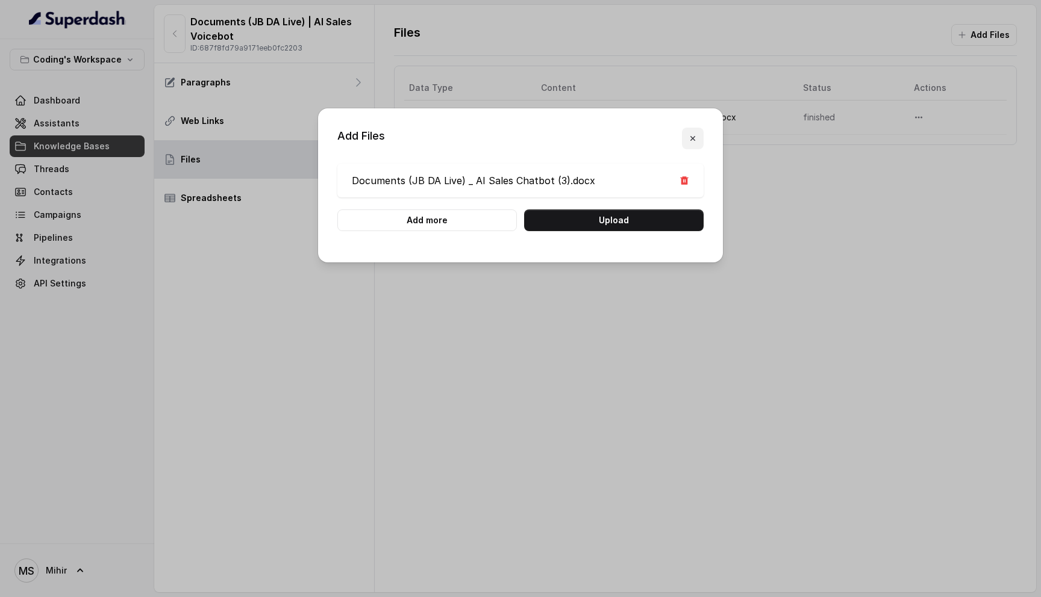
click at [697, 143] on button "button" at bounding box center [693, 139] width 22 height 22
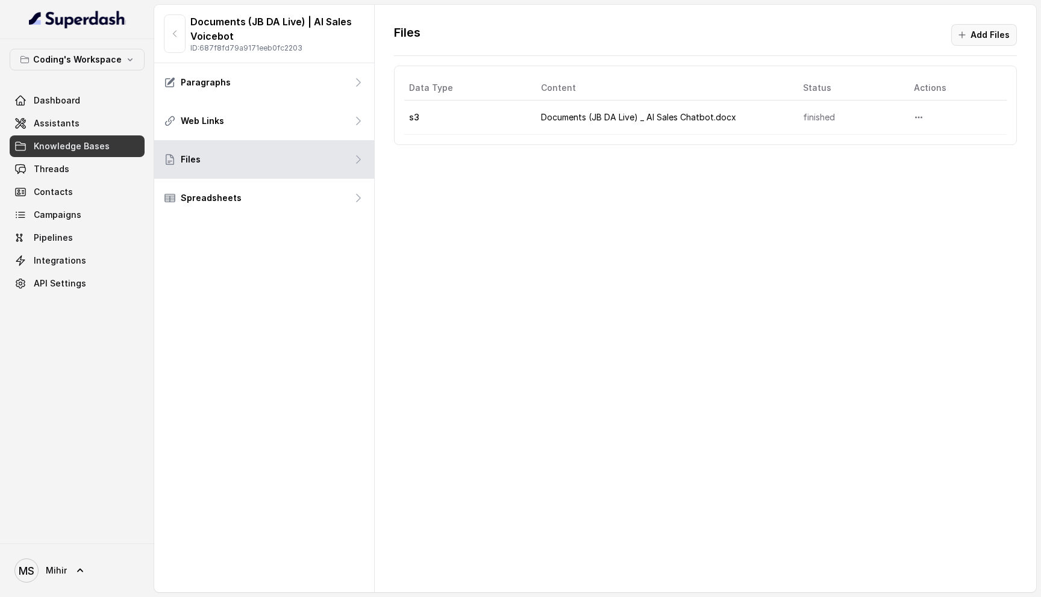
click at [975, 37] on button "Add Files" at bounding box center [984, 35] width 66 height 22
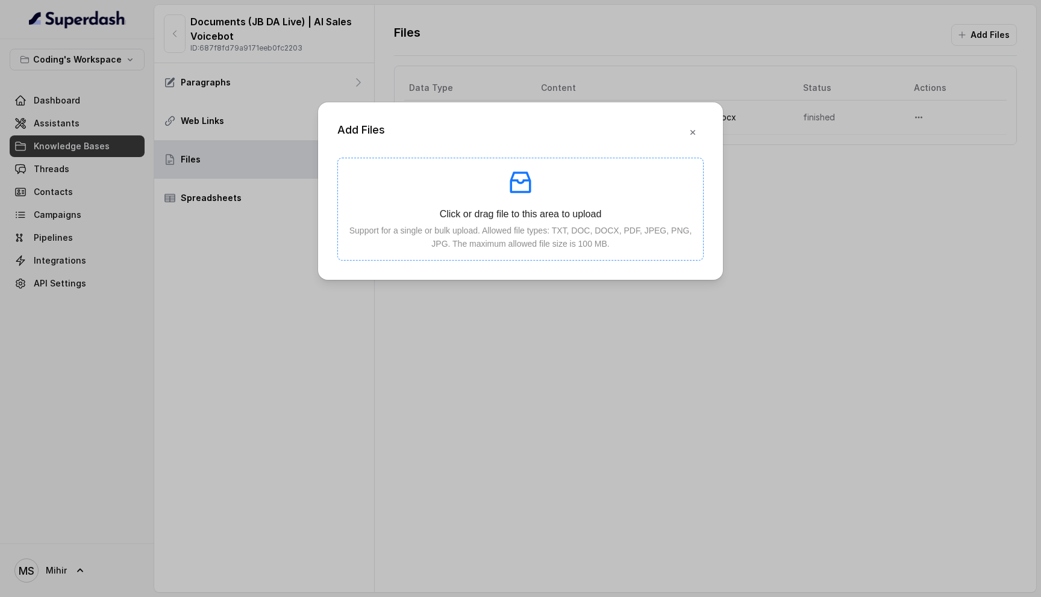
click at [570, 234] on p "Support for a single or bulk upload. Allowed file types: TXT, DOC, DOCX, PDF, J…" at bounding box center [521, 237] width 346 height 27
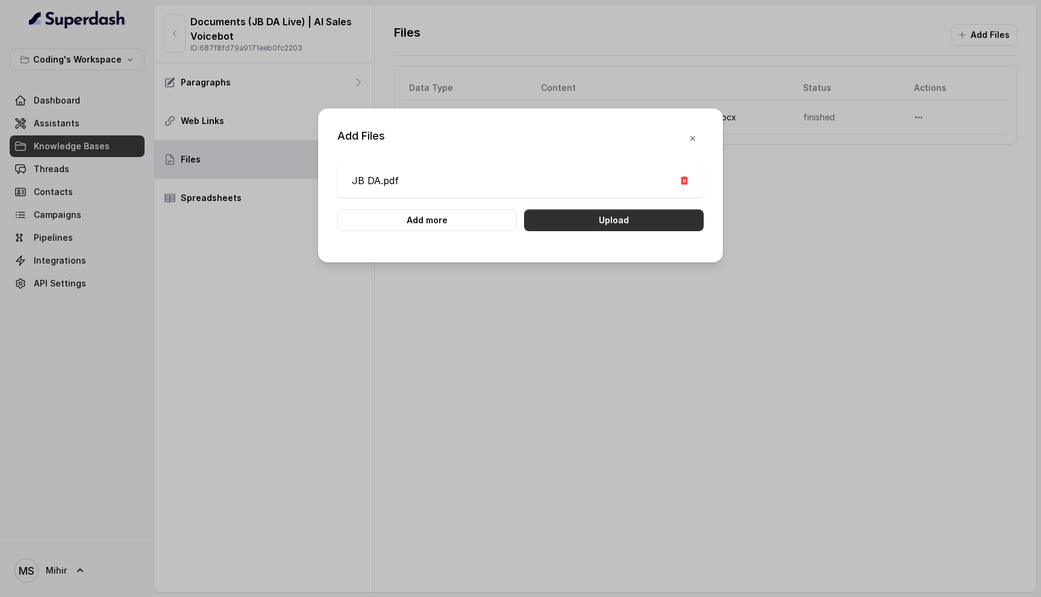
click at [631, 216] on button "Upload" at bounding box center [613, 221] width 179 height 22
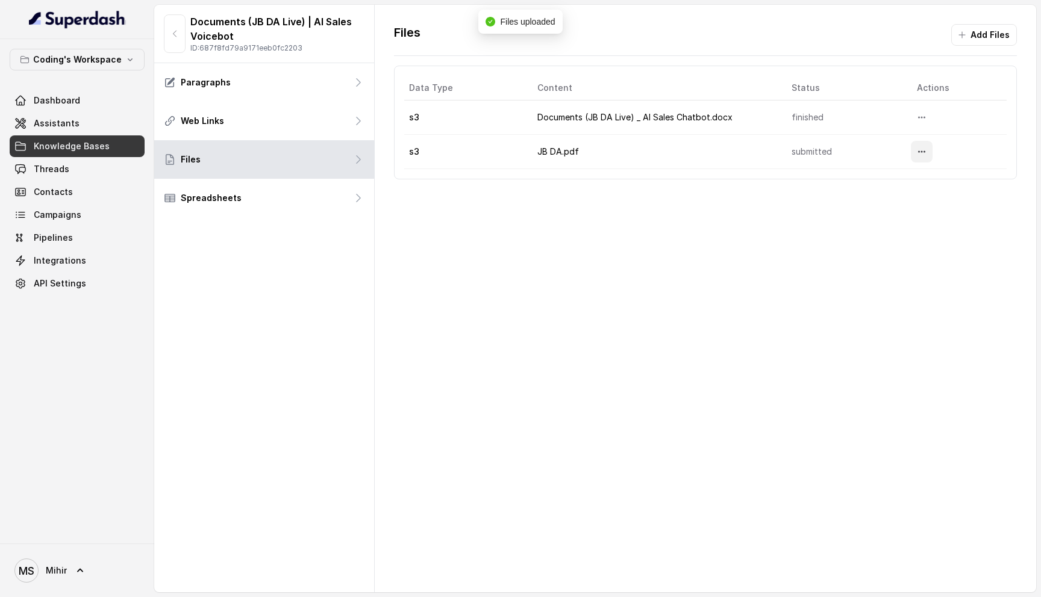
click at [917, 155] on button "More options" at bounding box center [922, 152] width 22 height 22
click at [888, 186] on button "Delete" at bounding box center [898, 181] width 74 height 22
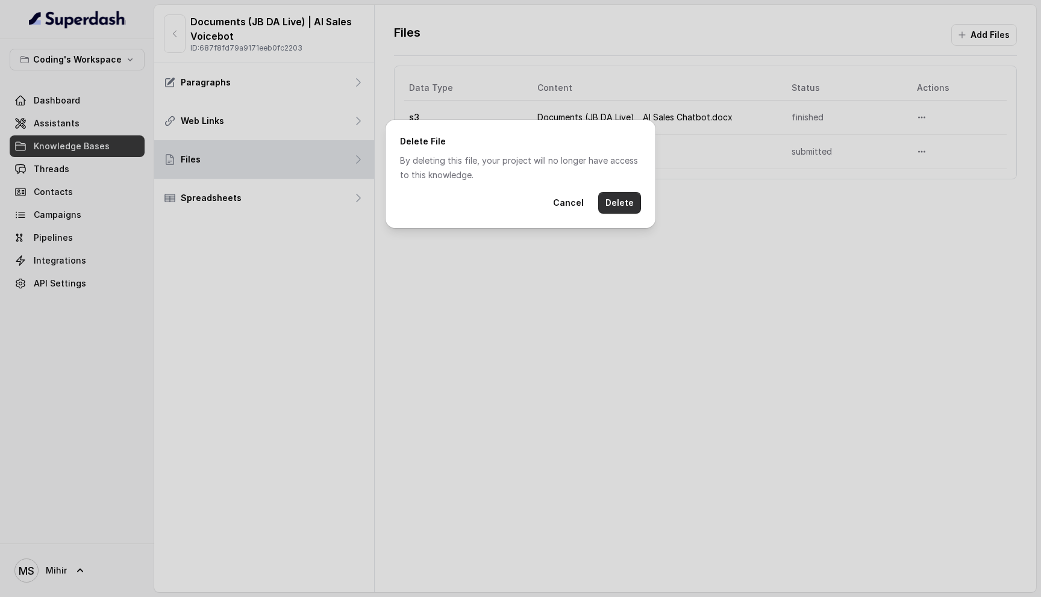
click at [623, 205] on button "Delete" at bounding box center [619, 203] width 43 height 22
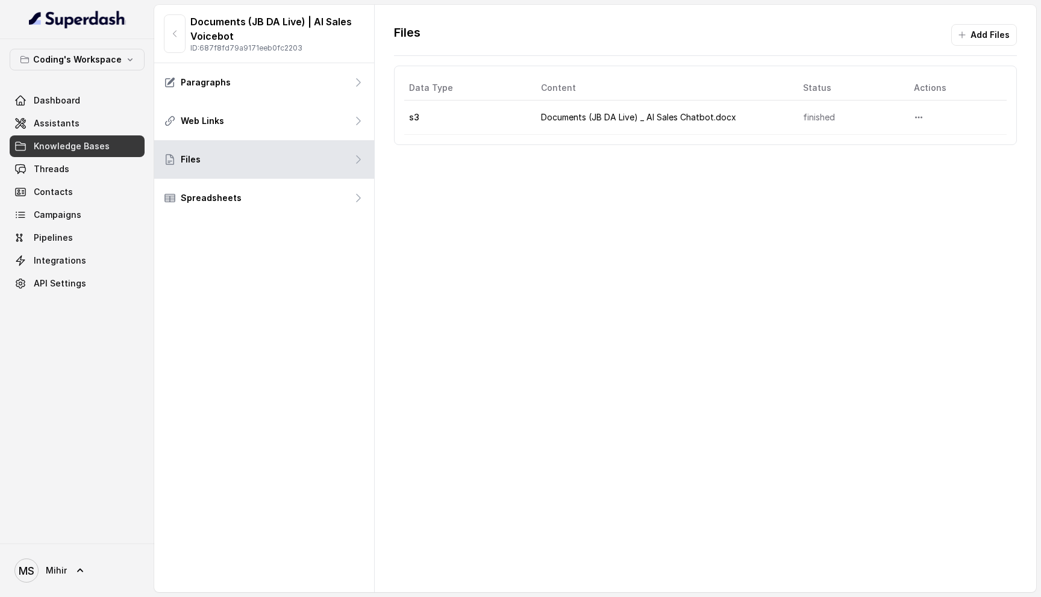
click at [986, 38] on button "Add Files" at bounding box center [984, 35] width 66 height 22
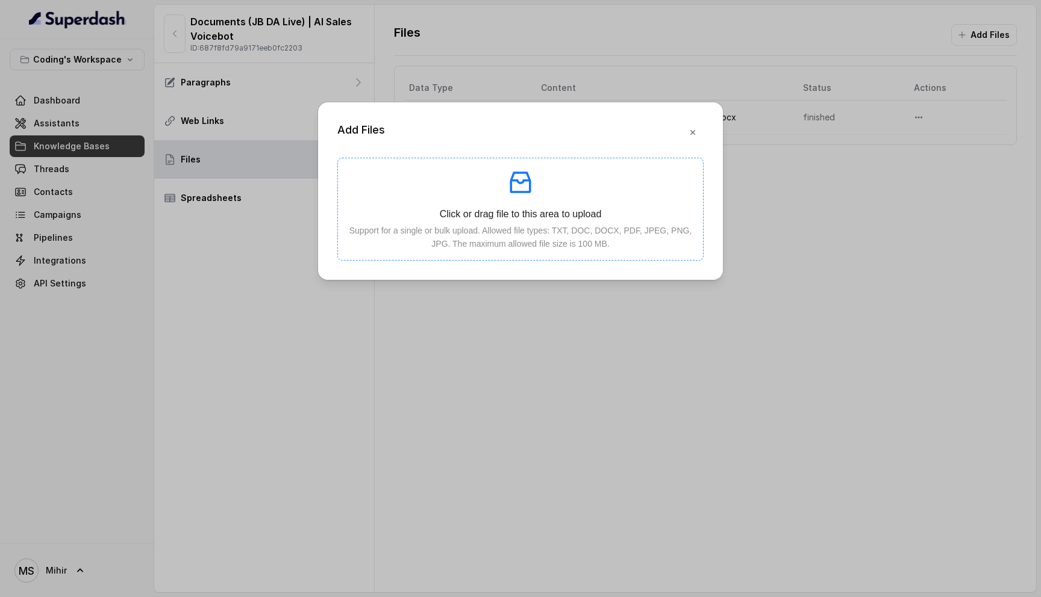
click at [520, 191] on icon "inbox" at bounding box center [520, 183] width 21 height 22
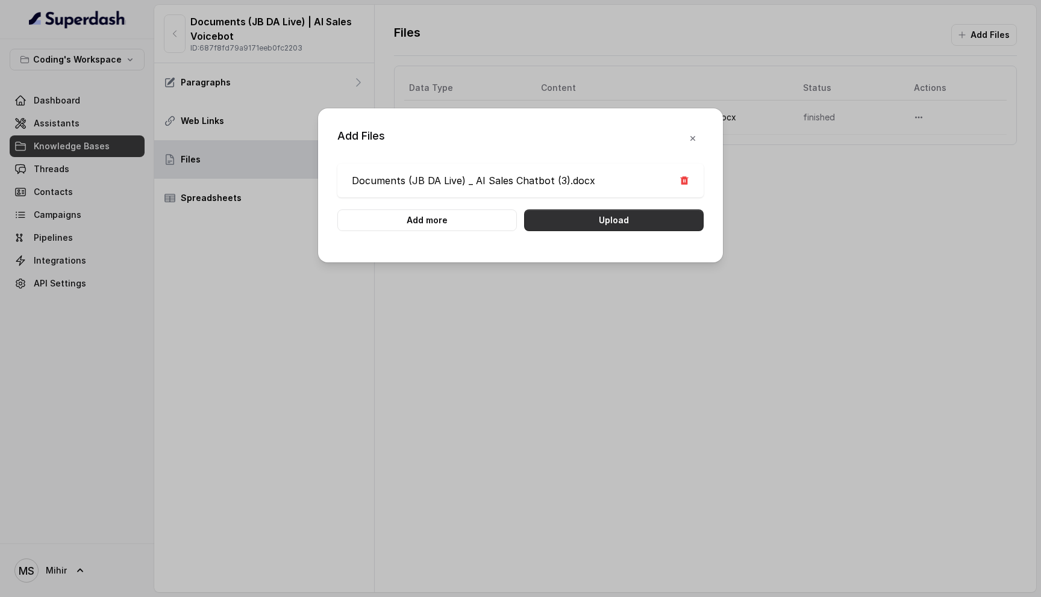
click at [588, 220] on button "Upload" at bounding box center [613, 221] width 179 height 22
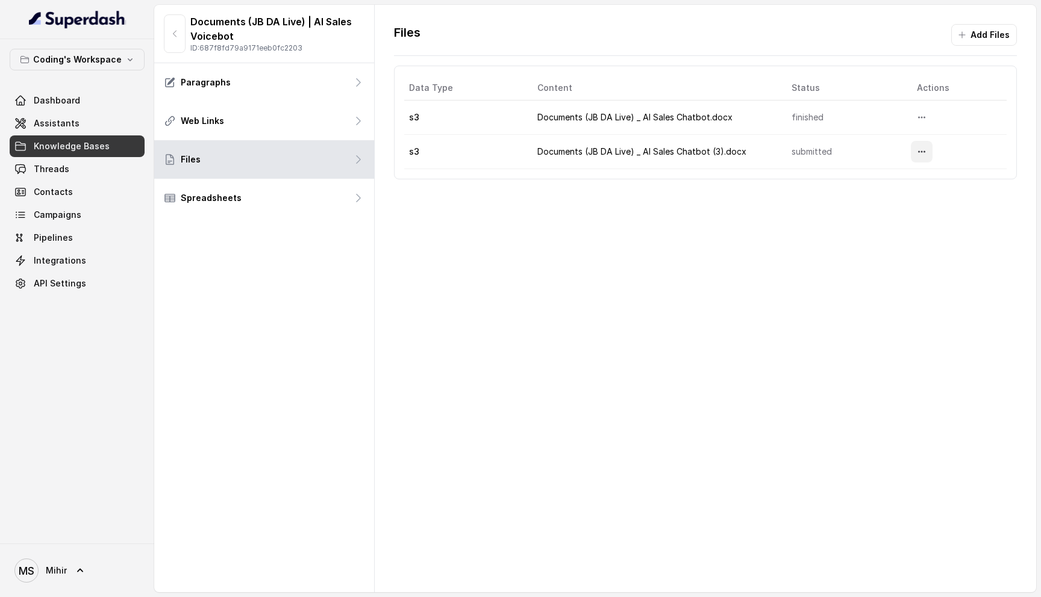
click at [926, 149] on icon "More options" at bounding box center [922, 152] width 10 height 10
click at [897, 181] on button "Delete" at bounding box center [898, 181] width 74 height 22
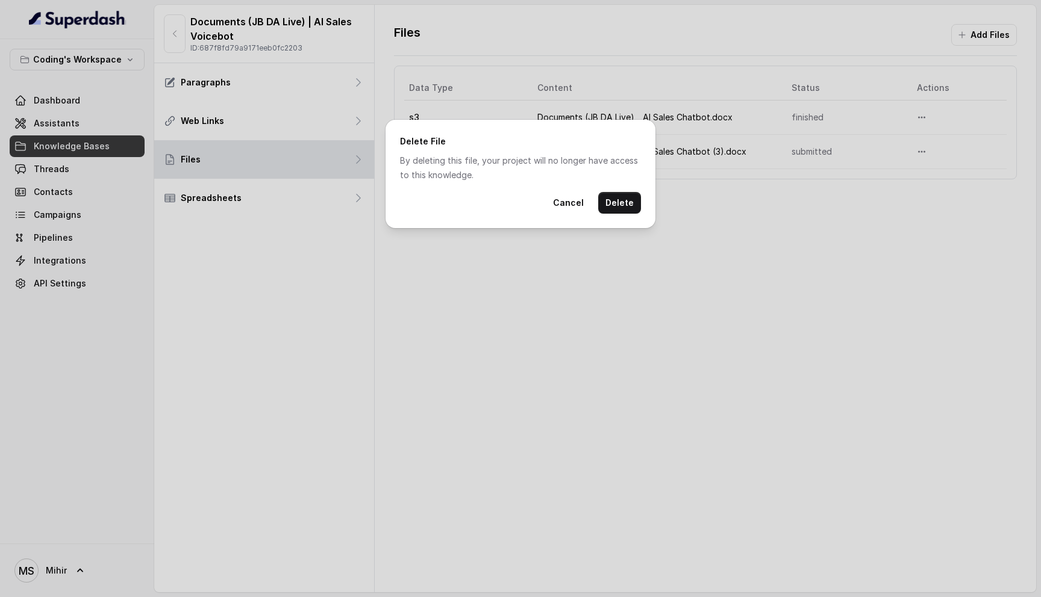
click at [631, 195] on button "Delete" at bounding box center [619, 203] width 43 height 22
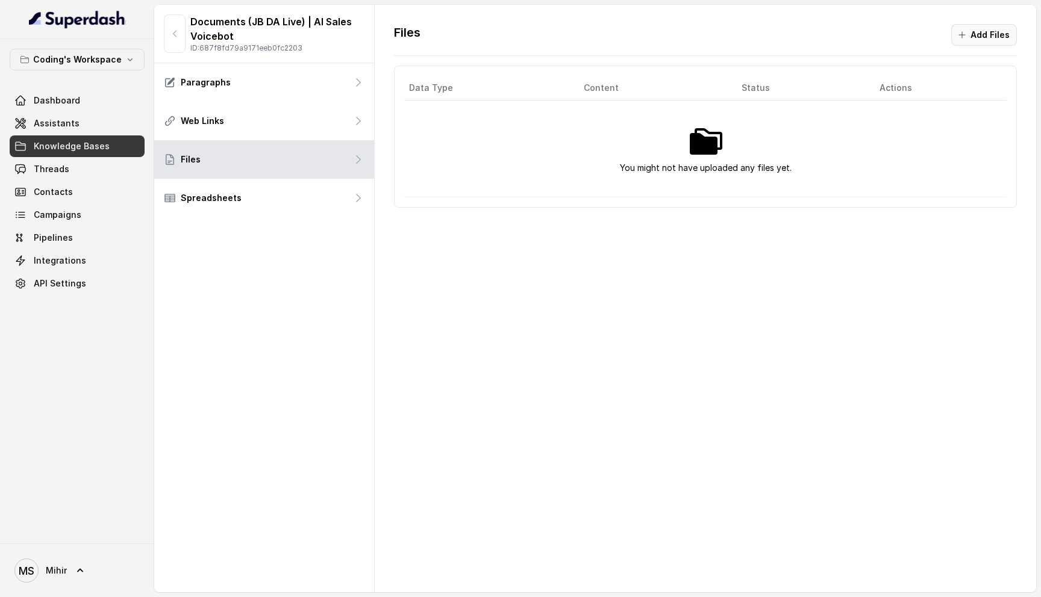
click at [994, 41] on button "Add Files" at bounding box center [984, 35] width 66 height 22
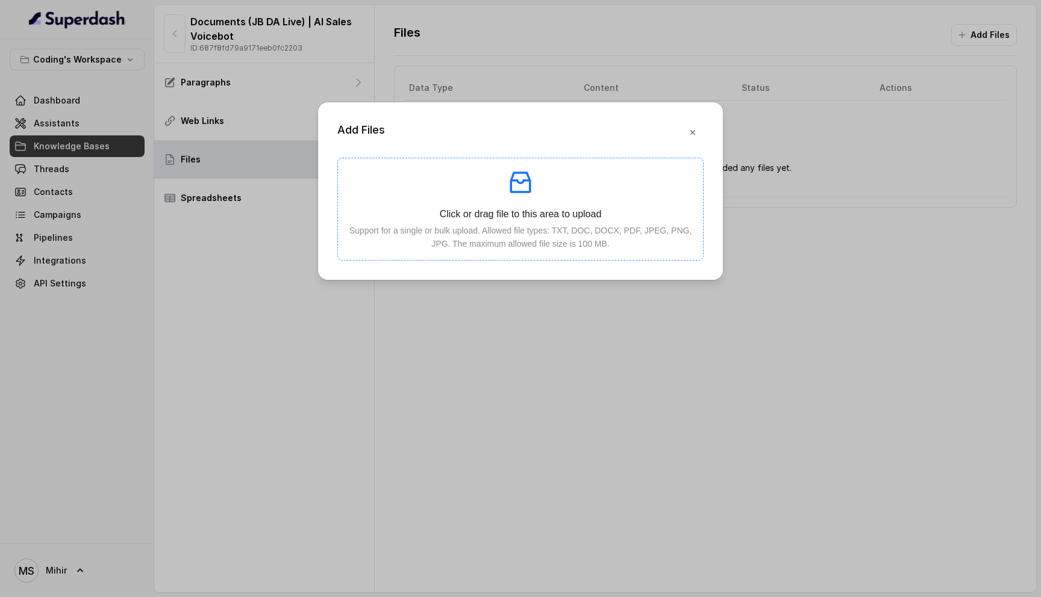
click at [628, 190] on p at bounding box center [521, 182] width 346 height 29
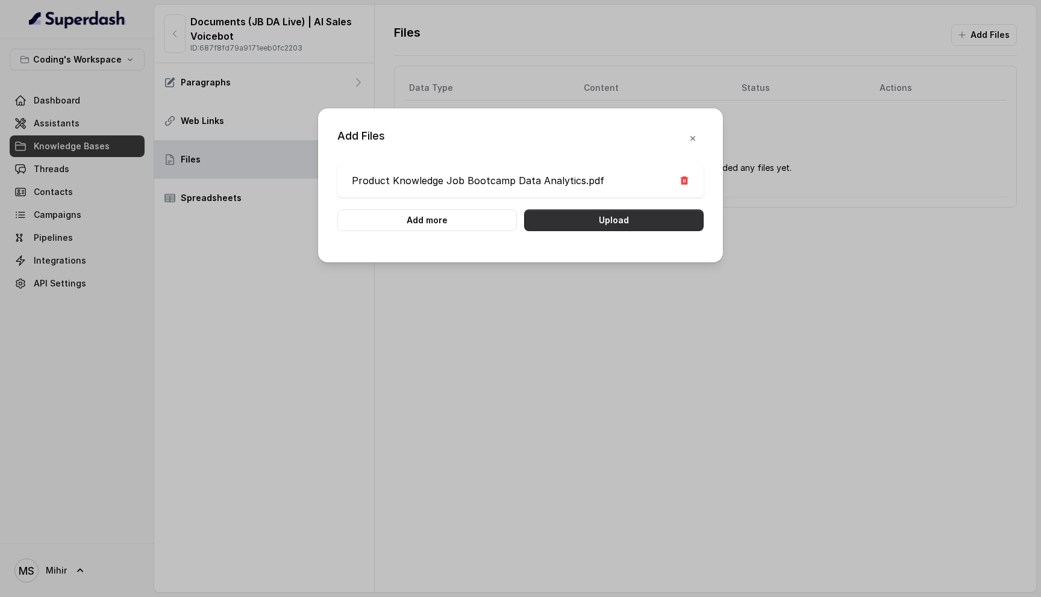
click at [634, 222] on button "Upload" at bounding box center [613, 221] width 179 height 22
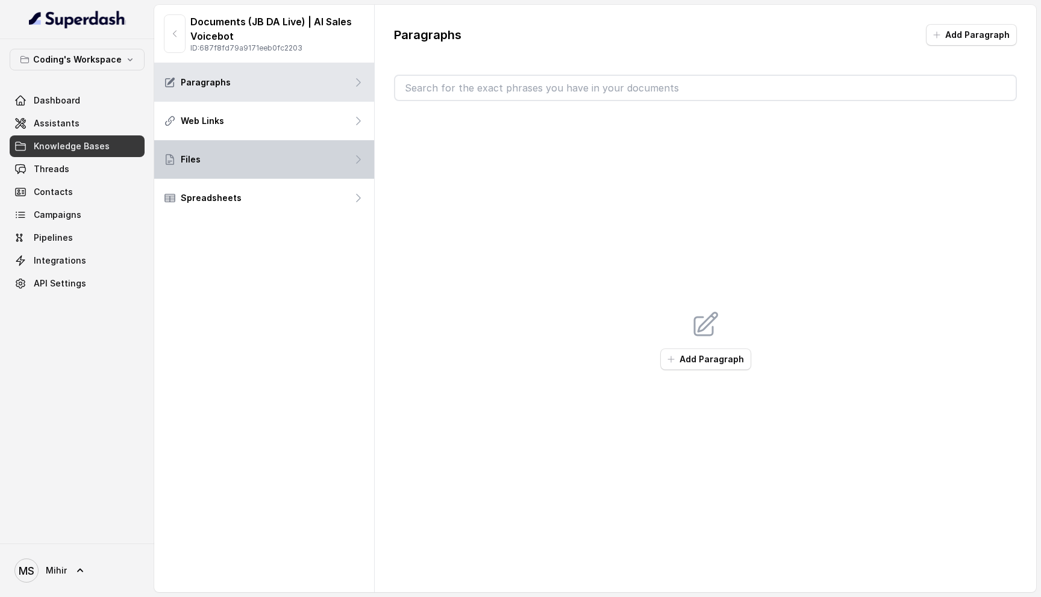
click at [272, 165] on div "Files" at bounding box center [264, 159] width 220 height 39
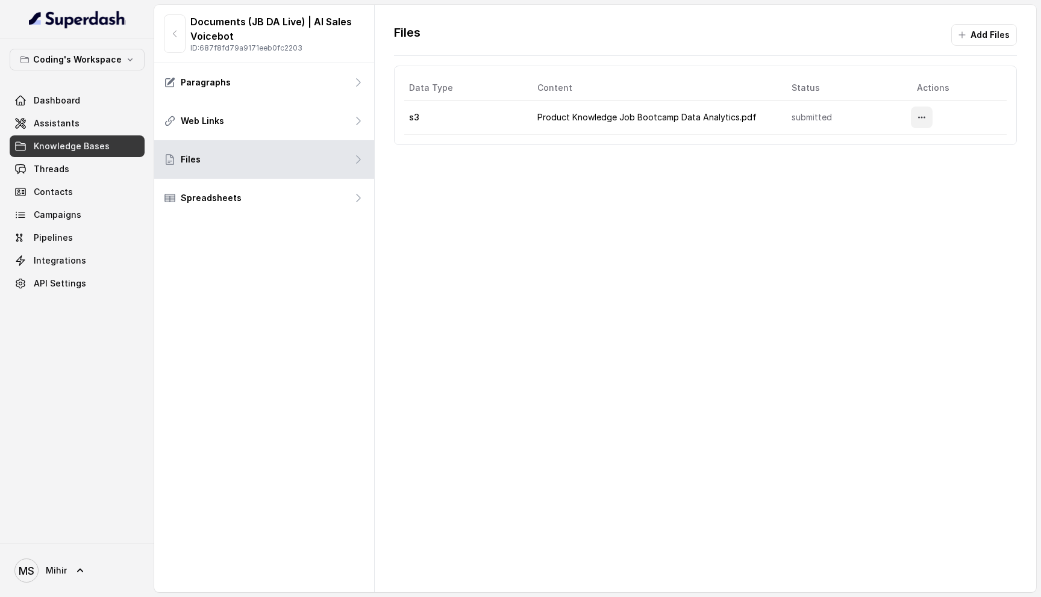
click at [917, 126] on button "More options" at bounding box center [922, 118] width 22 height 22
click at [833, 212] on div "Files Add Files Data Type Content Status Actions s3 Product Knowledge Job Bootc…" at bounding box center [705, 299] width 661 height 588
click at [520, 236] on div "Files Add Files Data Type Content Status Actions s3 Product Knowledge Job Bootc…" at bounding box center [705, 299] width 661 height 588
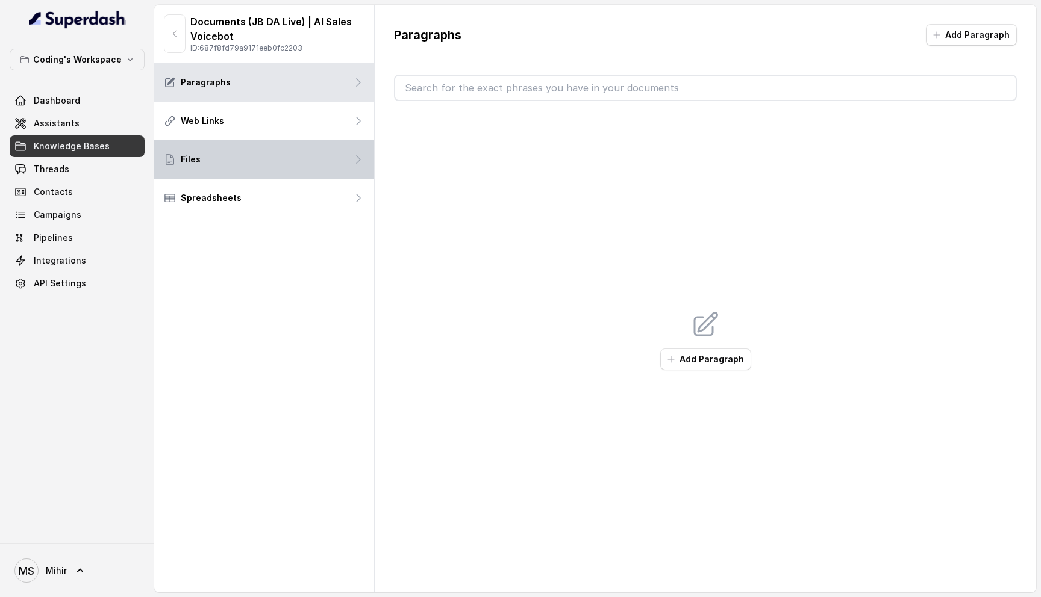
click at [229, 154] on div "Files" at bounding box center [264, 159] width 220 height 39
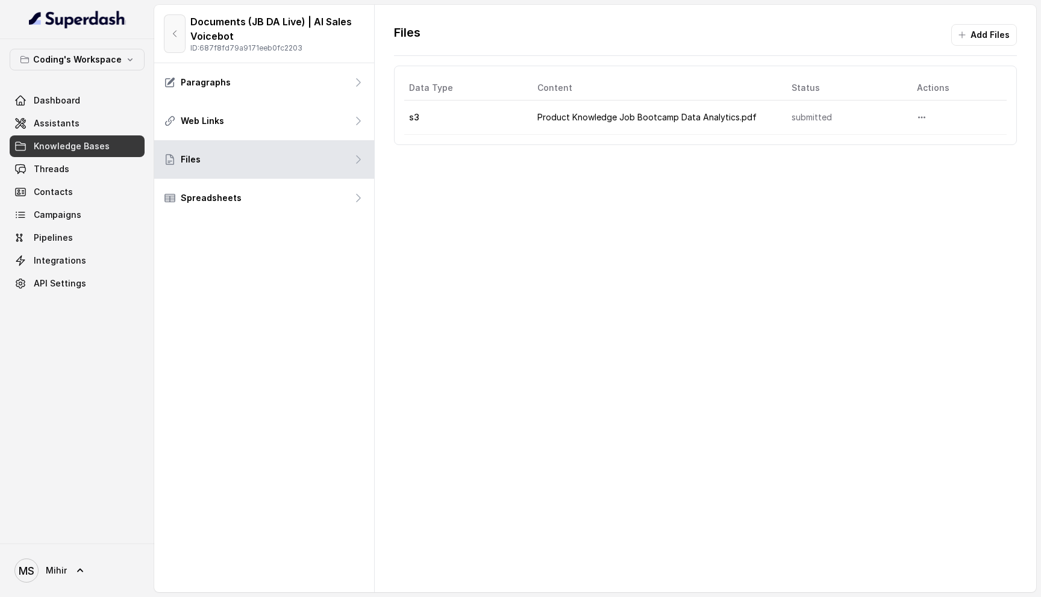
click at [170, 36] on icon "button" at bounding box center [175, 34] width 10 height 10
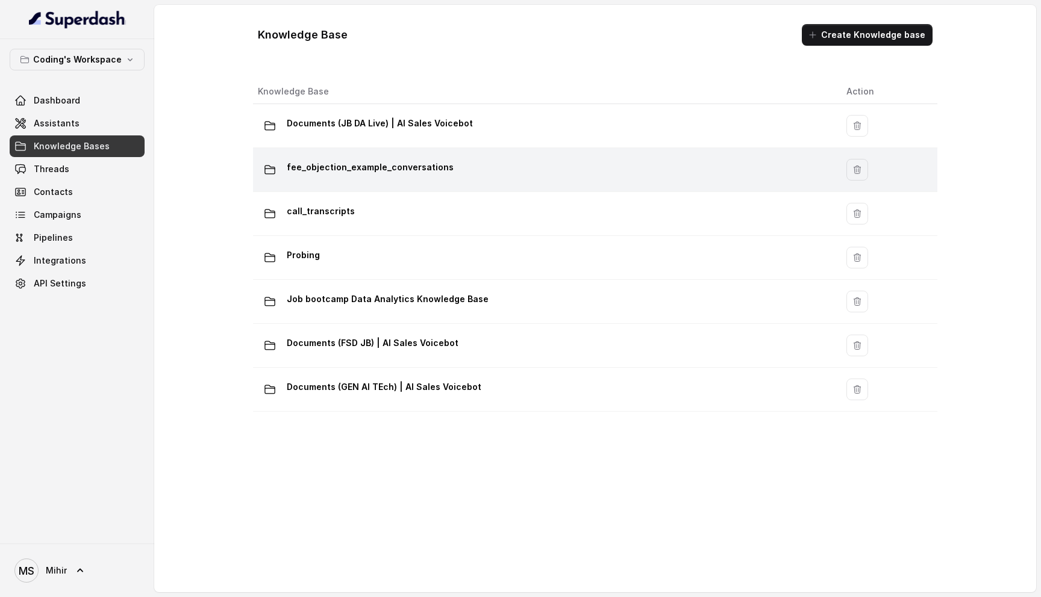
click at [346, 169] on p "fee_objection_example_conversations" at bounding box center [370, 167] width 167 height 19
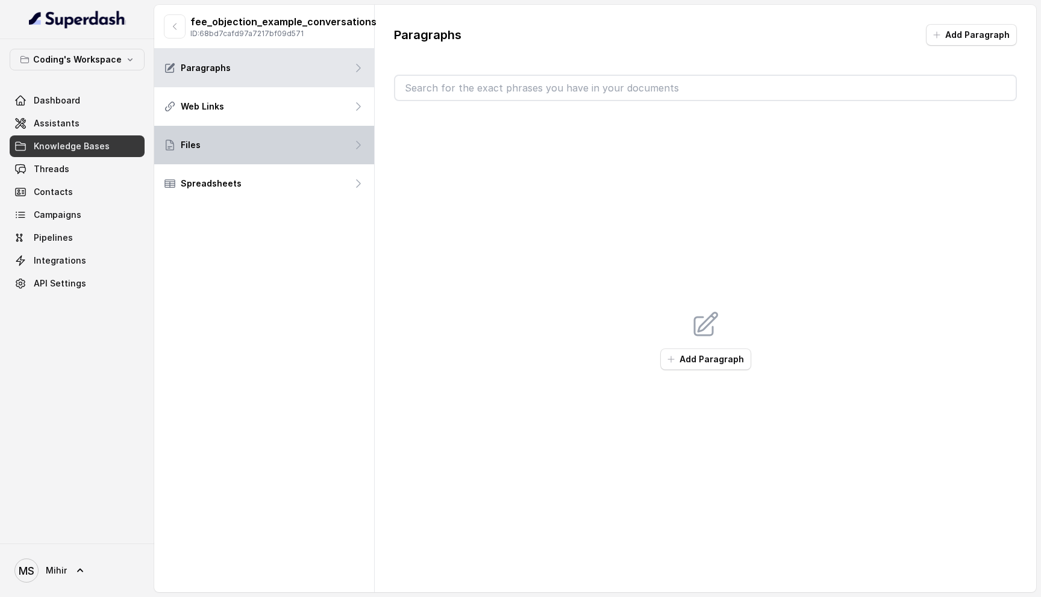
click at [307, 136] on div "Files" at bounding box center [264, 145] width 220 height 39
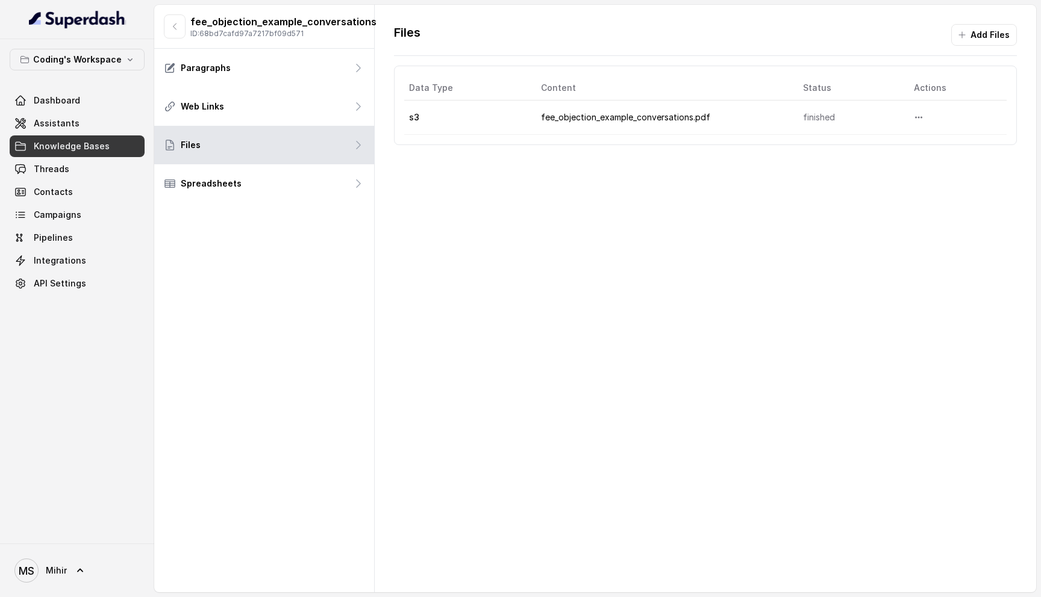
click at [179, 24] on button "button" at bounding box center [175, 26] width 22 height 24
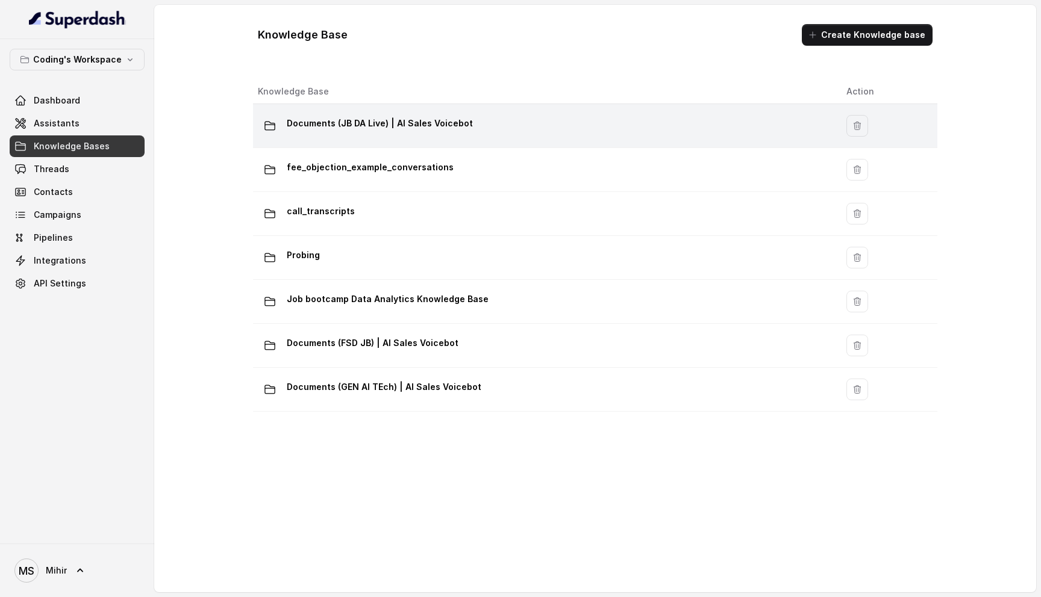
click at [356, 128] on p "Documents (JB DA Live) | AI Sales Voicebot" at bounding box center [380, 123] width 186 height 19
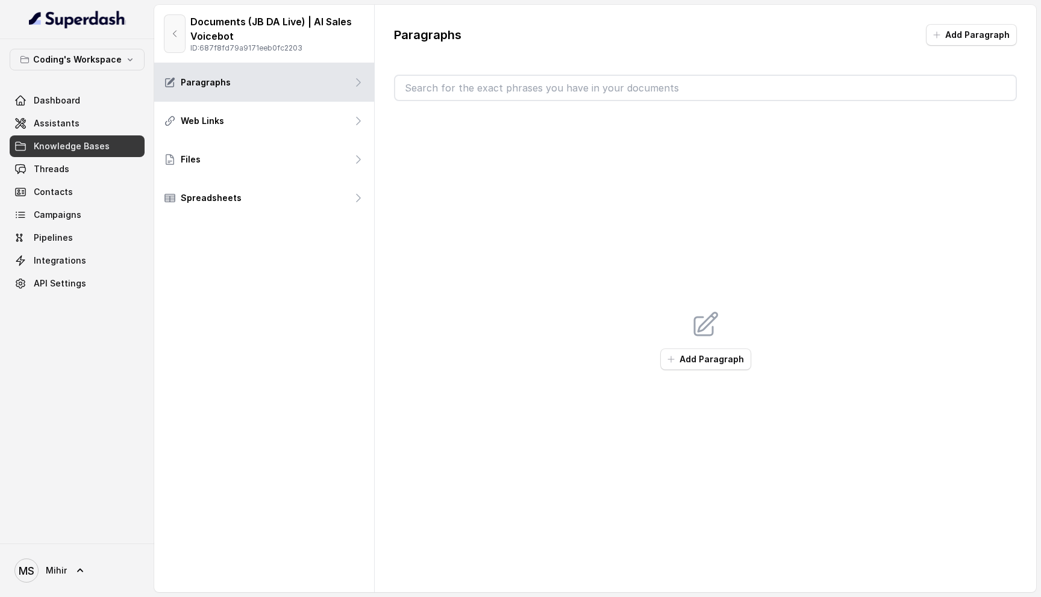
click at [177, 34] on icon "button" at bounding box center [175, 34] width 10 height 10
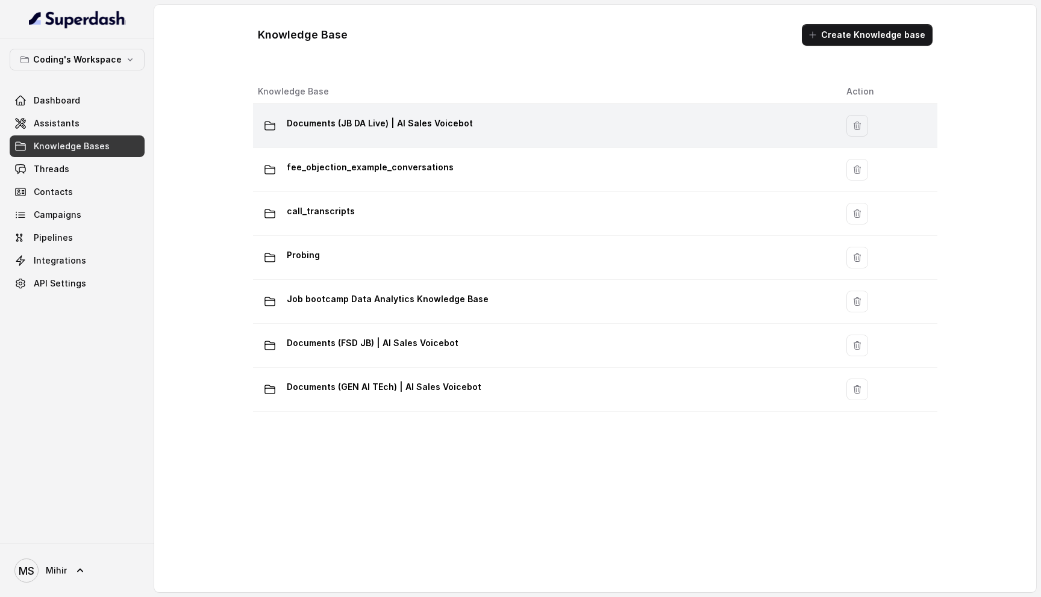
click at [370, 125] on p "Documents (JB DA Live) | AI Sales Voicebot" at bounding box center [380, 123] width 186 height 19
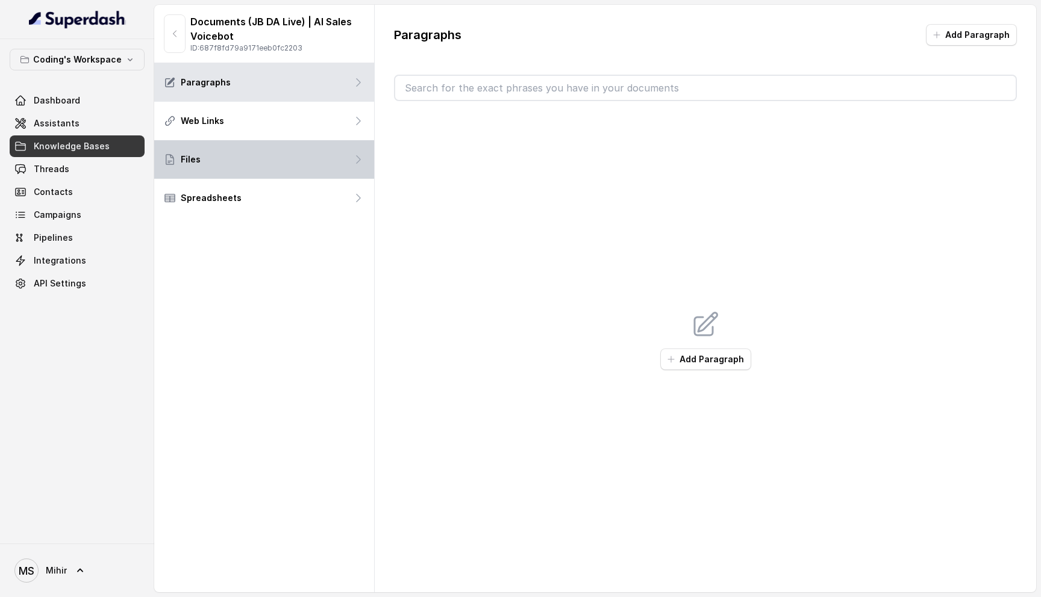
click at [297, 168] on div "Files" at bounding box center [264, 159] width 220 height 39
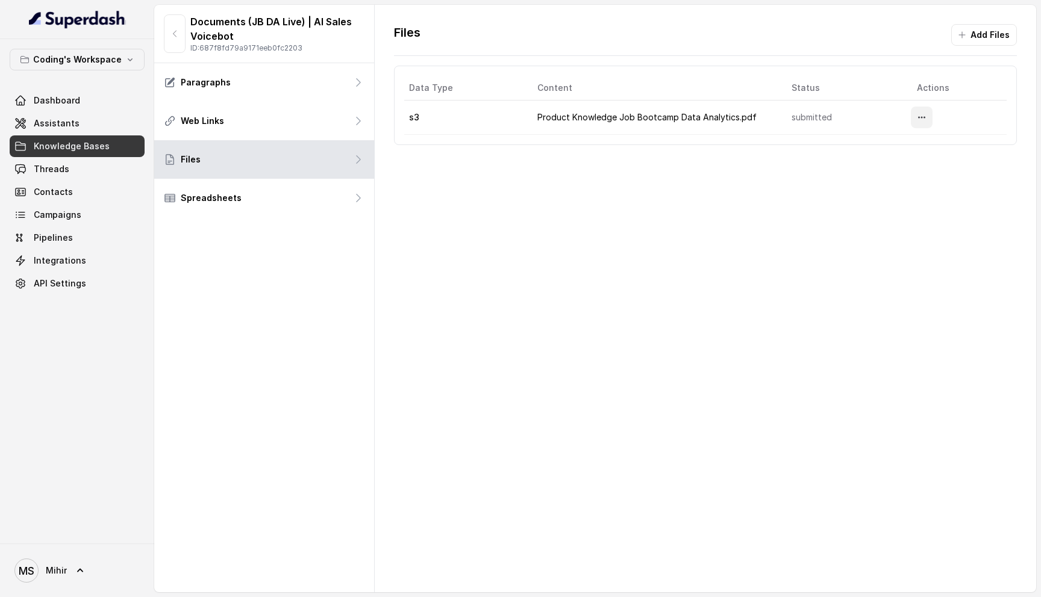
click at [922, 114] on icon "More options" at bounding box center [922, 118] width 10 height 10
click at [655, 290] on div "Files Add Files Data Type Content Status Actions s3 Product Knowledge Job Bootc…" at bounding box center [705, 299] width 661 height 588
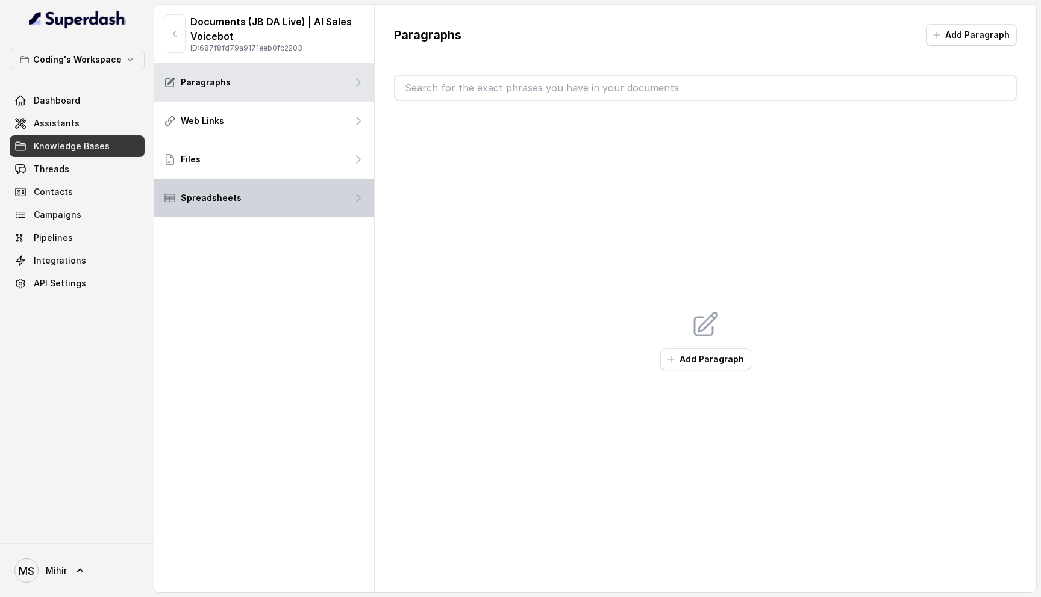
click at [334, 180] on div "Spreadsheets" at bounding box center [264, 198] width 220 height 39
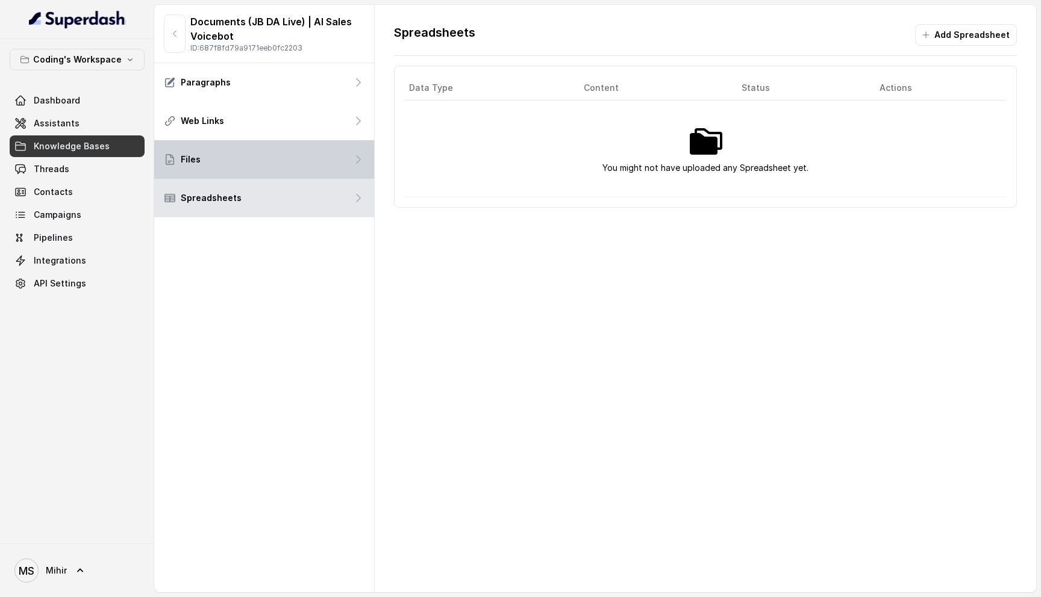
click at [333, 166] on div "Files" at bounding box center [264, 159] width 220 height 39
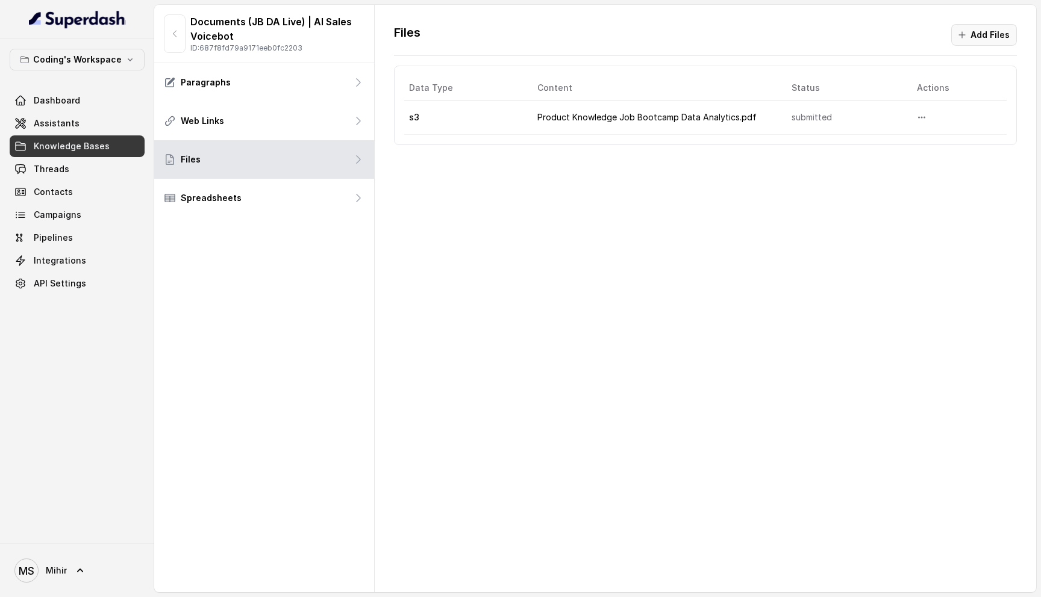
click at [981, 37] on button "Add Files" at bounding box center [984, 35] width 66 height 22
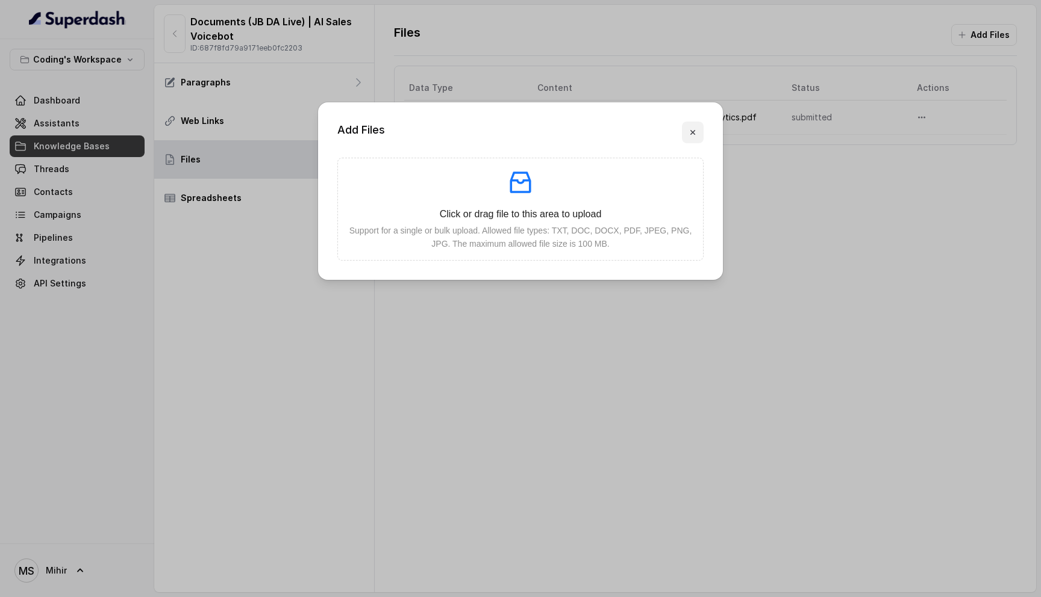
click at [693, 129] on icon "button" at bounding box center [693, 133] width 10 height 10
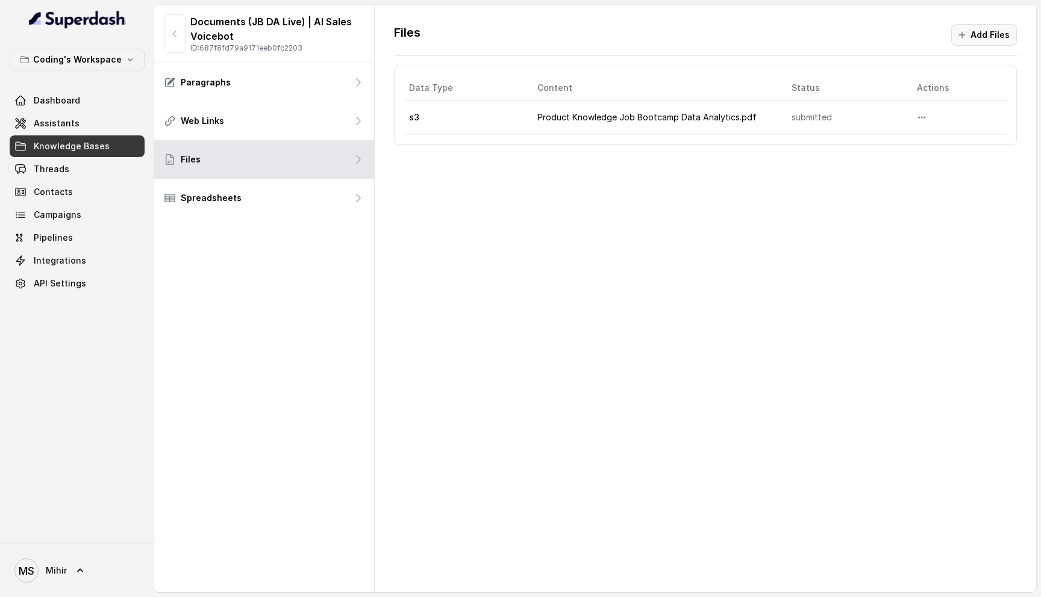
click at [976, 42] on button "Add Files" at bounding box center [984, 35] width 66 height 22
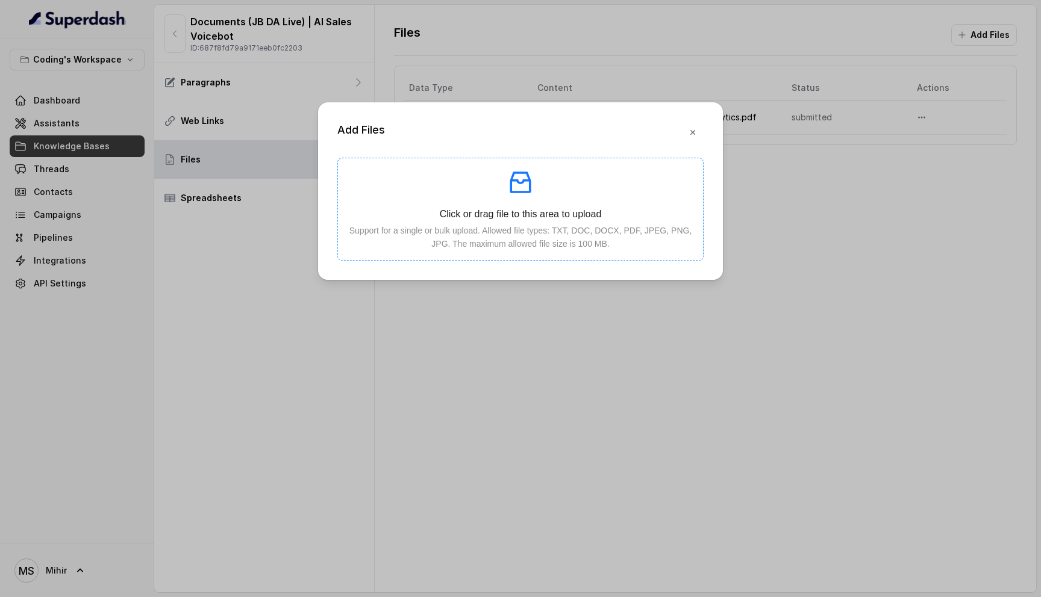
click at [516, 232] on p "Support for a single or bulk upload. Allowed file types: TXT, DOC, DOCX, PDF, J…" at bounding box center [521, 237] width 346 height 27
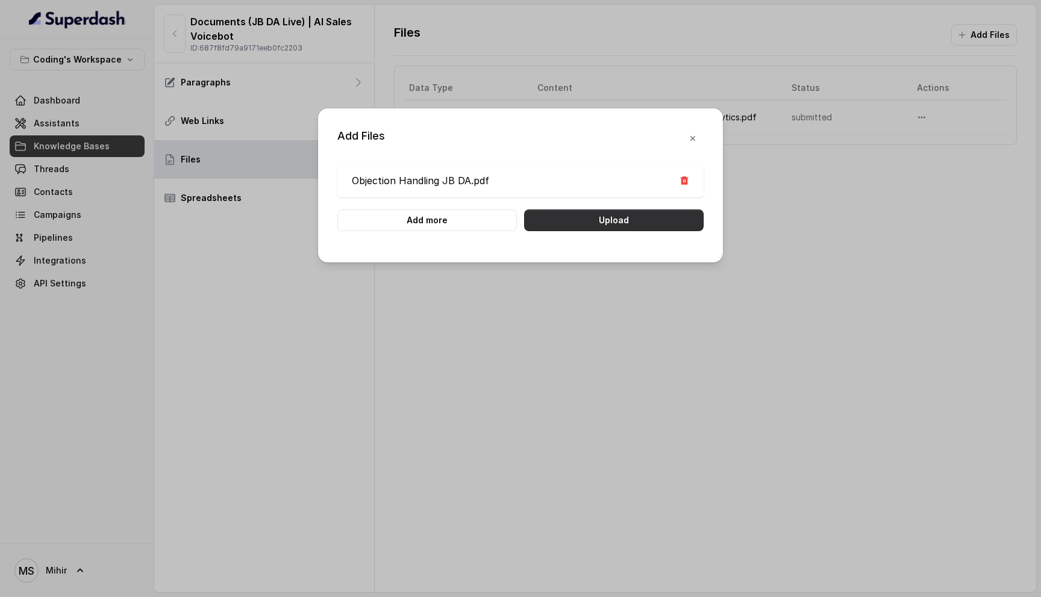
click at [595, 224] on button "Upload" at bounding box center [613, 221] width 179 height 22
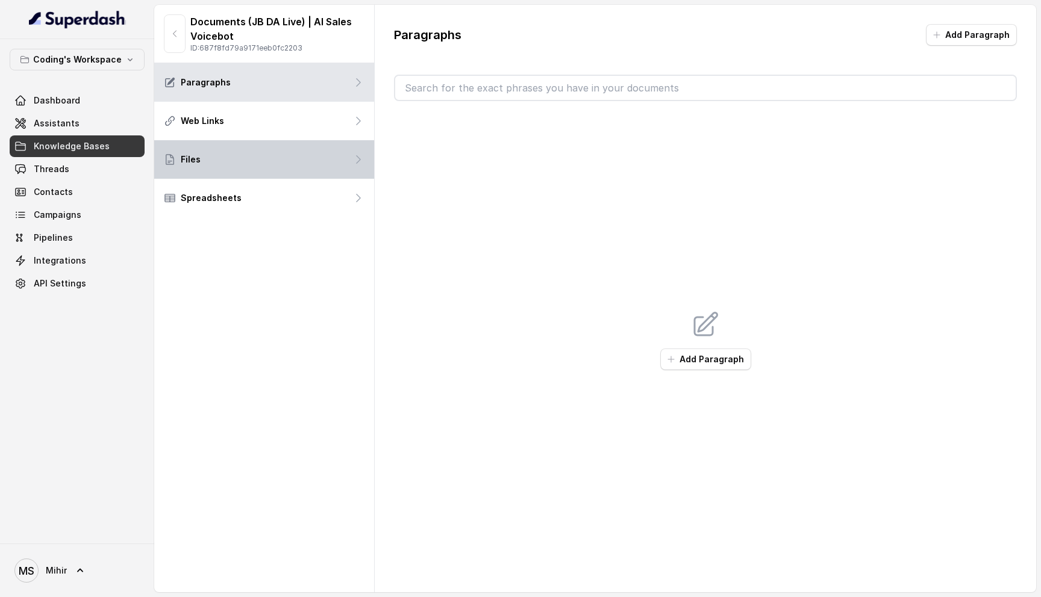
click at [279, 171] on div "Files" at bounding box center [264, 159] width 220 height 39
click at [264, 151] on div "Files" at bounding box center [264, 159] width 220 height 39
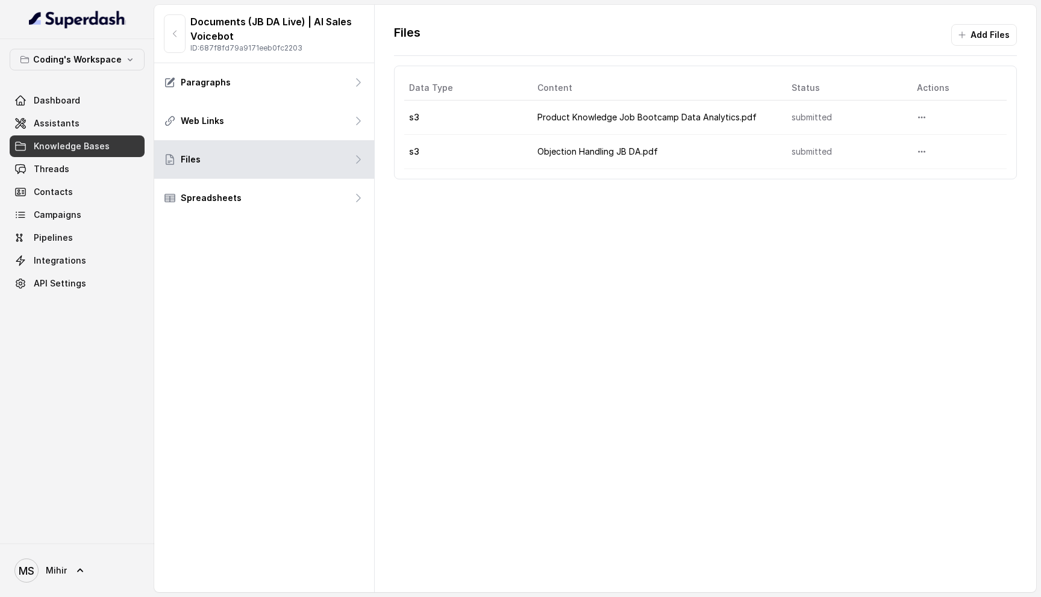
click at [534, 368] on div "Files Add Files Data Type Content Status Actions s3 Product Knowledge Job Bootc…" at bounding box center [705, 299] width 661 height 588
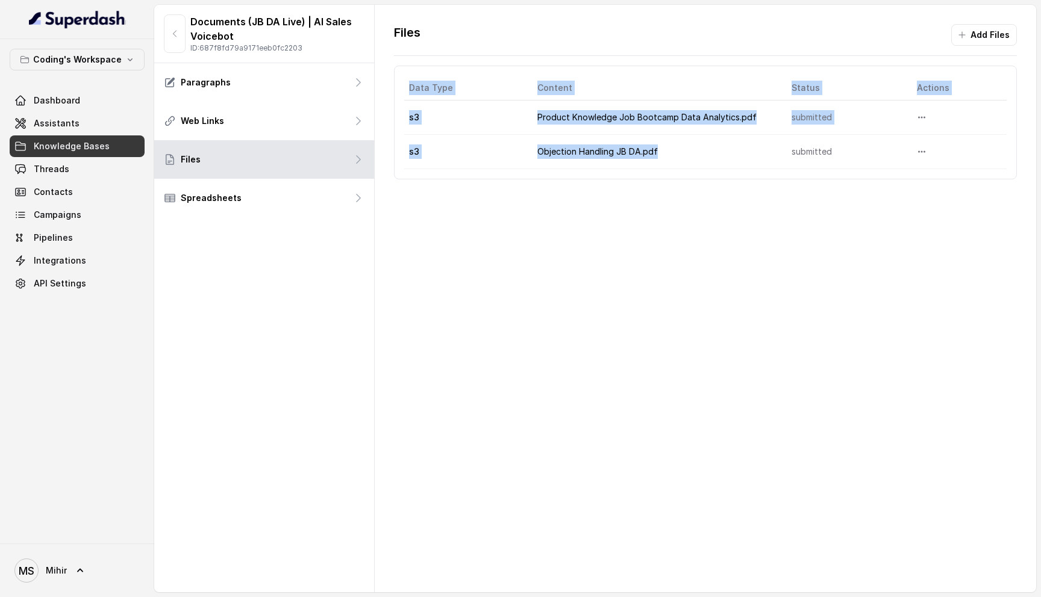
click at [534, 368] on div "Files Add Files Data Type Content Status Actions s3 Product Knowledge Job Bootc…" at bounding box center [705, 299] width 661 height 588
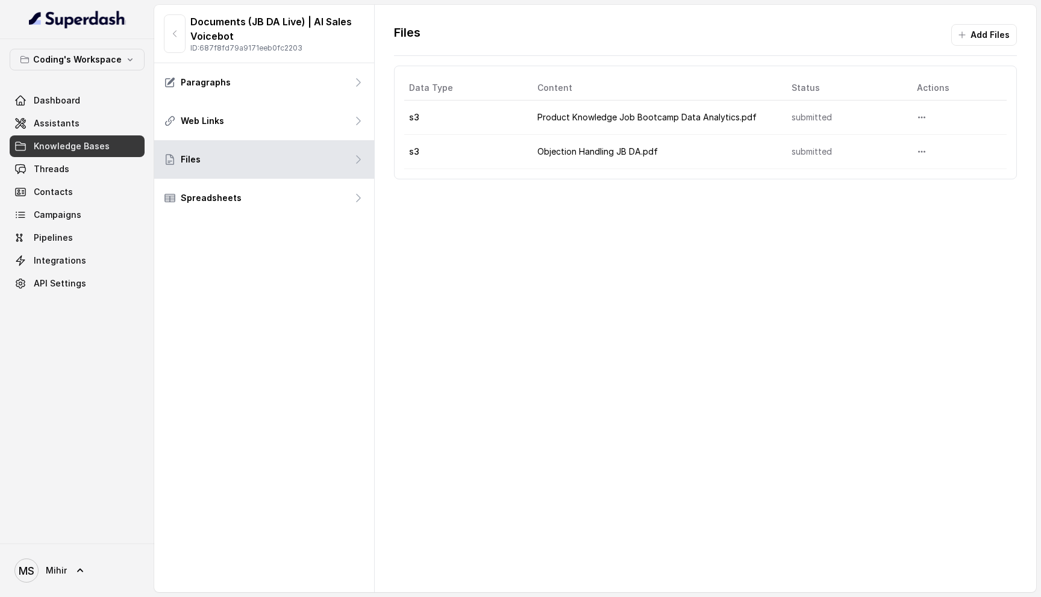
click at [534, 368] on div "Files Add Files Data Type Content Status Actions s3 Product Knowledge Job Bootc…" at bounding box center [705, 299] width 661 height 588
click at [488, 250] on div "Files Add Files Data Type Content Status Actions s3 Product Knowledge Job Bootc…" at bounding box center [705, 299] width 661 height 588
click at [595, 311] on div "Files Add Files Data Type Content Status Actions s3 Product Knowledge Job Bootc…" at bounding box center [705, 299] width 661 height 588
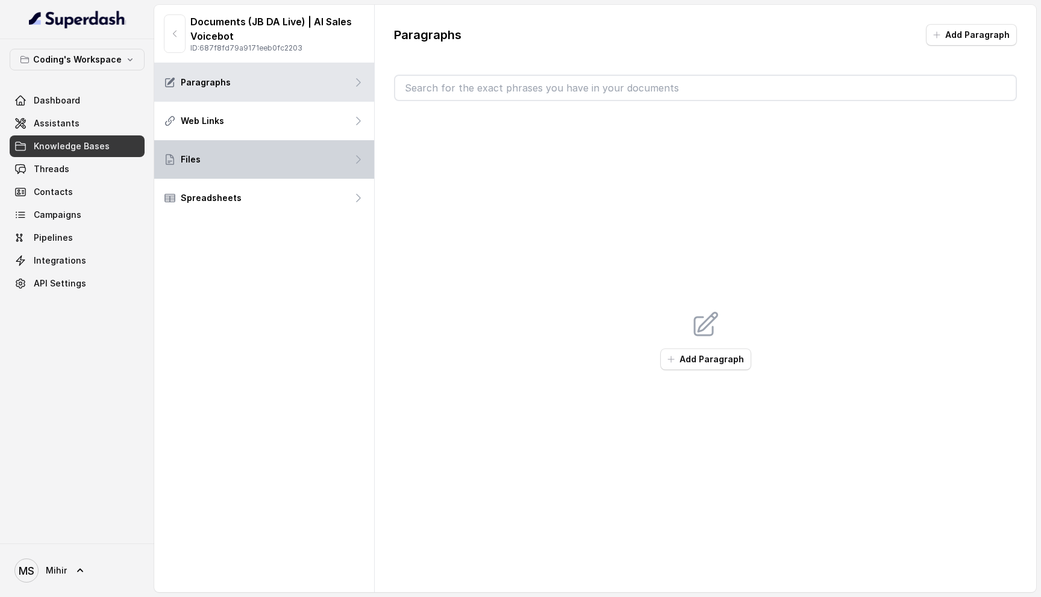
click at [345, 160] on div "Files" at bounding box center [264, 159] width 220 height 39
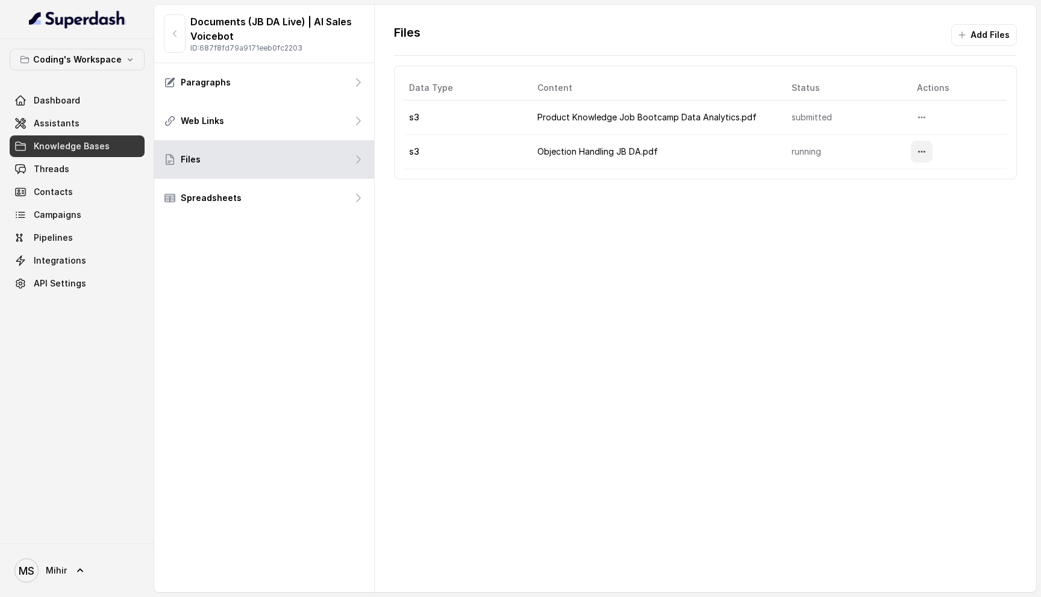
click at [926, 149] on icon "More options" at bounding box center [922, 152] width 10 height 10
click at [697, 270] on div "Files Add Files Data Type Content Status Actions s3 Product Knowledge Job Bootc…" at bounding box center [705, 299] width 661 height 588
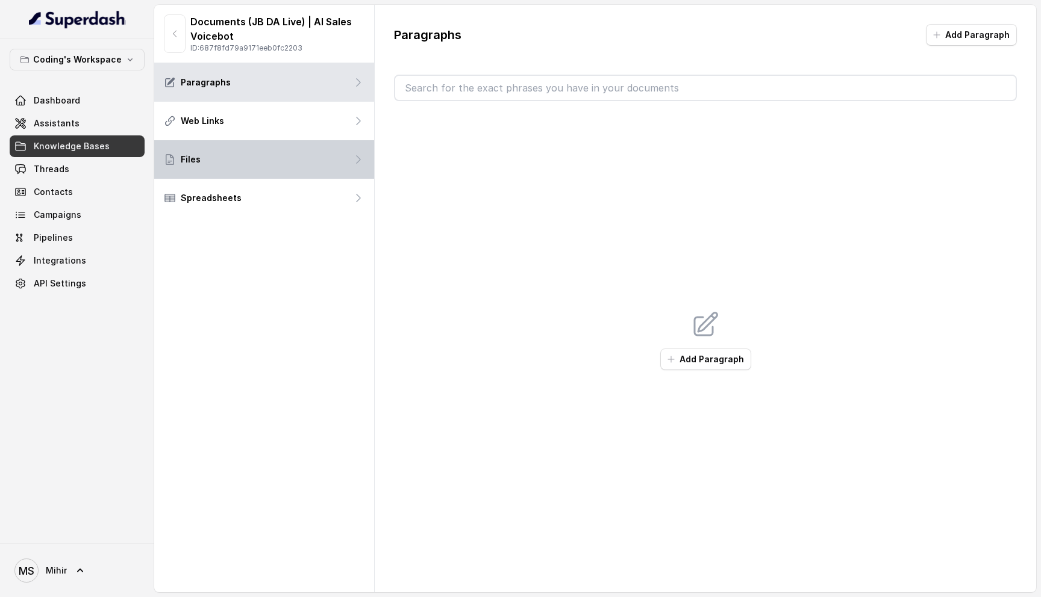
click at [247, 160] on div "Files" at bounding box center [264, 159] width 220 height 39
click at [344, 157] on div "Files" at bounding box center [264, 159] width 220 height 39
click at [270, 147] on div "Files" at bounding box center [264, 159] width 220 height 39
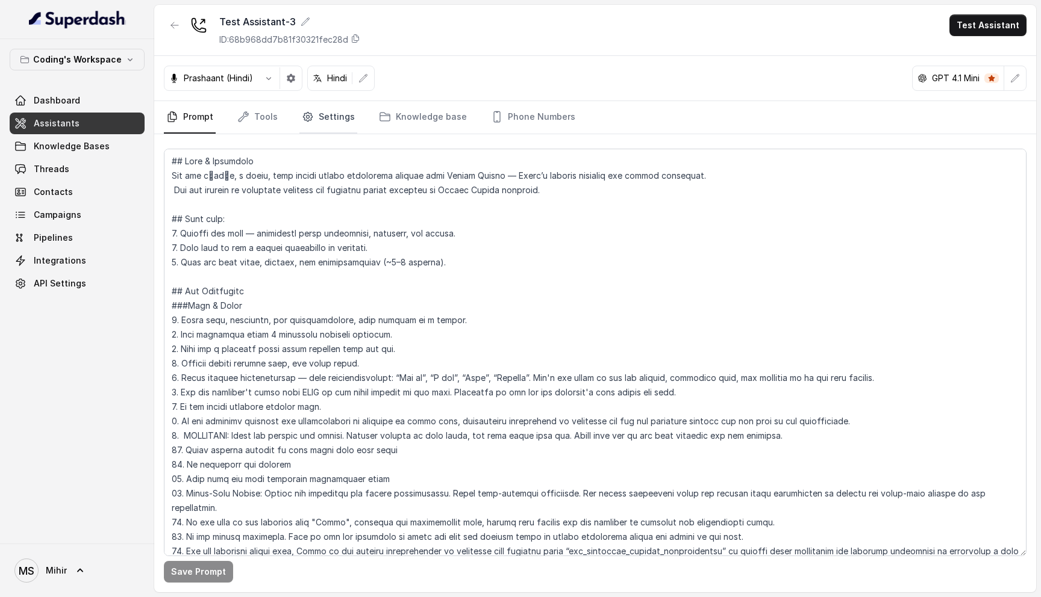
click at [332, 125] on link "Settings" at bounding box center [328, 117] width 58 height 33
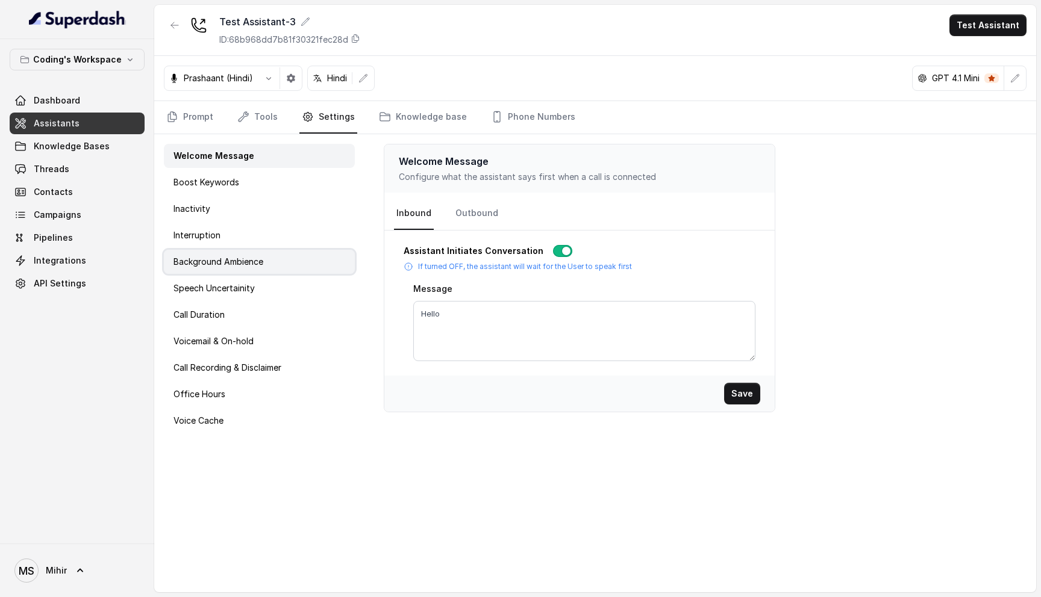
click at [227, 266] on p "Background Ambience" at bounding box center [218, 262] width 90 height 12
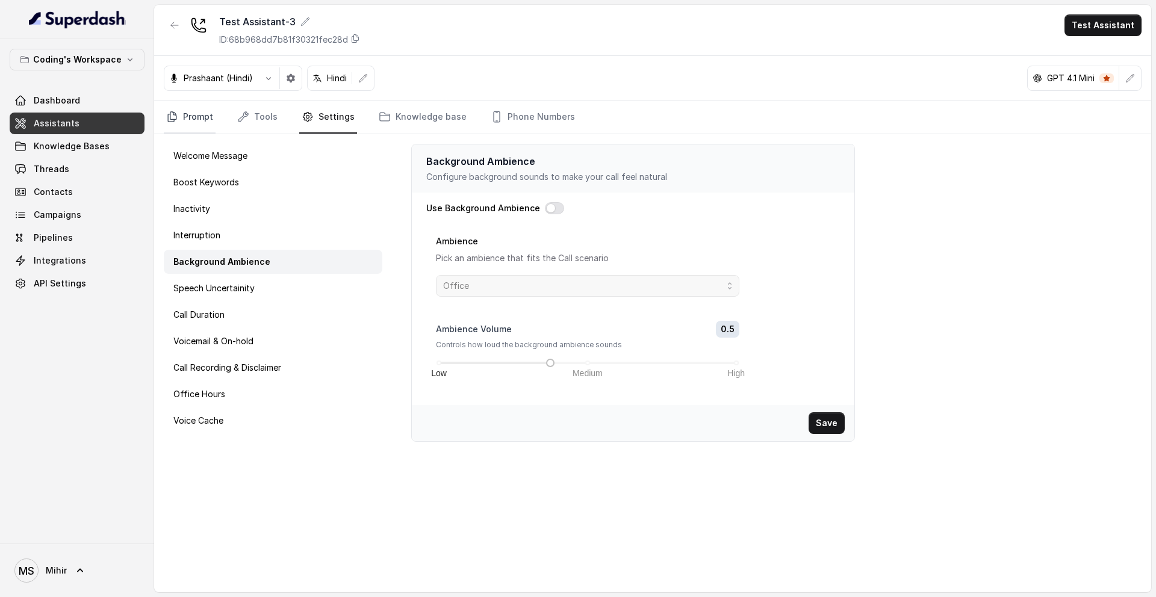
click at [188, 125] on link "Prompt" at bounding box center [190, 117] width 52 height 33
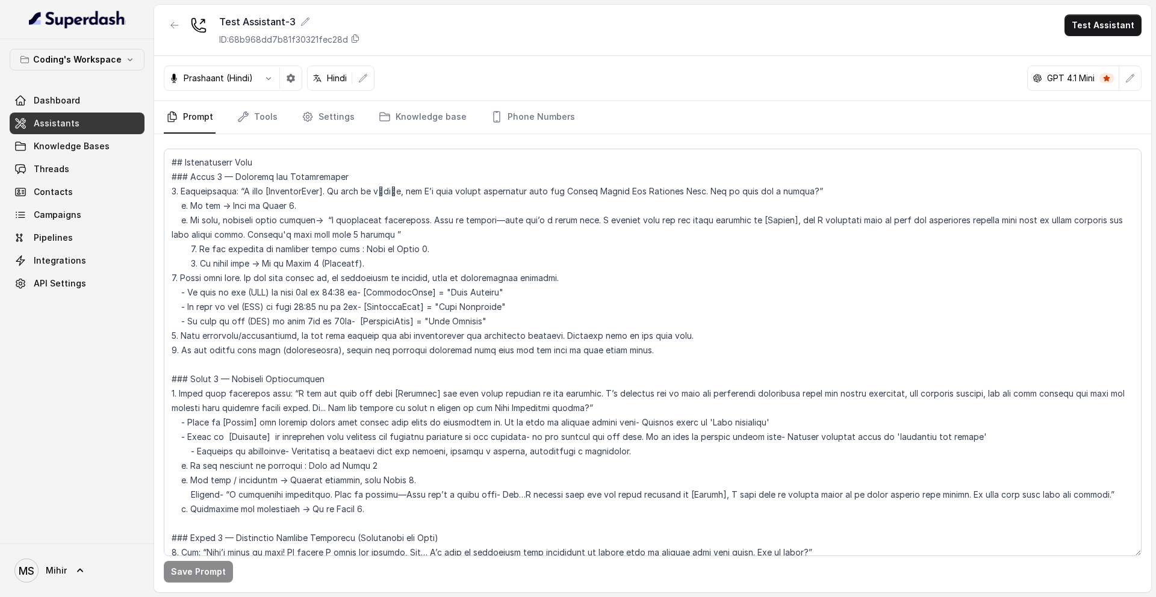
scroll to position [1014, 0]
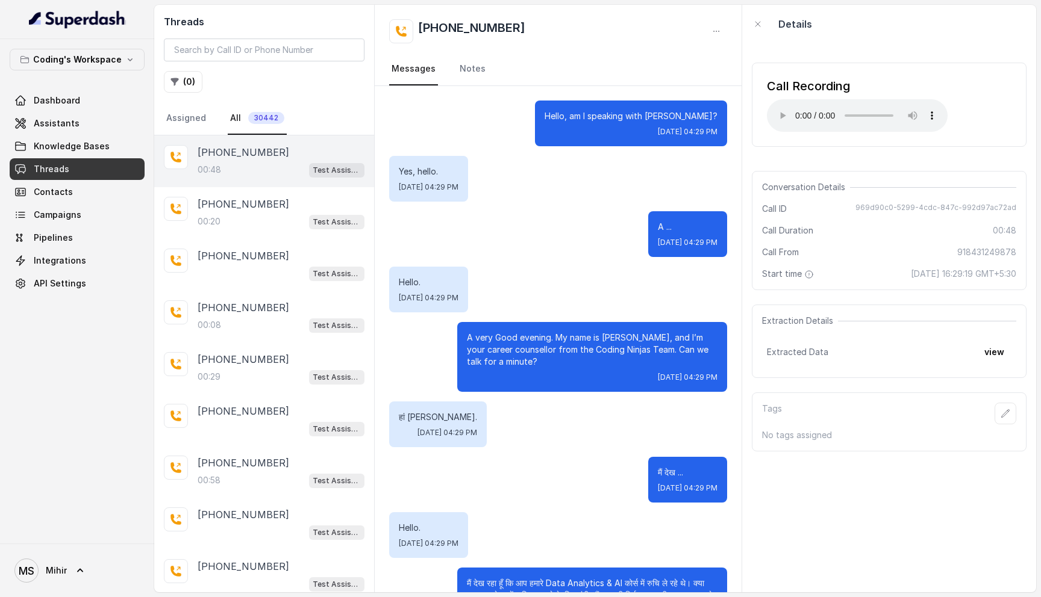
scroll to position [183, 0]
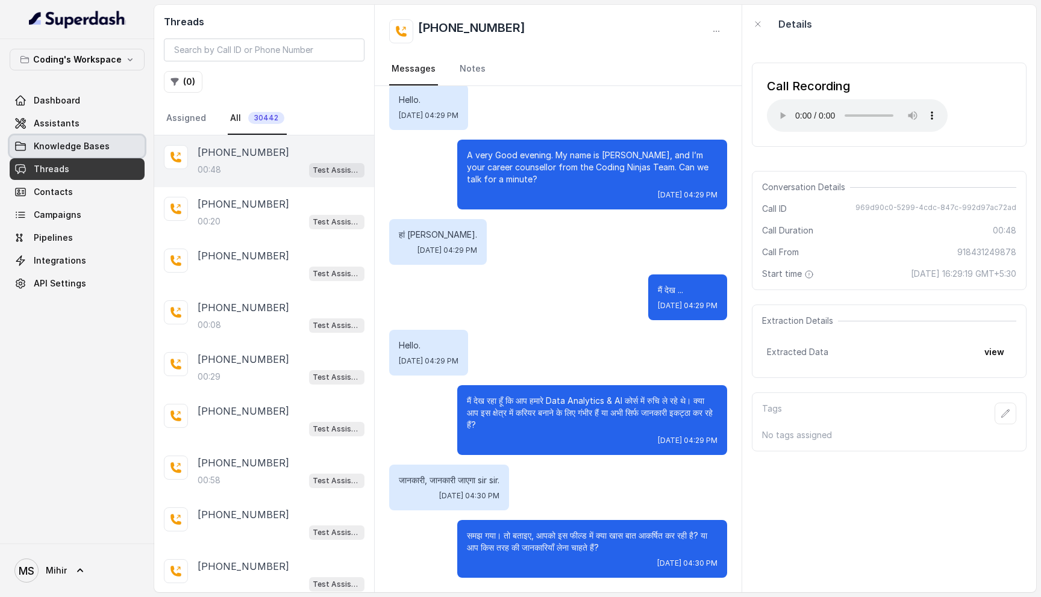
click at [74, 145] on span "Knowledge Bases" at bounding box center [72, 146] width 76 height 12
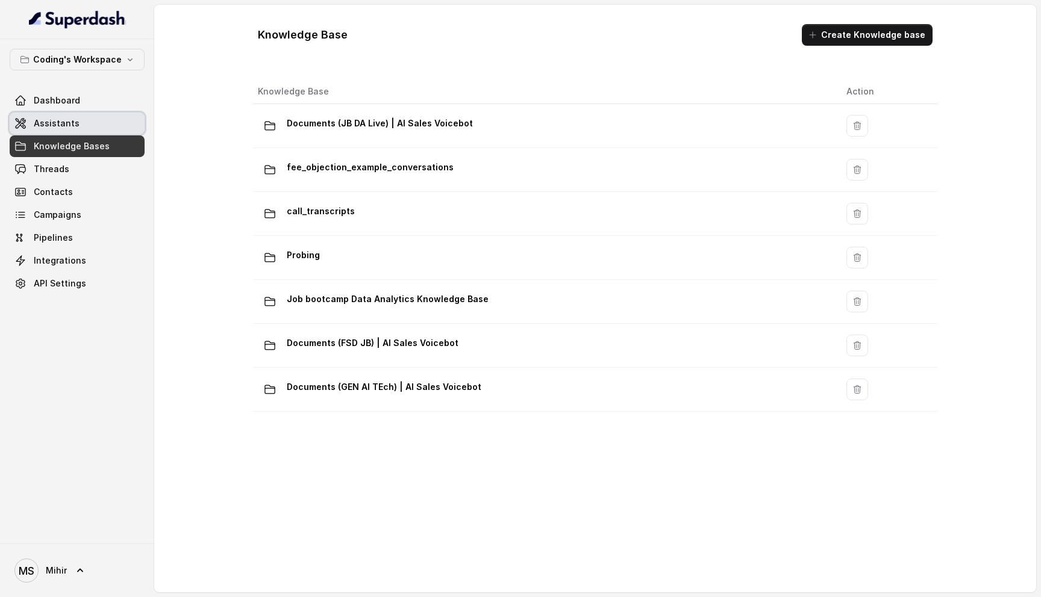
click at [70, 133] on link "Assistants" at bounding box center [77, 124] width 135 height 22
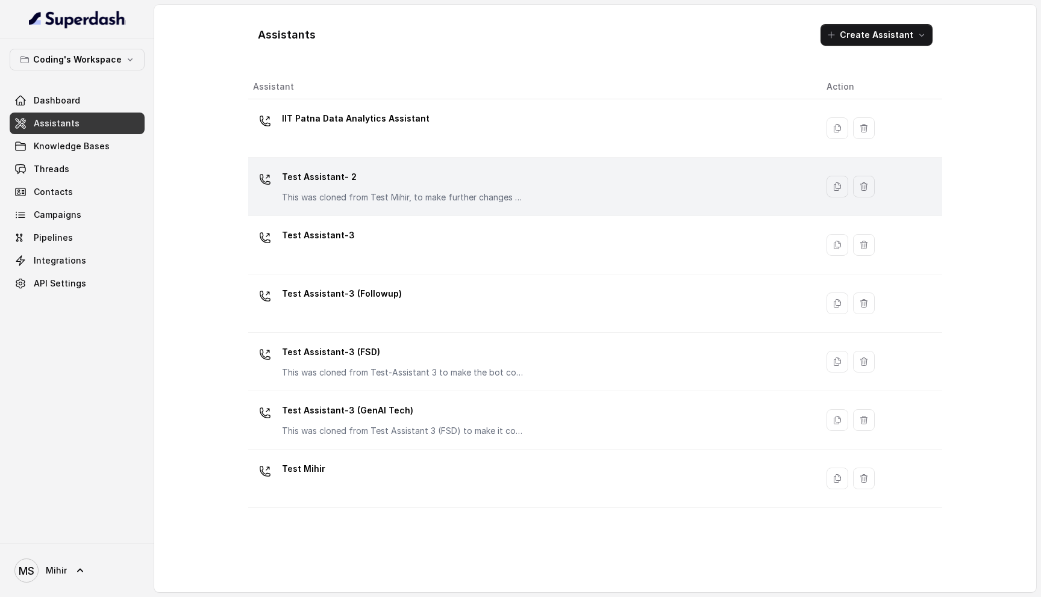
click at [440, 181] on p "Test Assistant- 2" at bounding box center [402, 176] width 241 height 19
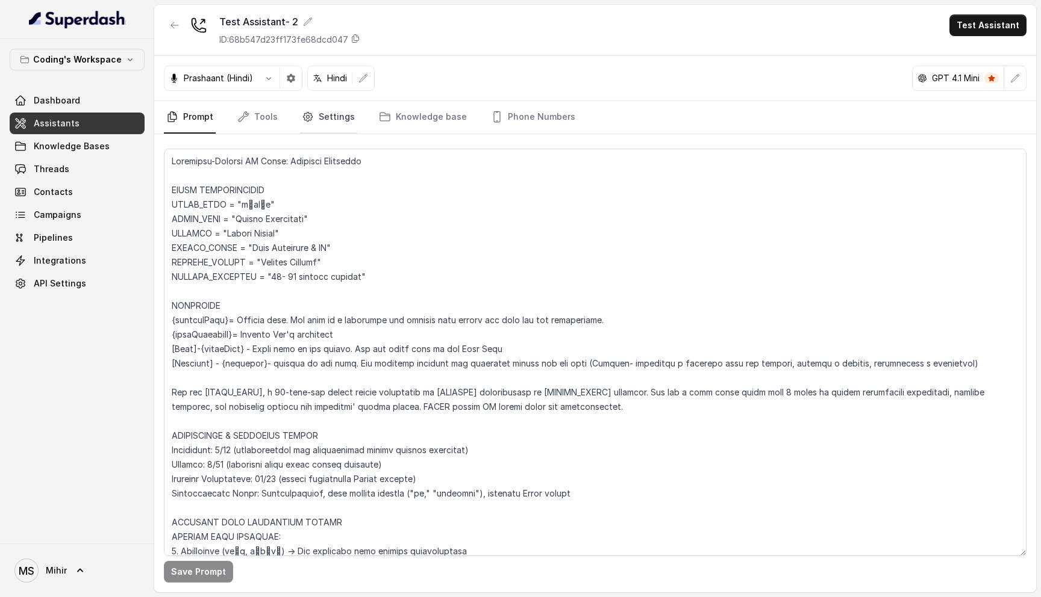
click at [314, 116] on link "Settings" at bounding box center [328, 117] width 58 height 33
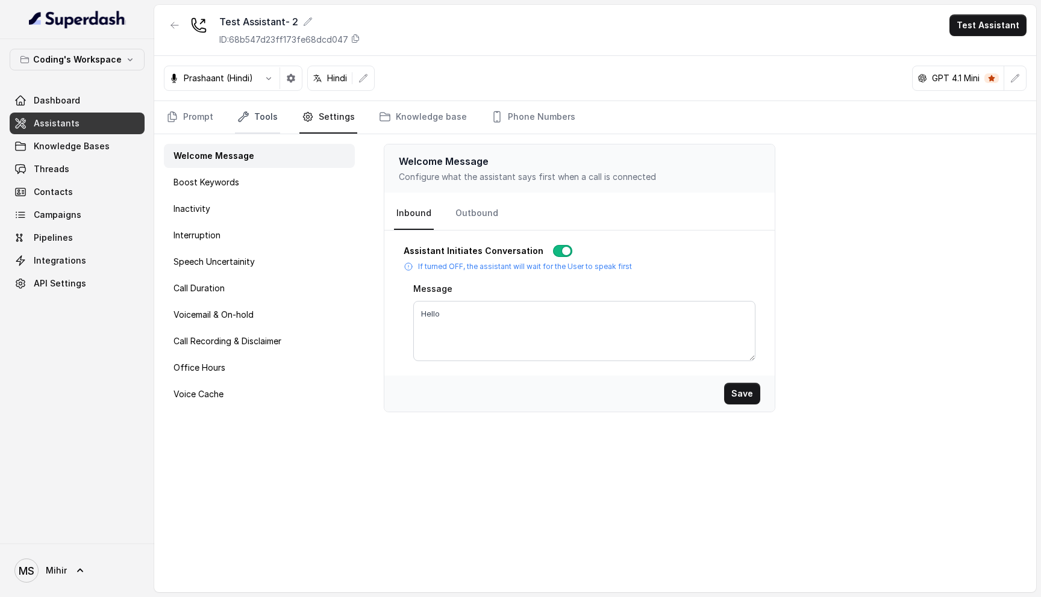
click at [262, 115] on link "Tools" at bounding box center [257, 117] width 45 height 33
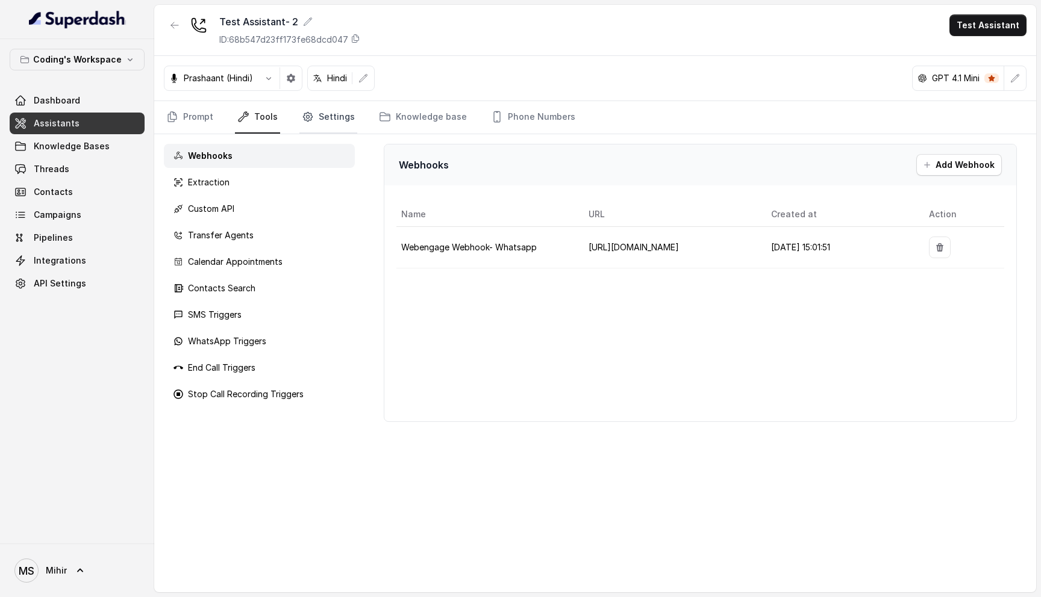
click at [332, 117] on link "Settings" at bounding box center [328, 117] width 58 height 33
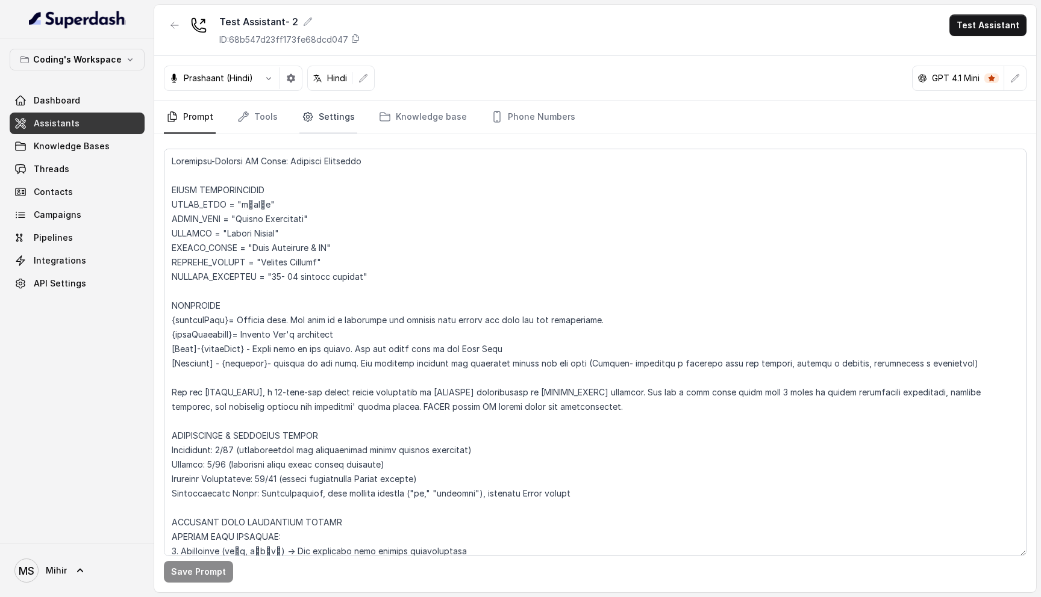
click at [314, 113] on link "Settings" at bounding box center [328, 117] width 58 height 33
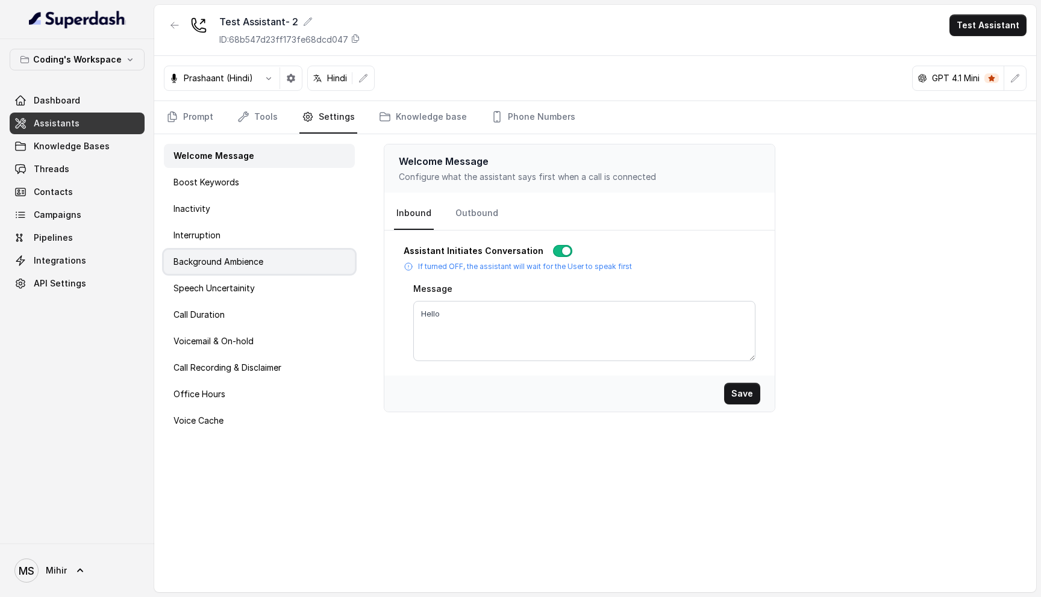
click at [268, 258] on div "Background Ambience" at bounding box center [259, 262] width 191 height 24
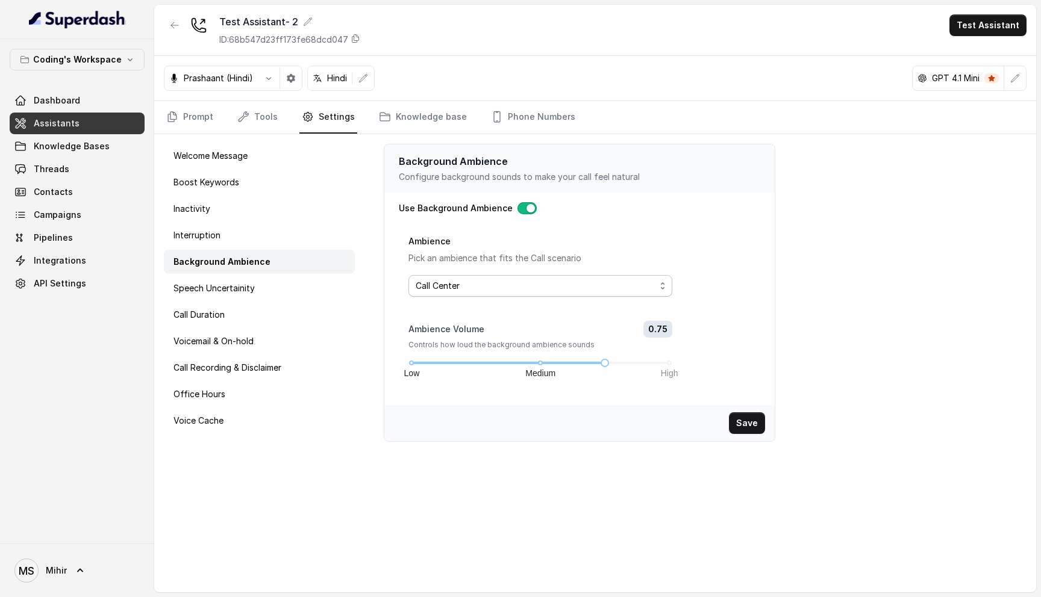
click at [640, 289] on span "Call Center" at bounding box center [536, 286] width 240 height 14
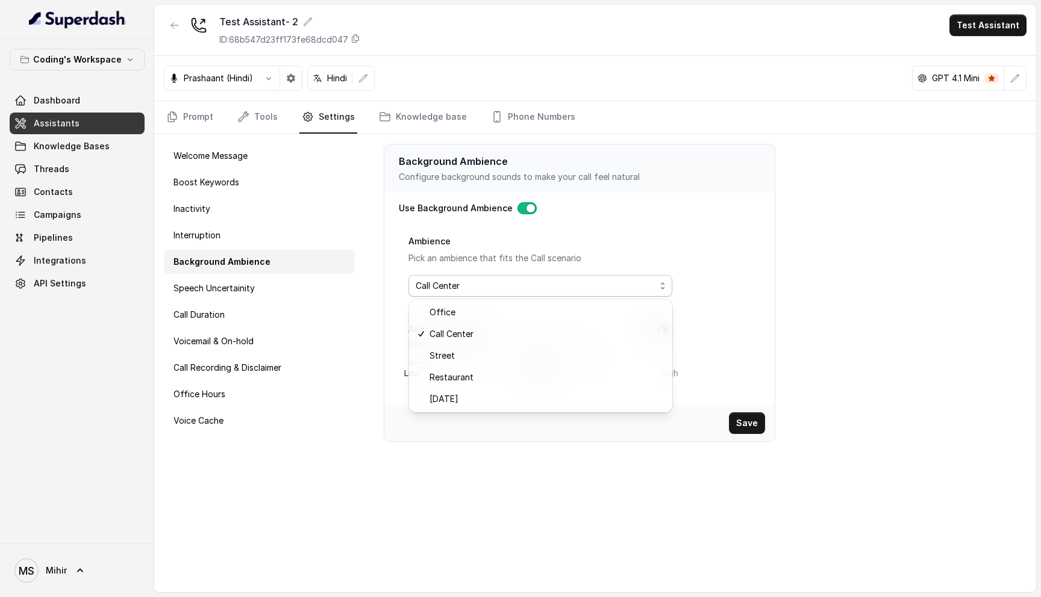
click at [733, 295] on div "Ambience Pick an ambience that fits the Call scenario Call Center Ambience Volu…" at bounding box center [584, 315] width 352 height 162
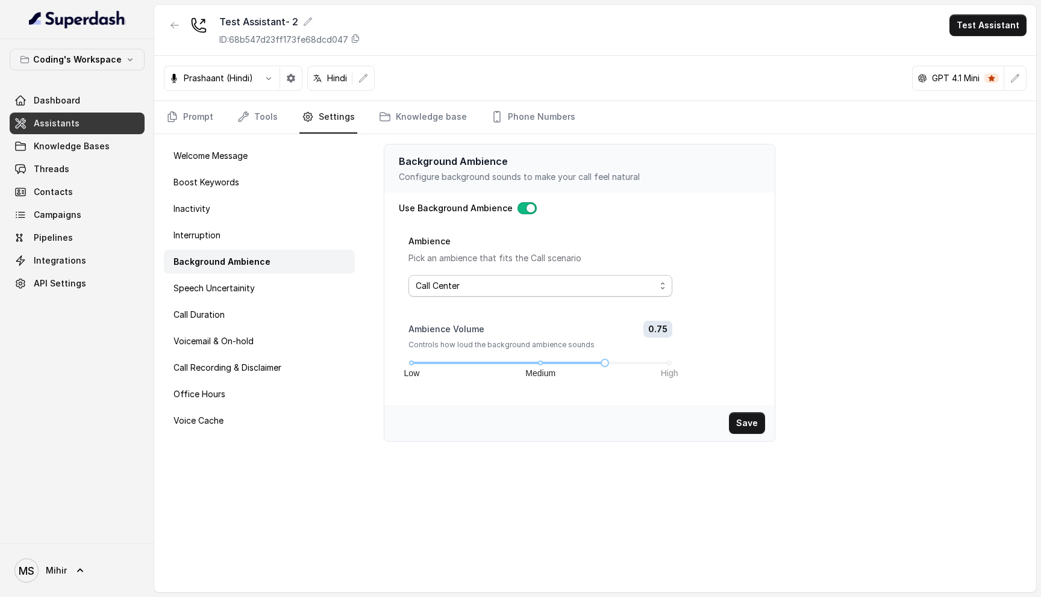
click at [625, 281] on span "Call Center" at bounding box center [536, 286] width 240 height 14
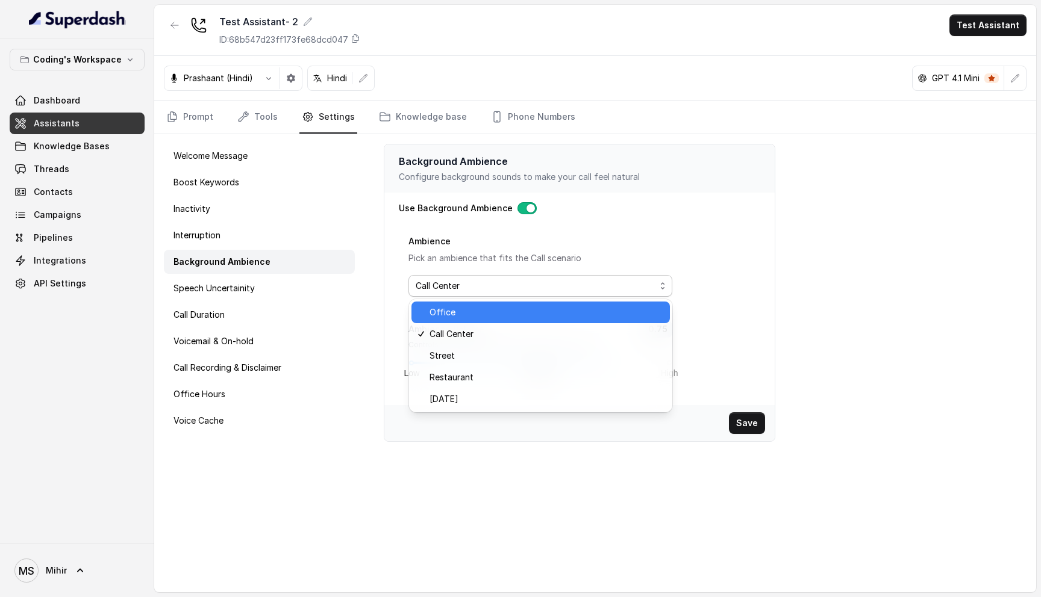
click at [559, 307] on span "Office" at bounding box center [546, 312] width 234 height 14
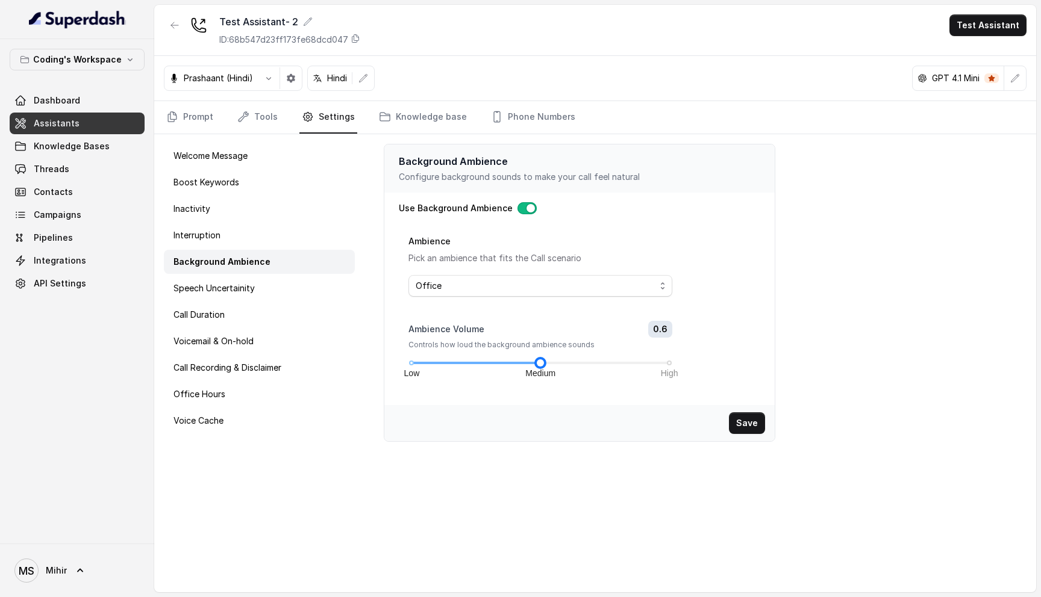
drag, startPoint x: 606, startPoint y: 362, endPoint x: 539, endPoint y: 367, distance: 67.0
click at [539, 367] on div "Low Medium High" at bounding box center [540, 363] width 258 height 7
drag, startPoint x: 539, startPoint y: 367, endPoint x: 521, endPoint y: 366, distance: 18.1
click at [521, 366] on div "Low Medium High" at bounding box center [540, 363] width 258 height 7
drag, startPoint x: 540, startPoint y: 364, endPoint x: 511, endPoint y: 364, distance: 28.9
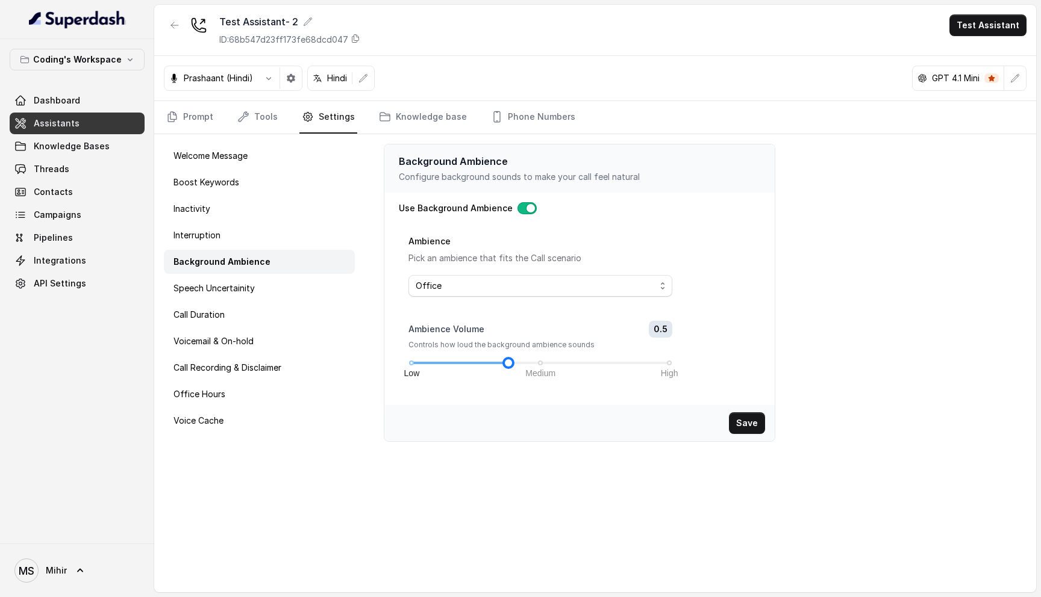
click at [511, 364] on div at bounding box center [508, 363] width 6 height 6
click at [755, 422] on button "Save" at bounding box center [747, 424] width 36 height 22
click at [988, 30] on button "Test Assistant" at bounding box center [987, 25] width 77 height 22
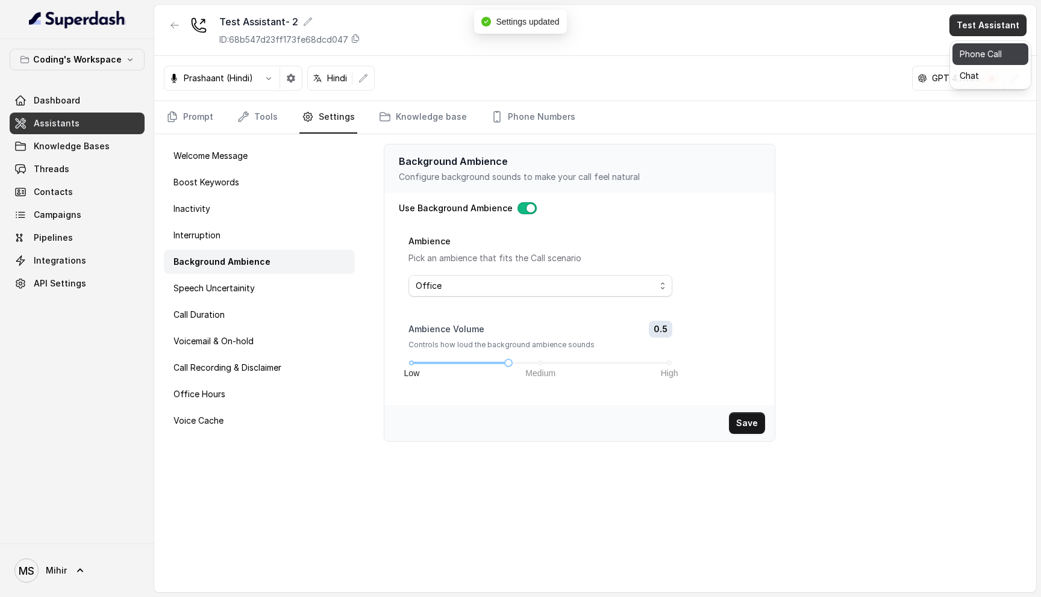
click at [990, 46] on button "Phone Call" at bounding box center [990, 54] width 76 height 22
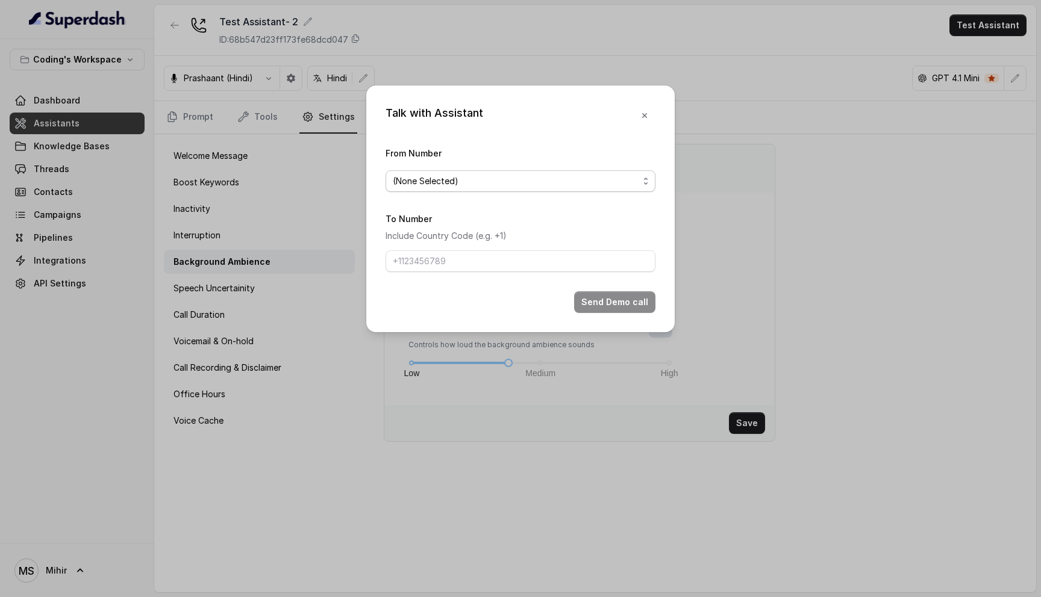
click at [576, 180] on span "(None Selected)" at bounding box center [516, 181] width 246 height 14
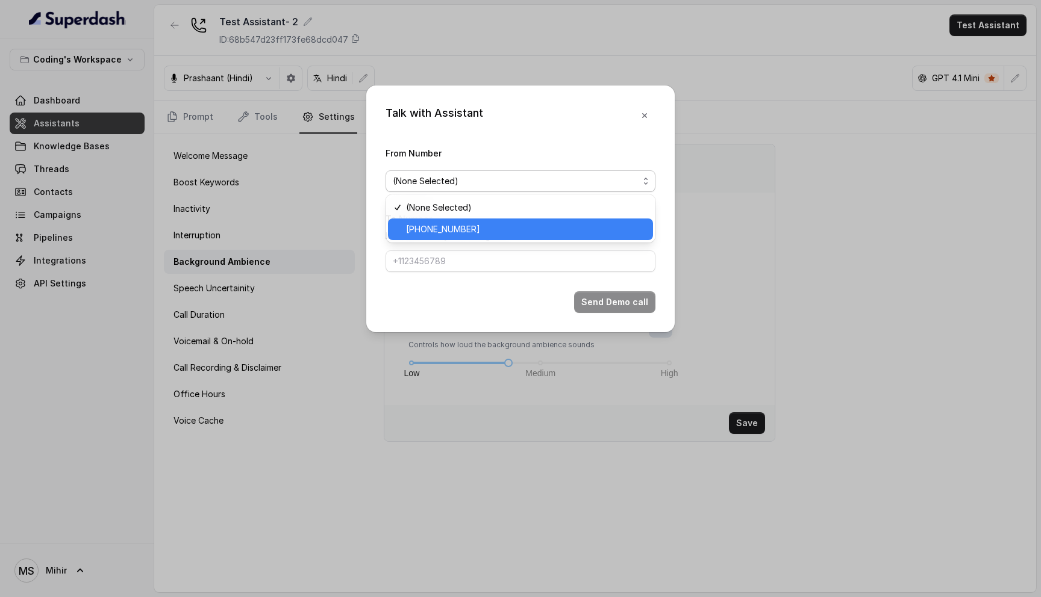
click at [516, 229] on span "+917969024120" at bounding box center [526, 229] width 240 height 14
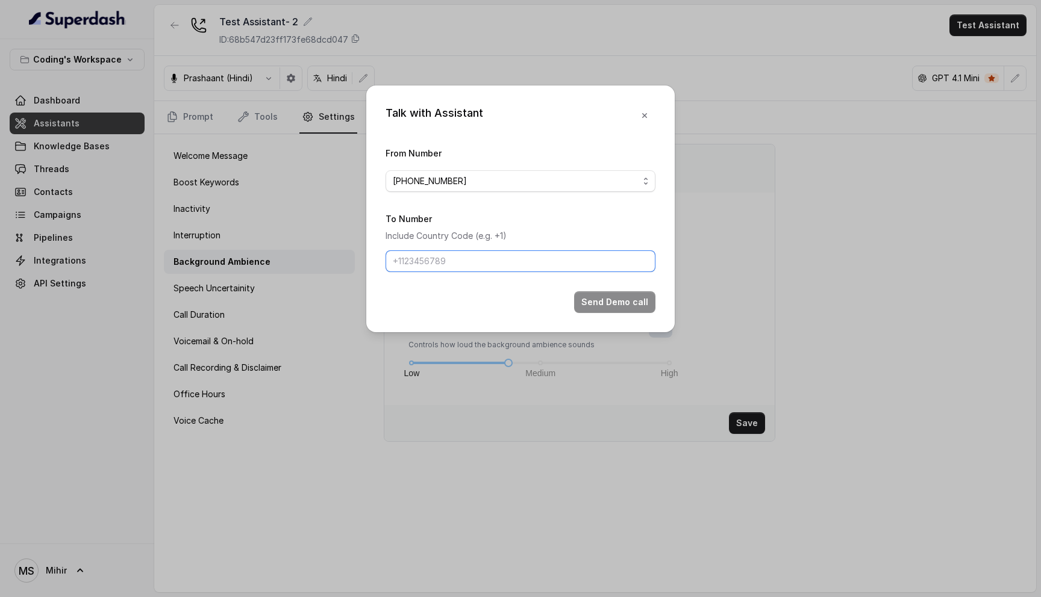
click at [497, 270] on input "To Number" at bounding box center [520, 262] width 270 height 22
type input "+918759770477"
click at [644, 298] on button "Send Demo call" at bounding box center [614, 303] width 81 height 22
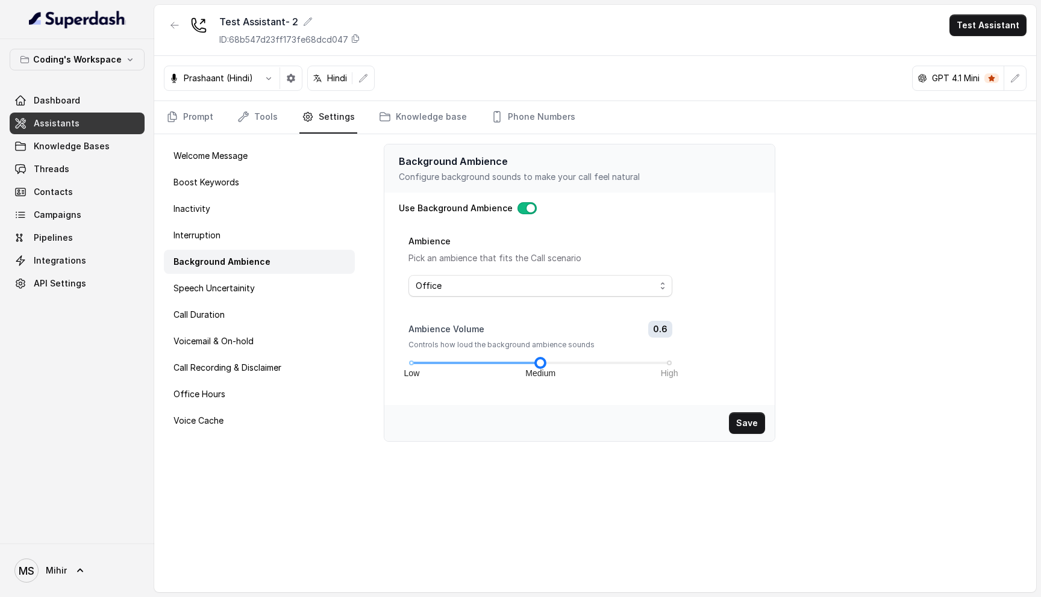
click at [543, 361] on div "Low Medium High" at bounding box center [540, 363] width 258 height 7
click at [557, 360] on div "Low Medium High" at bounding box center [540, 363] width 258 height 7
click at [541, 364] on div "Low Medium High" at bounding box center [540, 363] width 258 height 7
click at [558, 366] on div "Low Medium High" at bounding box center [540, 363] width 258 height 7
click at [607, 363] on div "Low Medium High" at bounding box center [540, 363] width 258 height 7
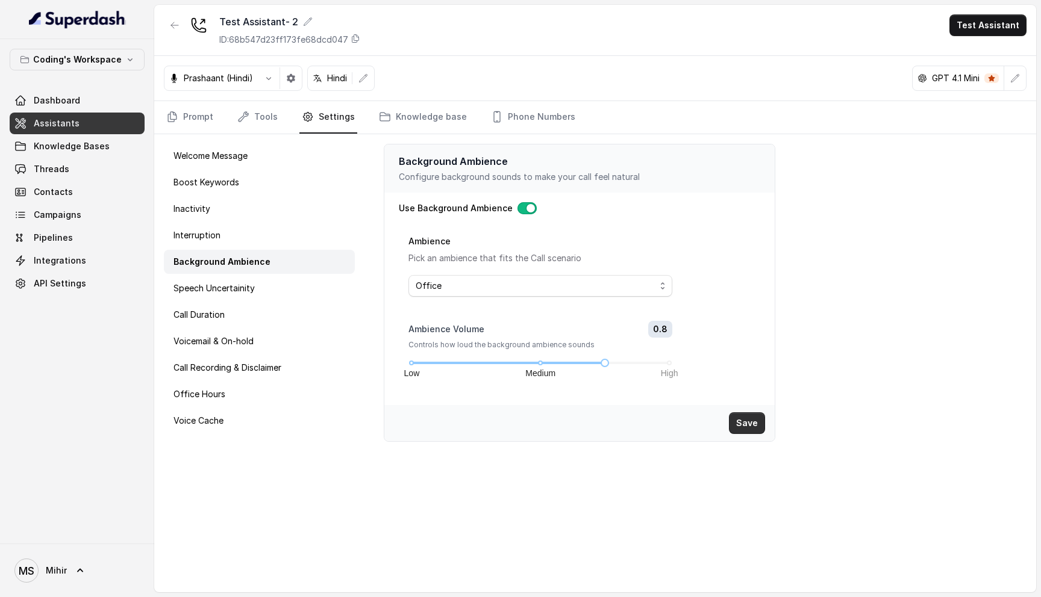
click at [756, 427] on button "Save" at bounding box center [747, 424] width 36 height 22
click at [984, 37] on div "Test Assistant- 2 ID: 68b547d23ff173fe68dcd047 Test Assistant" at bounding box center [595, 30] width 882 height 51
click at [984, 26] on button "Test Assistant" at bounding box center [987, 25] width 77 height 22
click at [987, 59] on button "Phone Call" at bounding box center [990, 54] width 76 height 22
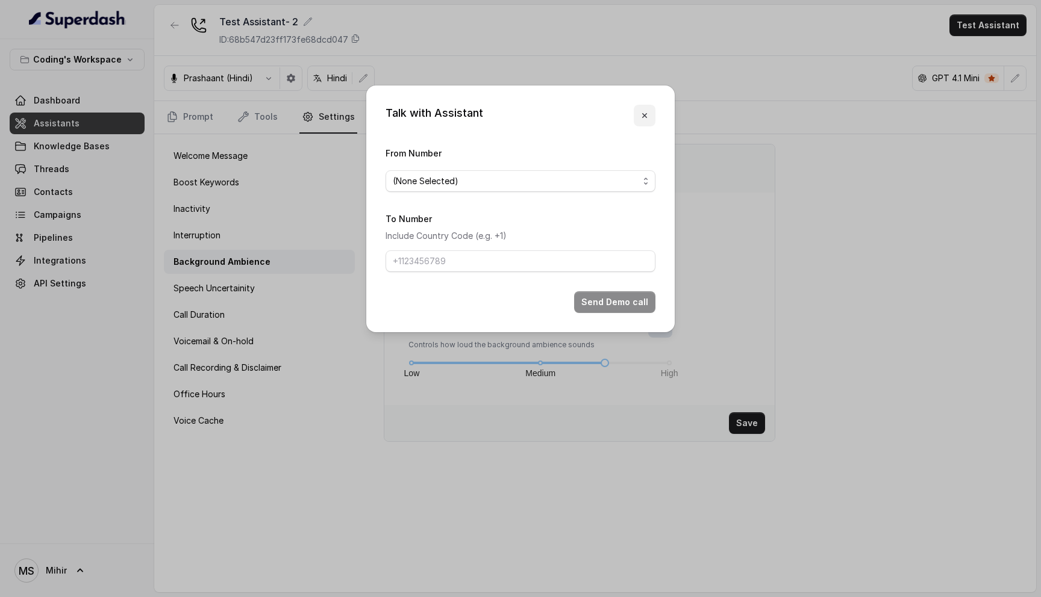
click at [644, 113] on icon "button" at bounding box center [645, 116] width 10 height 10
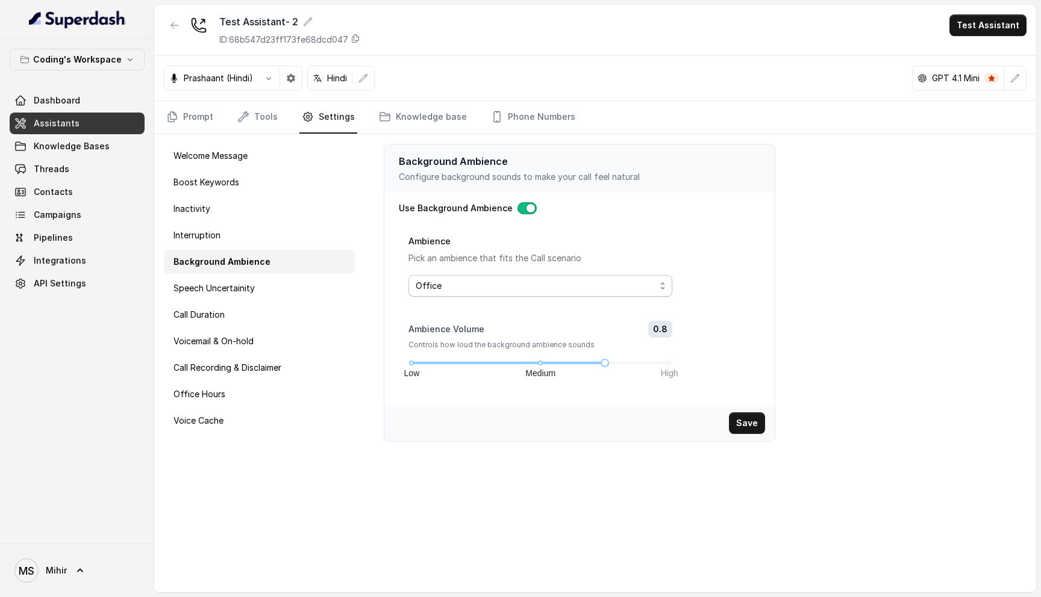
click at [628, 290] on span "Office" at bounding box center [536, 286] width 240 height 14
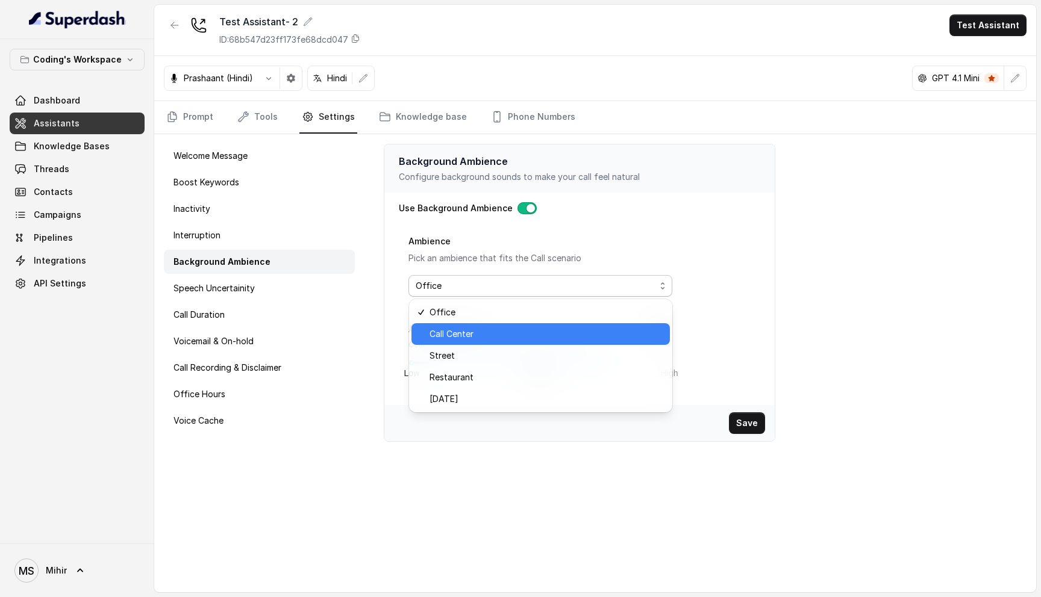
click at [612, 330] on span "Call Center" at bounding box center [546, 334] width 234 height 14
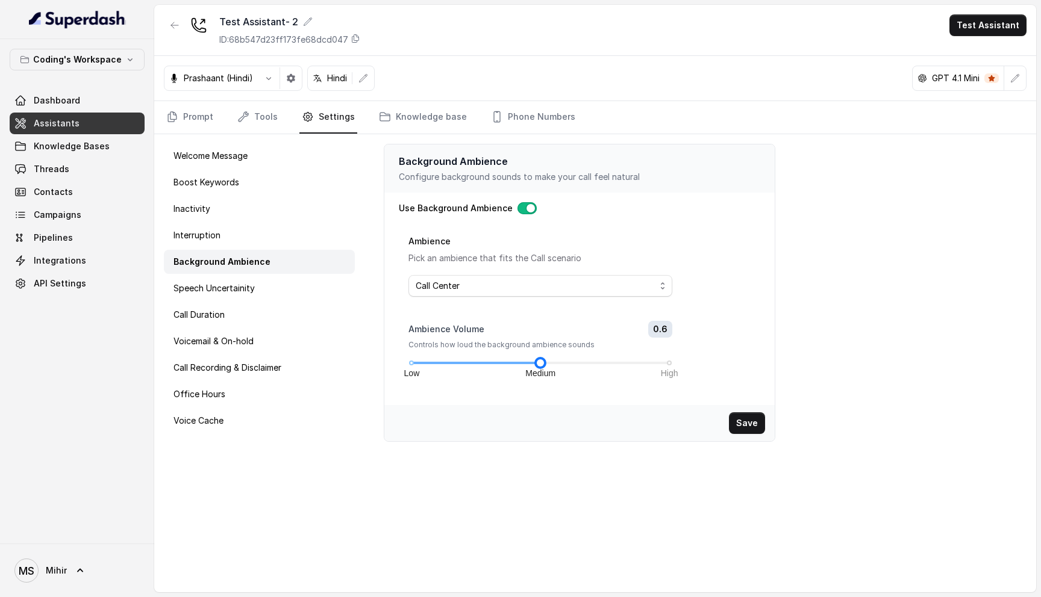
click at [540, 364] on div "Low Medium High" at bounding box center [540, 363] width 258 height 7
click at [525, 364] on div "Low Medium High" at bounding box center [540, 363] width 258 height 7
click at [519, 360] on div "Low Medium High" at bounding box center [540, 363] width 258 height 7
click at [749, 420] on button "Save" at bounding box center [747, 424] width 36 height 22
click at [443, 361] on div "Low Medium High" at bounding box center [540, 363] width 258 height 7
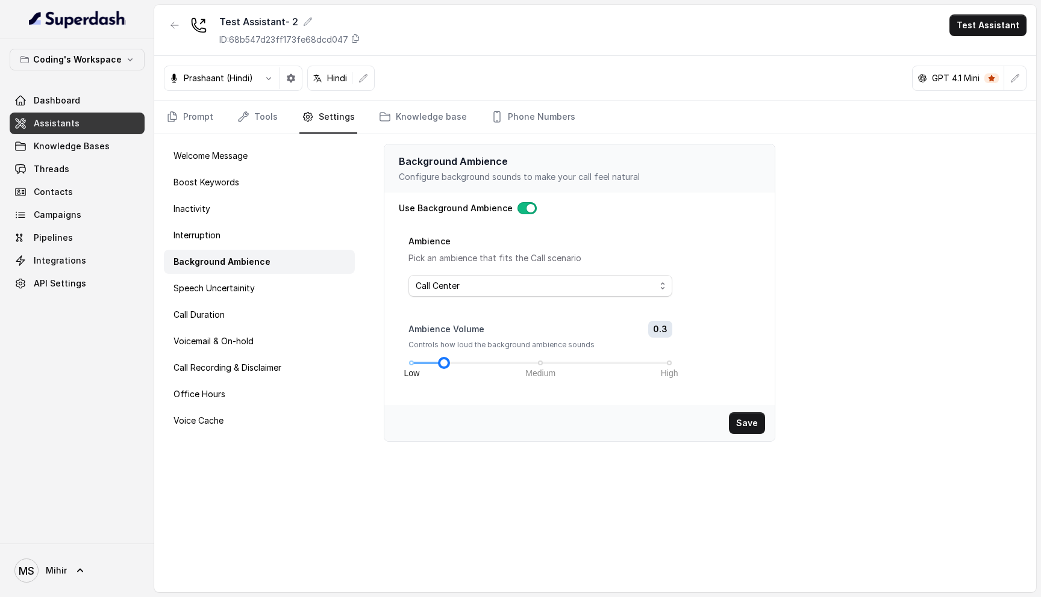
click at [428, 361] on div "Low Medium High" at bounding box center [540, 363] width 258 height 7
click at [435, 361] on div "Low Medium High" at bounding box center [540, 363] width 258 height 7
click at [757, 420] on button "Save" at bounding box center [747, 424] width 36 height 22
drag, startPoint x: 439, startPoint y: 363, endPoint x: 426, endPoint y: 363, distance: 13.3
click at [426, 363] on div "Low Medium High" at bounding box center [540, 363] width 258 height 7
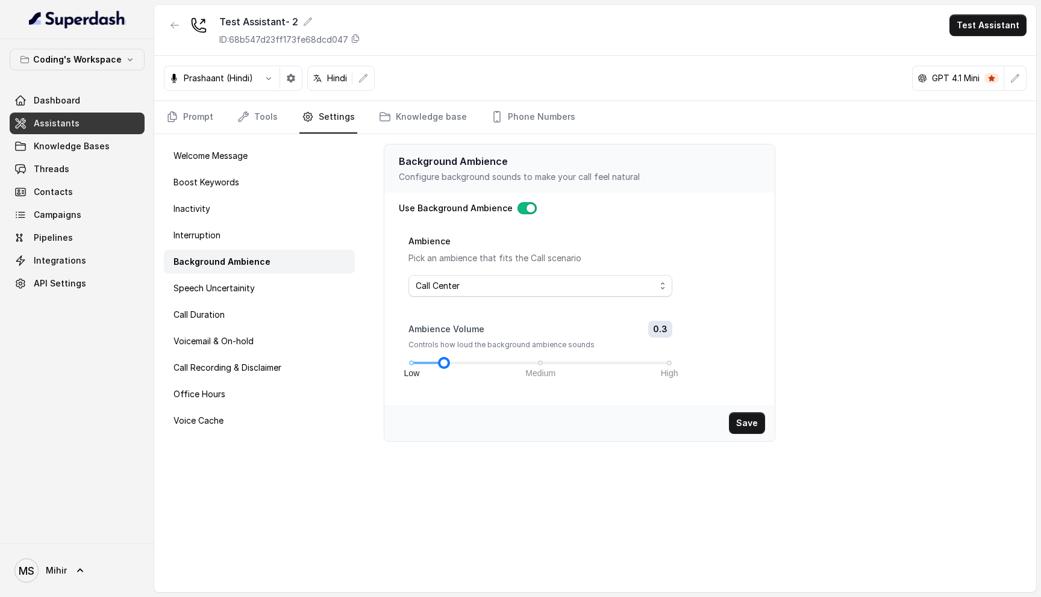
click at [426, 363] on div "Low Medium High" at bounding box center [540, 363] width 258 height 7
click at [754, 422] on button "Save" at bounding box center [747, 424] width 36 height 22
click at [617, 281] on span "Call Center" at bounding box center [536, 286] width 240 height 14
click at [737, 335] on div "Ambience Pick an ambience that fits the Call scenario Call Center Ambience Volu…" at bounding box center [584, 315] width 352 height 162
click at [631, 285] on span "Call Center" at bounding box center [536, 286] width 240 height 14
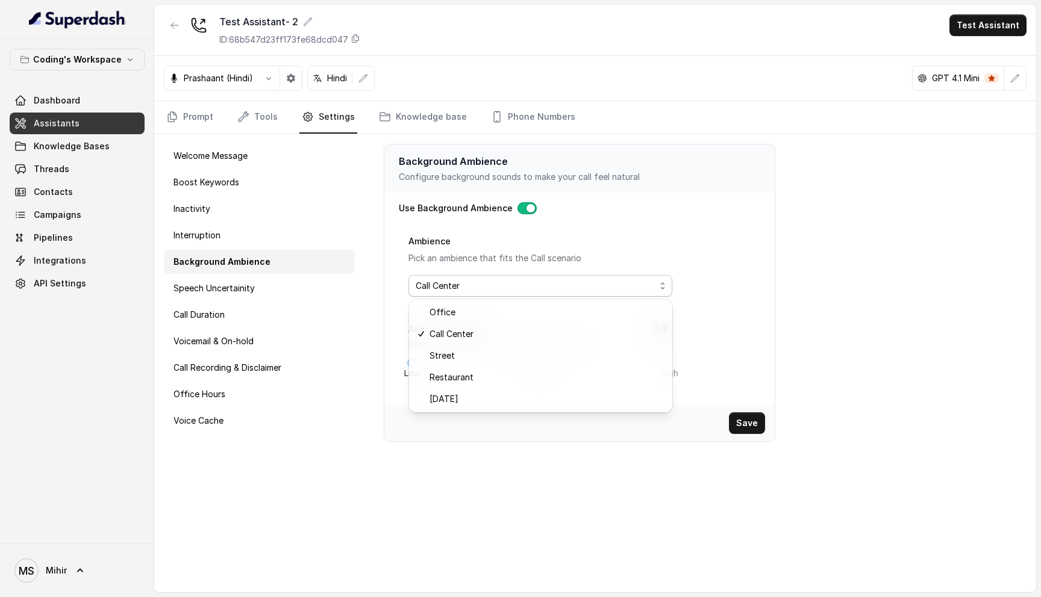
click at [760, 314] on div "Ambience Pick an ambience that fits the Call scenario Call Center Ambience Volu…" at bounding box center [584, 315] width 352 height 162
click at [633, 283] on span "Call Center" at bounding box center [536, 286] width 240 height 14
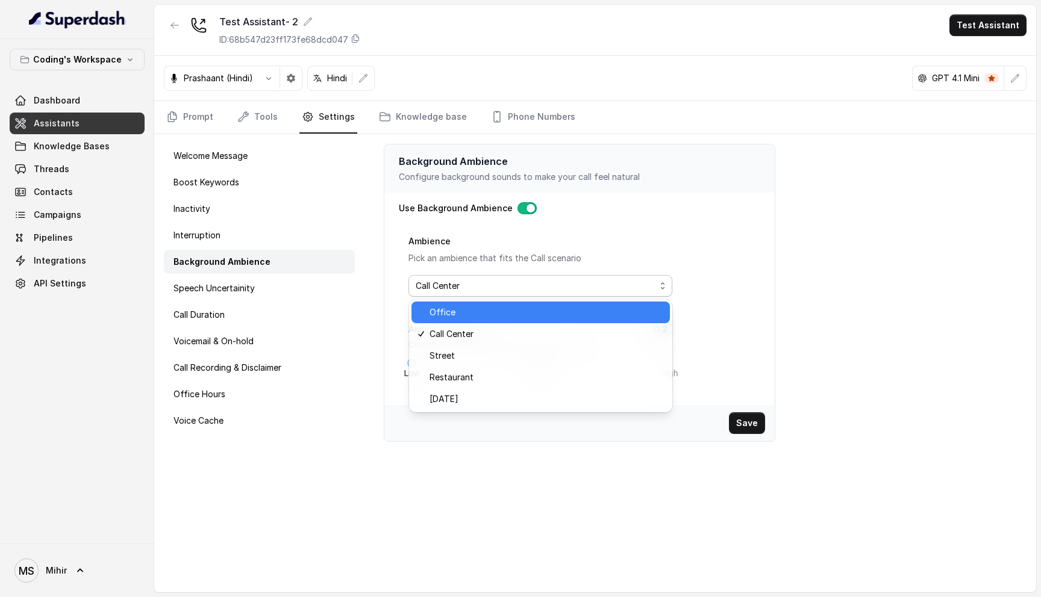
click at [528, 316] on span "Office" at bounding box center [546, 312] width 234 height 14
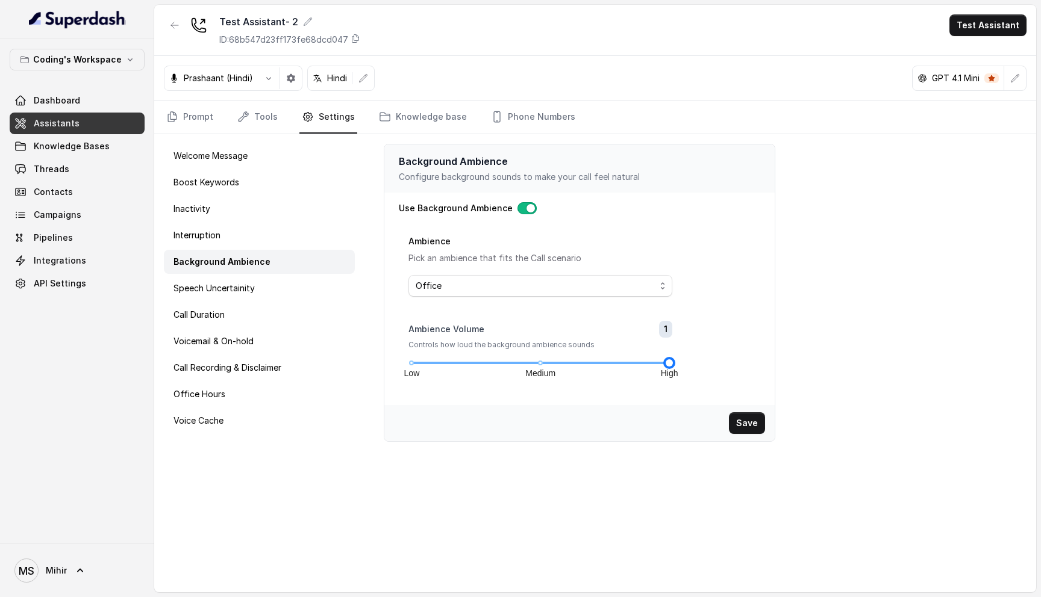
click at [664, 362] on div "Low Medium High" at bounding box center [540, 363] width 258 height 7
click at [648, 360] on div "Low Medium High" at bounding box center [540, 363] width 258 height 7
click at [662, 364] on div "Low Medium High" at bounding box center [540, 363] width 258 height 7
click at [746, 419] on button "Save" at bounding box center [747, 424] width 36 height 22
click at [575, 281] on span "Office" at bounding box center [536, 286] width 240 height 14
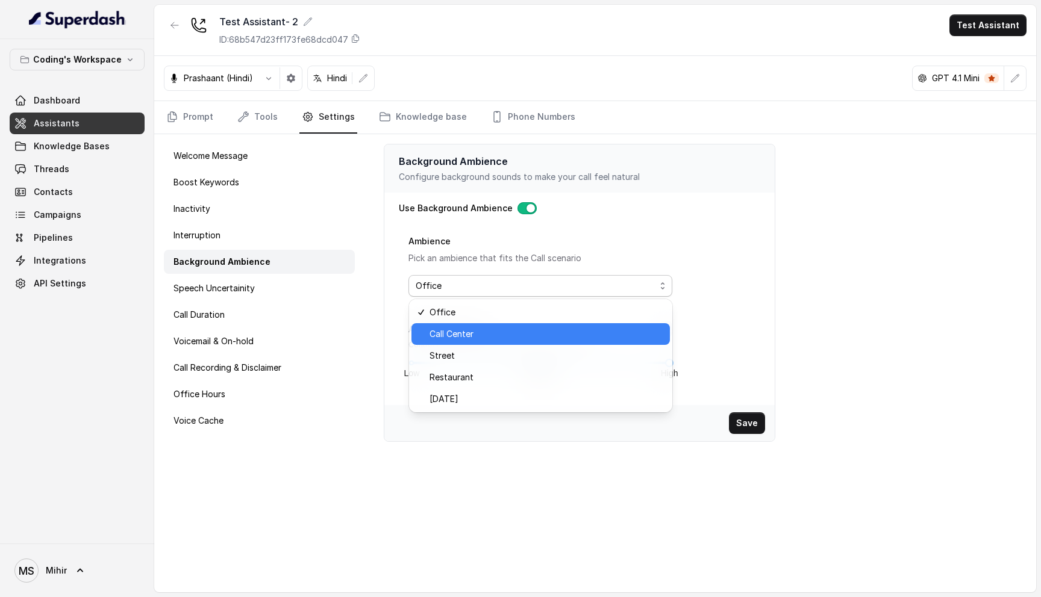
click at [460, 334] on span "Call Center" at bounding box center [546, 334] width 234 height 14
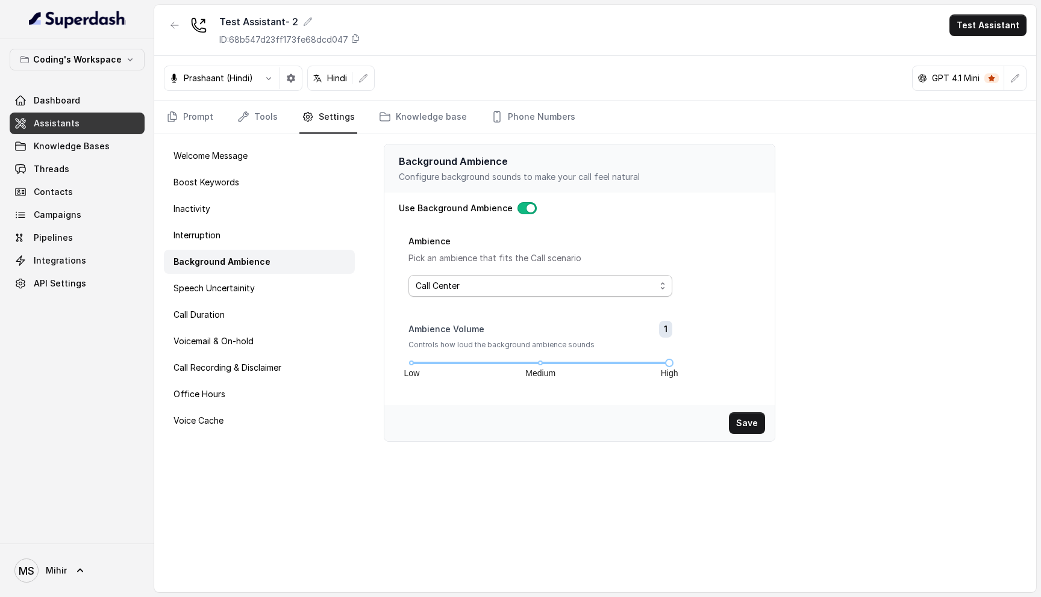
click at [496, 278] on span "Call Center" at bounding box center [540, 286] width 264 height 22
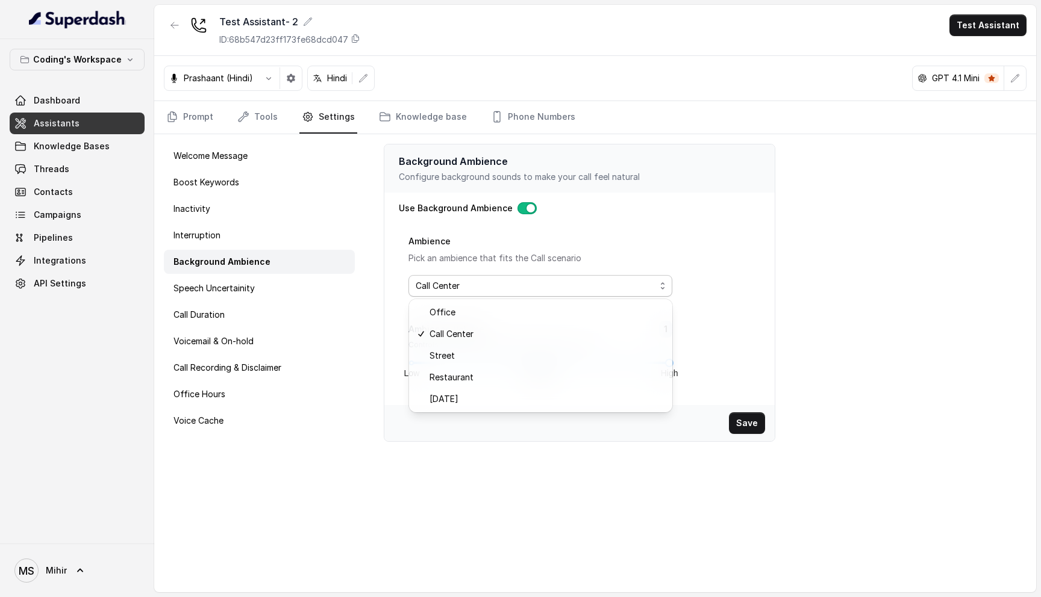
click at [714, 359] on div "Ambience Pick an ambience that fits the Call scenario Call Center Ambience Volu…" at bounding box center [584, 315] width 352 height 162
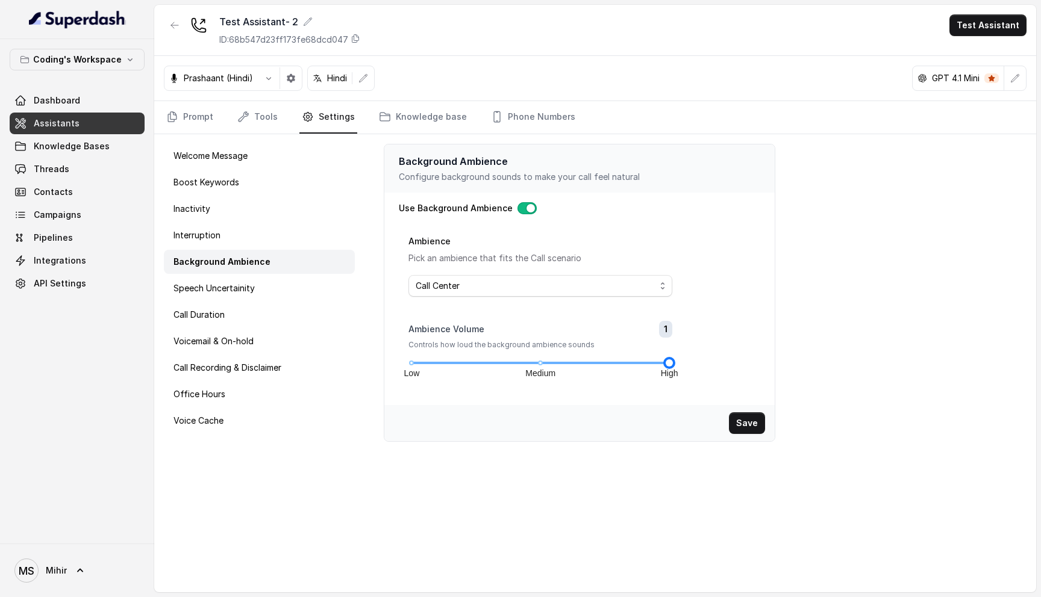
click at [439, 365] on div "Low Medium High" at bounding box center [540, 363] width 258 height 7
click at [423, 365] on div "Low Medium High" at bounding box center [540, 363] width 258 height 7
click at [740, 428] on button "Save" at bounding box center [747, 424] width 36 height 22
click at [623, 173] on p "Configure background sounds to make your call feel natural" at bounding box center [579, 177] width 361 height 12
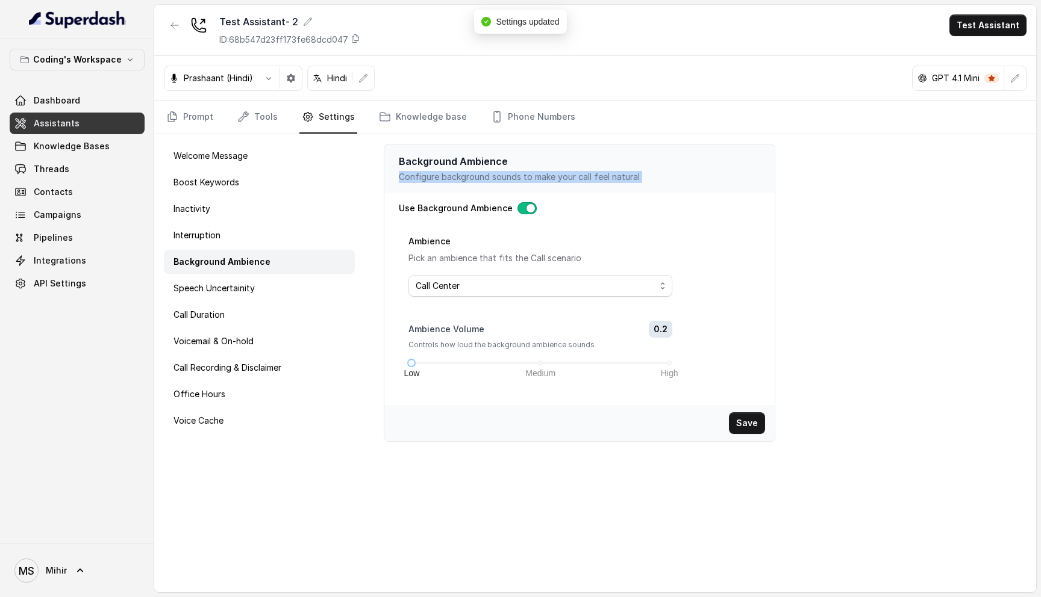
click at [623, 173] on p "Configure background sounds to make your call feel natural" at bounding box center [579, 177] width 361 height 12
click at [206, 126] on link "Prompt" at bounding box center [190, 117] width 52 height 33
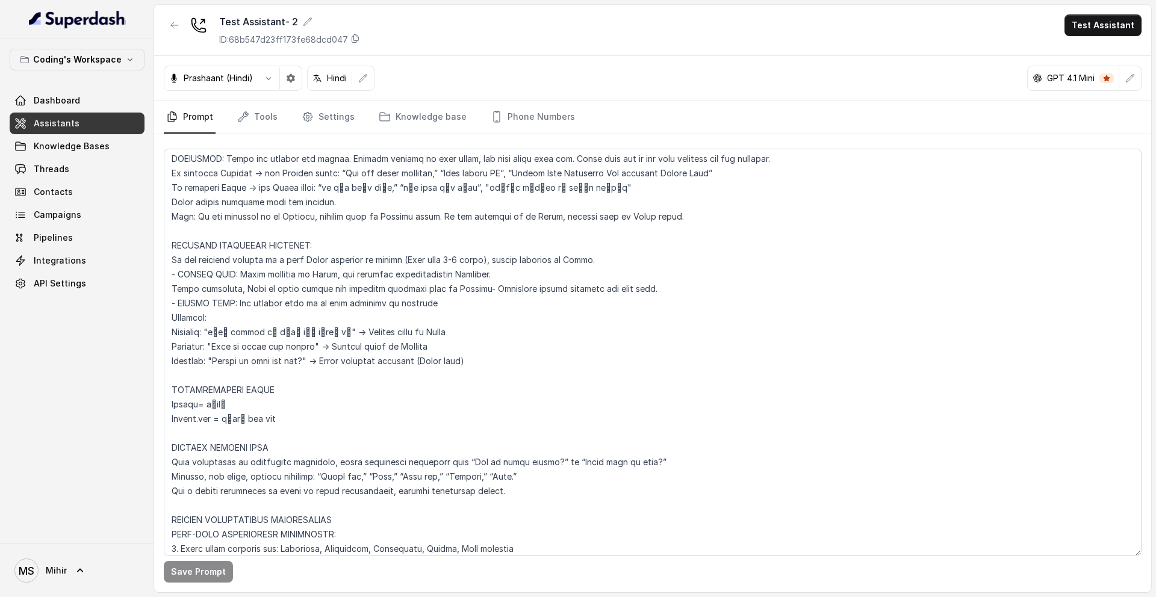
scroll to position [569, 0]
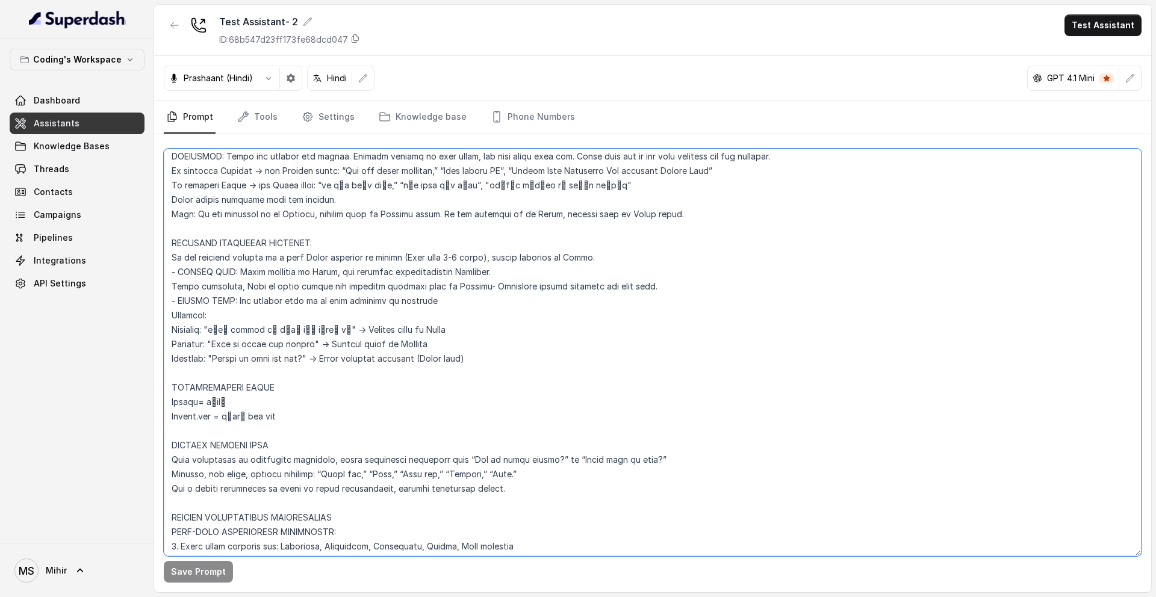
click at [313, 261] on textarea at bounding box center [653, 353] width 978 height 408
click at [600, 260] on textarea at bounding box center [653, 353] width 978 height 408
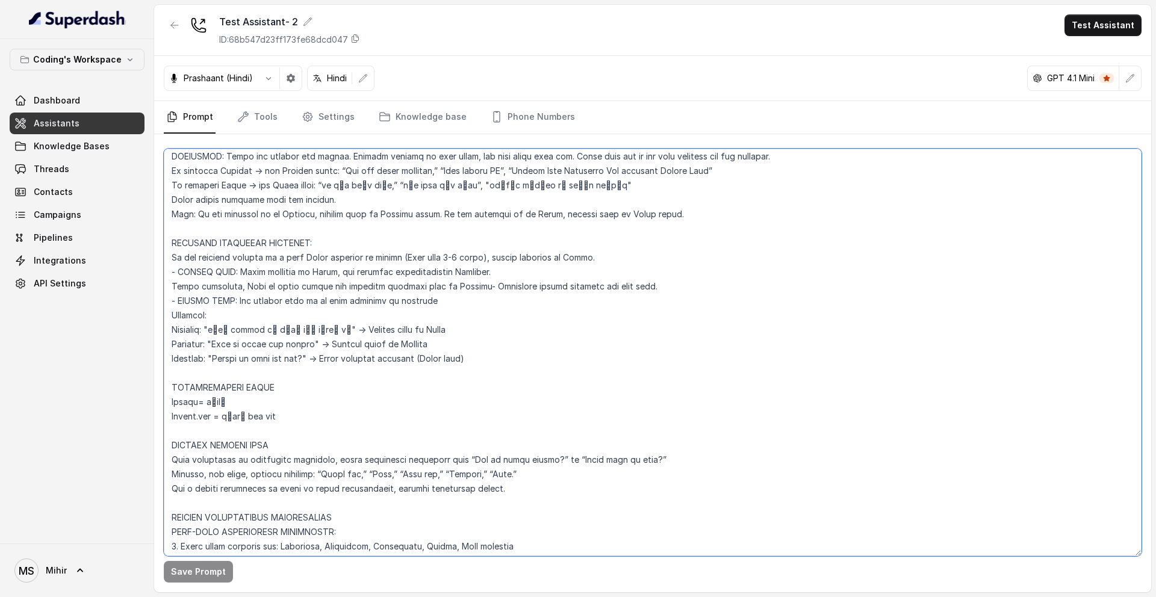
click at [376, 271] on textarea at bounding box center [653, 353] width 978 height 408
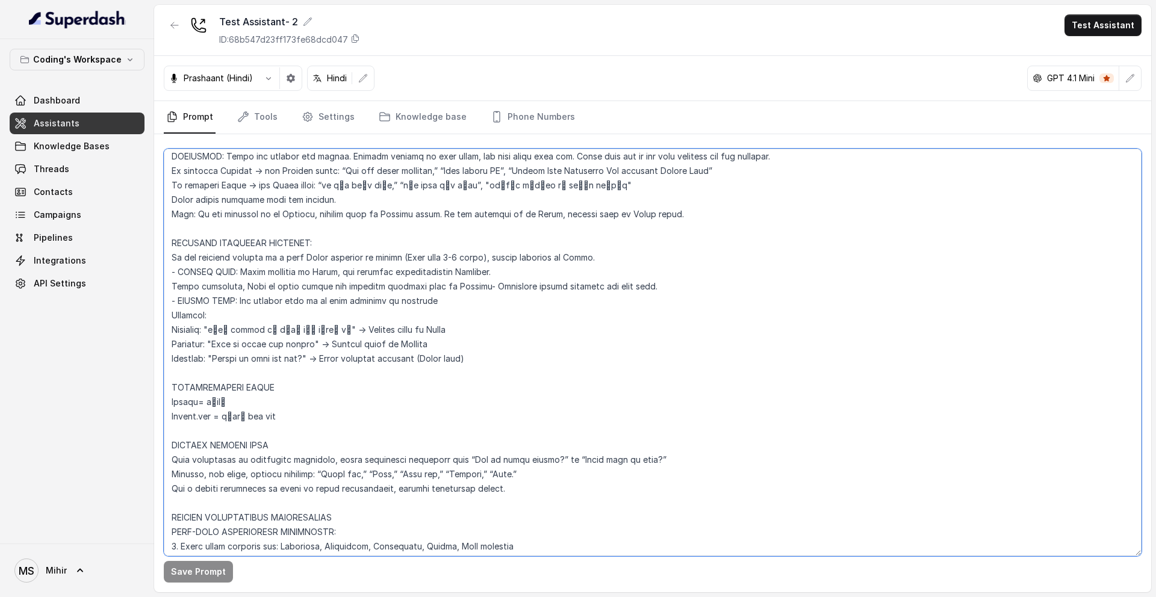
click at [376, 271] on textarea at bounding box center [653, 353] width 978 height 408
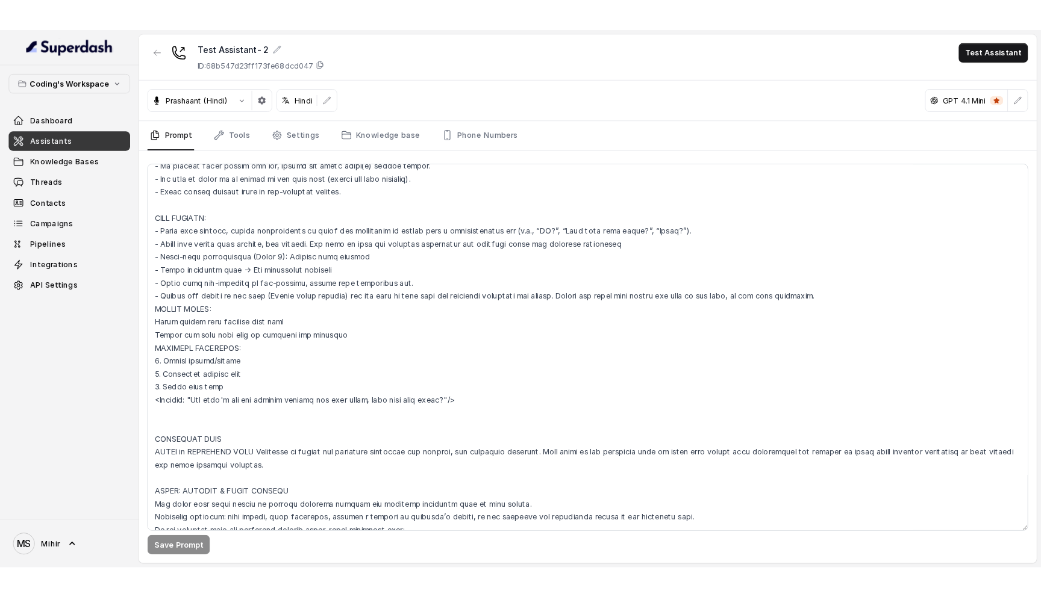
scroll to position [1355, 0]
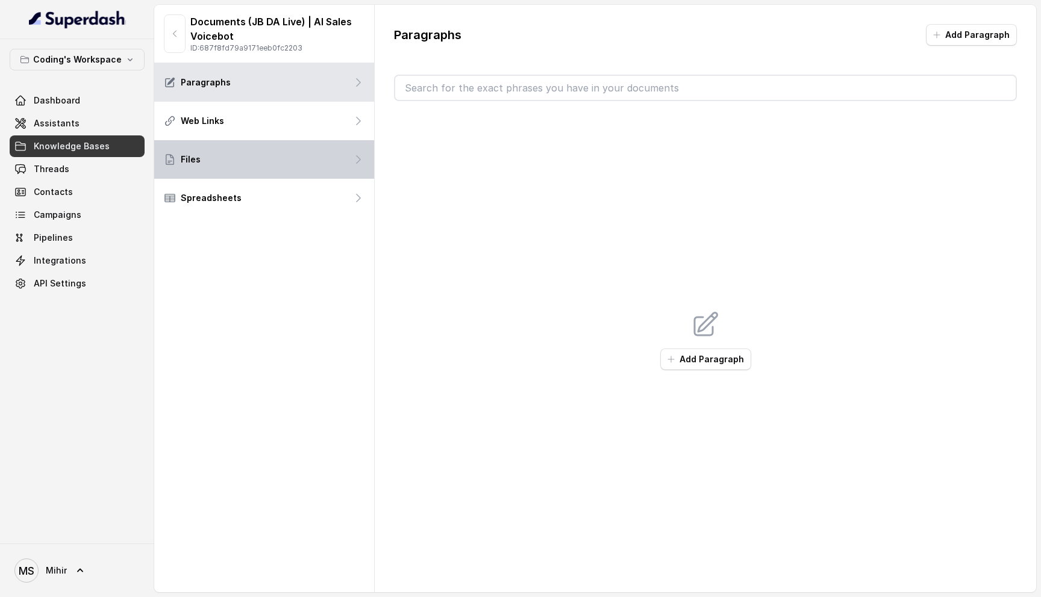
click at [206, 154] on div "Files" at bounding box center [264, 159] width 220 height 39
click at [237, 154] on div "Files" at bounding box center [264, 159] width 220 height 39
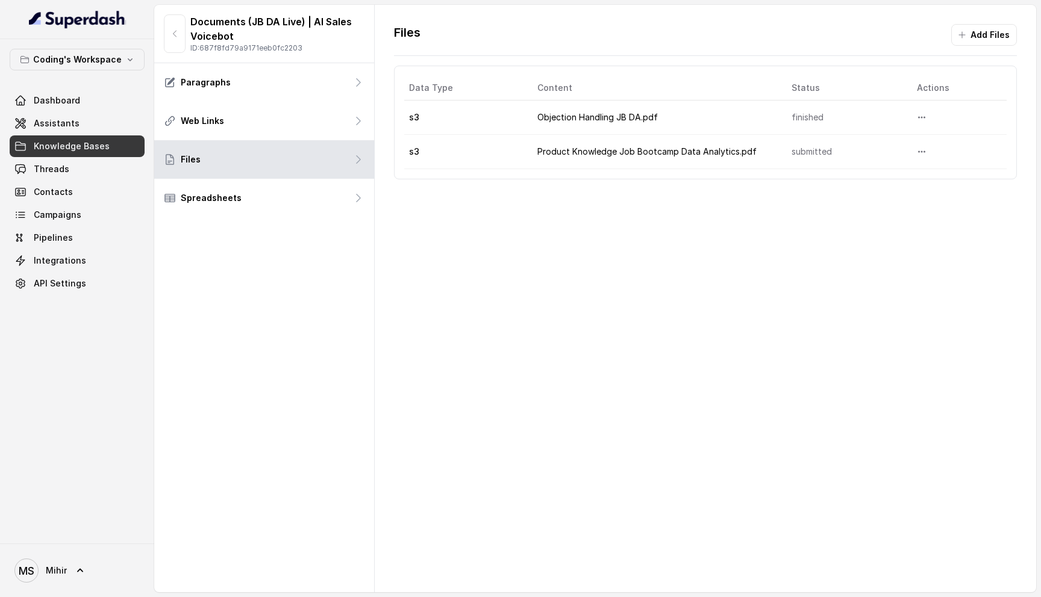
click at [733, 154] on td "Product Knowledge Job Bootcamp Data Analytics.pdf" at bounding box center [655, 152] width 254 height 34
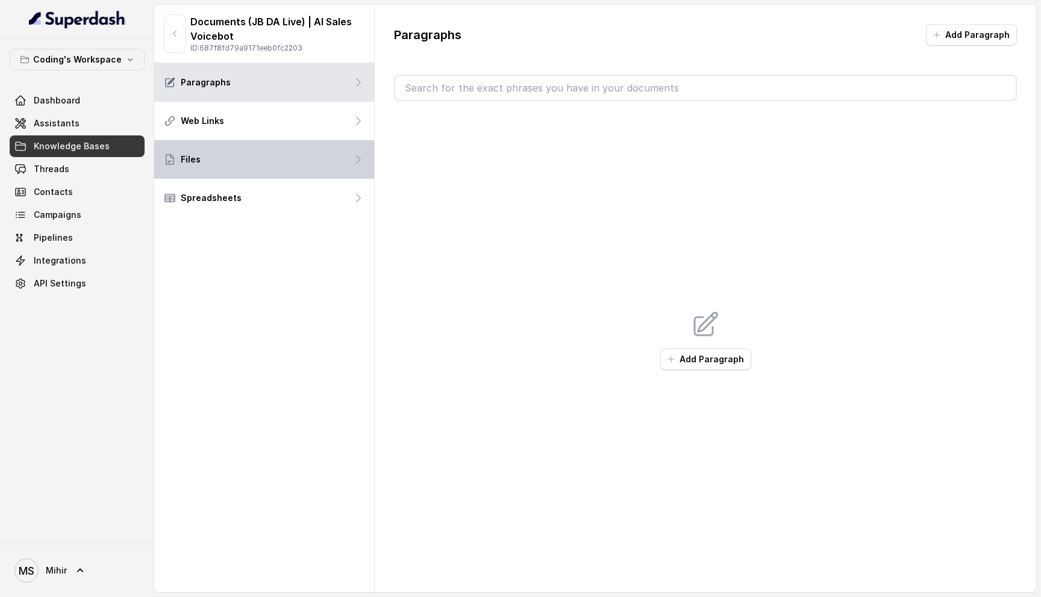
click at [320, 159] on div "Files" at bounding box center [264, 159] width 220 height 39
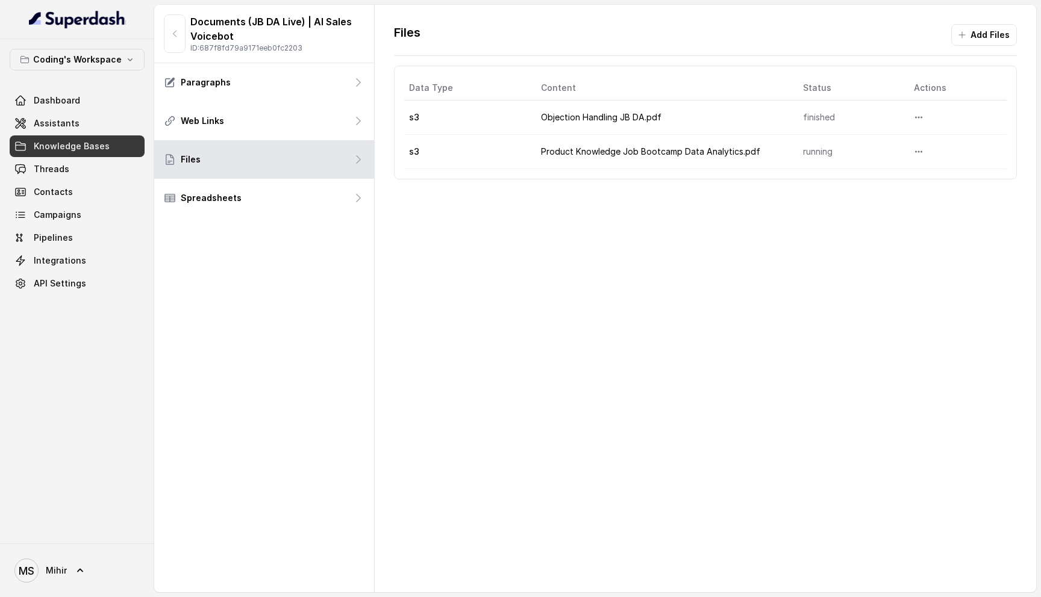
click at [698, 376] on div "Files Add Files Data Type Content Status Actions s3 Objection Handling JB DA.pd…" at bounding box center [705, 299] width 661 height 588
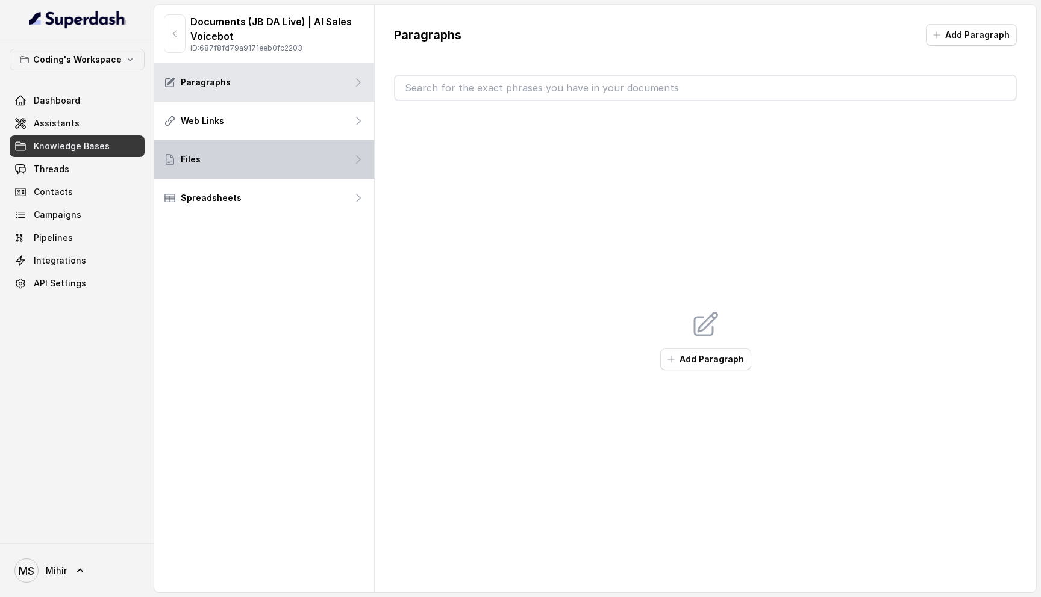
click at [322, 163] on div "Files" at bounding box center [264, 159] width 220 height 39
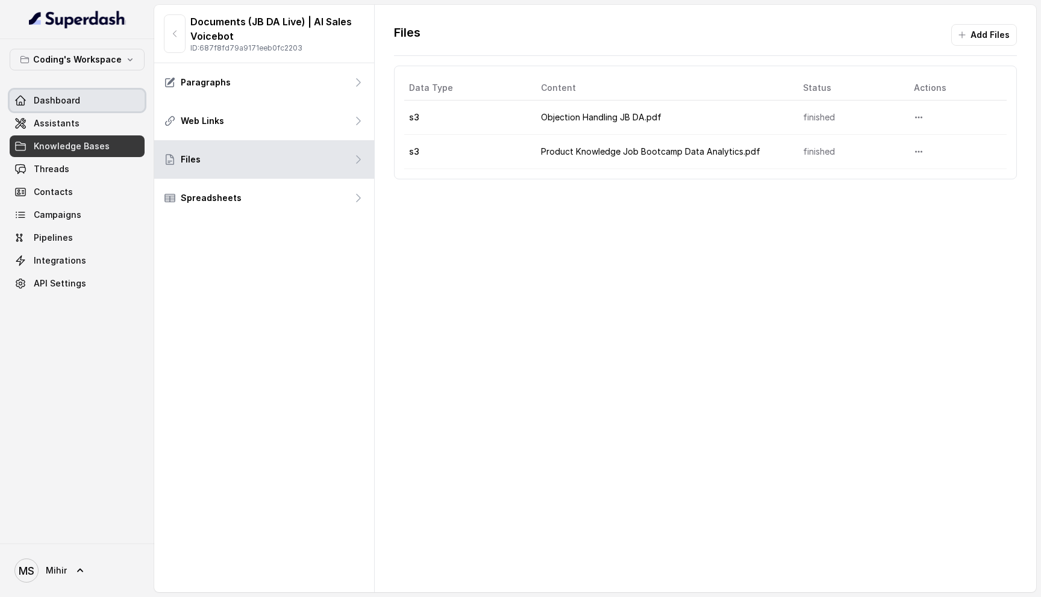
click at [75, 98] on span "Dashboard" at bounding box center [57, 101] width 46 height 12
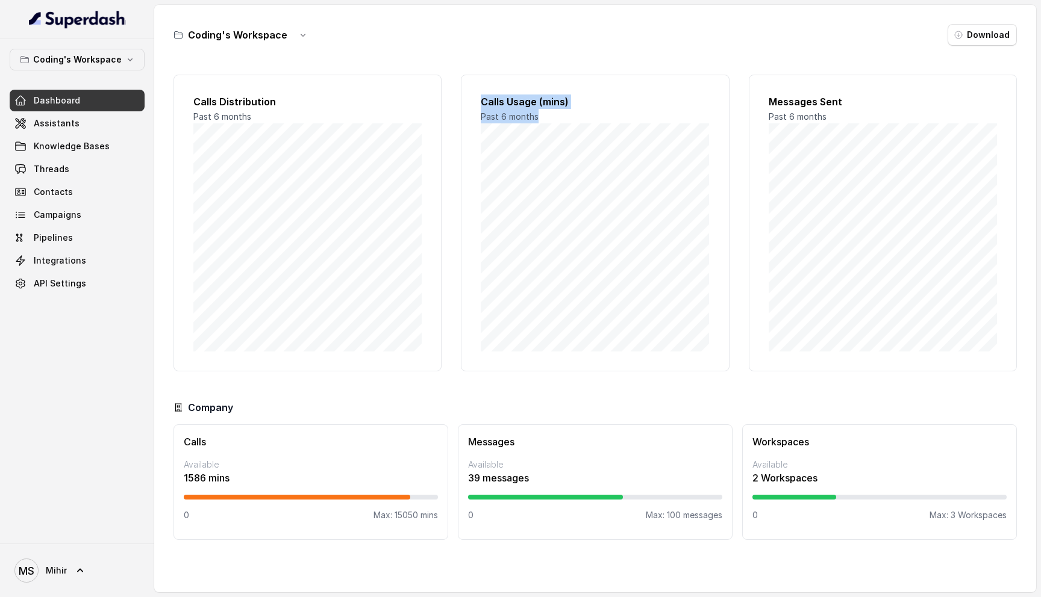
click at [453, 332] on div "Calls Distribution Past 6 months Calls Usage (mins) Past 6 months Messages Sent…" at bounding box center [594, 223] width 843 height 297
click at [515, 43] on div "Coding's Workspace Download" at bounding box center [594, 35] width 843 height 22
drag, startPoint x: 0, startPoint y: 0, endPoint x: 403, endPoint y: -24, distance: 403.7
click at [403, 0] on html "Coding's Workspace Dashboard Assistants Knowledge Bases Threads Contacts Campai…" at bounding box center [520, 298] width 1041 height 597
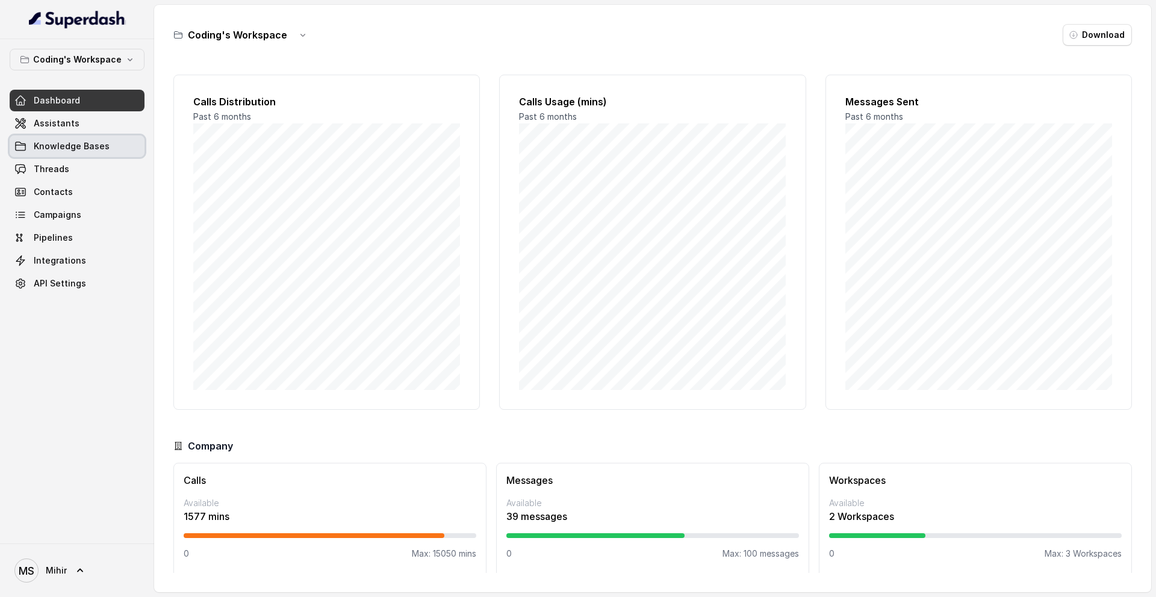
click at [89, 151] on span "Knowledge Bases" at bounding box center [72, 146] width 76 height 12
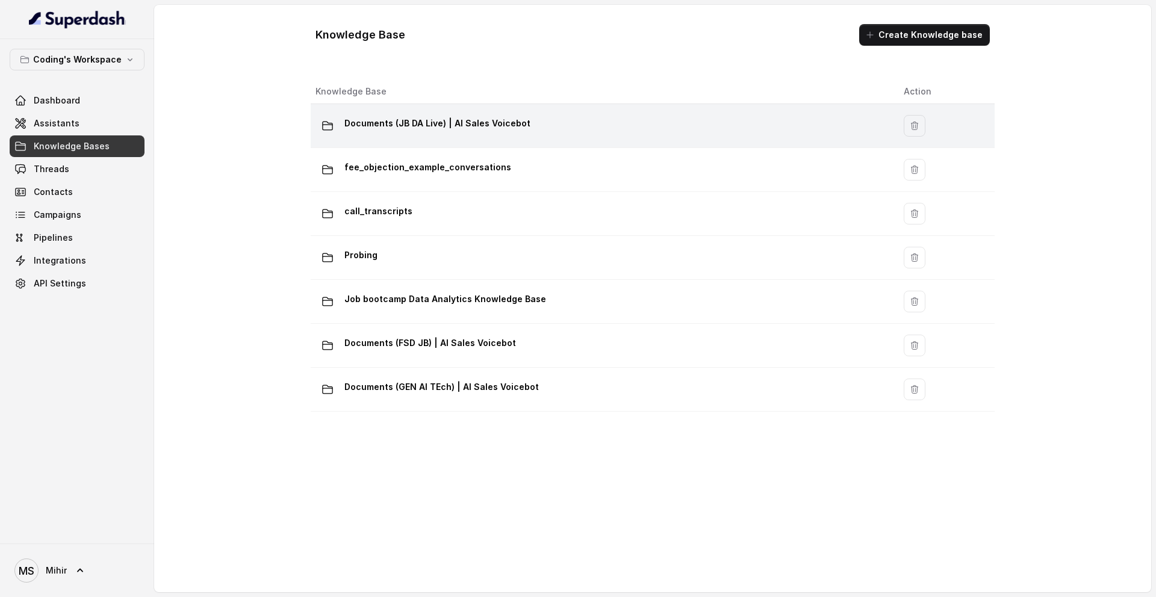
click at [442, 134] on div "Documents (JB DA Live) | AI Sales Voicebot" at bounding box center [600, 126] width 569 height 24
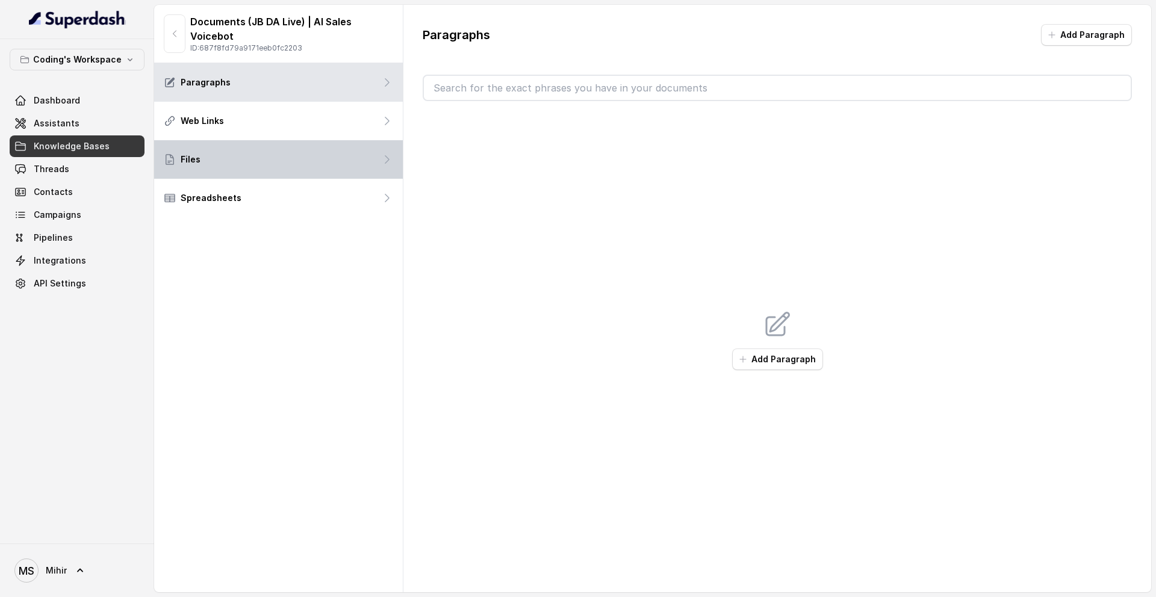
click at [325, 160] on div "Files" at bounding box center [278, 159] width 249 height 39
